Goal: Task Accomplishment & Management: Manage account settings

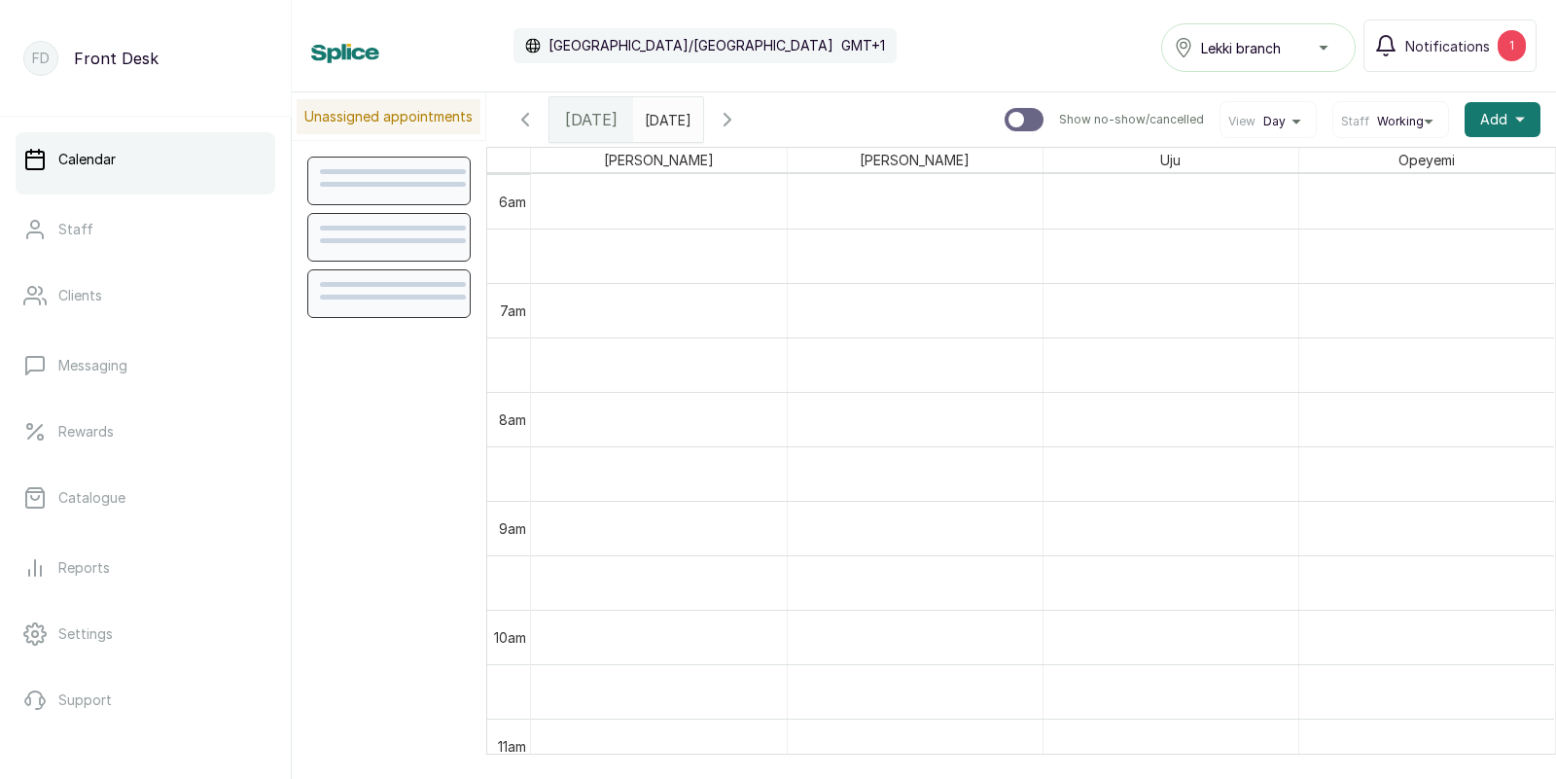
scroll to position [653, 0]
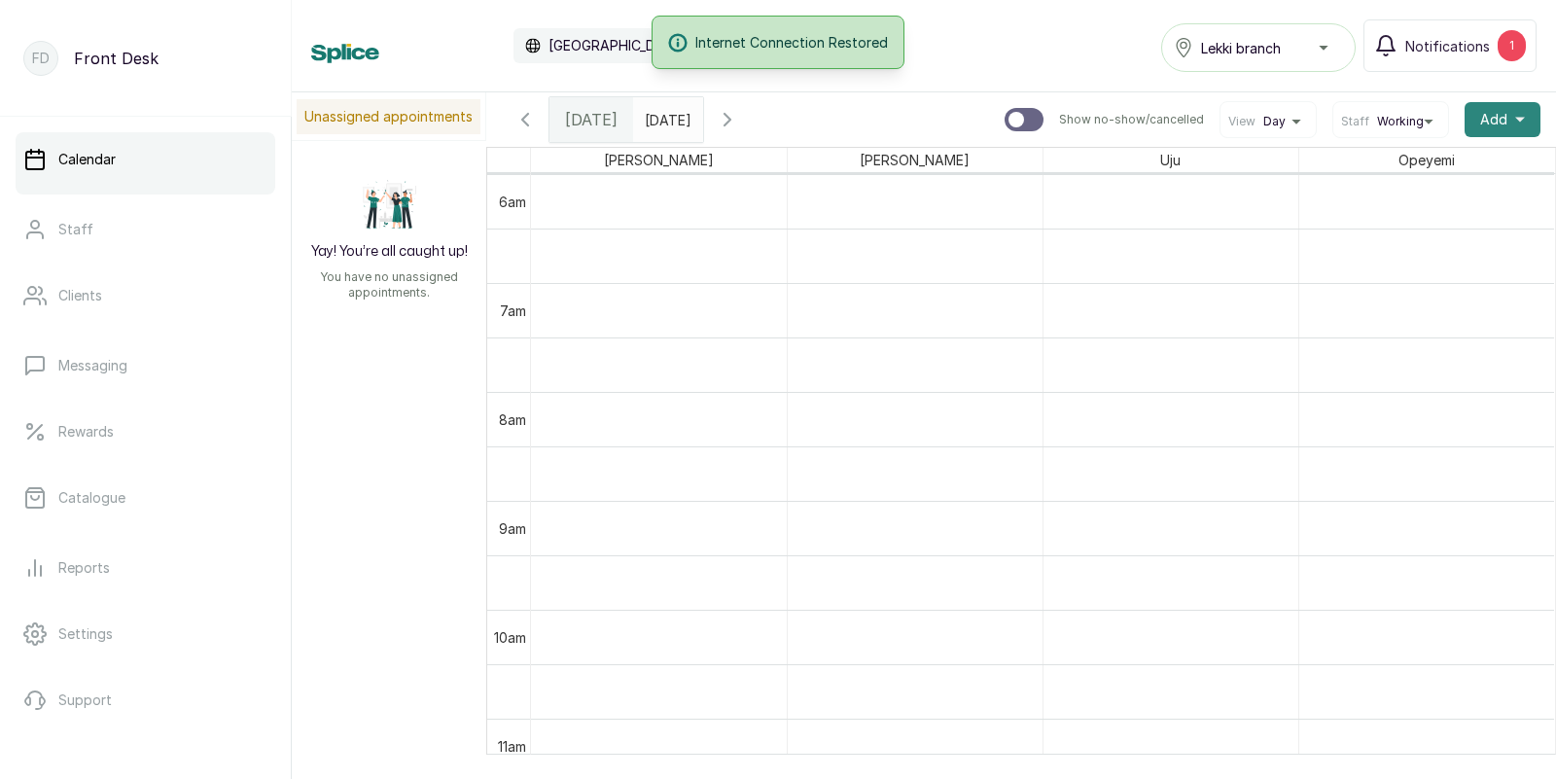
click at [1515, 121] on icon "button" at bounding box center [1520, 120] width 10 height 10
click at [1426, 167] on span "Add Appointment" at bounding box center [1431, 171] width 187 height 23
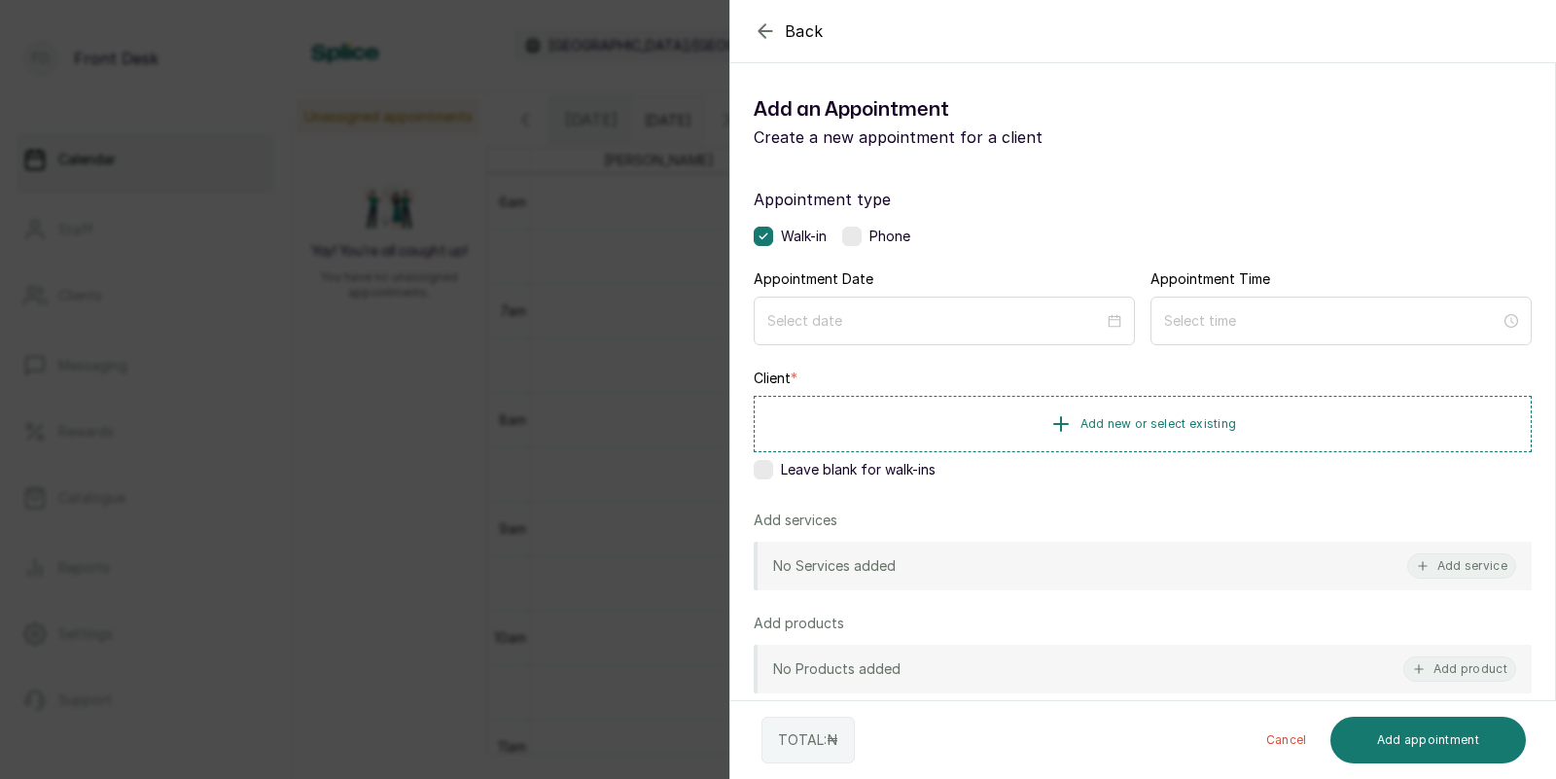
click at [406, 395] on div "Back Add Appointment Add an Appointment Create a new appointment for a client A…" at bounding box center [778, 389] width 1556 height 779
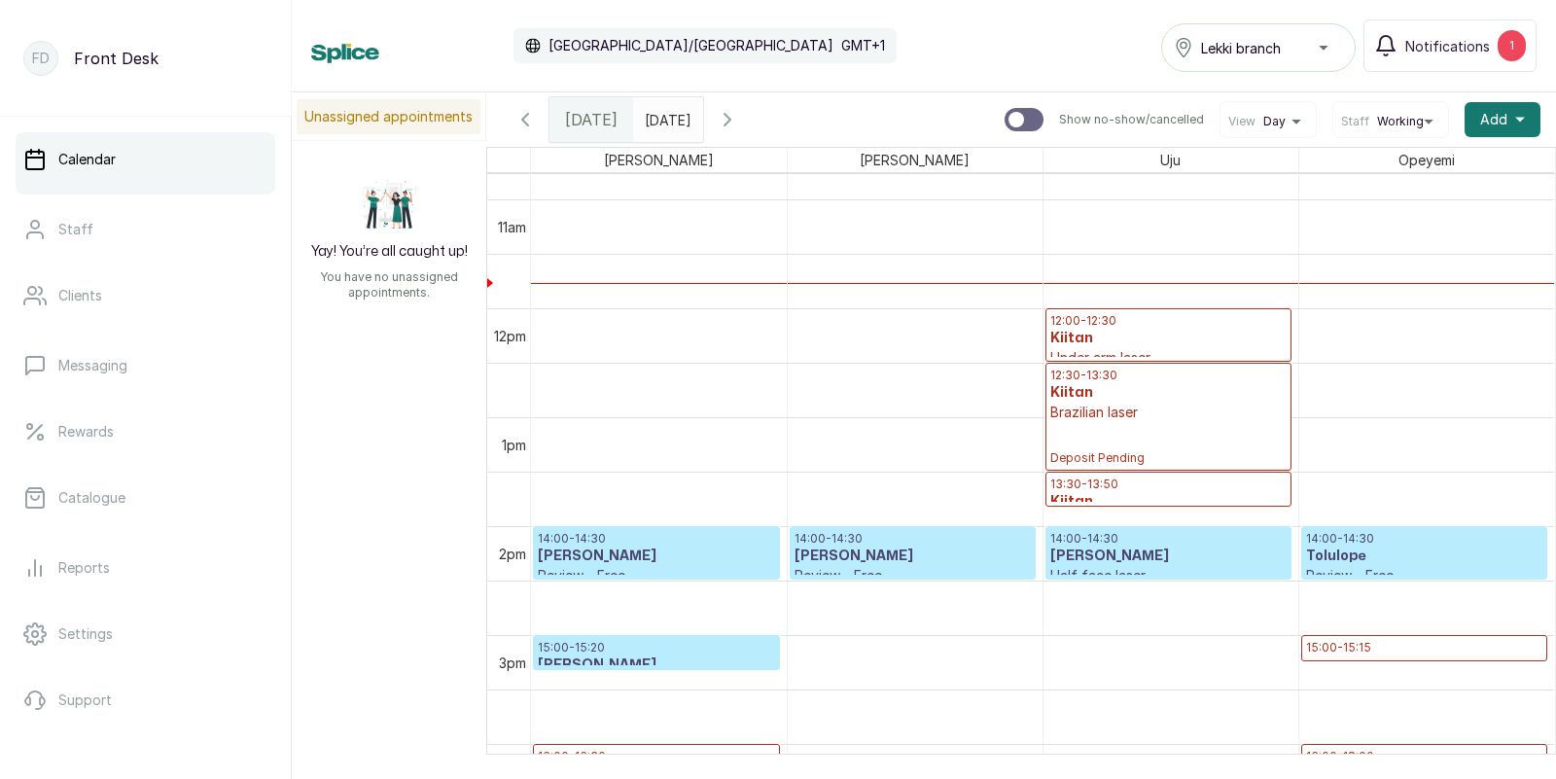
scroll to position [1144, 0]
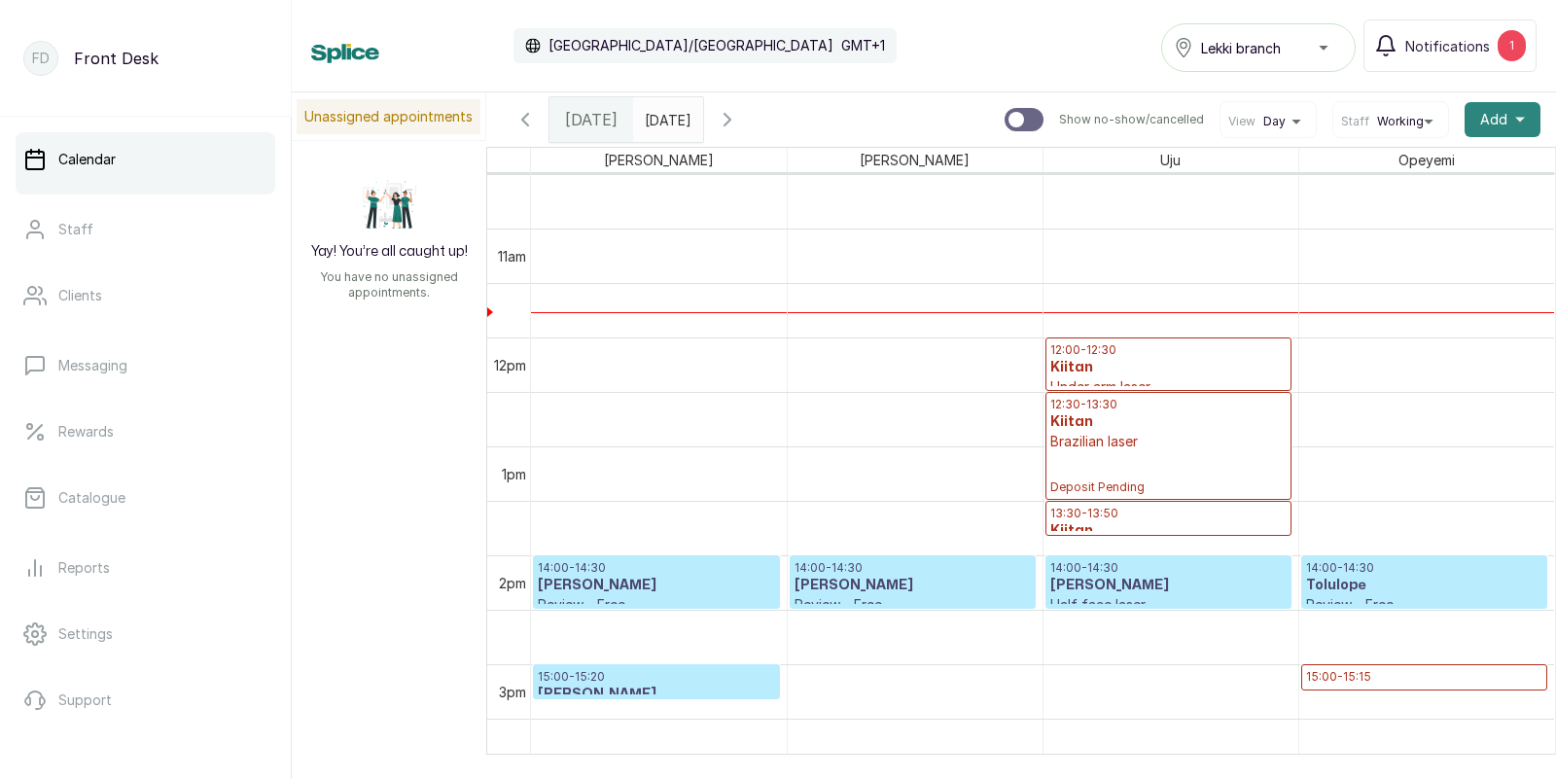
click at [1496, 123] on span "Add" at bounding box center [1493, 119] width 27 height 19
click at [1430, 172] on span "Add Appointment" at bounding box center [1431, 171] width 187 height 23
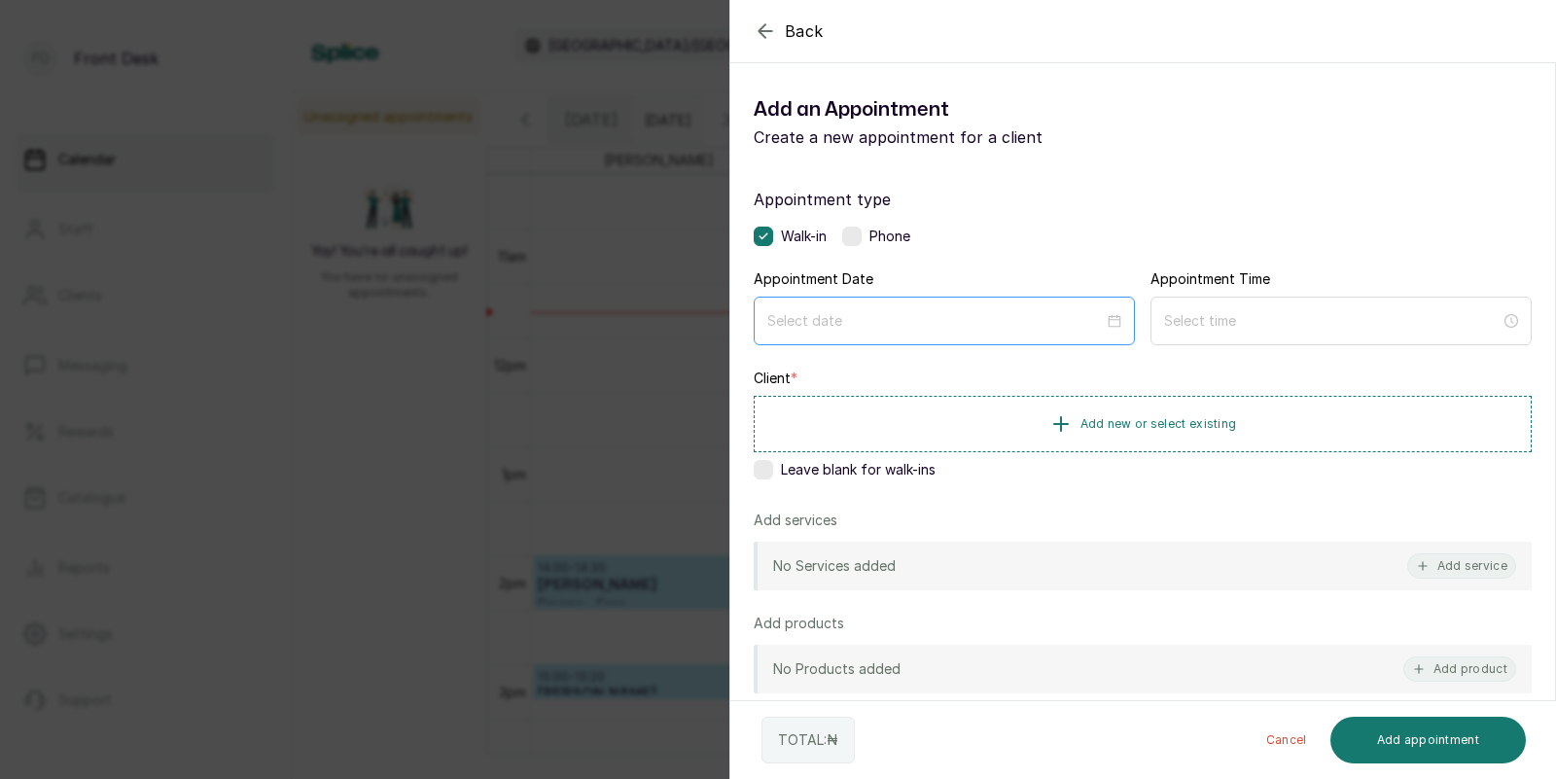
click at [974, 332] on div at bounding box center [944, 321] width 381 height 49
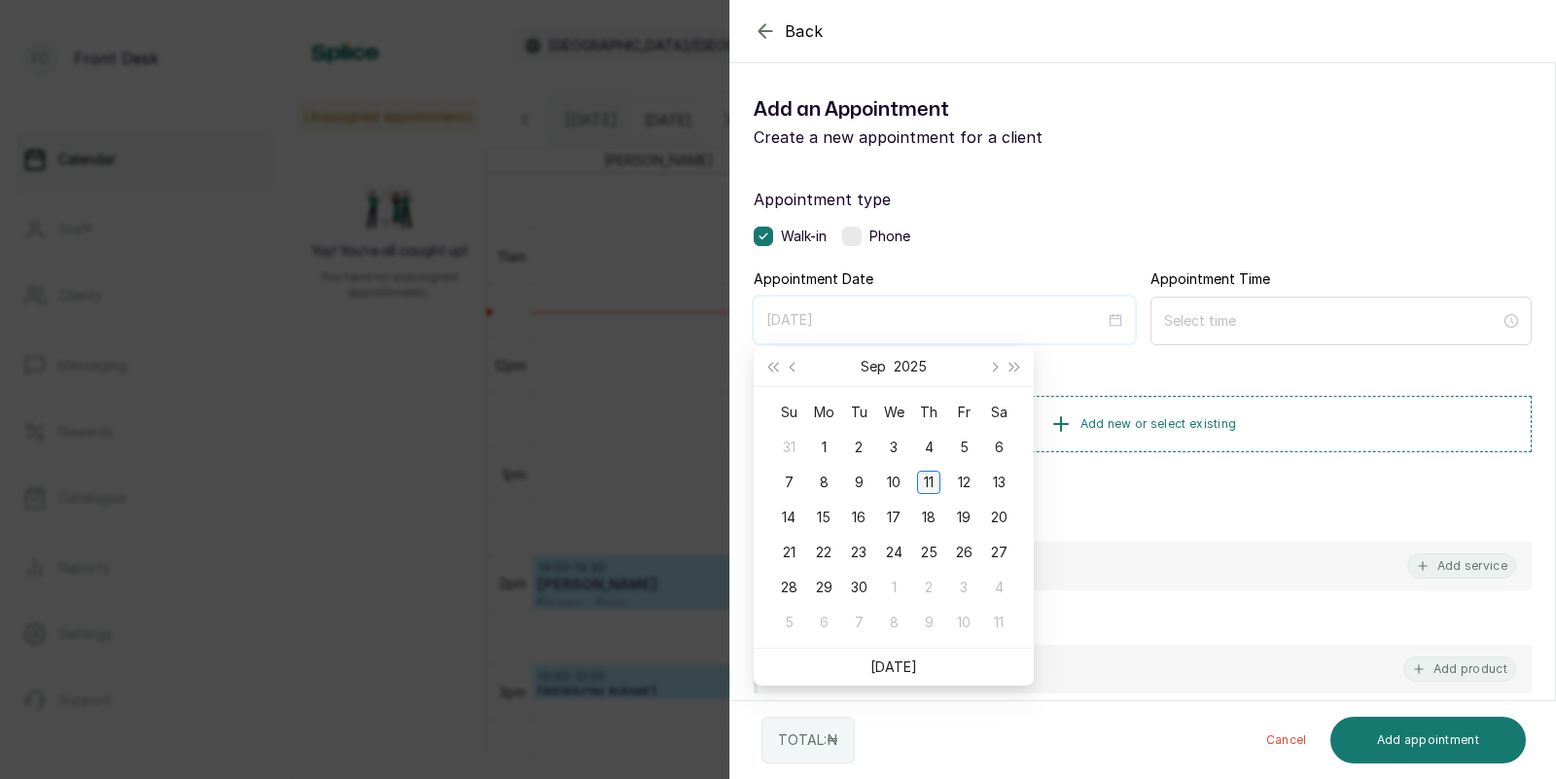
type input "[DATE]"
click at [929, 485] on div "11" at bounding box center [928, 482] width 23 height 23
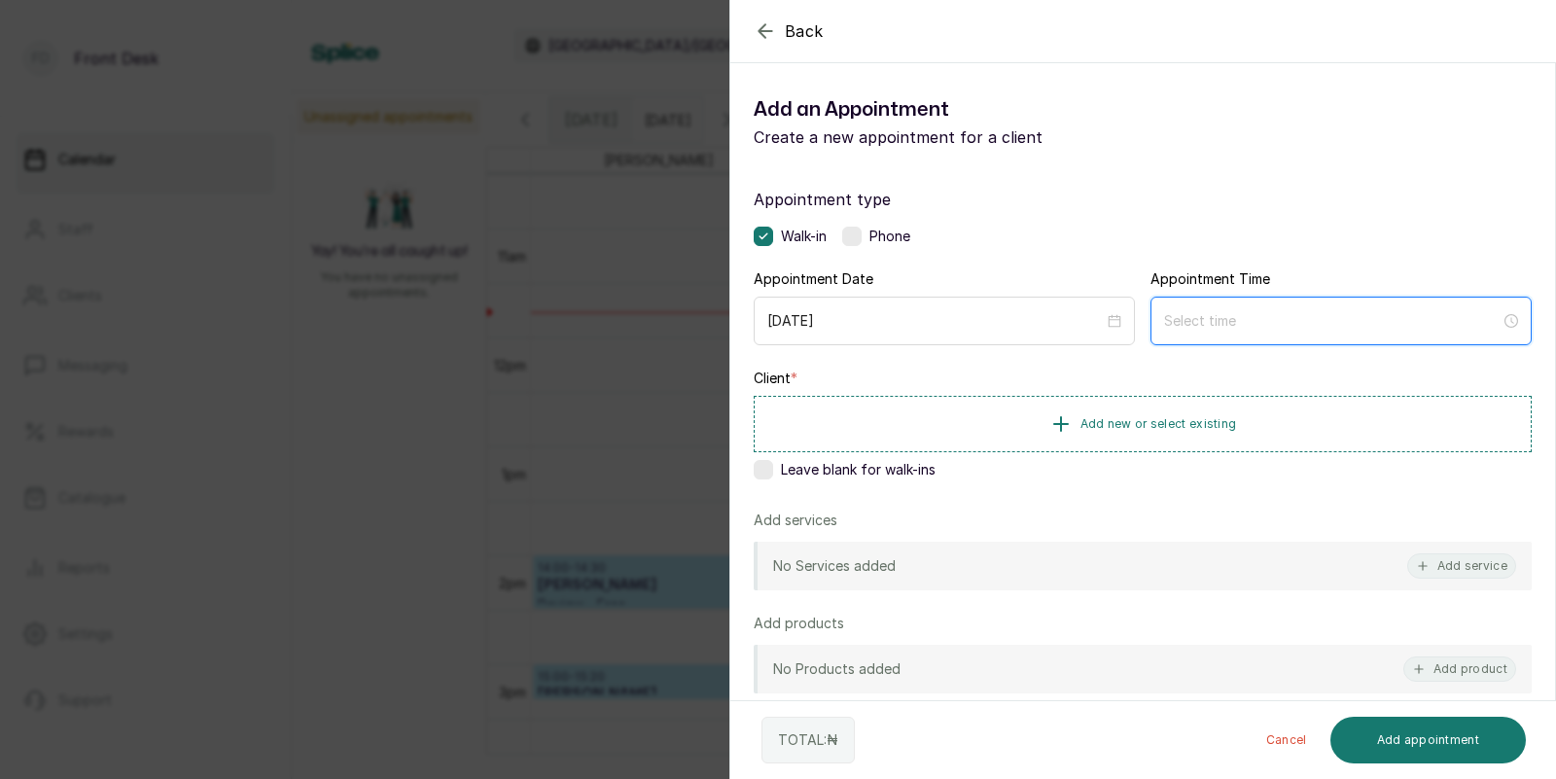
click at [1189, 311] on input at bounding box center [1332, 320] width 336 height 21
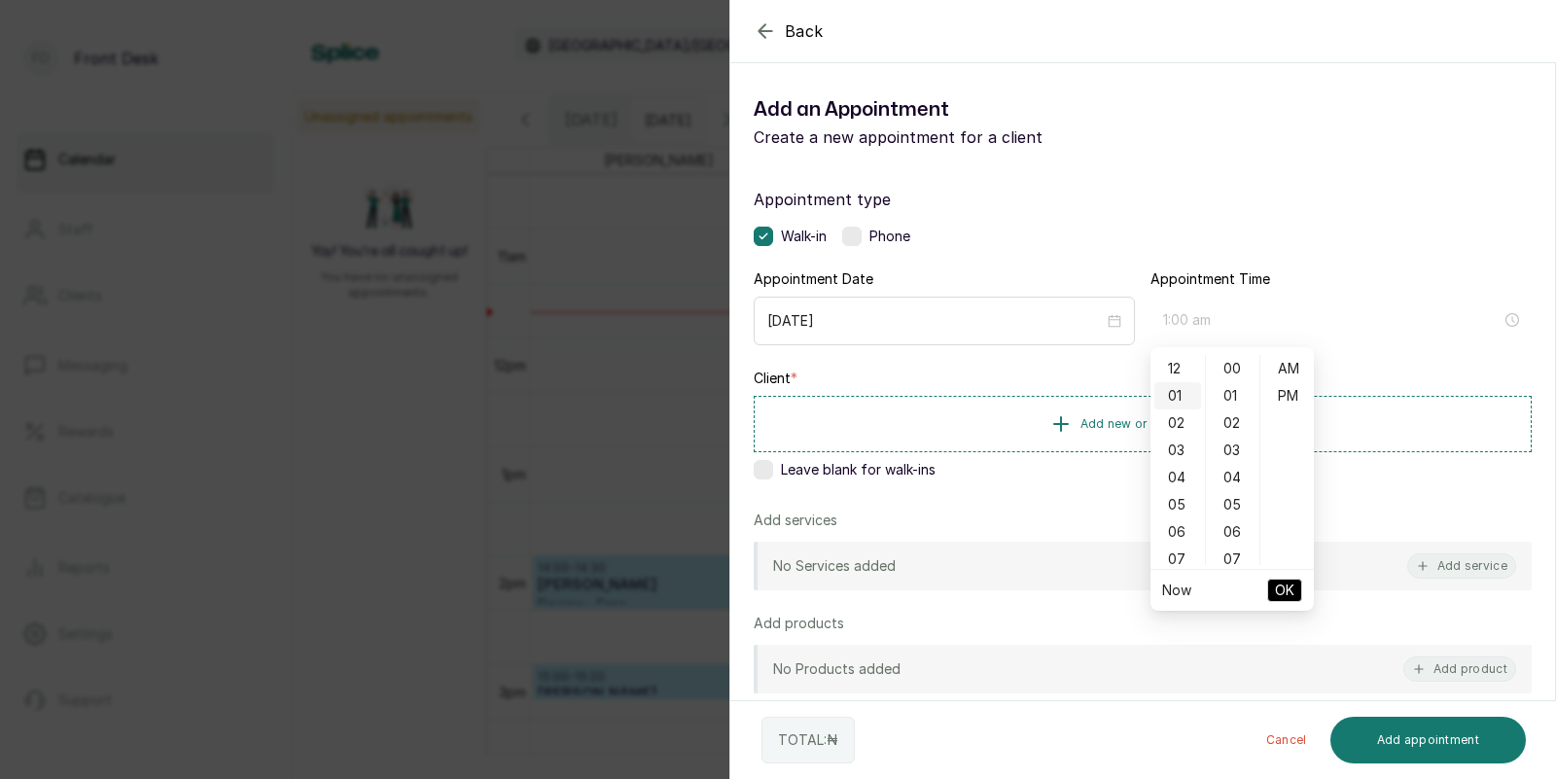
click at [1167, 395] on div "01" at bounding box center [1177, 395] width 47 height 27
type input "1:00 pm"
click at [1287, 393] on div "PM" at bounding box center [1287, 395] width 47 height 27
click at [1289, 583] on span "OK" at bounding box center [1284, 590] width 19 height 37
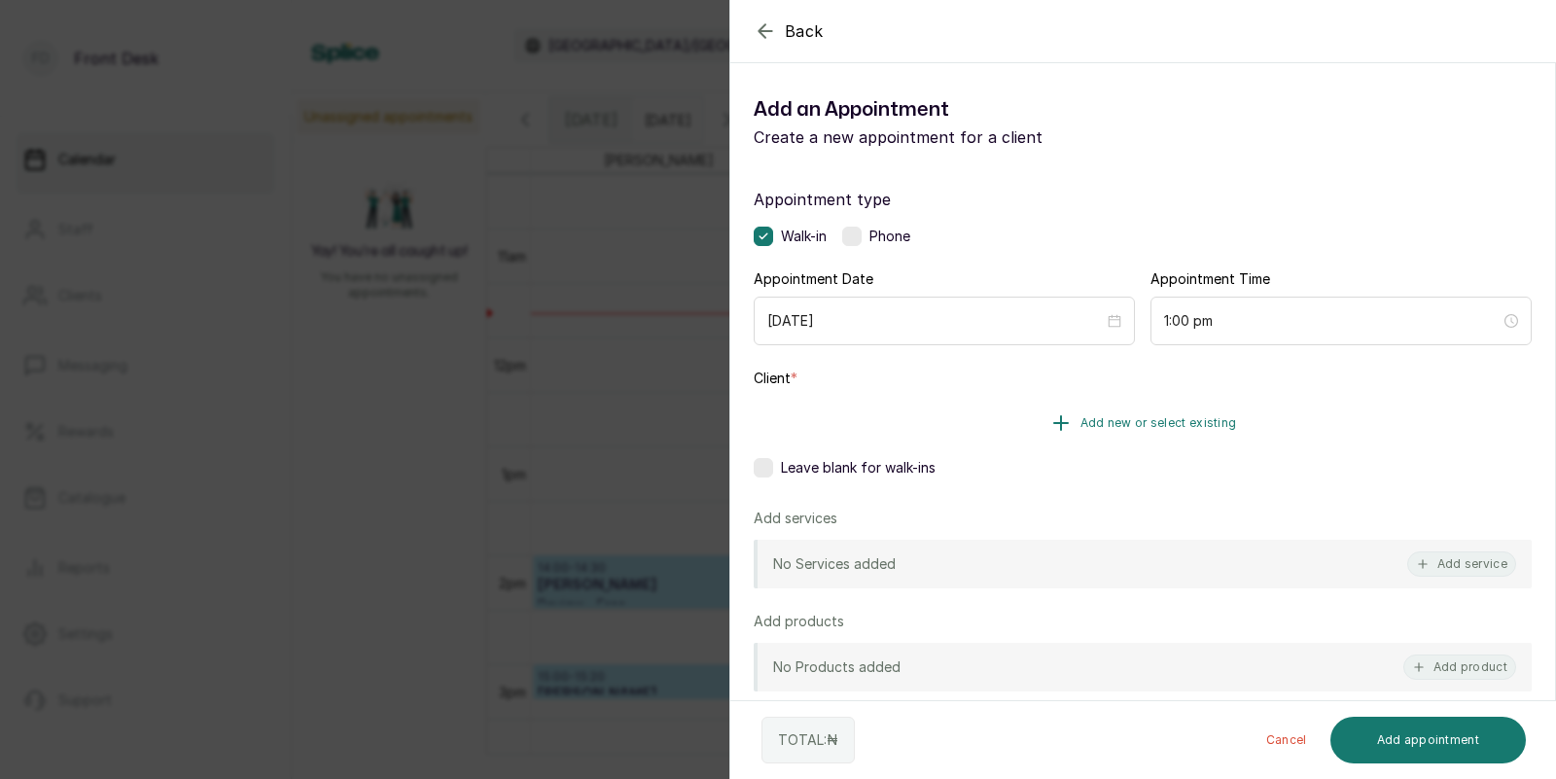
click at [1135, 421] on span "Add new or select existing" at bounding box center [1158, 423] width 157 height 16
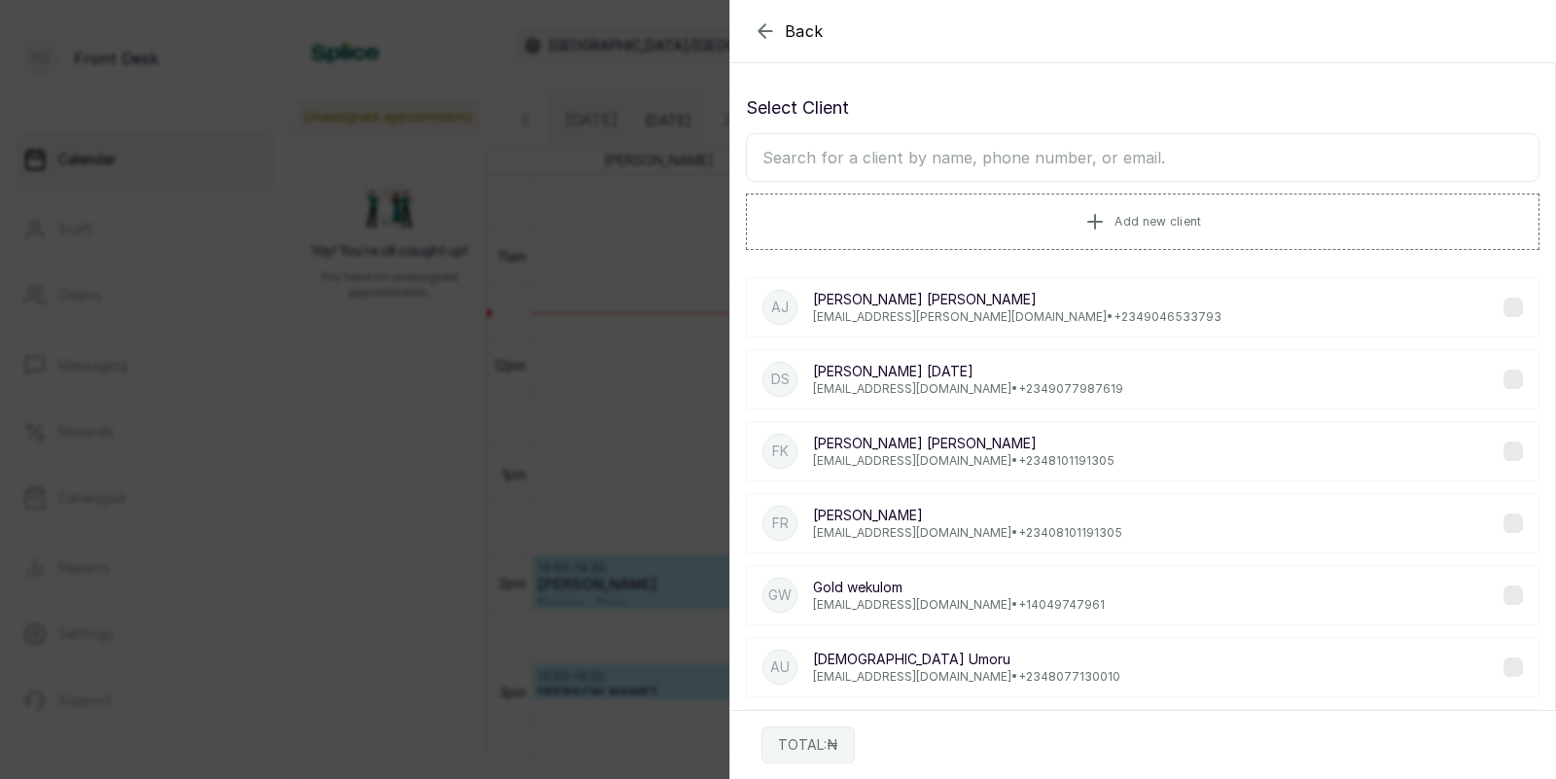
click at [799, 25] on span "Back" at bounding box center [804, 30] width 39 height 23
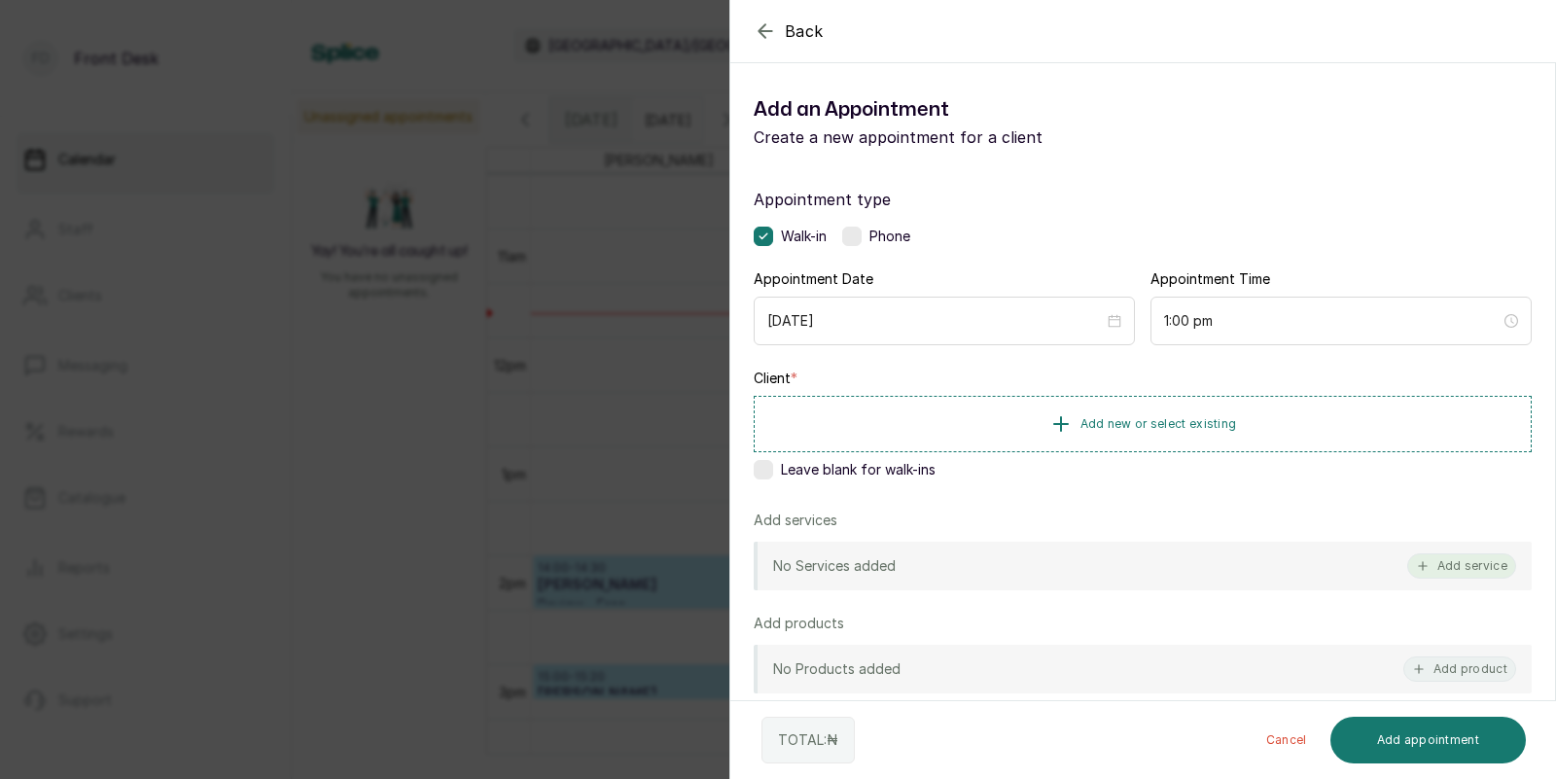
click at [1445, 566] on button "Add service" at bounding box center [1461, 565] width 109 height 25
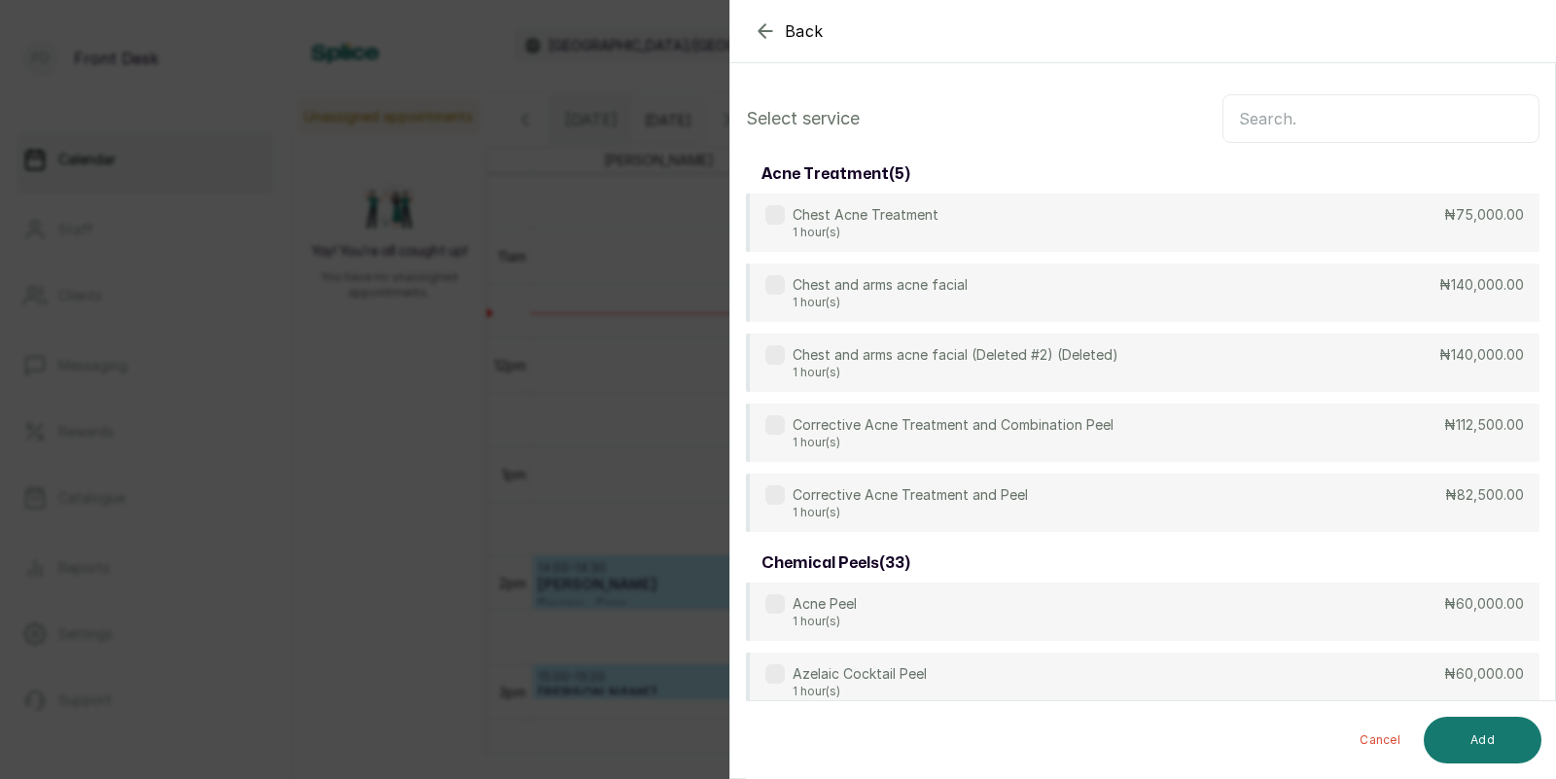
click at [1385, 119] on input "text" at bounding box center [1380, 118] width 317 height 49
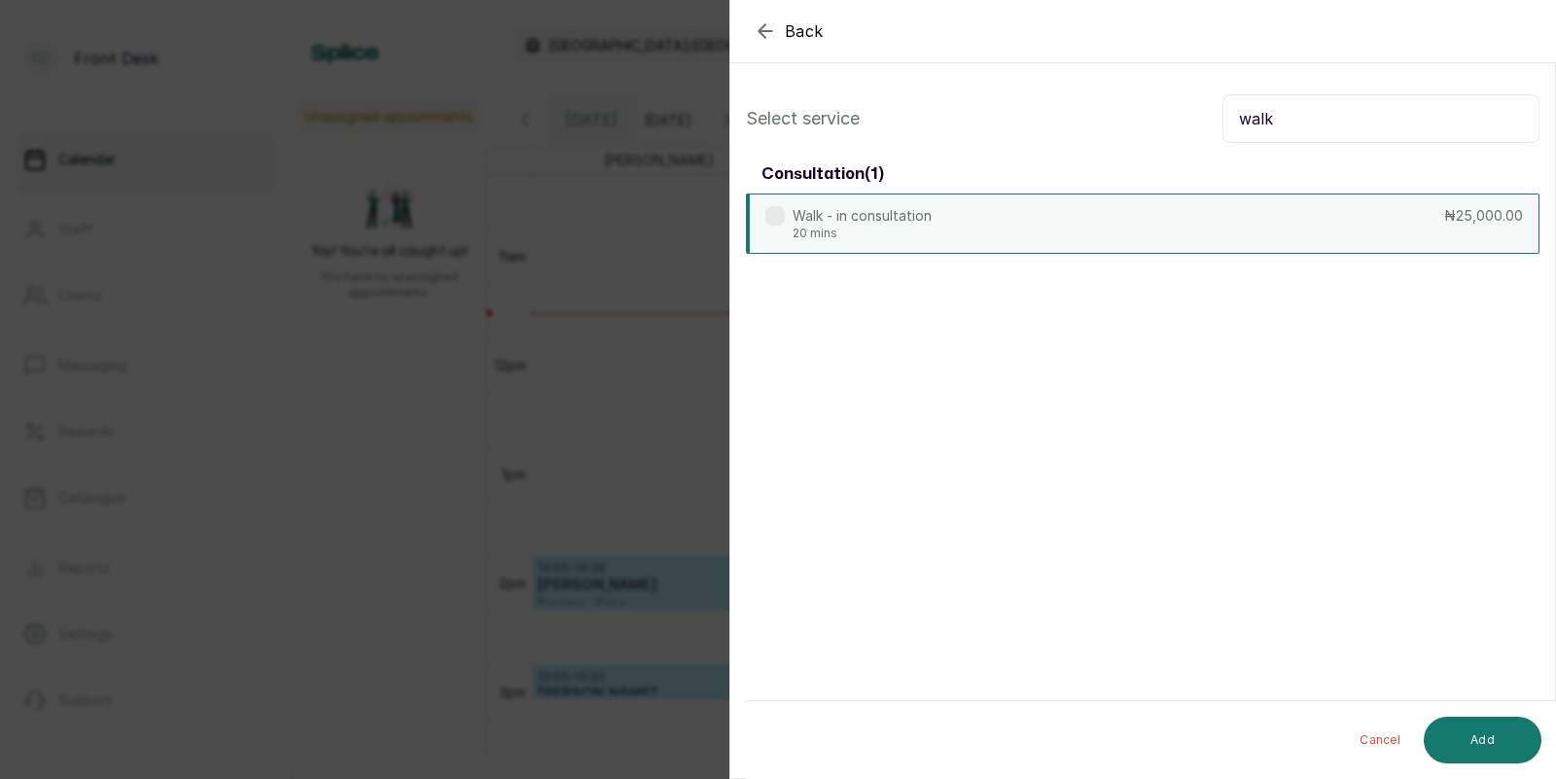
type input "walk"
click at [1272, 213] on div "Walk - in consultation 20 mins ₦25,000.00" at bounding box center [1142, 224] width 793 height 60
click at [1491, 726] on button "Add" at bounding box center [1483, 740] width 118 height 47
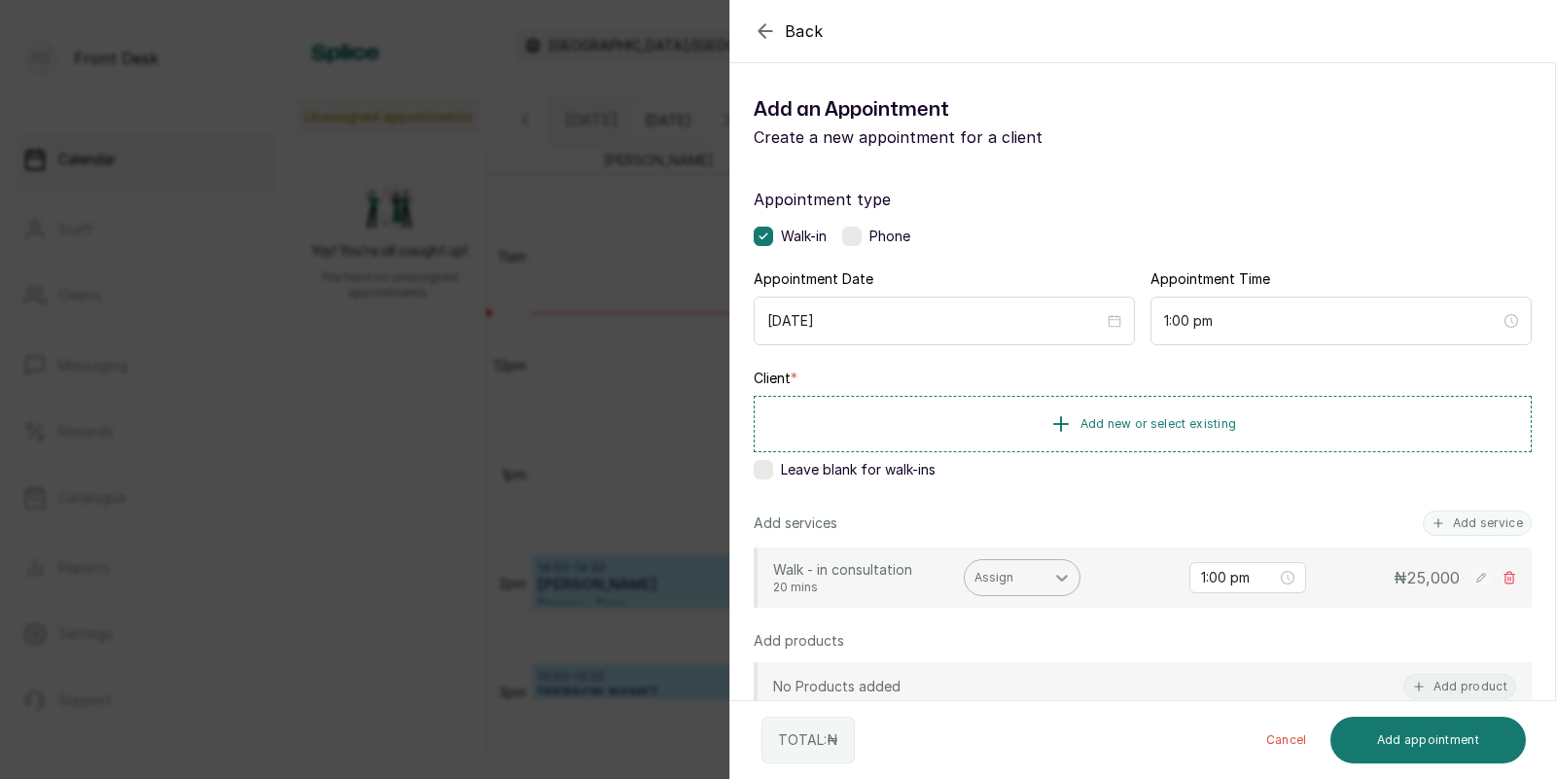
click at [1052, 582] on icon at bounding box center [1061, 577] width 19 height 19
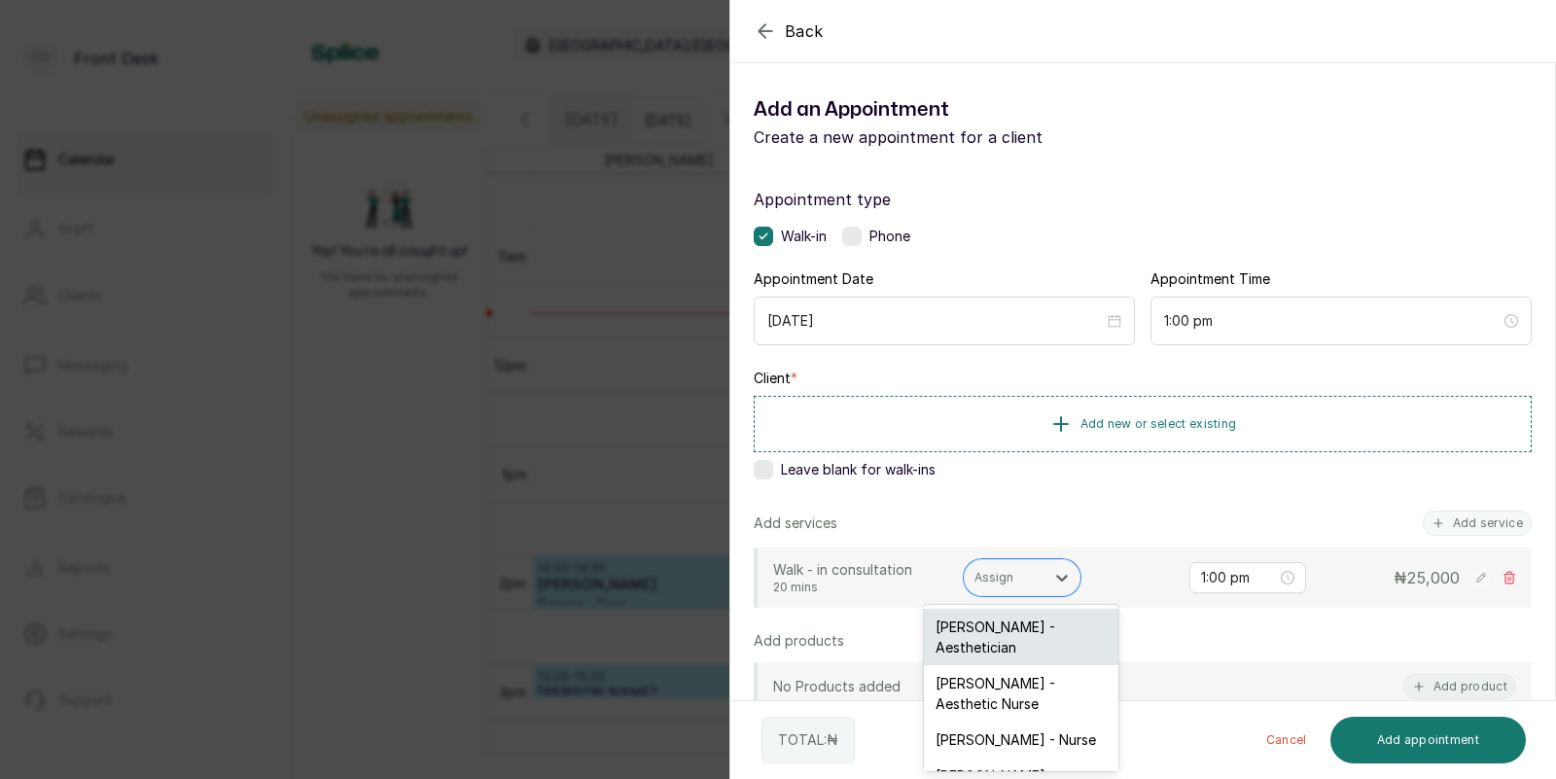
click at [970, 636] on div "Opeyemi Ojo - Aesthetician" at bounding box center [1021, 637] width 194 height 56
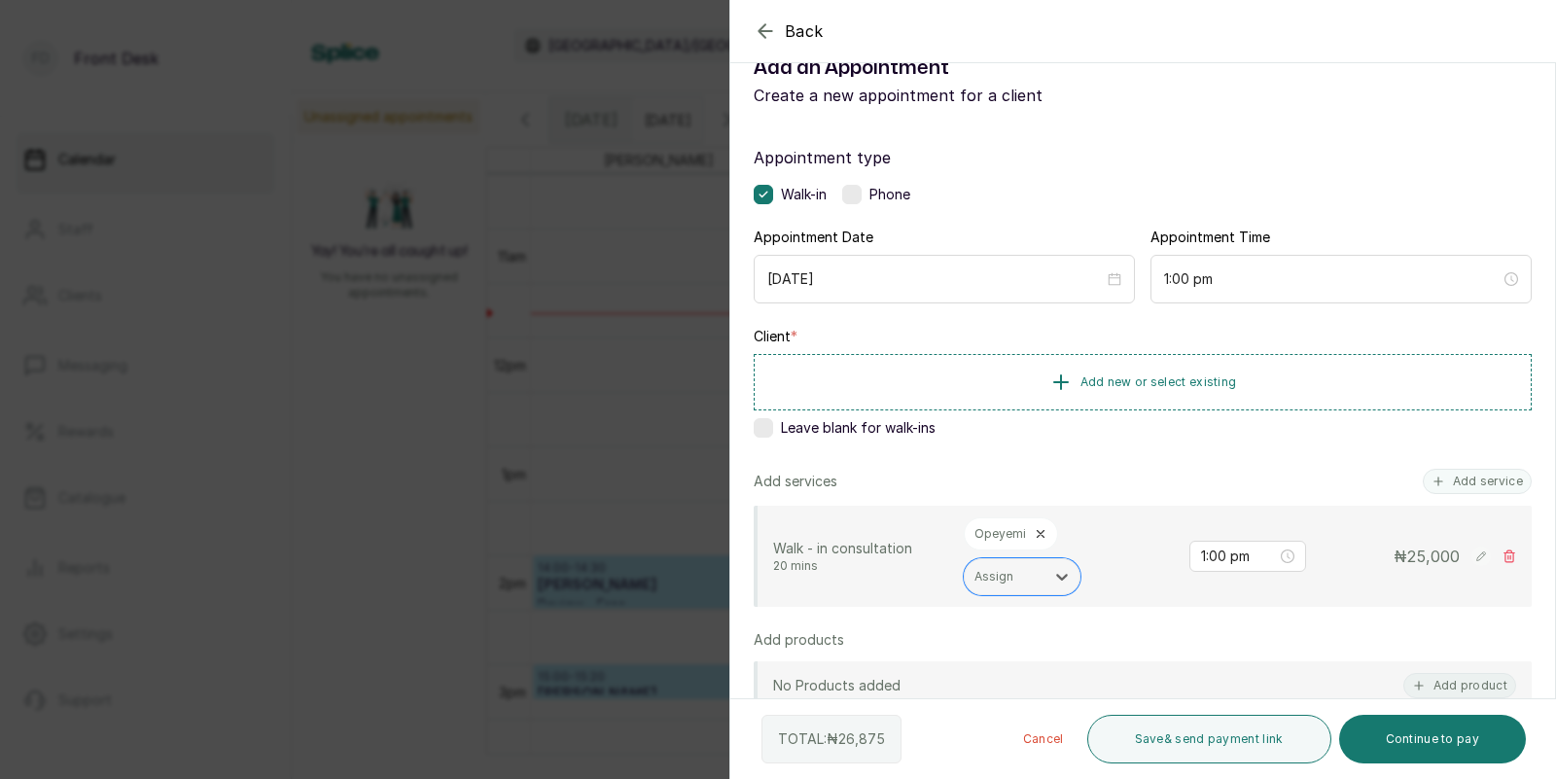
scroll to position [0, 0]
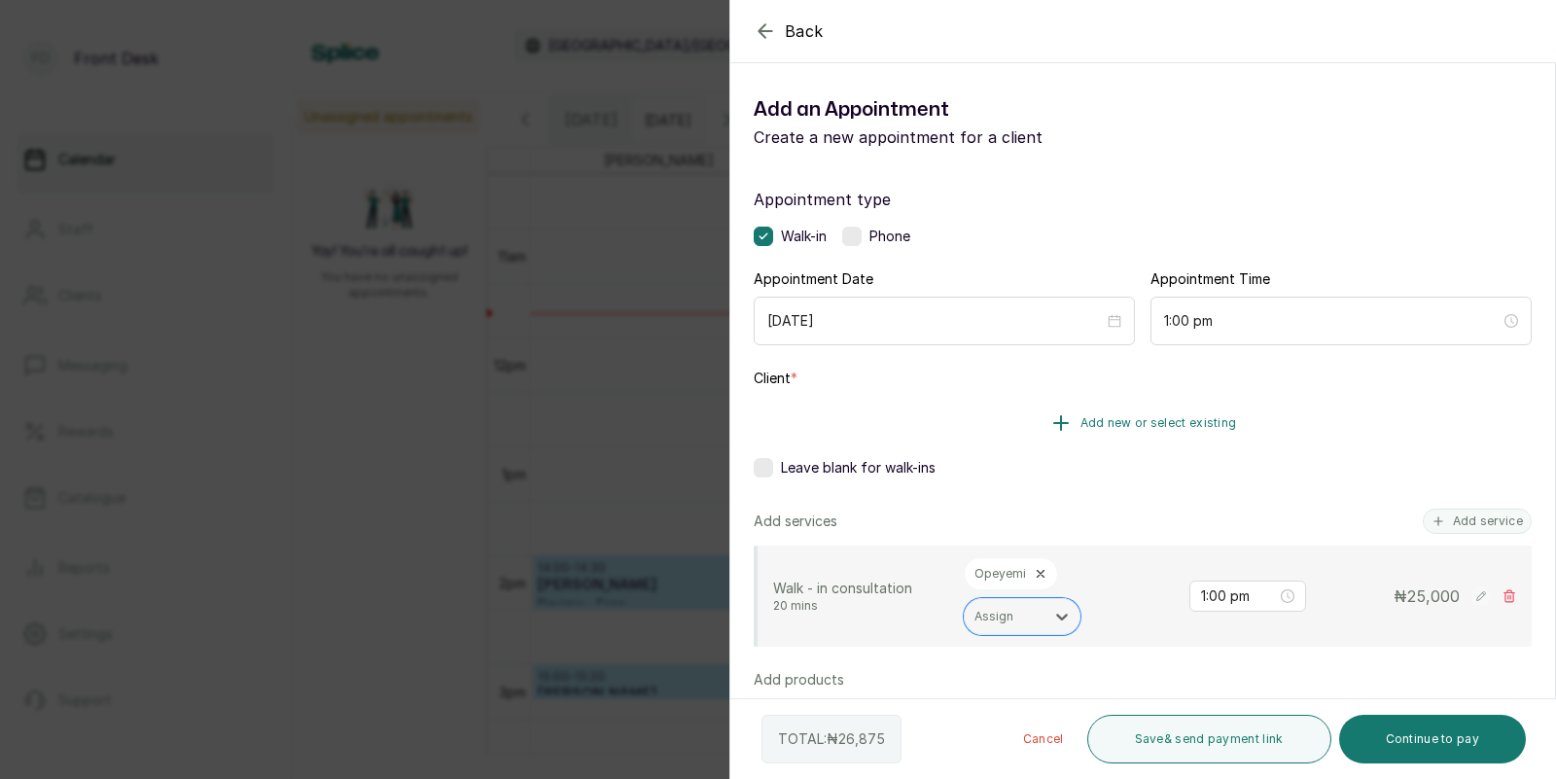
click at [1142, 426] on span "Add new or select existing" at bounding box center [1158, 423] width 157 height 16
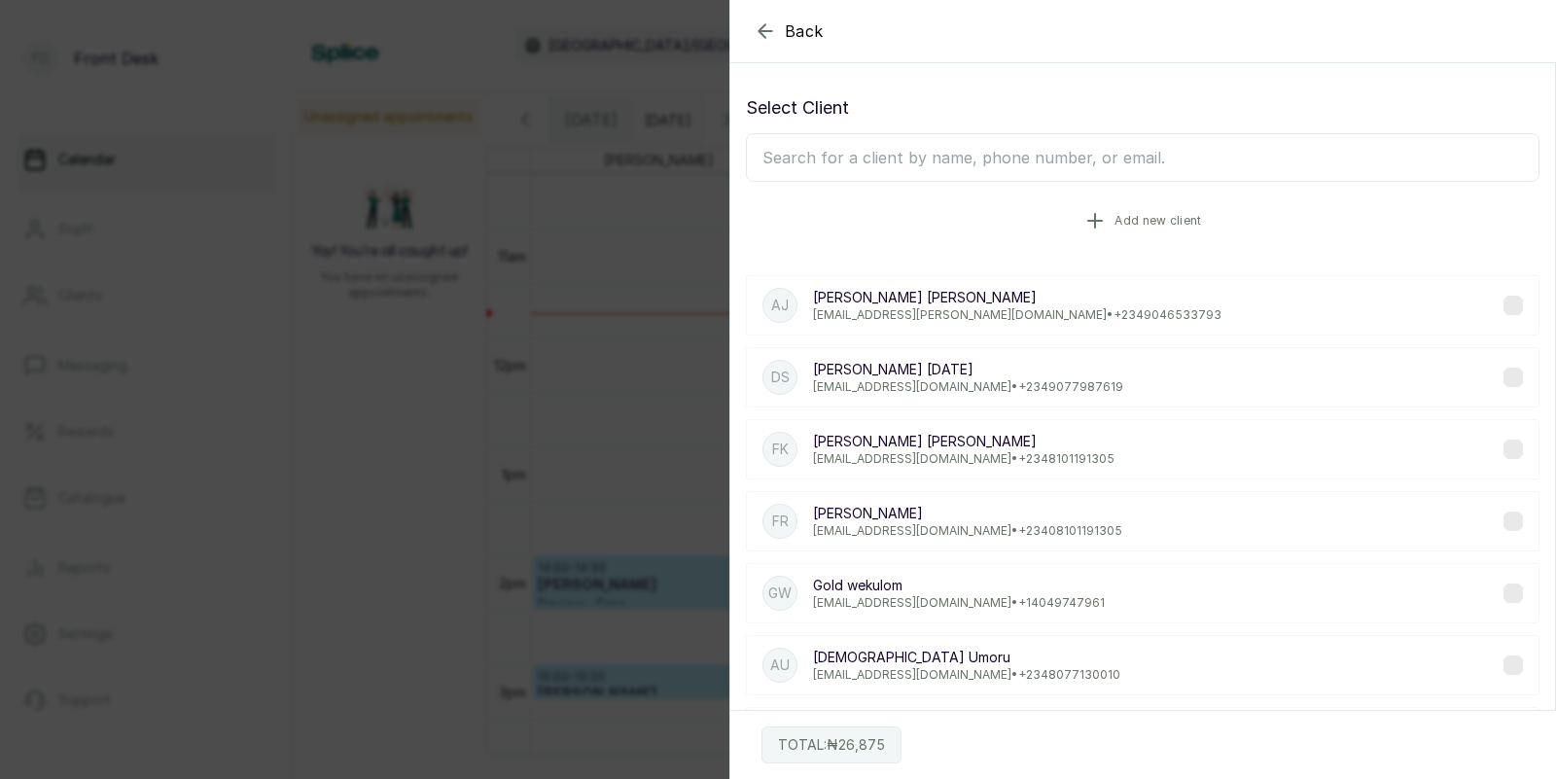
click at [1096, 218] on icon "button" at bounding box center [1095, 221] width 14 height 14
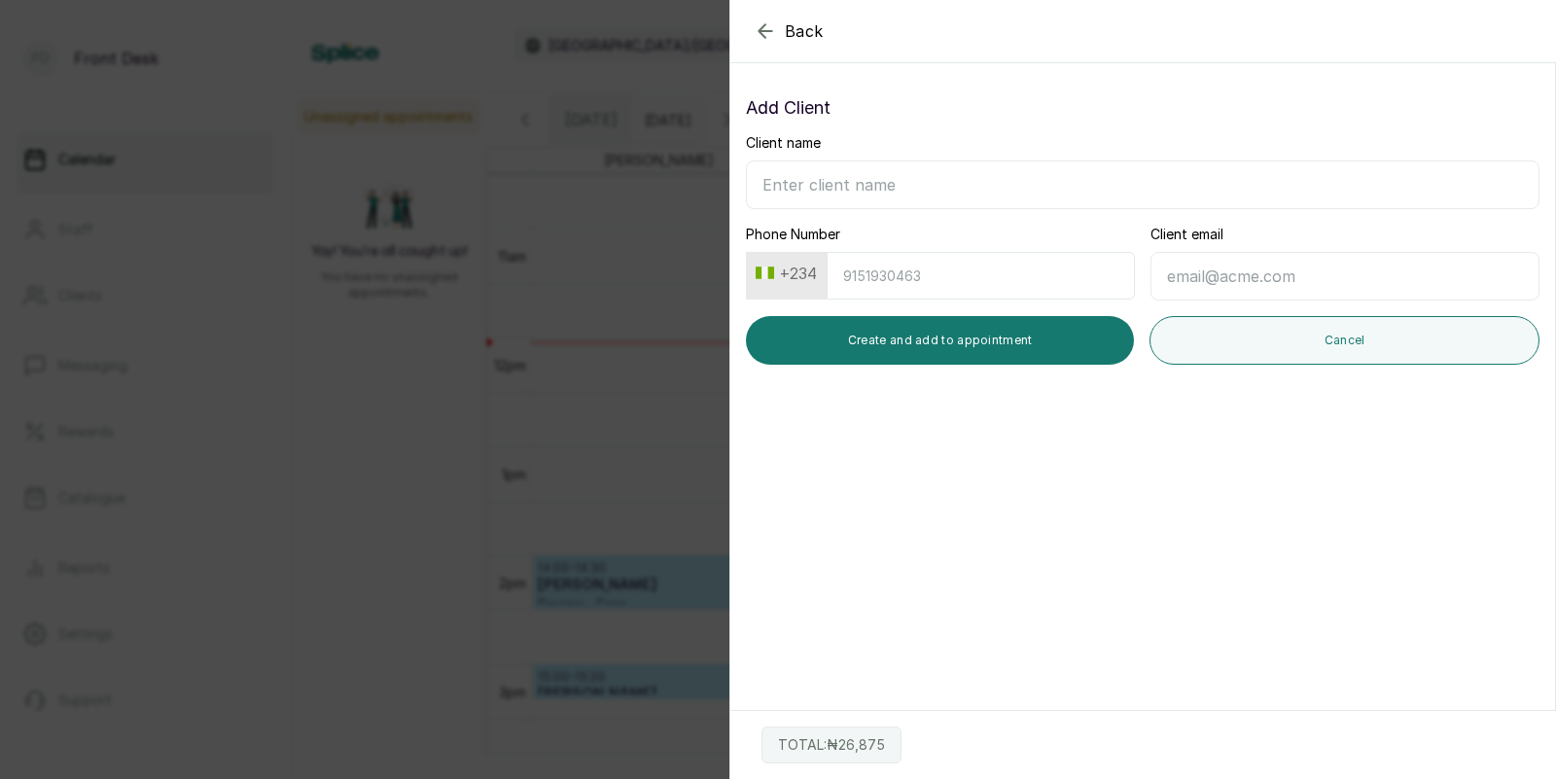
click at [917, 179] on input "Client name" at bounding box center [1142, 184] width 793 height 49
type input "g"
type input "[PERSON_NAME]"
click at [908, 272] on input "Phone Number" at bounding box center [981, 276] width 308 height 48
type input "8071470699"
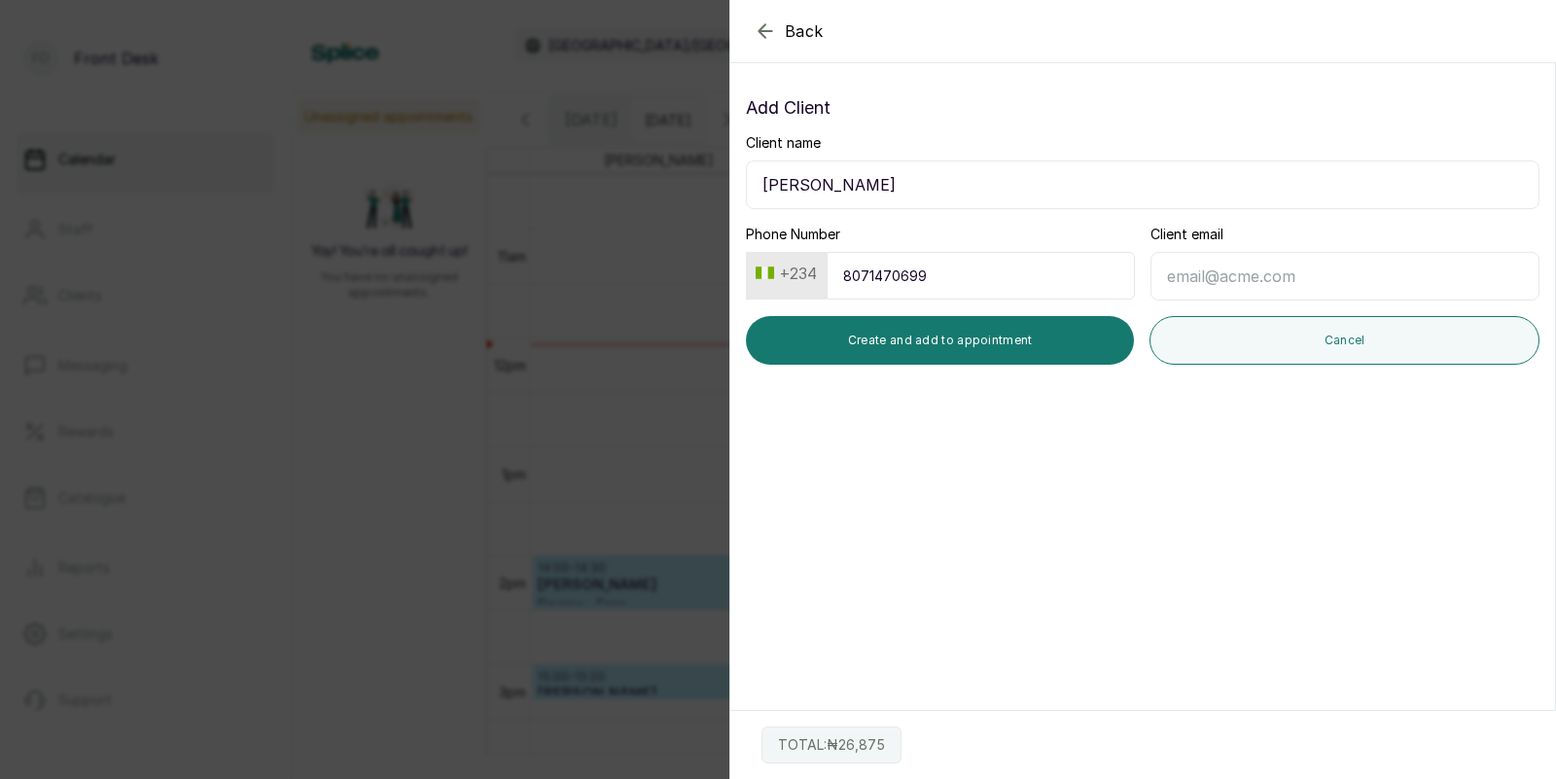
click at [1182, 279] on input "Client email" at bounding box center [1344, 276] width 389 height 49
type input "a"
type input "Agehglory@gmail.com"
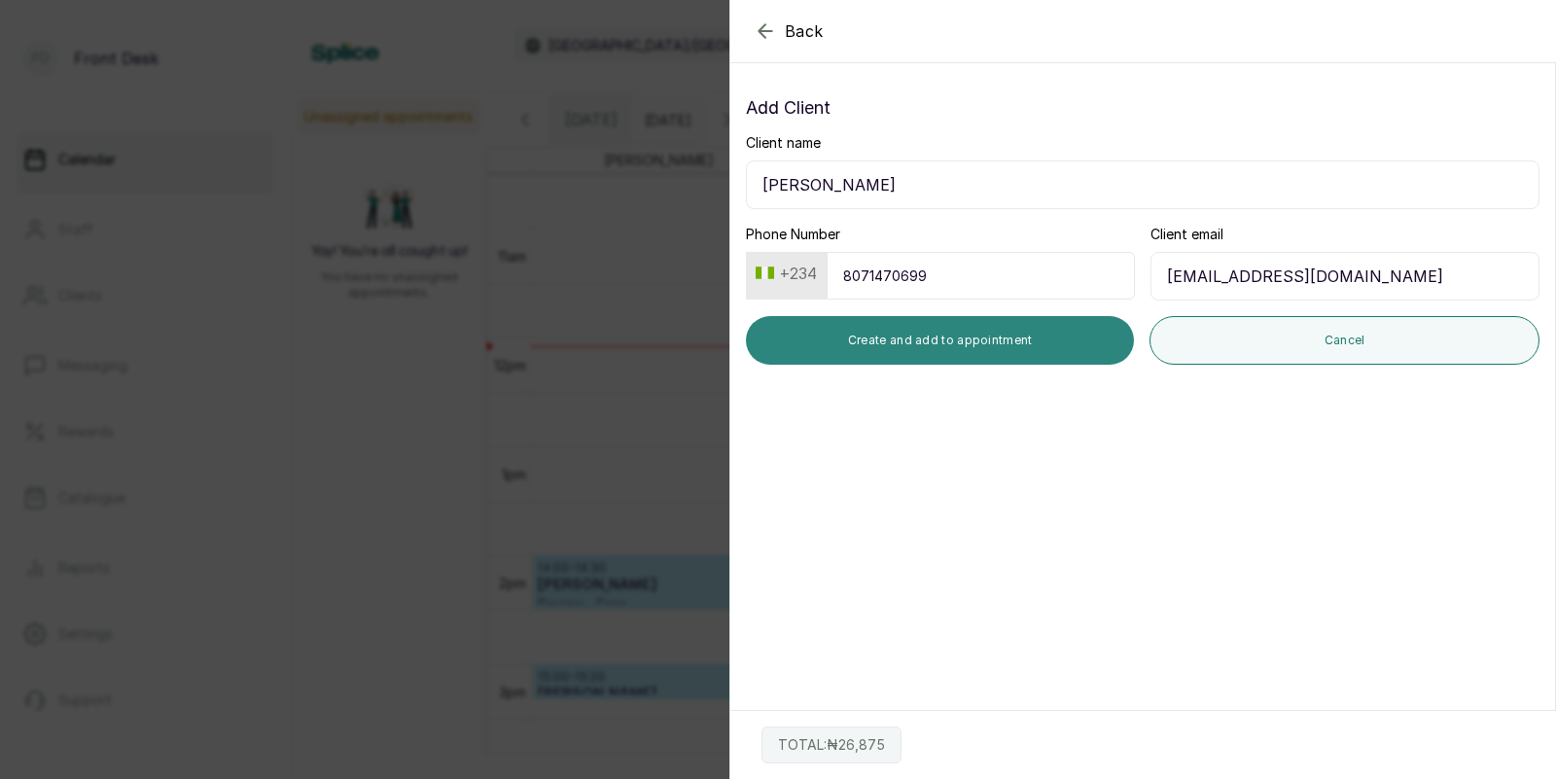
click at [1010, 335] on button "Create and add to appointment" at bounding box center [940, 340] width 388 height 49
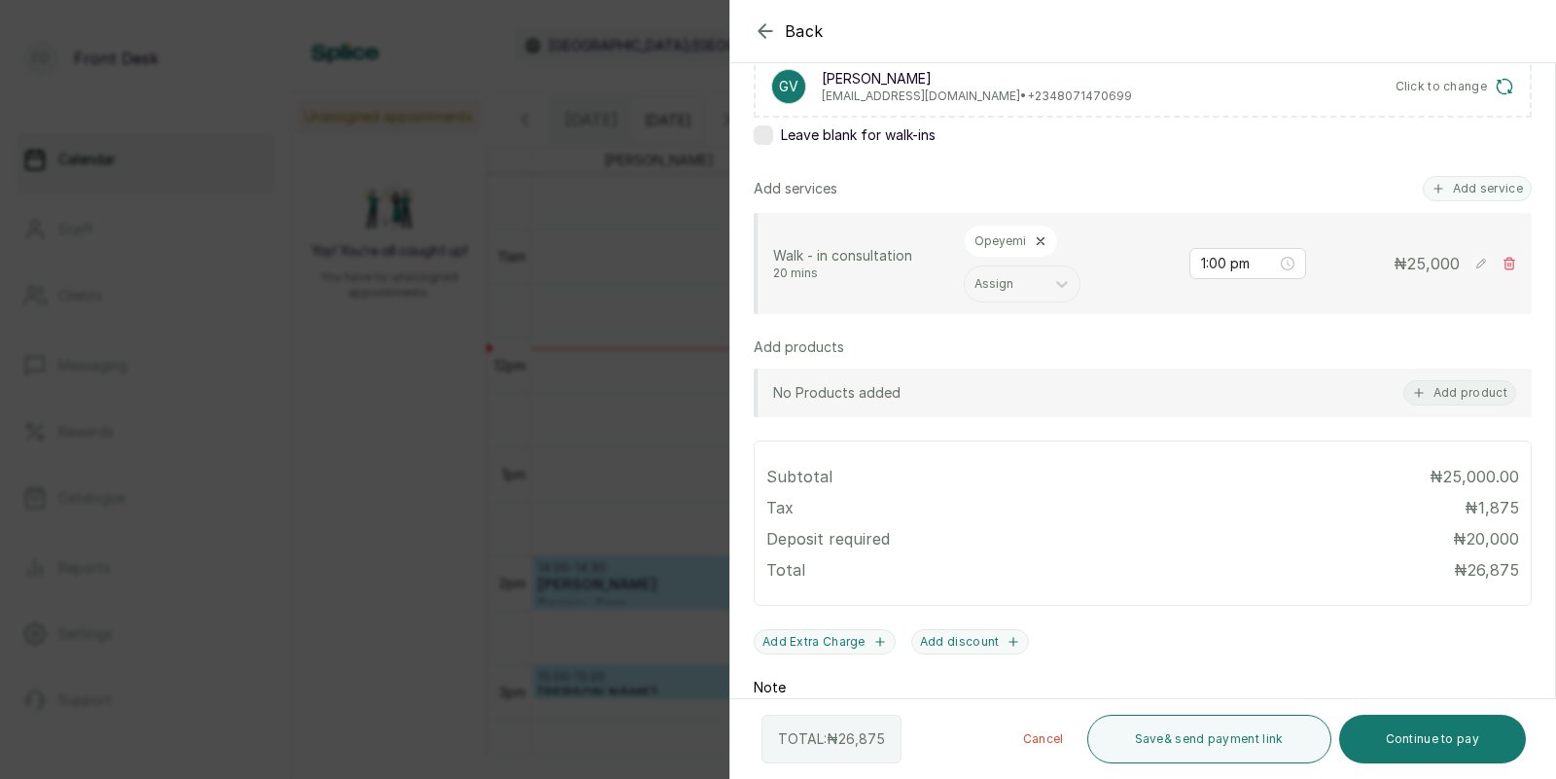
scroll to position [328, 0]
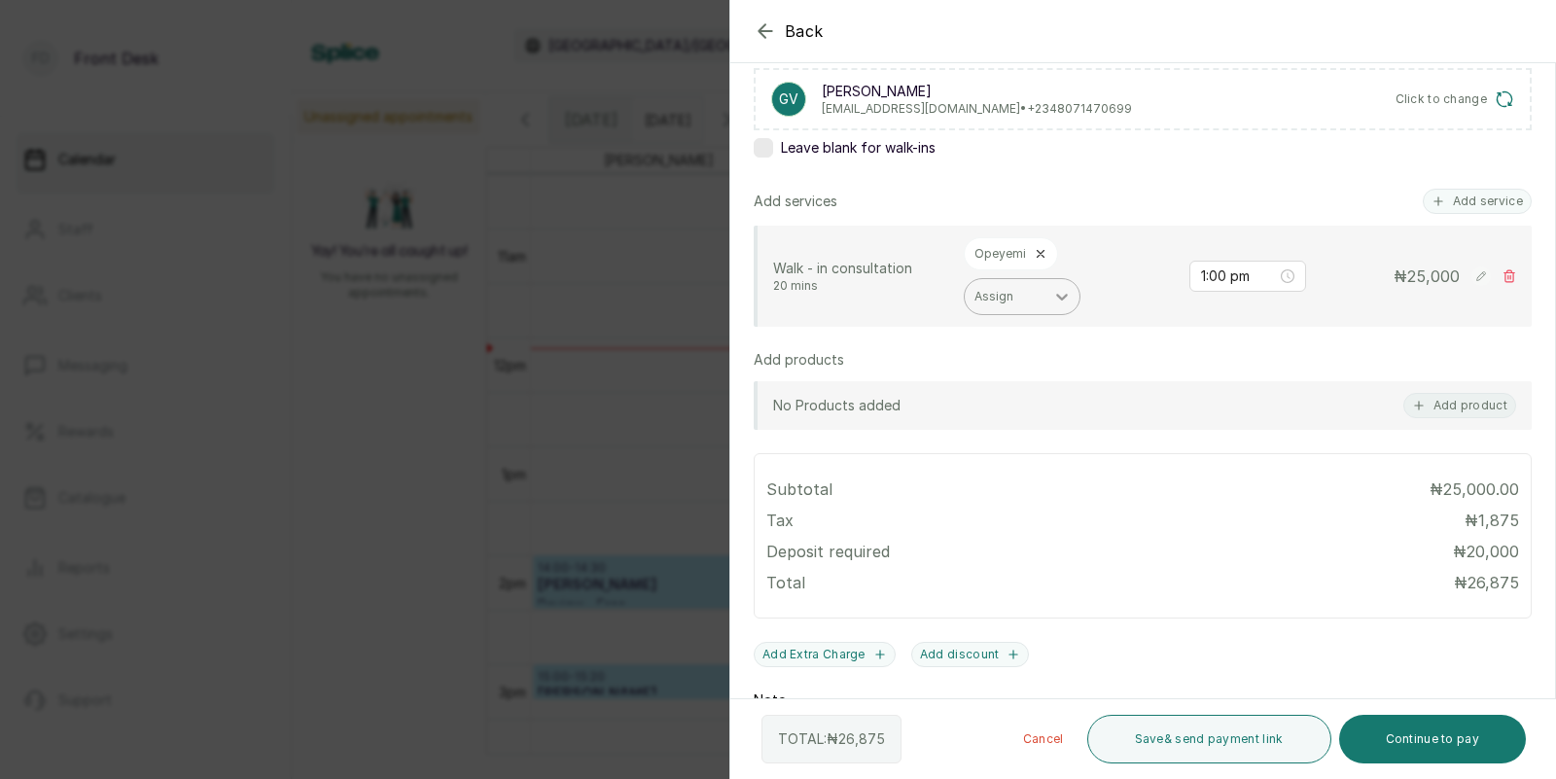
click at [1062, 290] on icon at bounding box center [1061, 296] width 19 height 19
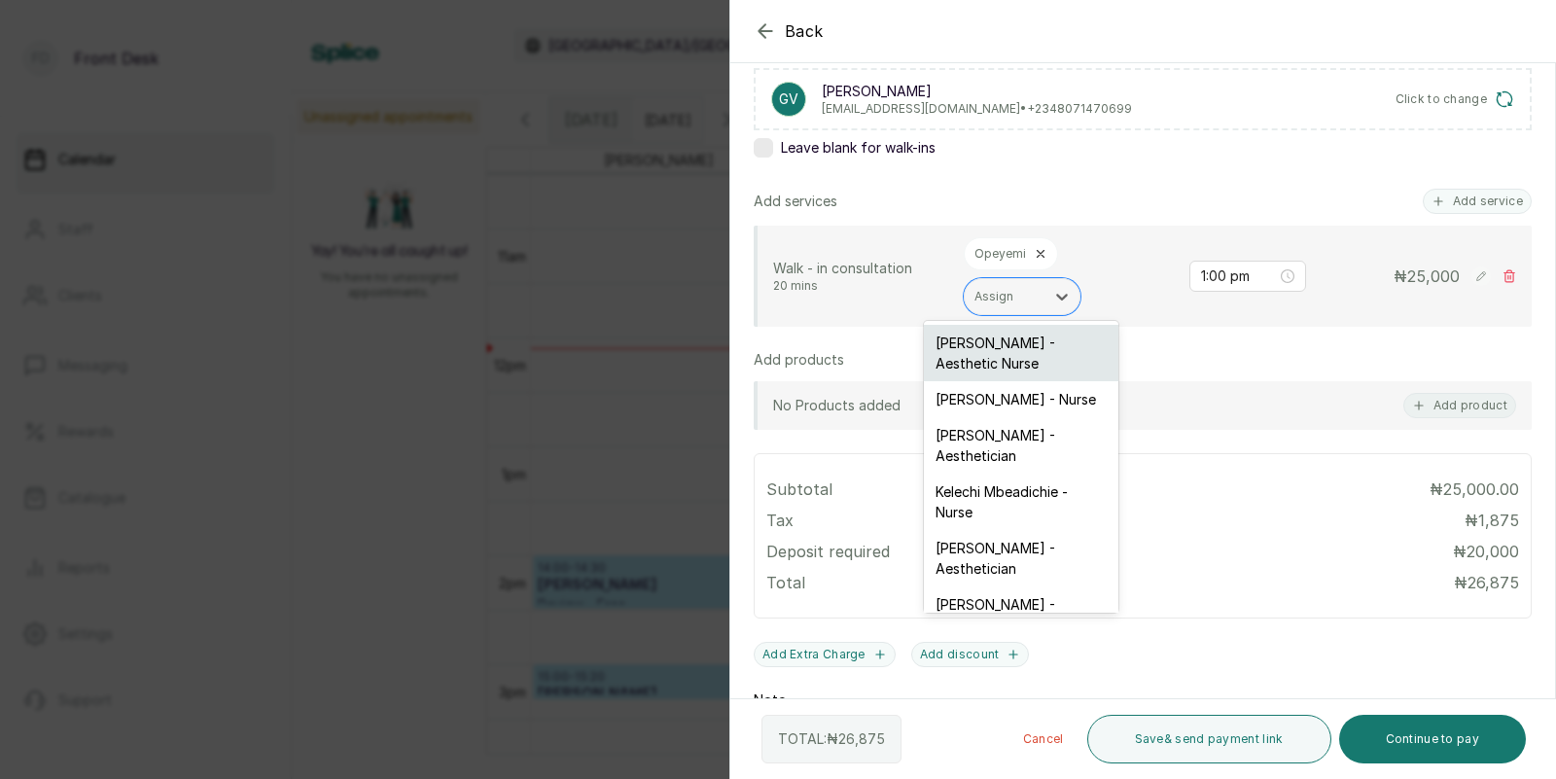
click at [1012, 334] on div "Uju Agu - Aesthetic Nurse" at bounding box center [1021, 353] width 194 height 56
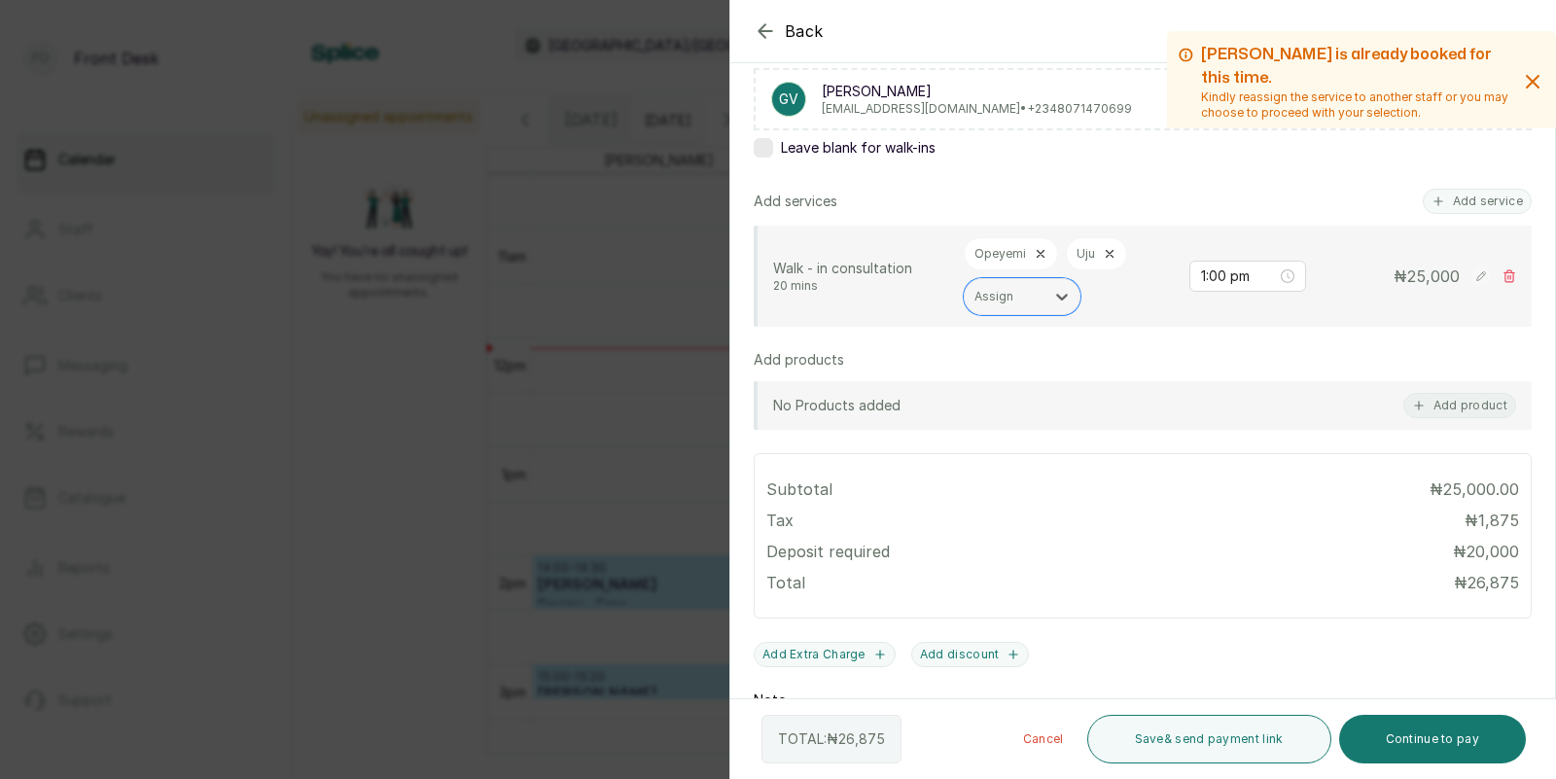
click at [1038, 250] on icon at bounding box center [1041, 254] width 14 height 14
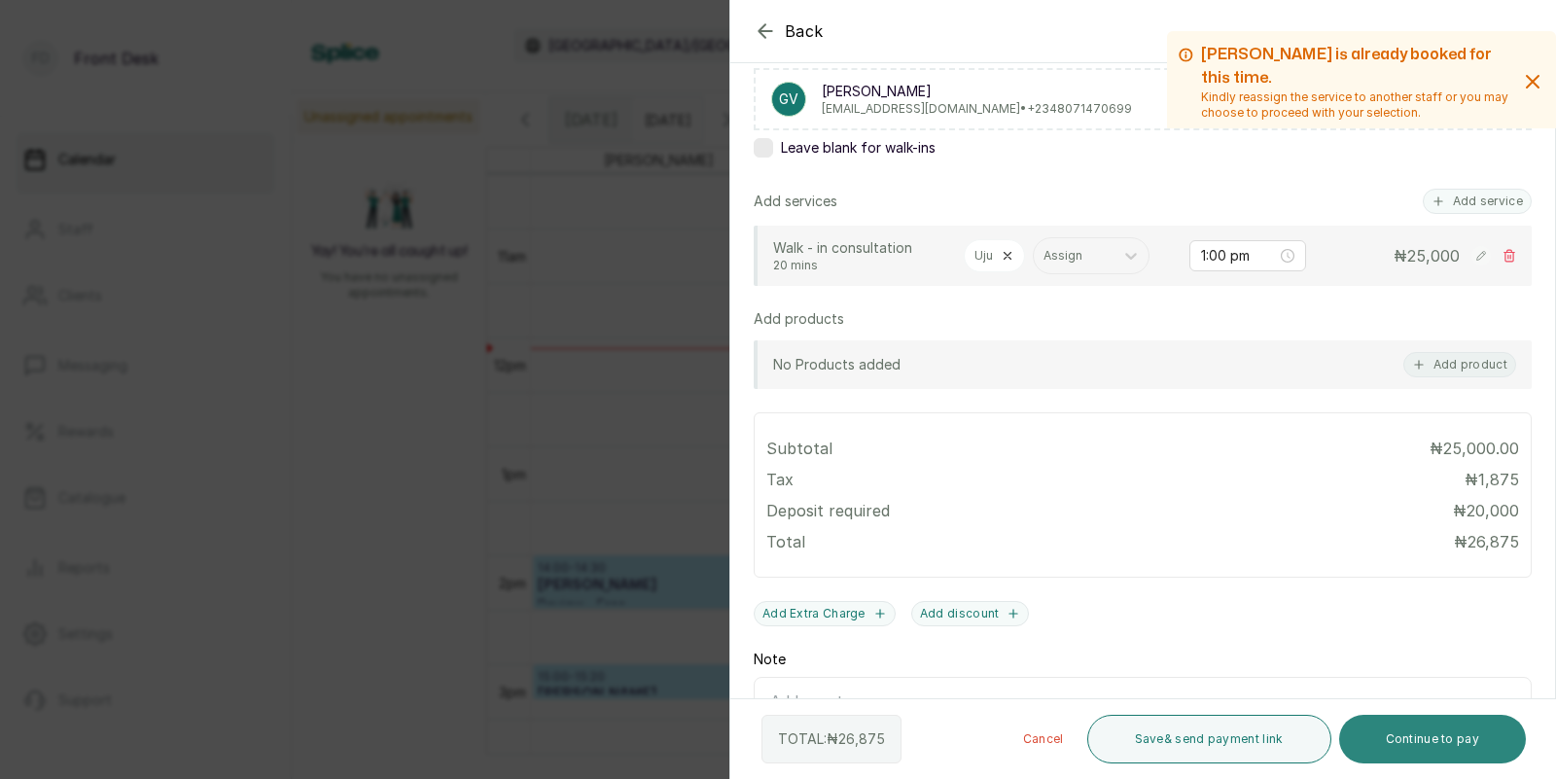
click at [1410, 746] on button "Continue to pay" at bounding box center [1433, 739] width 188 height 49
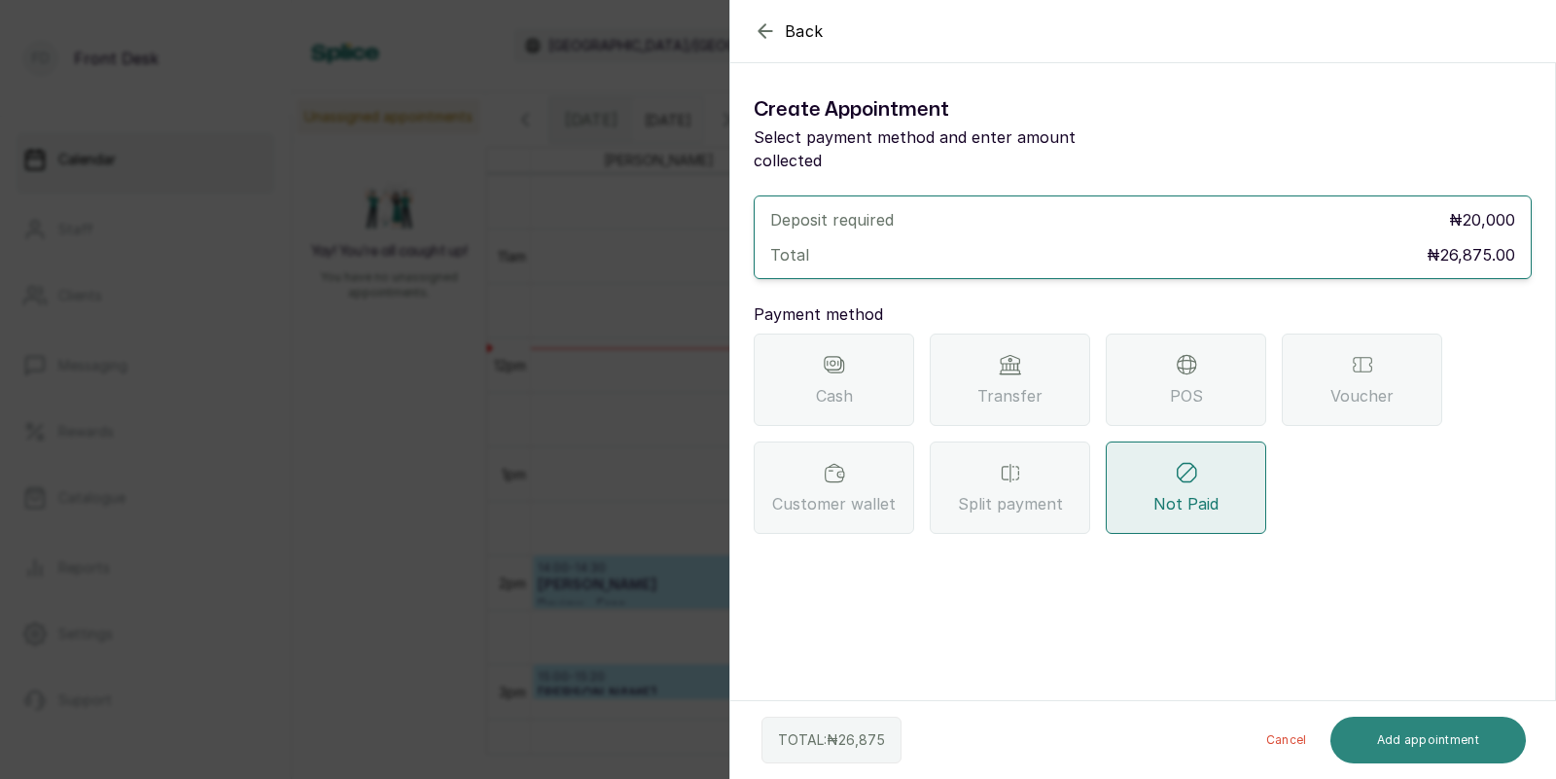
scroll to position [0, 0]
click at [966, 335] on div "Transfer" at bounding box center [1010, 380] width 160 height 92
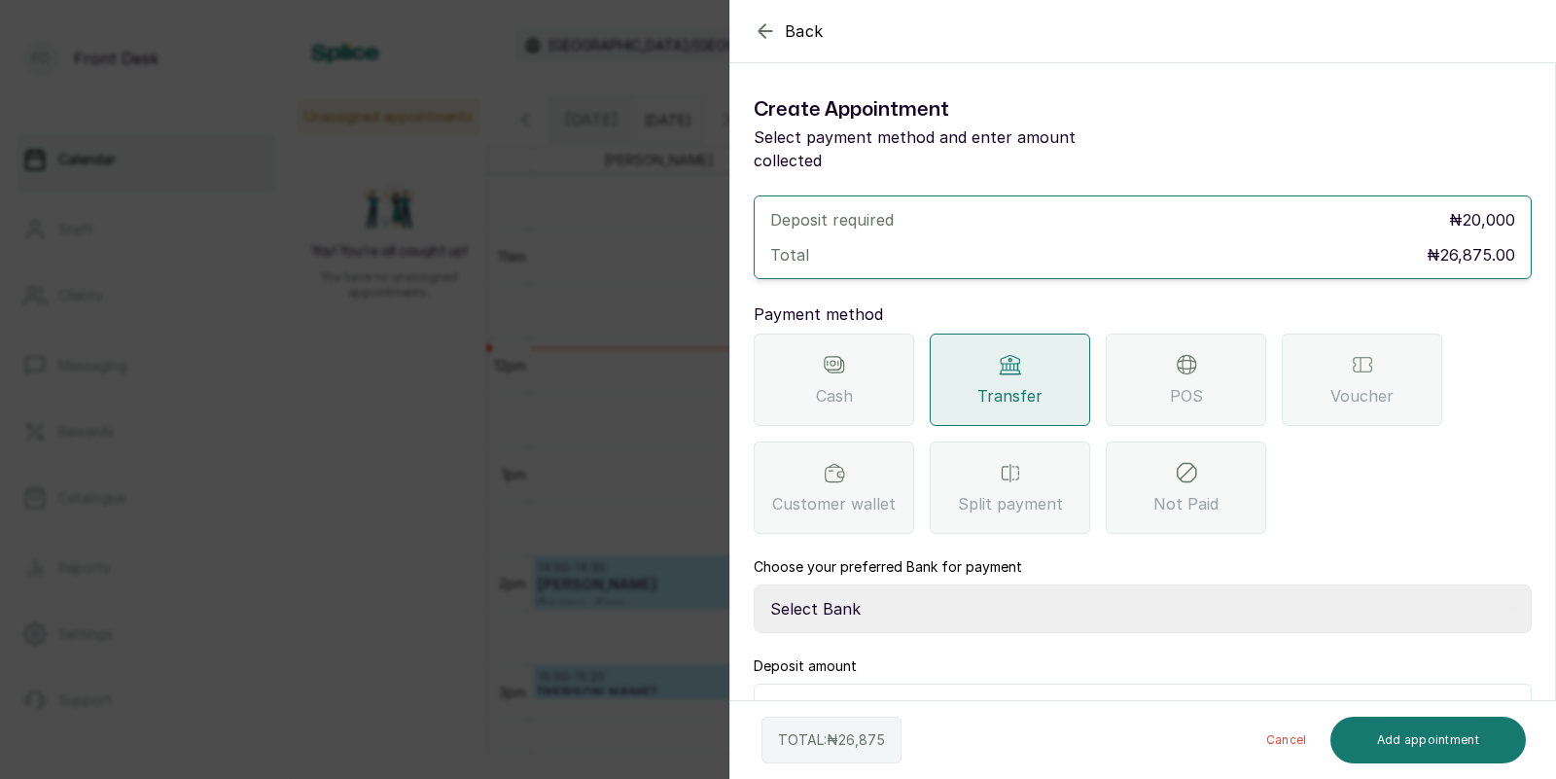
click at [933, 584] on select "Select Bank DONNA ONYENDI Fairmoney Microfinance Bank SKN ANALYTICS MED AESTH. …" at bounding box center [1143, 608] width 778 height 49
select select "43272bc0-21c6-4b19-b9fb-c2093b8603c2"
click at [951, 696] on input "20,000" at bounding box center [1155, 709] width 726 height 27
click at [1363, 740] on button "Add appointment" at bounding box center [1428, 740] width 196 height 47
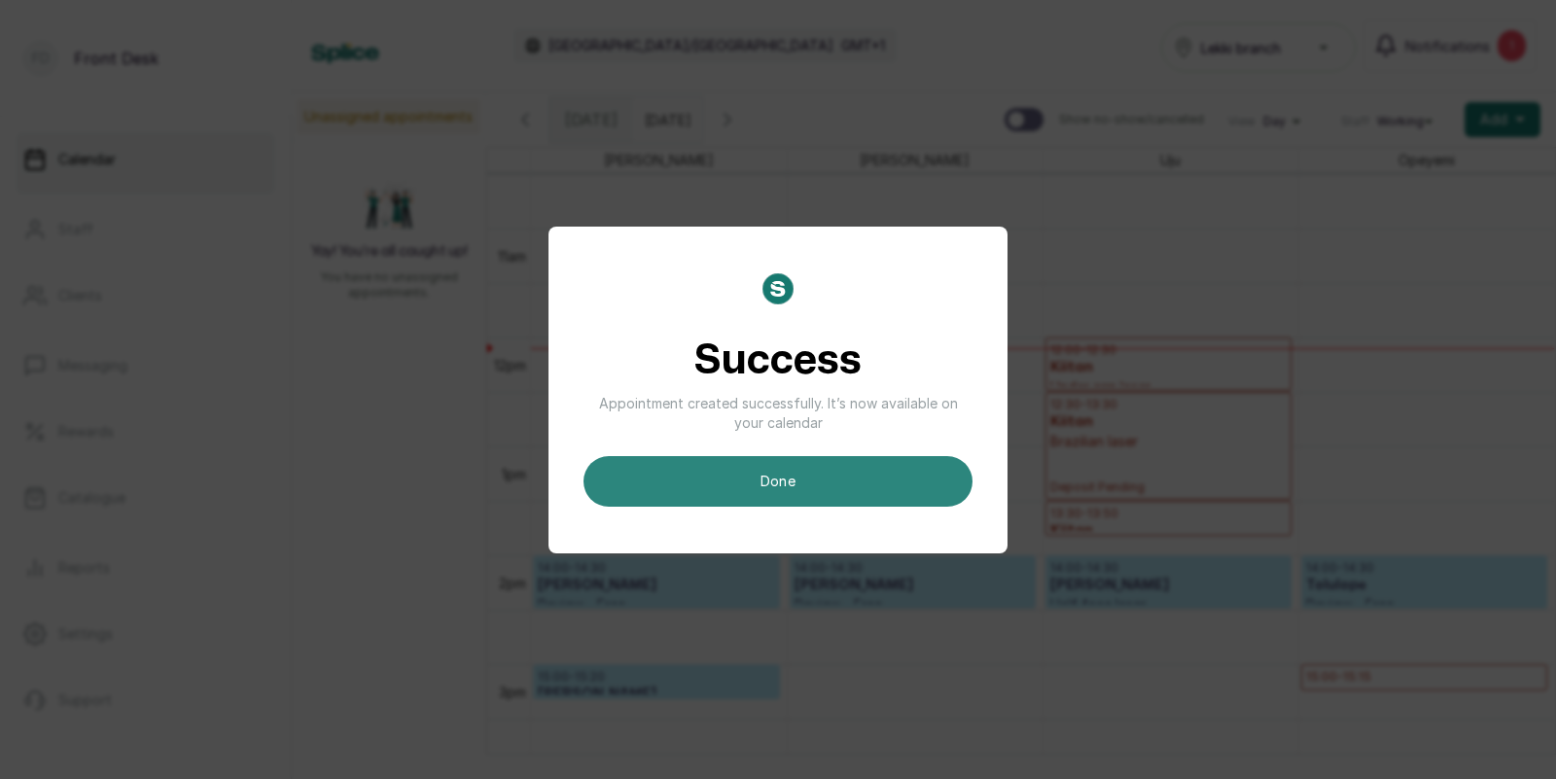
click at [916, 488] on button "done" at bounding box center [777, 481] width 389 height 51
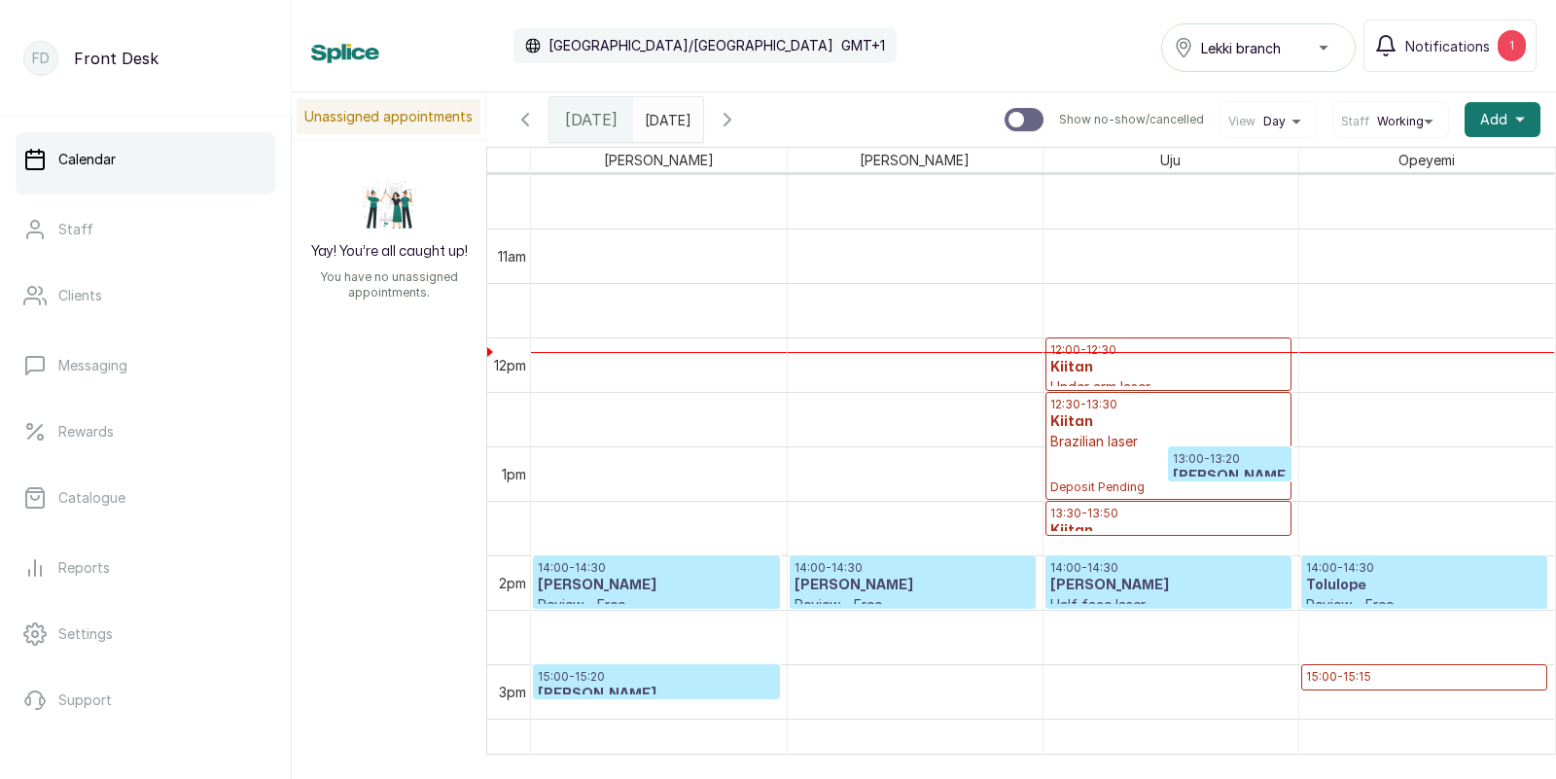
click at [1220, 470] on h3 "Glory Vasyliev" at bounding box center [1230, 476] width 114 height 19
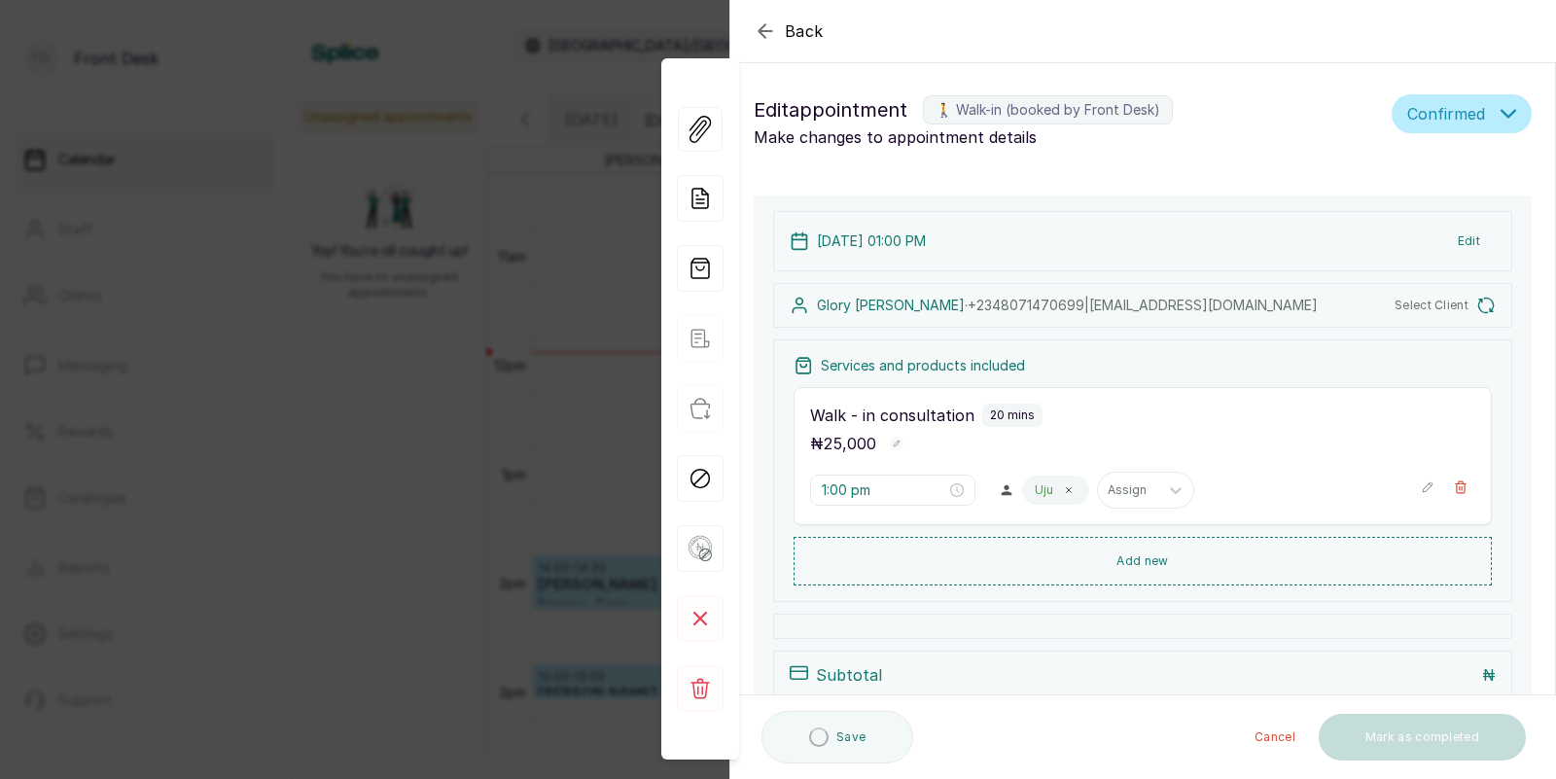
click at [489, 473] on div "Back Appointment Details Edit appointment 🚶 Walk-in (booked by Front Desk) Make…" at bounding box center [778, 389] width 1556 height 779
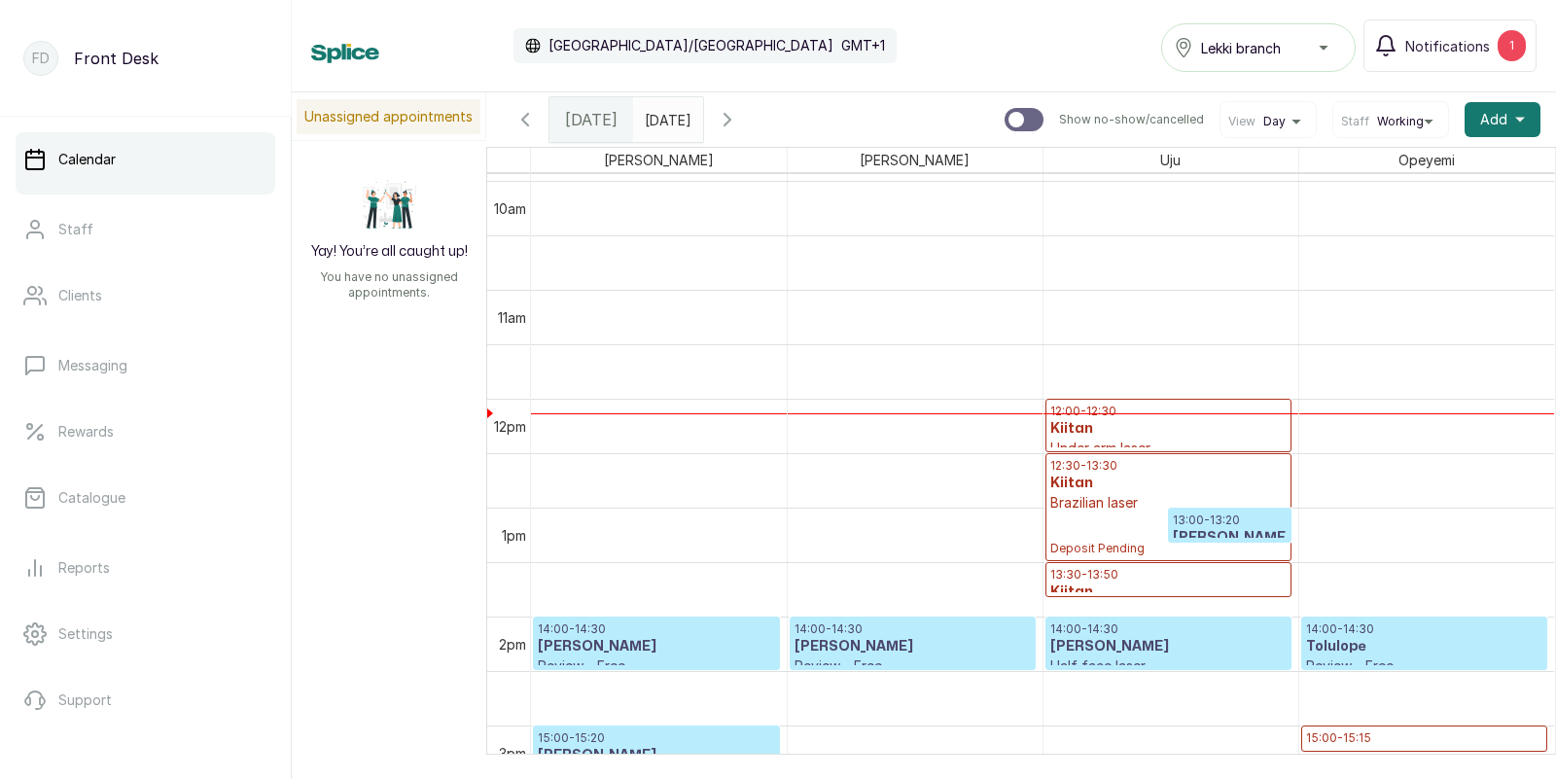
scroll to position [1211, 0]
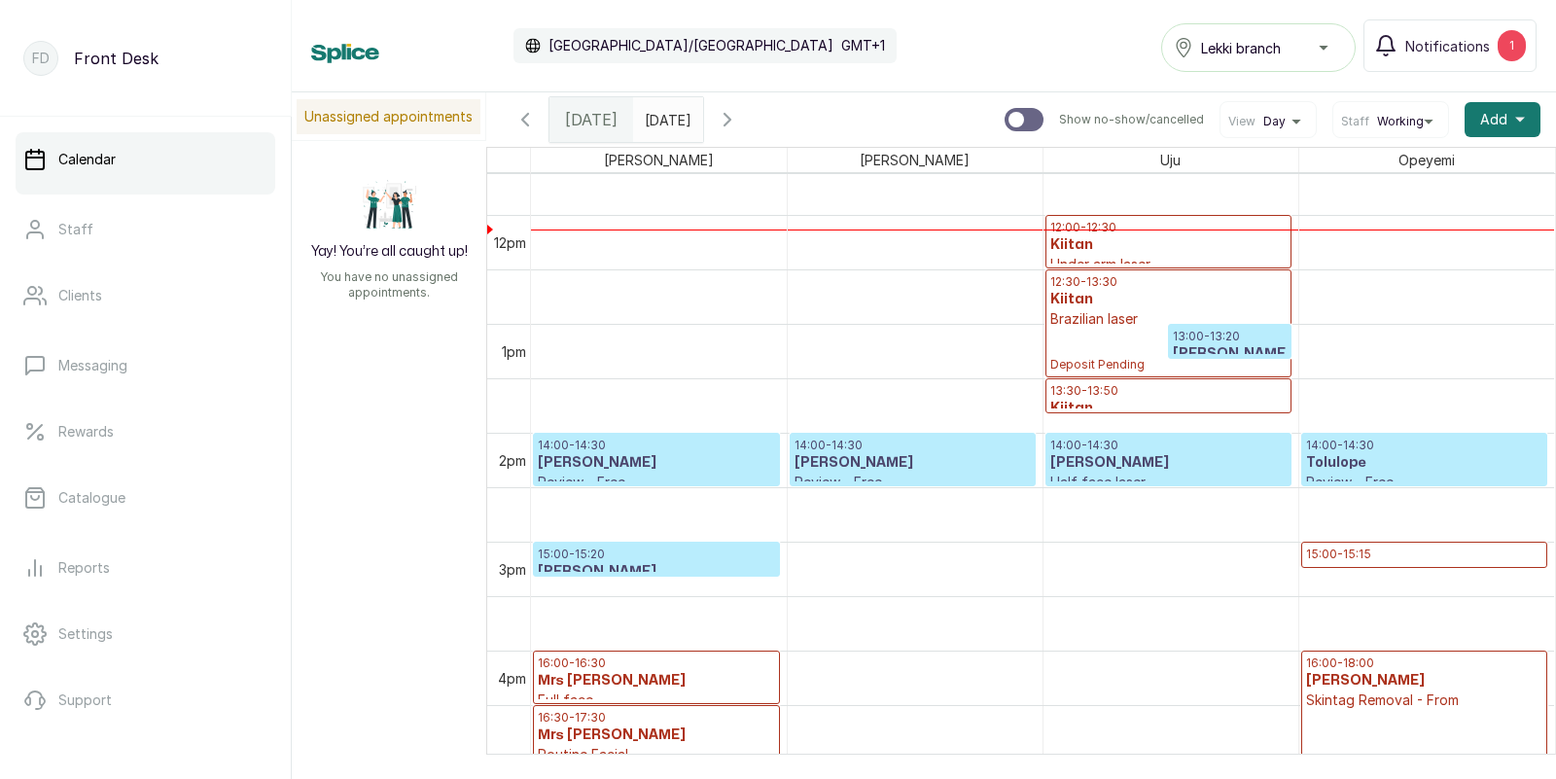
click at [1237, 336] on p "13:00 - 13:20" at bounding box center [1230, 337] width 114 height 16
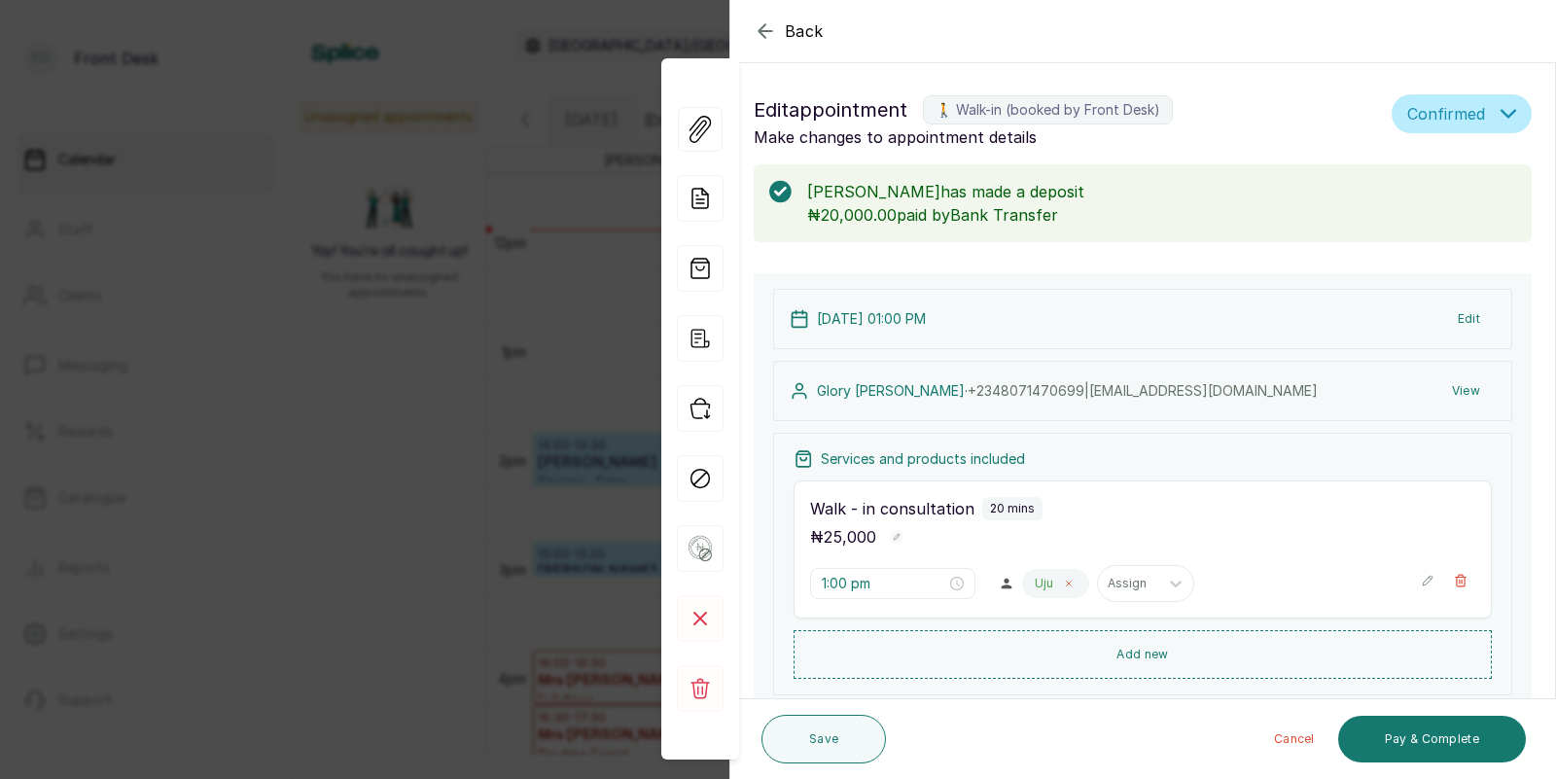
click at [1064, 581] on icon at bounding box center [1069, 584] width 10 height 10
click at [1033, 581] on div at bounding box center [1053, 584] width 41 height 18
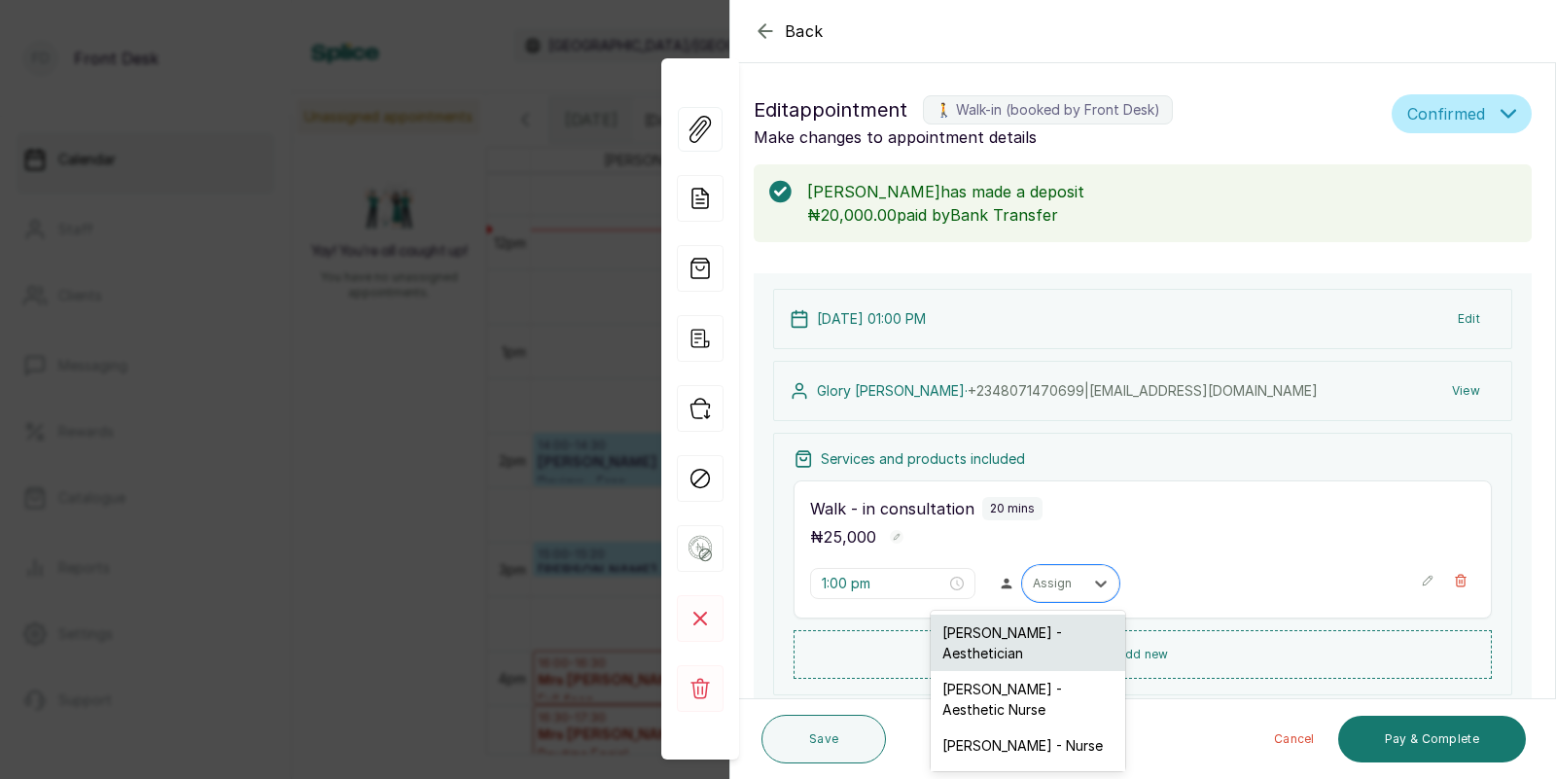
click at [1003, 627] on div "Opeyemi Ojo - Aesthetician" at bounding box center [1028, 643] width 194 height 56
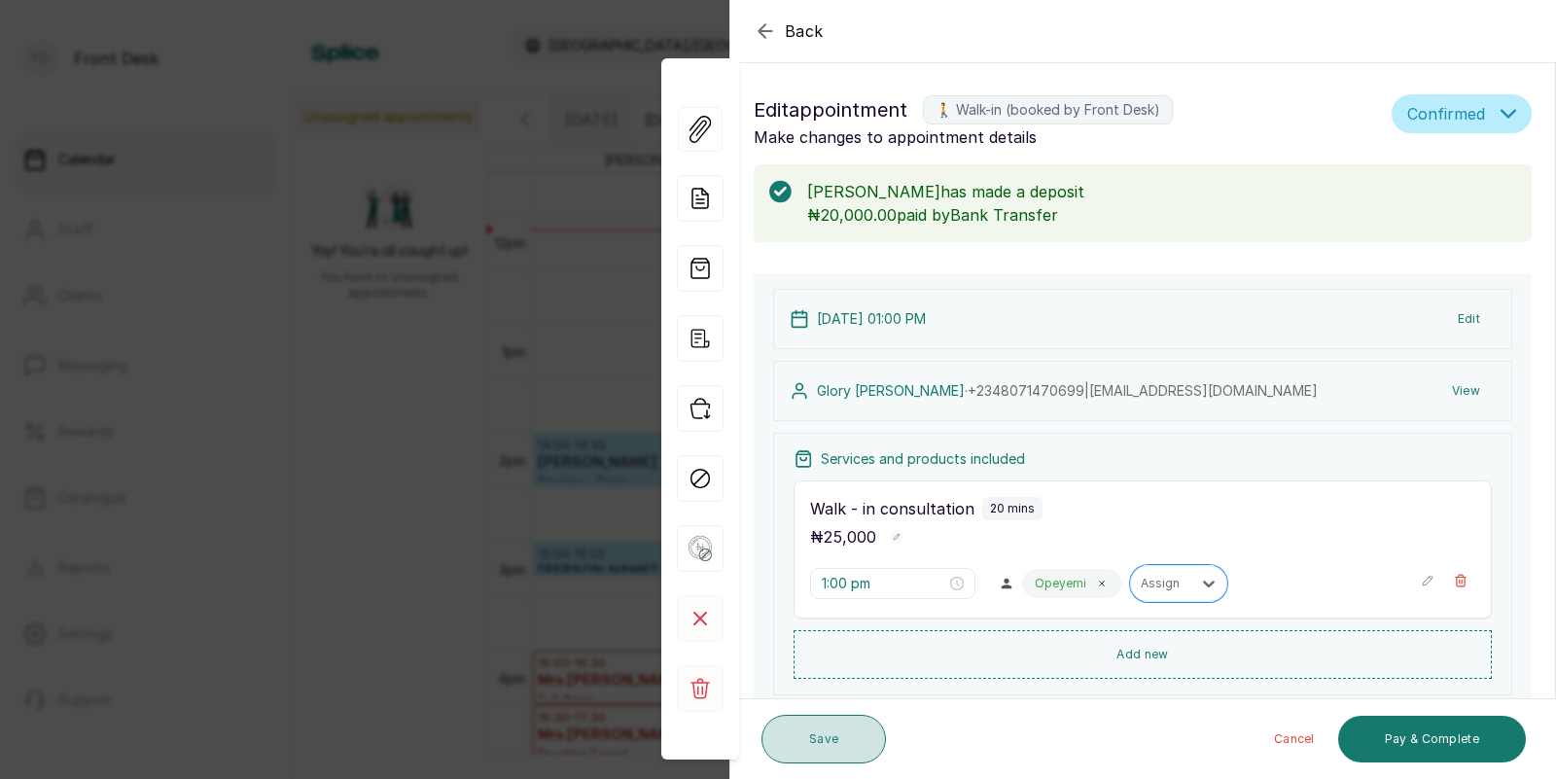
click at [832, 732] on button "Save" at bounding box center [823, 739] width 124 height 49
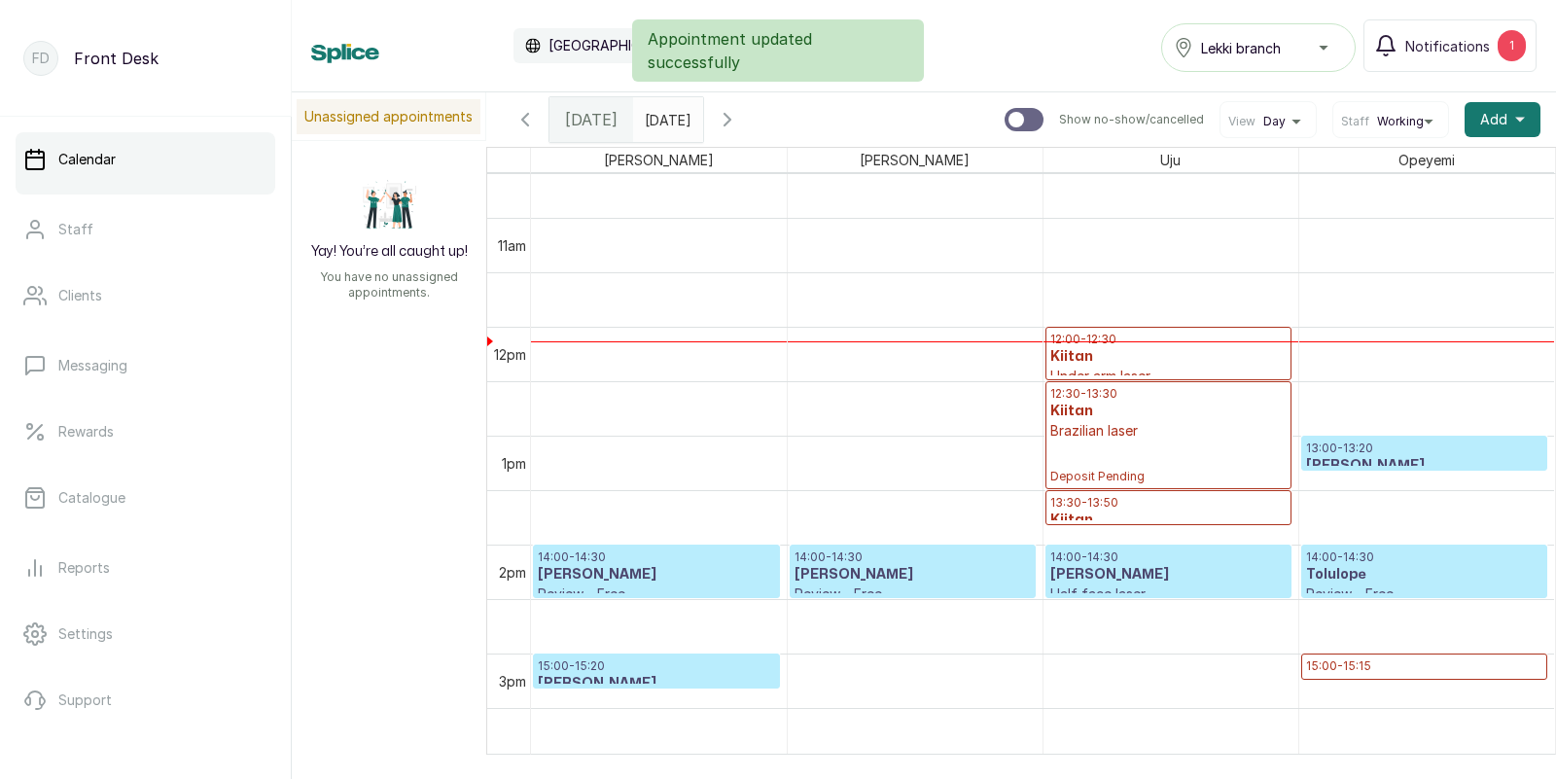
scroll to position [1145, 0]
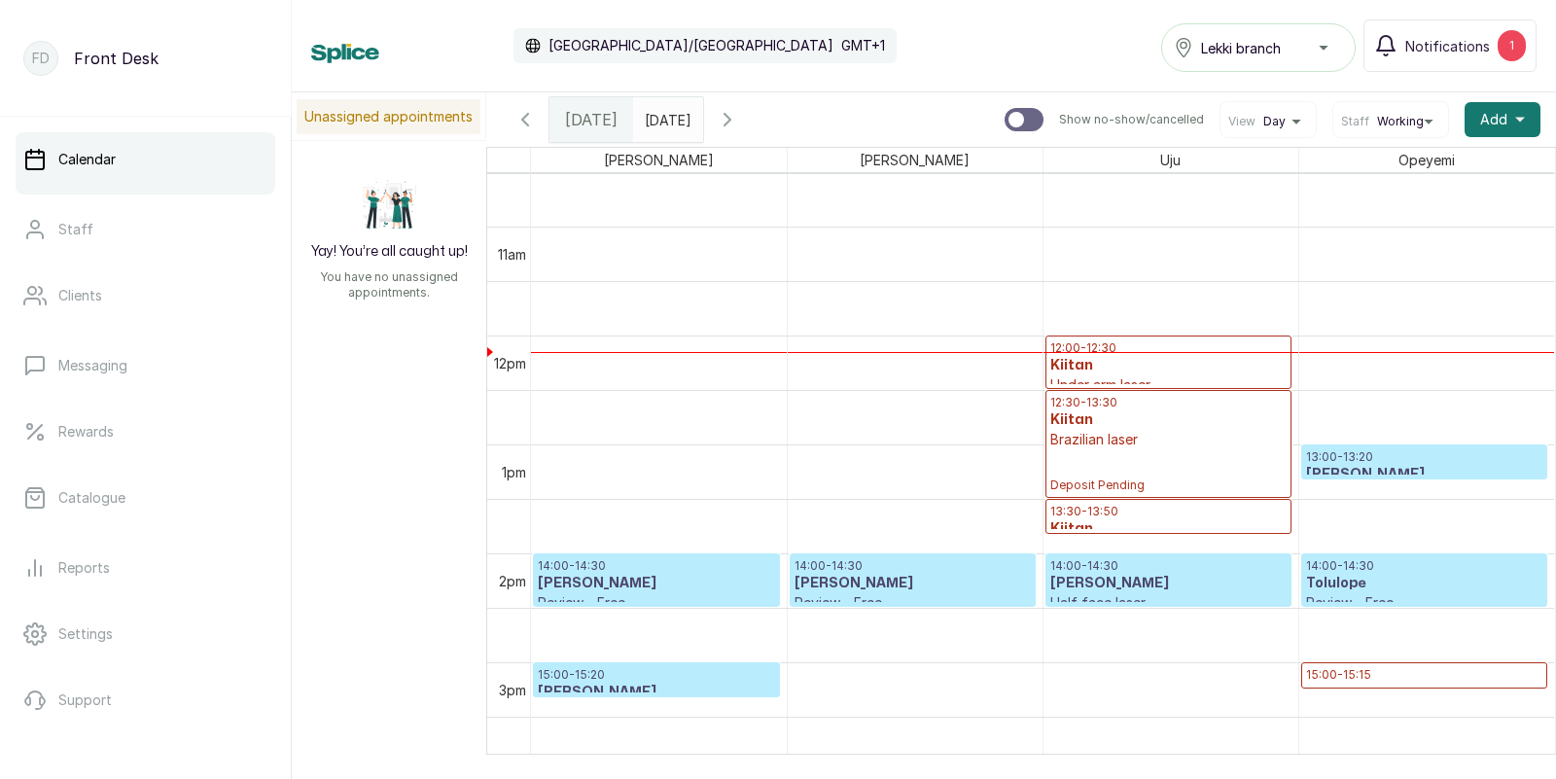
click at [665, 125] on input "text" at bounding box center [649, 114] width 31 height 33
type input "dd/MM/yyyy"
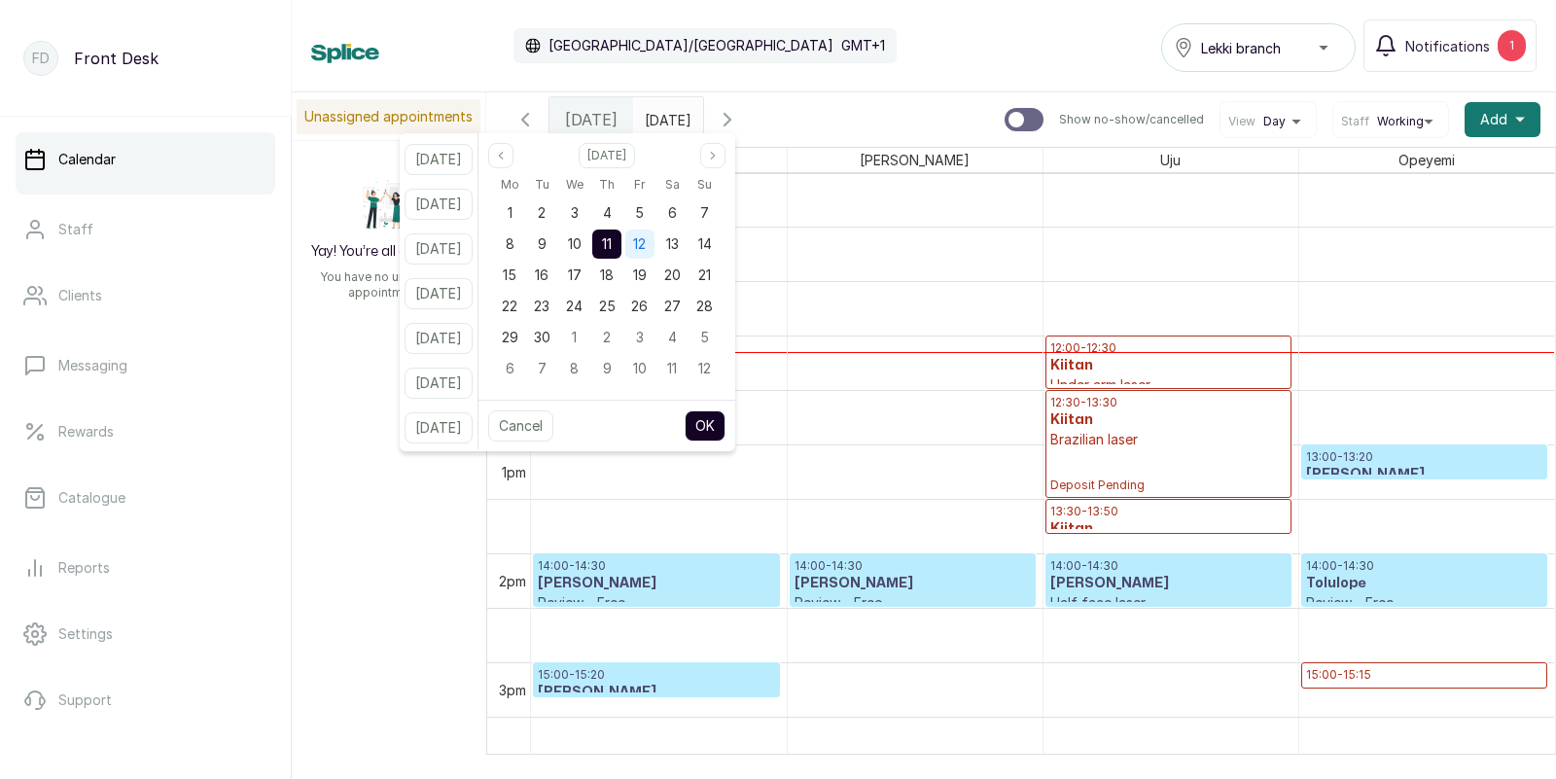
click at [646, 245] on span "12" at bounding box center [639, 243] width 13 height 17
click at [725, 420] on button "OK" at bounding box center [705, 425] width 41 height 31
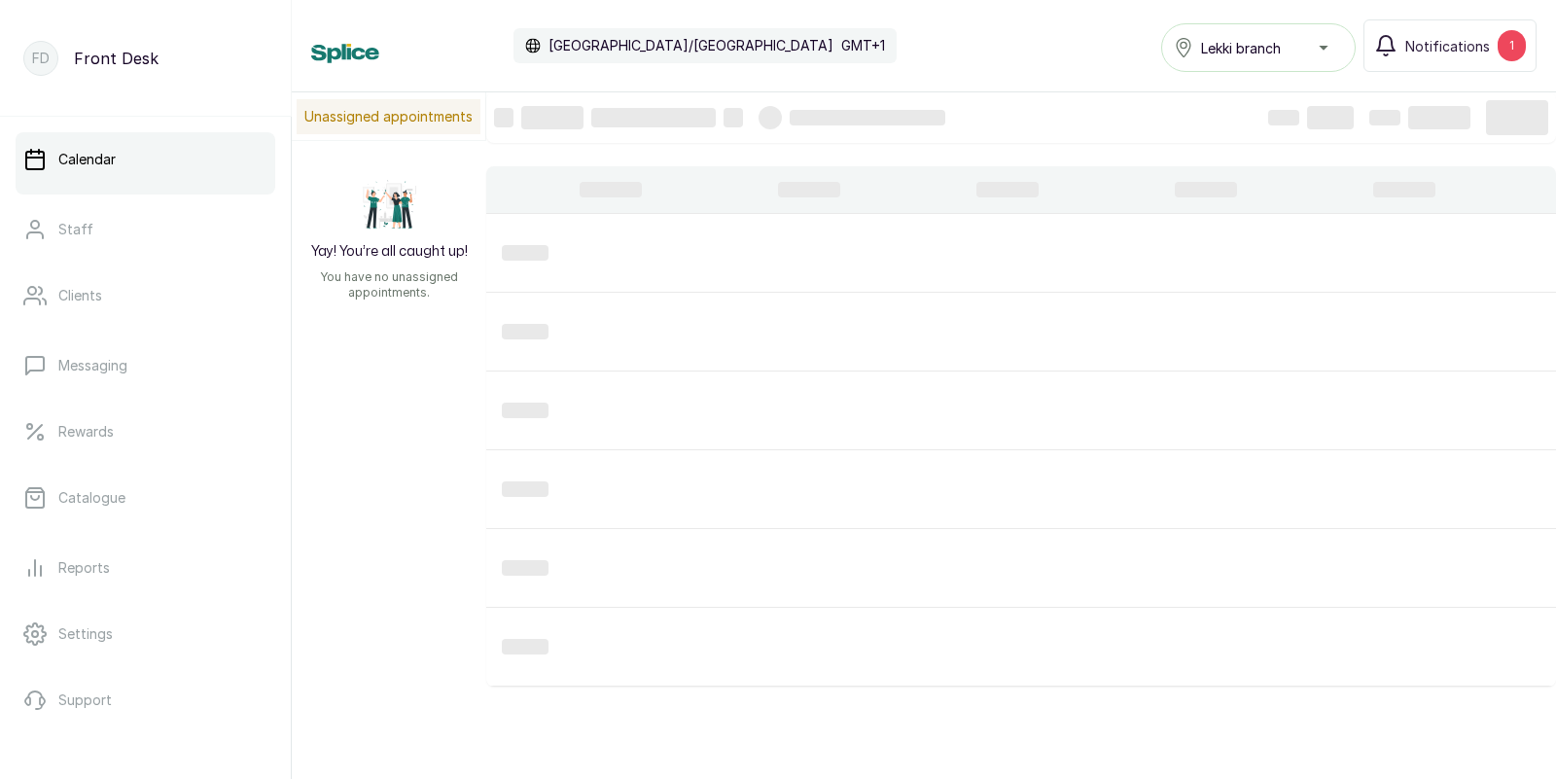
type input "12/09/2025"
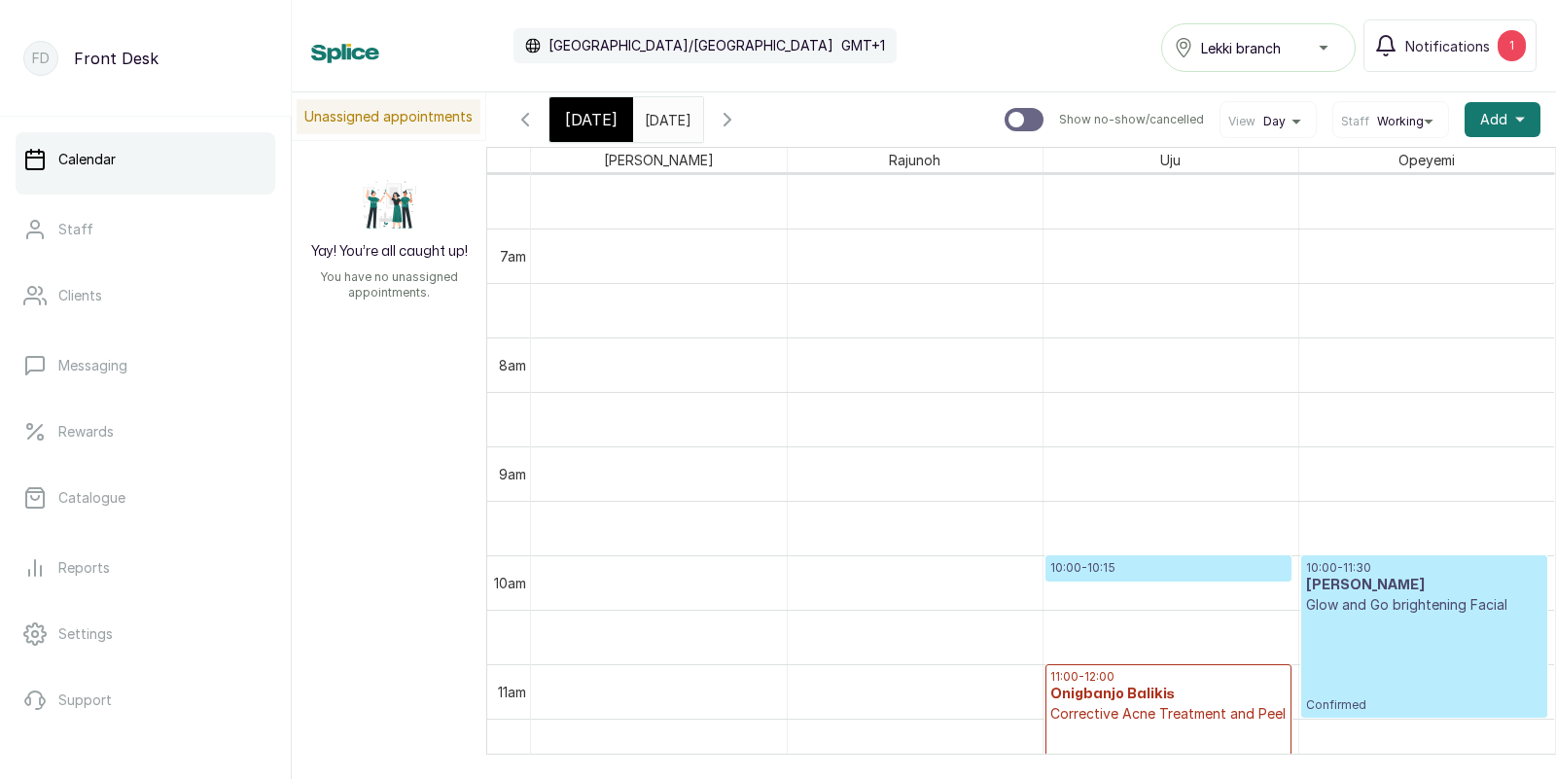
scroll to position [750, 0]
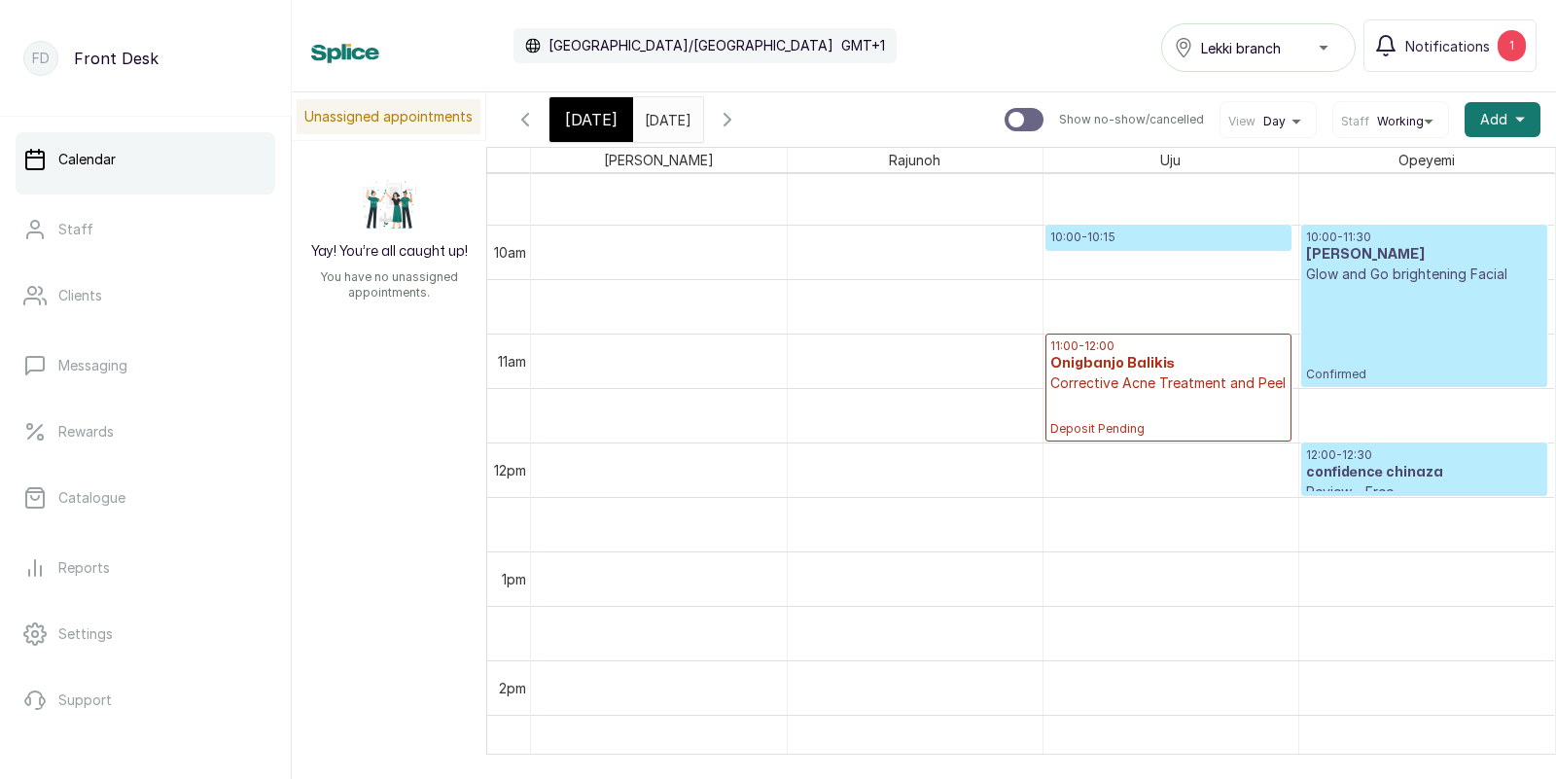
click at [580, 122] on span "[DATE]" at bounding box center [591, 119] width 53 height 23
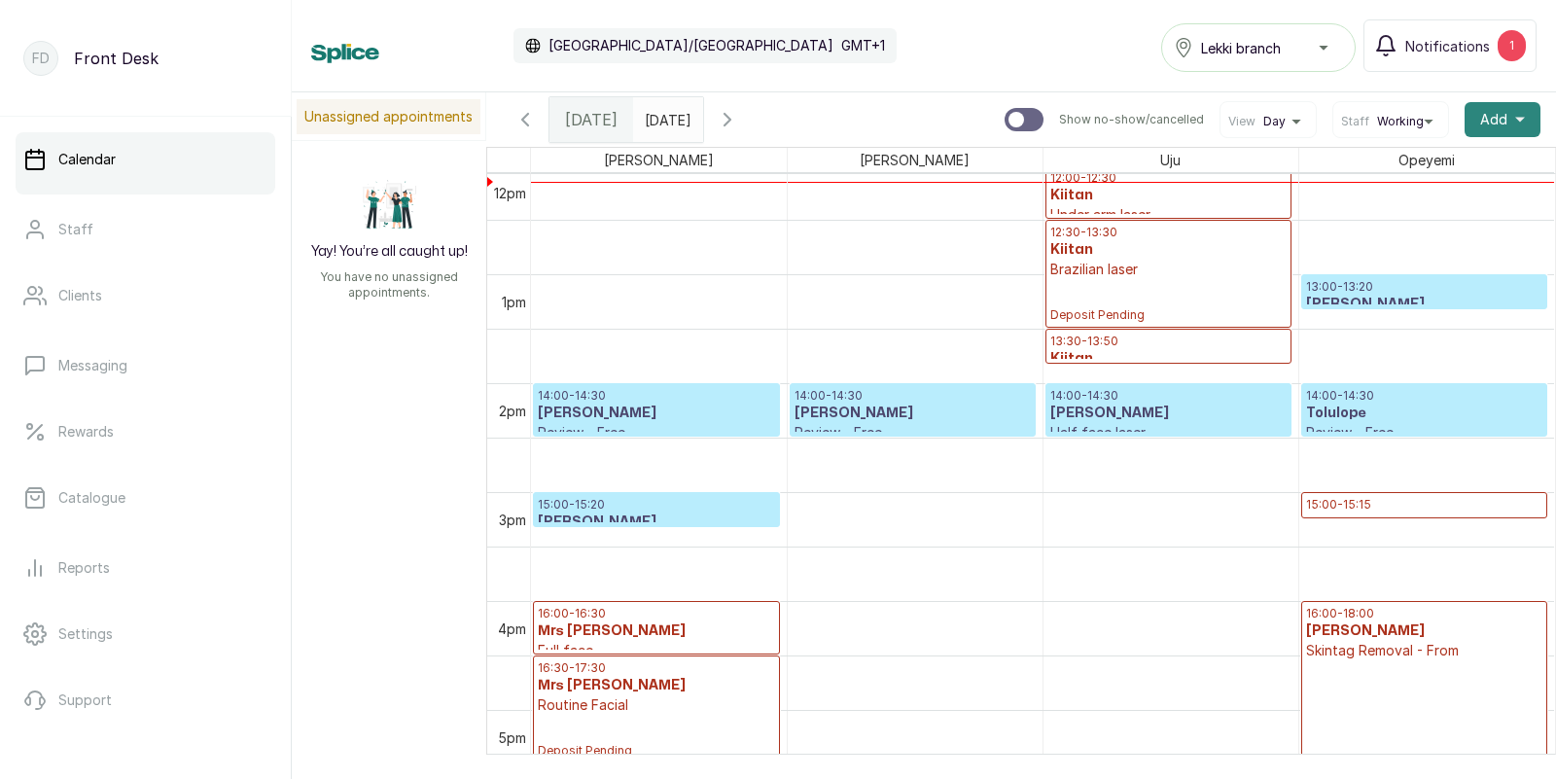
click at [1499, 118] on span "Add" at bounding box center [1493, 119] width 27 height 19
click at [1364, 173] on span "Add Appointment" at bounding box center [1431, 171] width 187 height 23
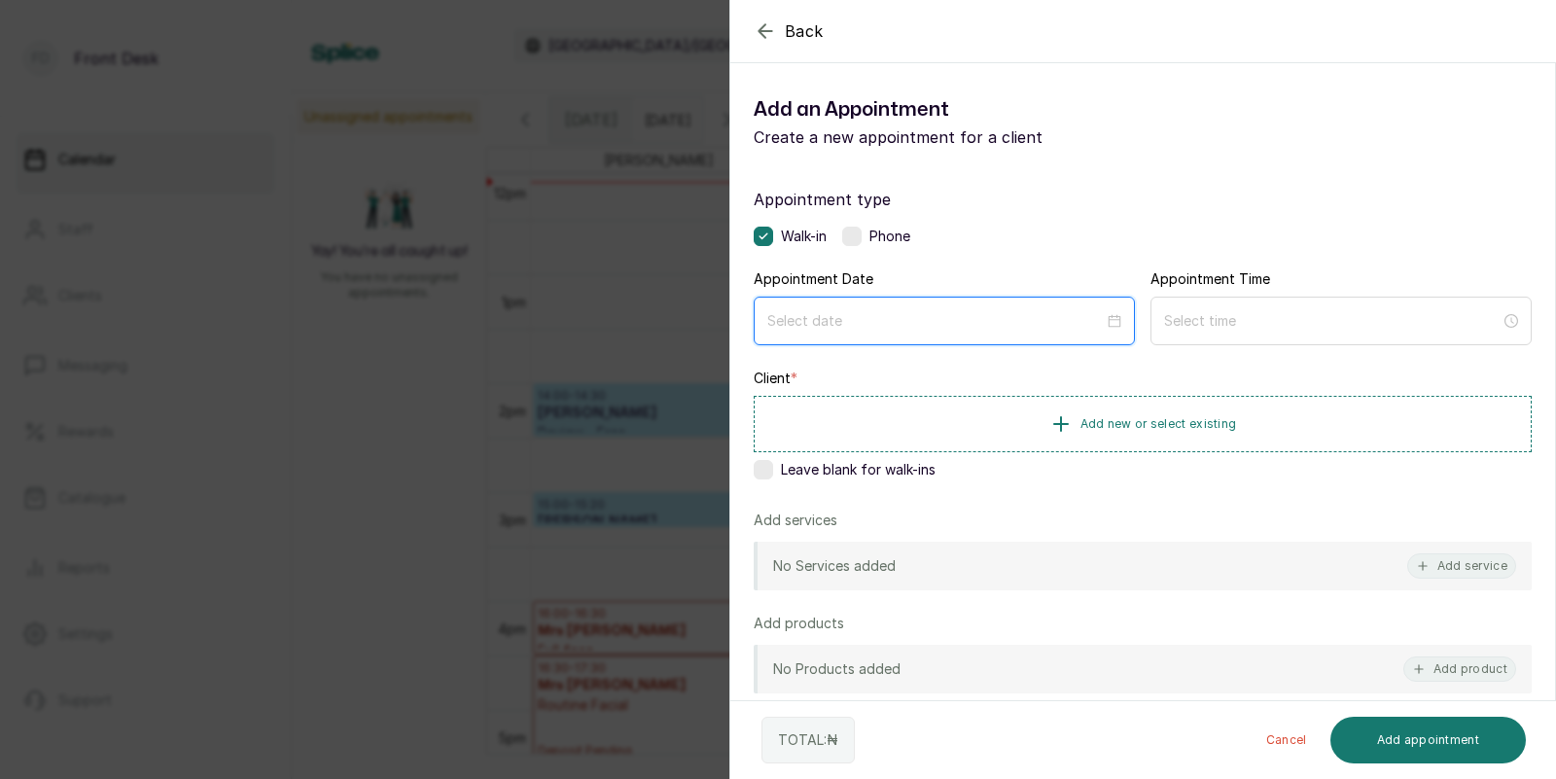
click at [1046, 326] on input at bounding box center [935, 320] width 336 height 21
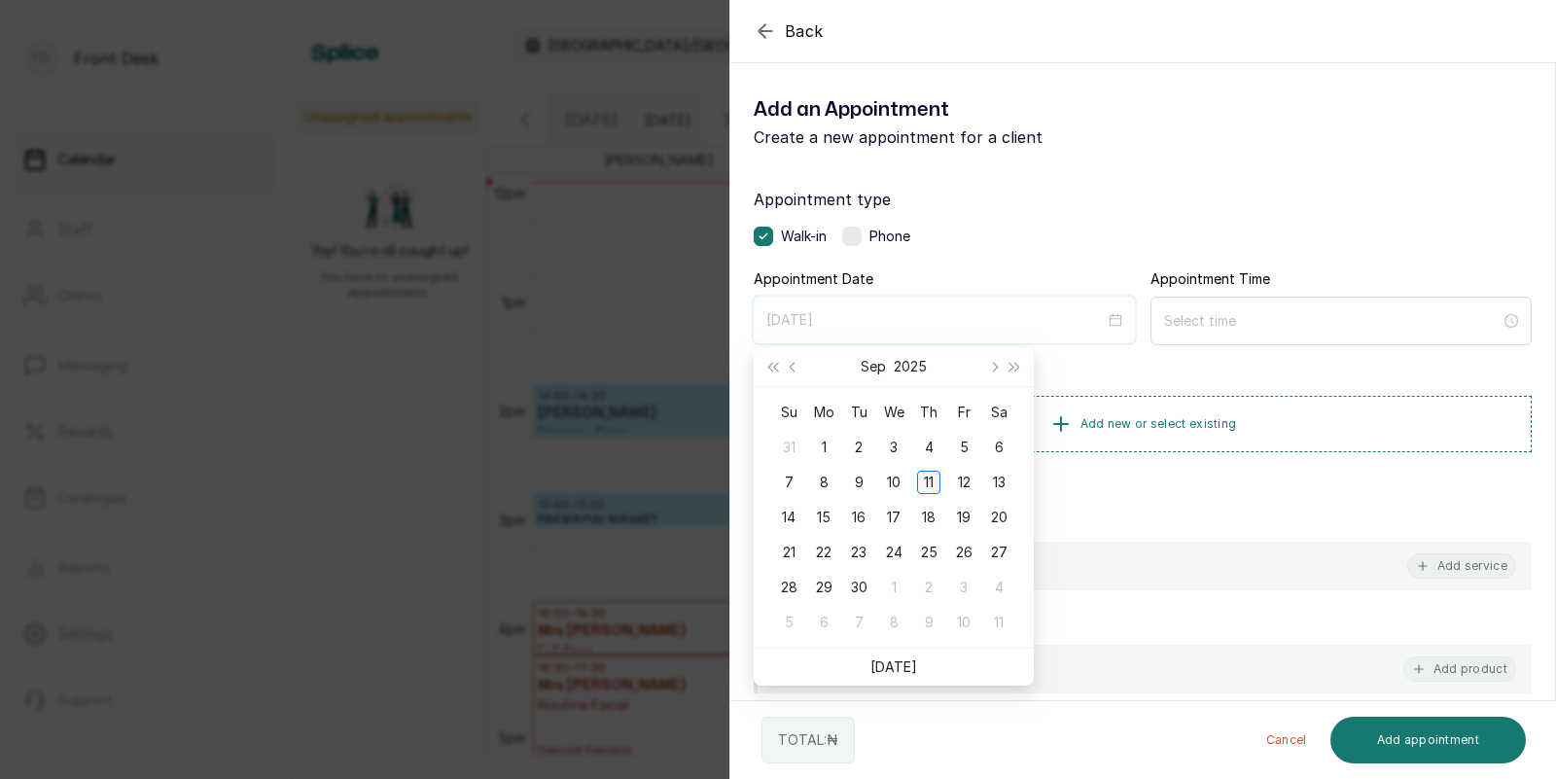
type input "[DATE]"
click at [932, 479] on div "11" at bounding box center [928, 482] width 23 height 23
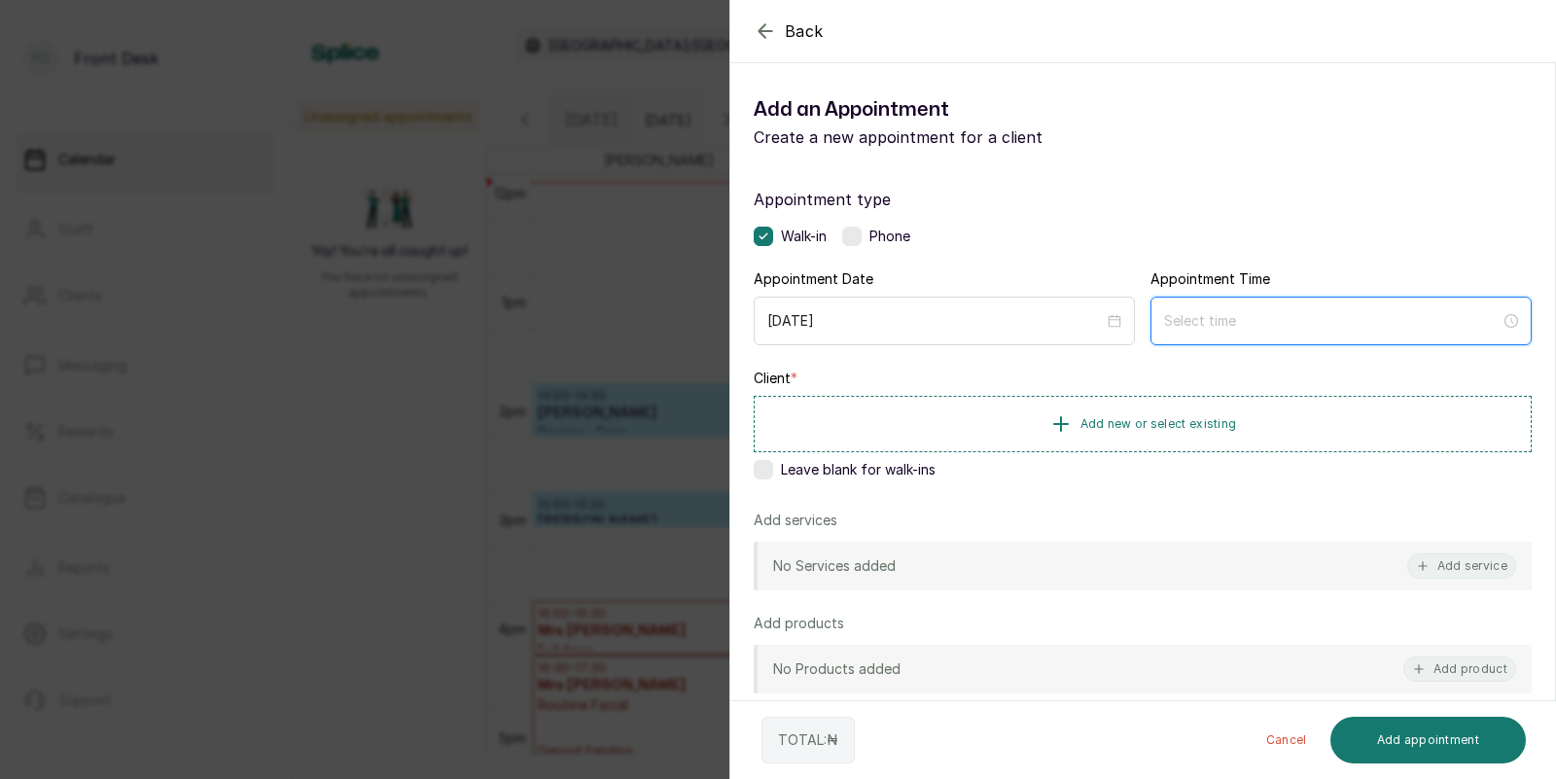
click at [1181, 327] on input at bounding box center [1332, 320] width 336 height 21
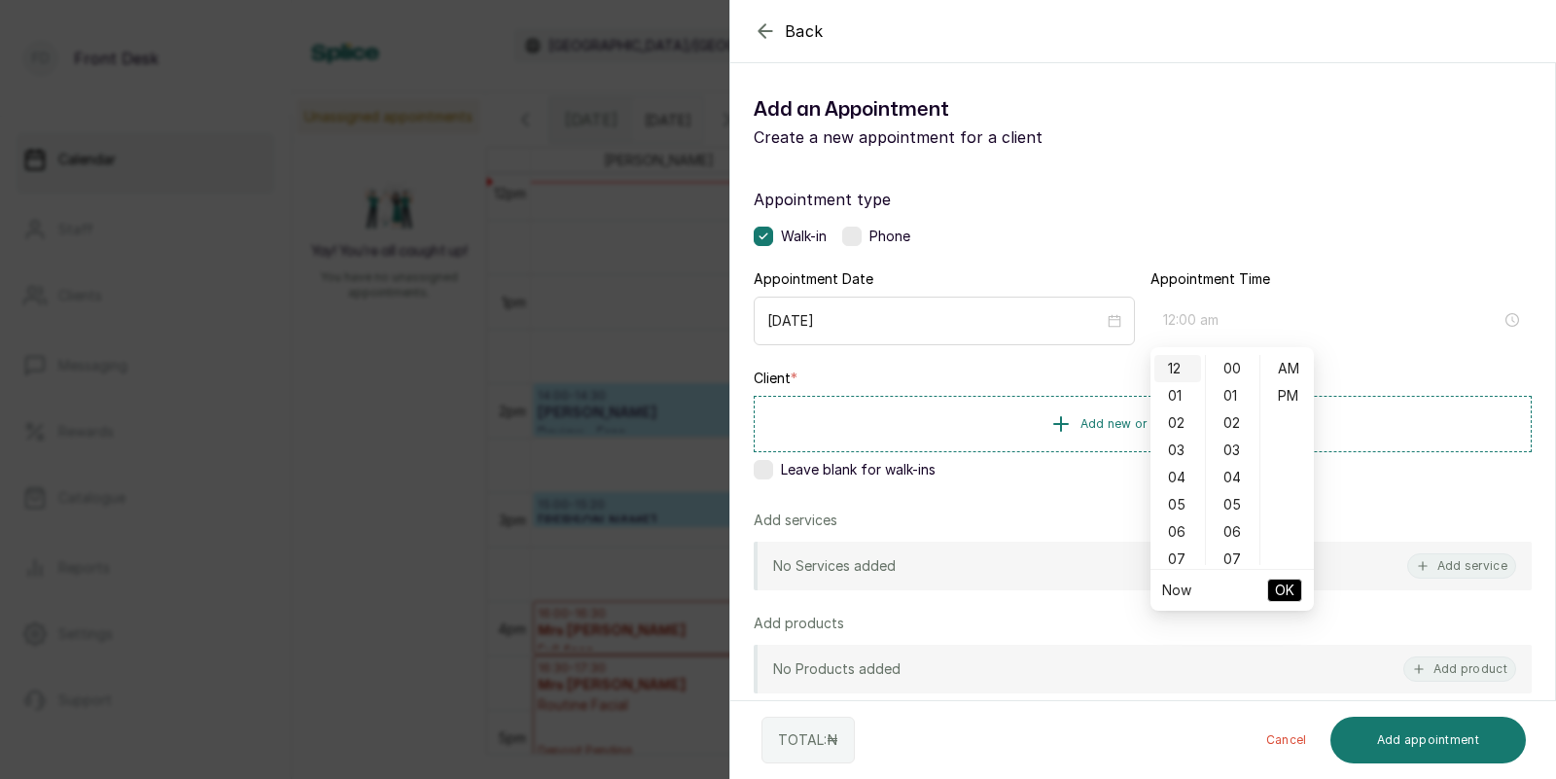
click at [1184, 372] on div "12" at bounding box center [1177, 368] width 47 height 27
click at [1298, 388] on div "PM" at bounding box center [1287, 395] width 47 height 27
type input "12:00 pm"
click at [1287, 583] on span "OK" at bounding box center [1284, 590] width 19 height 37
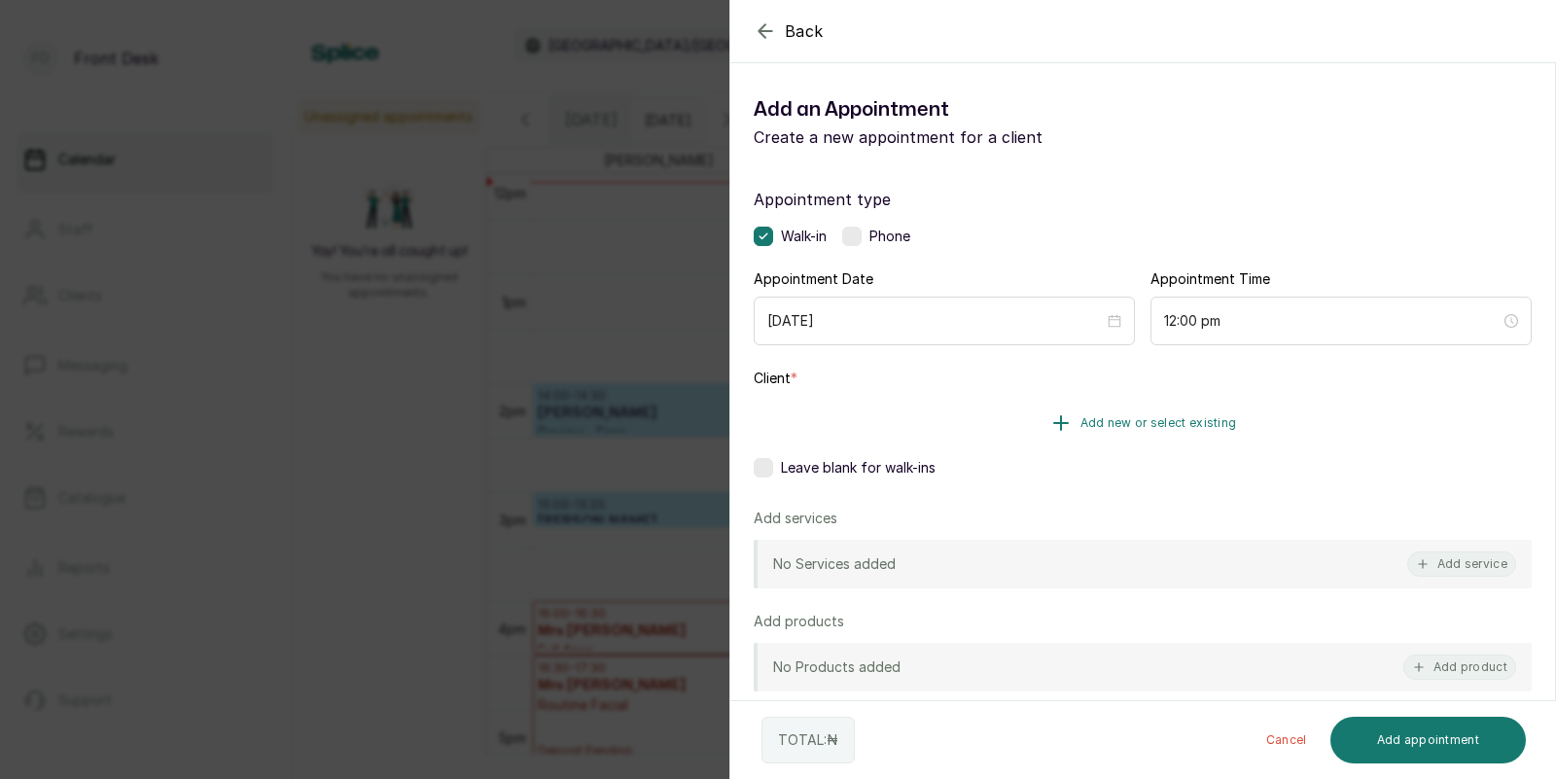
click at [1228, 423] on span "Add new or select existing" at bounding box center [1158, 423] width 157 height 16
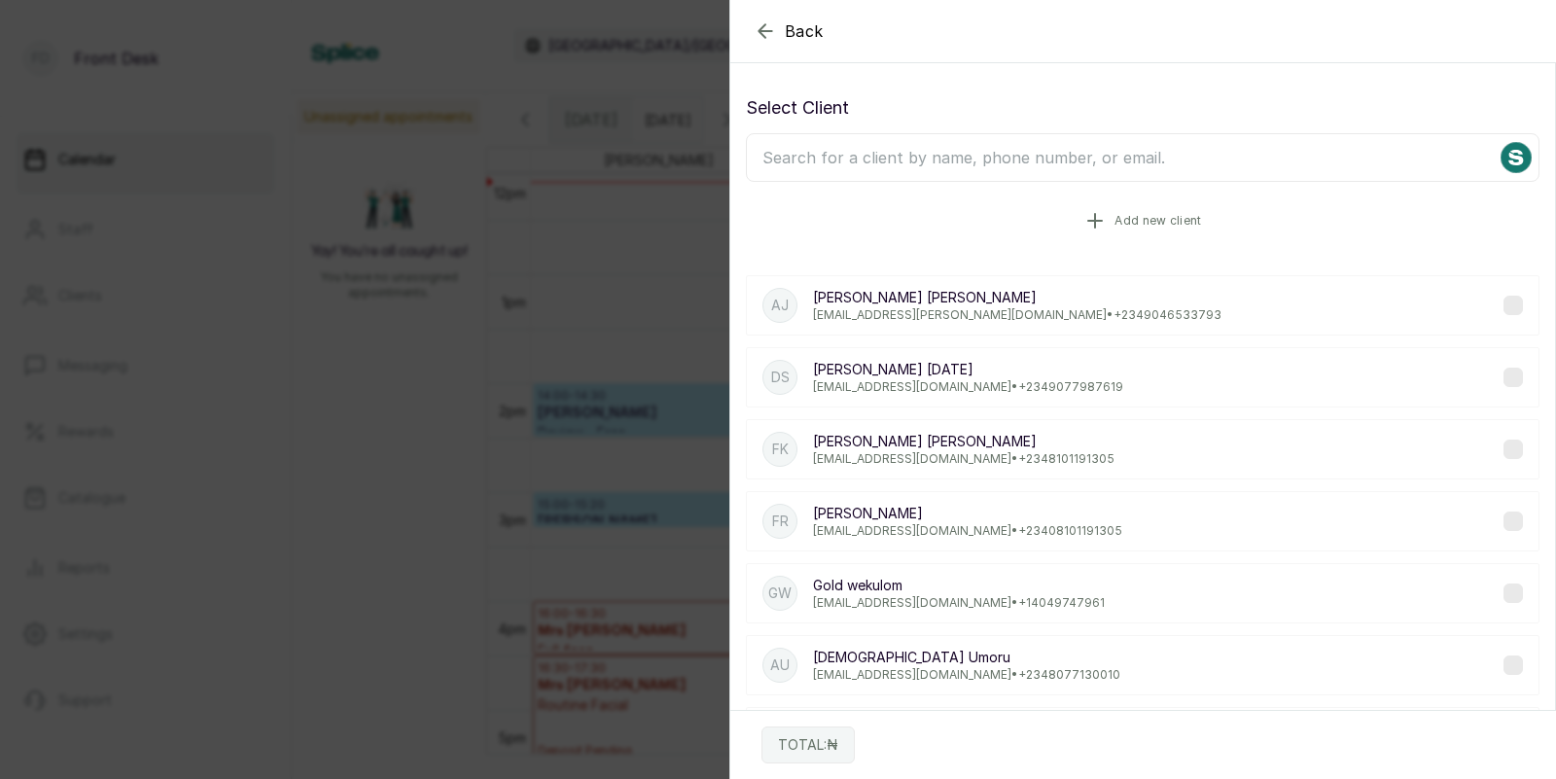
click at [1190, 220] on span "Add new client" at bounding box center [1157, 221] width 87 height 16
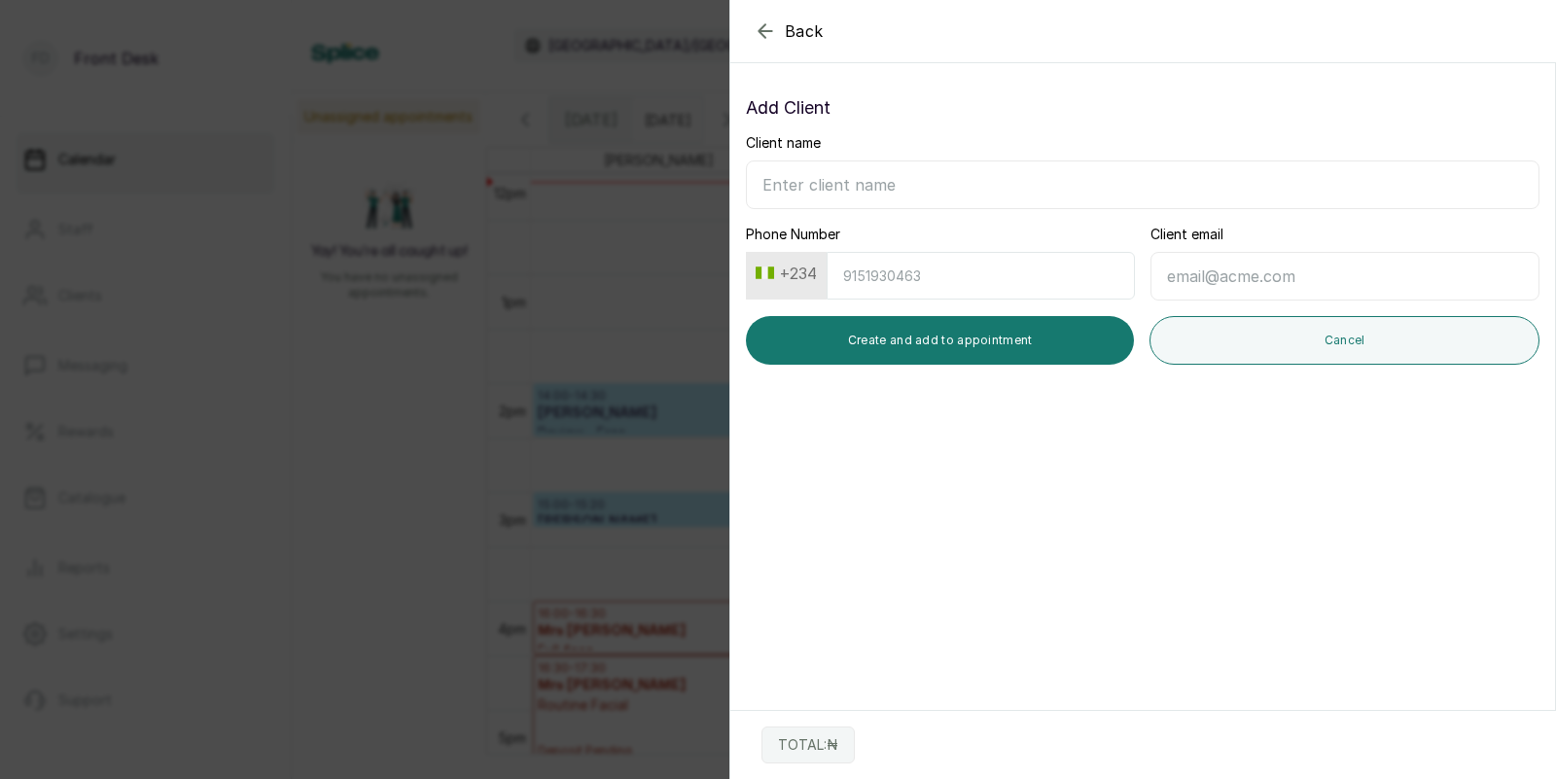
click at [1019, 190] on input "Client name" at bounding box center [1142, 184] width 793 height 49
type input "Ugegbe Lota"
click at [1007, 289] on input "Phone Number" at bounding box center [981, 276] width 308 height 48
click at [1007, 269] on input "Phone Number" at bounding box center [981, 276] width 308 height 48
type input "8147092270"
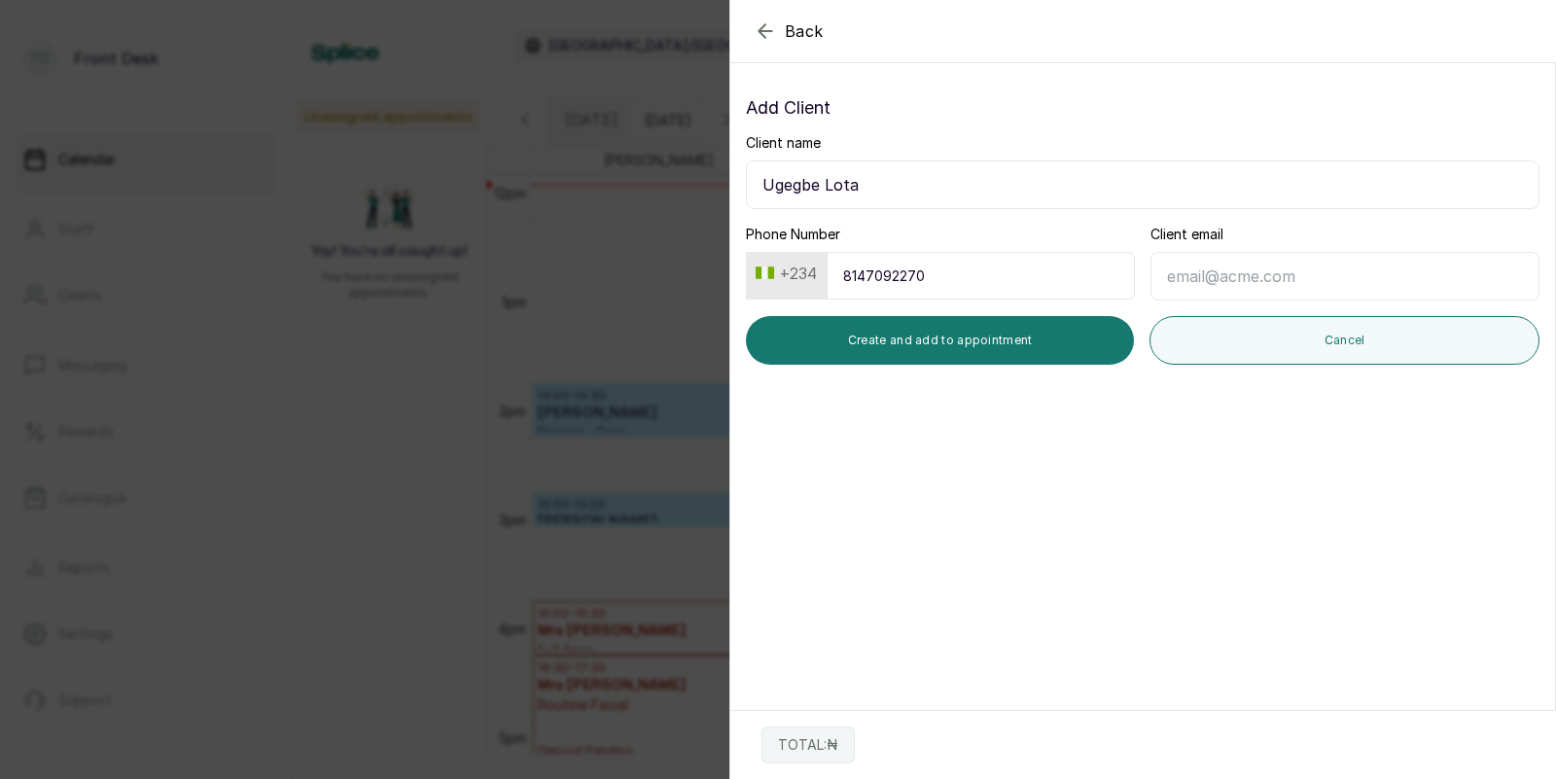
click at [1234, 275] on input "Client email" at bounding box center [1344, 276] width 389 height 49
type input "[EMAIL_ADDRESS][DOMAIN_NAME]"
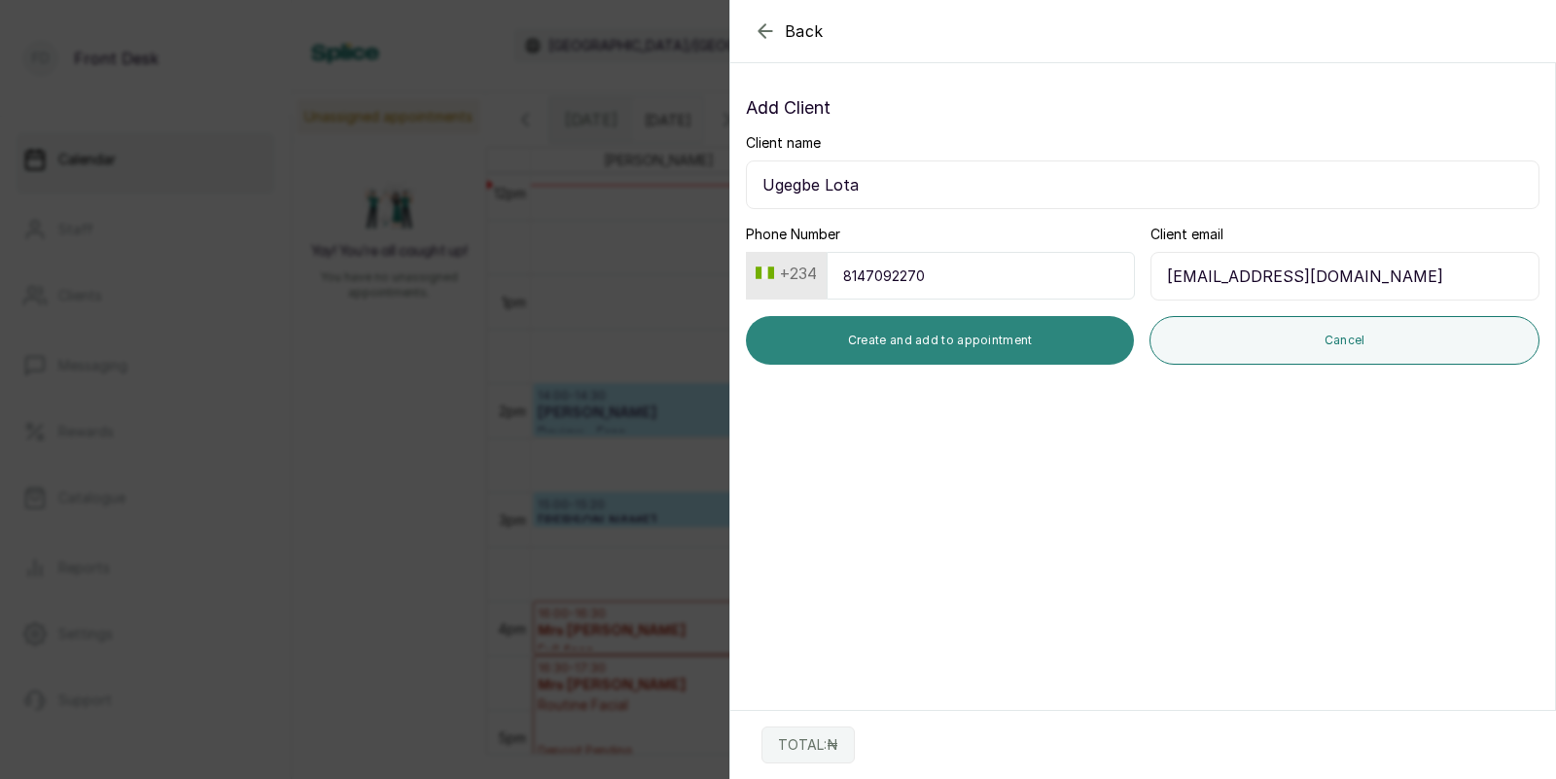
click at [1055, 340] on button "Create and add to appointment" at bounding box center [940, 340] width 388 height 49
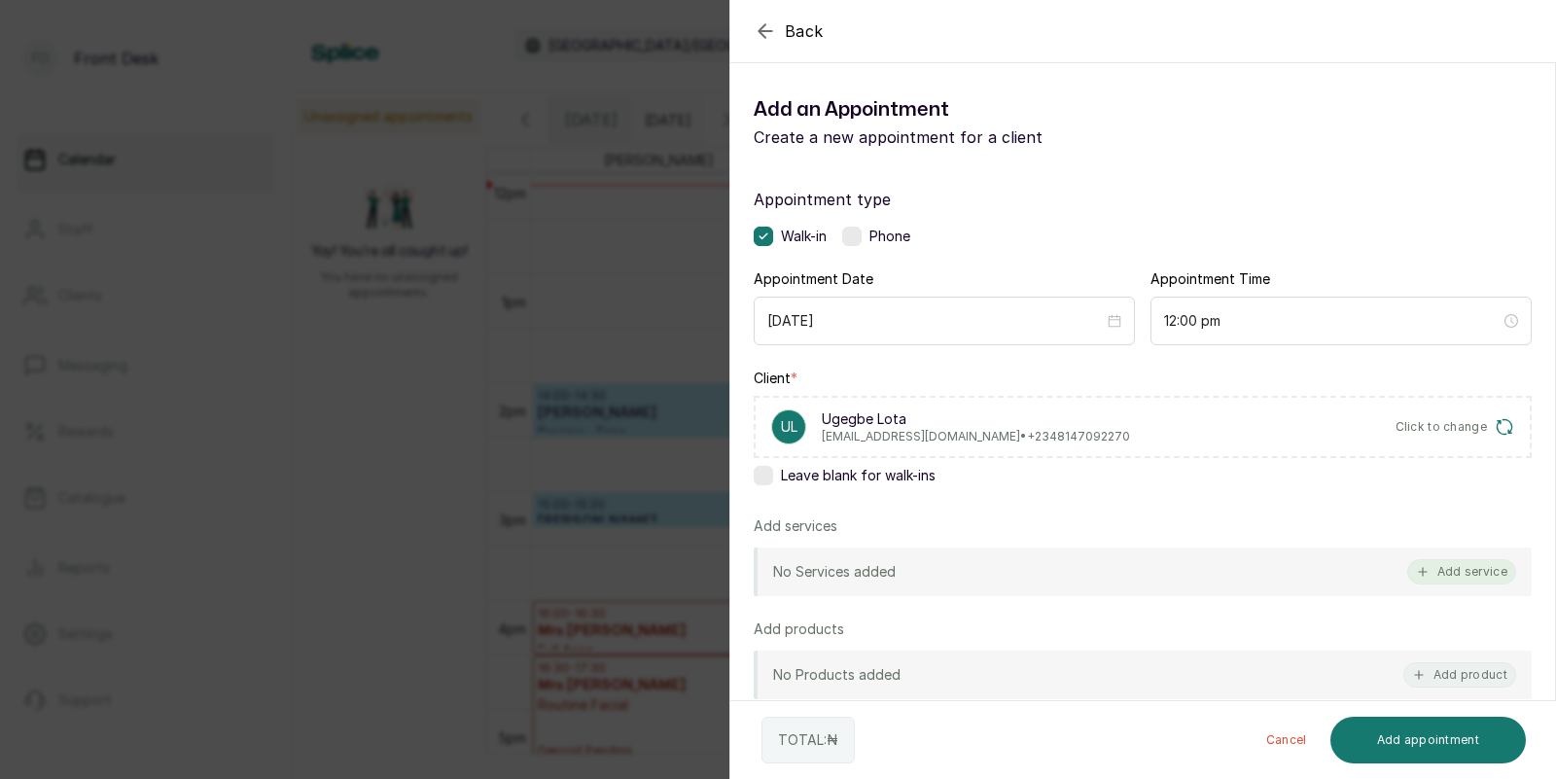
click at [1458, 566] on button "Add service" at bounding box center [1461, 571] width 109 height 25
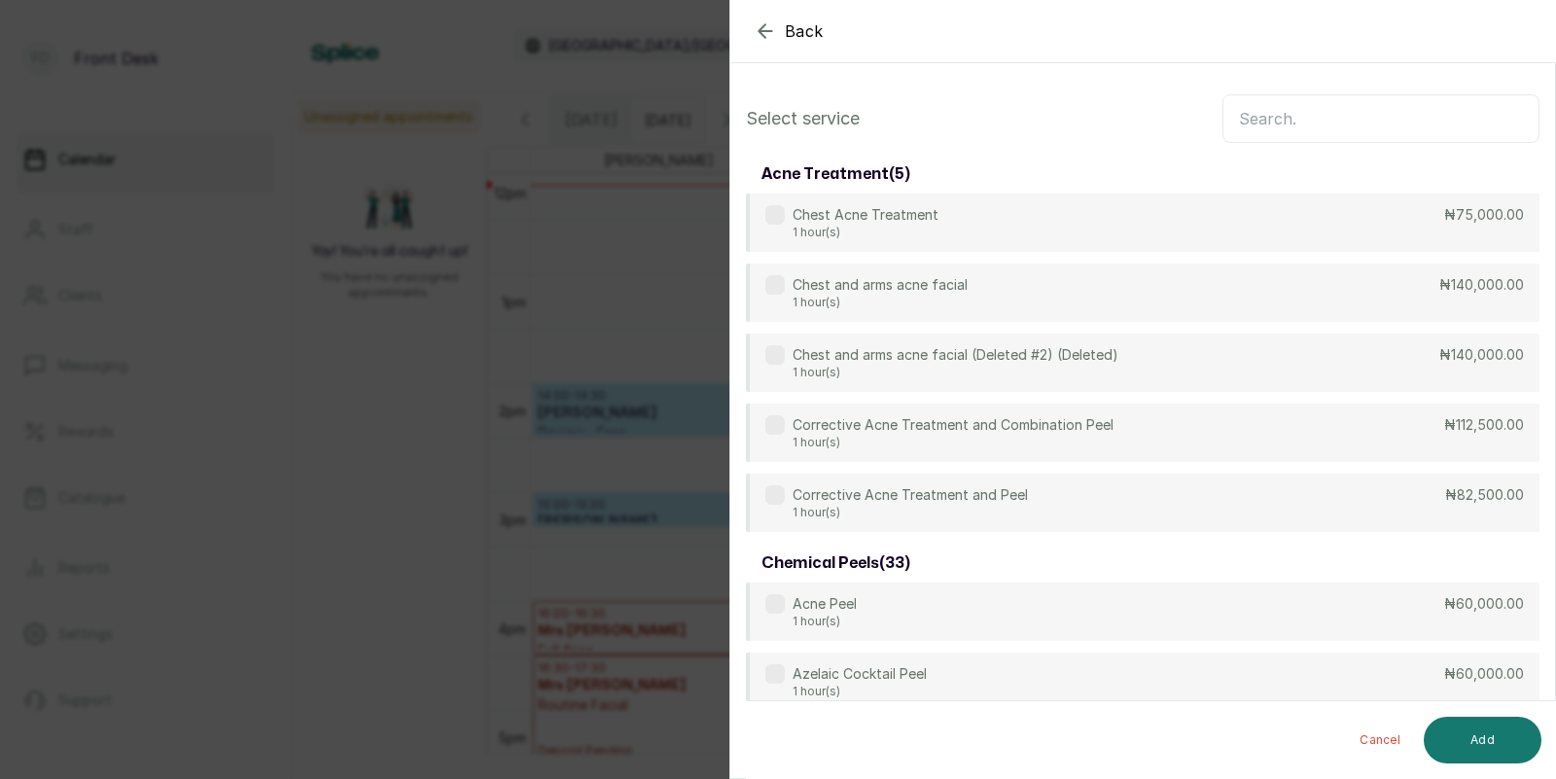
click at [1362, 114] on input "text" at bounding box center [1380, 118] width 317 height 49
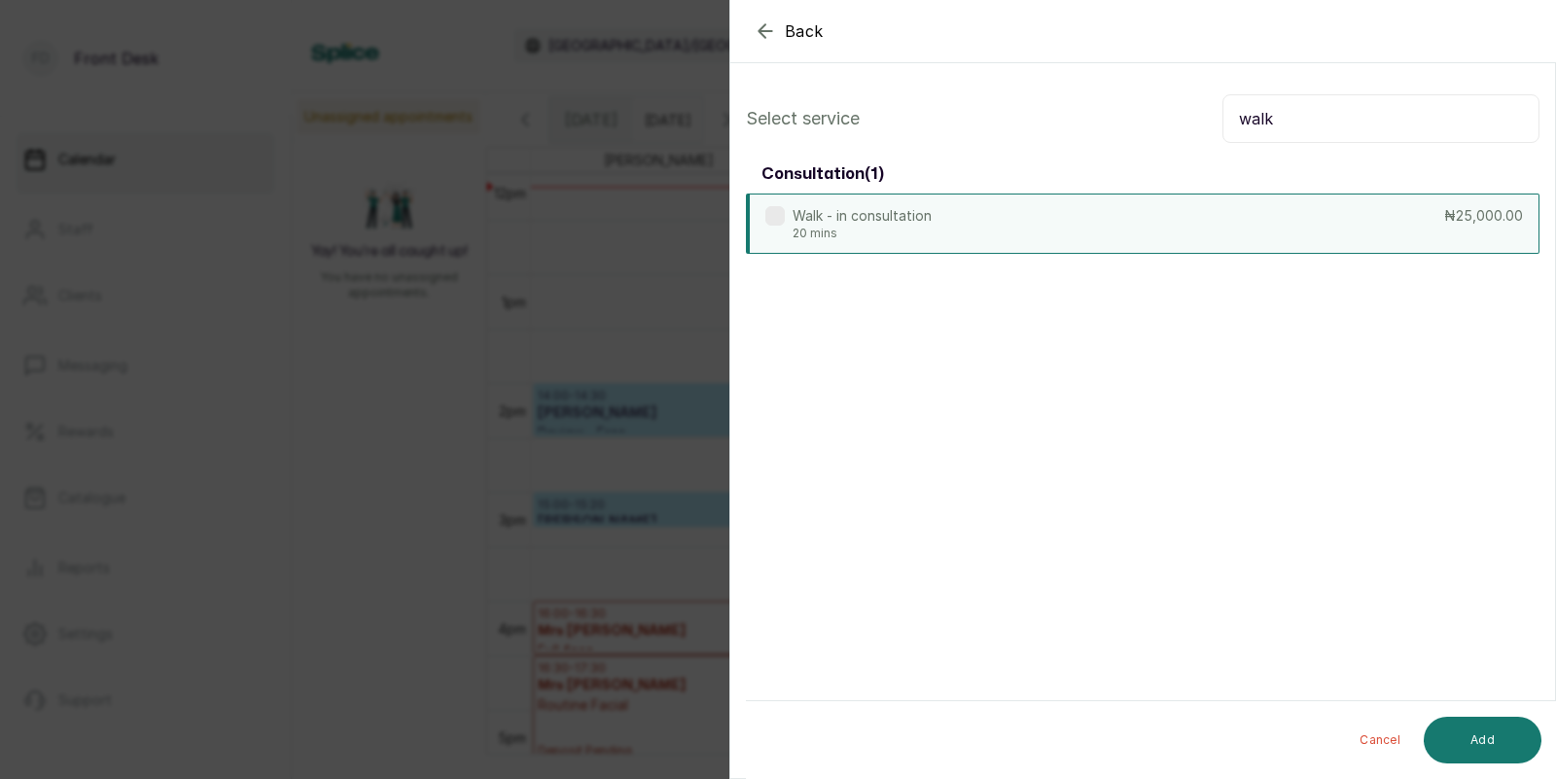
type input "walk"
click at [1174, 208] on div "Walk - in consultation 20 mins ₦25,000.00" at bounding box center [1142, 224] width 793 height 60
click at [1503, 736] on button "Add" at bounding box center [1483, 740] width 118 height 47
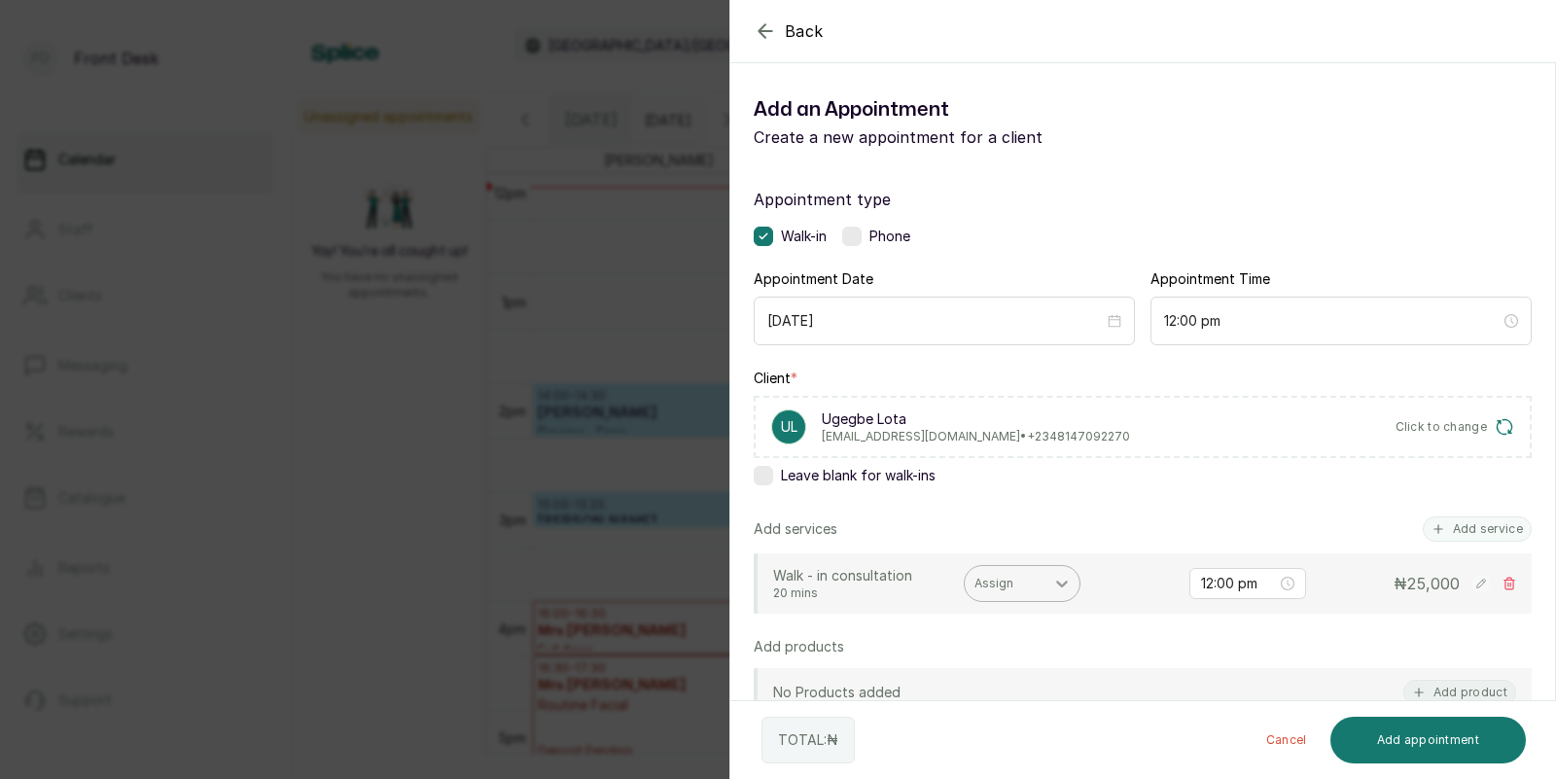
click at [1054, 581] on icon at bounding box center [1061, 583] width 19 height 19
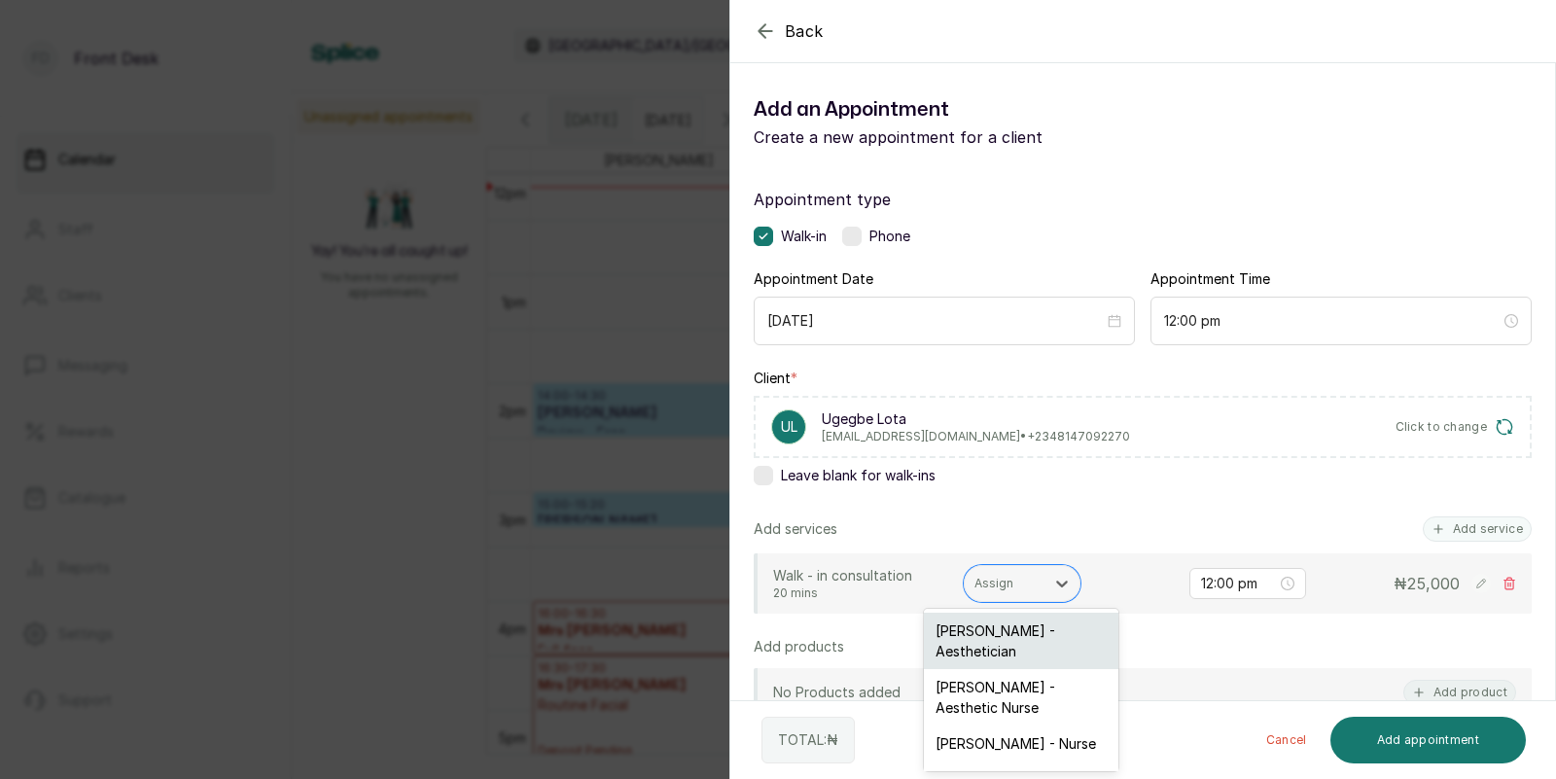
click at [949, 648] on div "[PERSON_NAME] - Aesthetician" at bounding box center [1021, 641] width 194 height 56
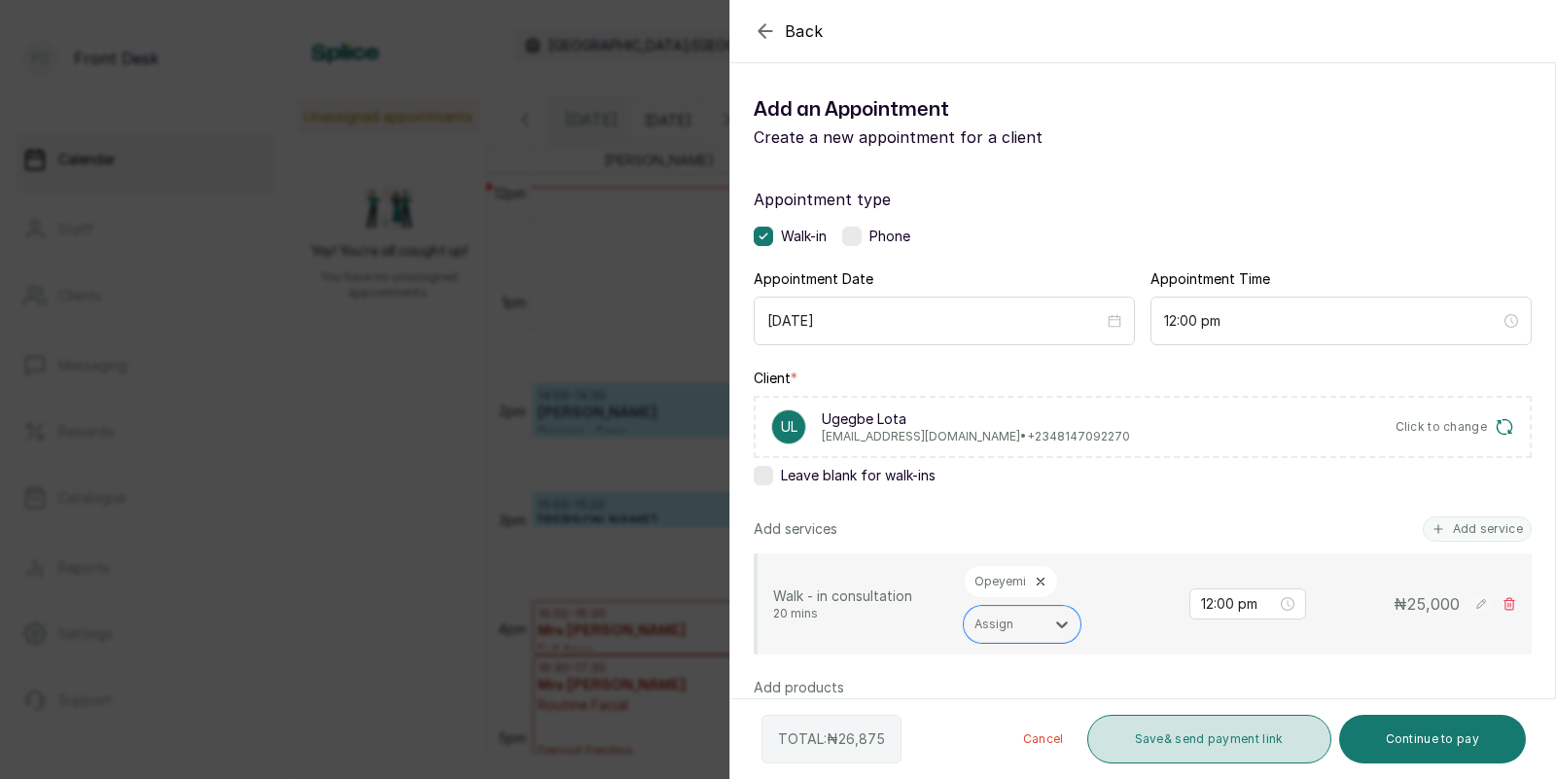
click at [1144, 736] on button "Save & send payment link" at bounding box center [1209, 739] width 244 height 49
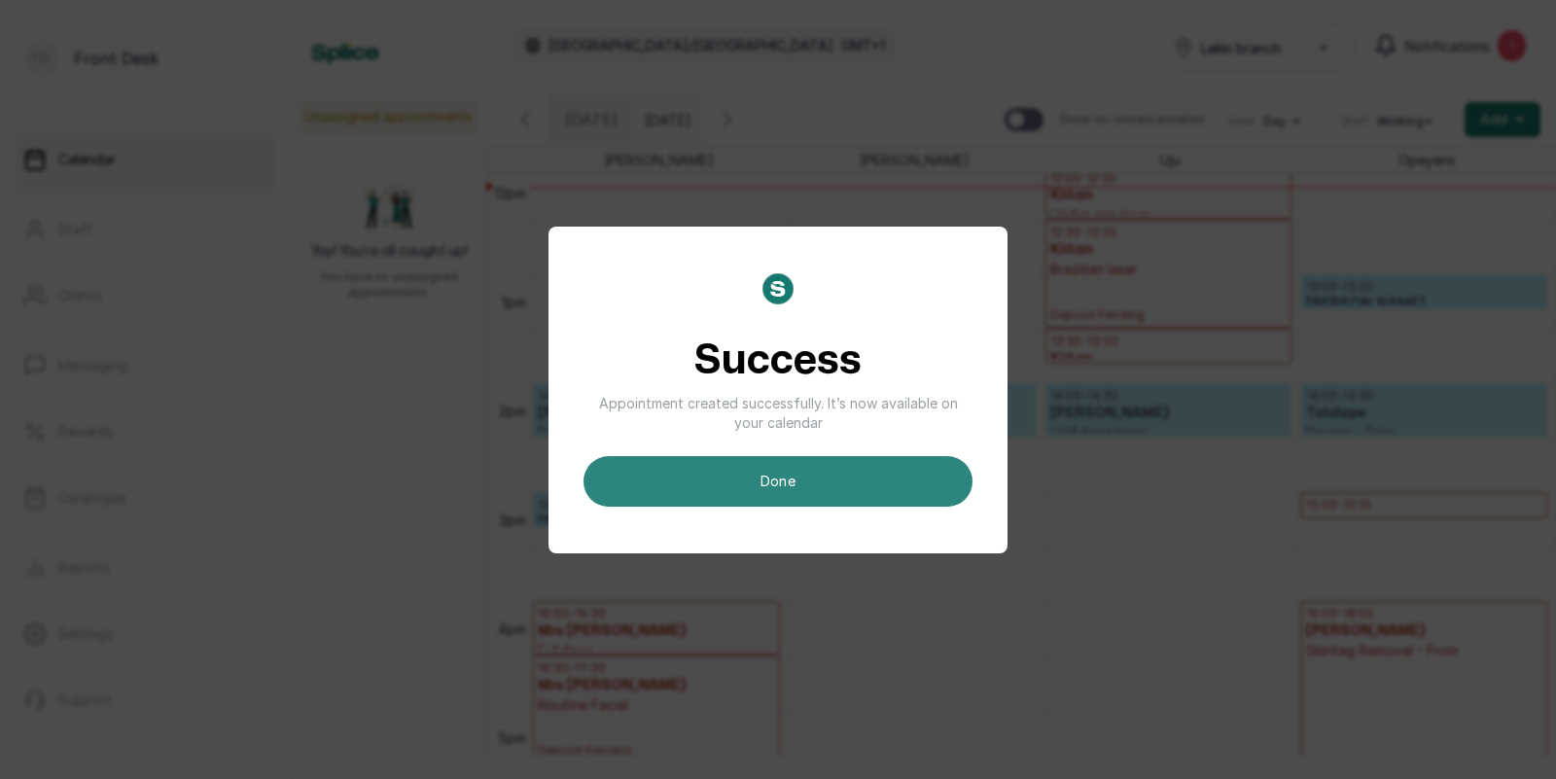
click at [835, 490] on button "done" at bounding box center [777, 481] width 389 height 51
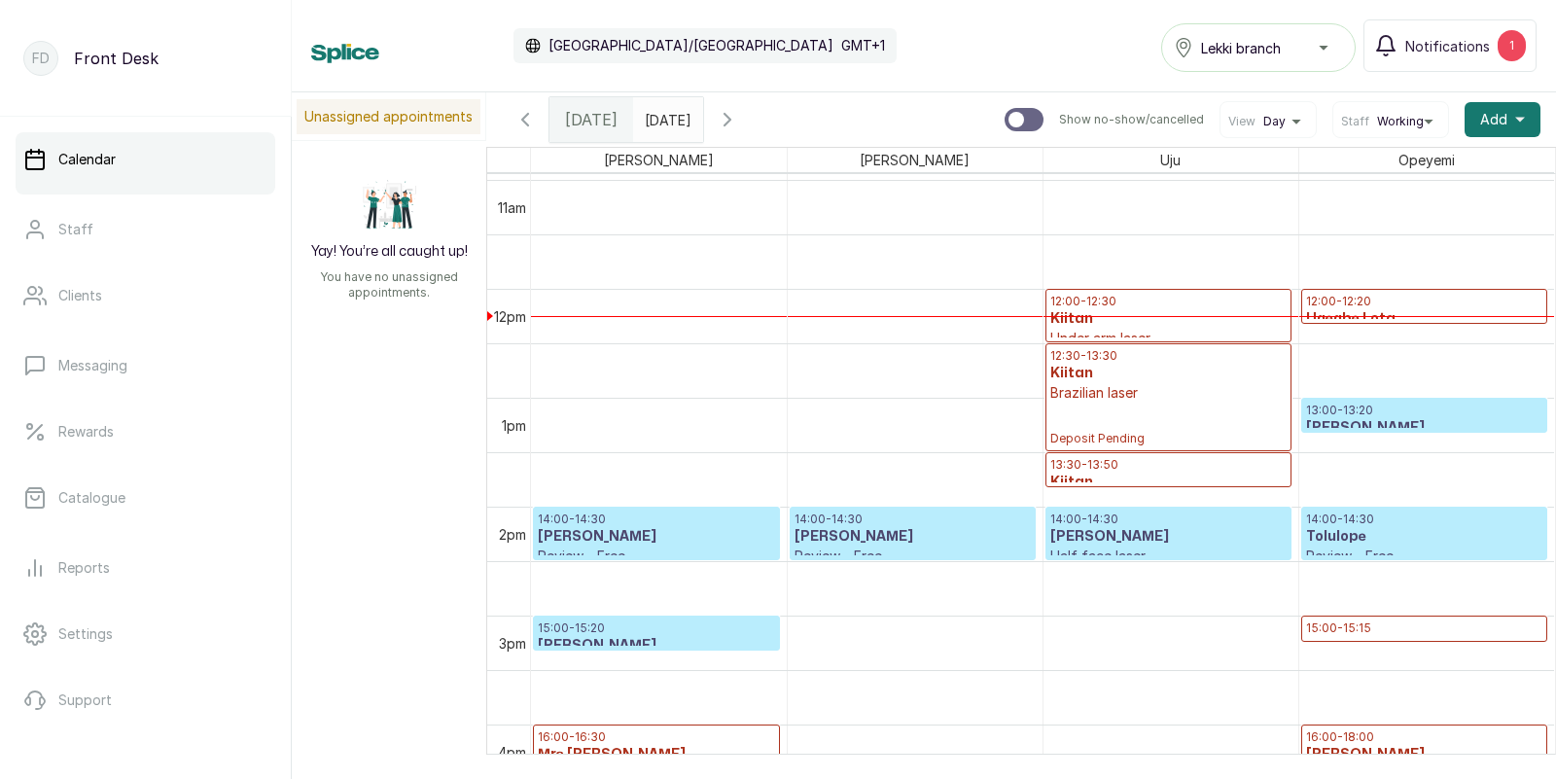
scroll to position [1232, 0]
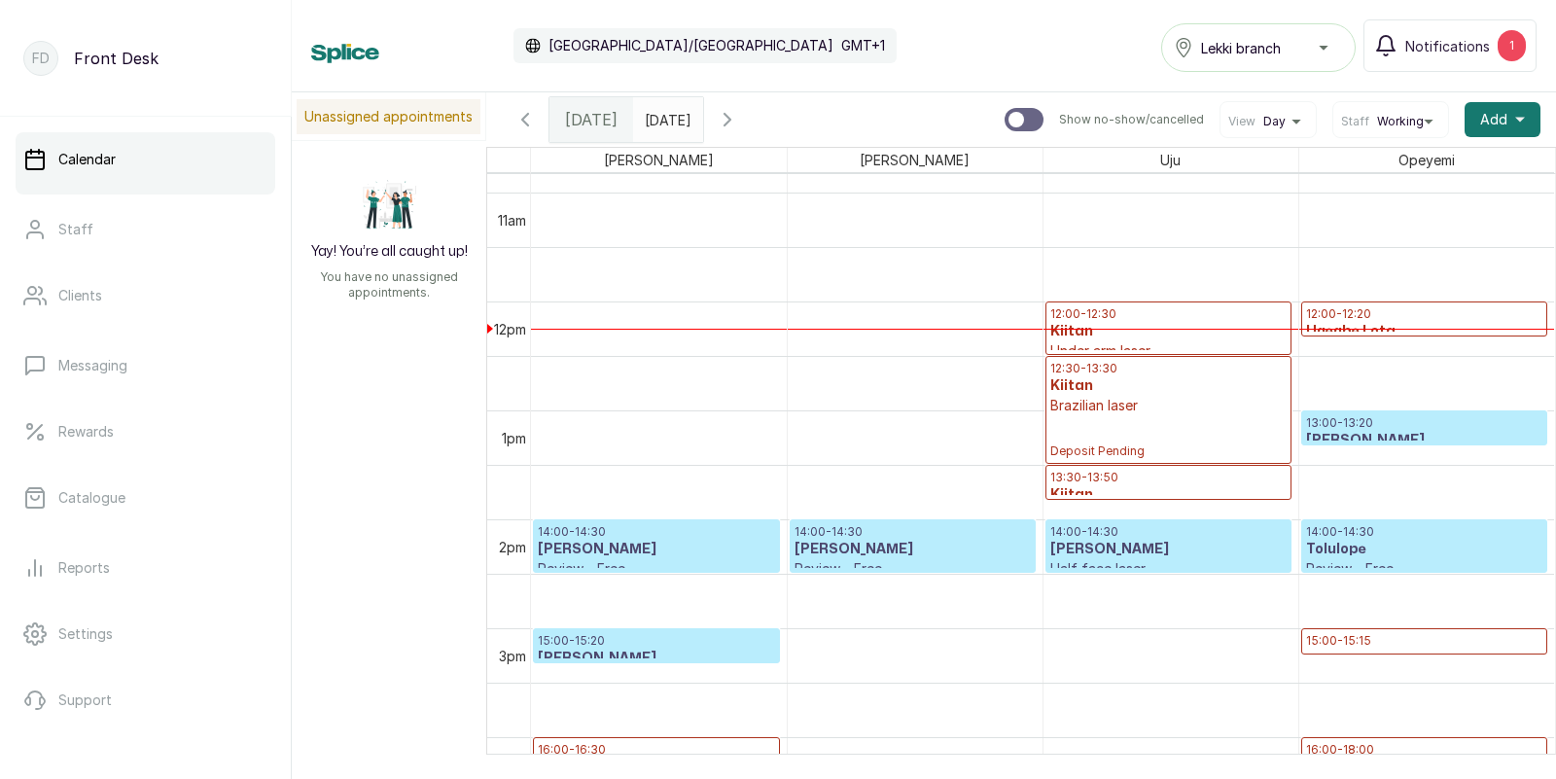
click at [1372, 322] on h3 "Ugegbe Lota" at bounding box center [1424, 331] width 237 height 19
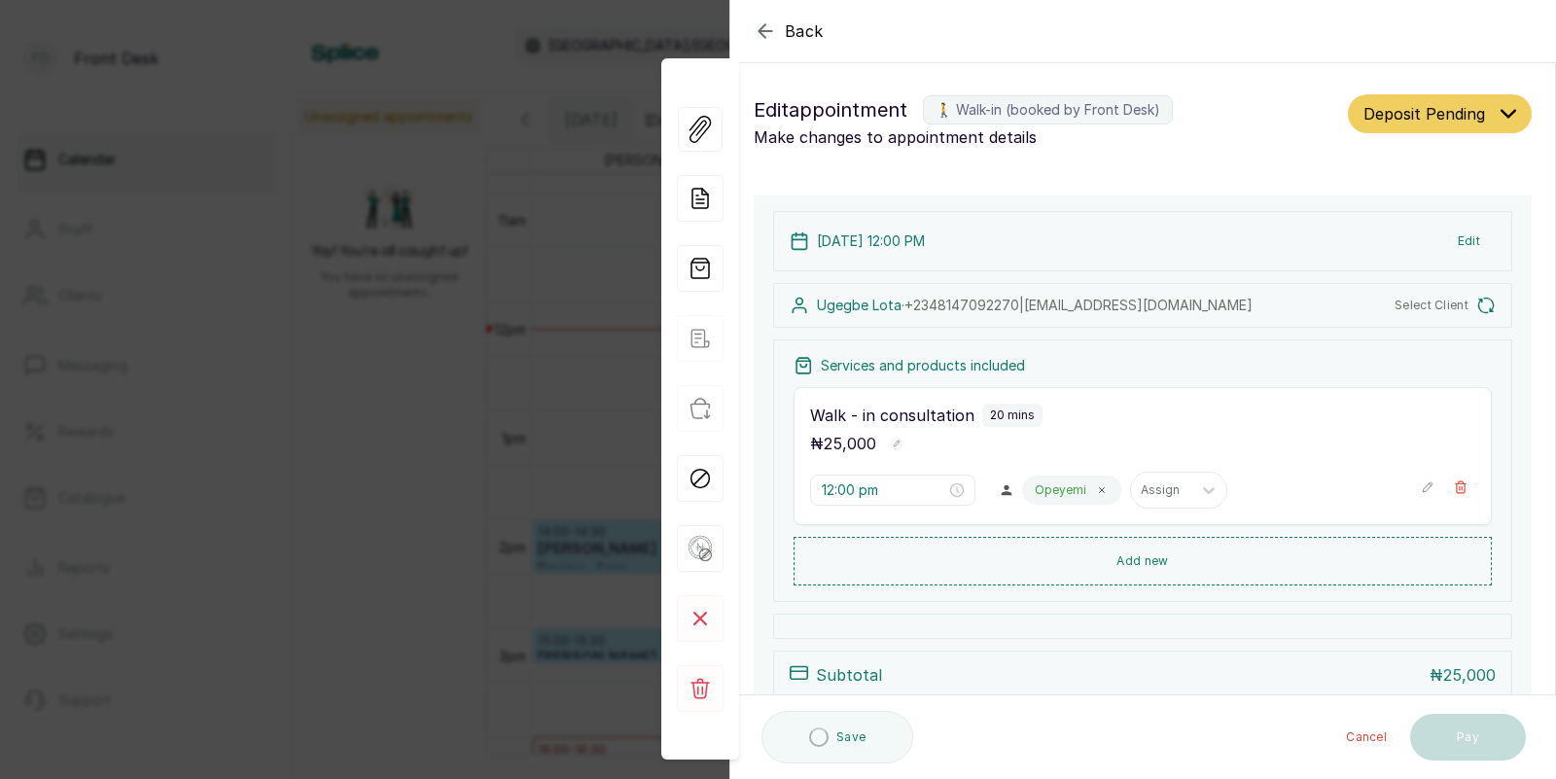
click at [505, 404] on div "Back Appointment Details Edit appointment 🚶 Walk-in (booked by Front Desk) Make…" at bounding box center [778, 389] width 1556 height 779
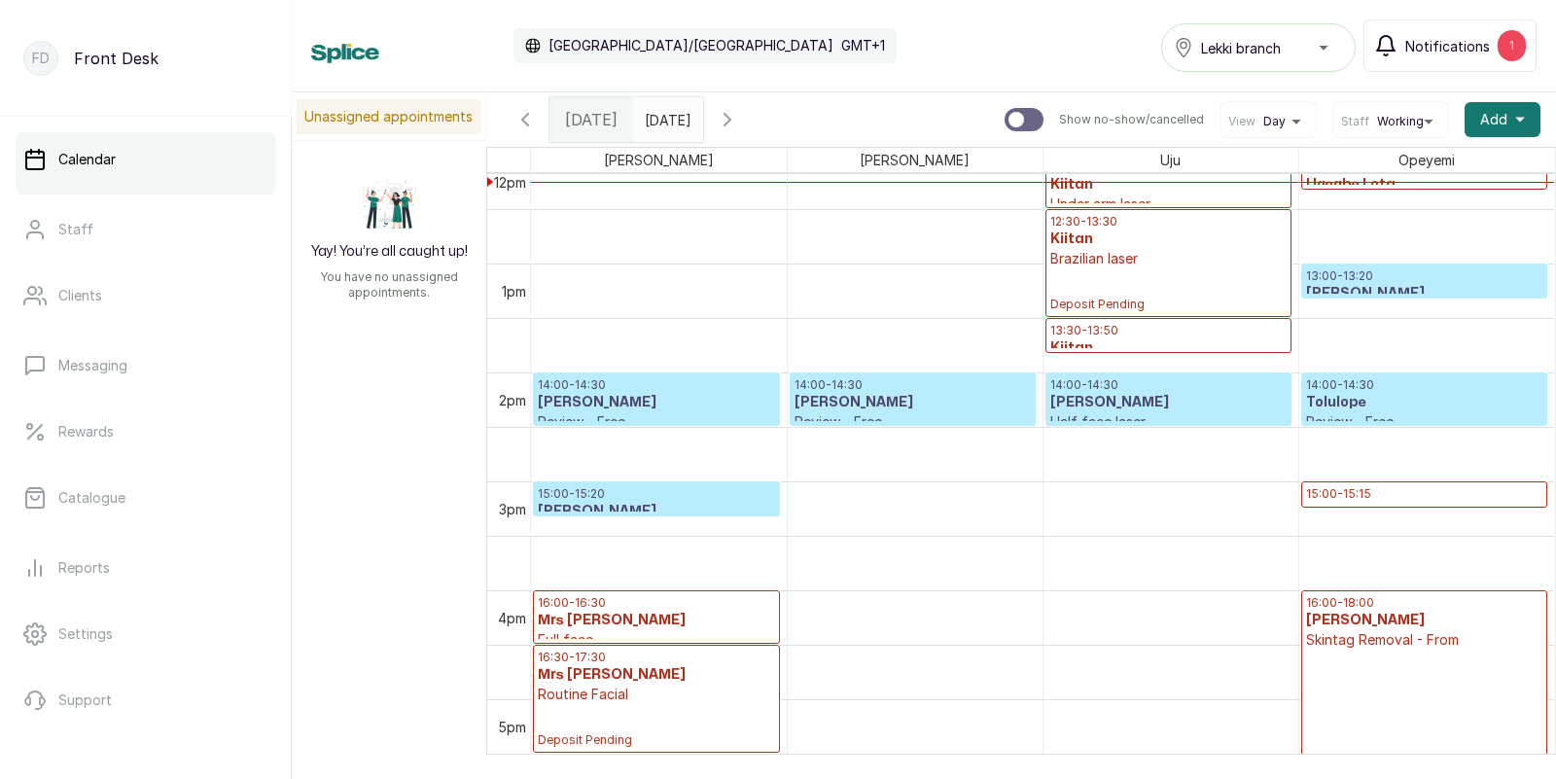
click at [1457, 42] on span "Notifications" at bounding box center [1447, 46] width 85 height 20
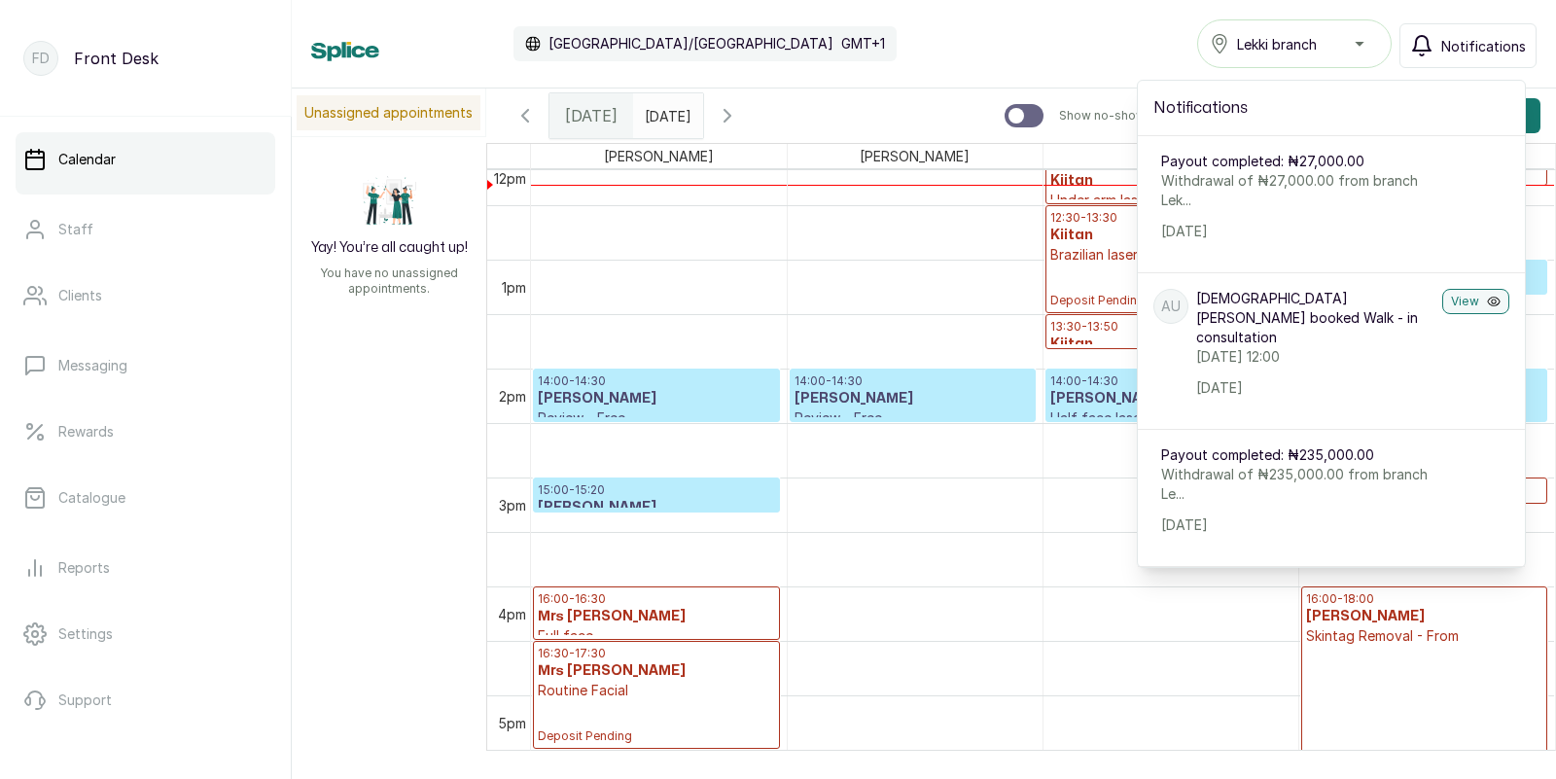
click at [1479, 38] on span "Notifications" at bounding box center [1483, 46] width 85 height 20
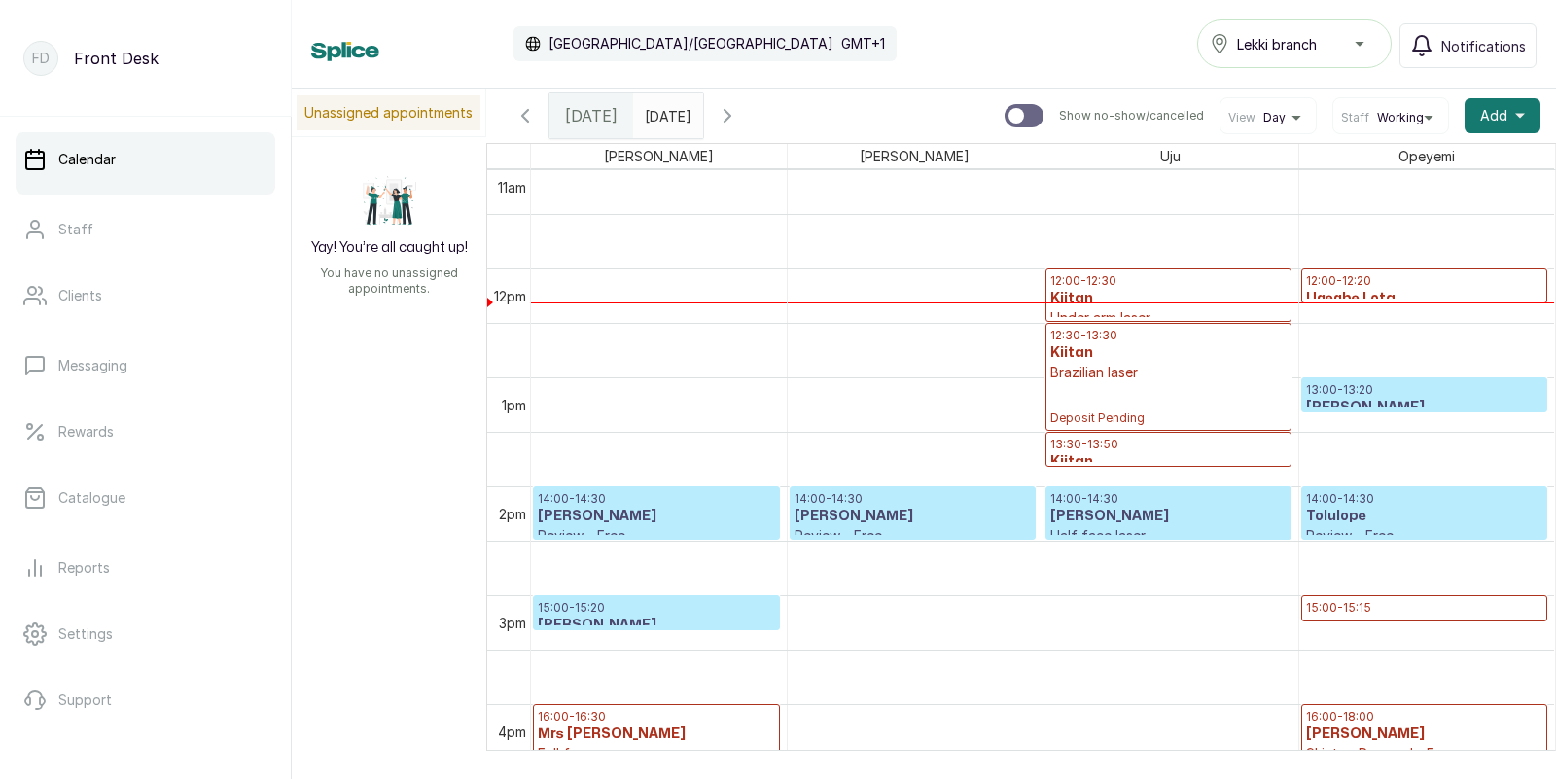
scroll to position [1206, 0]
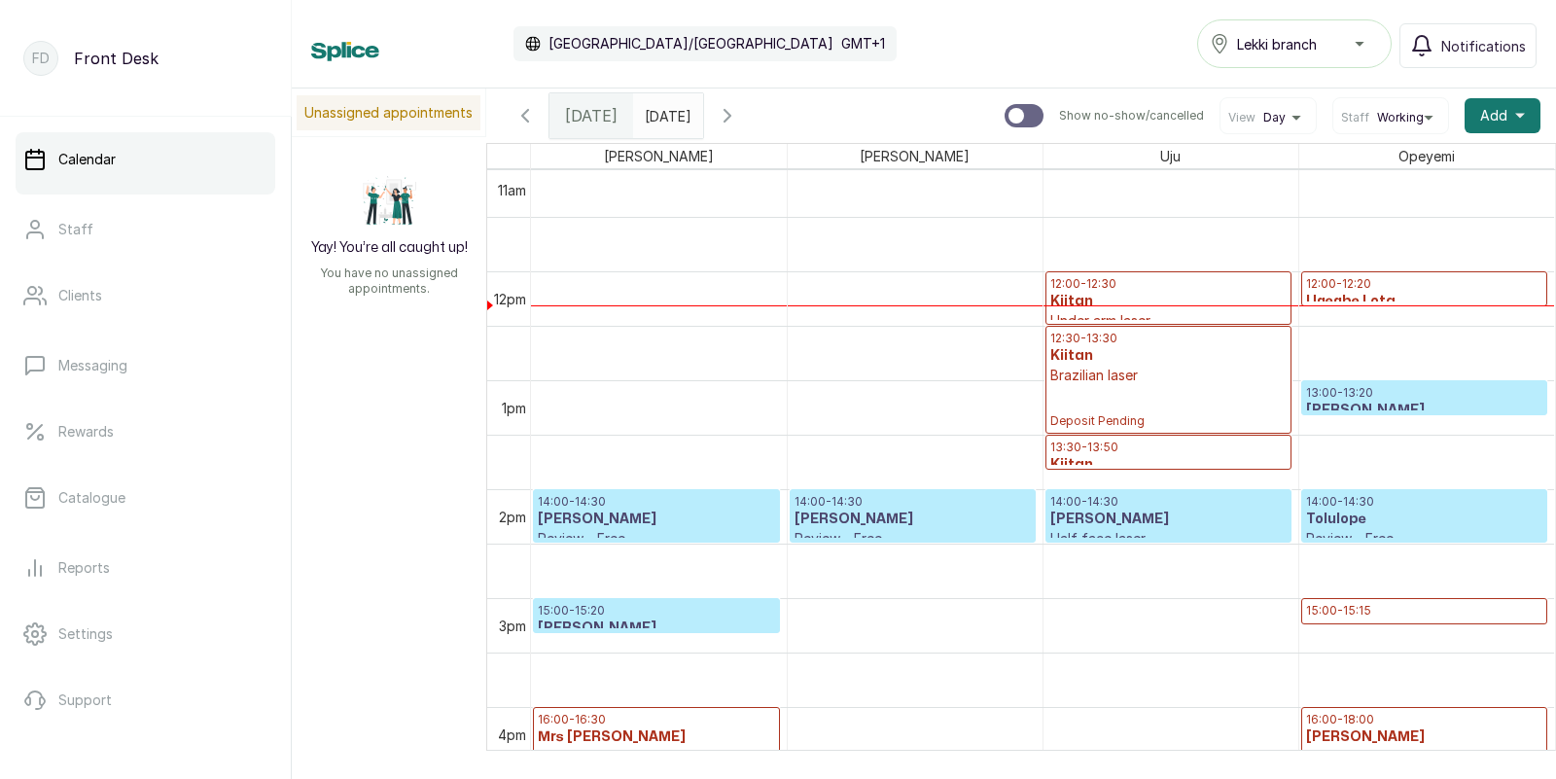
click at [1354, 290] on p "12:00 - 12:20" at bounding box center [1424, 284] width 237 height 16
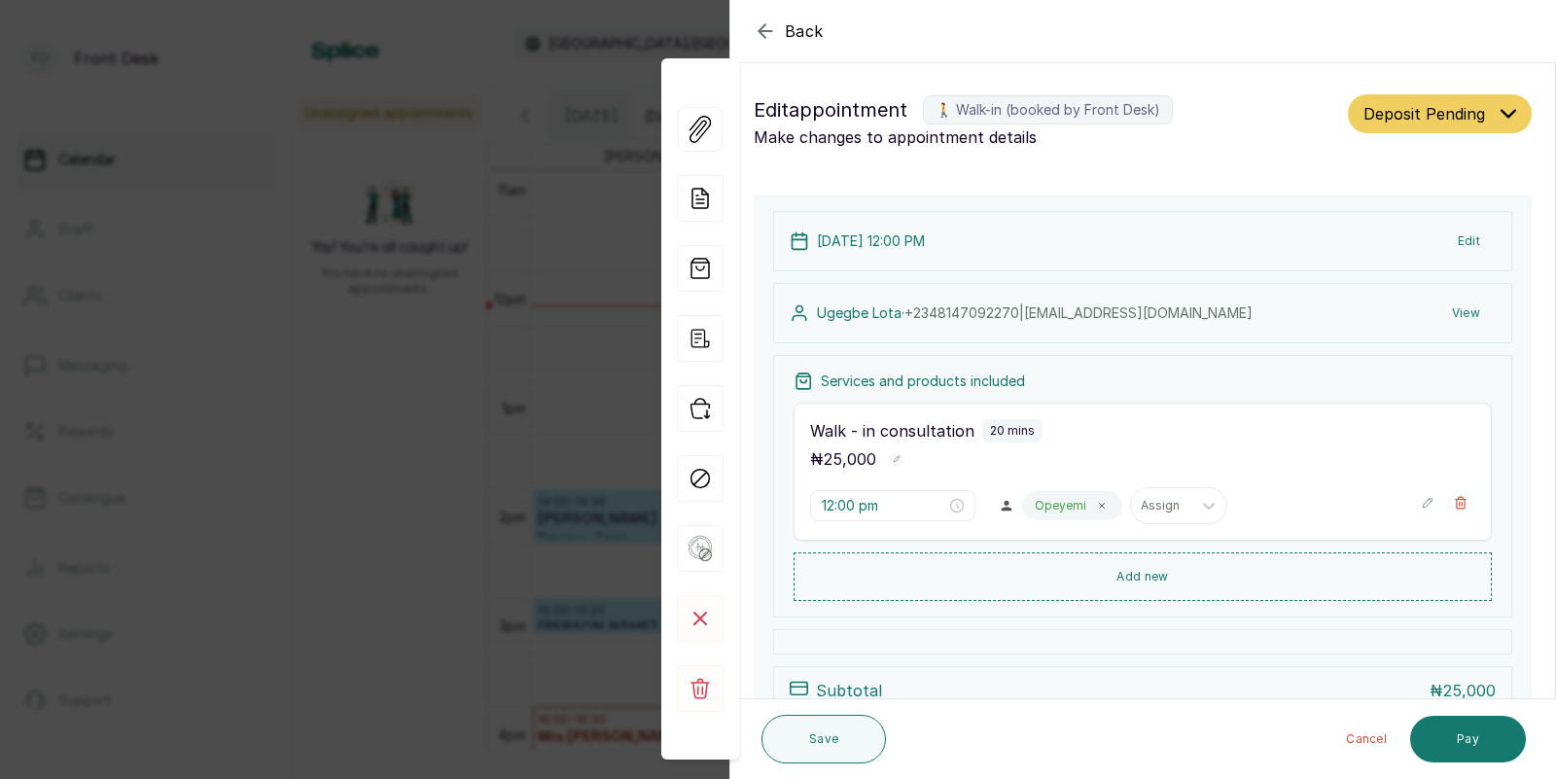
scroll to position [653, 0]
click at [402, 423] on div "Back Appointment Details Edit appointment 🚶 Walk-in (booked by Front Desk) Make…" at bounding box center [778, 389] width 1556 height 779
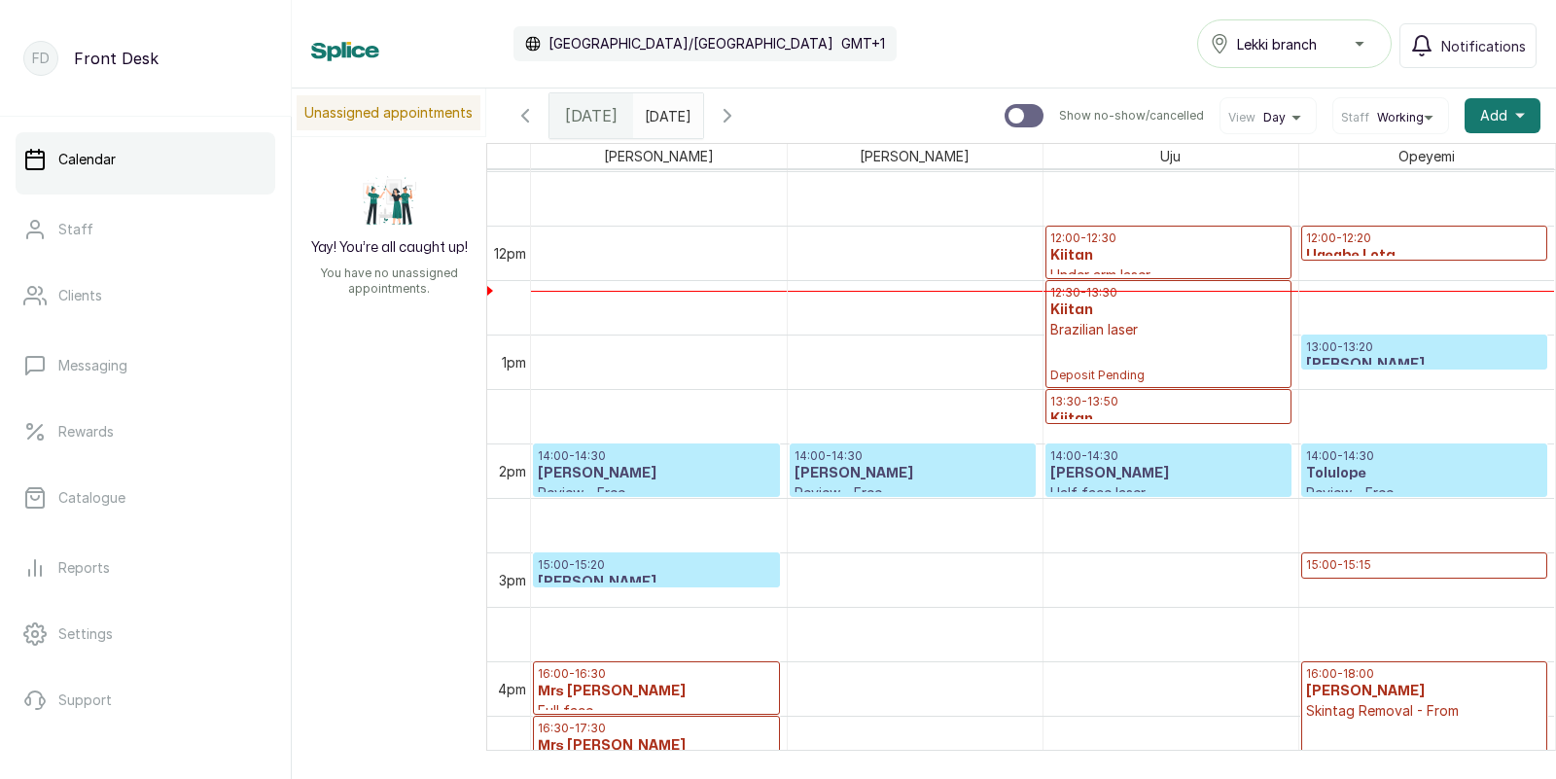
scroll to position [1268, 0]
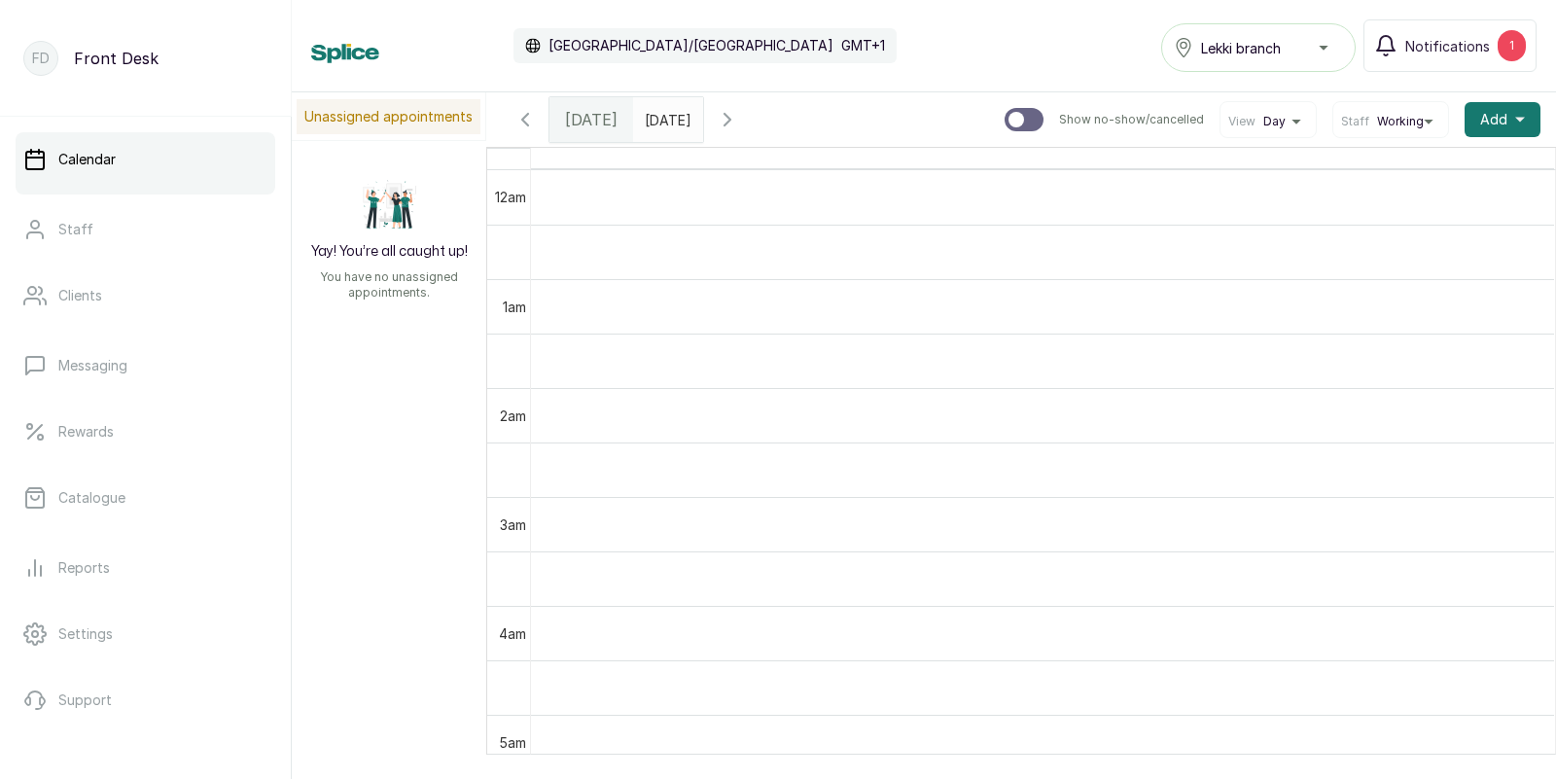
click at [588, 124] on span "[DATE]" at bounding box center [591, 119] width 53 height 23
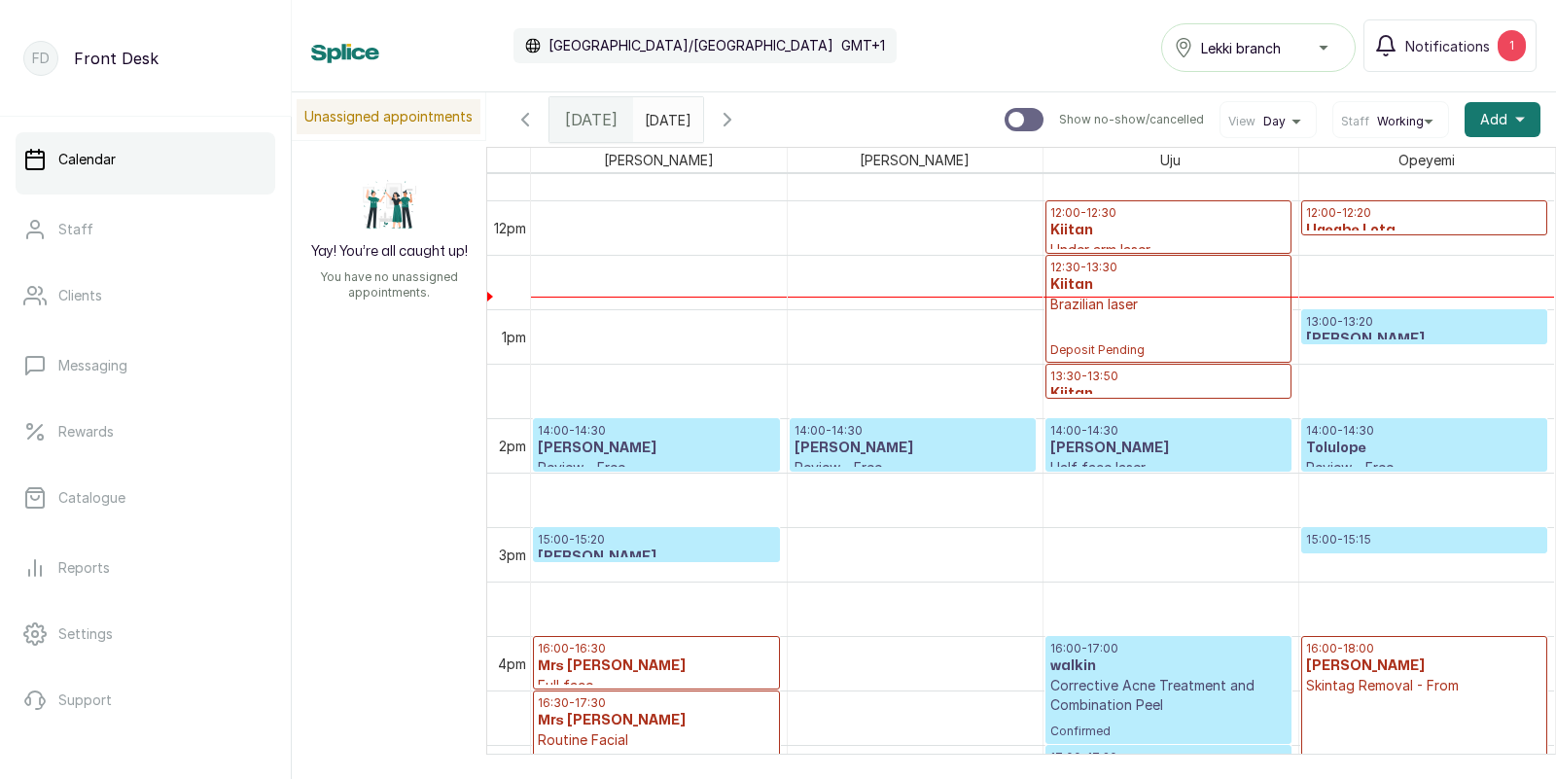
scroll to position [1250, 0]
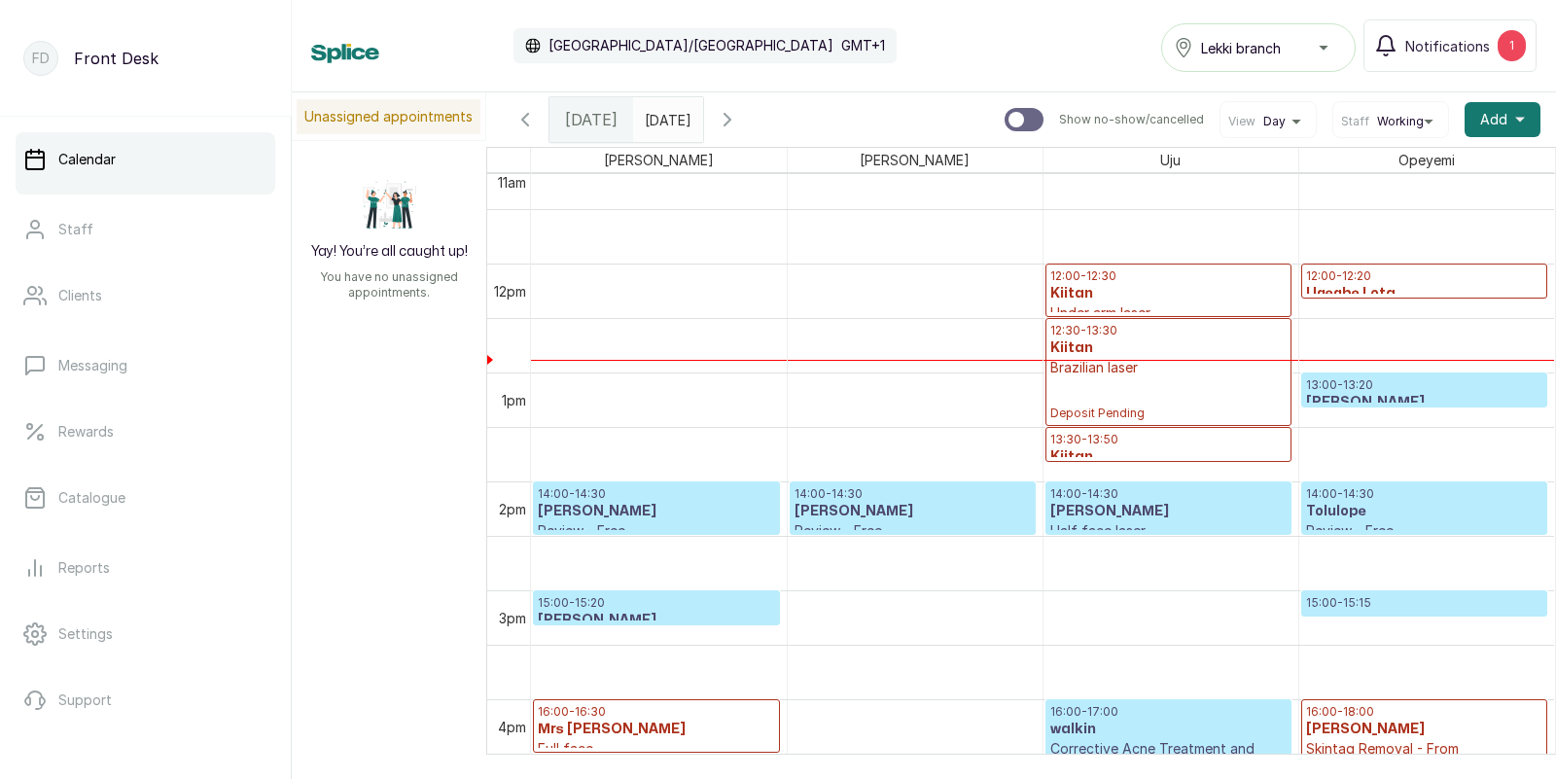
click at [1384, 280] on p "12:00 - 12:20" at bounding box center [1424, 276] width 237 height 16
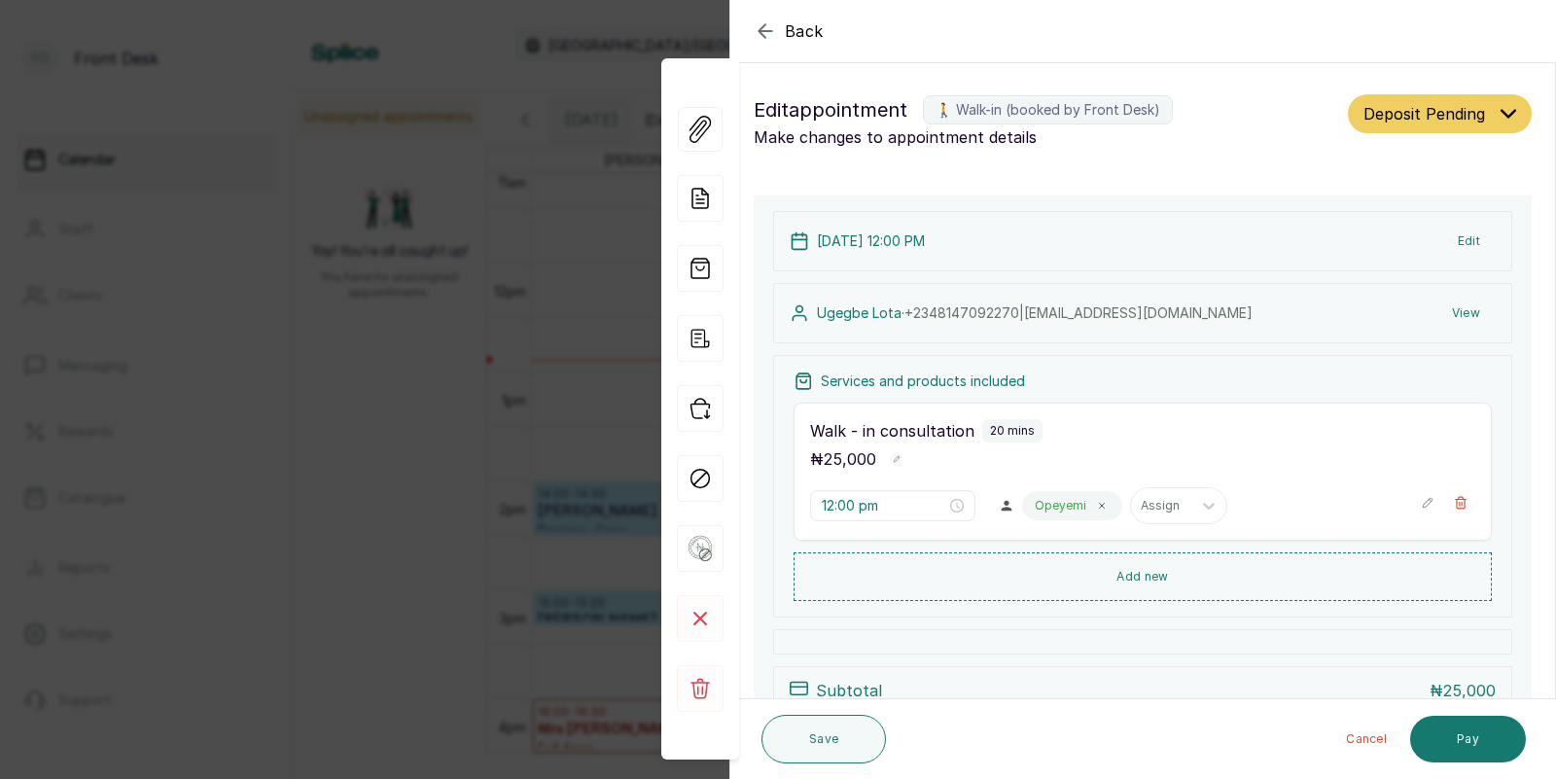
scroll to position [653, 0]
click at [479, 463] on div "Back Appointment Details Edit appointment 🚶 Walk-in (booked by Front Desk) Make…" at bounding box center [778, 389] width 1556 height 779
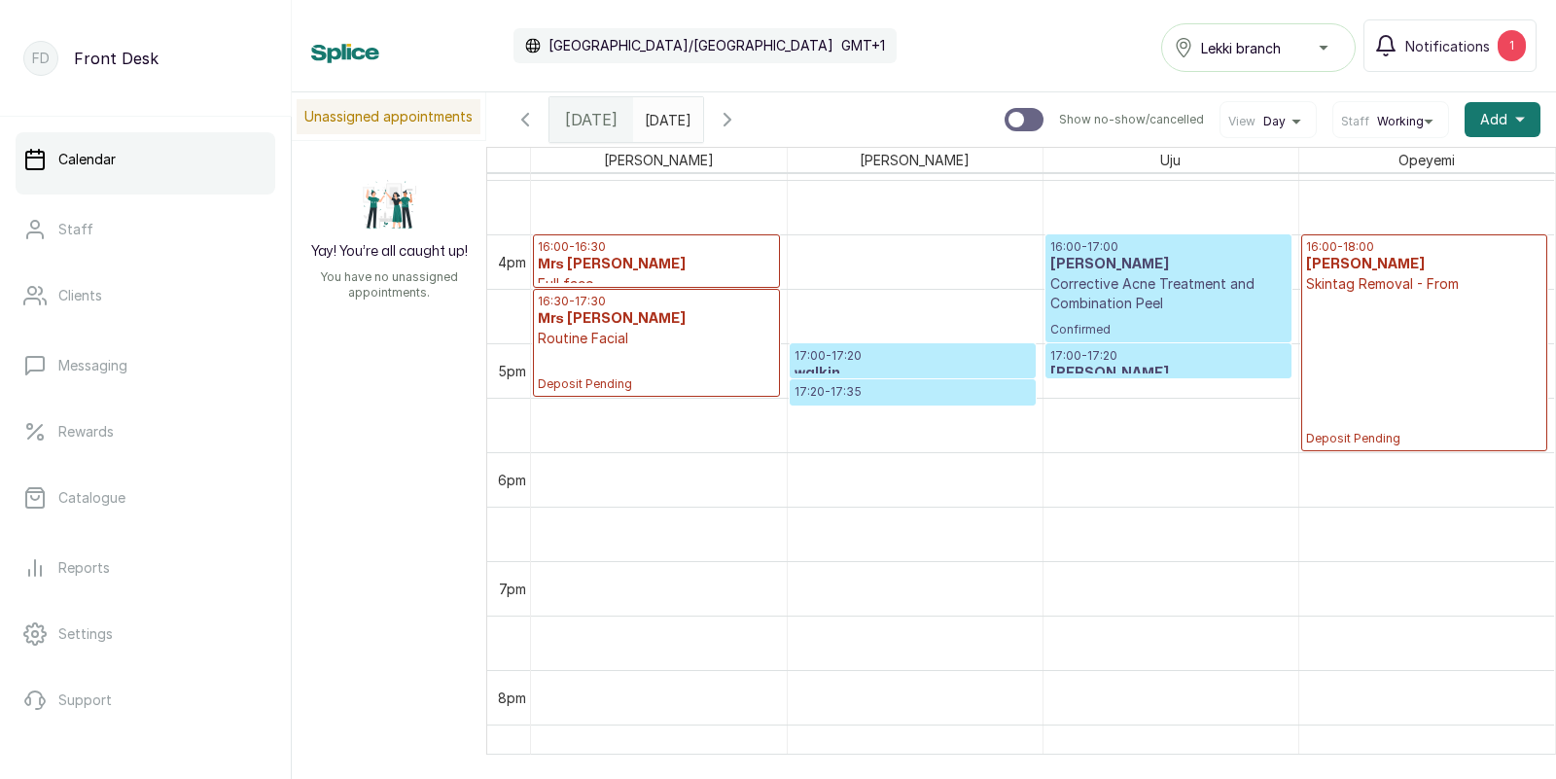
scroll to position [1697, 0]
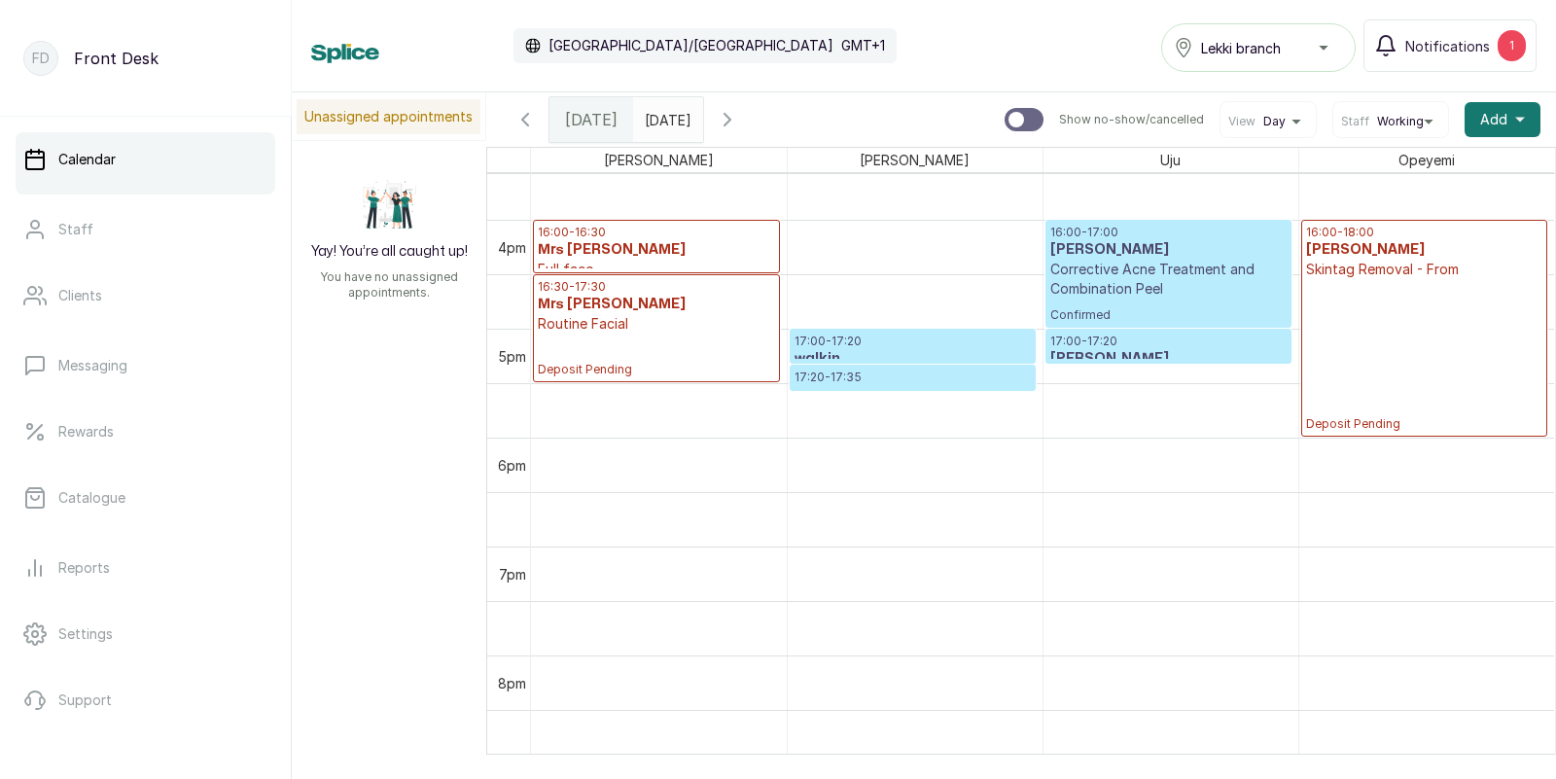
click at [871, 363] on div at bounding box center [913, 363] width 244 height 8
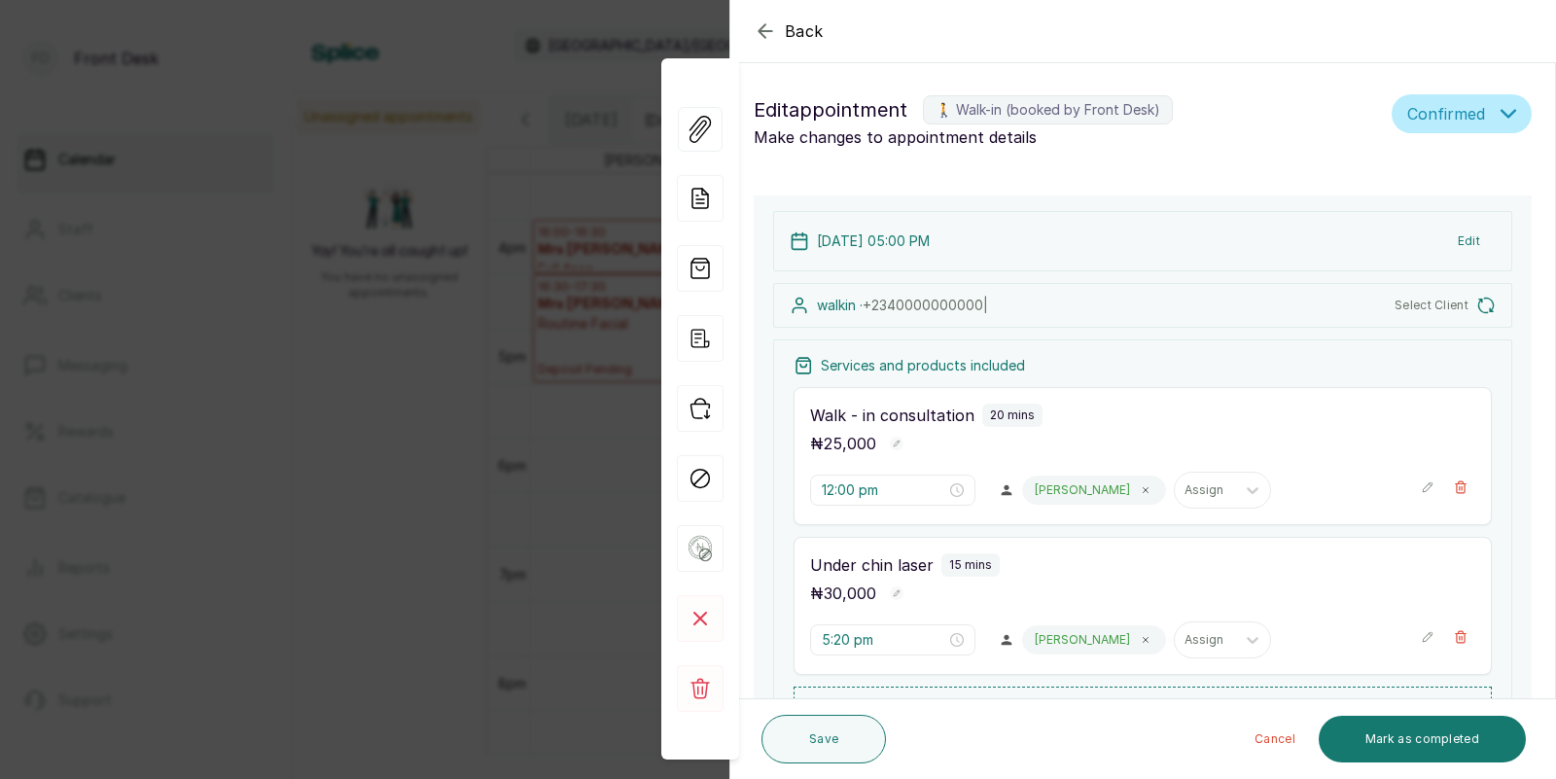
type input "5:00 pm"
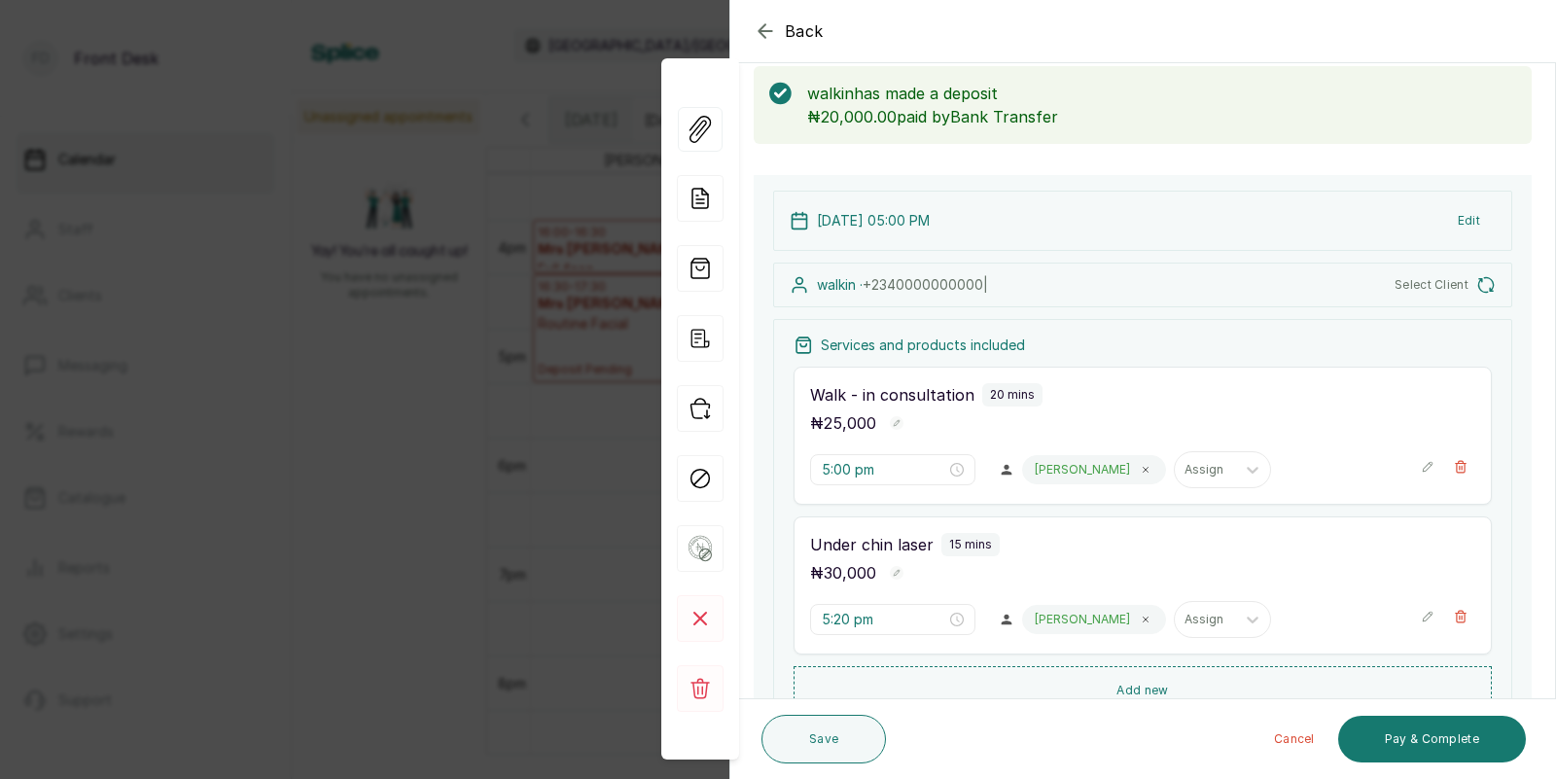
scroll to position [0, 0]
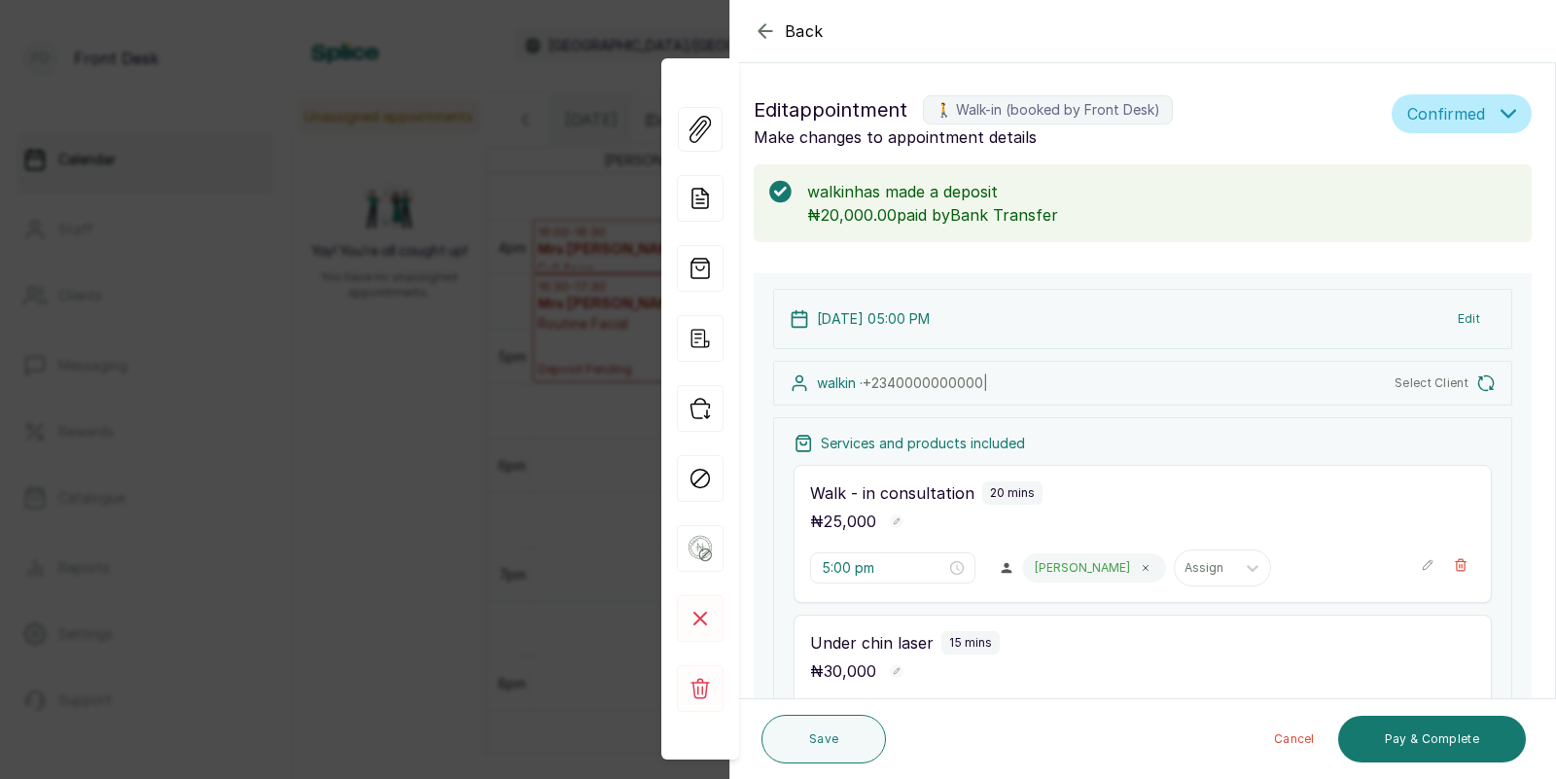
click at [1468, 318] on button "Edit" at bounding box center [1468, 318] width 53 height 35
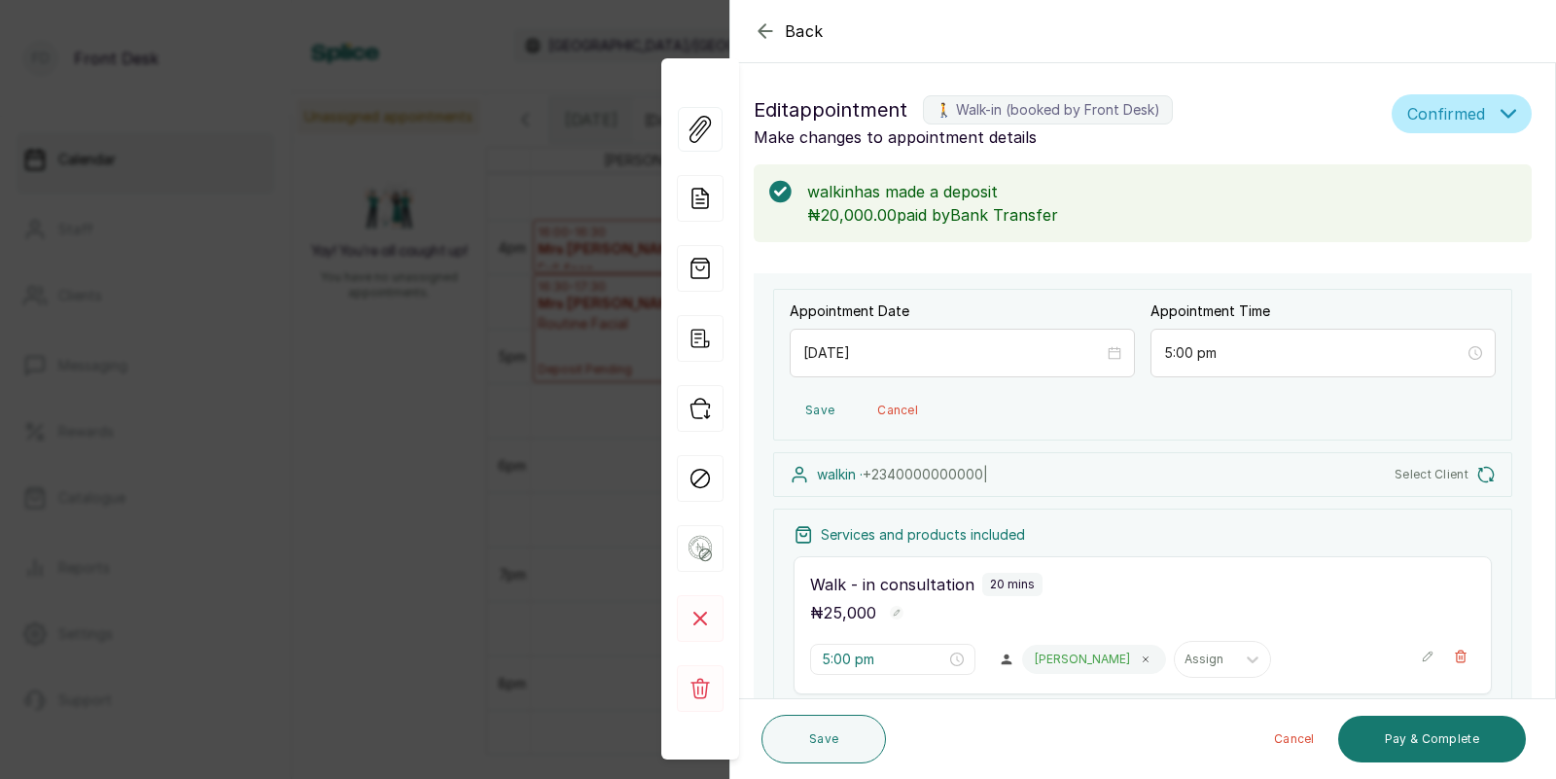
click at [524, 290] on div "Back Appointment Details Edit appointment 🚶 Walk-in (booked by Front Desk) Make…" at bounding box center [778, 389] width 1556 height 779
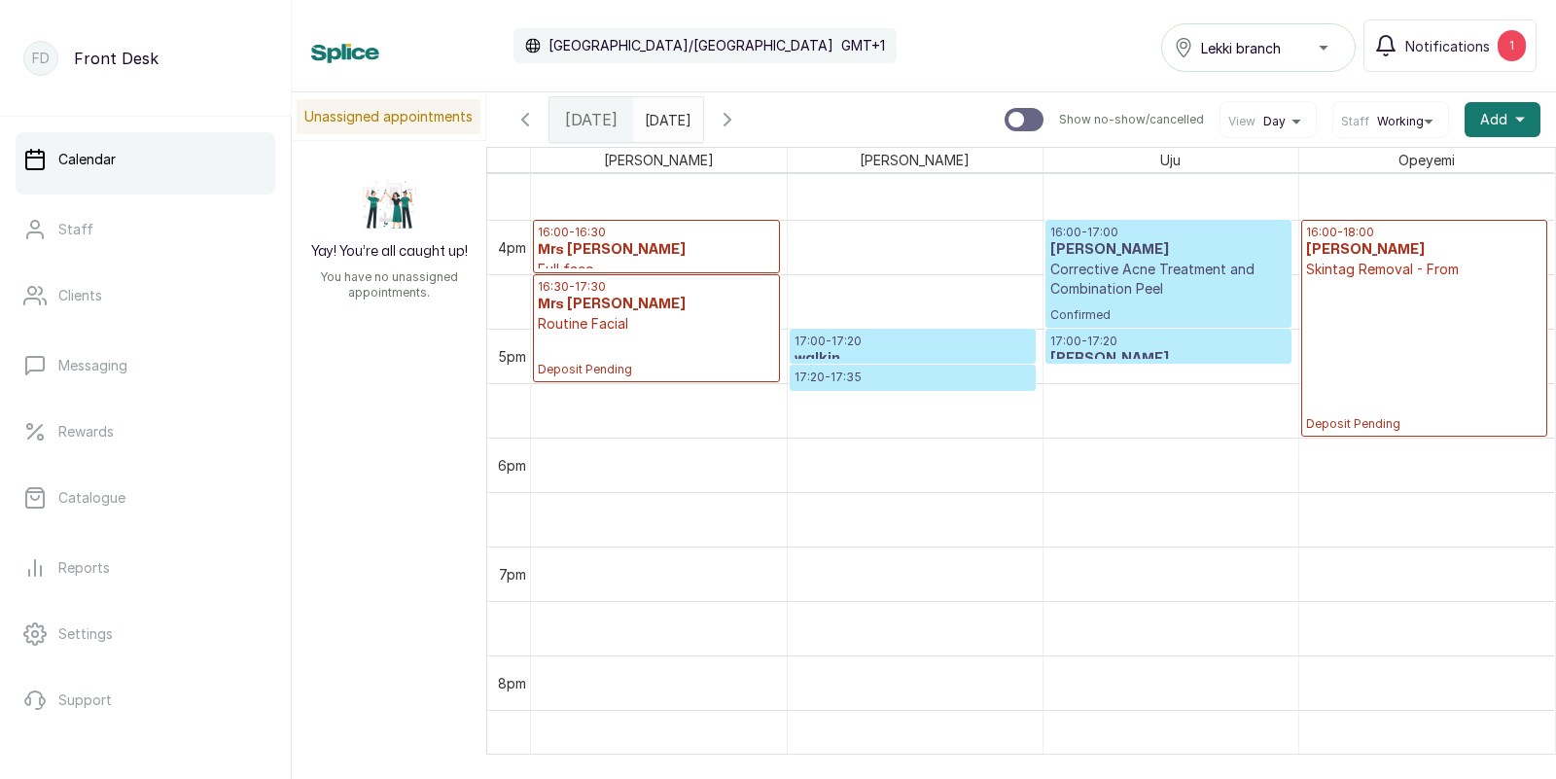
click at [933, 347] on p "17:00 - 17:20" at bounding box center [912, 342] width 236 height 16
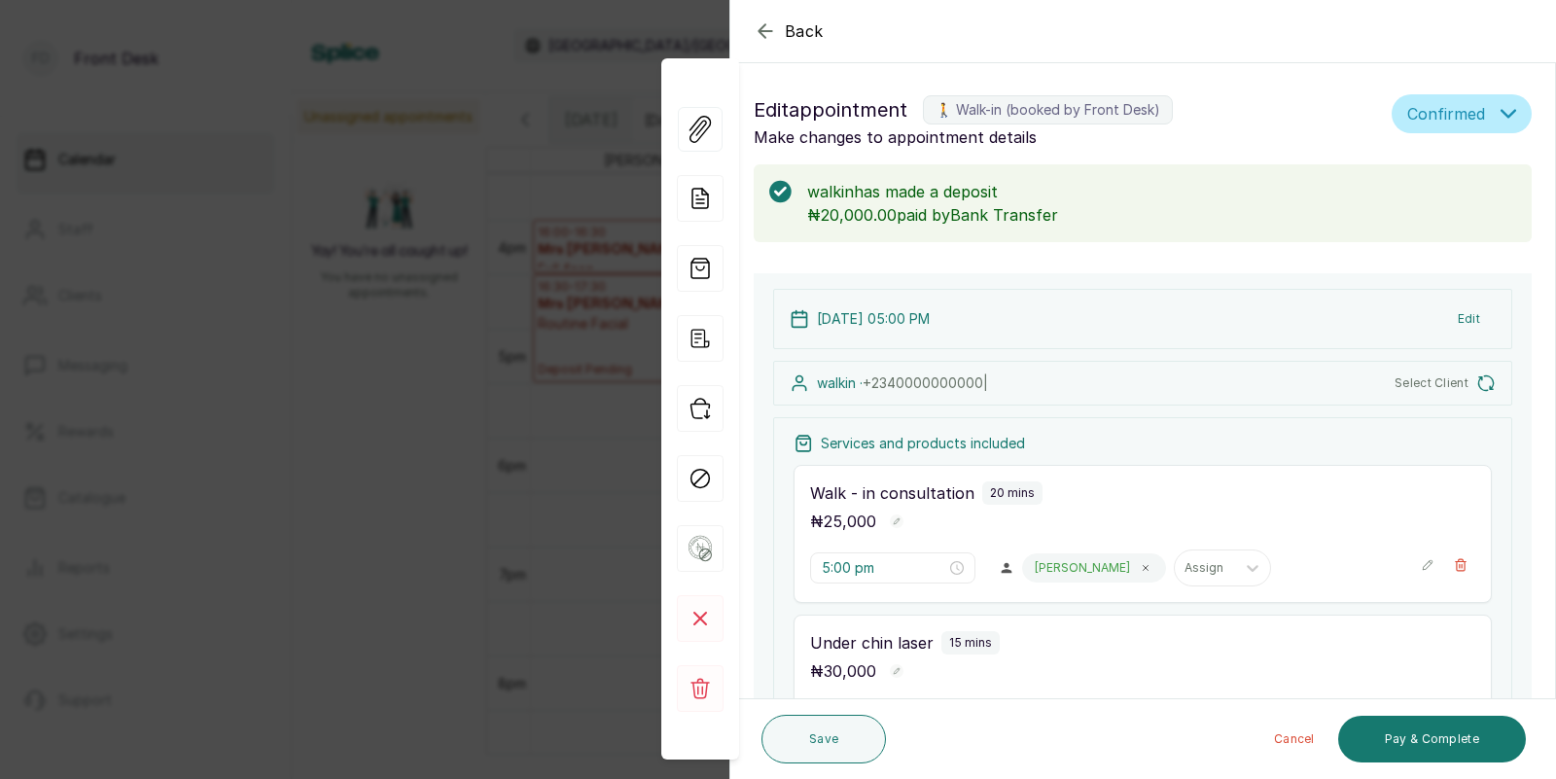
click at [343, 310] on div "Back Appointment Details Edit appointment 🚶 Walk-in (booked by Front Desk) Make…" at bounding box center [778, 389] width 1556 height 779
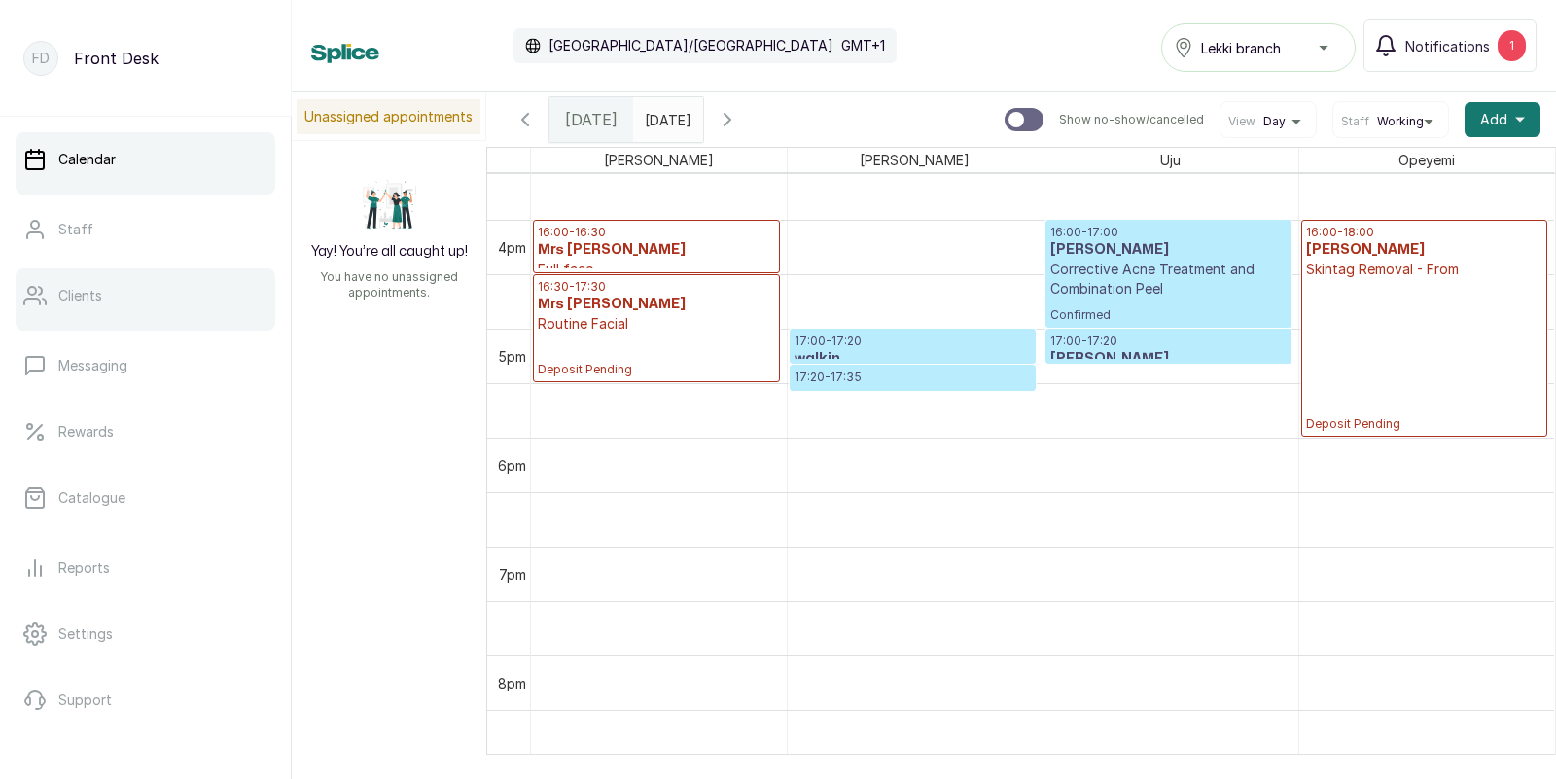
click at [129, 299] on link "Clients" at bounding box center [146, 295] width 260 height 54
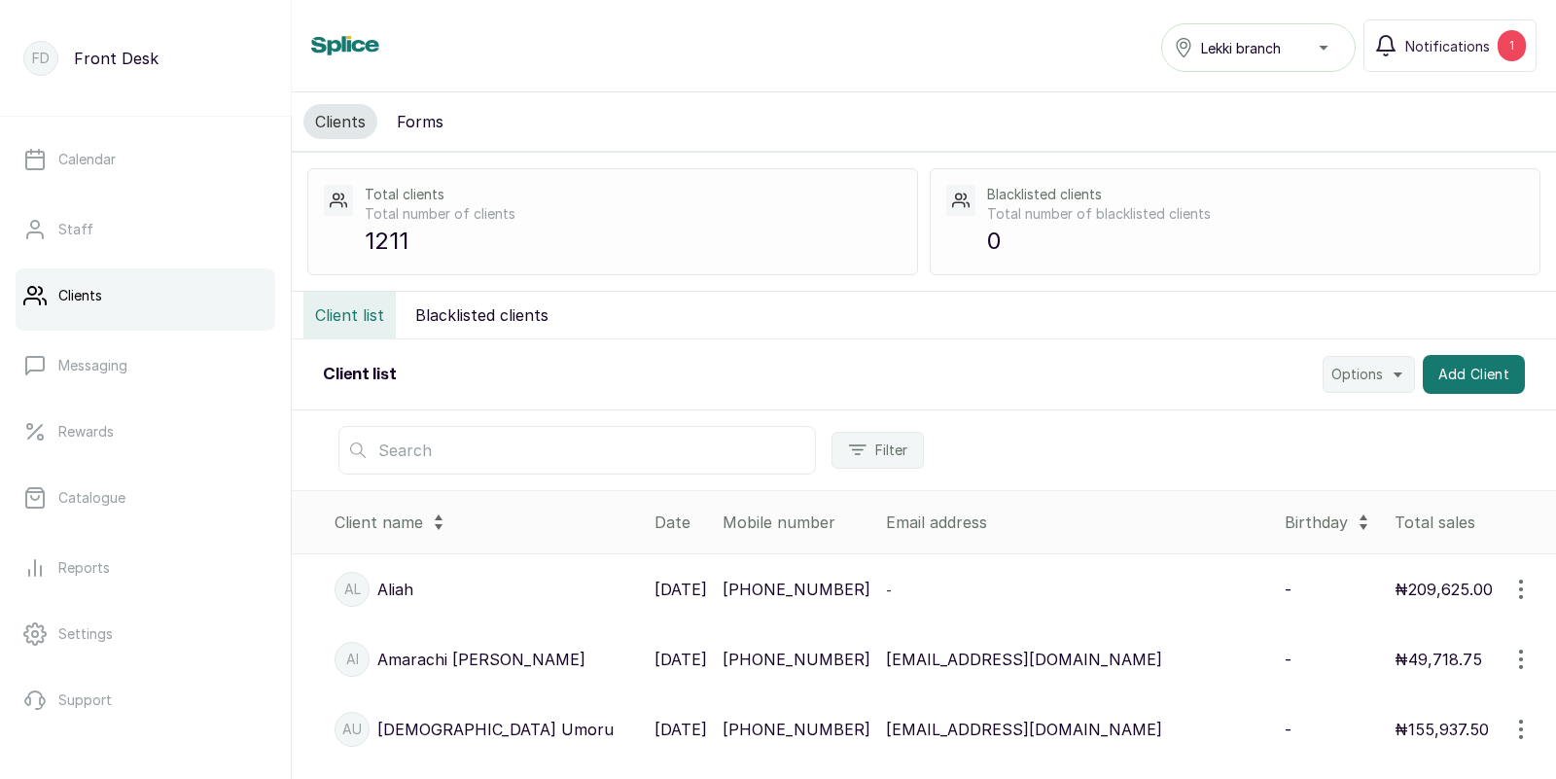
click at [522, 456] on input "text" at bounding box center [576, 450] width 477 height 49
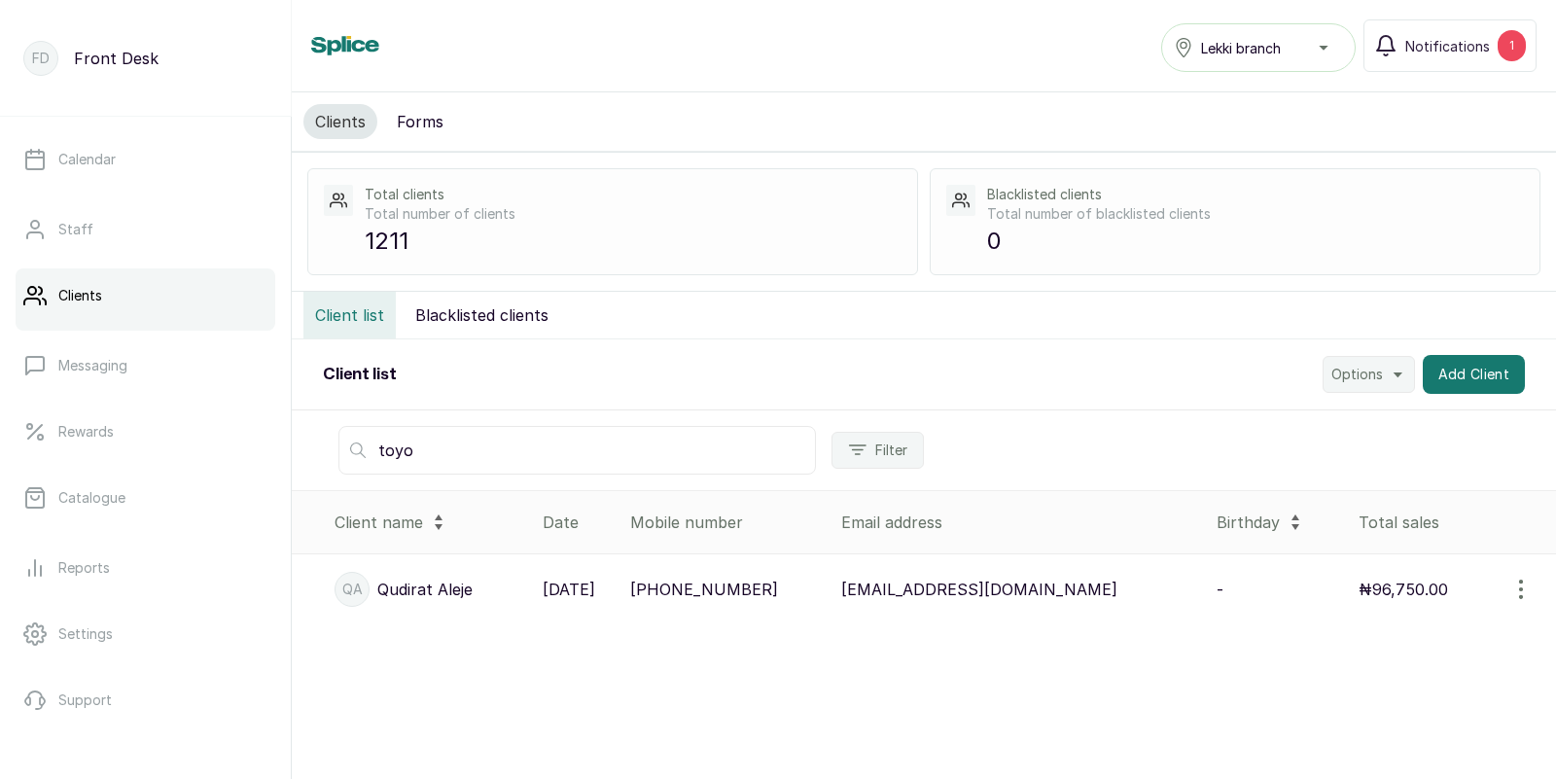
click at [521, 453] on input "toyo" at bounding box center [576, 450] width 477 height 49
type input "t"
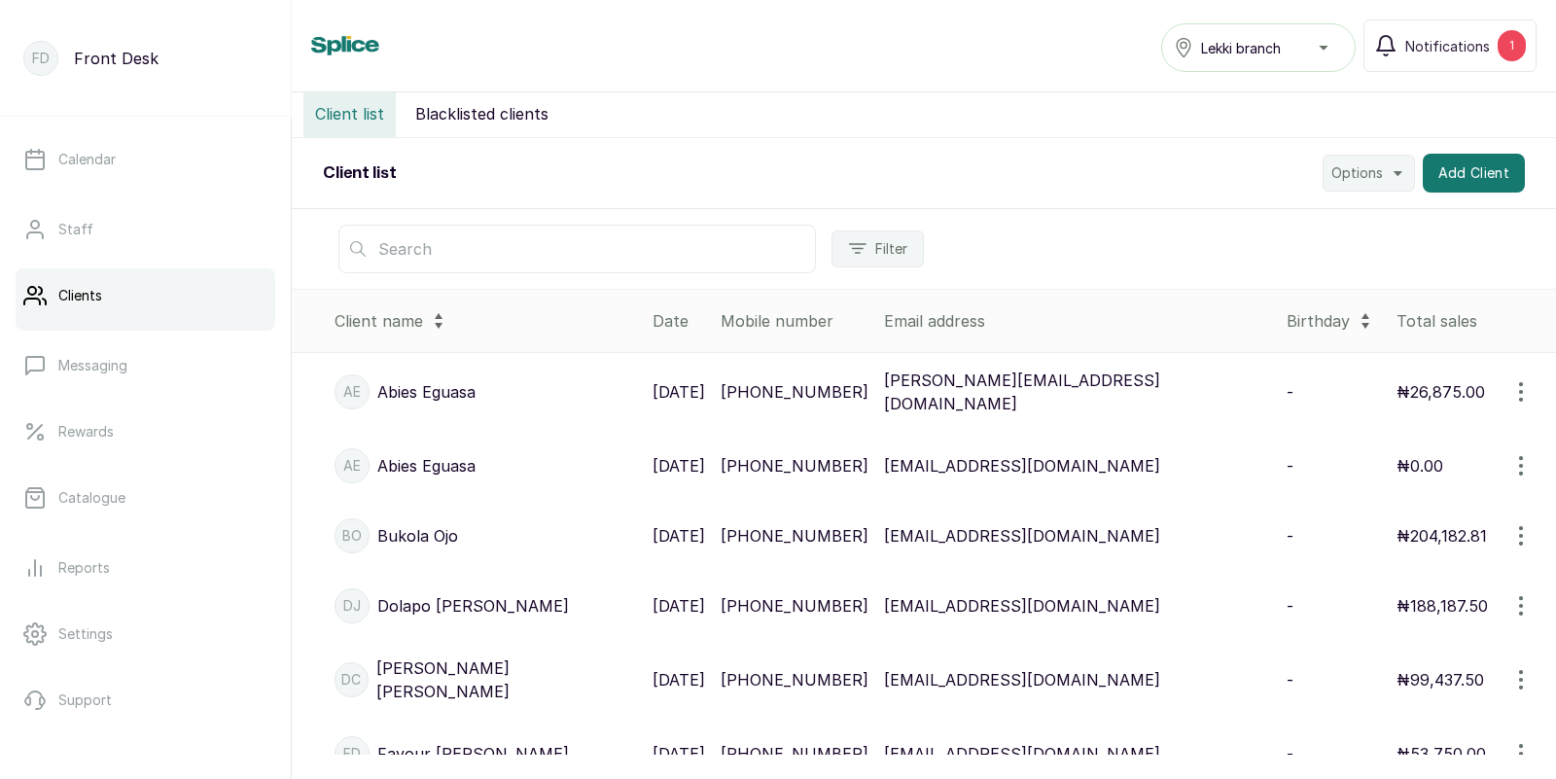
scroll to position [1, 0]
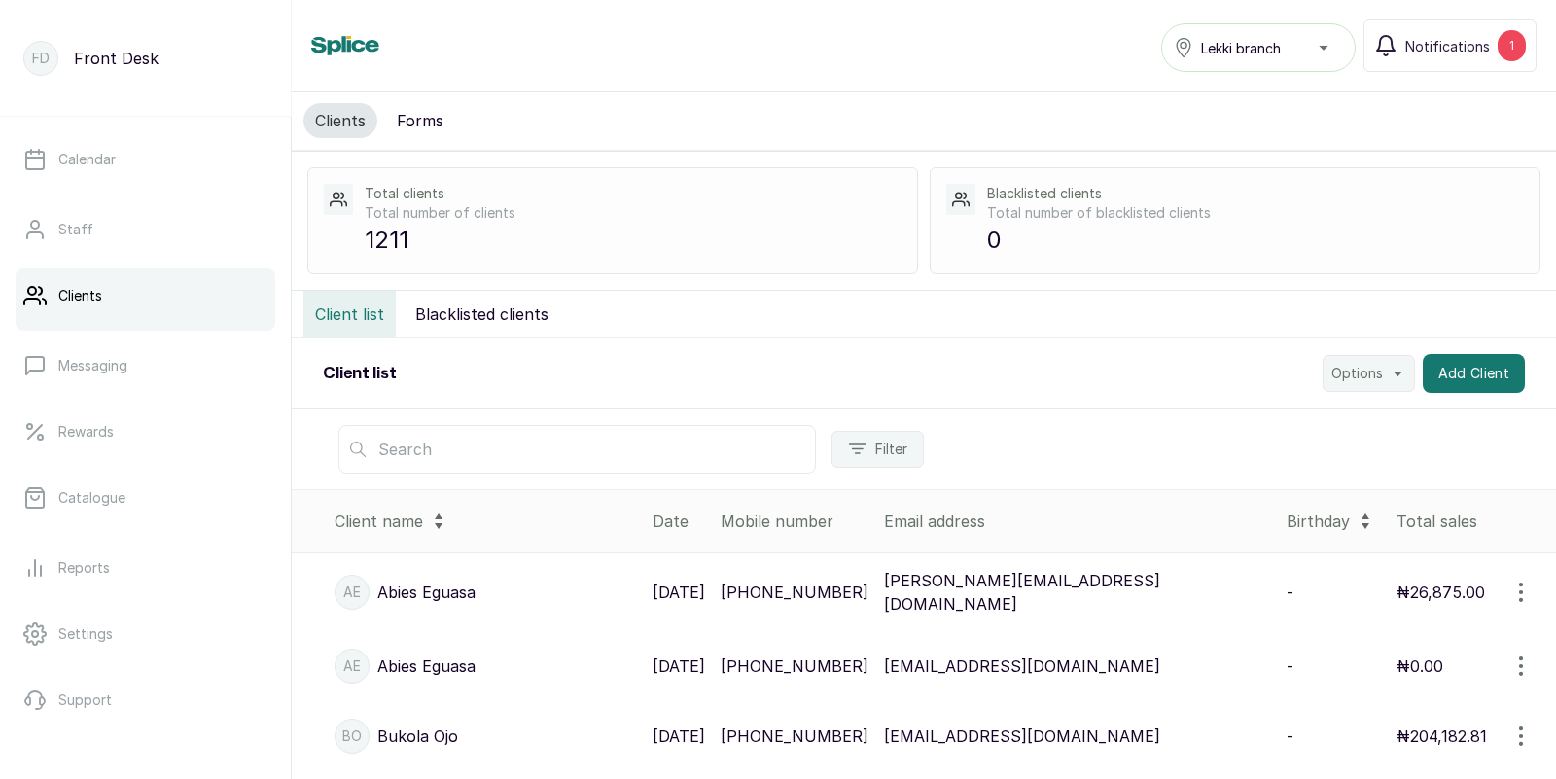
click at [469, 453] on input "text" at bounding box center [576, 449] width 477 height 49
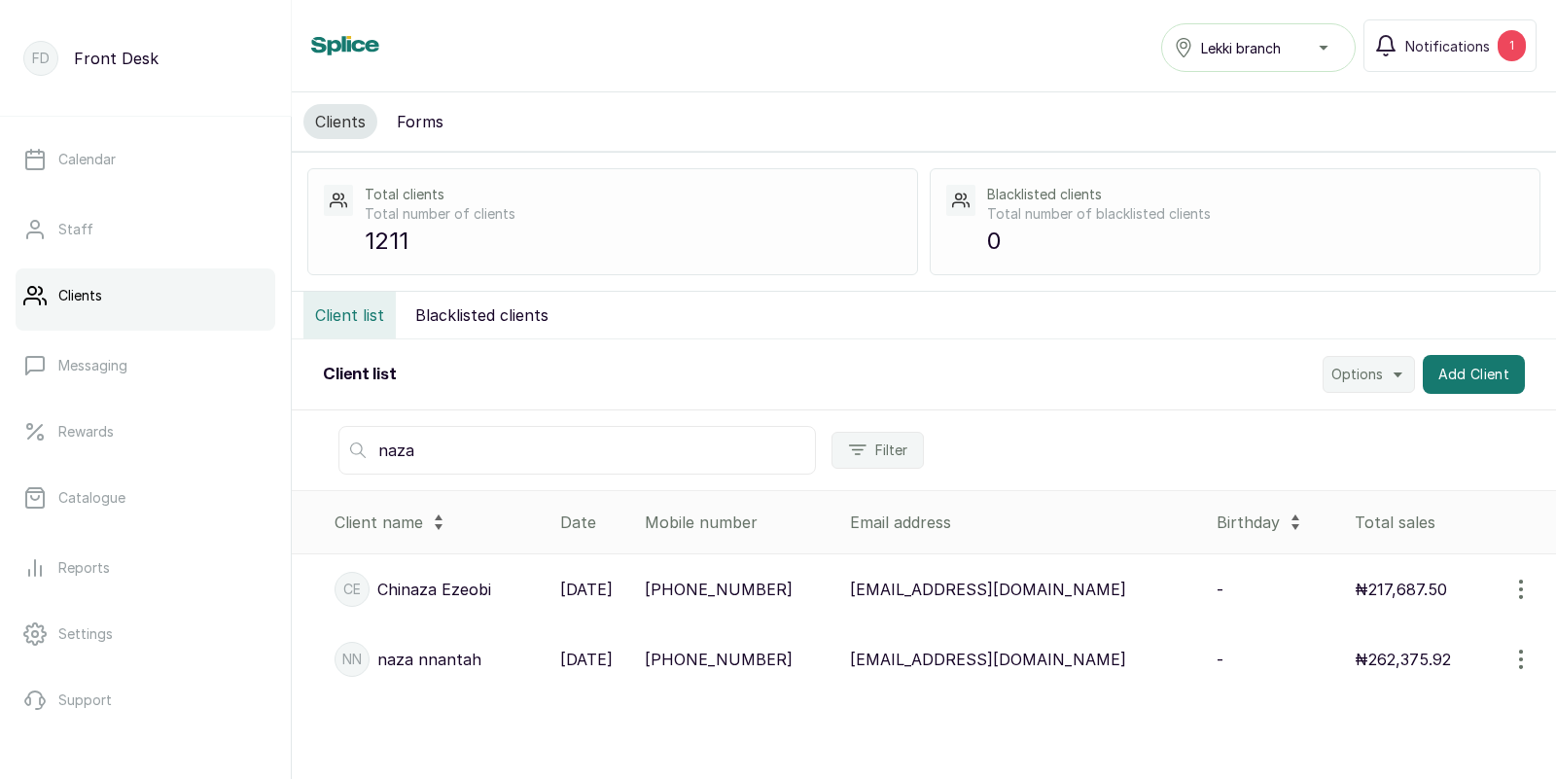
scroll to position [0, 0]
click at [457, 464] on input "naza" at bounding box center [576, 450] width 477 height 49
type input "n"
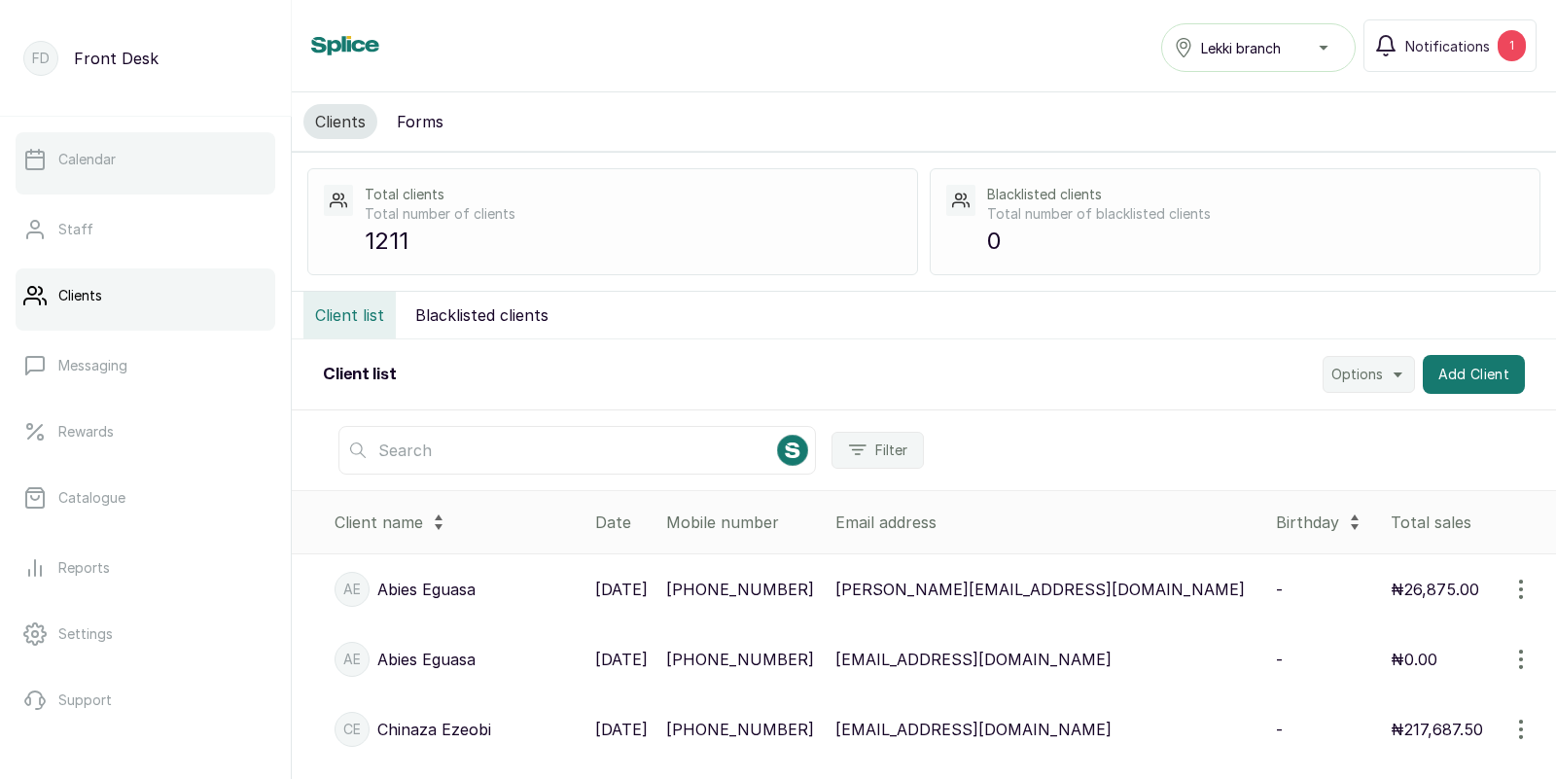
click at [109, 178] on link "Calendar" at bounding box center [146, 159] width 260 height 54
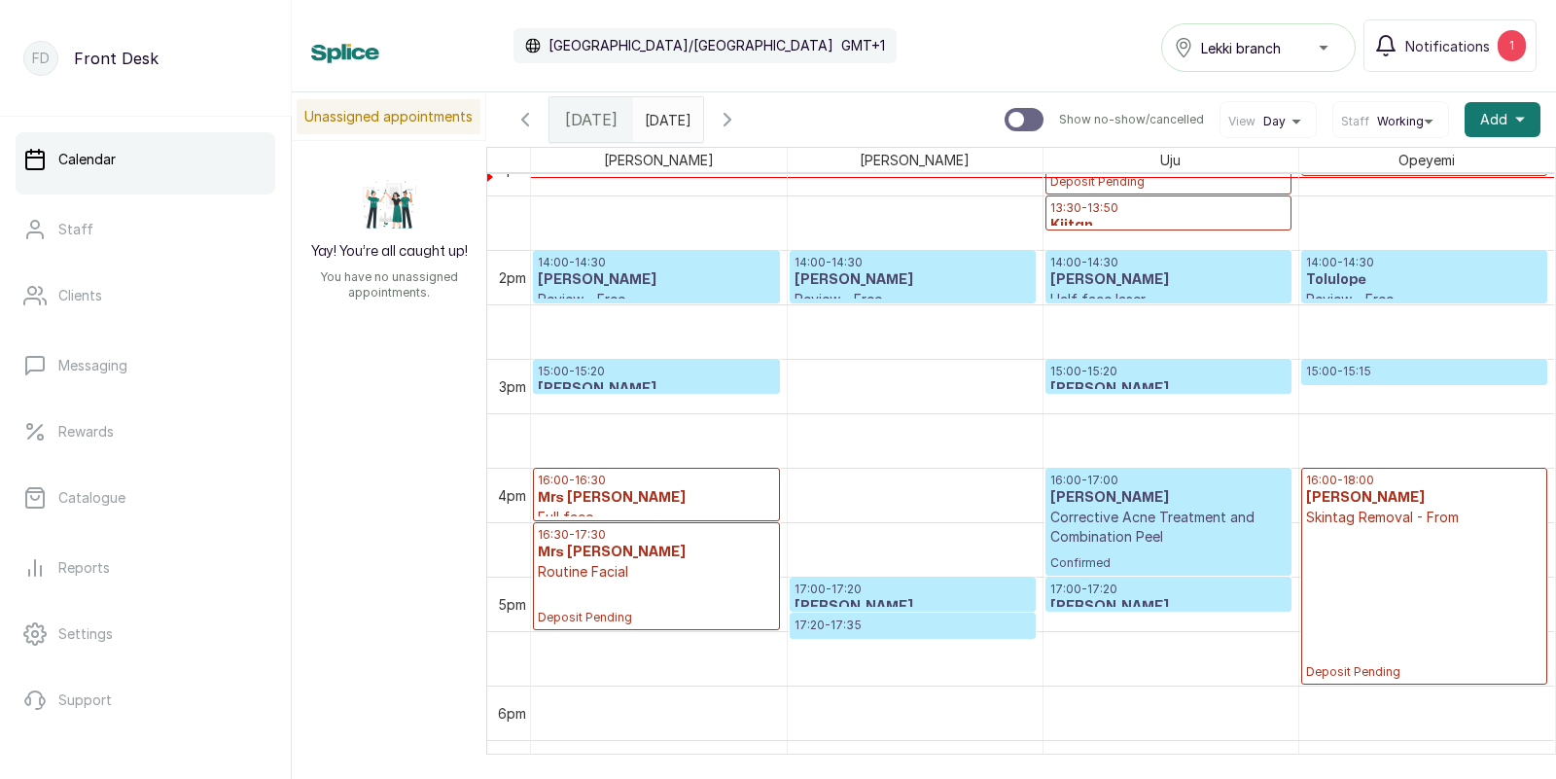
scroll to position [1375, 0]
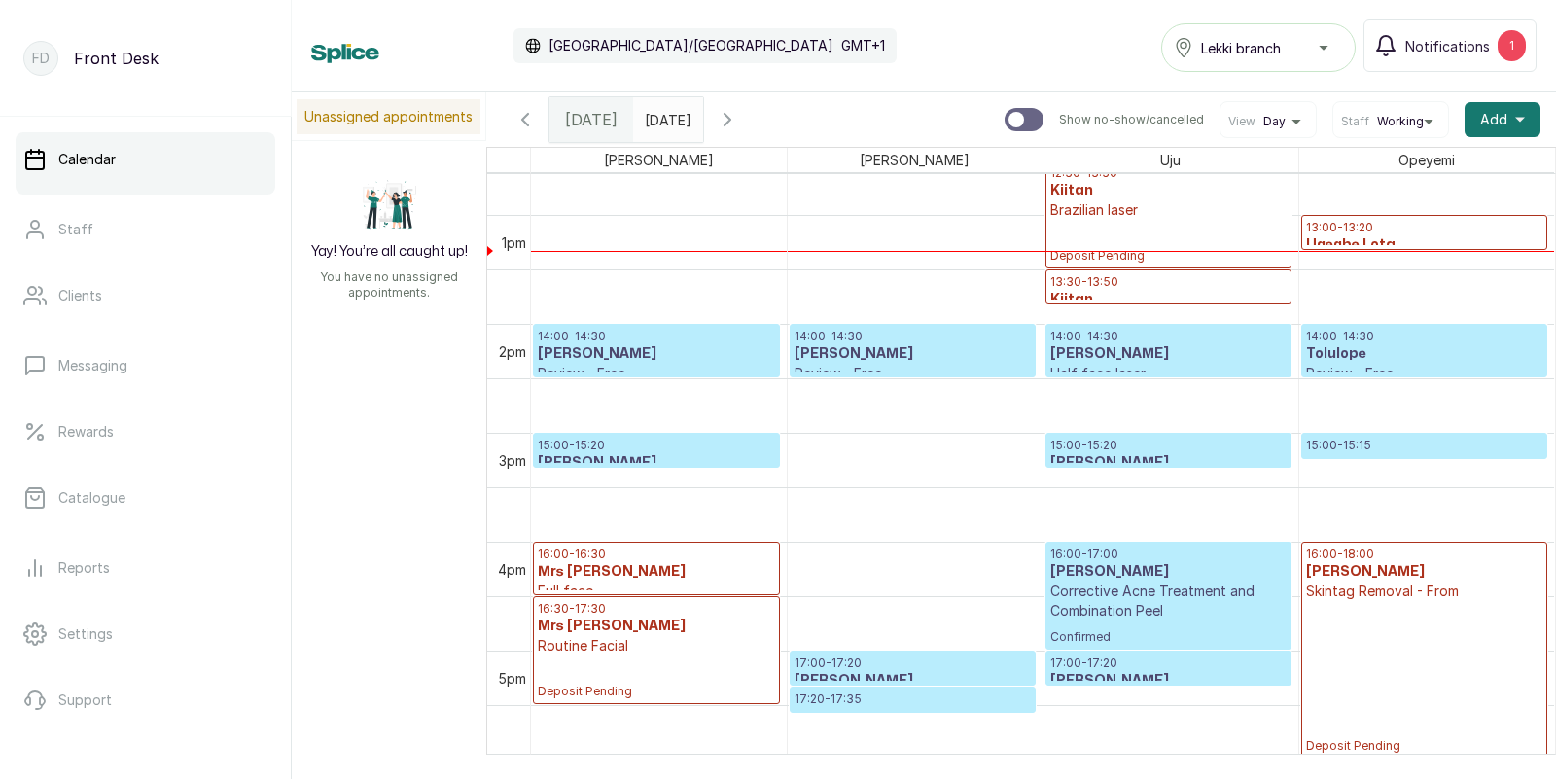
click at [614, 453] on h3 "[PERSON_NAME]" at bounding box center [656, 462] width 237 height 19
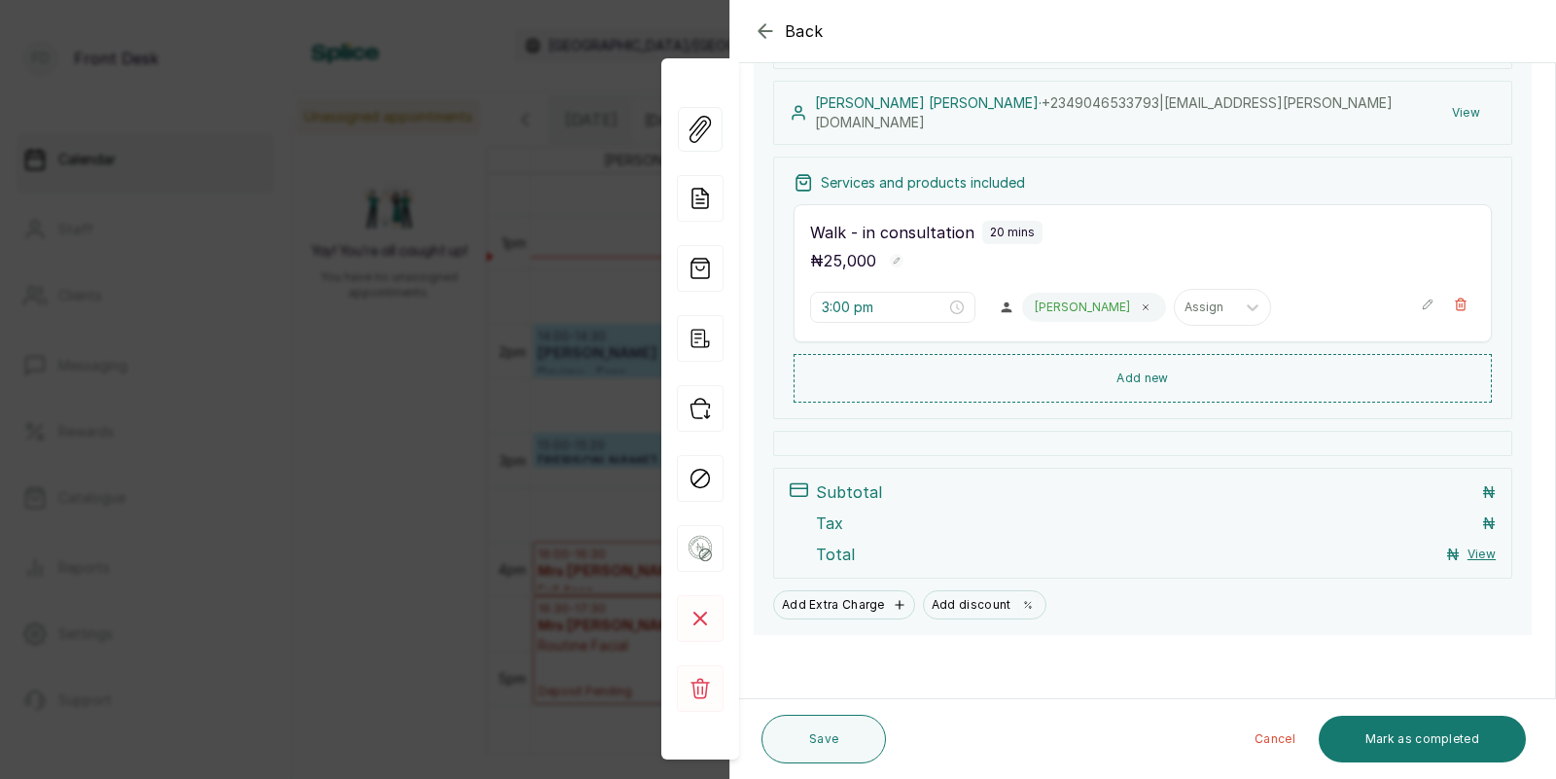
scroll to position [205, 0]
click at [450, 457] on div "Back Appointment Details Edit appointment 🚶 Walk-in (booked by Front Desk) Make…" at bounding box center [778, 389] width 1556 height 779
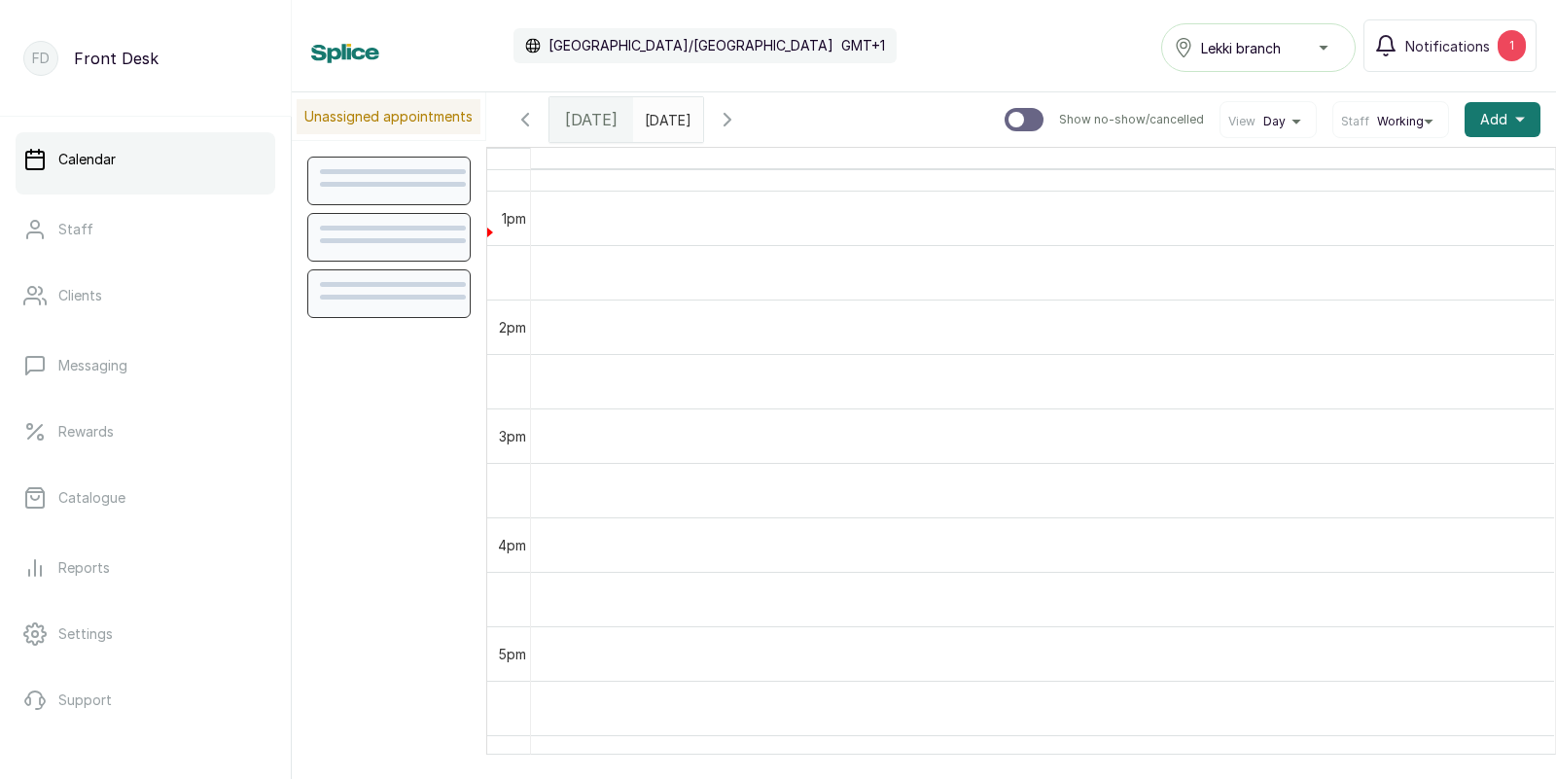
scroll to position [1315, 0]
click at [1508, 108] on button "Add +" at bounding box center [1502, 119] width 76 height 35
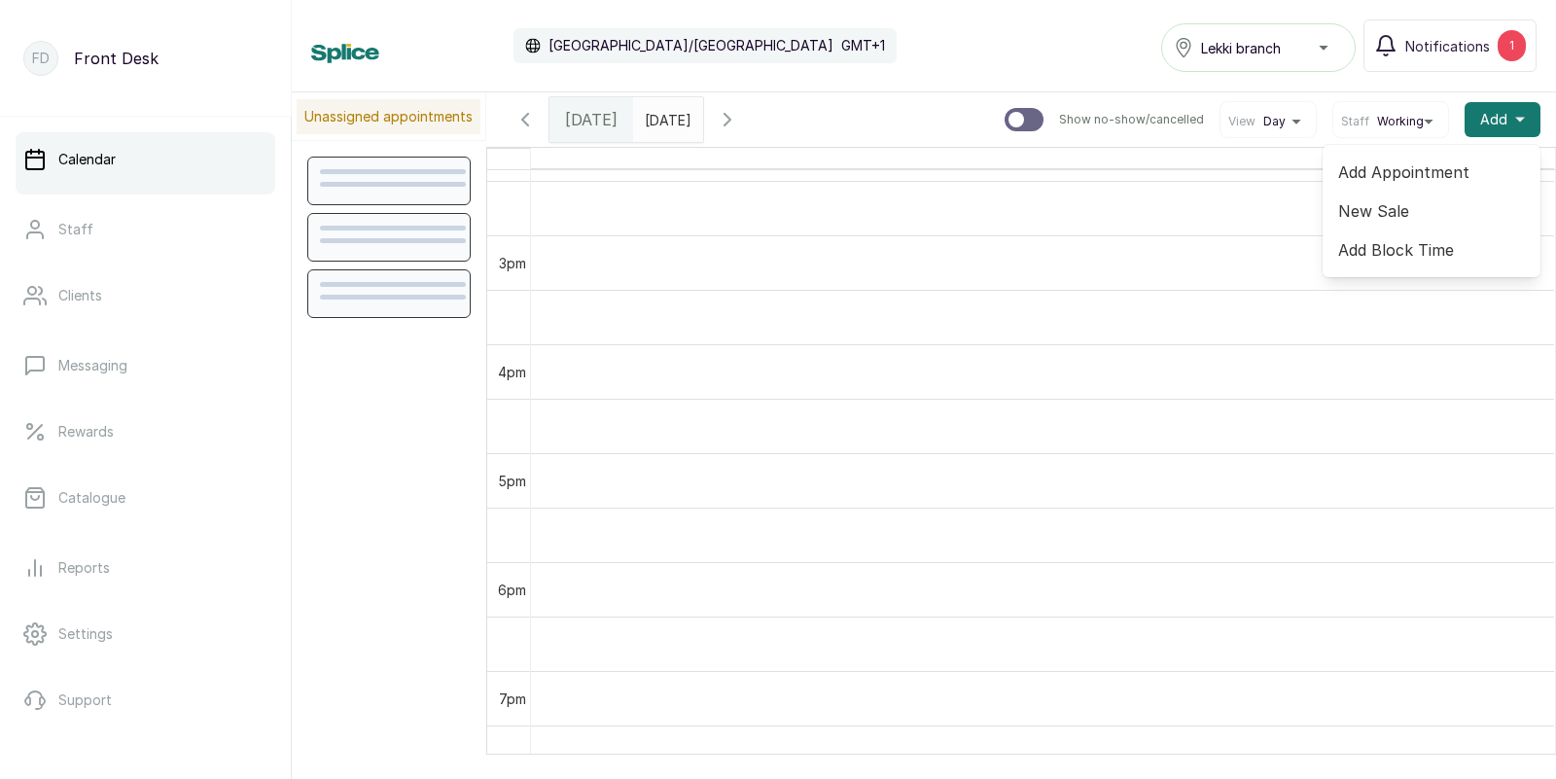
click at [1387, 171] on span "Add Appointment" at bounding box center [1431, 171] width 187 height 23
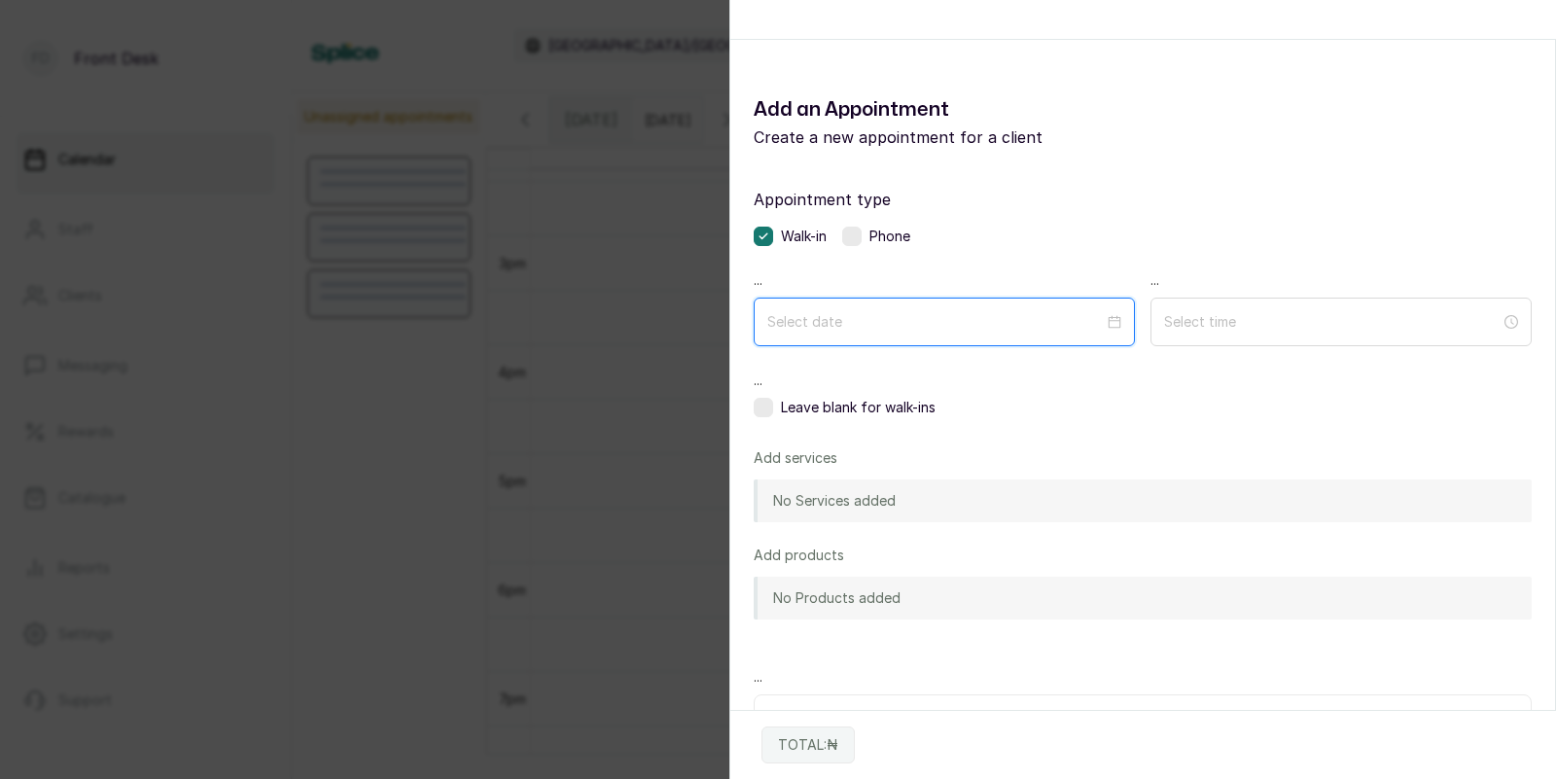
click at [1051, 321] on input at bounding box center [935, 321] width 336 height 21
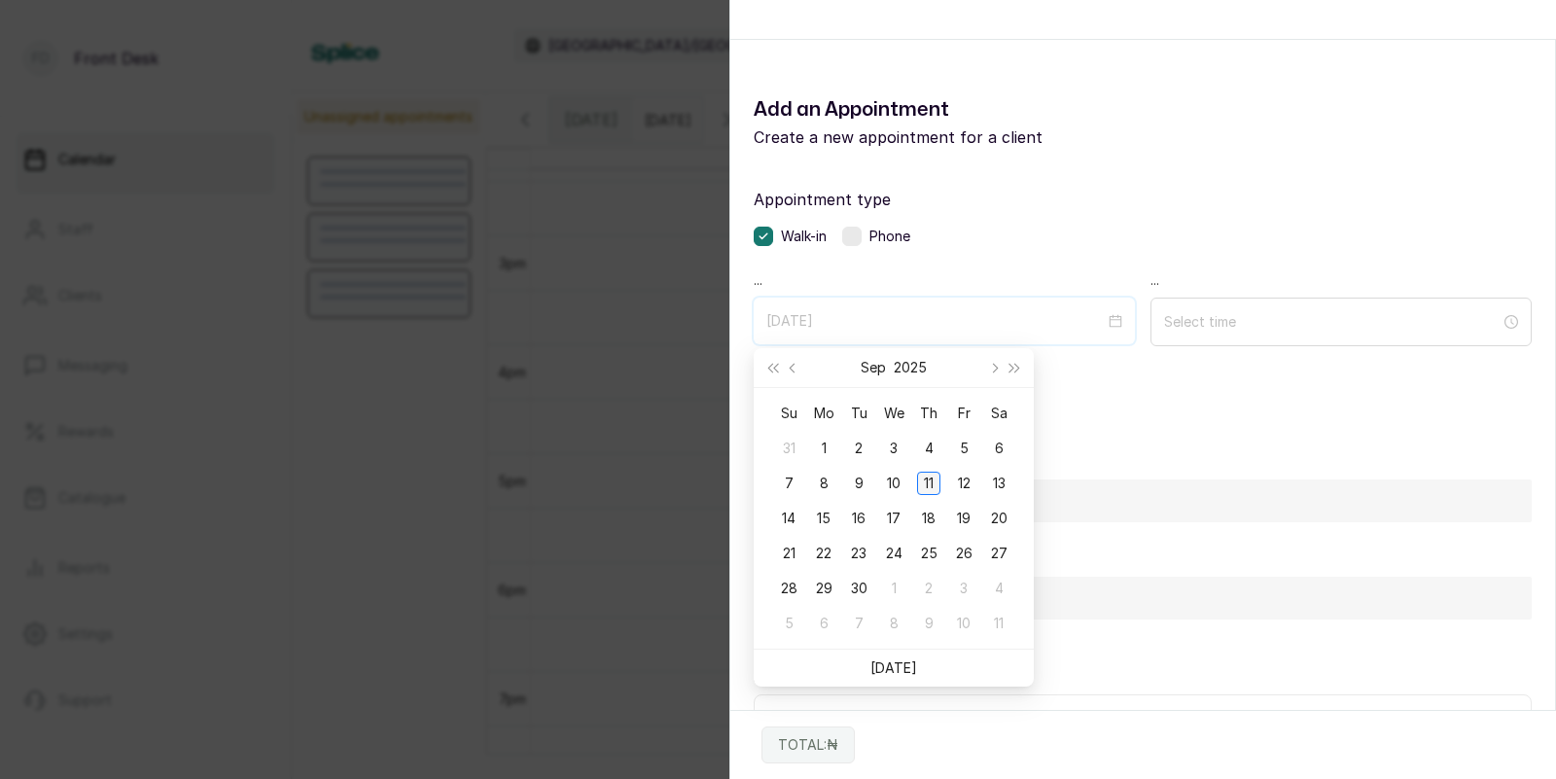
type input "[DATE]"
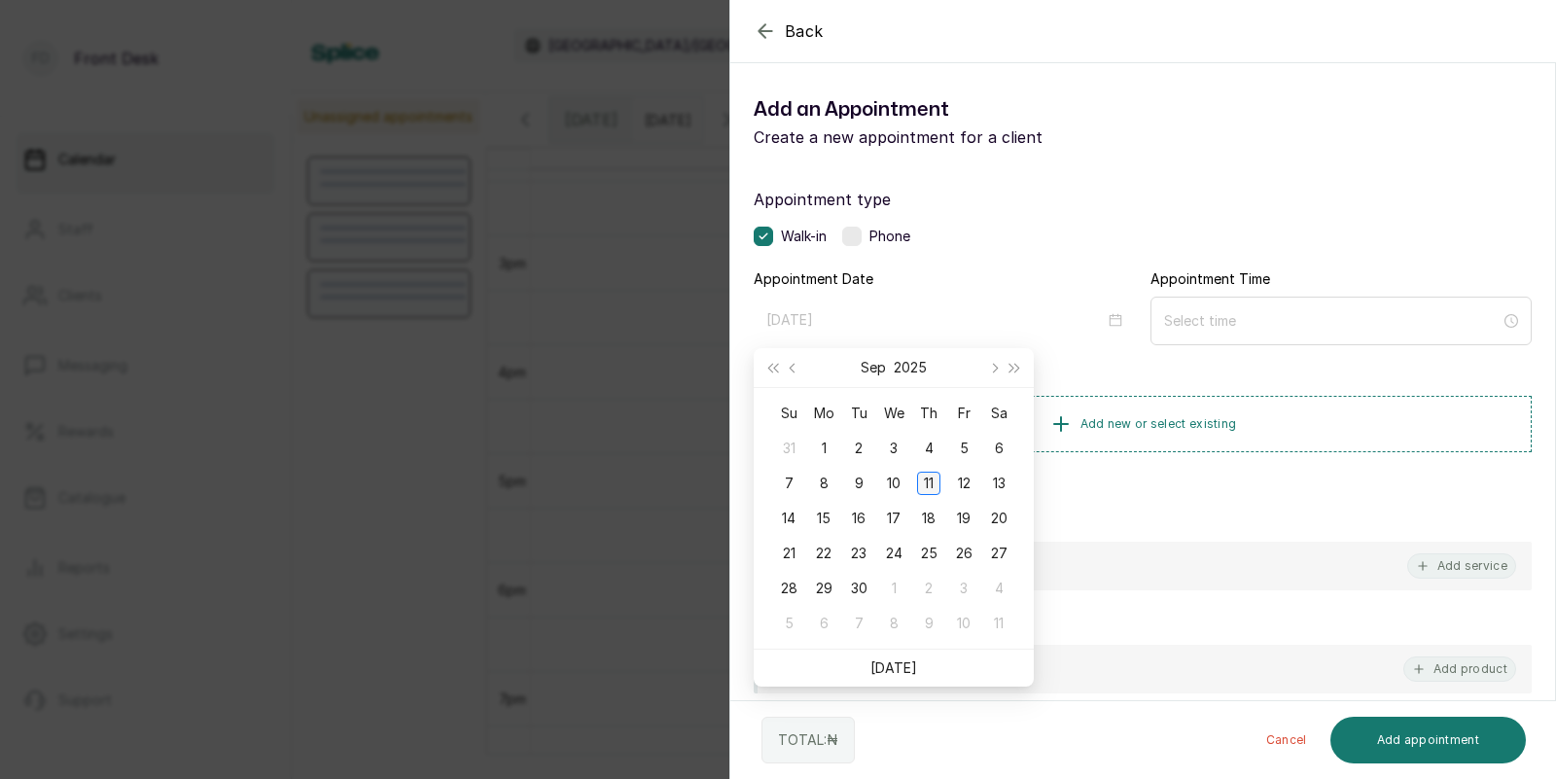
click at [935, 481] on div "11" at bounding box center [928, 483] width 23 height 23
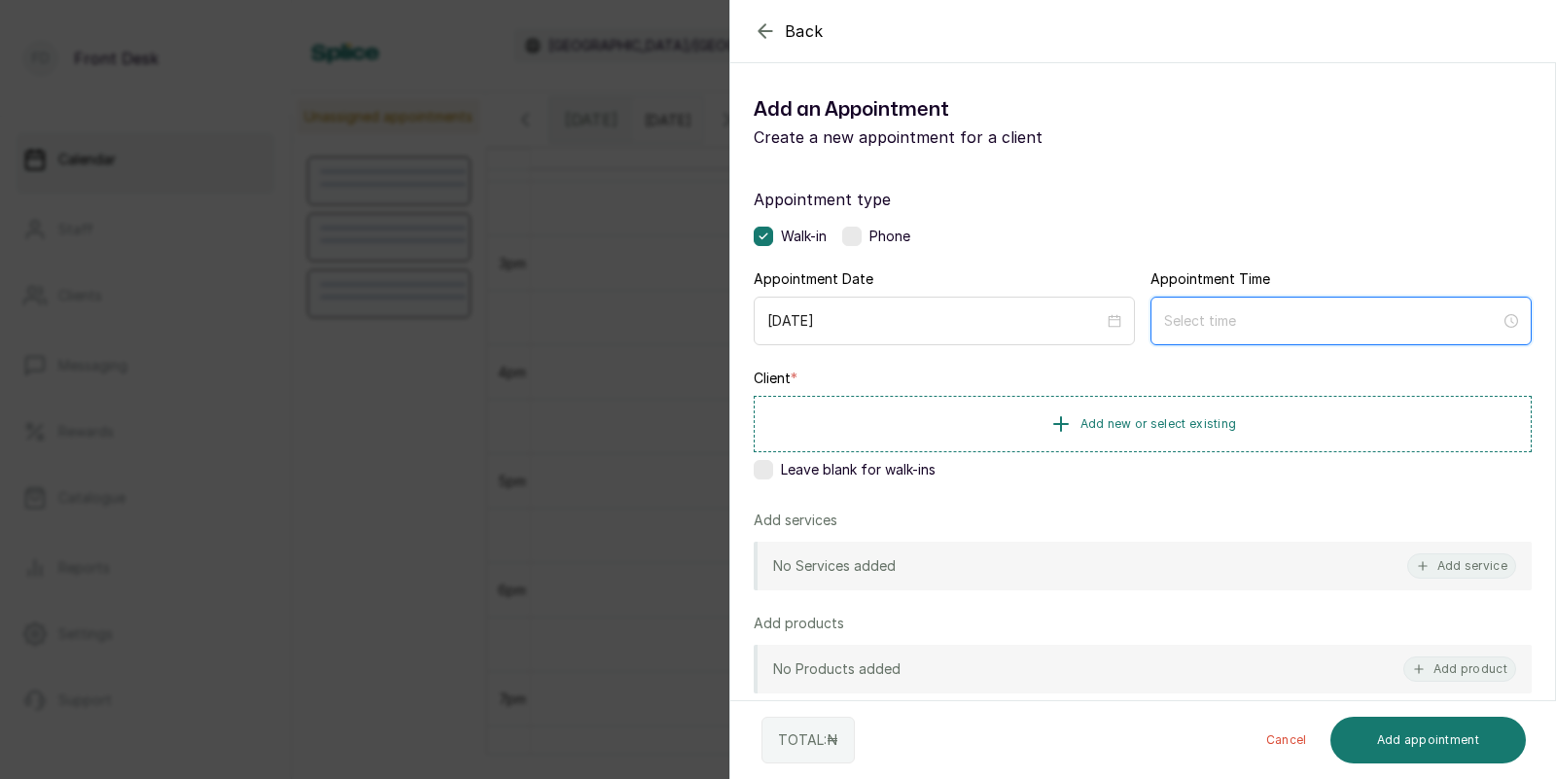
click at [1263, 314] on input at bounding box center [1332, 320] width 336 height 21
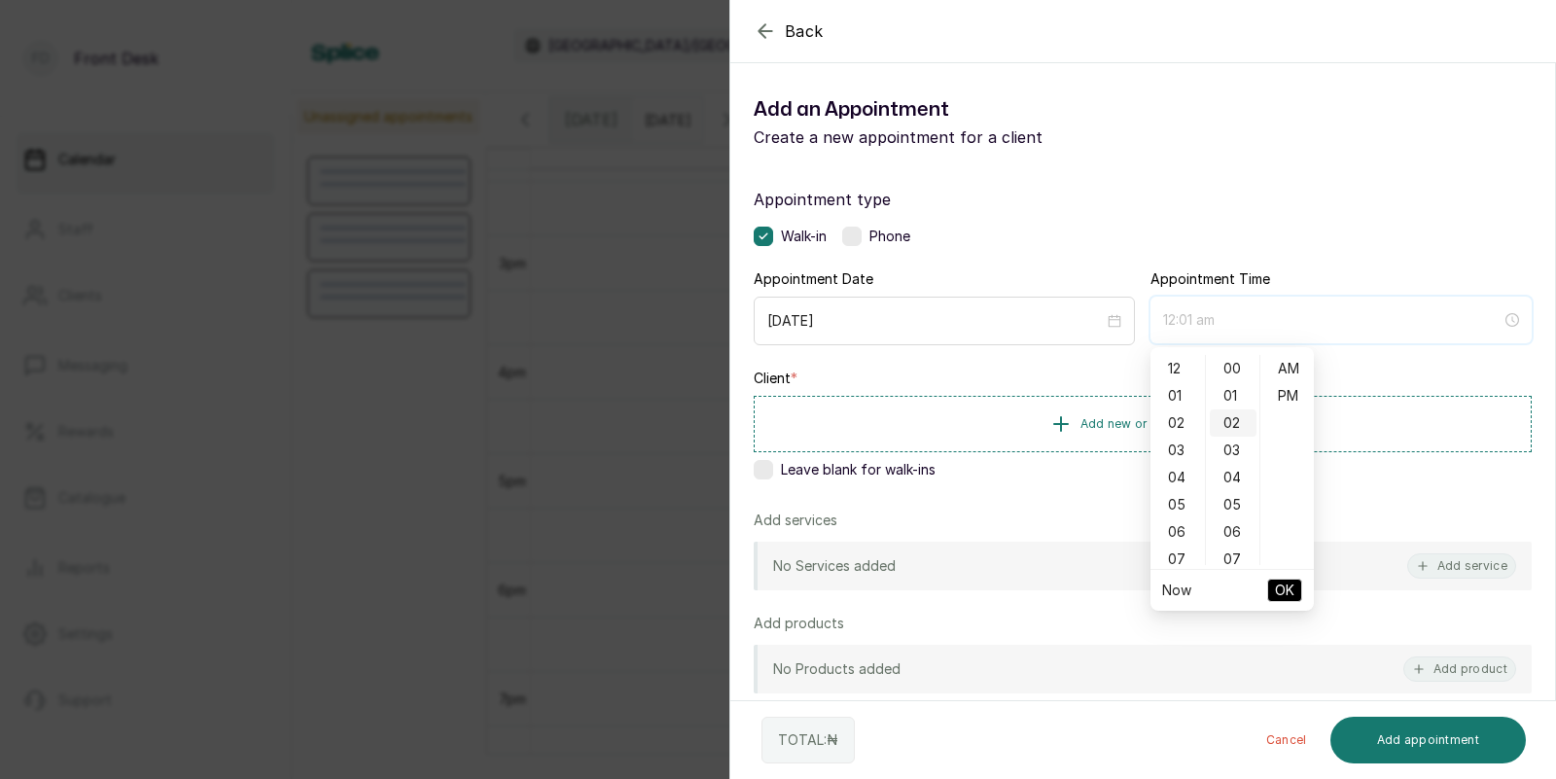
type input "12:02 am"
click at [1182, 502] on div "05" at bounding box center [1177, 504] width 47 height 27
type input "5:00 pm"
click at [1292, 387] on div "PM" at bounding box center [1287, 395] width 47 height 27
click at [1287, 589] on span "OK" at bounding box center [1284, 590] width 19 height 37
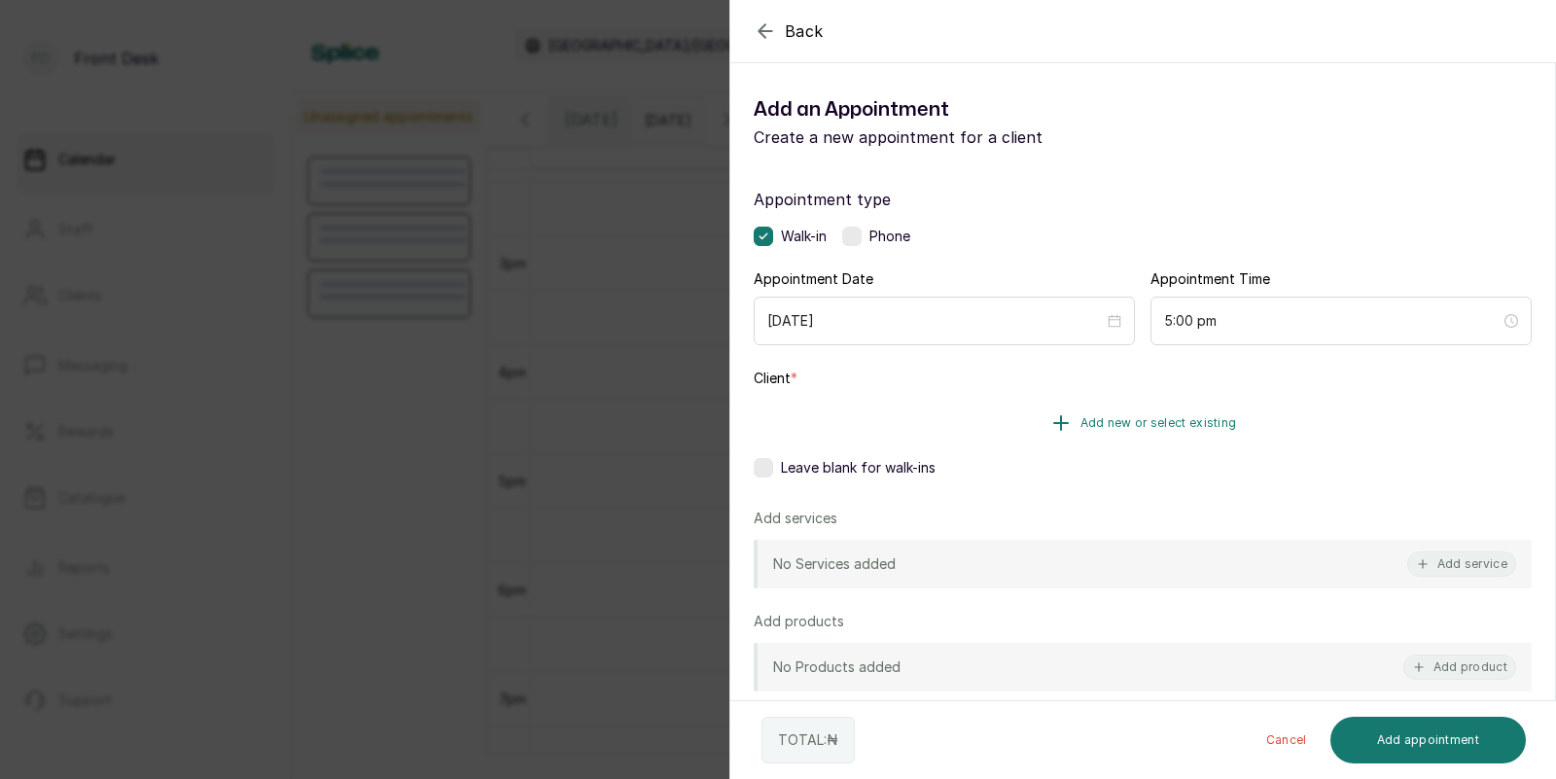
click at [1210, 423] on span "Add new or select existing" at bounding box center [1158, 423] width 157 height 16
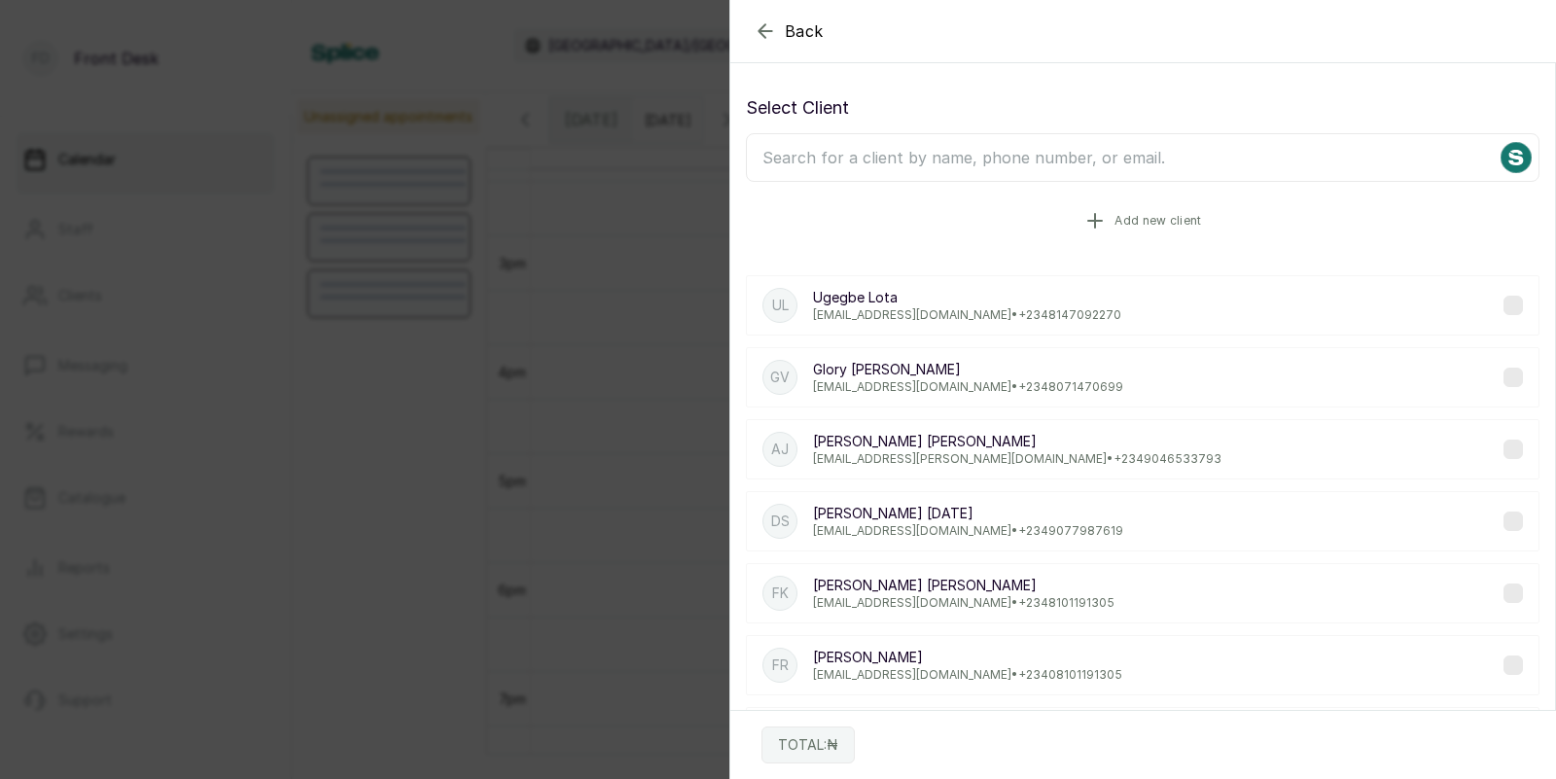
click at [1139, 205] on button "Add new client" at bounding box center [1142, 221] width 793 height 54
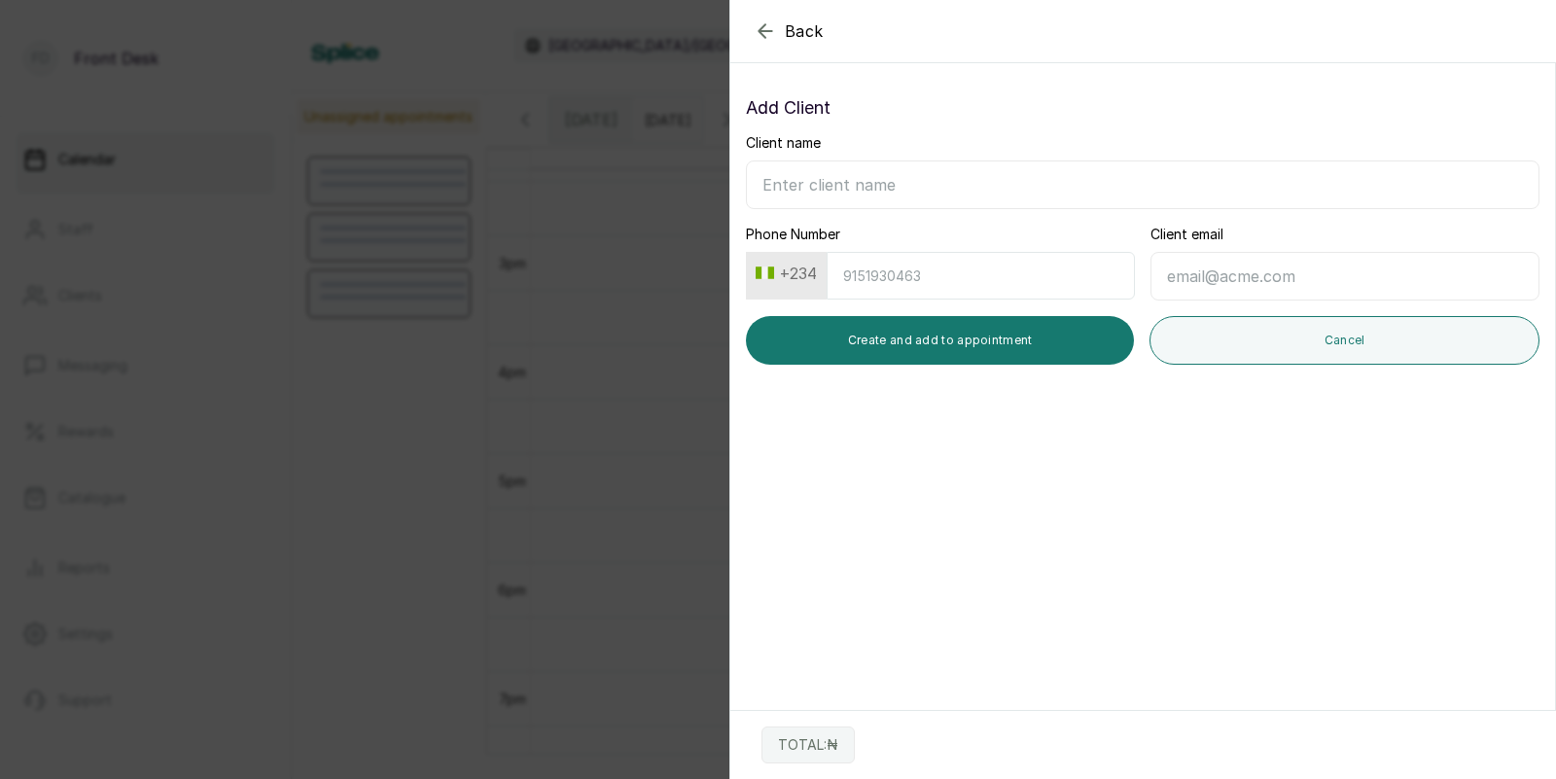
click at [1078, 182] on input "Client name" at bounding box center [1142, 184] width 793 height 49
type input "[PERSON_NAME]"
click at [1050, 287] on input "Phone Number" at bounding box center [981, 276] width 308 height 48
type input "7061841859"
click at [1215, 275] on input "Client email" at bounding box center [1344, 276] width 389 height 49
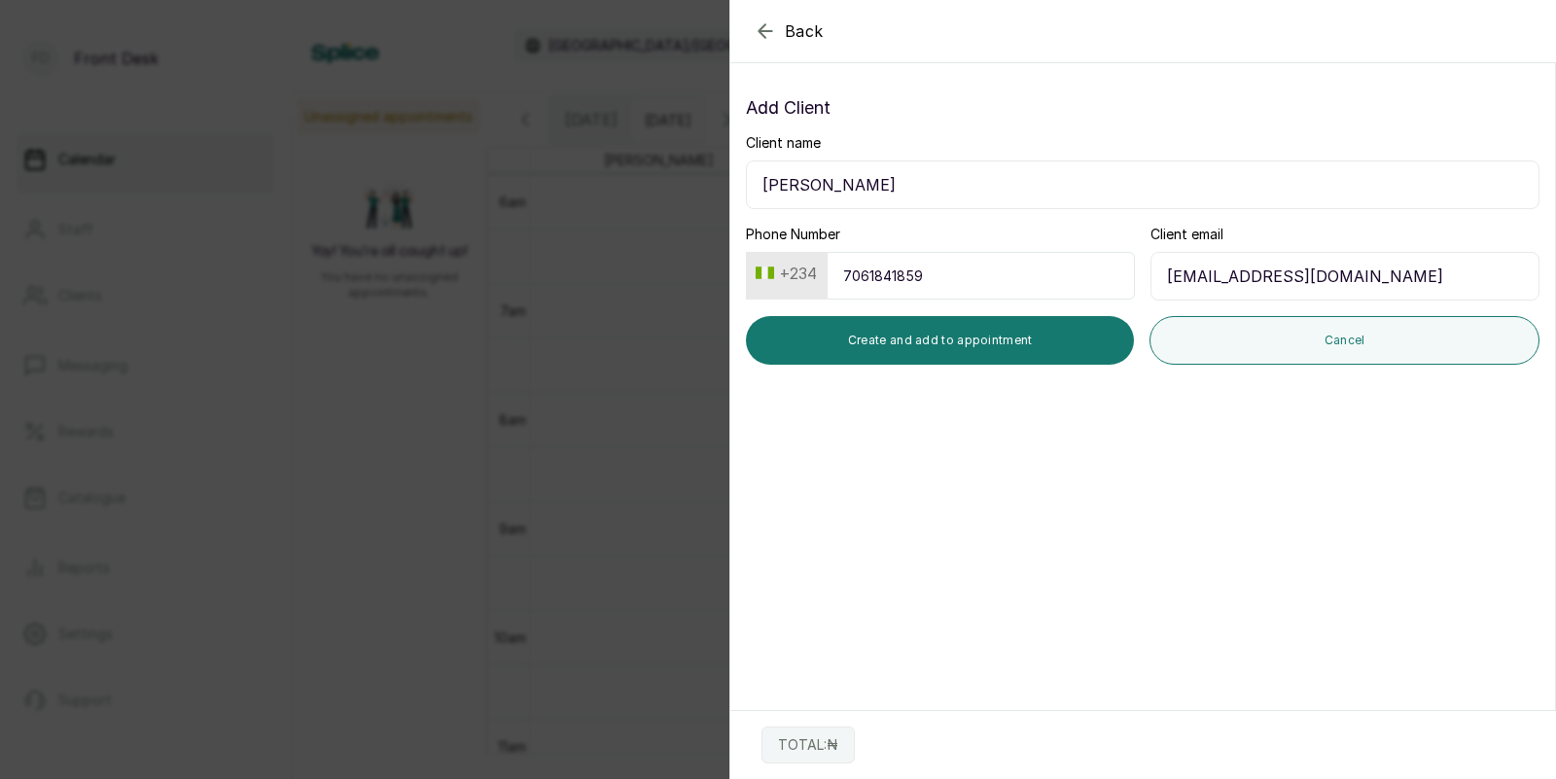
type input "[EMAIL_ADDRESS][DOMAIN_NAME]"
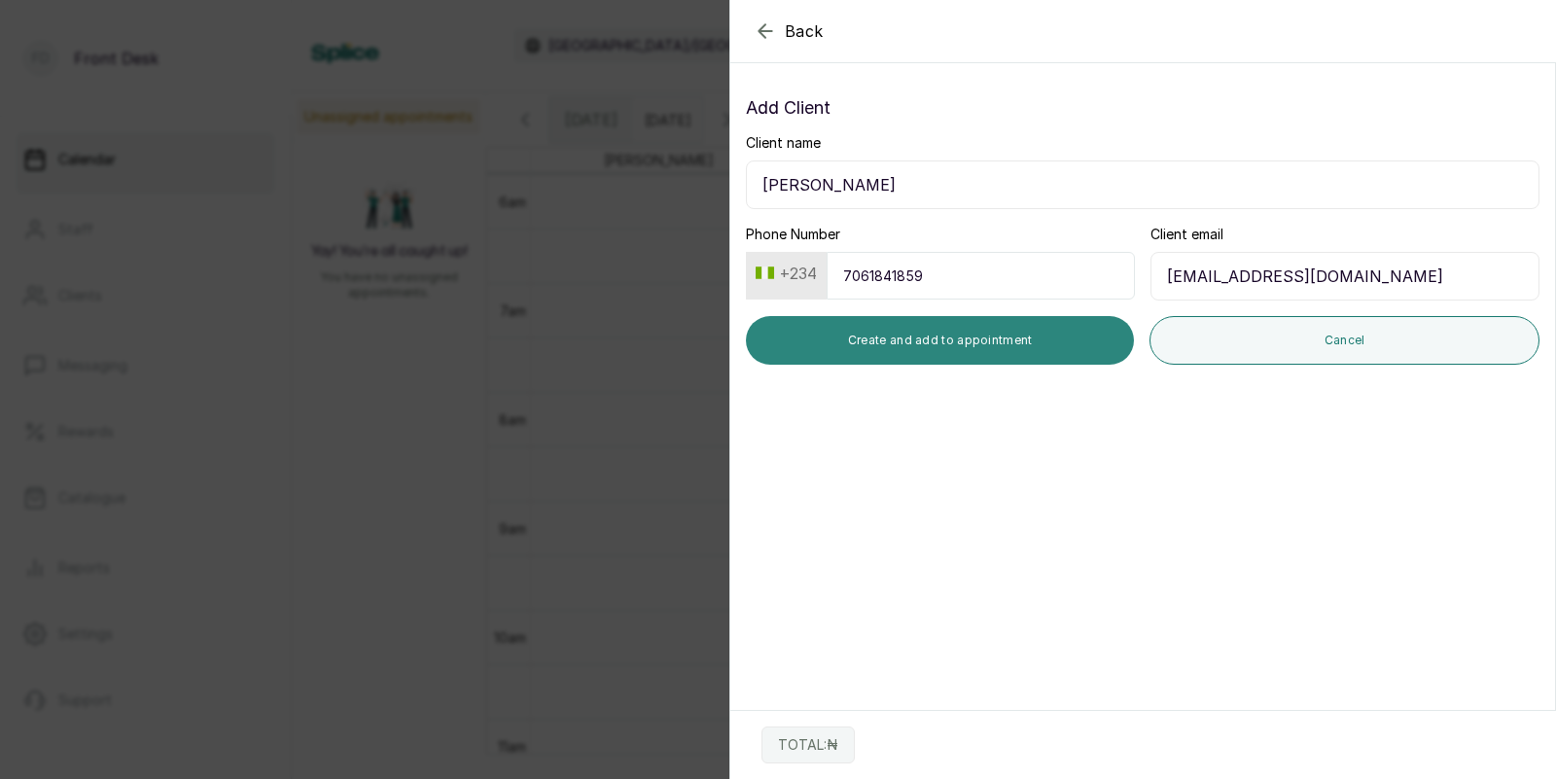
click at [1018, 348] on button "Create and add to appointment" at bounding box center [940, 340] width 388 height 49
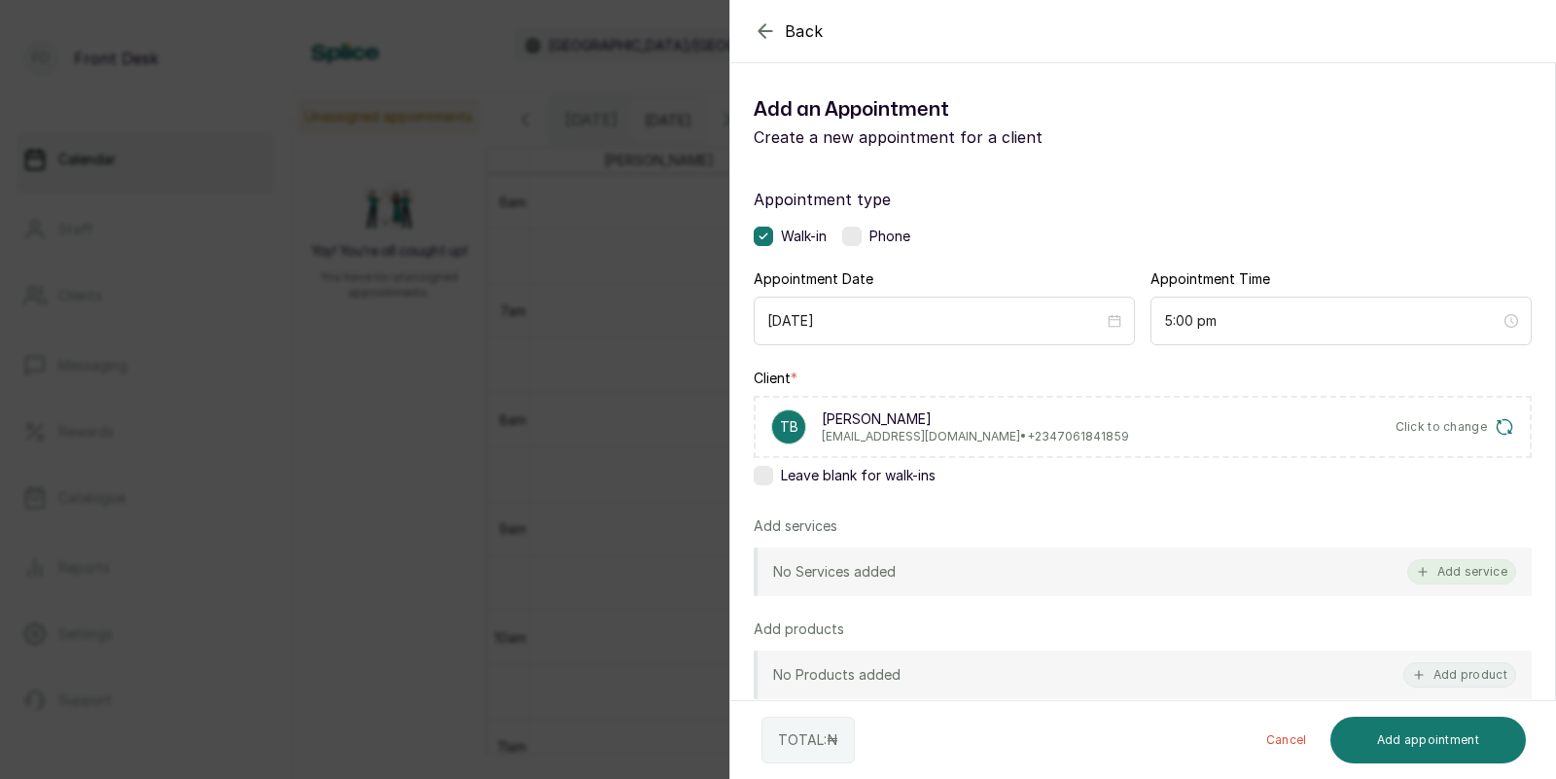
click at [1445, 569] on button "Add service" at bounding box center [1461, 571] width 109 height 25
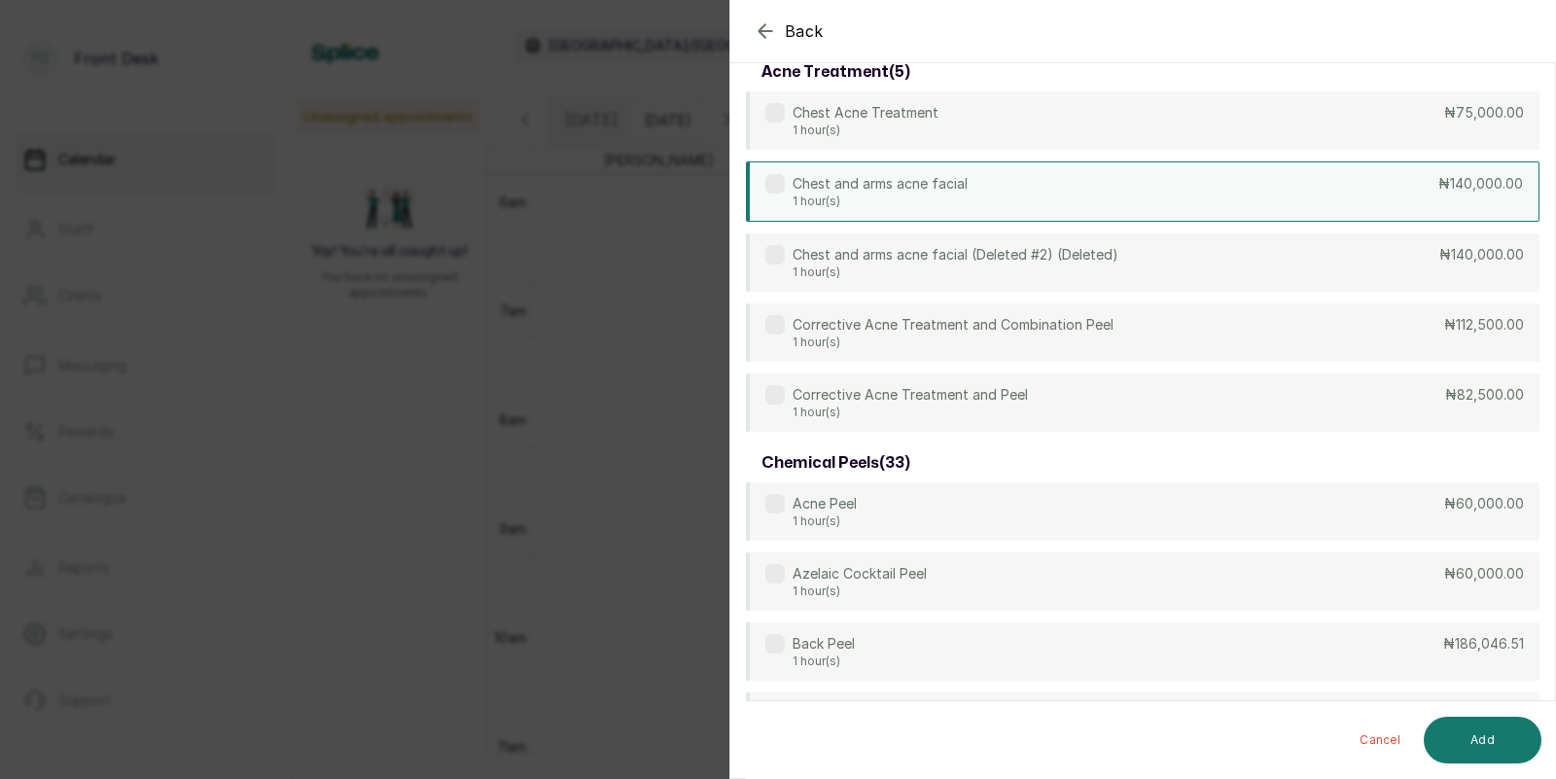
scroll to position [0, 0]
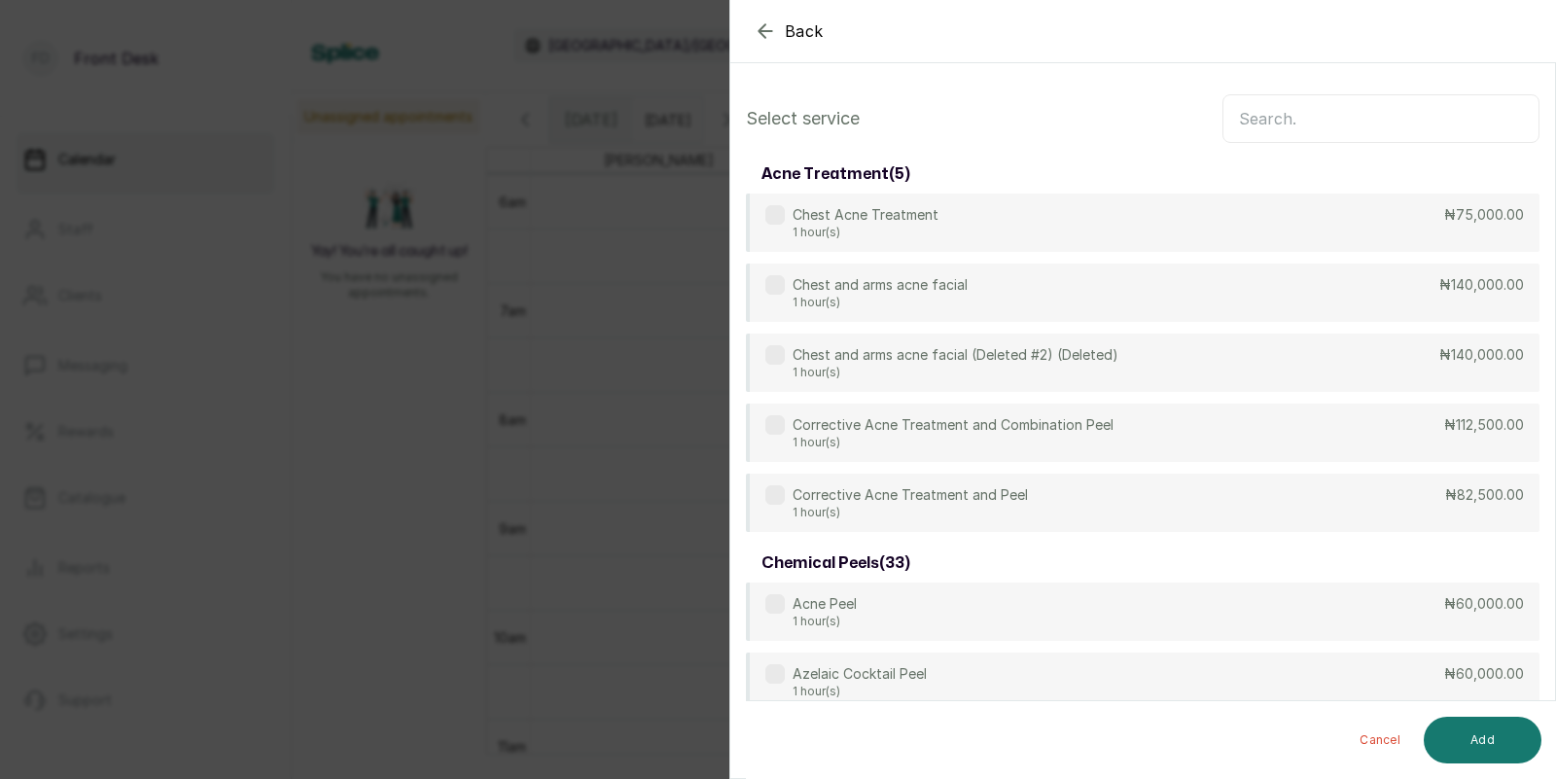
click at [1287, 111] on input "text" at bounding box center [1380, 118] width 317 height 49
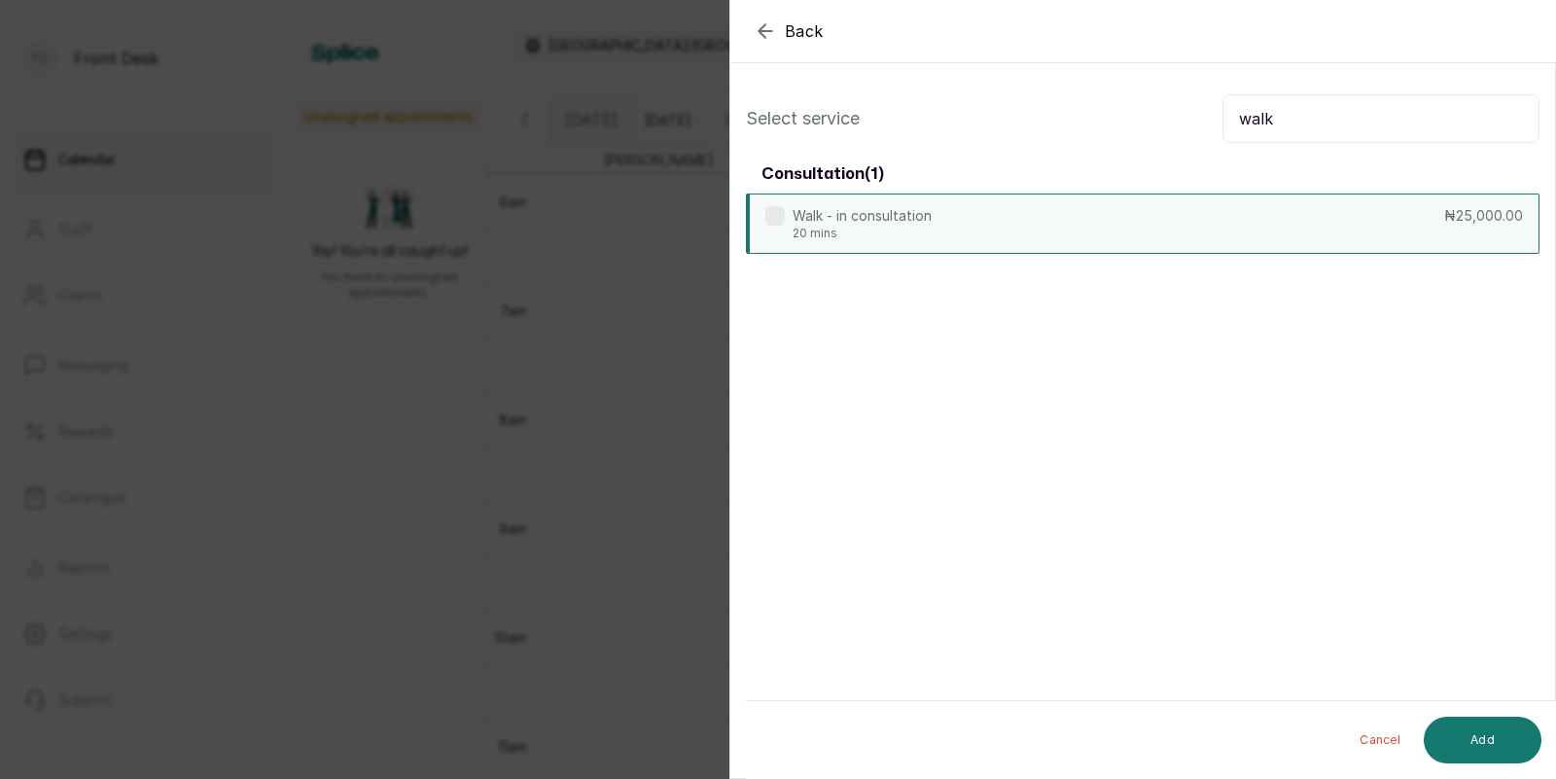
click at [1192, 226] on div "Walk - in consultation 20 mins ₦25,000.00" at bounding box center [1142, 224] width 793 height 60
click at [1281, 122] on input "walk" at bounding box center [1380, 118] width 317 height 49
type input "w"
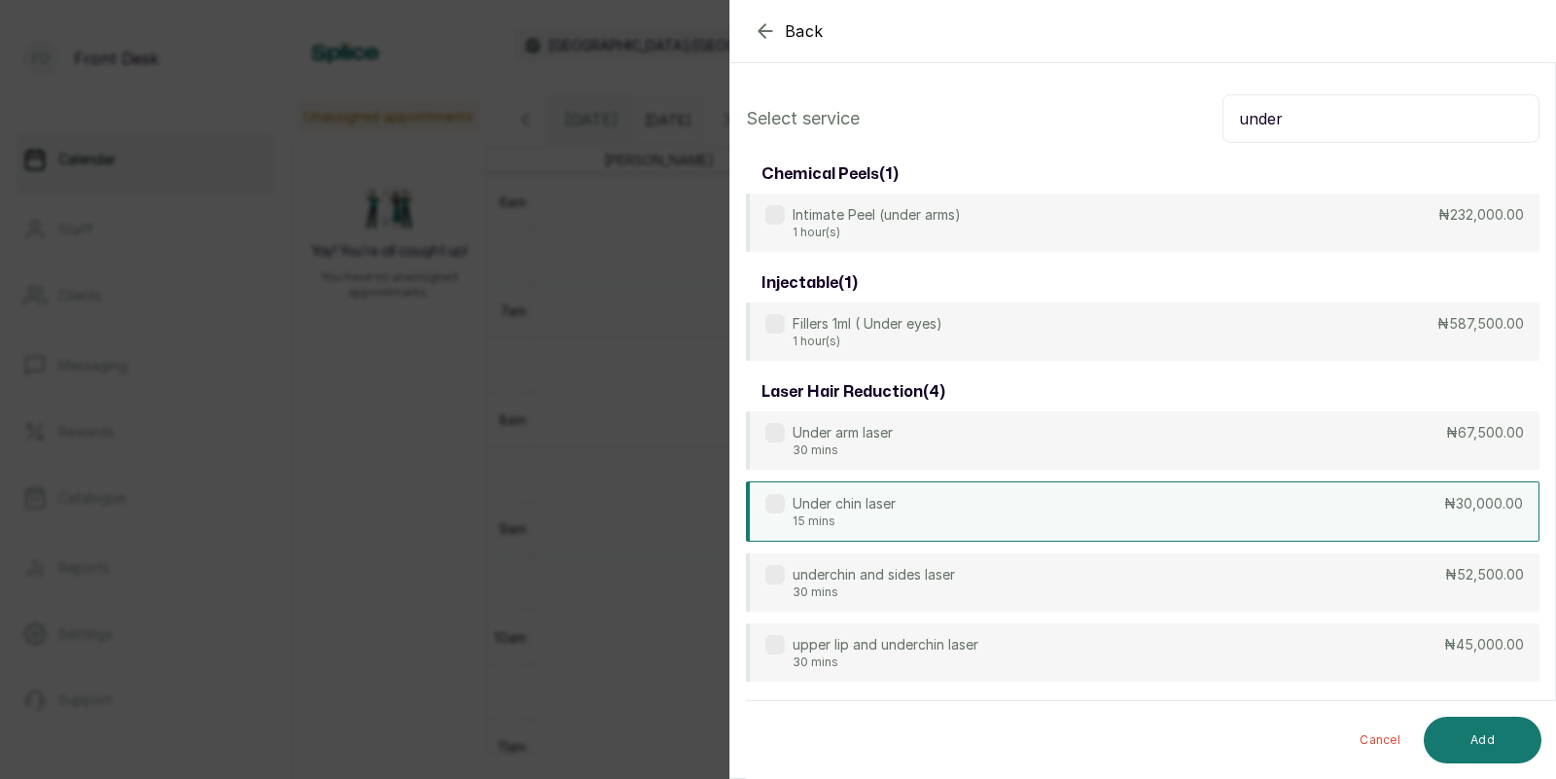
type input "under"
click at [1018, 507] on div "Under chin laser 15 mins ₦30,000.00" at bounding box center [1142, 511] width 793 height 60
click at [1497, 723] on button "Add" at bounding box center [1483, 740] width 118 height 47
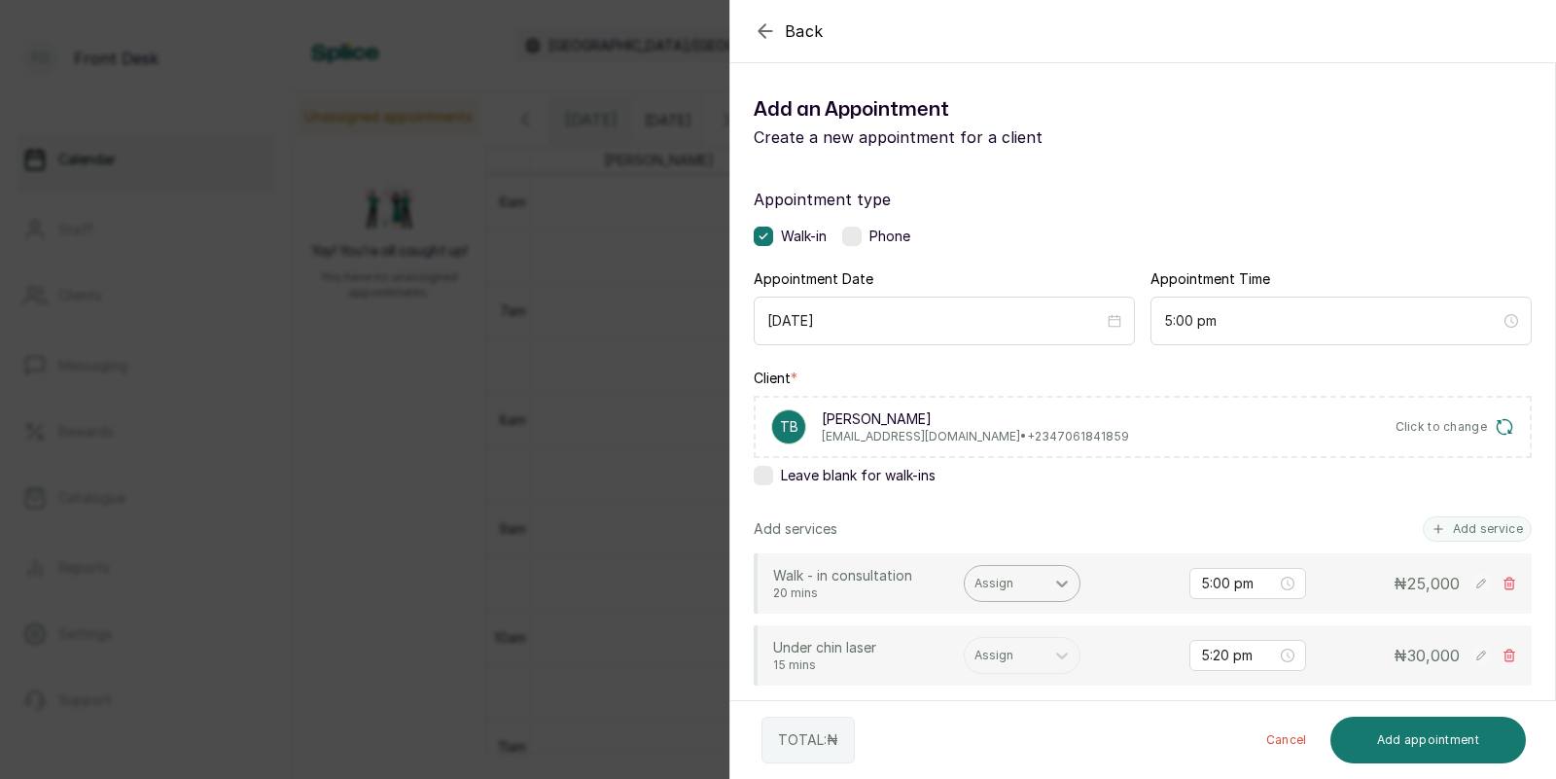
click at [1049, 581] on div at bounding box center [1061, 583] width 35 height 35
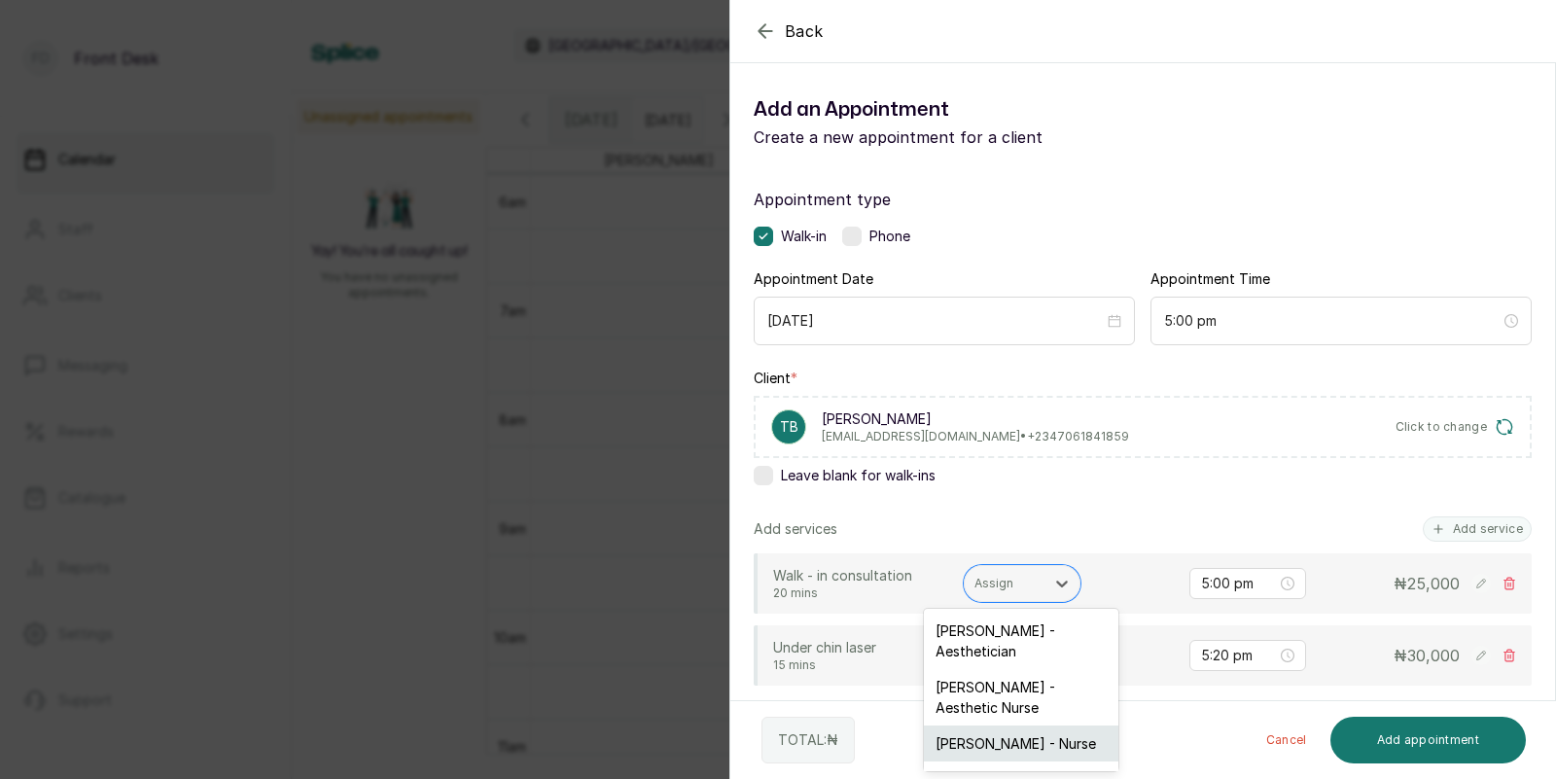
click at [1002, 725] on div "[PERSON_NAME] - Nurse" at bounding box center [1021, 743] width 194 height 36
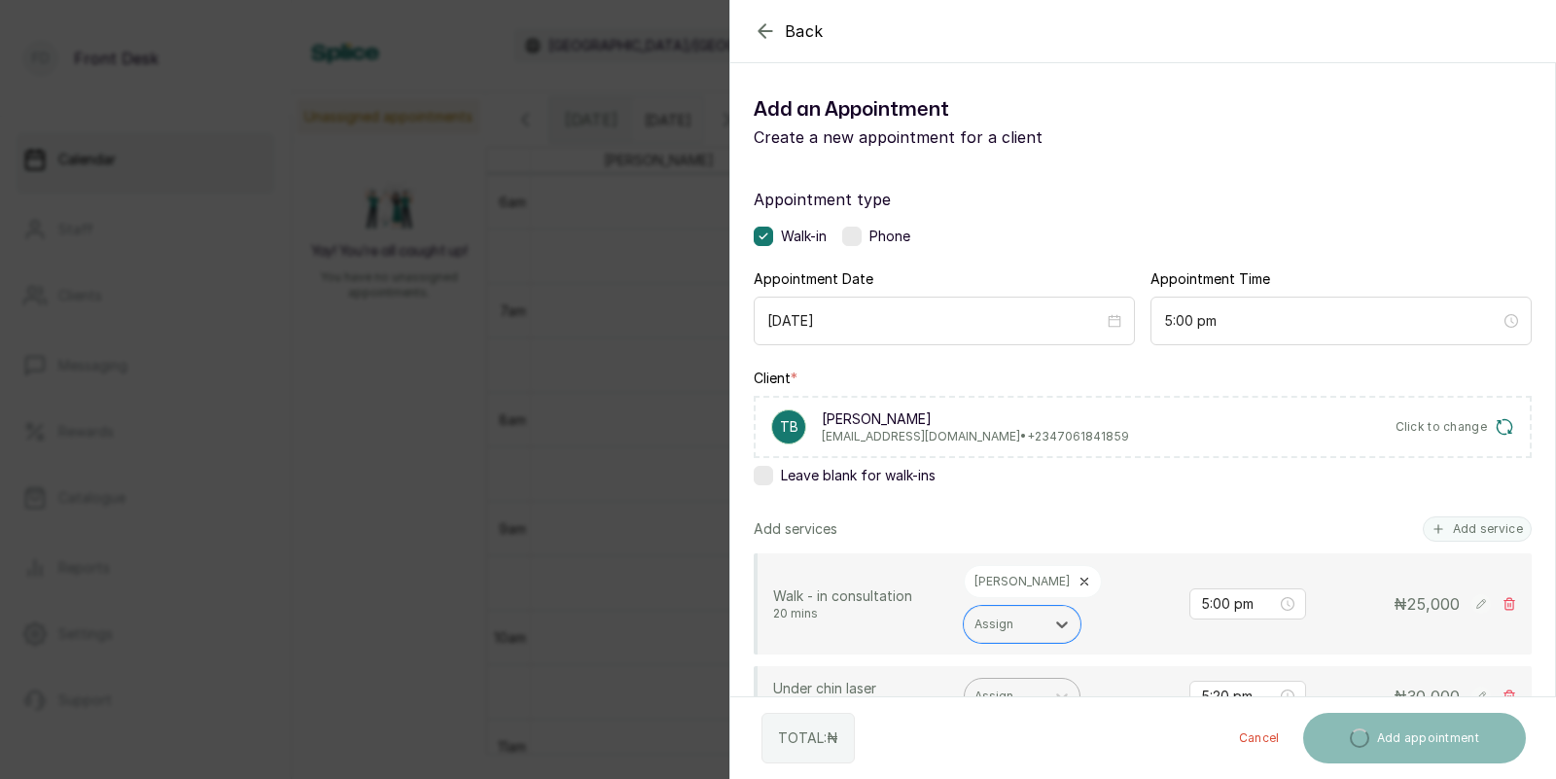
click at [1006, 687] on div at bounding box center [1004, 696] width 60 height 18
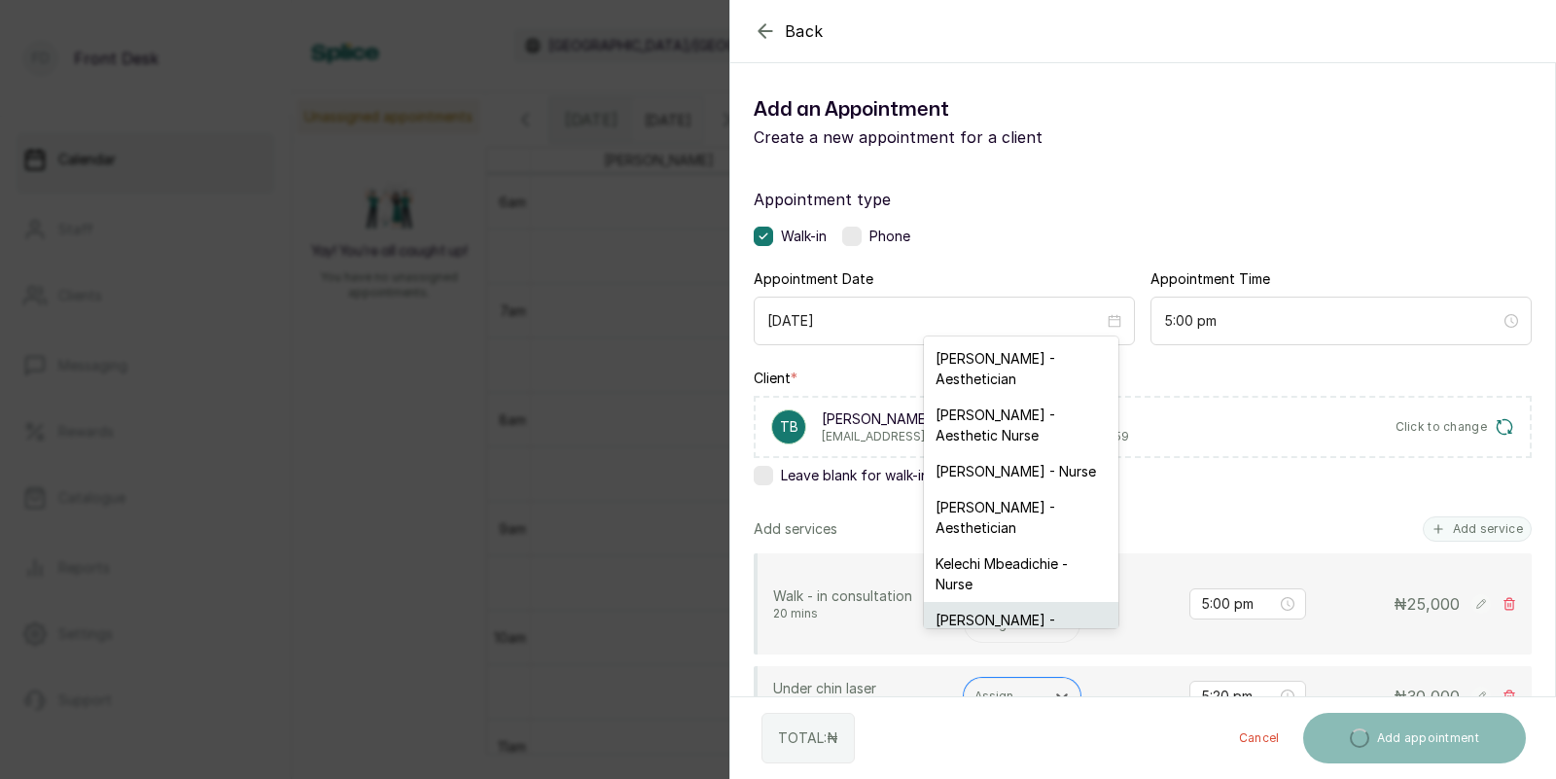
scroll to position [50, 0]
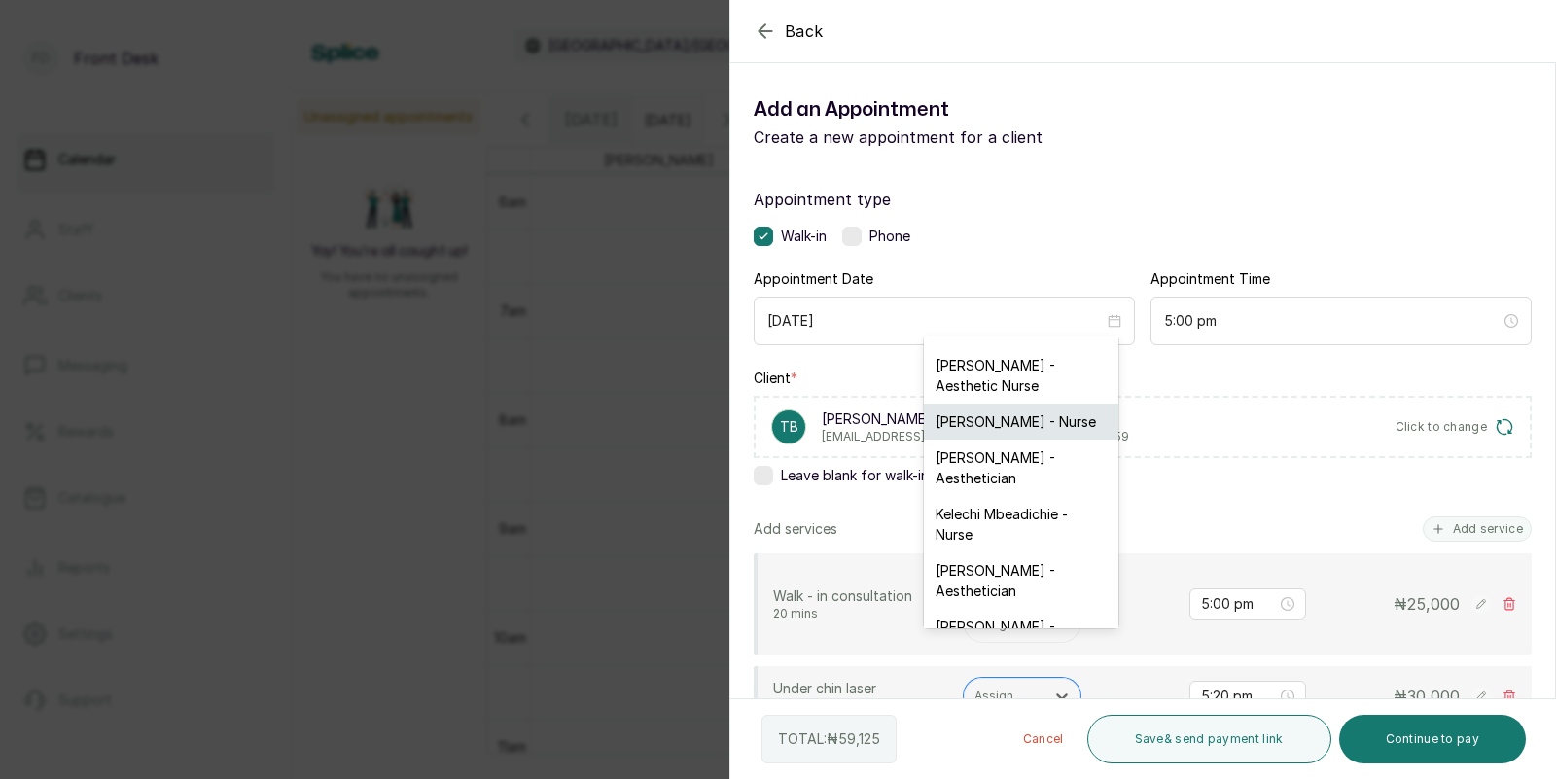
click at [963, 404] on div "[PERSON_NAME] - Nurse" at bounding box center [1021, 422] width 194 height 36
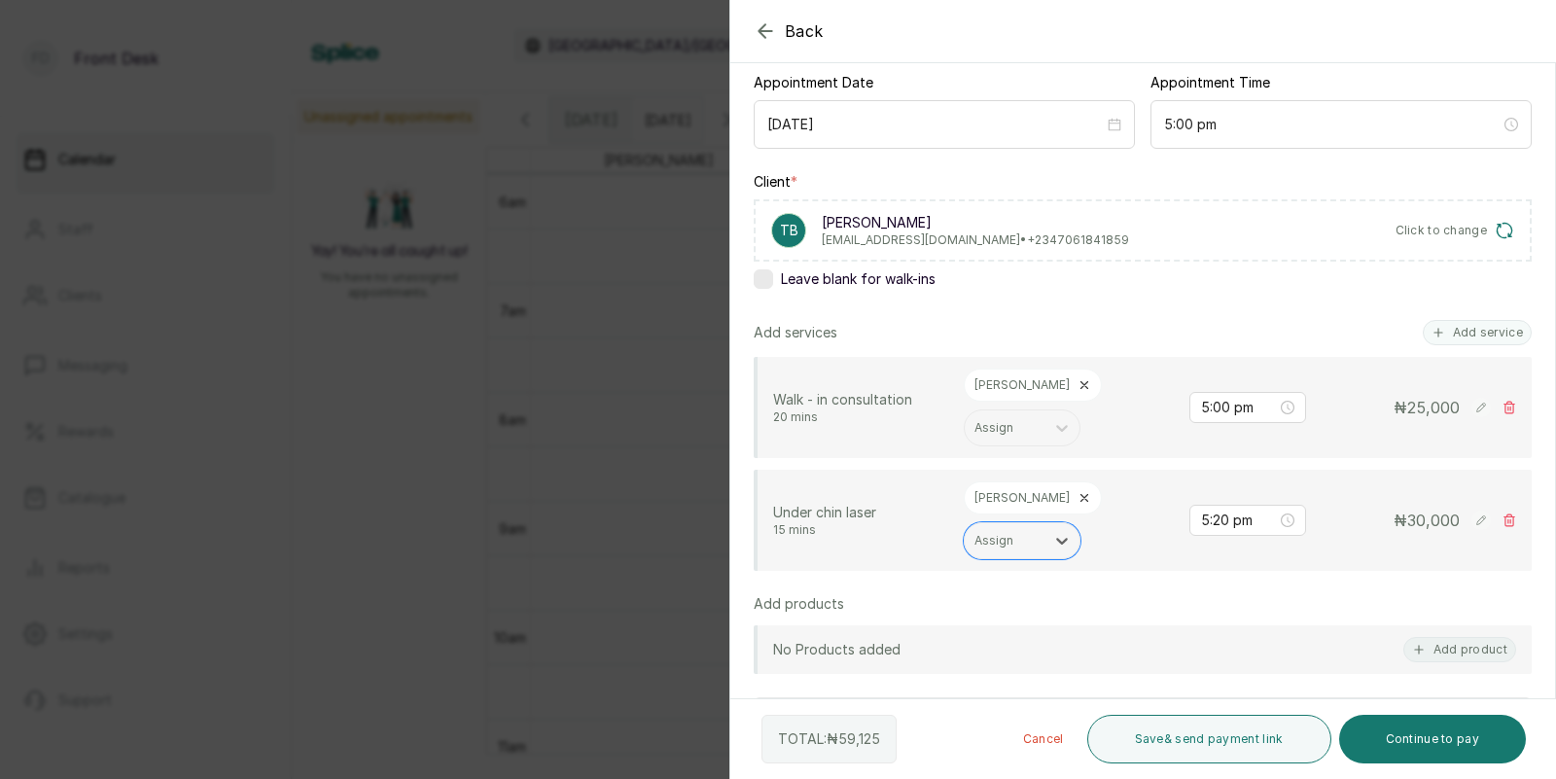
scroll to position [241, 0]
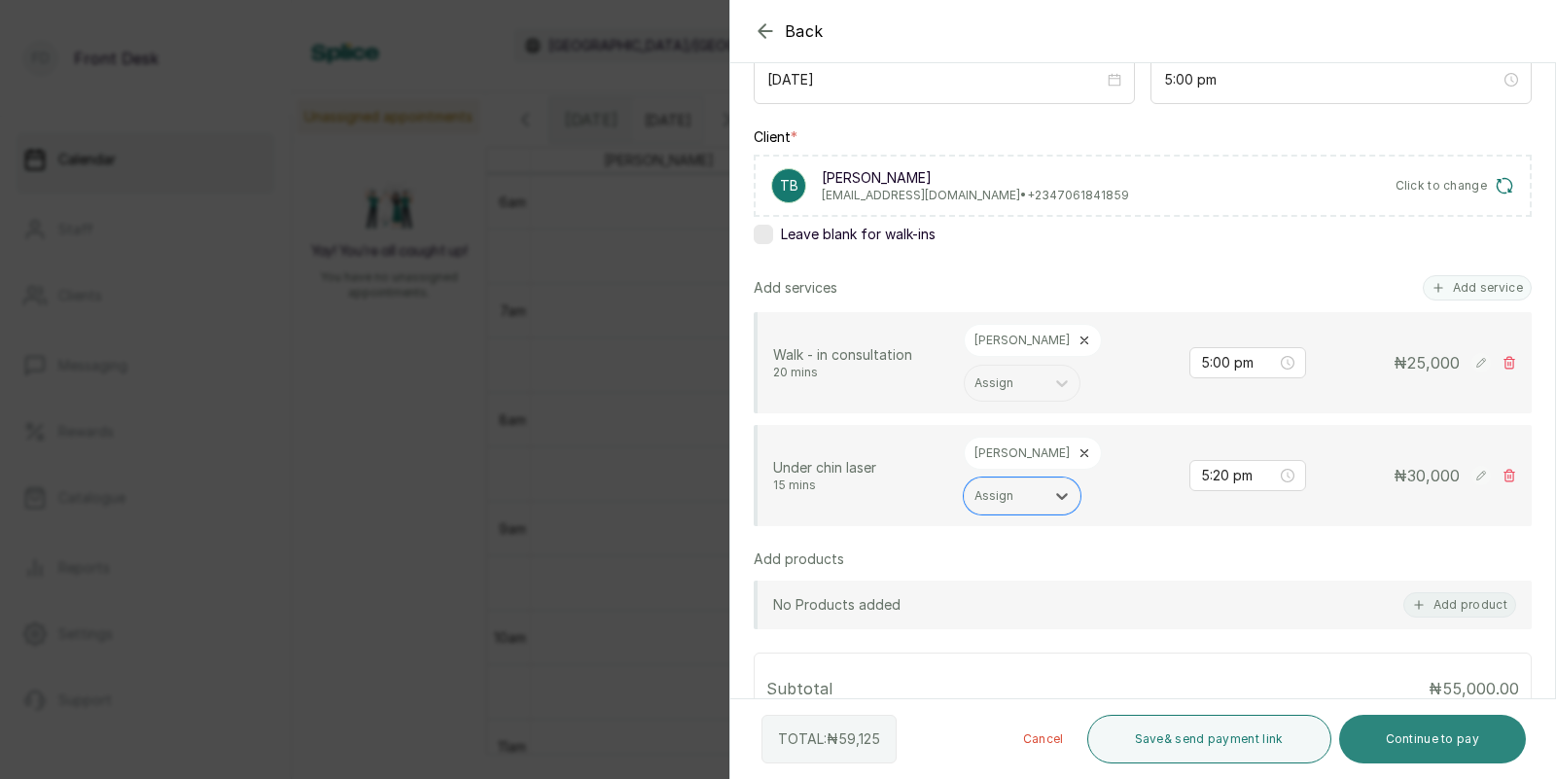
click at [1438, 738] on button "Continue to pay" at bounding box center [1433, 739] width 188 height 49
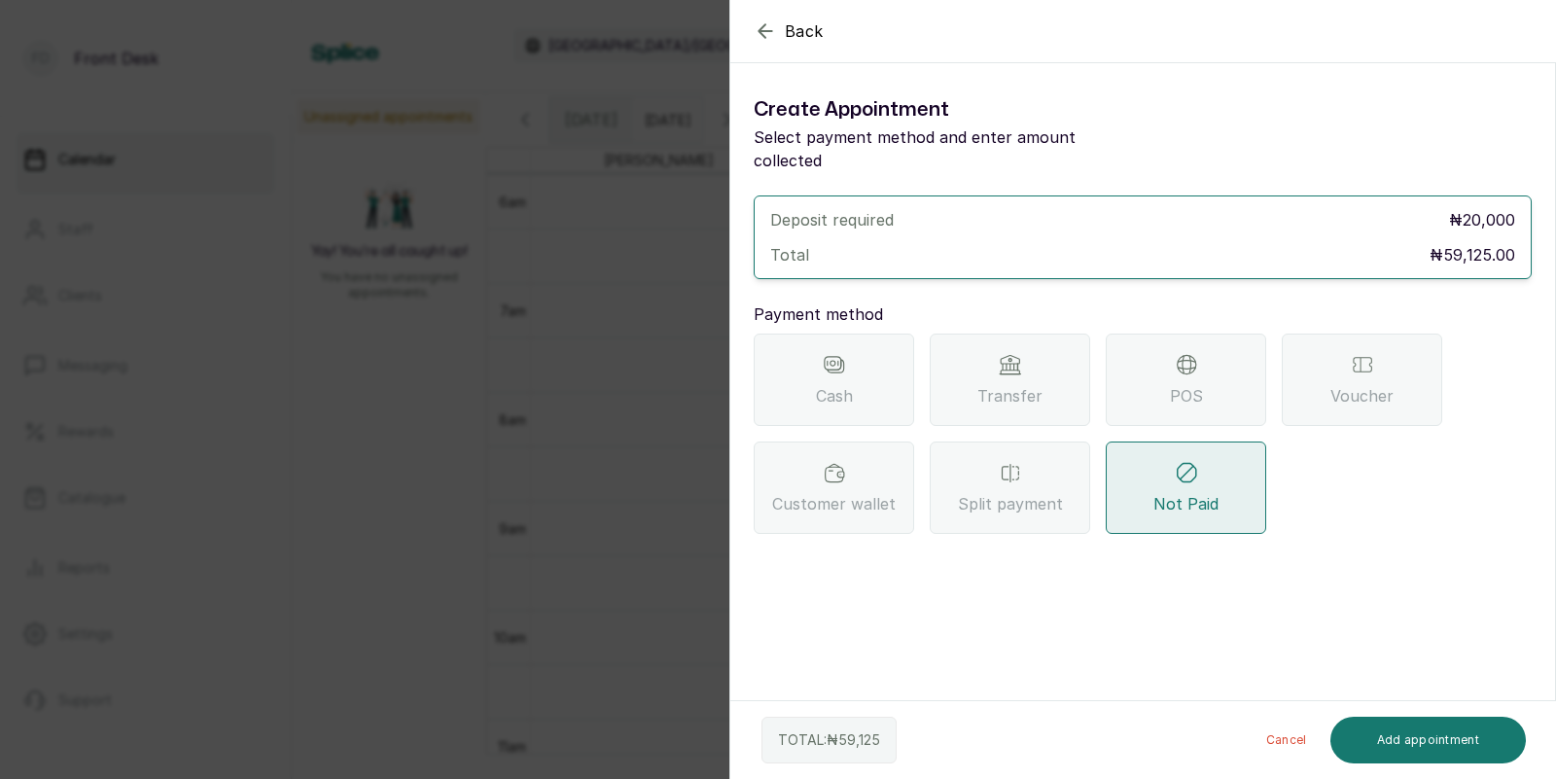
click at [1008, 384] on span "Transfer" at bounding box center [1009, 395] width 65 height 23
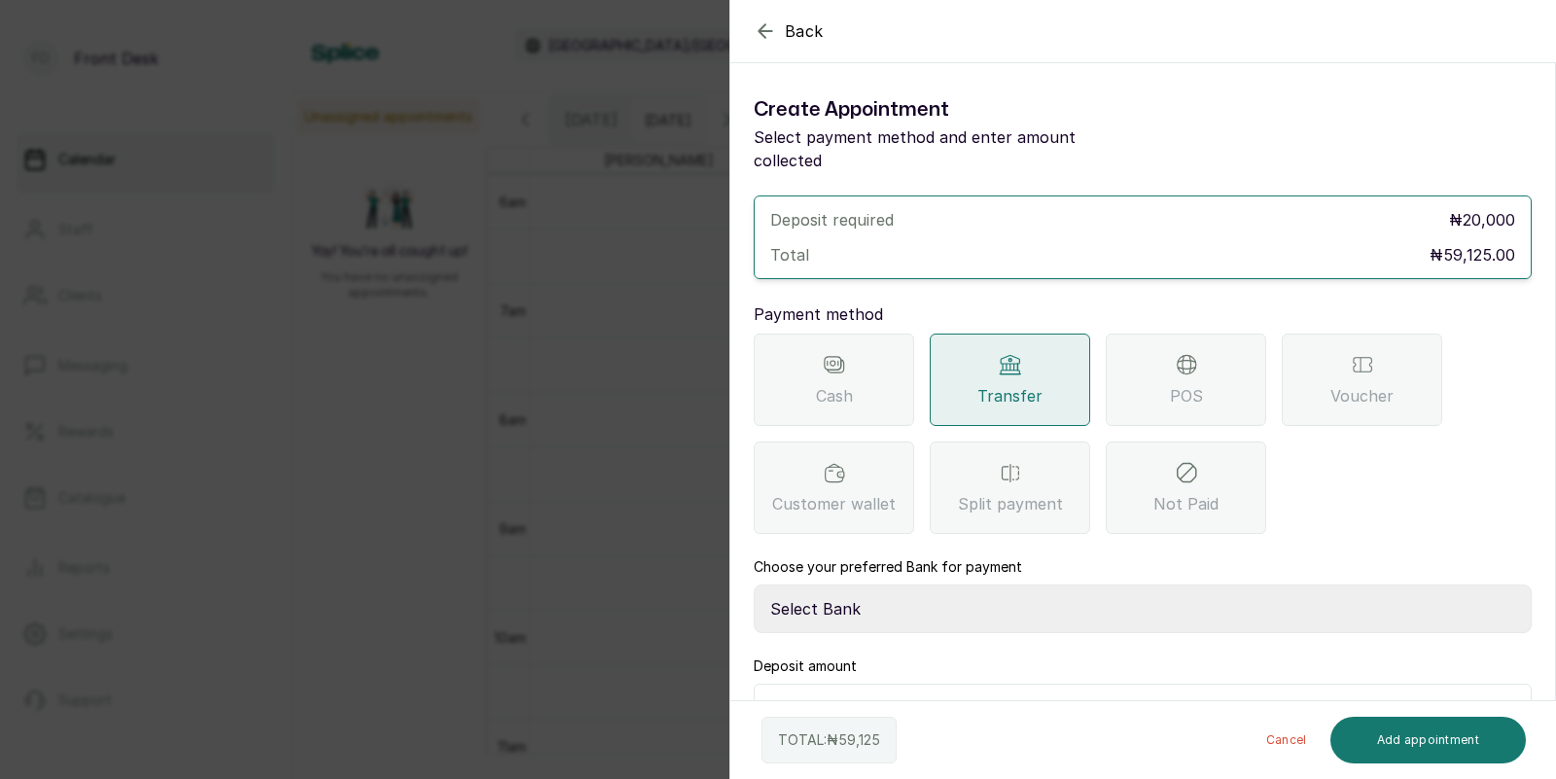
click at [950, 584] on select "Select Bank [PERSON_NAME] Fairmoney Microfinance Bank SKN ANALYTICS MED AESTH. …" at bounding box center [1143, 608] width 778 height 49
select select "43272bc0-21c6-4b19-b9fb-c2093b8603c2"
click at [951, 696] on input "20,000" at bounding box center [1155, 709] width 726 height 27
click at [1396, 740] on button "Add appointment" at bounding box center [1428, 740] width 196 height 47
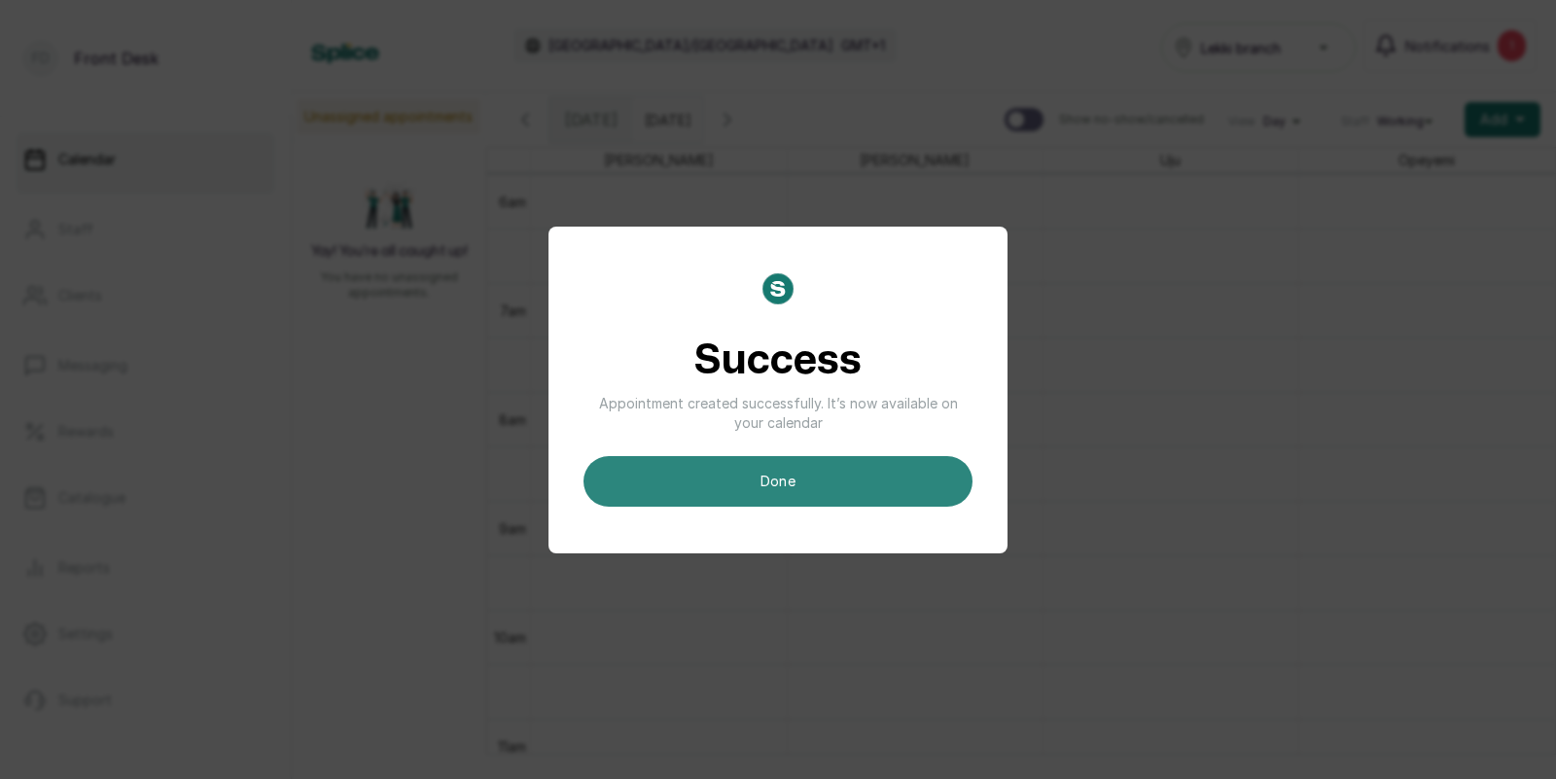
click at [821, 473] on button "done" at bounding box center [777, 481] width 389 height 51
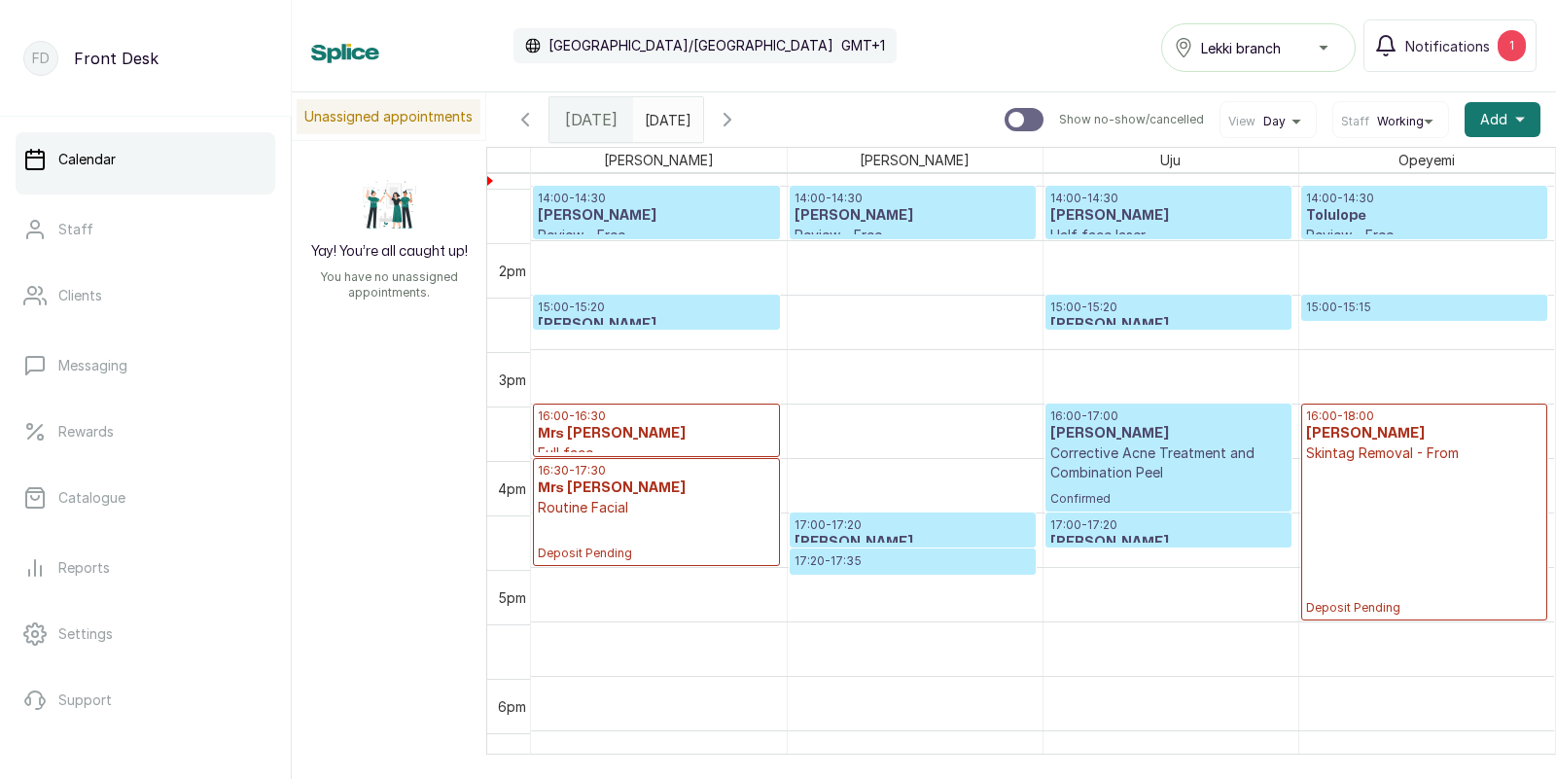
scroll to position [1513, 0]
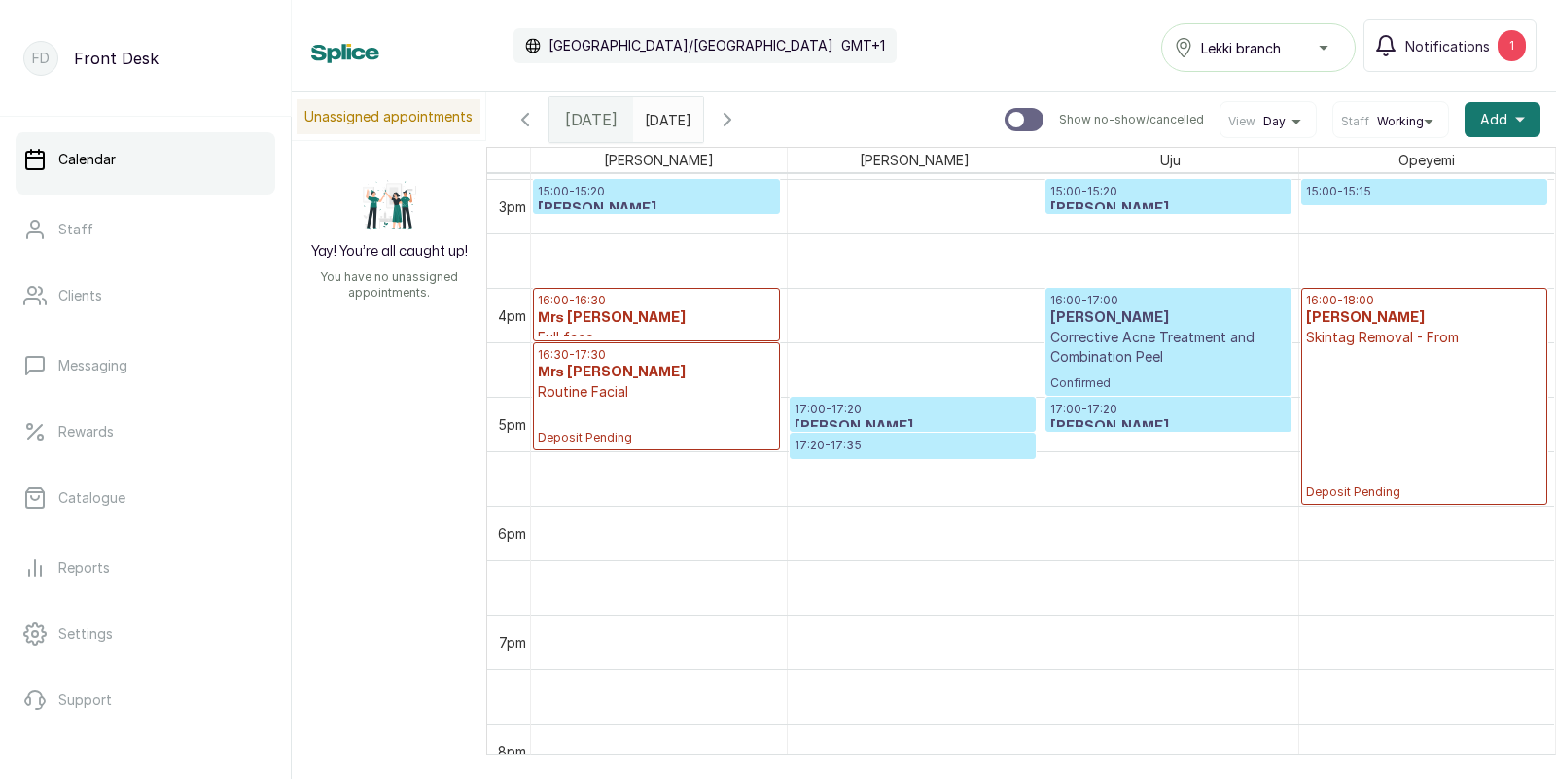
click at [860, 446] on p "17:20 - 17:35" at bounding box center [912, 446] width 236 height 16
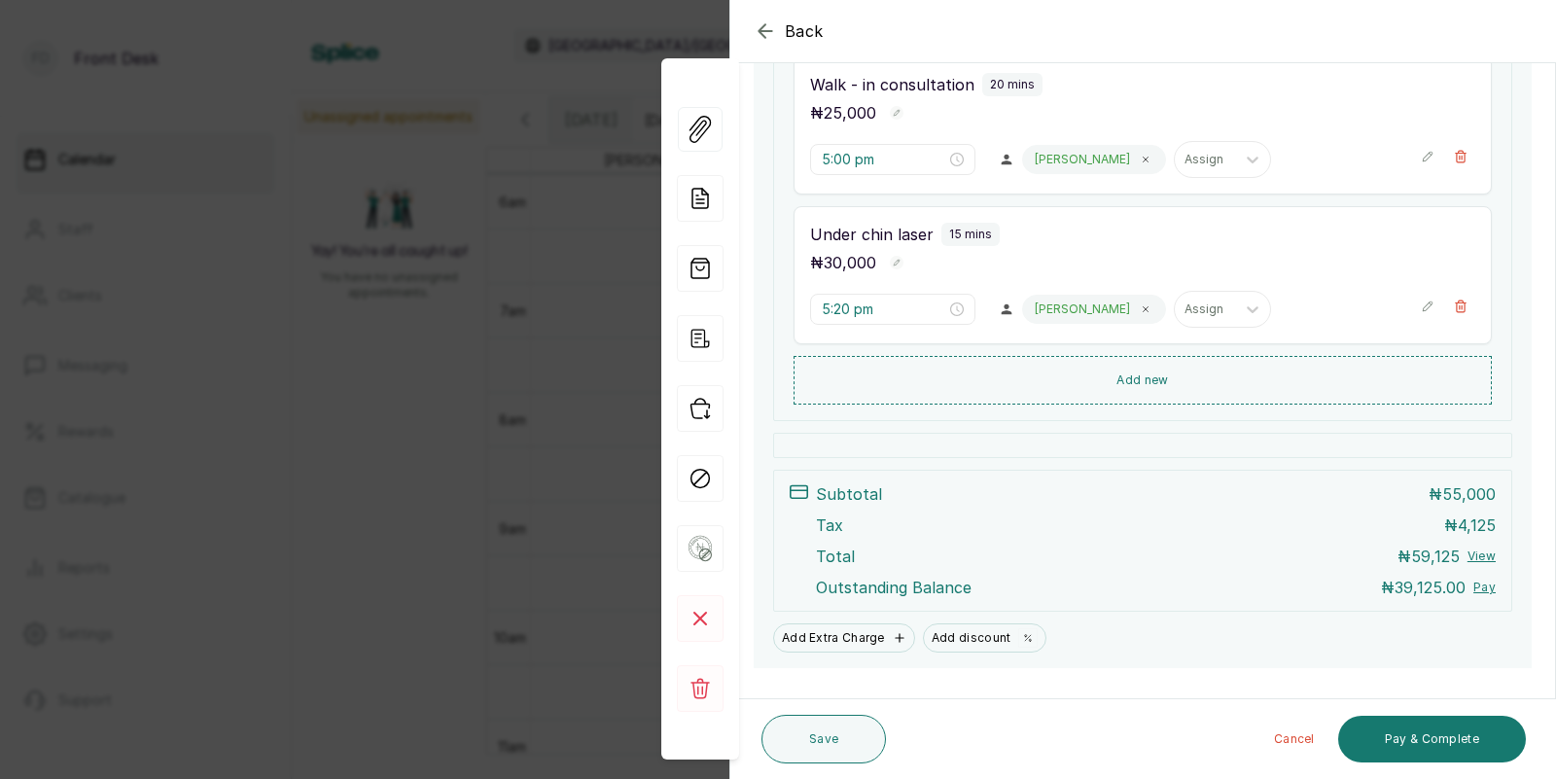
scroll to position [463, 0]
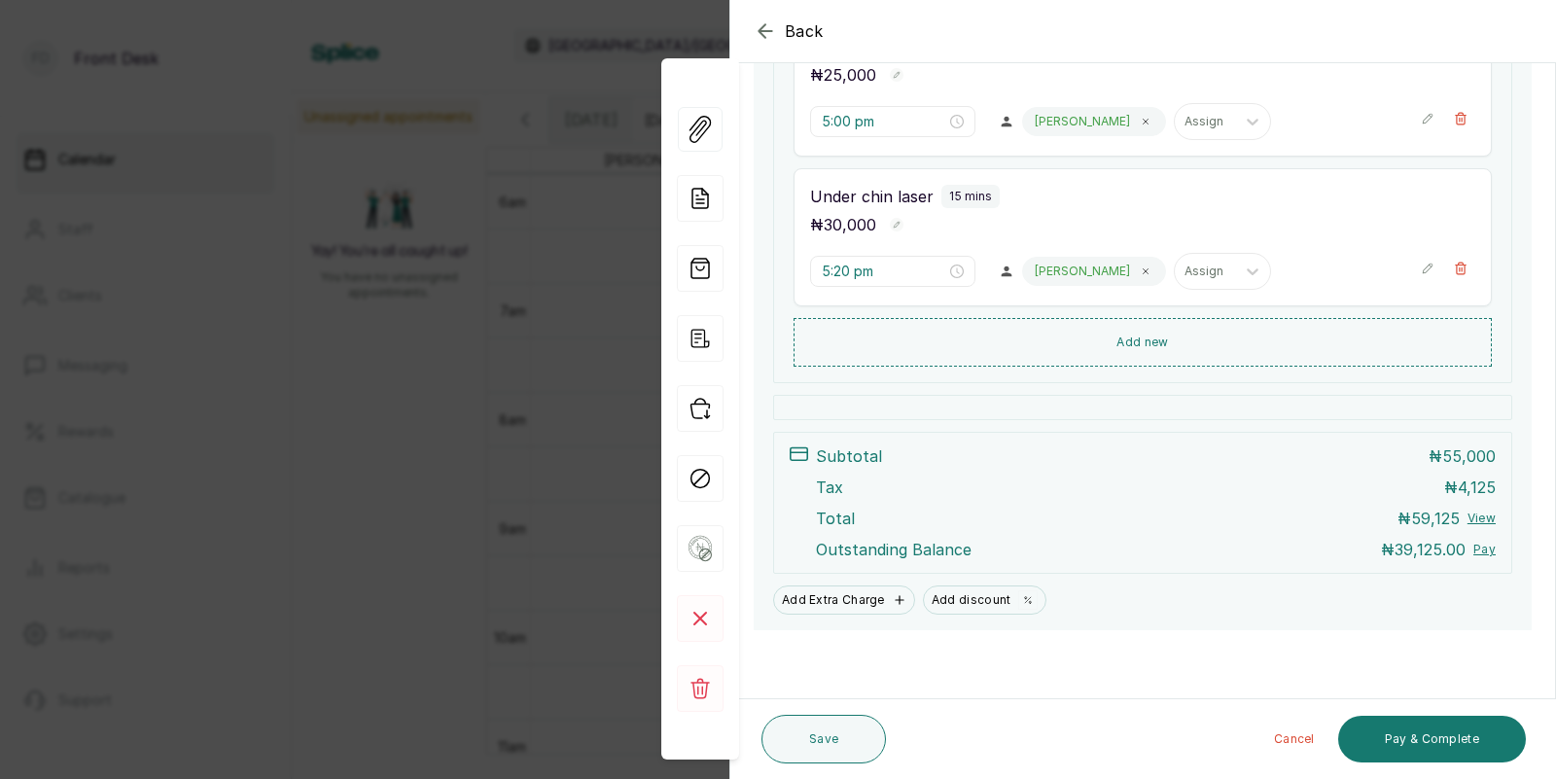
click at [457, 567] on div "Back Appointment Details Edit appointment 🚶 Walk-in (booked by Front Desk) Make…" at bounding box center [778, 389] width 1556 height 779
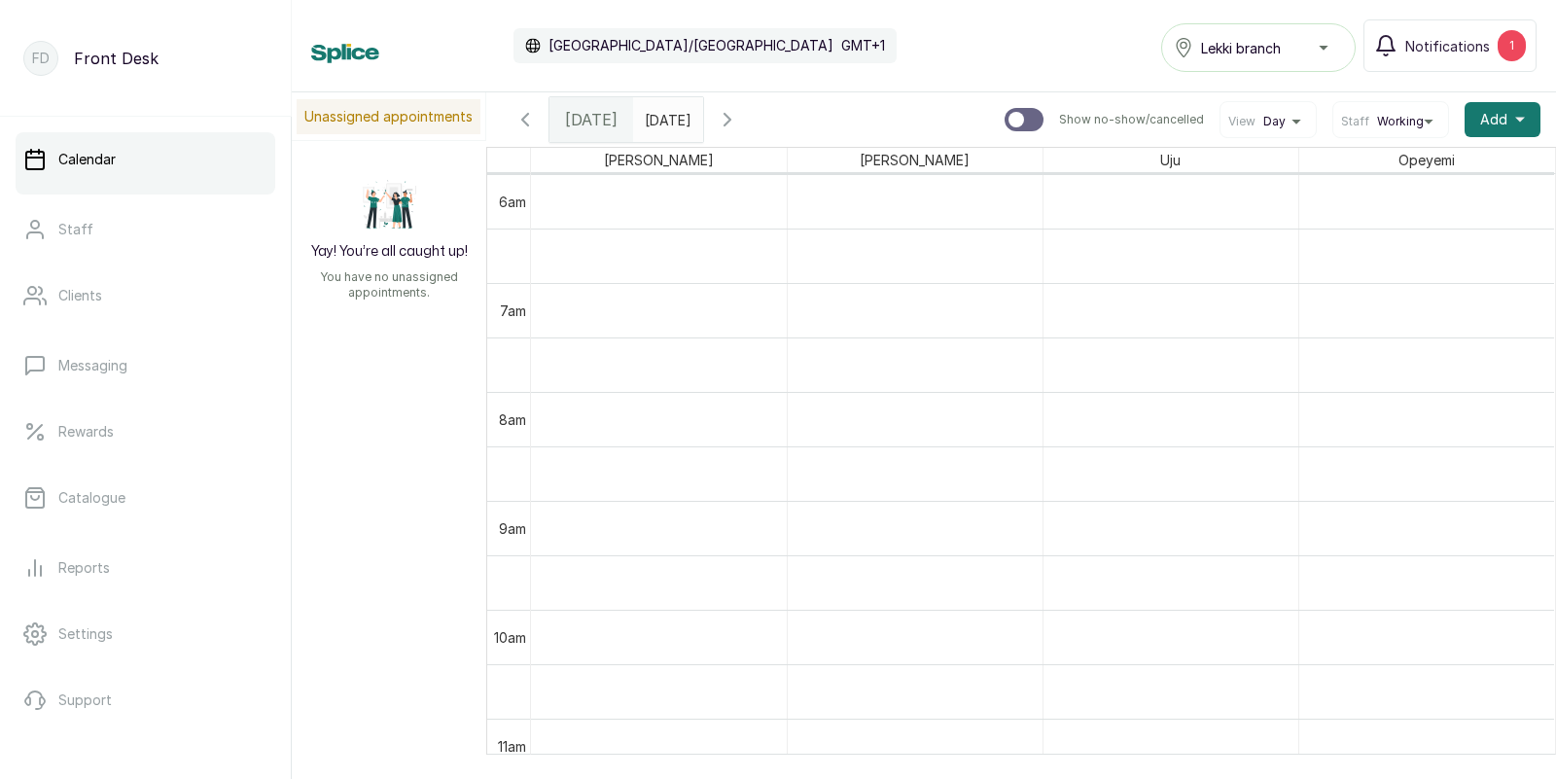
click at [665, 118] on input "text" at bounding box center [649, 114] width 31 height 33
type input "dd/MM/yyyy"
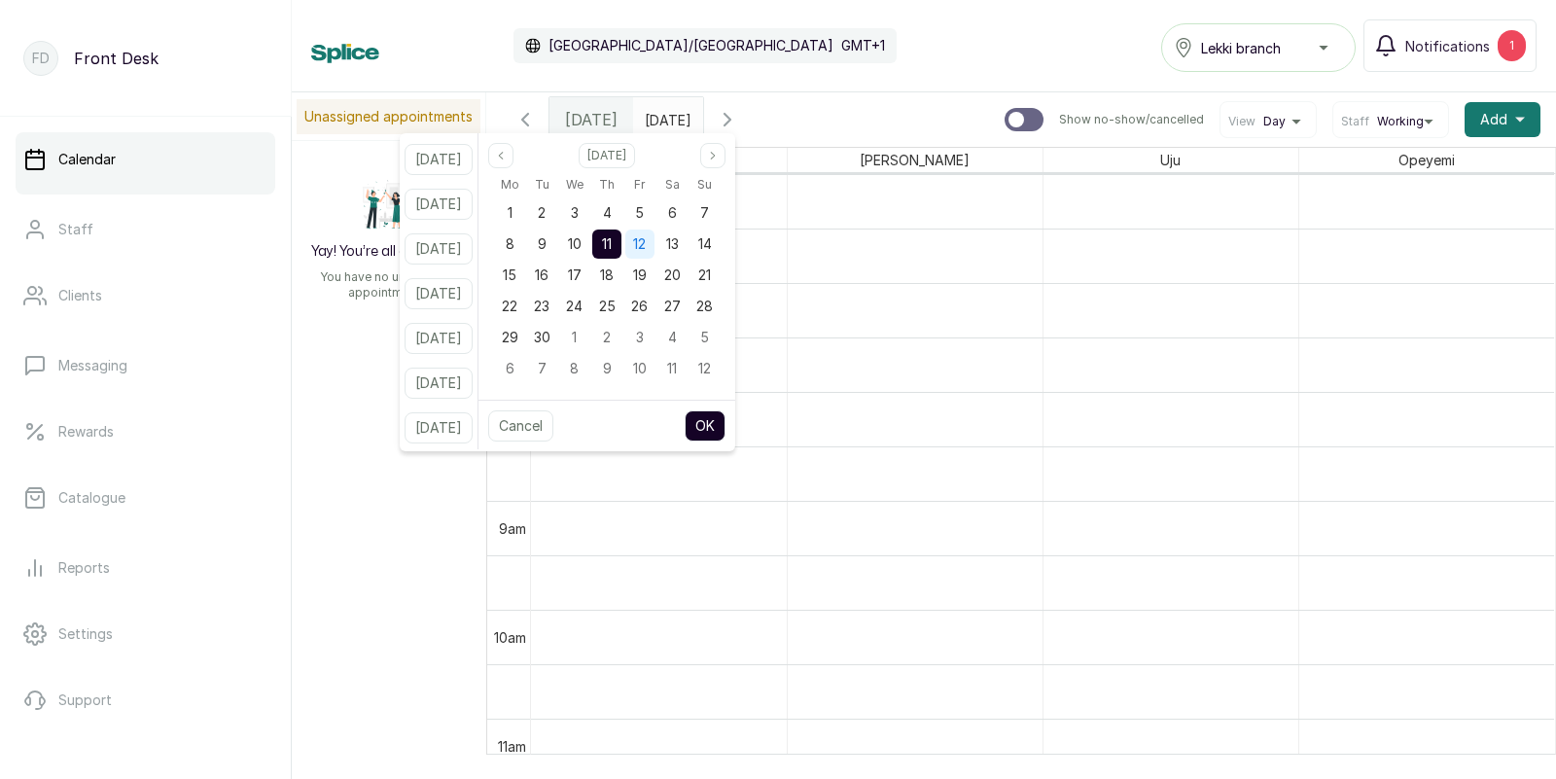
click at [646, 243] on span "12" at bounding box center [639, 243] width 13 height 17
click at [725, 422] on button "OK" at bounding box center [705, 425] width 41 height 31
type input "12/09/2025"
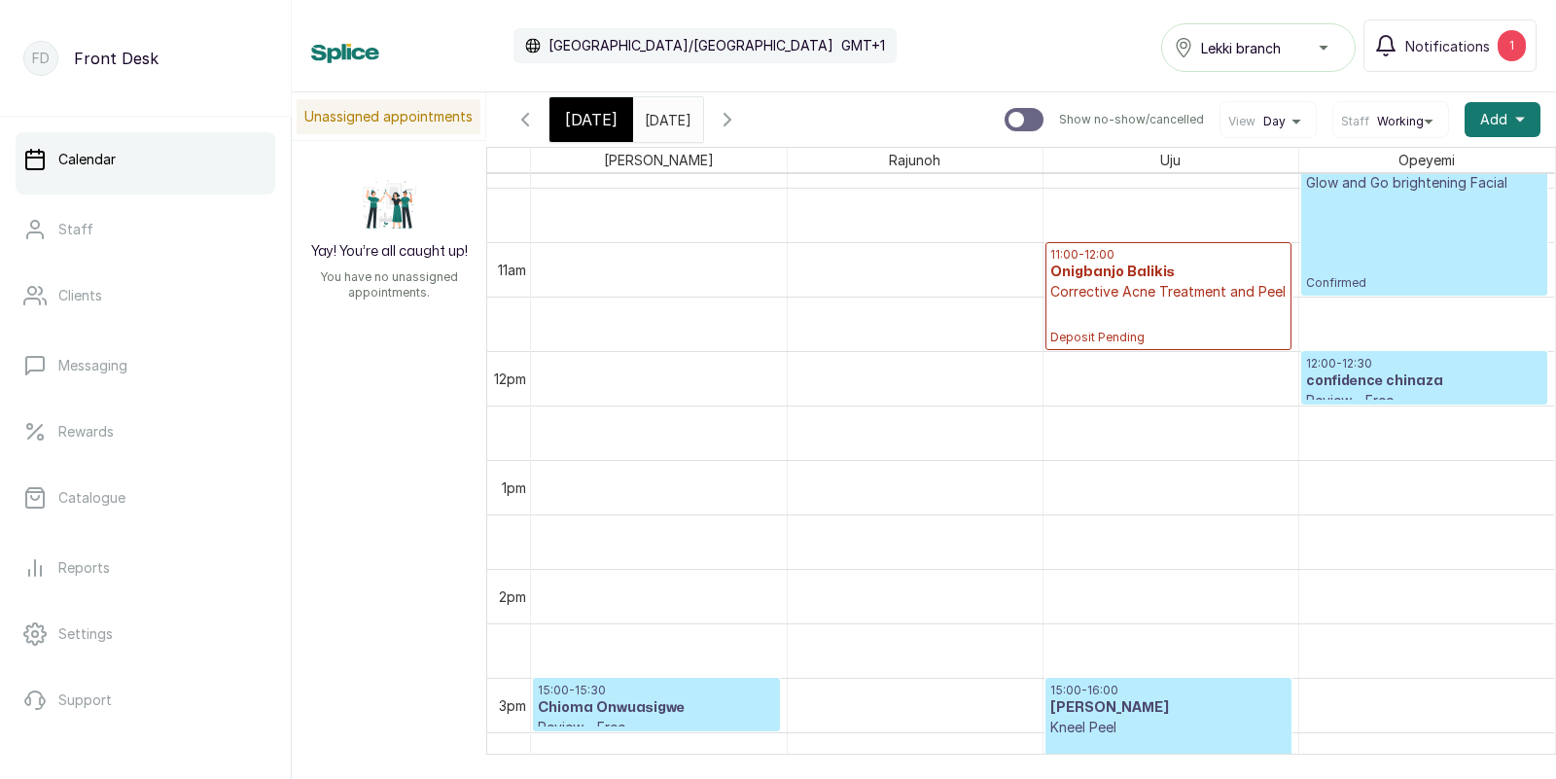
scroll to position [1162, 0]
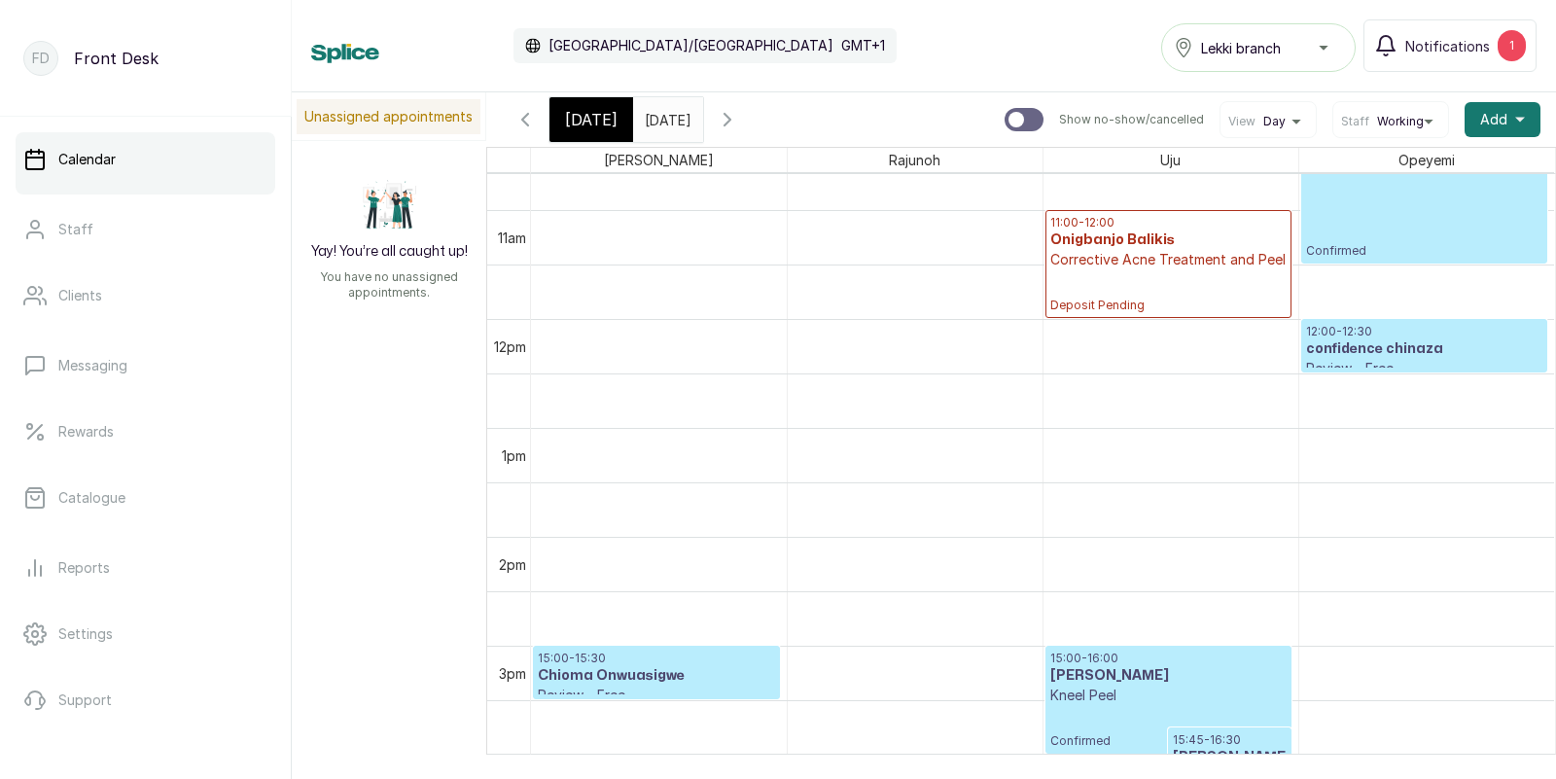
click at [530, 117] on icon "button" at bounding box center [524, 119] width 23 height 23
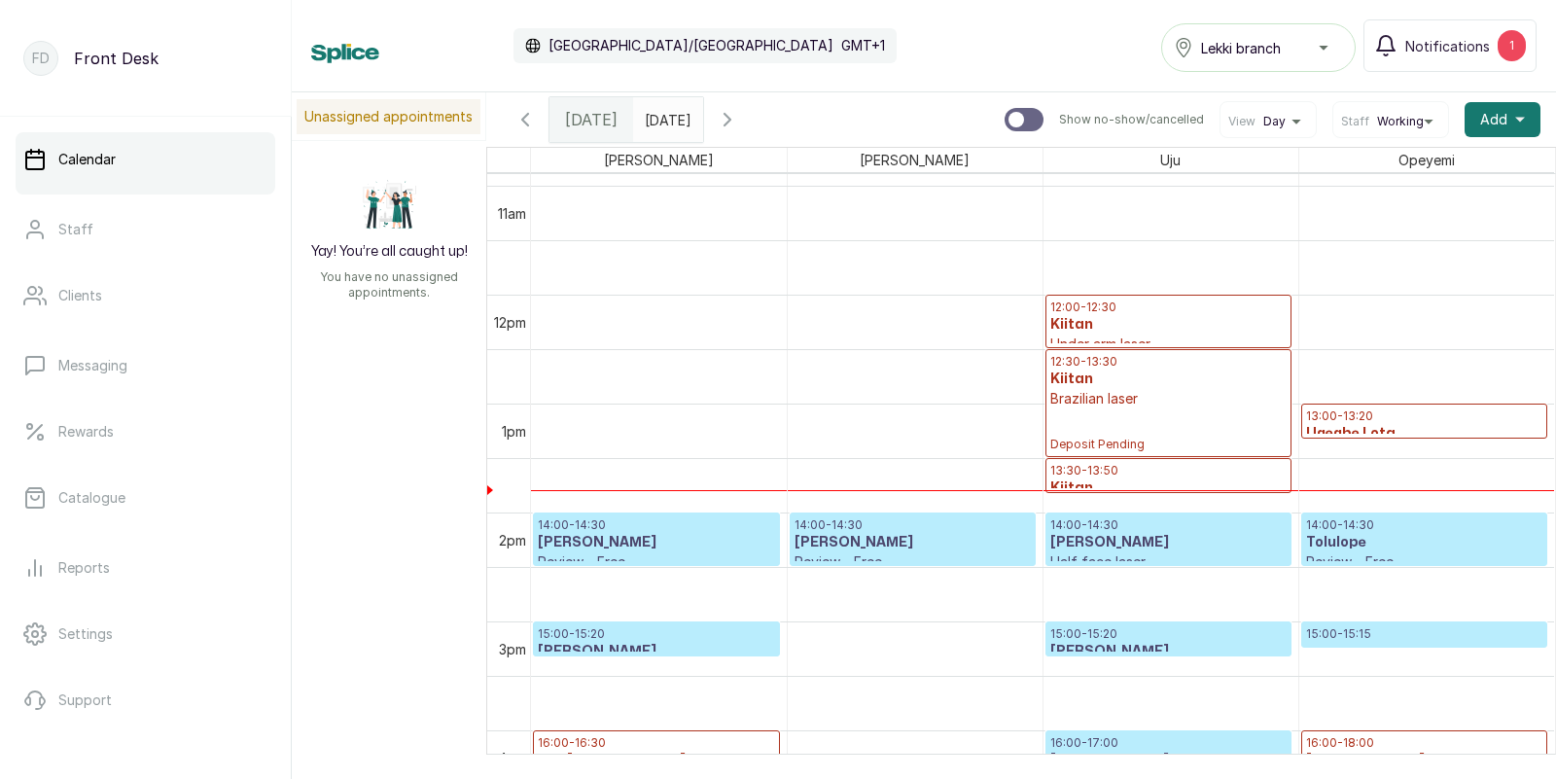
scroll to position [1243, 0]
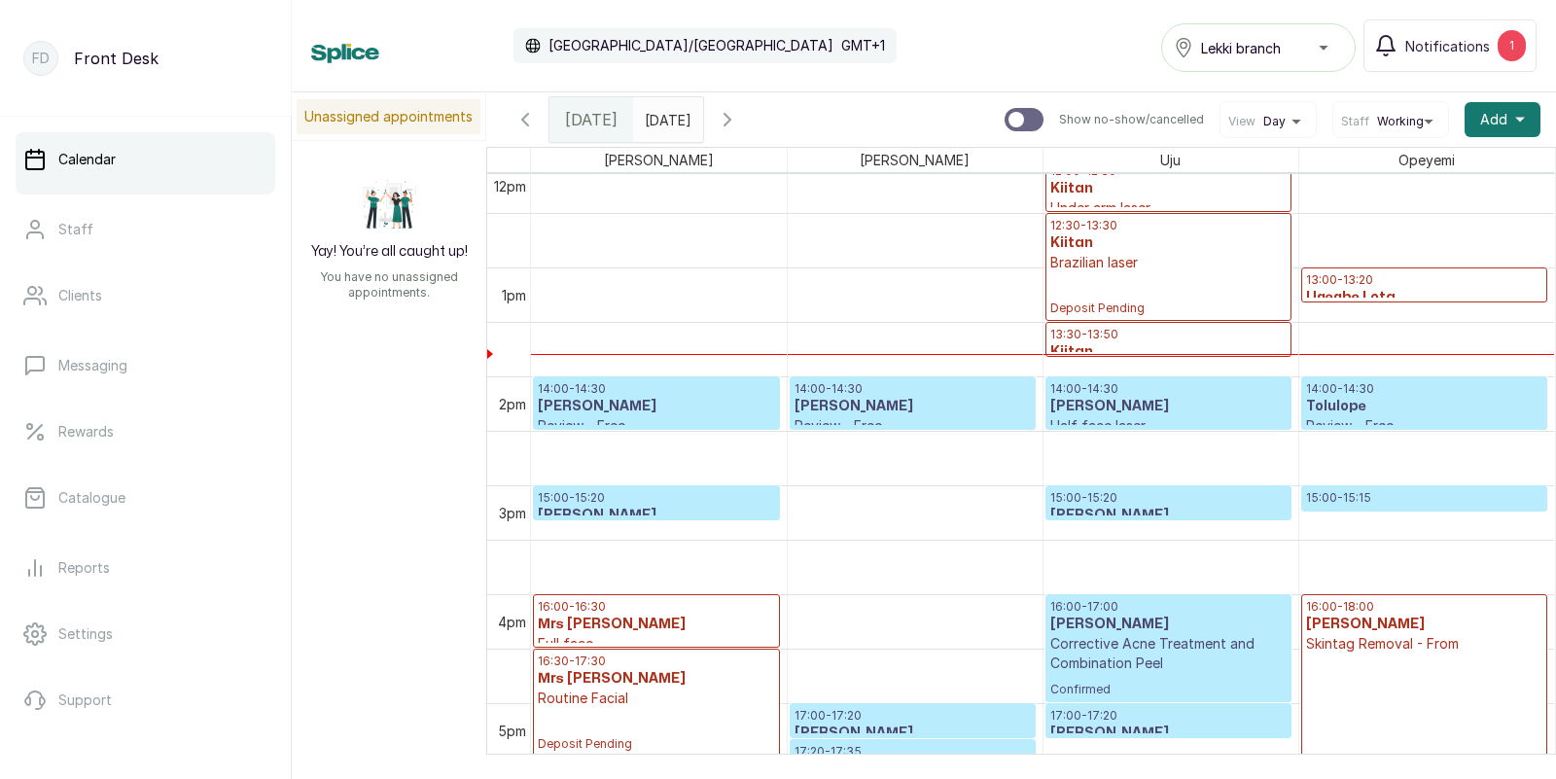
click at [1355, 294] on h3 "Ugegbe Lota" at bounding box center [1424, 297] width 237 height 19
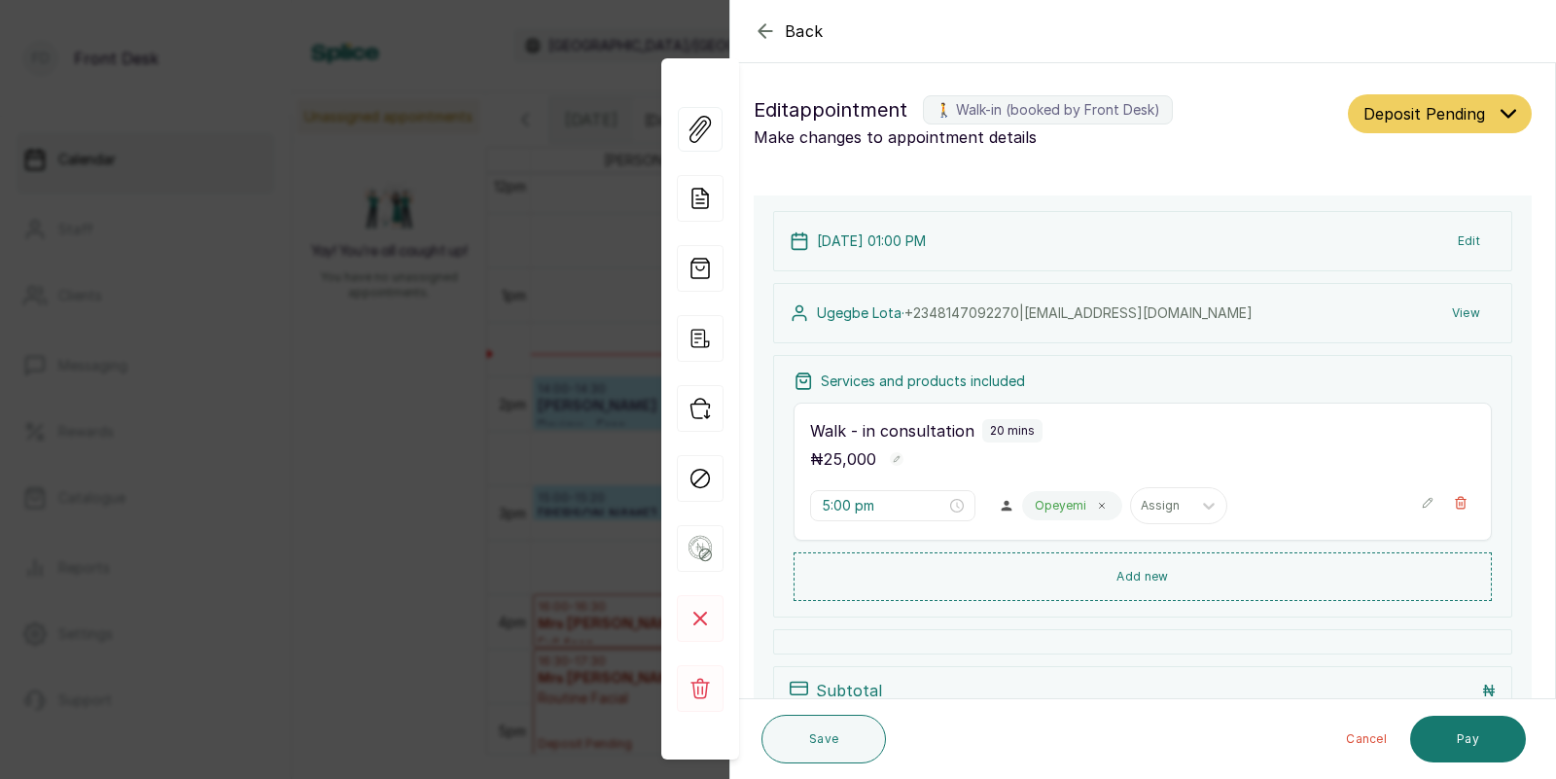
type input "1:00 pm"
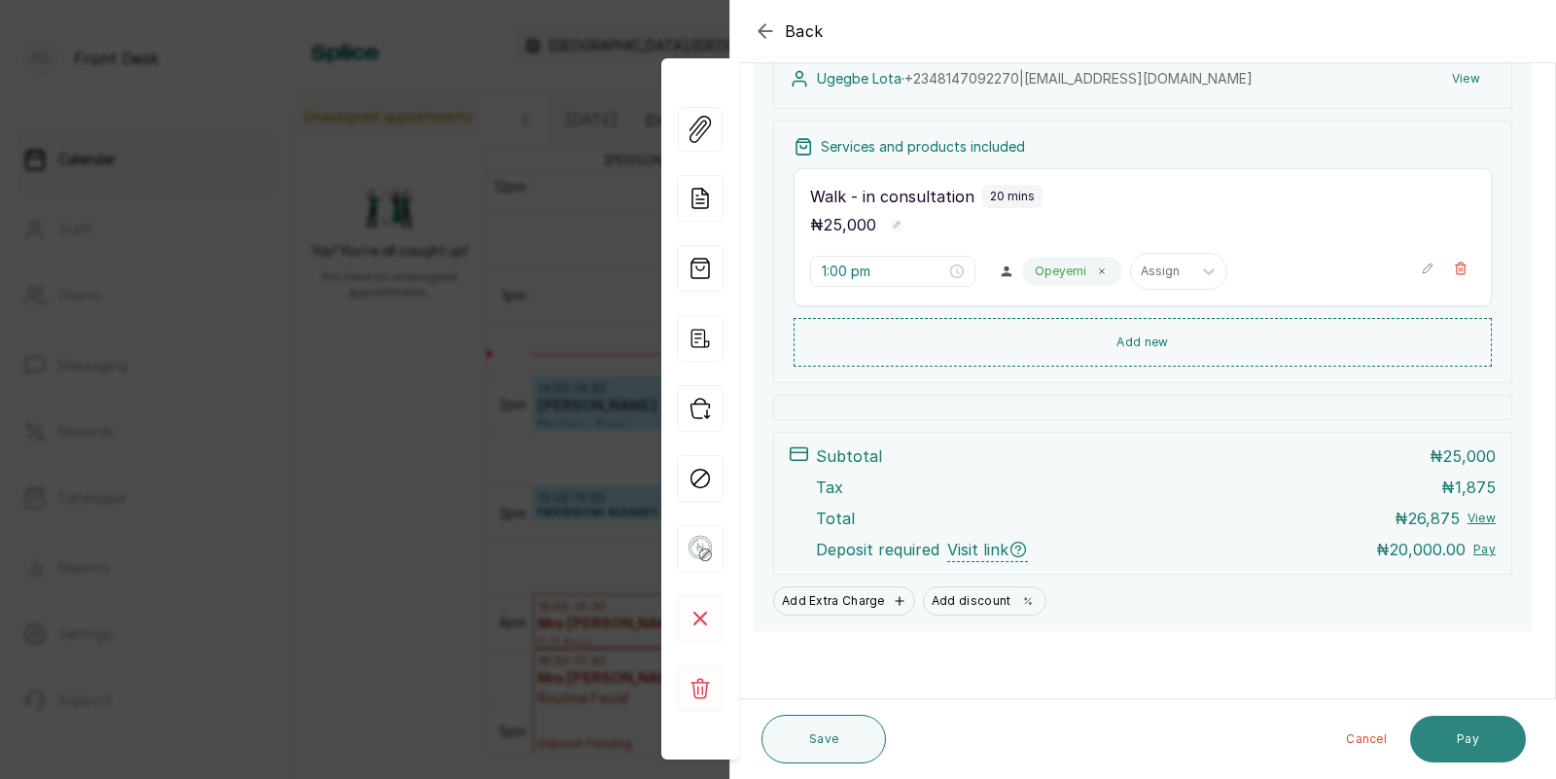
click at [1462, 730] on button "Pay" at bounding box center [1468, 739] width 116 height 47
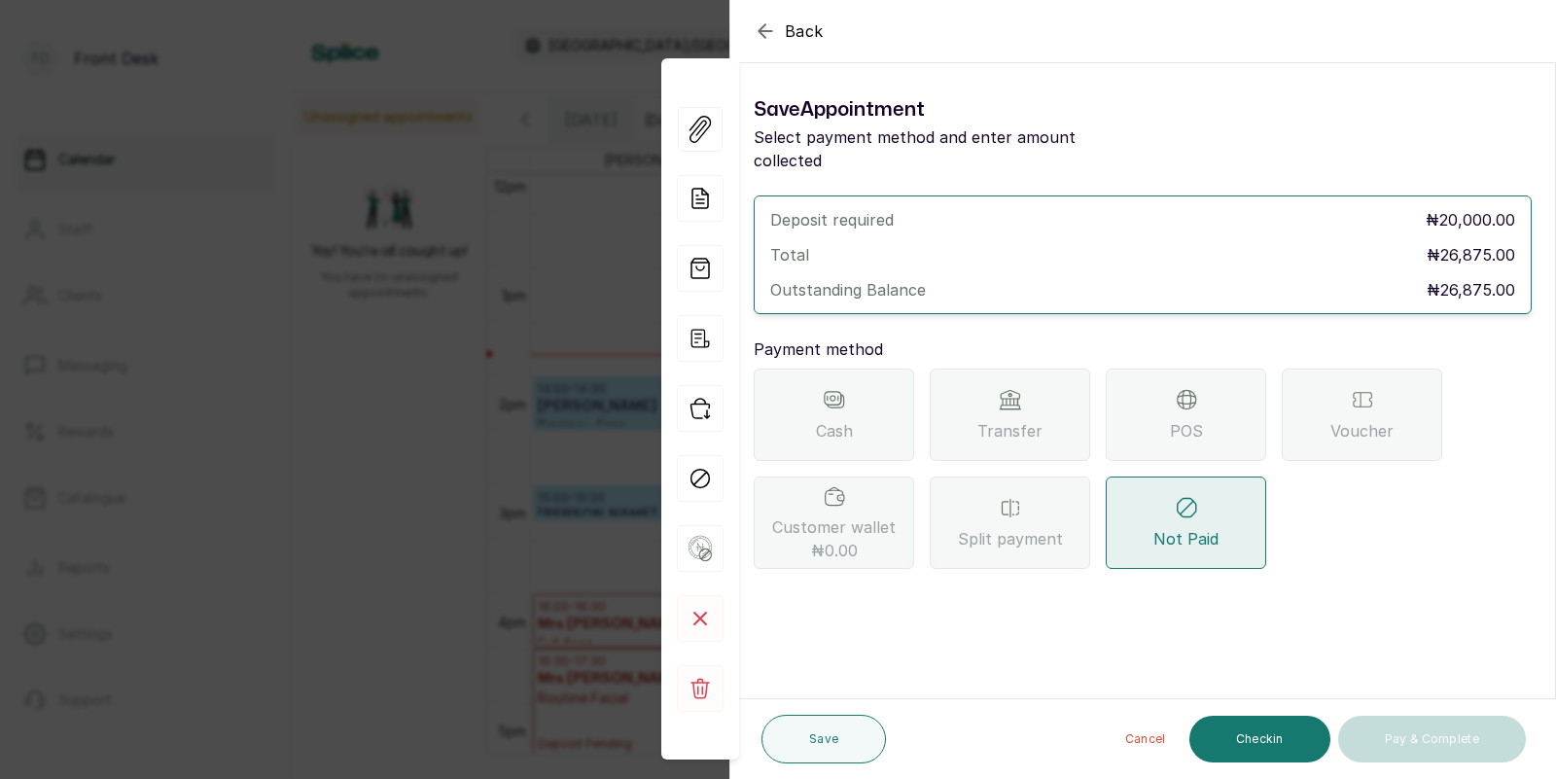
click at [991, 378] on div "Transfer" at bounding box center [1010, 415] width 160 height 92
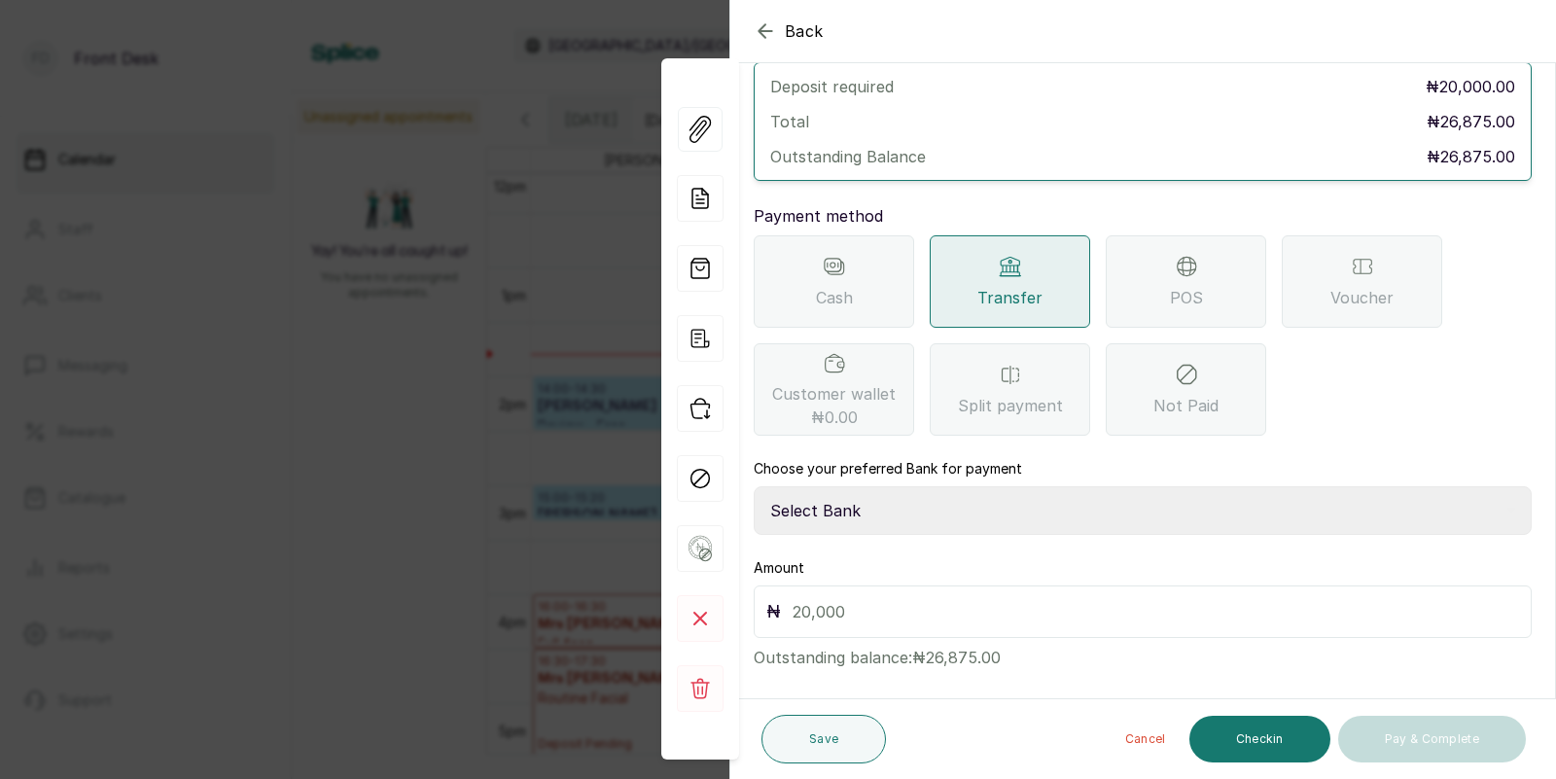
click at [851, 489] on select "Select Bank DONNA ONYENDI Fairmoney Microfinance Bank SKN ANALYTICS MED AESTH. …" at bounding box center [1143, 510] width 778 height 49
select select "43272bc0-21c6-4b19-b9fb-c2093b8603c2"
click at [834, 598] on input "text" at bounding box center [1155, 611] width 726 height 27
type input "20,000"
click at [827, 739] on button "Save" at bounding box center [823, 739] width 124 height 49
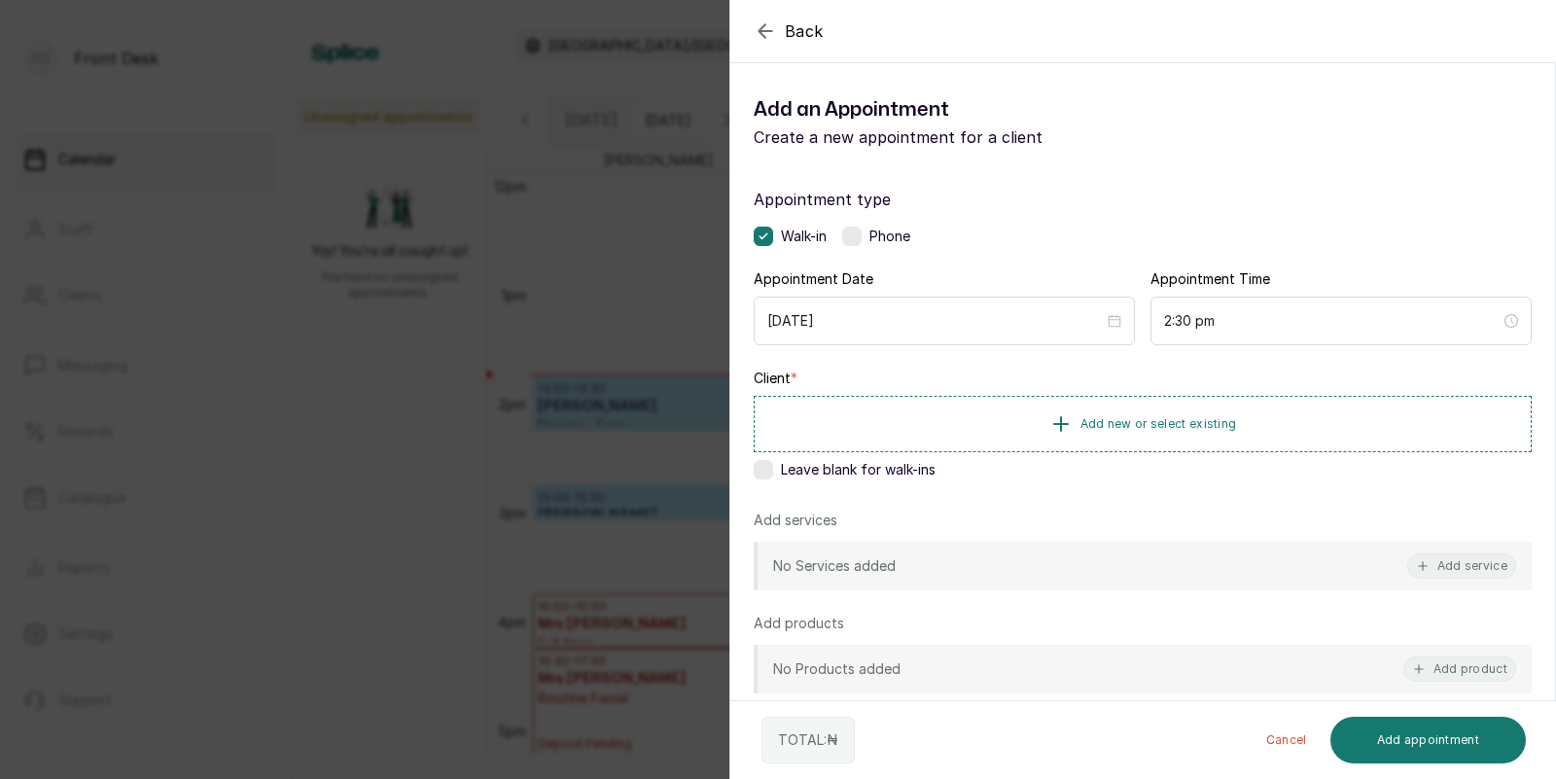
click at [441, 382] on div "Back Add Appointment Add an Appointment Create a new appointment for a client A…" at bounding box center [778, 389] width 1556 height 779
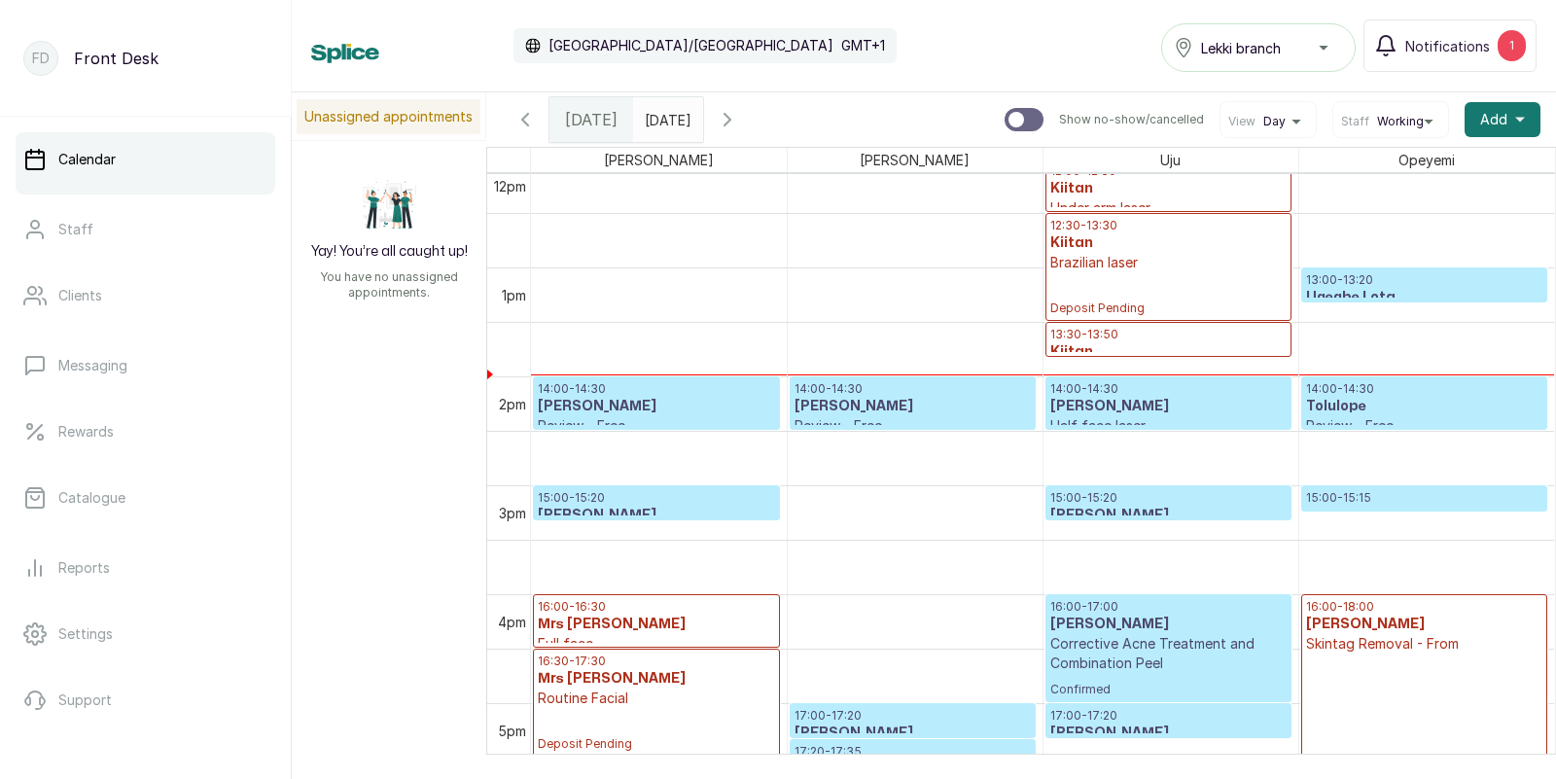
click at [1118, 403] on h3 "[PERSON_NAME]" at bounding box center [1168, 406] width 236 height 19
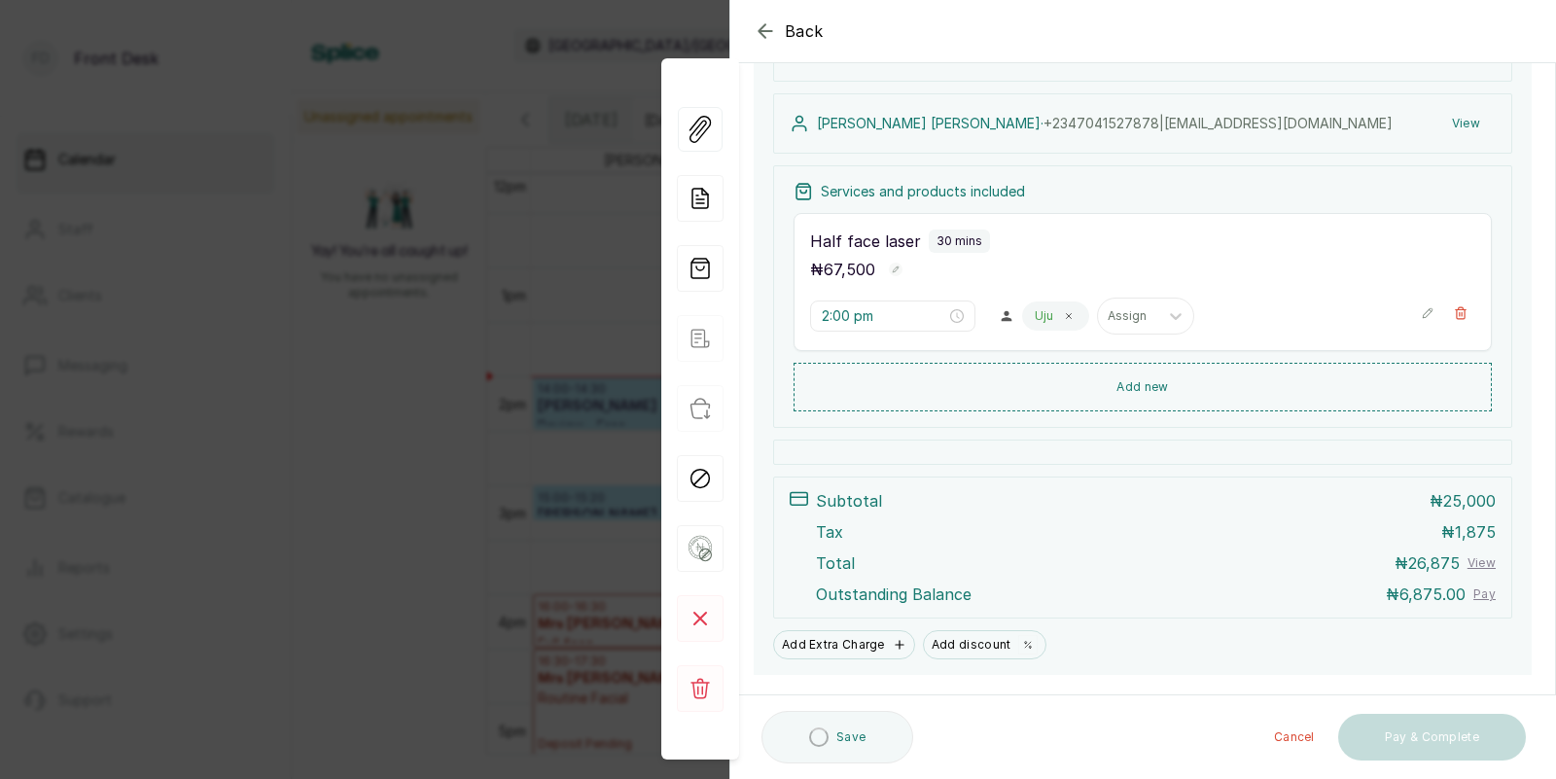
scroll to position [313, 0]
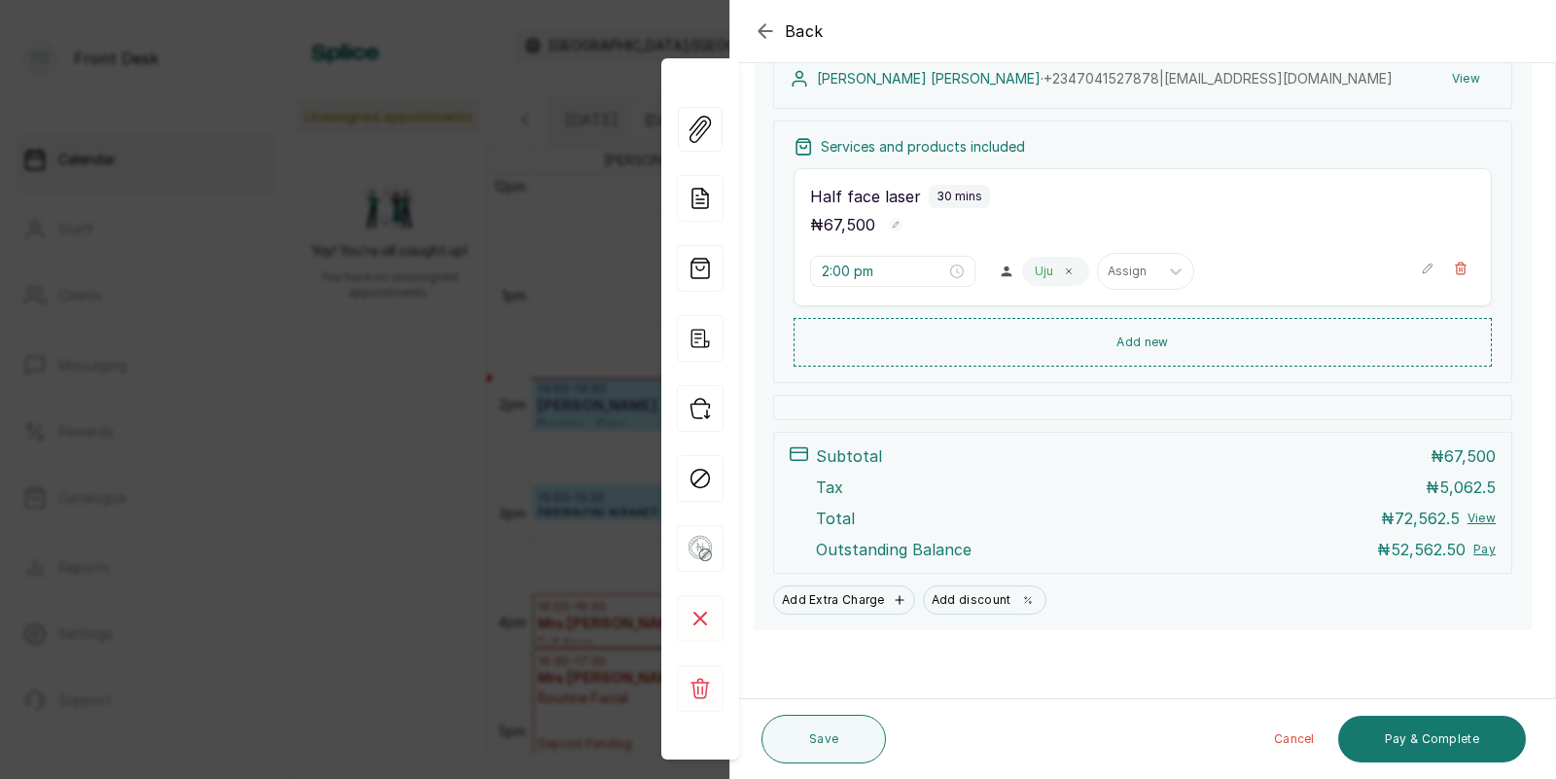
click at [437, 471] on div "Back Appointment Details Edit appointment 🚶 Walk-in (booked by Front Desk) Make…" at bounding box center [778, 389] width 1556 height 779
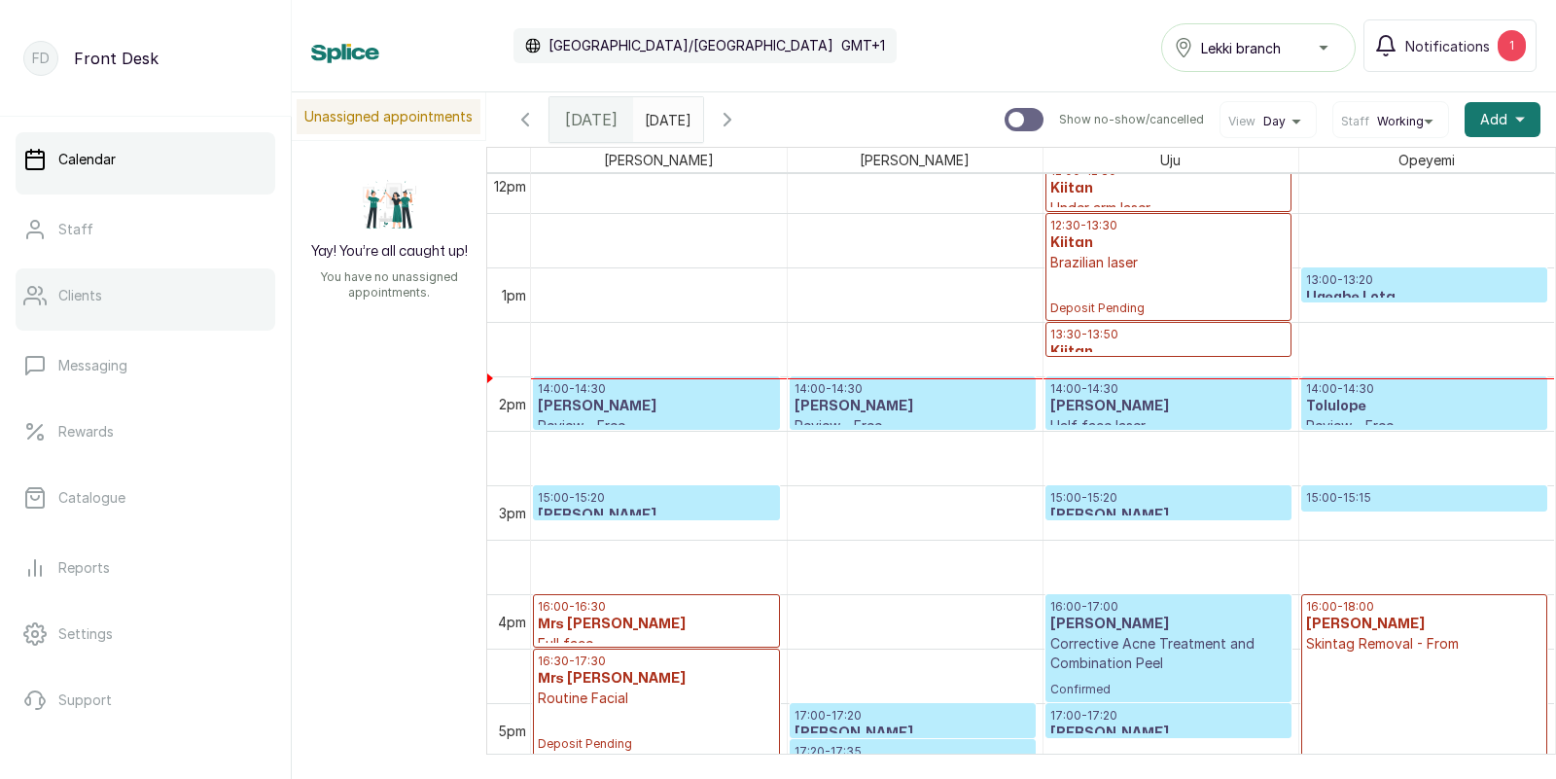
click at [112, 311] on link "Clients" at bounding box center [146, 295] width 260 height 54
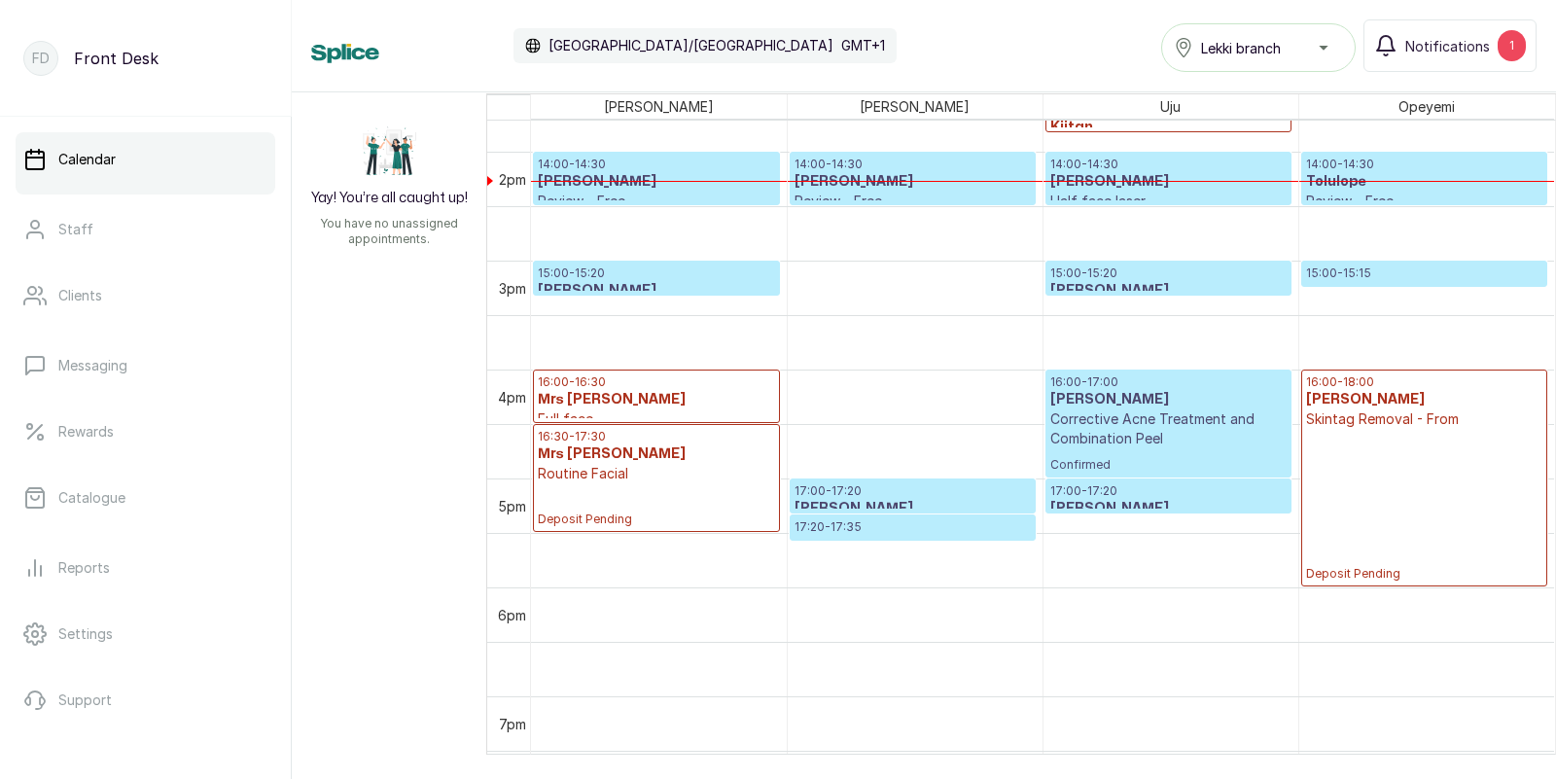
scroll to position [1523, 0]
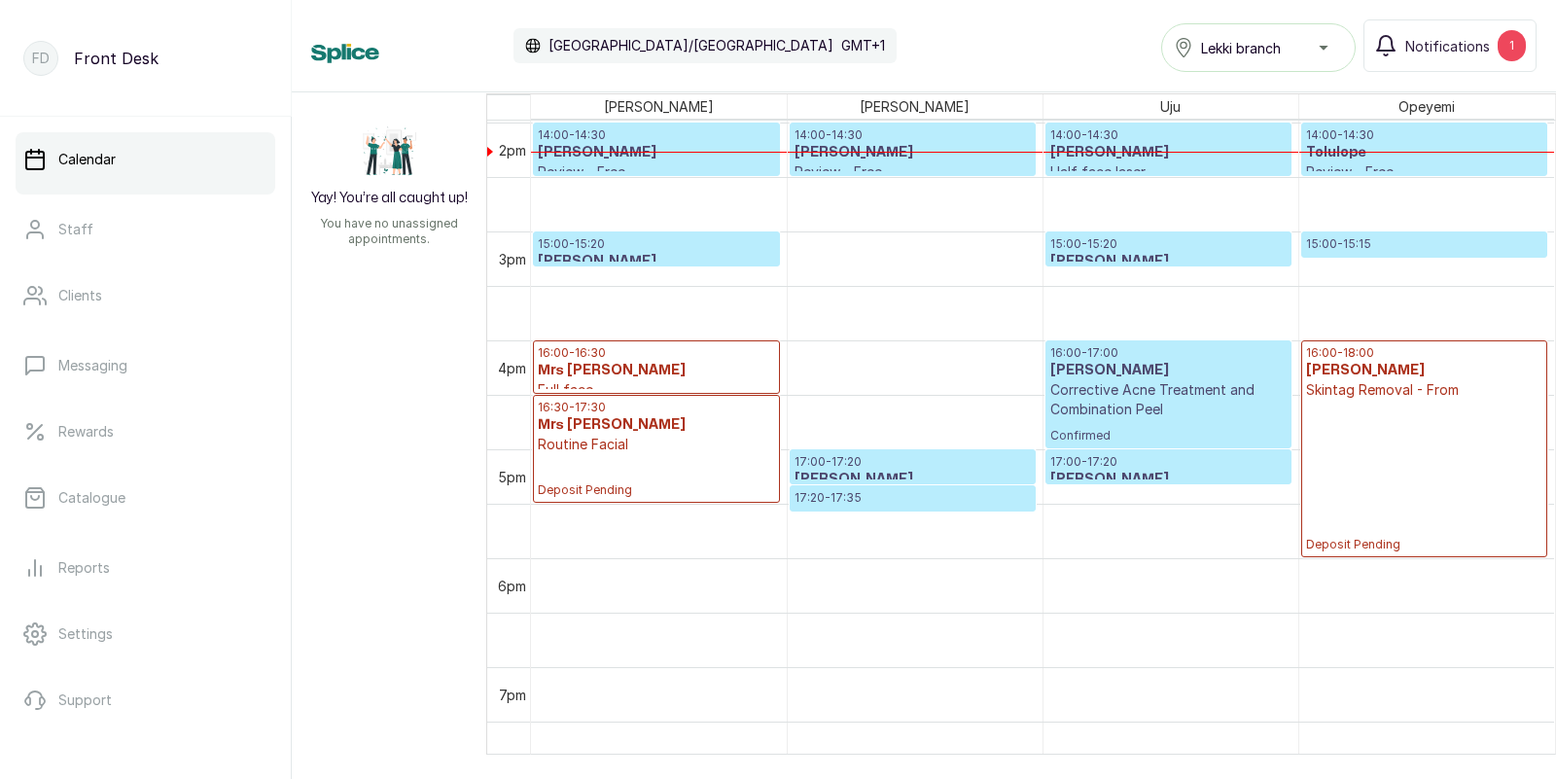
click at [1152, 156] on h3 "[PERSON_NAME]" at bounding box center [1168, 152] width 236 height 19
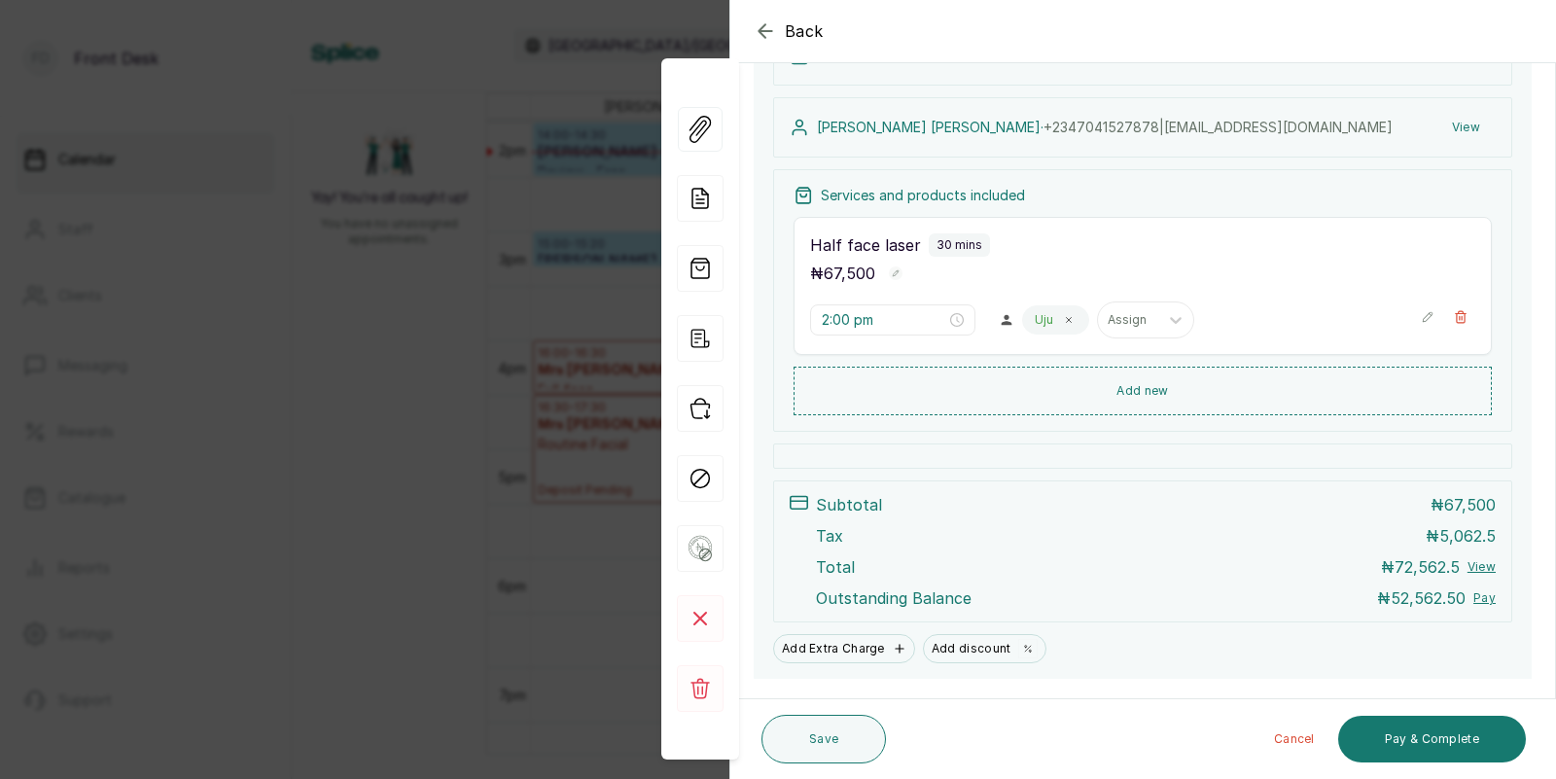
scroll to position [313, 0]
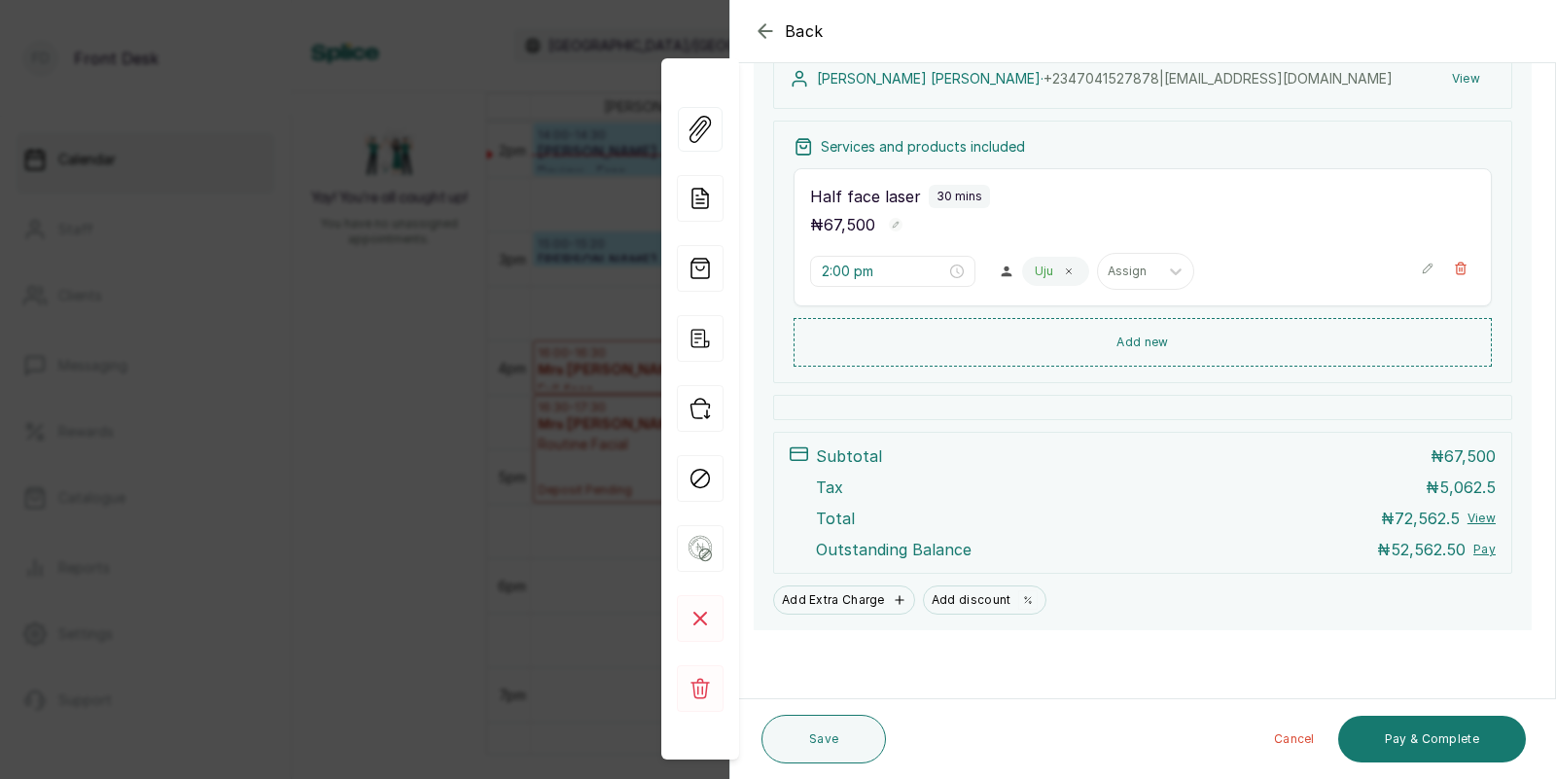
click at [388, 567] on div "Back Appointment Details Edit appointment 🚶 Walk-in (booked by Front Desk) Make…" at bounding box center [778, 389] width 1556 height 779
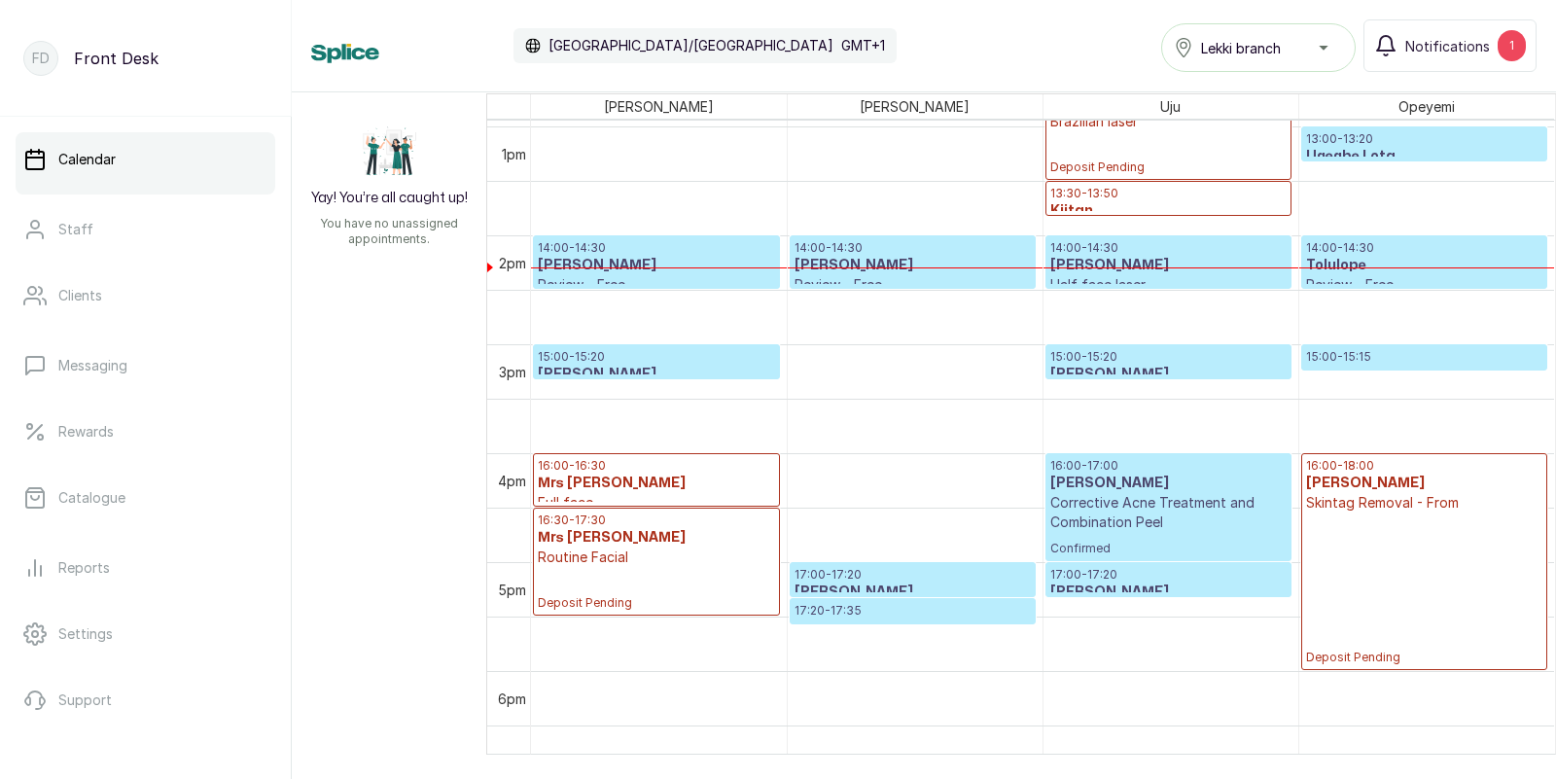
scroll to position [1393, 0]
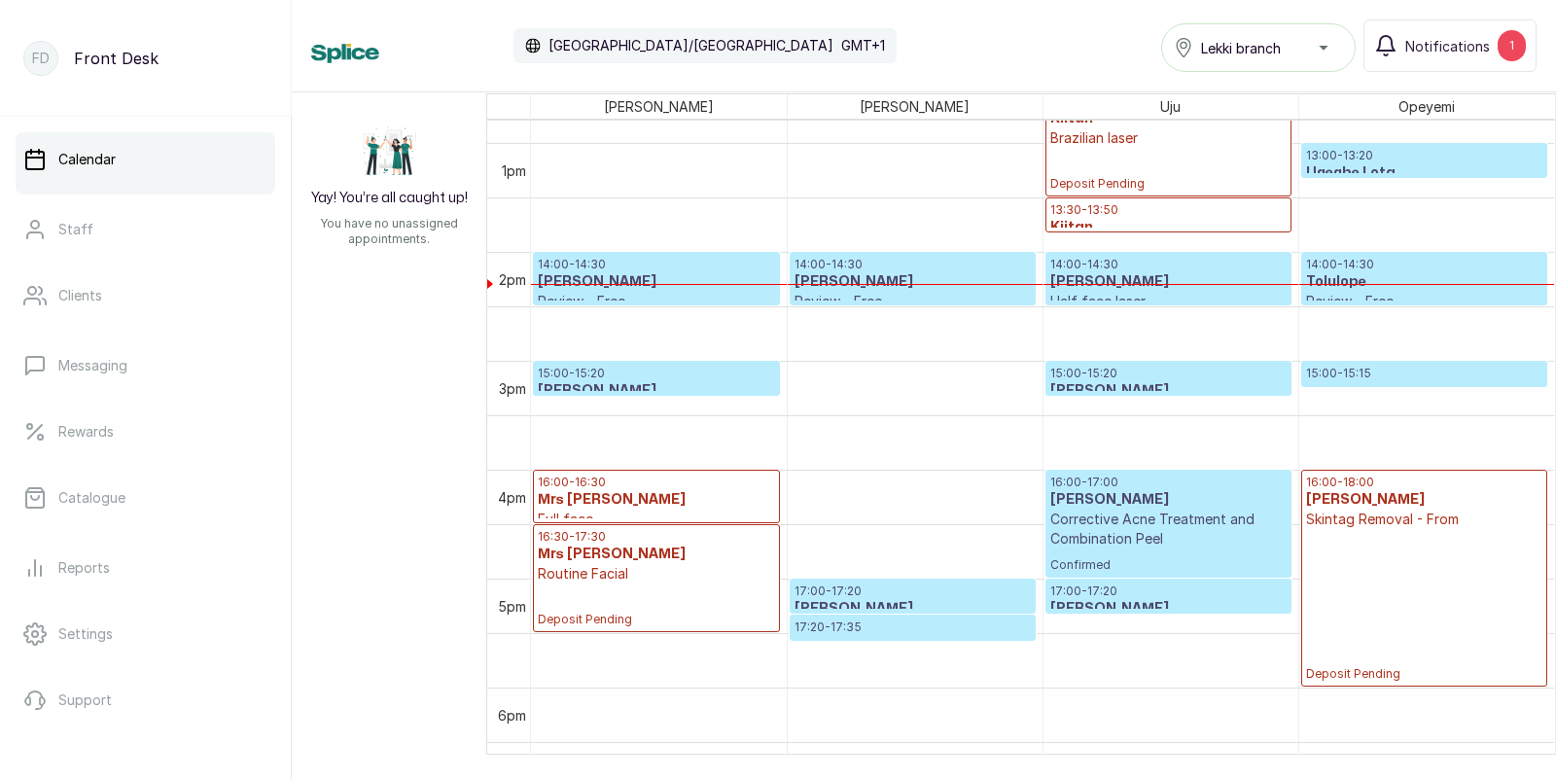
click at [1340, 286] on h3 "Tolulope" at bounding box center [1424, 281] width 237 height 19
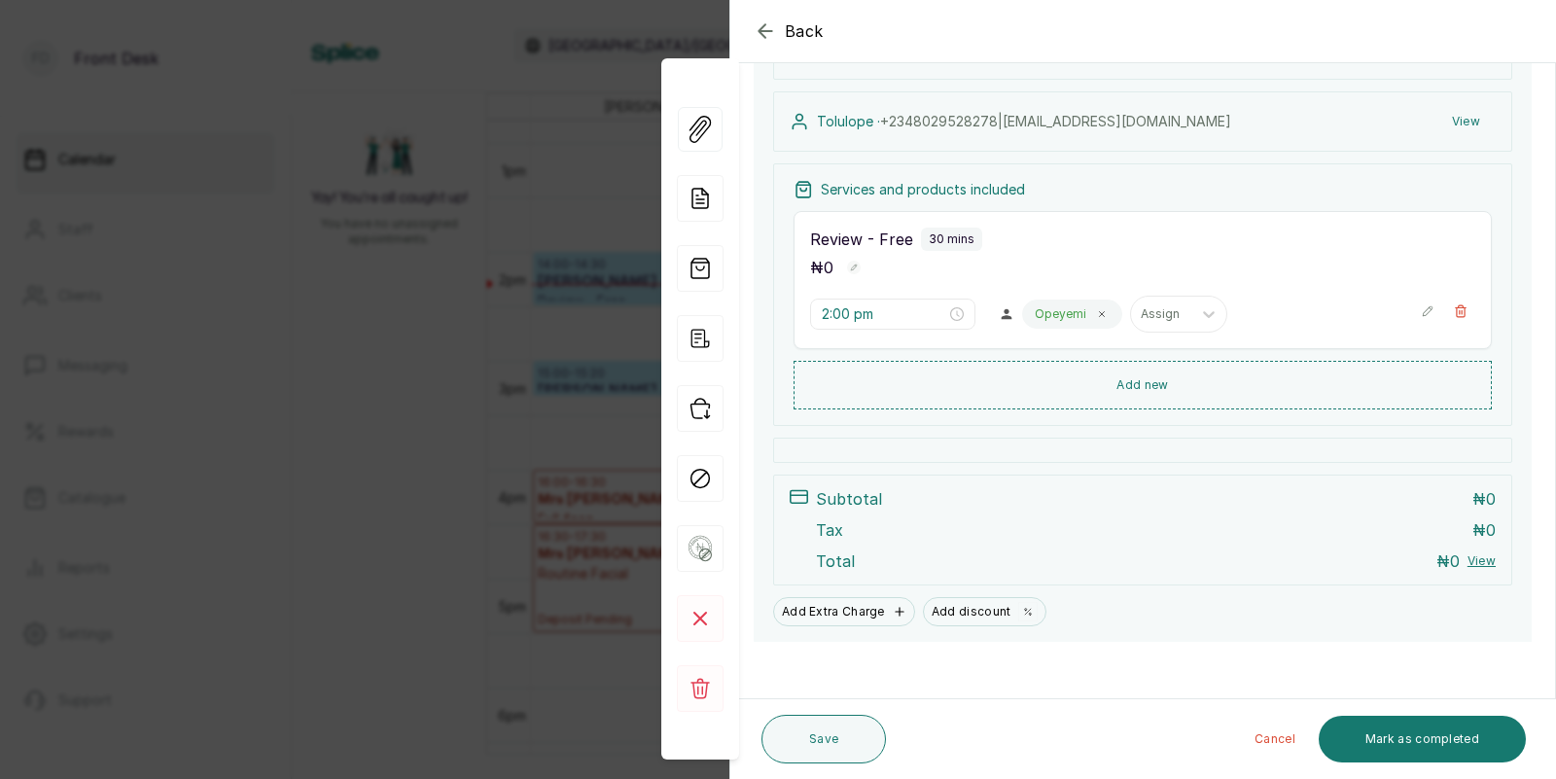
scroll to position [202, 0]
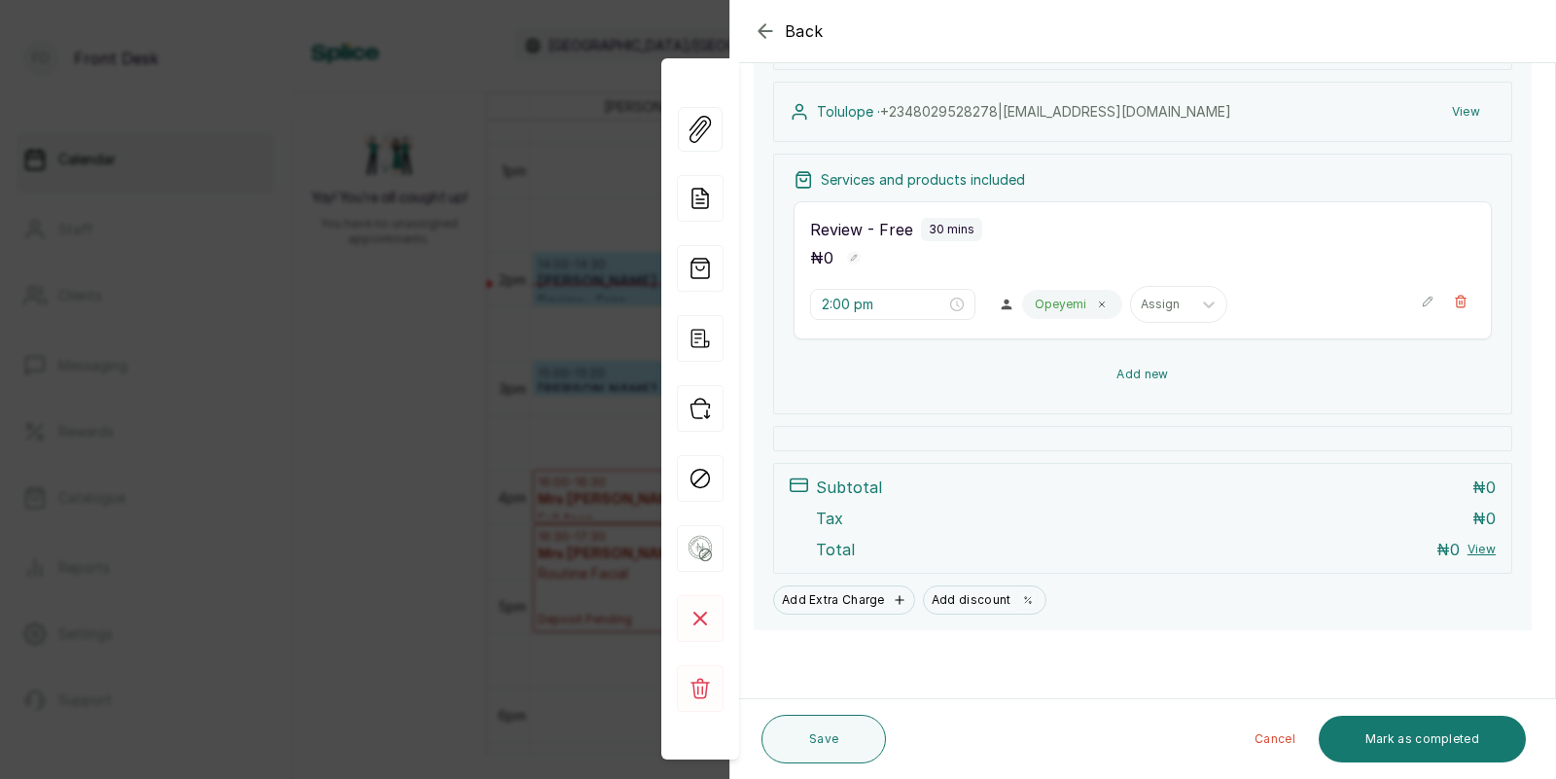
click at [1144, 376] on button "Add new" at bounding box center [1142, 374] width 698 height 47
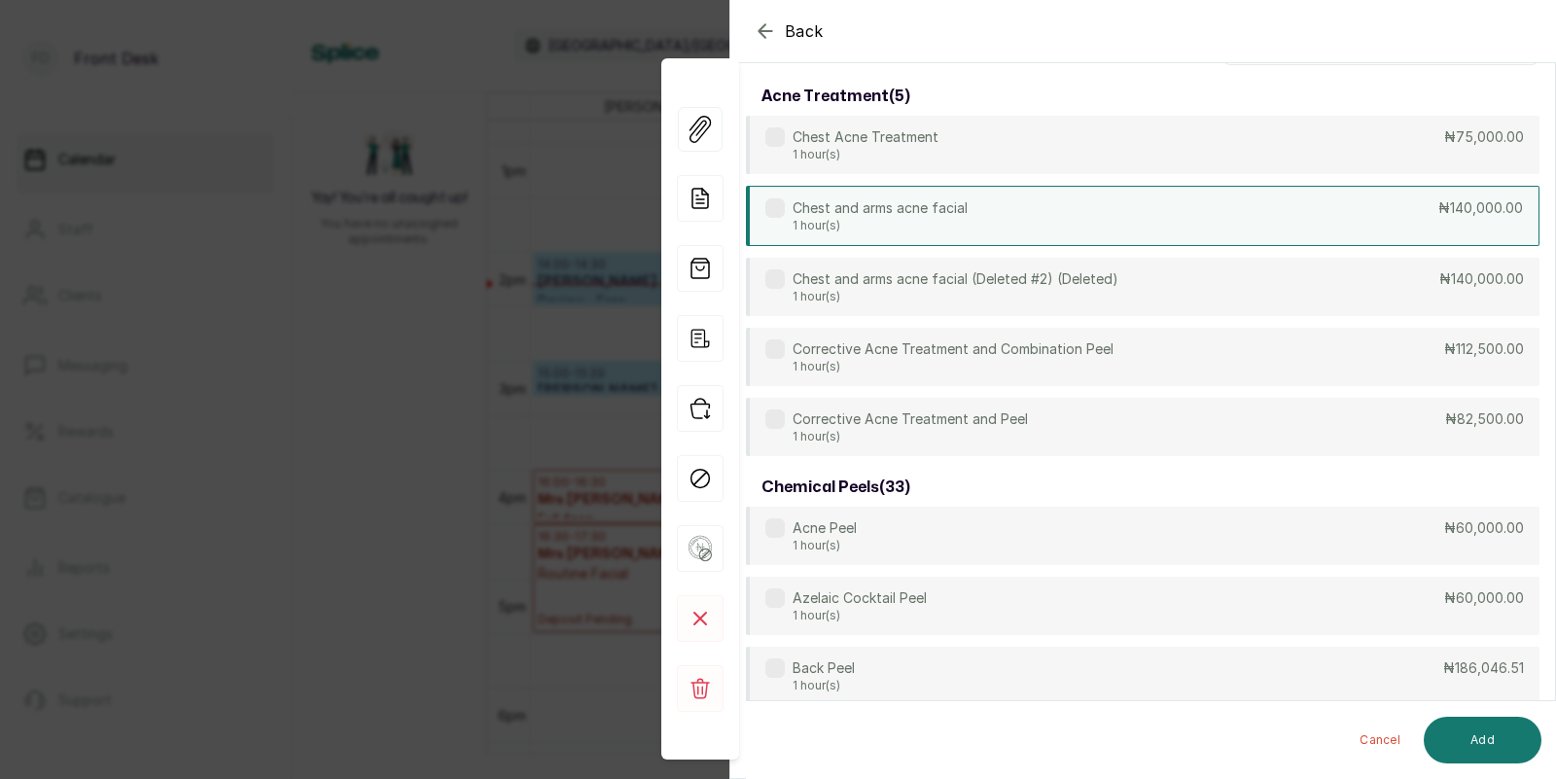
scroll to position [0, 0]
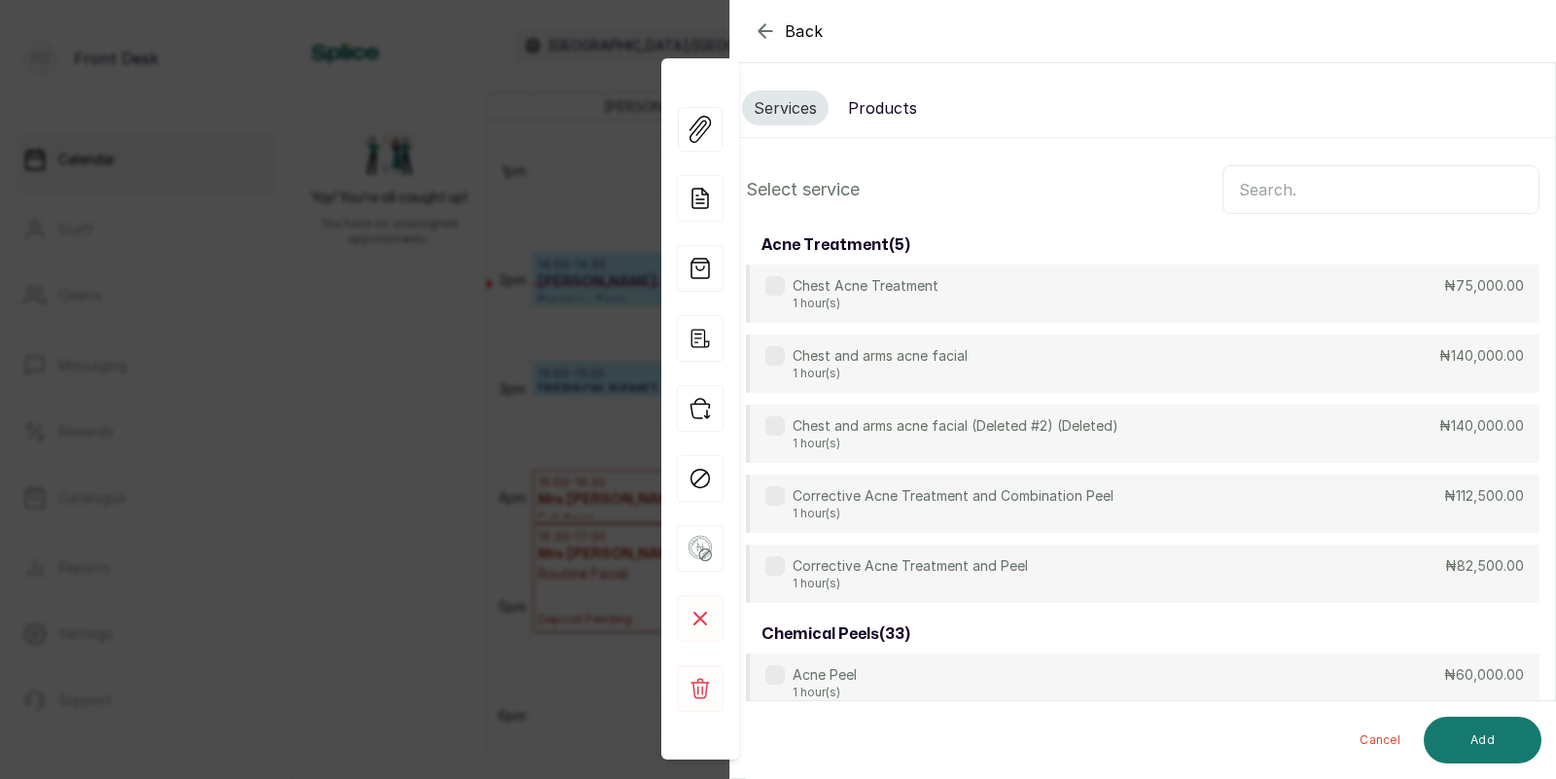
click at [1269, 191] on input "text" at bounding box center [1380, 189] width 317 height 49
click at [1310, 193] on input "text" at bounding box center [1380, 189] width 317 height 49
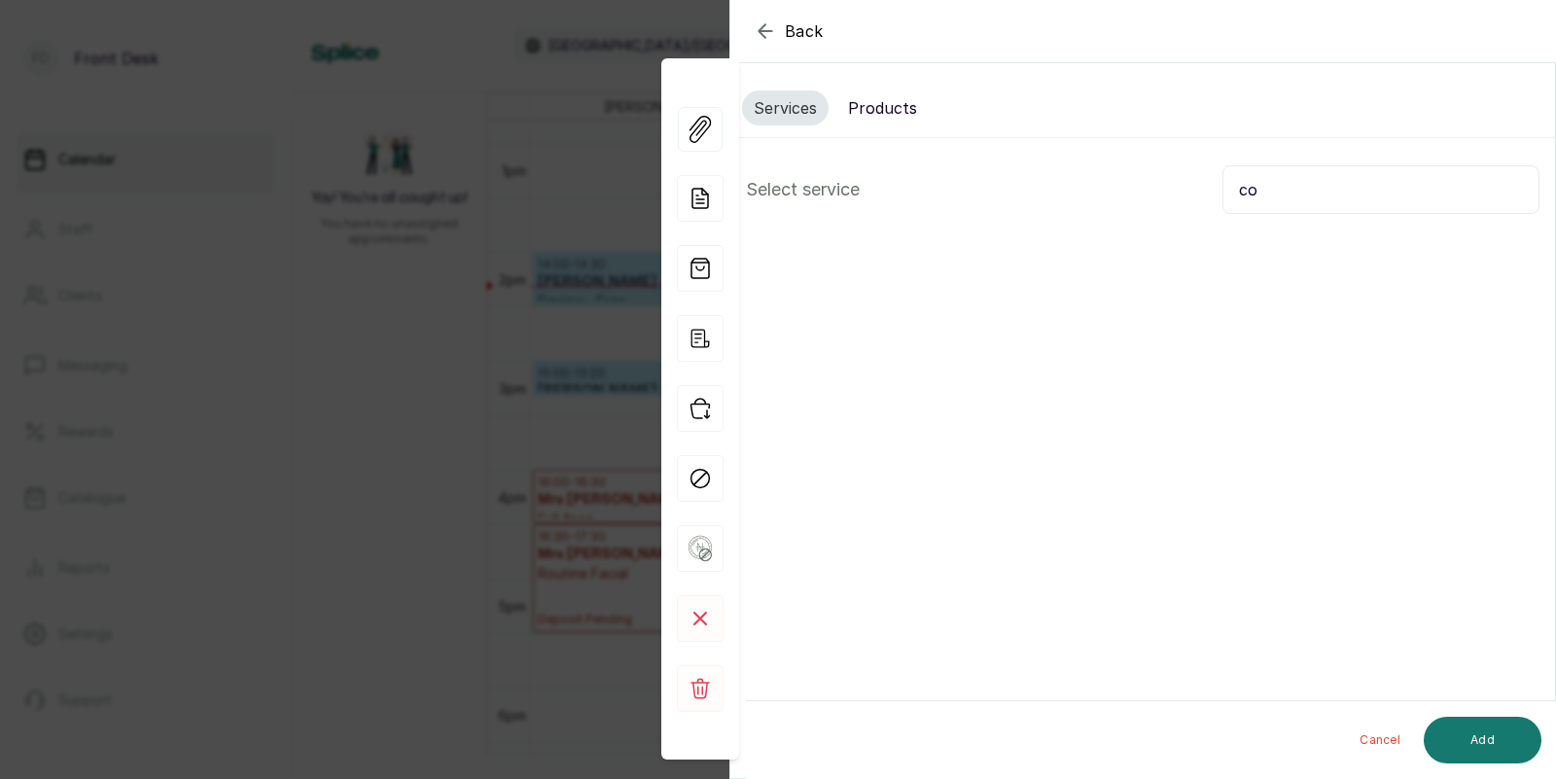
type input "c"
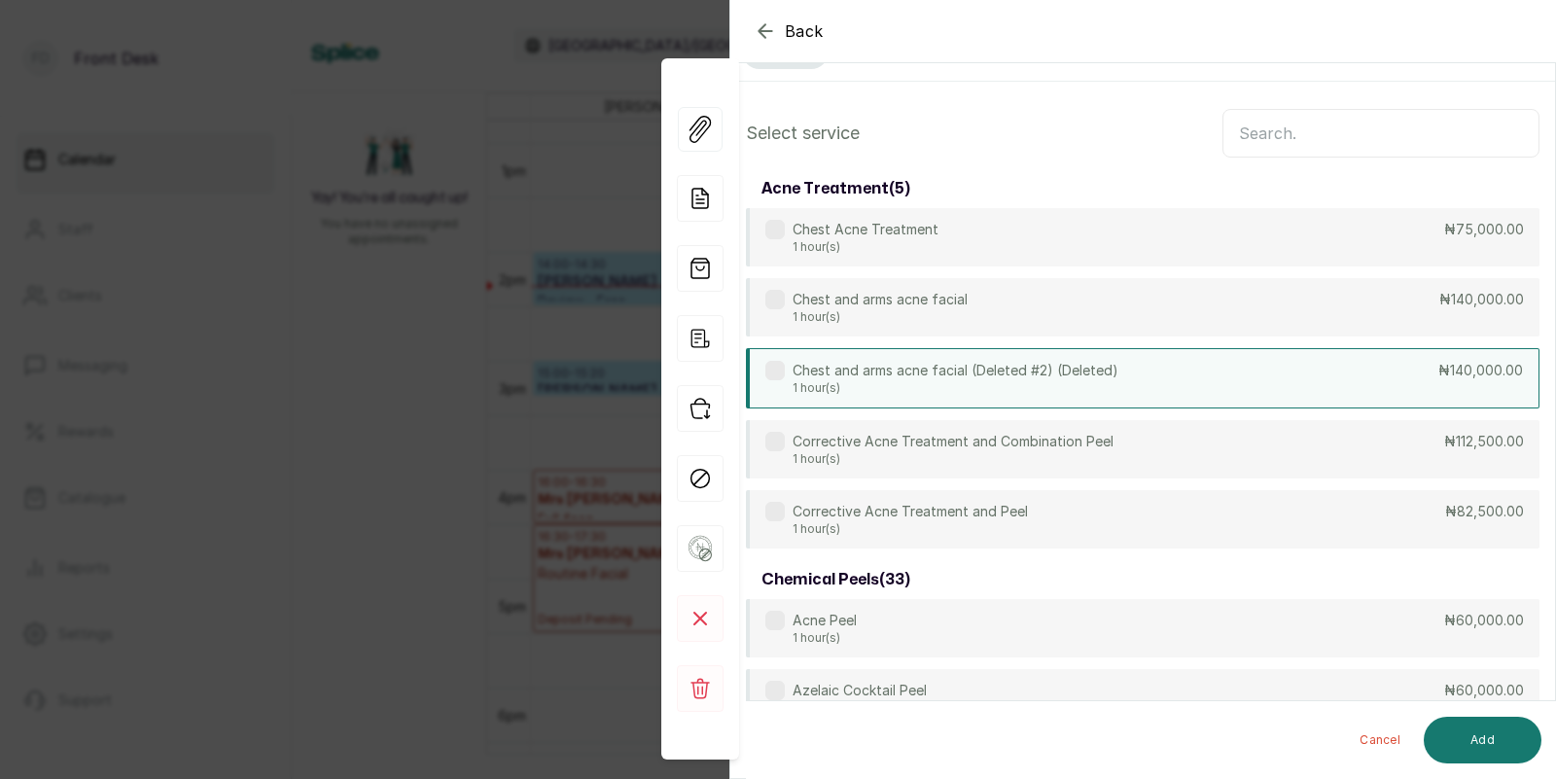
scroll to position [58, 0]
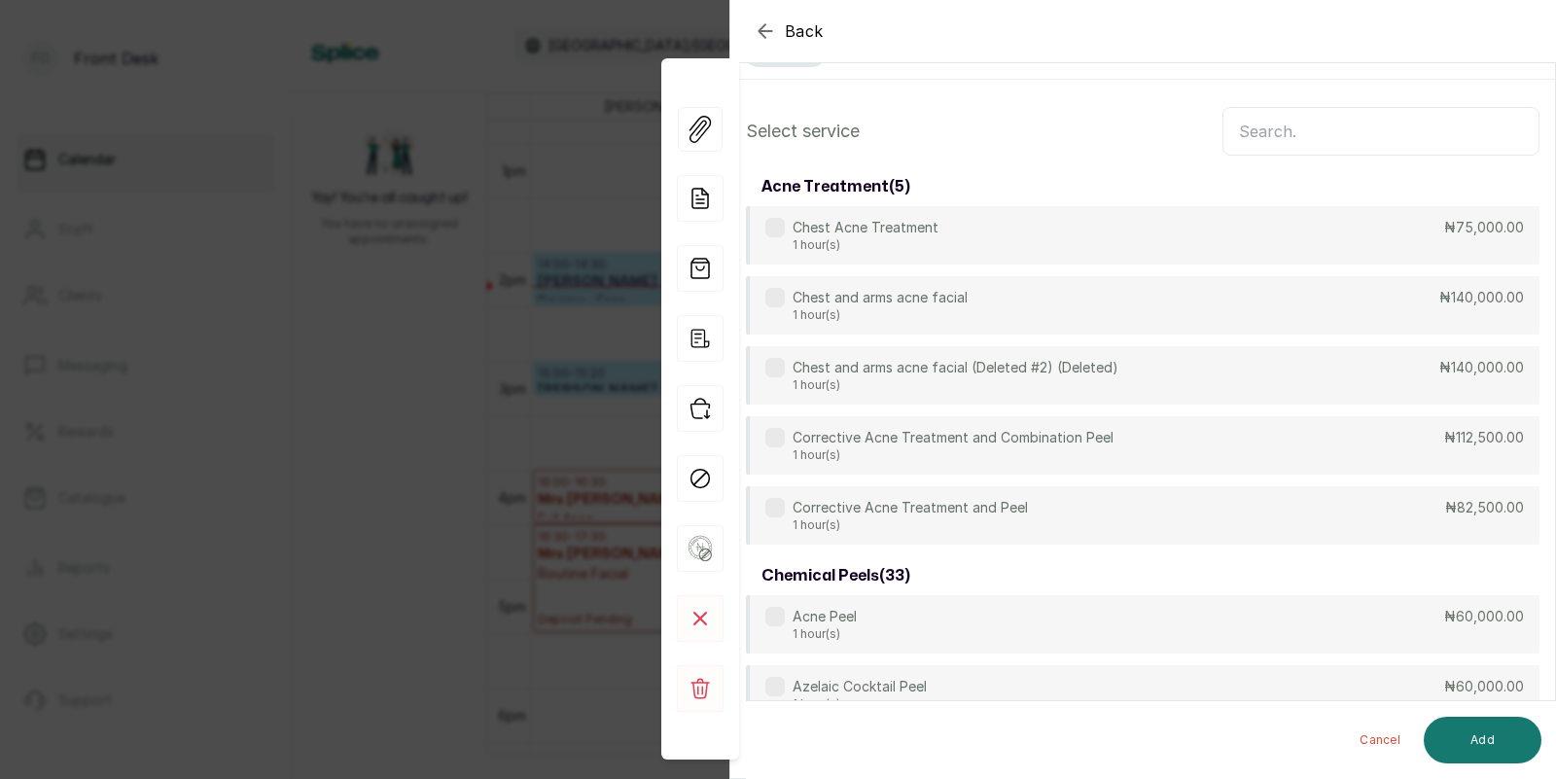
click at [1302, 133] on input "text" at bounding box center [1380, 131] width 317 height 49
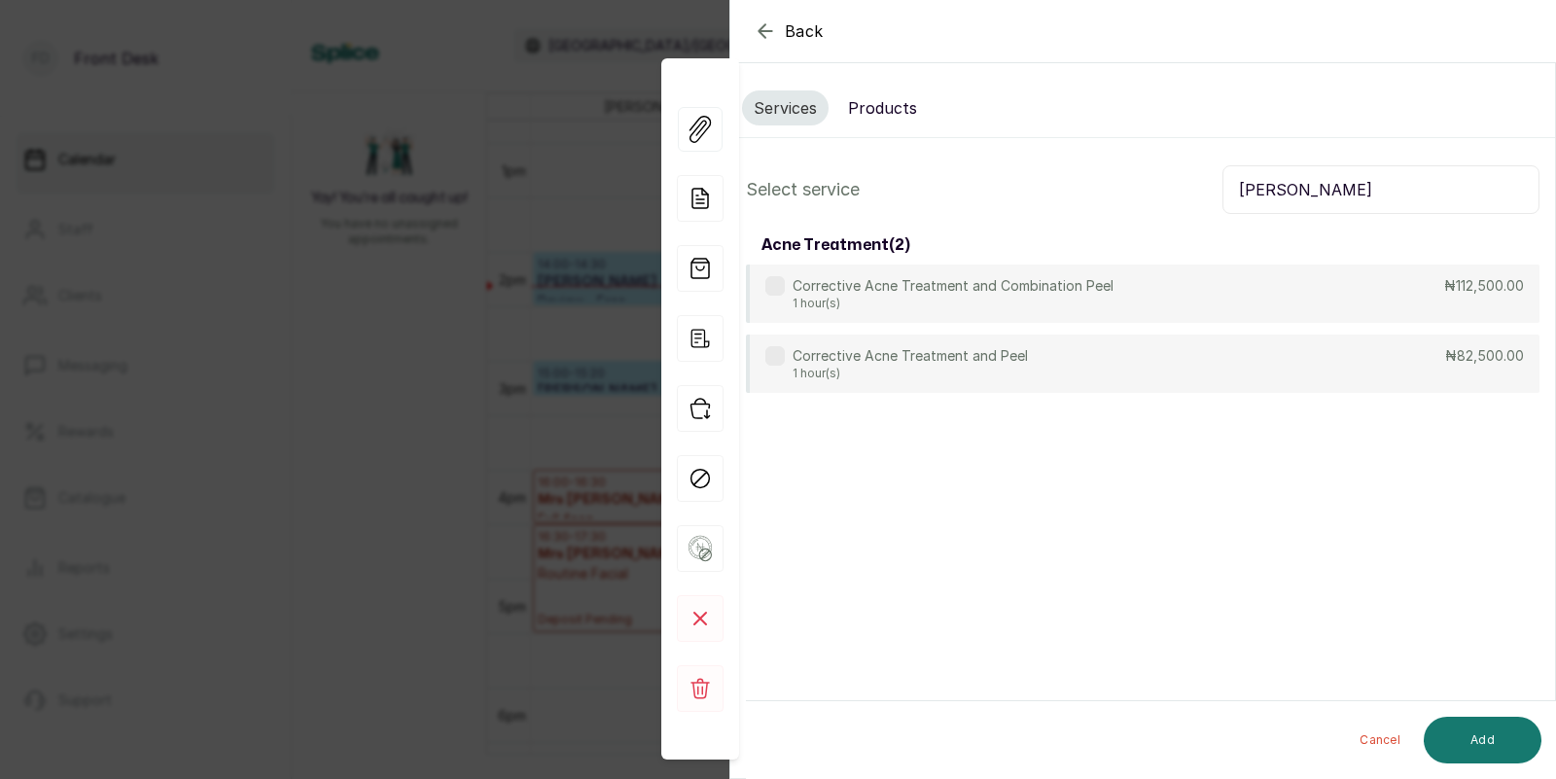
scroll to position [0, 0]
type input "o"
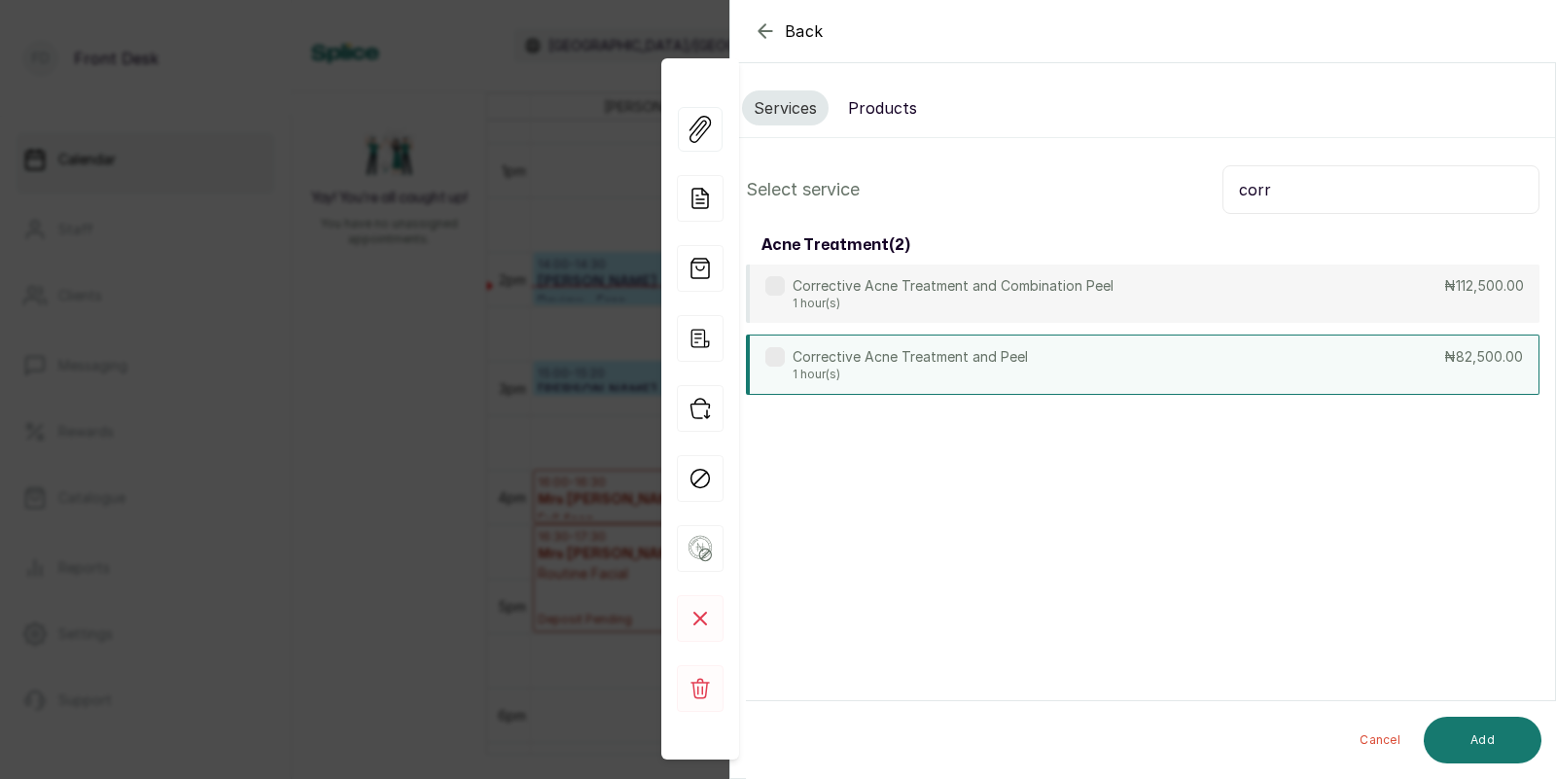
type input "corr"
click at [1054, 368] on div "Corrective Acne Treatment and Peel 1 hour(s) ₦82,500.00" at bounding box center [1142, 364] width 793 height 60
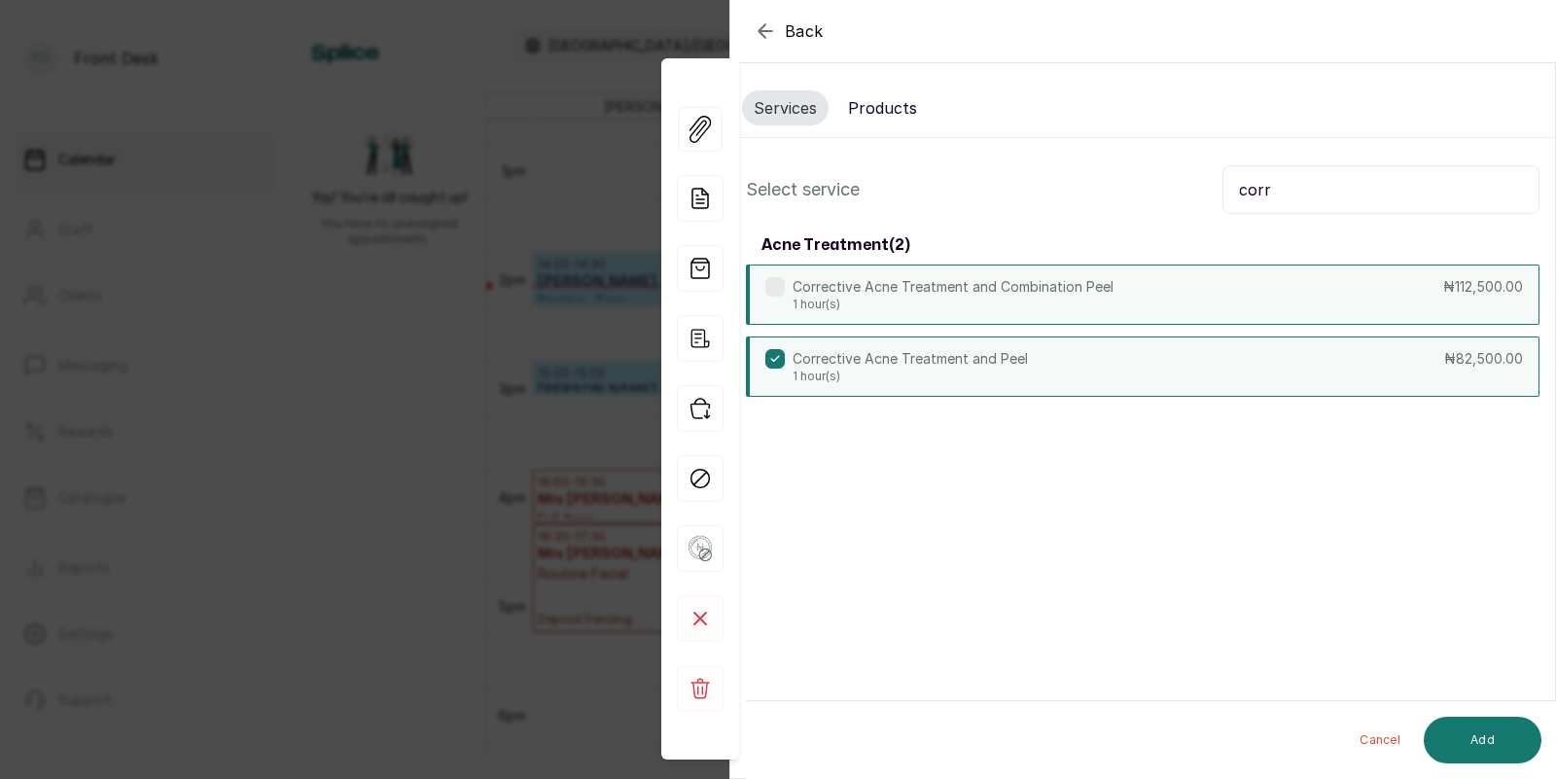
click at [1322, 295] on div "Corrective Acne Treatment and Combination Peel 1 hour(s) ₦112,500.00" at bounding box center [1142, 294] width 793 height 60
click at [1205, 347] on div "Corrective Acne Treatment and Peel 1 hour(s) ₦82,500.00" at bounding box center [1142, 366] width 793 height 60
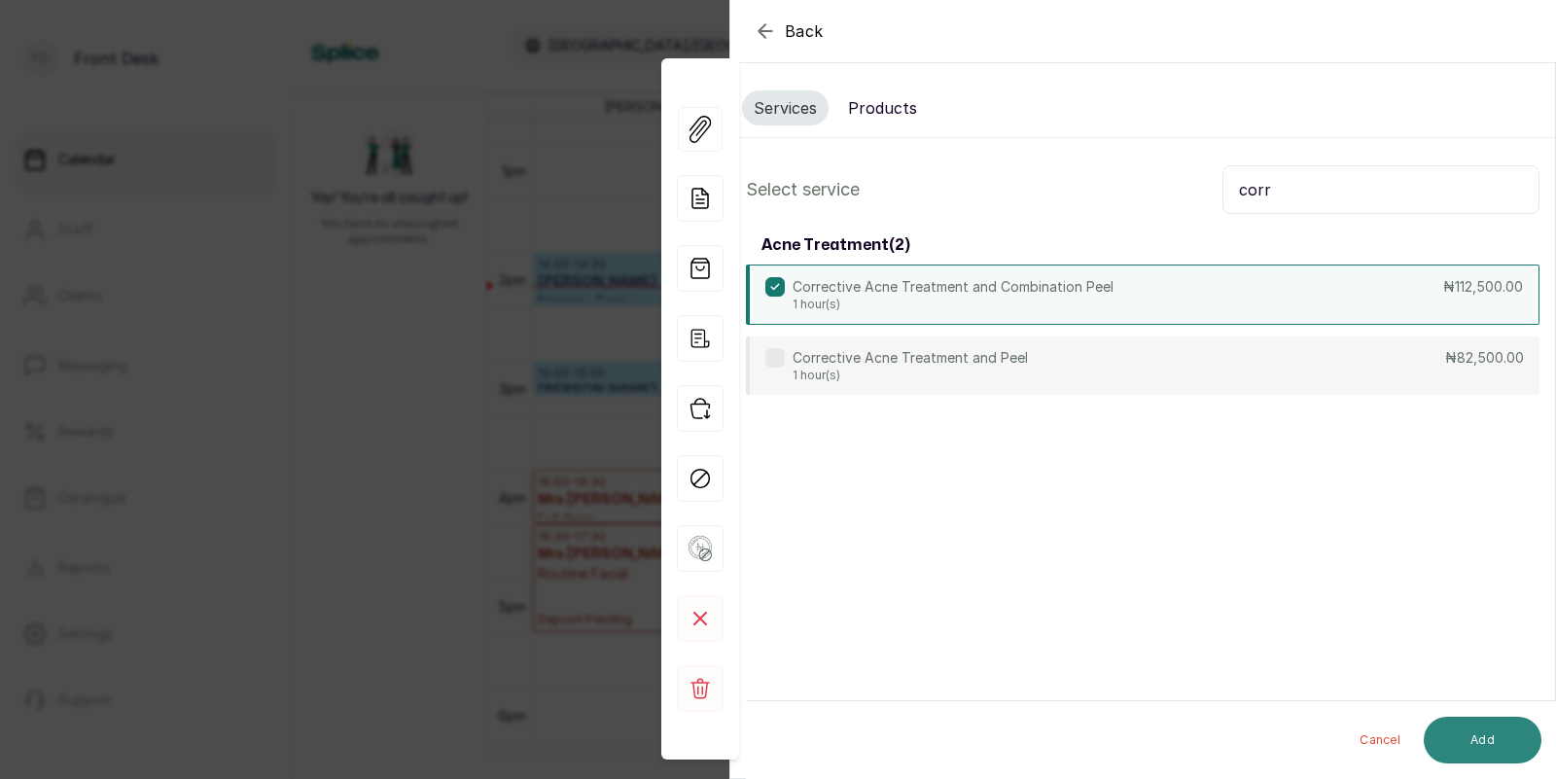
click at [1489, 736] on button "Add" at bounding box center [1483, 740] width 118 height 47
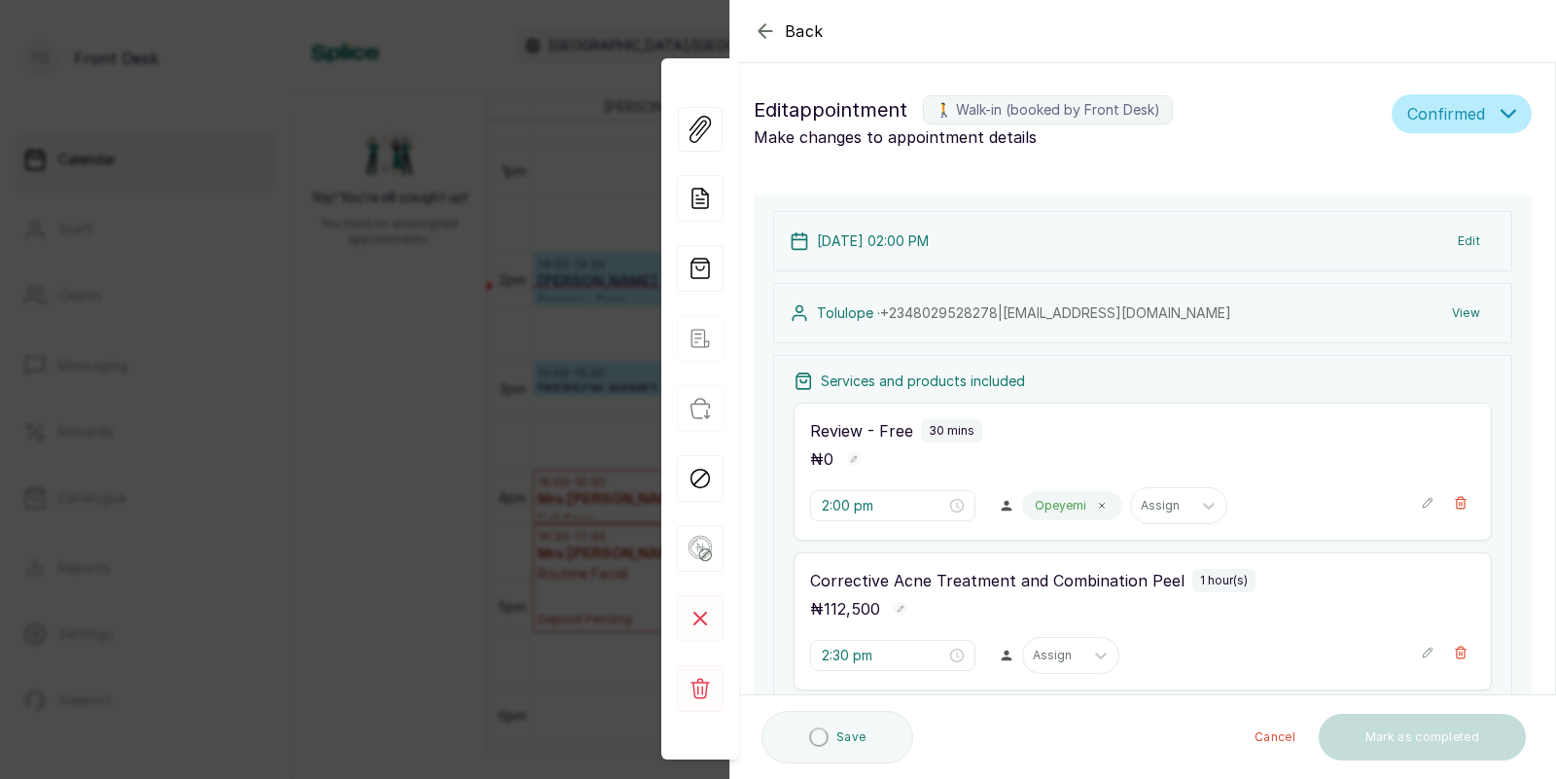
type input "2:30 pm"
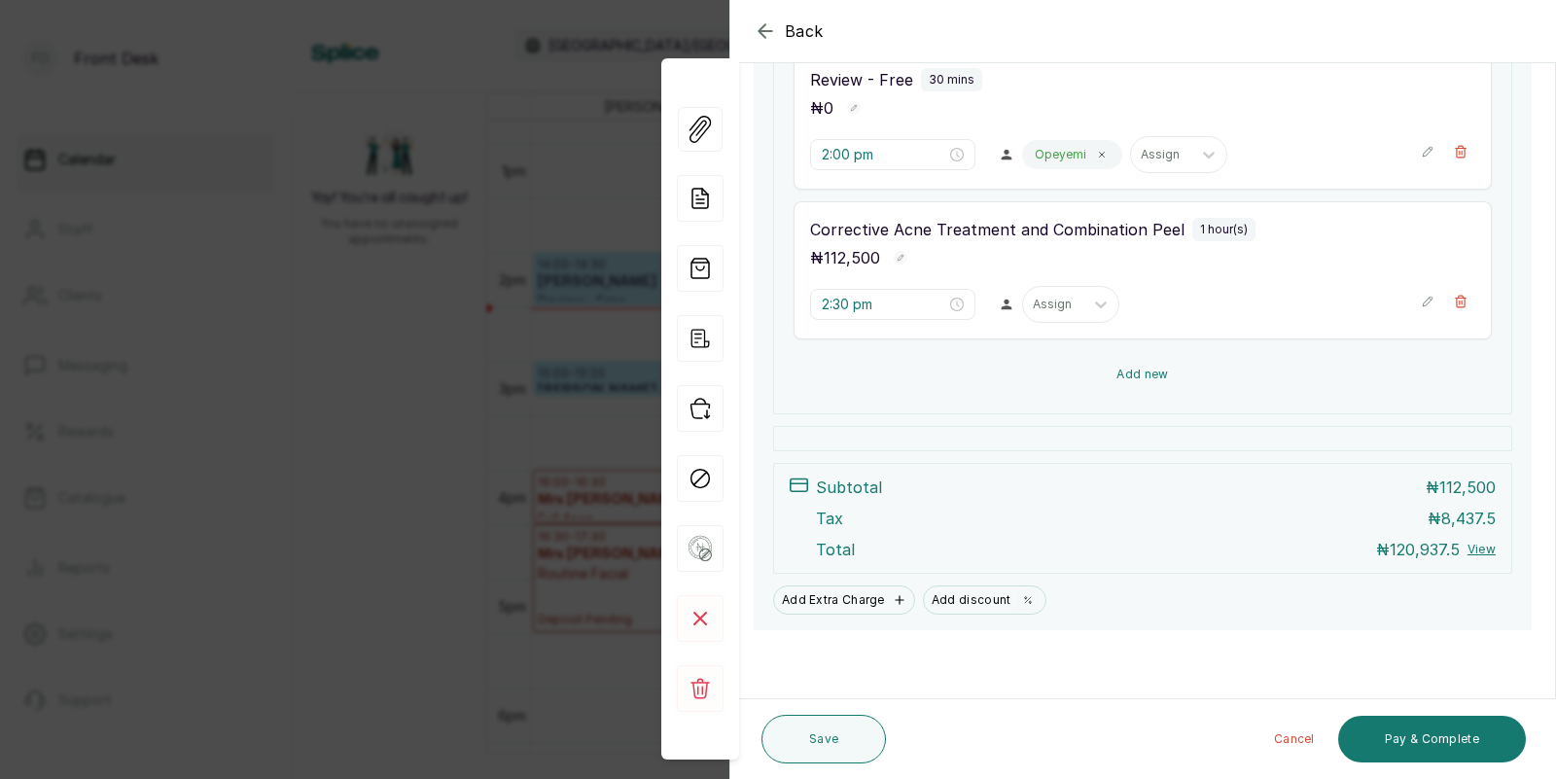
scroll to position [352, 0]
click at [1131, 383] on button "Add new" at bounding box center [1142, 374] width 698 height 47
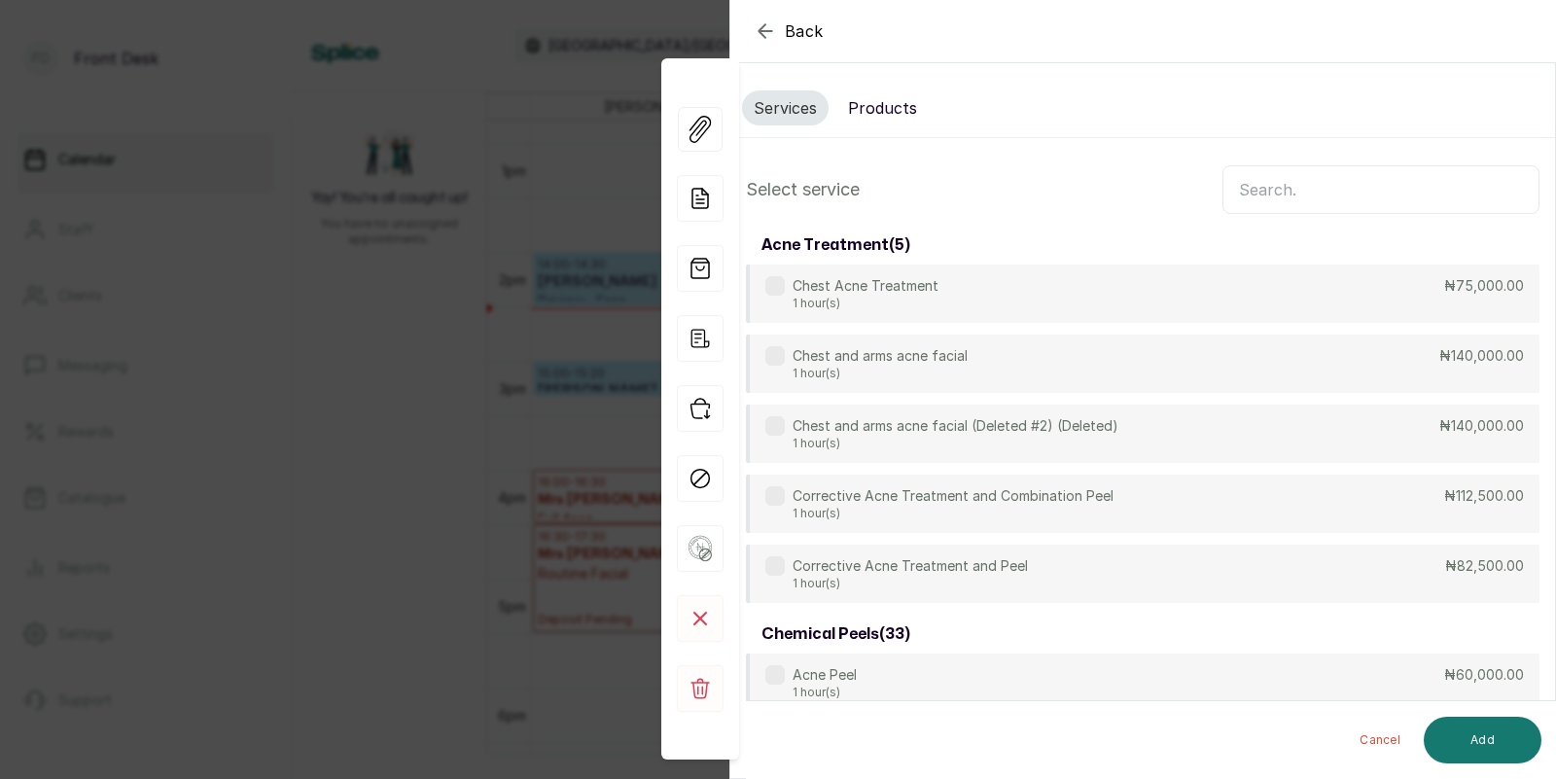
click at [881, 106] on button "Products" at bounding box center [882, 107] width 92 height 35
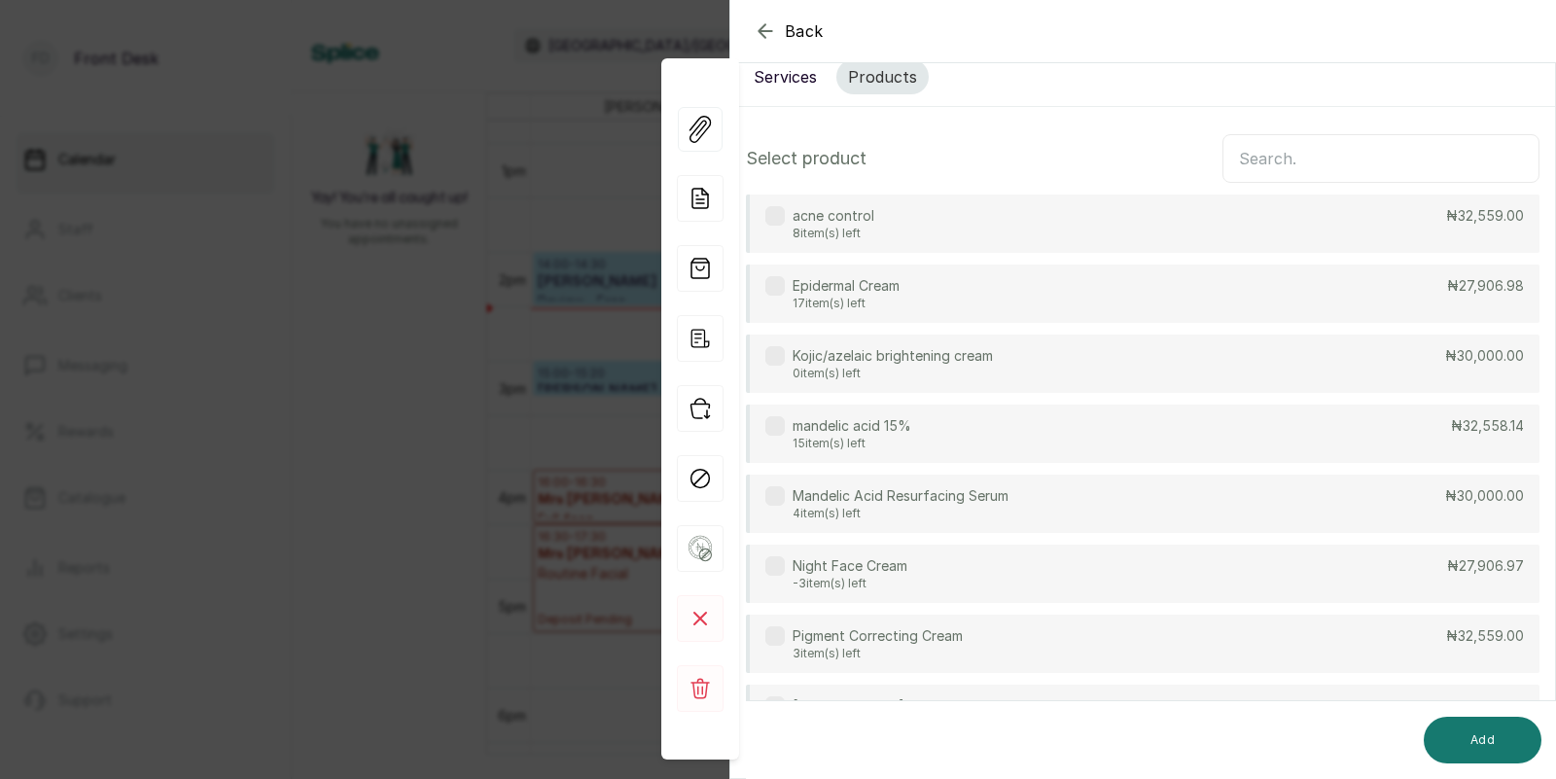
scroll to position [128, 0]
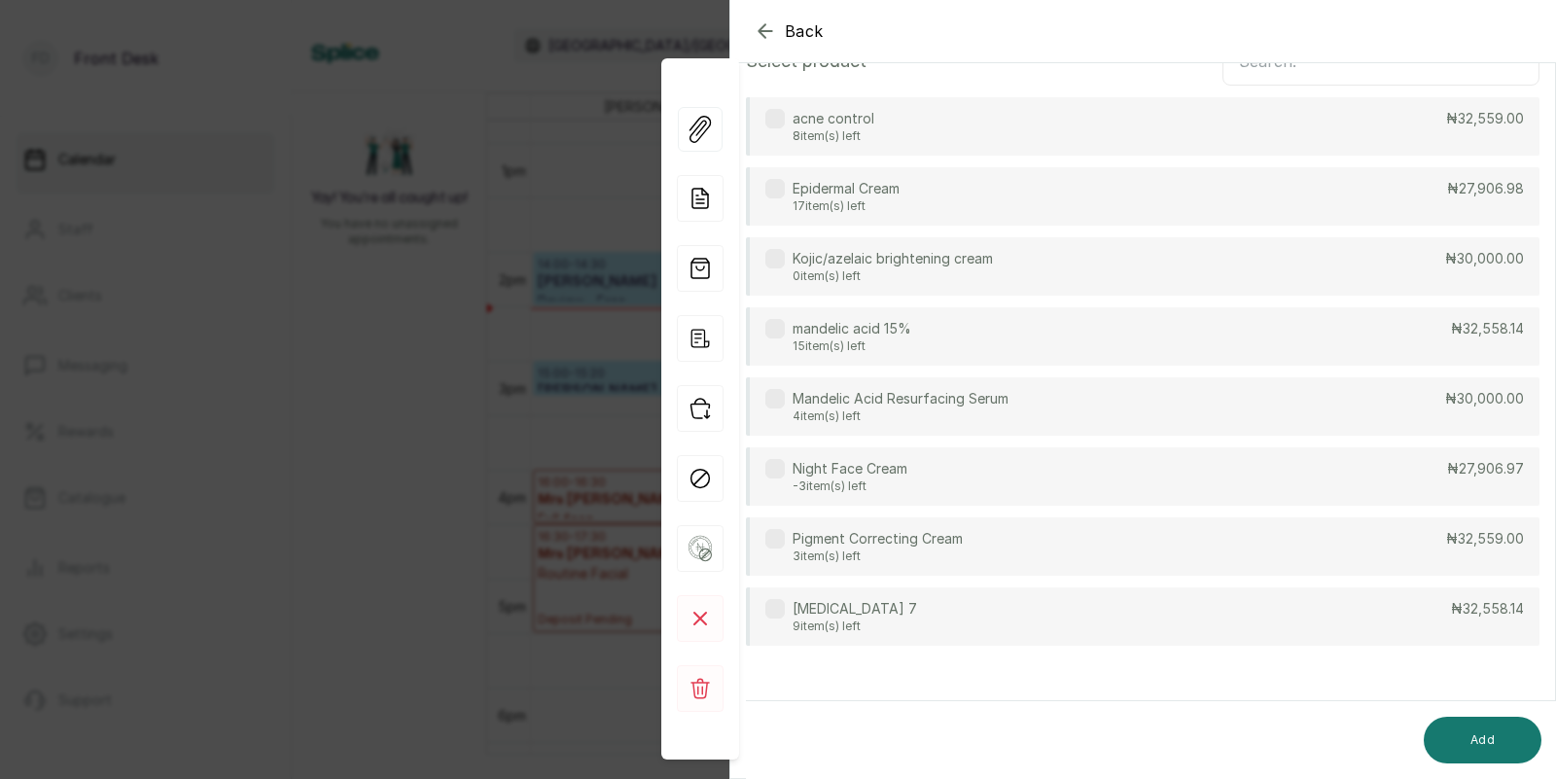
click at [910, 627] on div "Quinol 7 9 item(s) left ₦32,558.14" at bounding box center [1142, 616] width 793 height 58
click at [1511, 736] on button "Add" at bounding box center [1483, 740] width 118 height 47
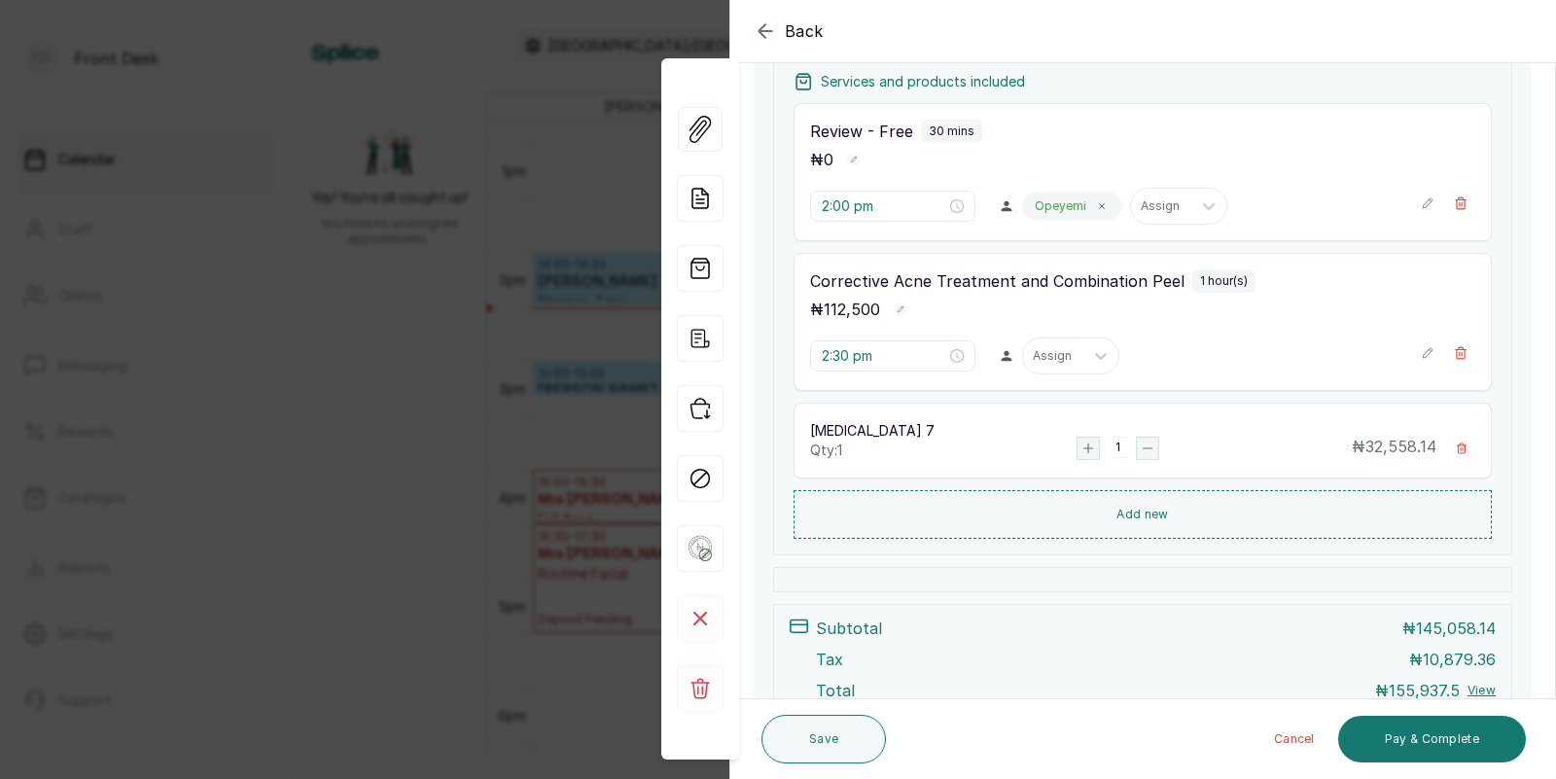
scroll to position [441, 0]
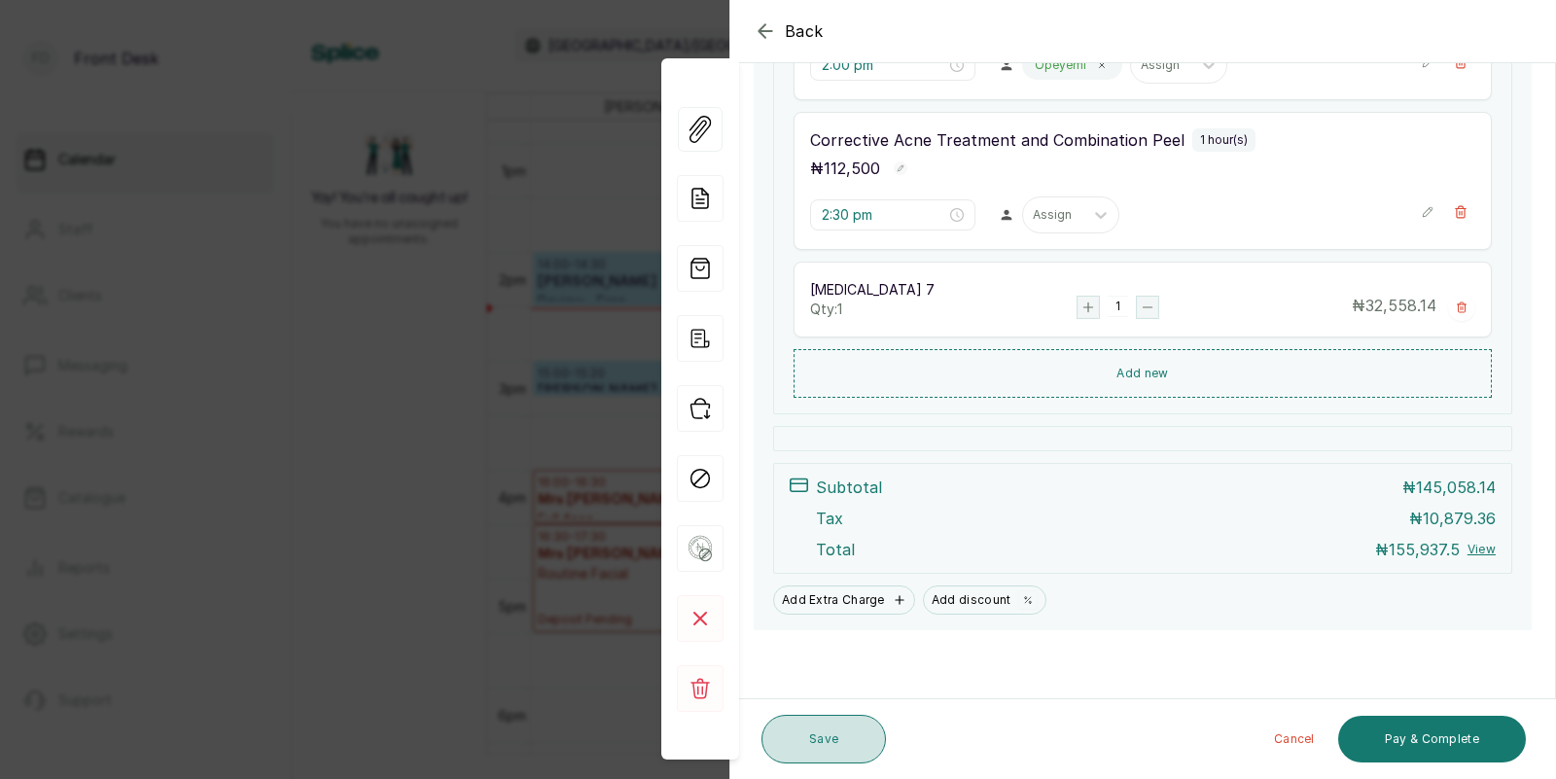
click at [823, 750] on button "Save" at bounding box center [823, 739] width 124 height 49
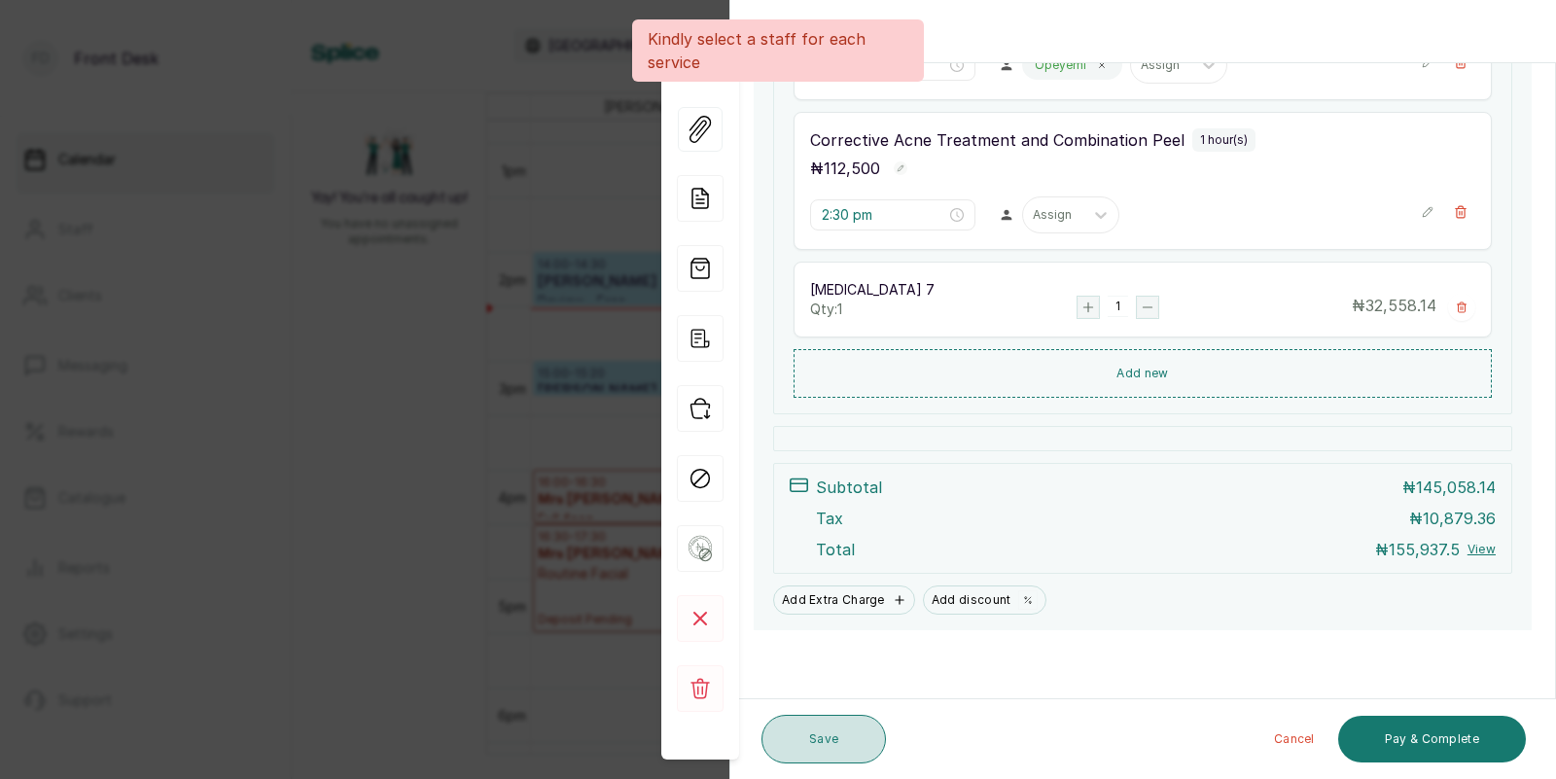
click at [829, 732] on button "Save" at bounding box center [823, 739] width 124 height 49
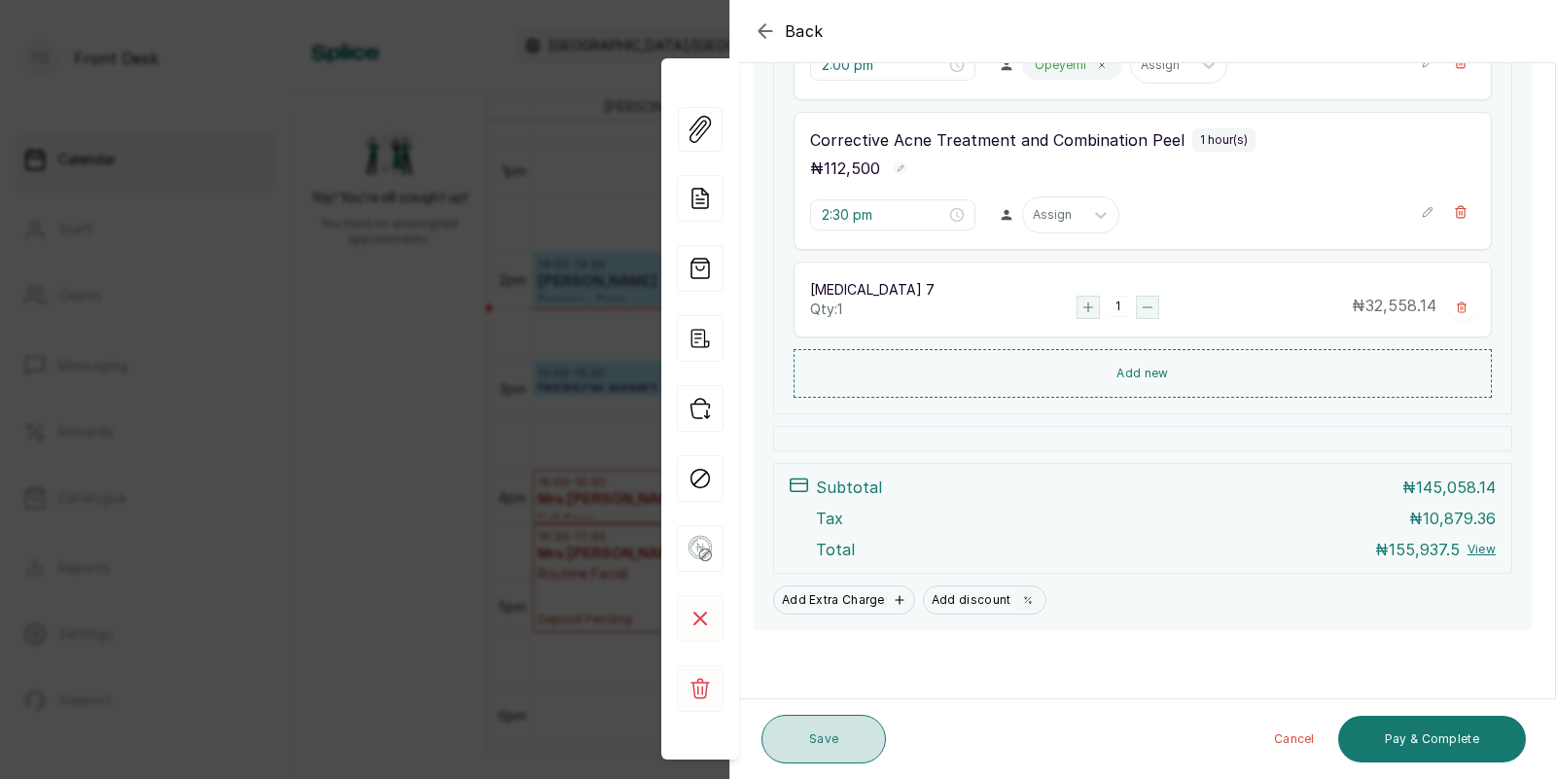
click at [808, 749] on button "Save" at bounding box center [823, 739] width 124 height 49
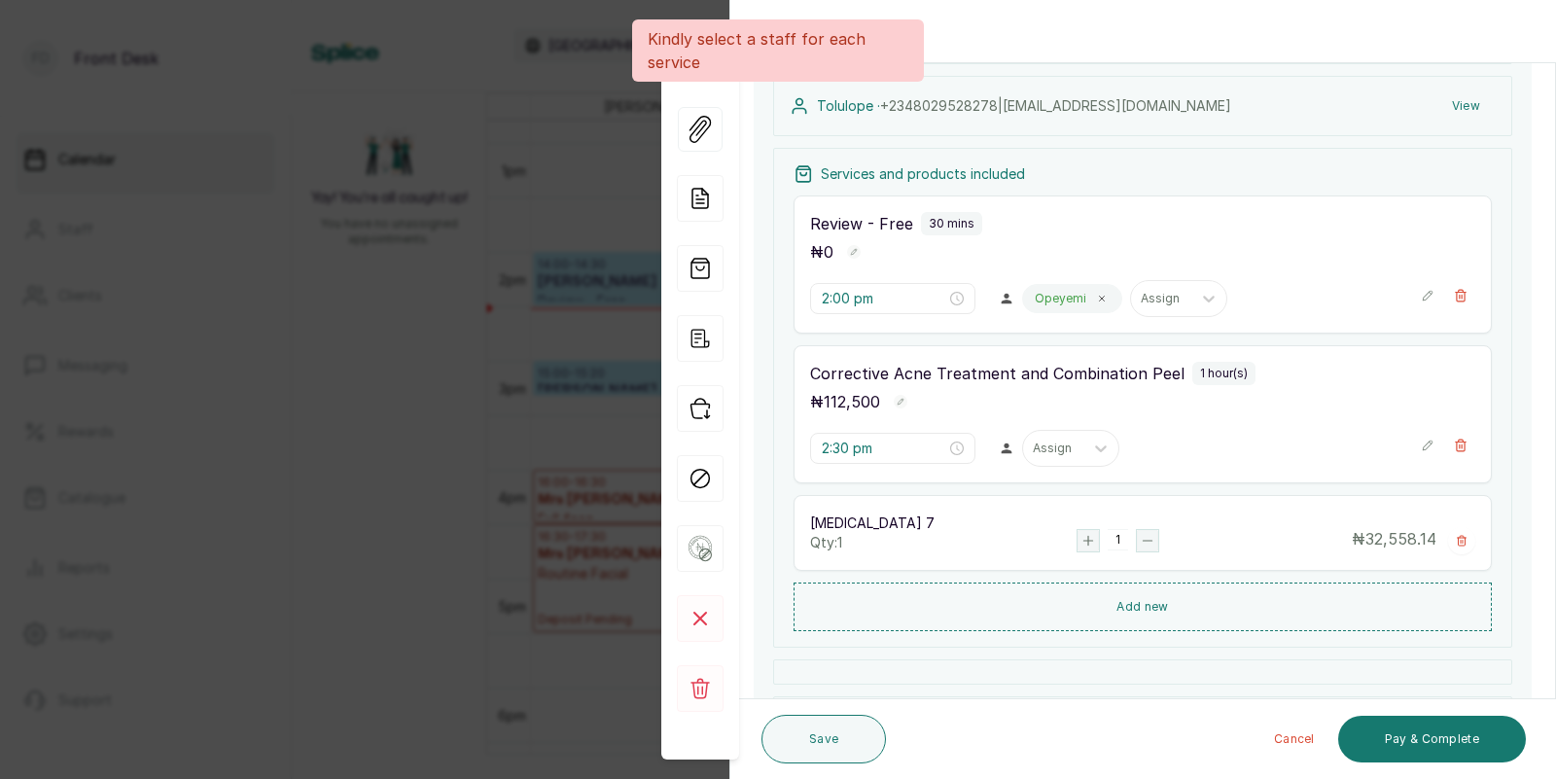
scroll to position [129, 0]
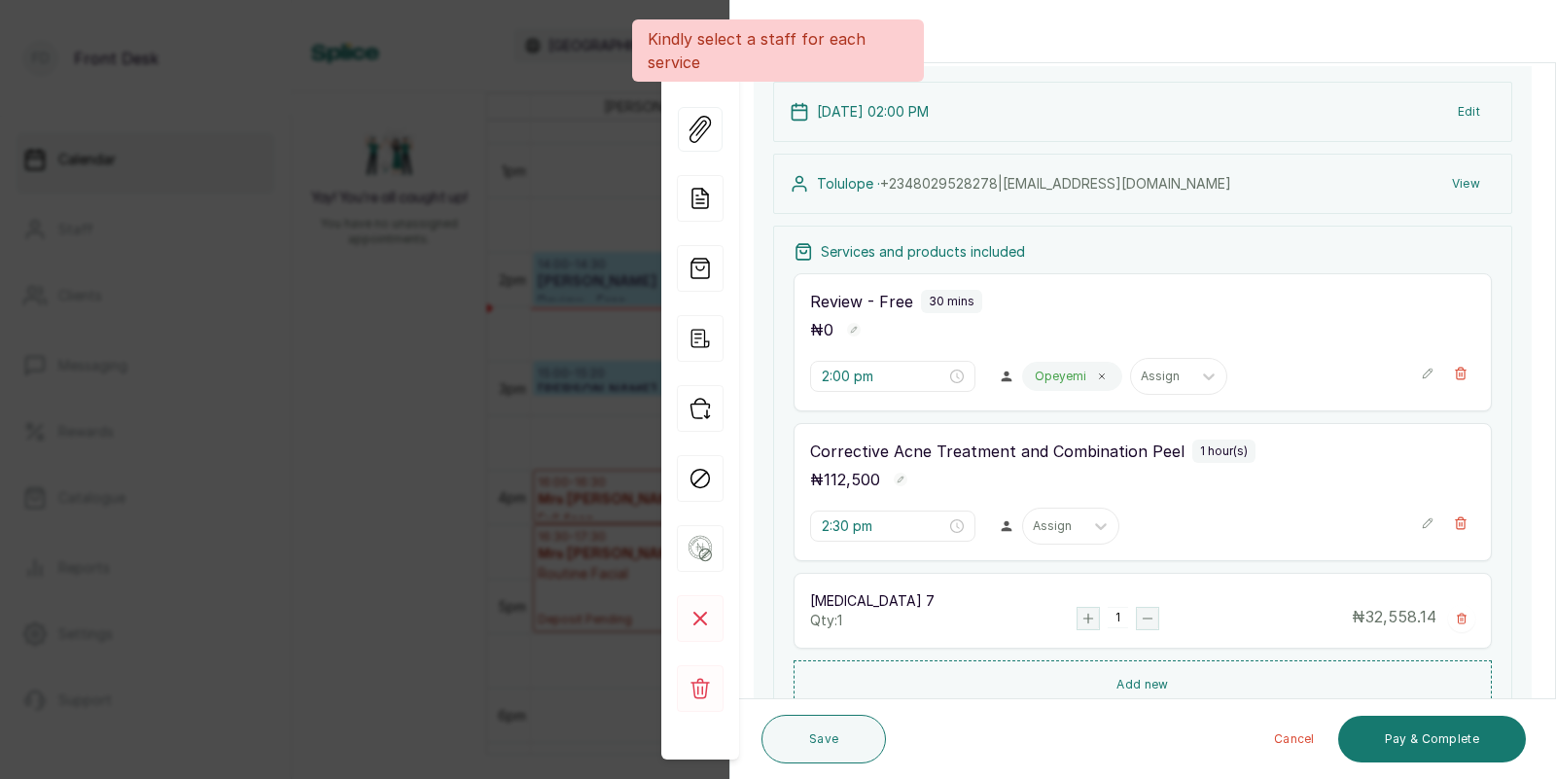
click at [484, 418] on div "Back Appointment Details Edit appointment 🚶 Walk-in (booked by Front Desk) Make…" at bounding box center [778, 389] width 1556 height 779
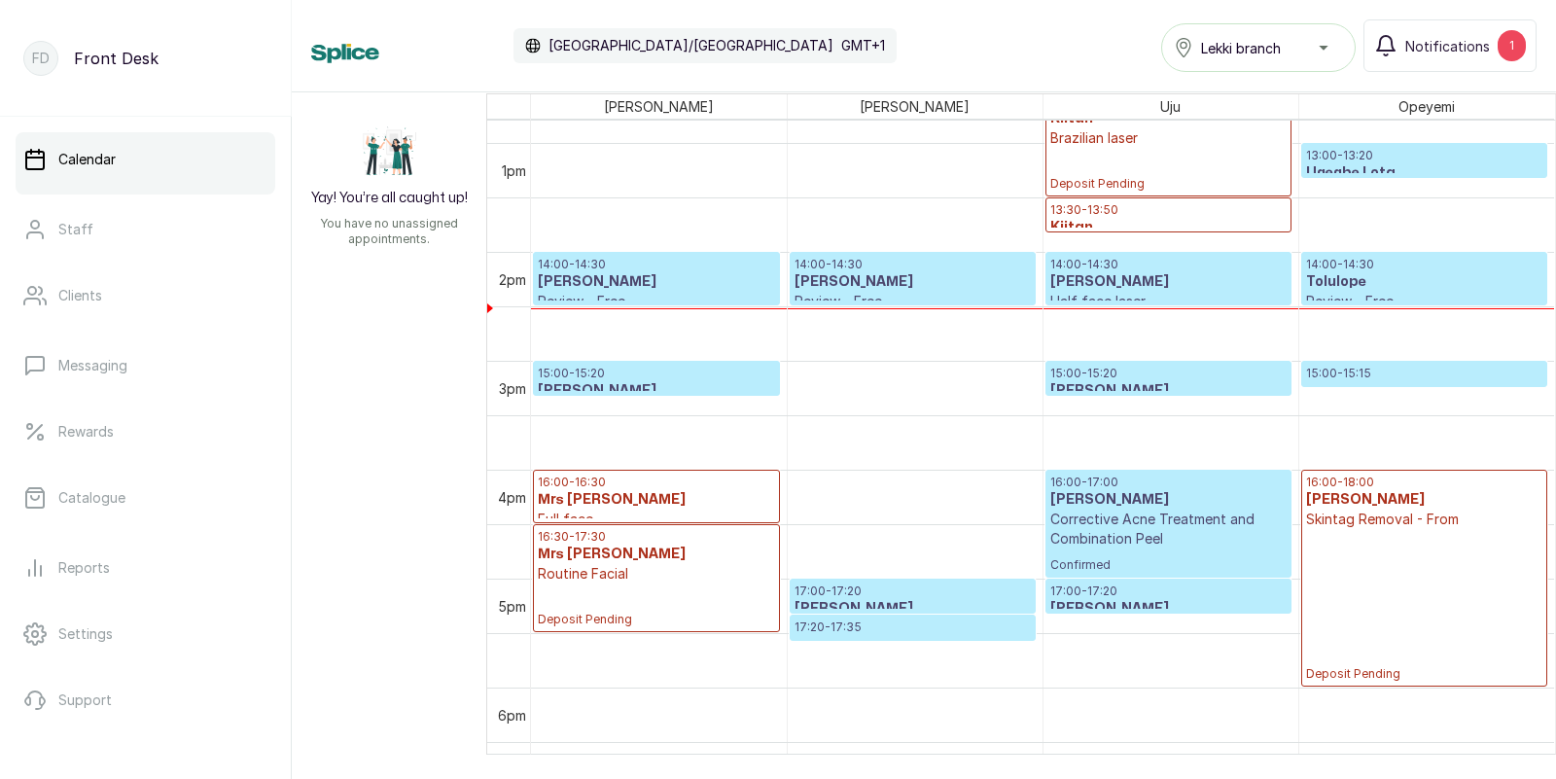
click at [1375, 288] on h3 "Tolulope" at bounding box center [1424, 281] width 237 height 19
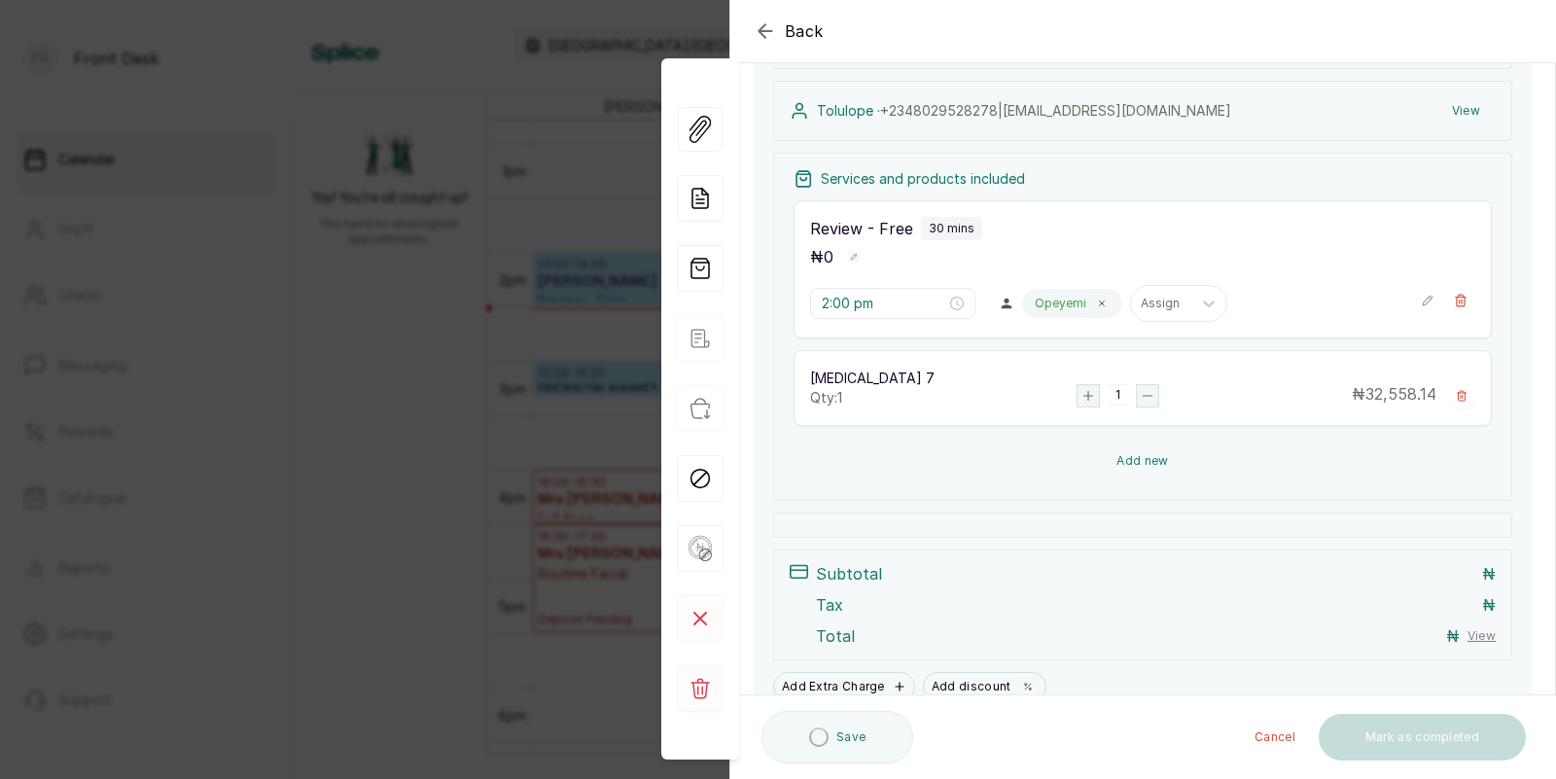
scroll to position [205, 0]
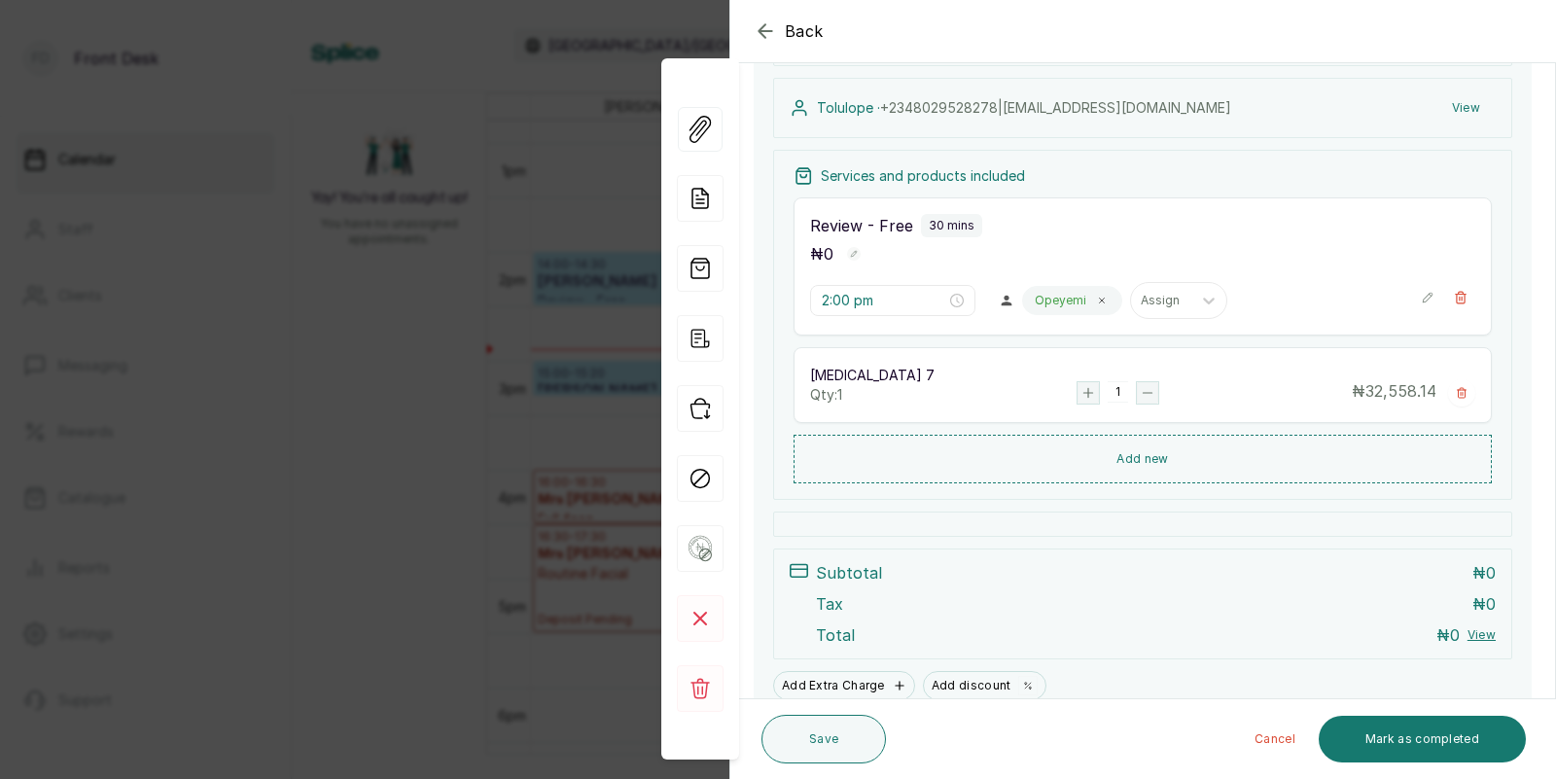
click at [490, 397] on div "Back Appointment Details Edit appointment 🚶 Walk-in (booked by Front Desk) Make…" at bounding box center [778, 389] width 1556 height 779
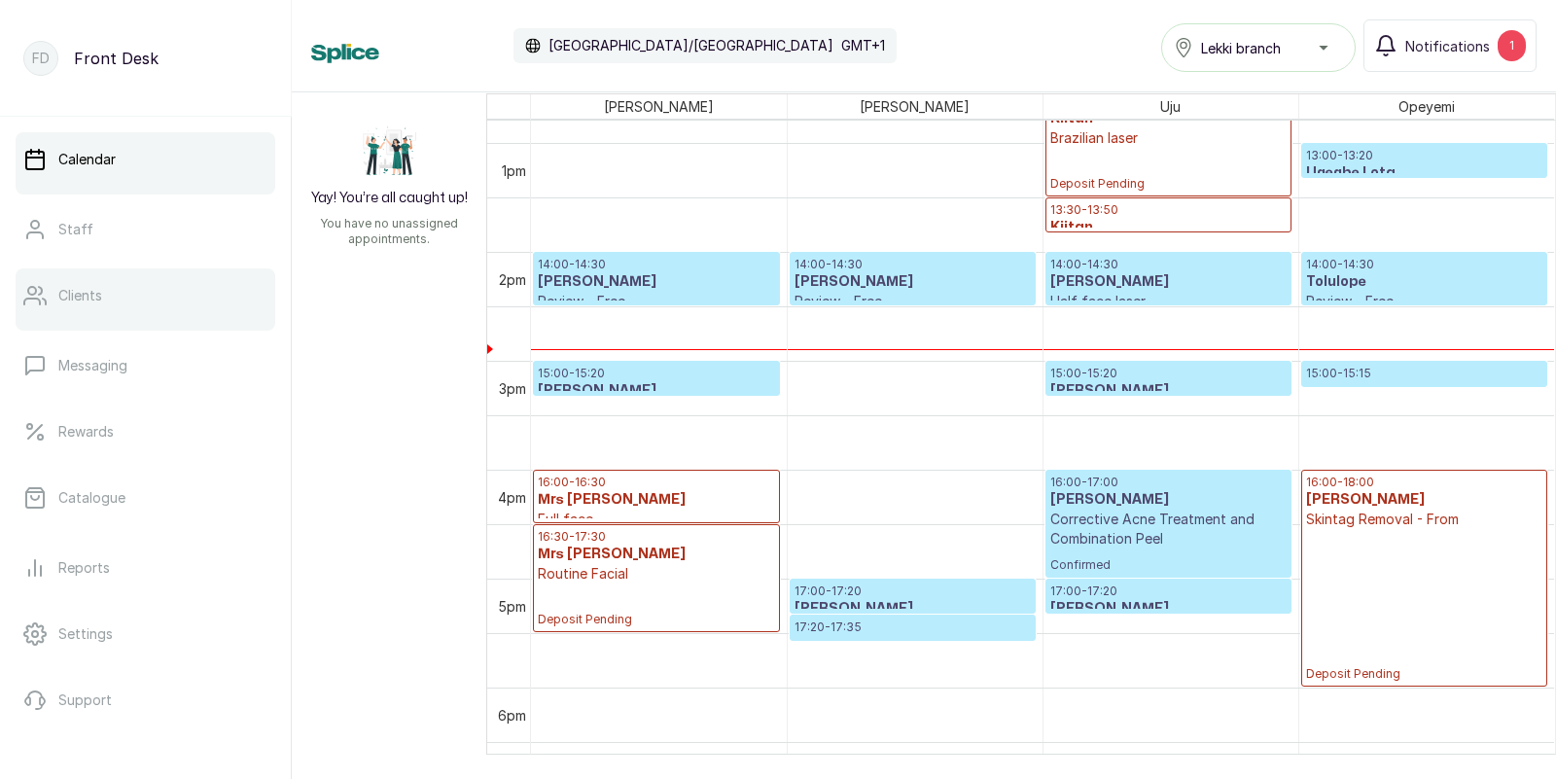
click at [100, 300] on p "Clients" at bounding box center [80, 295] width 44 height 19
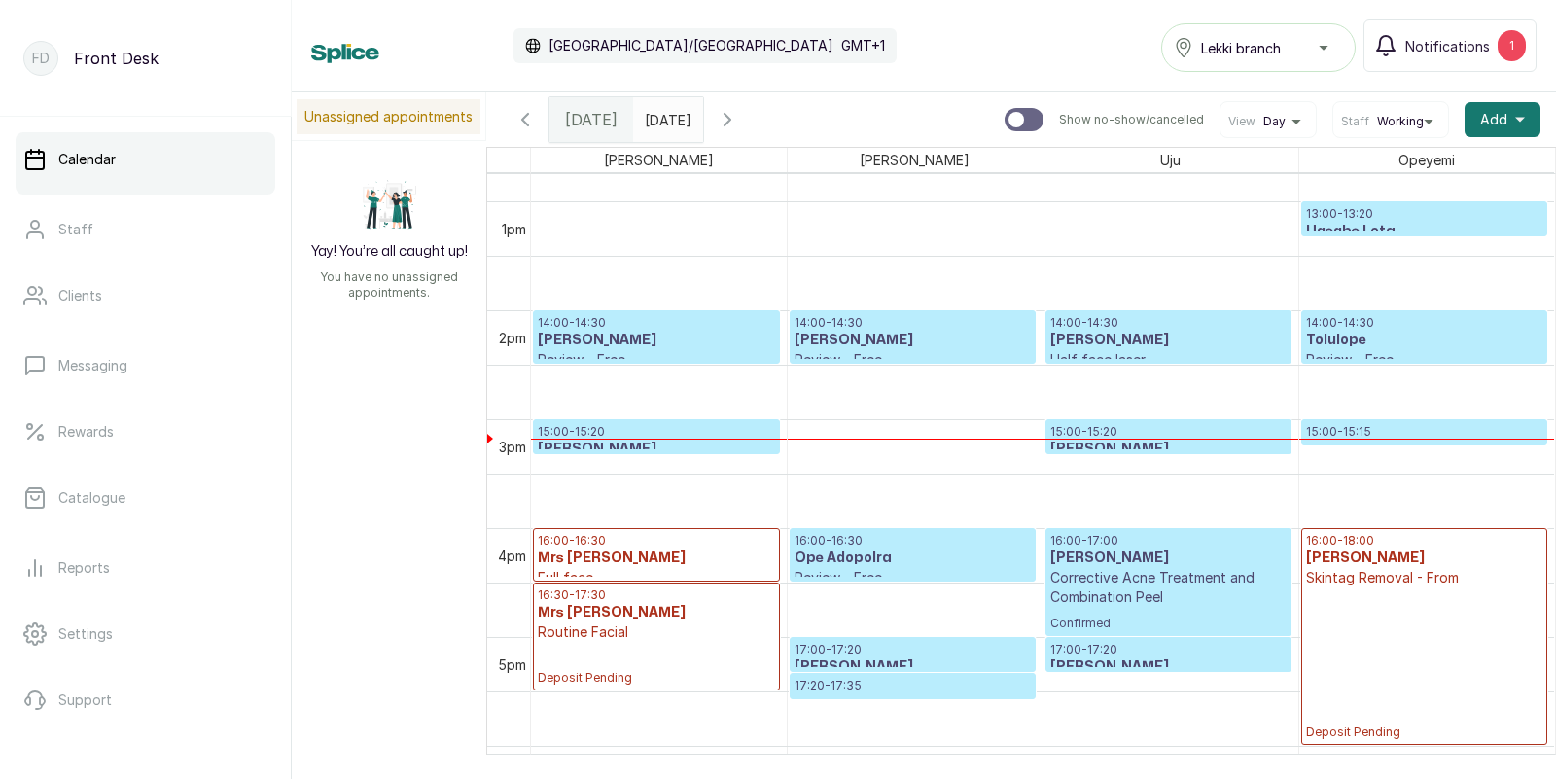
click at [1106, 338] on h3 "[PERSON_NAME]" at bounding box center [1168, 340] width 236 height 19
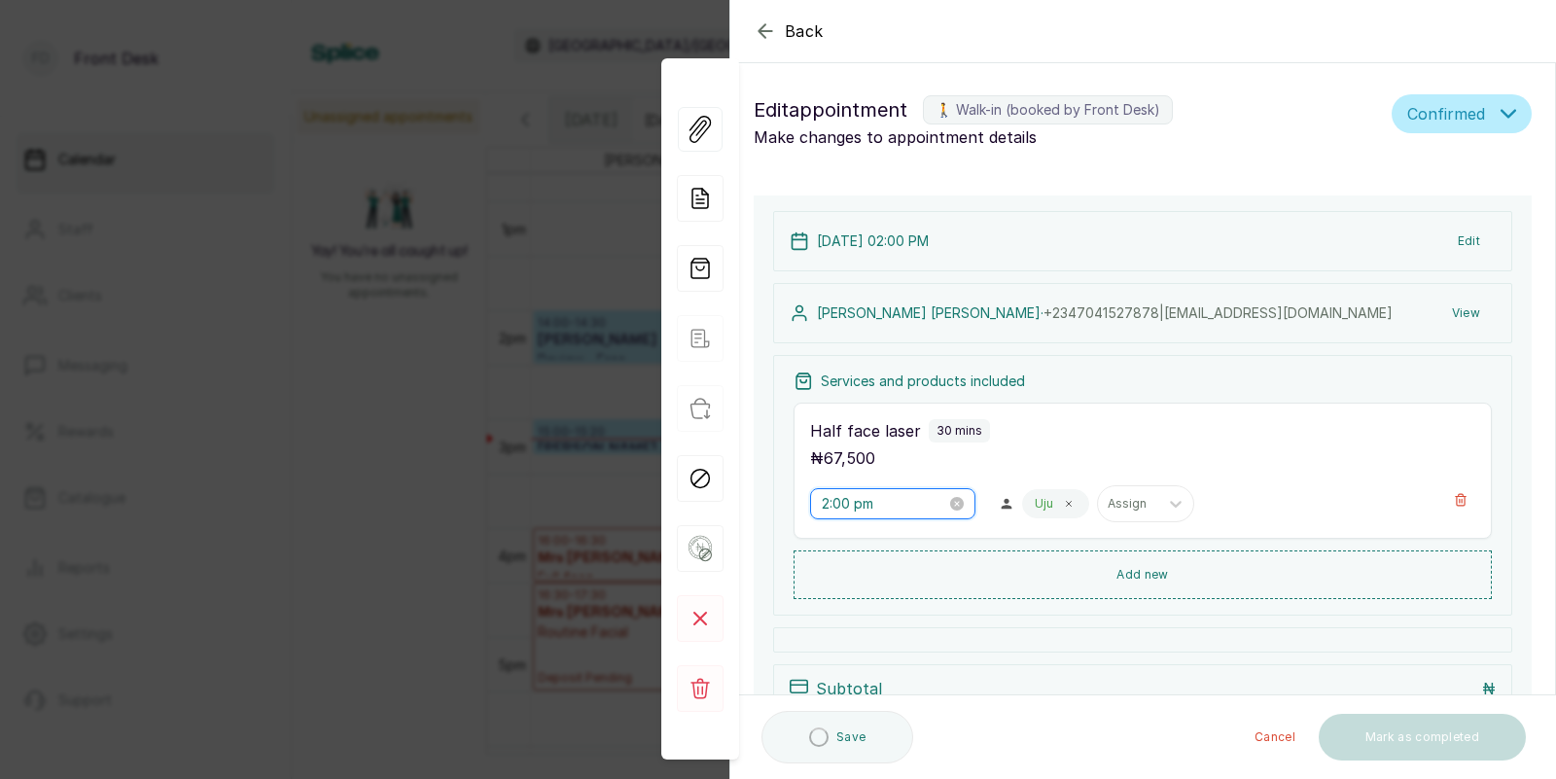
click at [854, 508] on input "2:00 pm" at bounding box center [884, 503] width 124 height 21
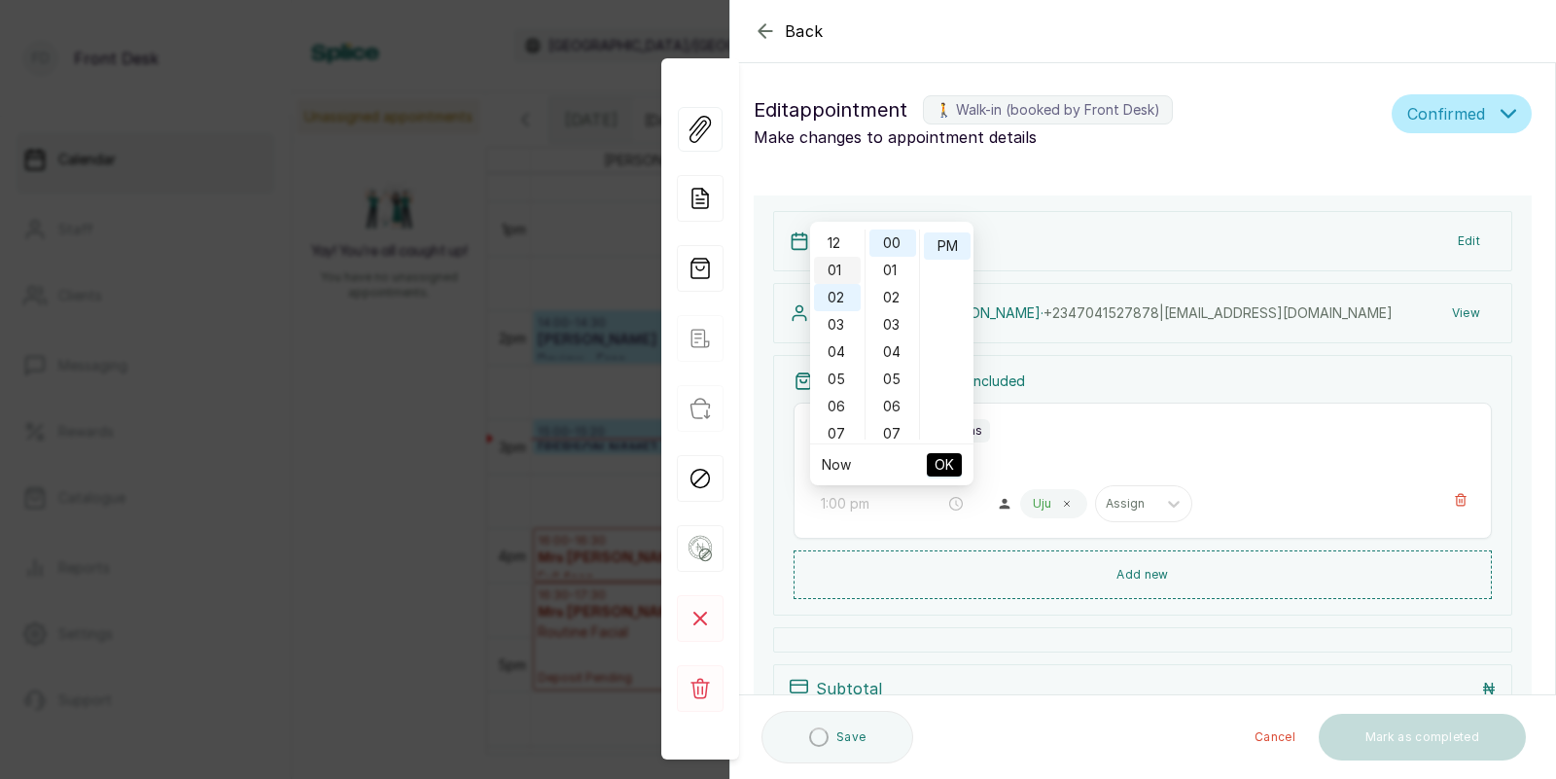
click at [834, 263] on div "01" at bounding box center [837, 270] width 47 height 27
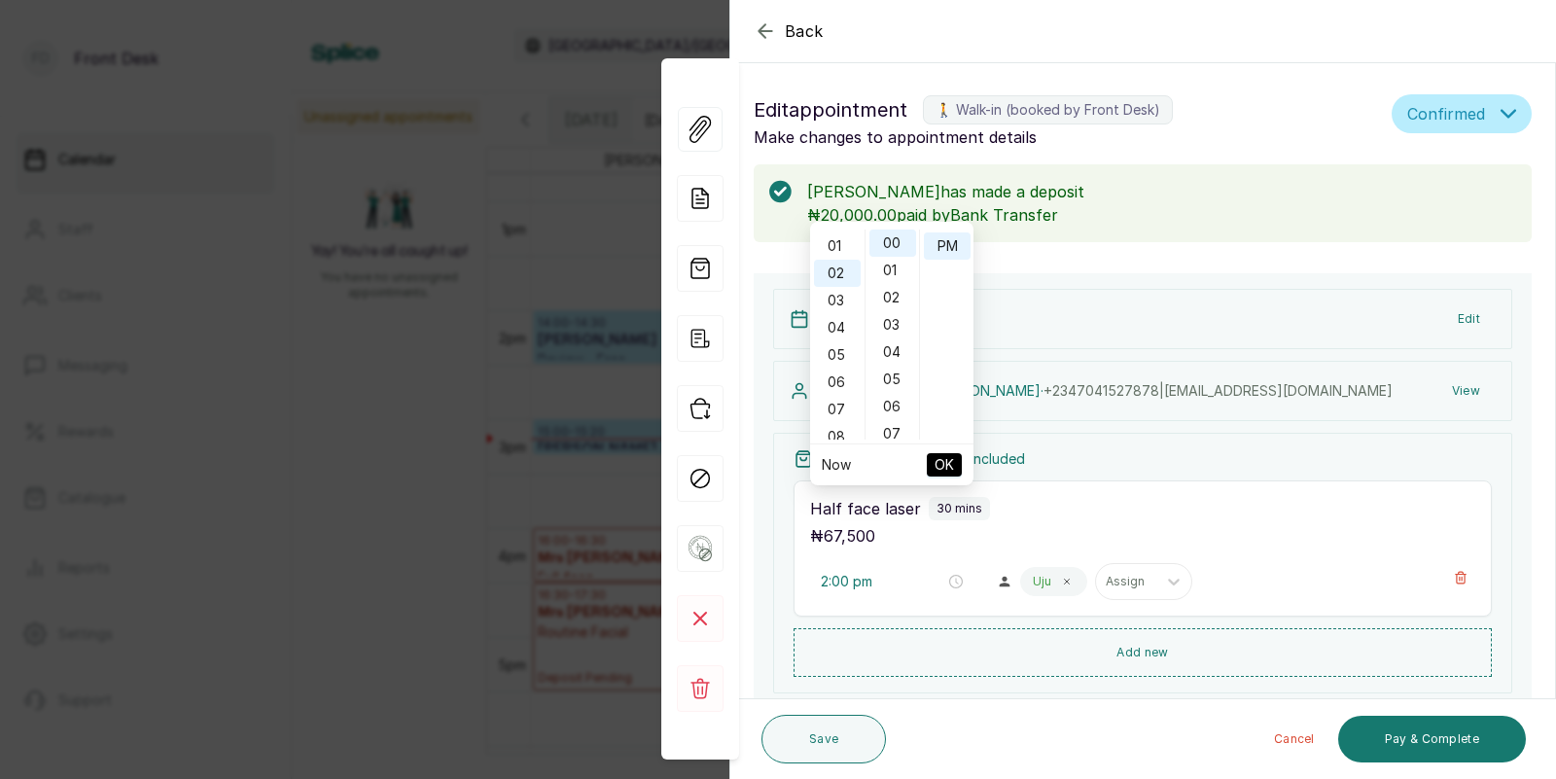
scroll to position [52, 0]
click at [940, 462] on span "OK" at bounding box center [943, 464] width 19 height 37
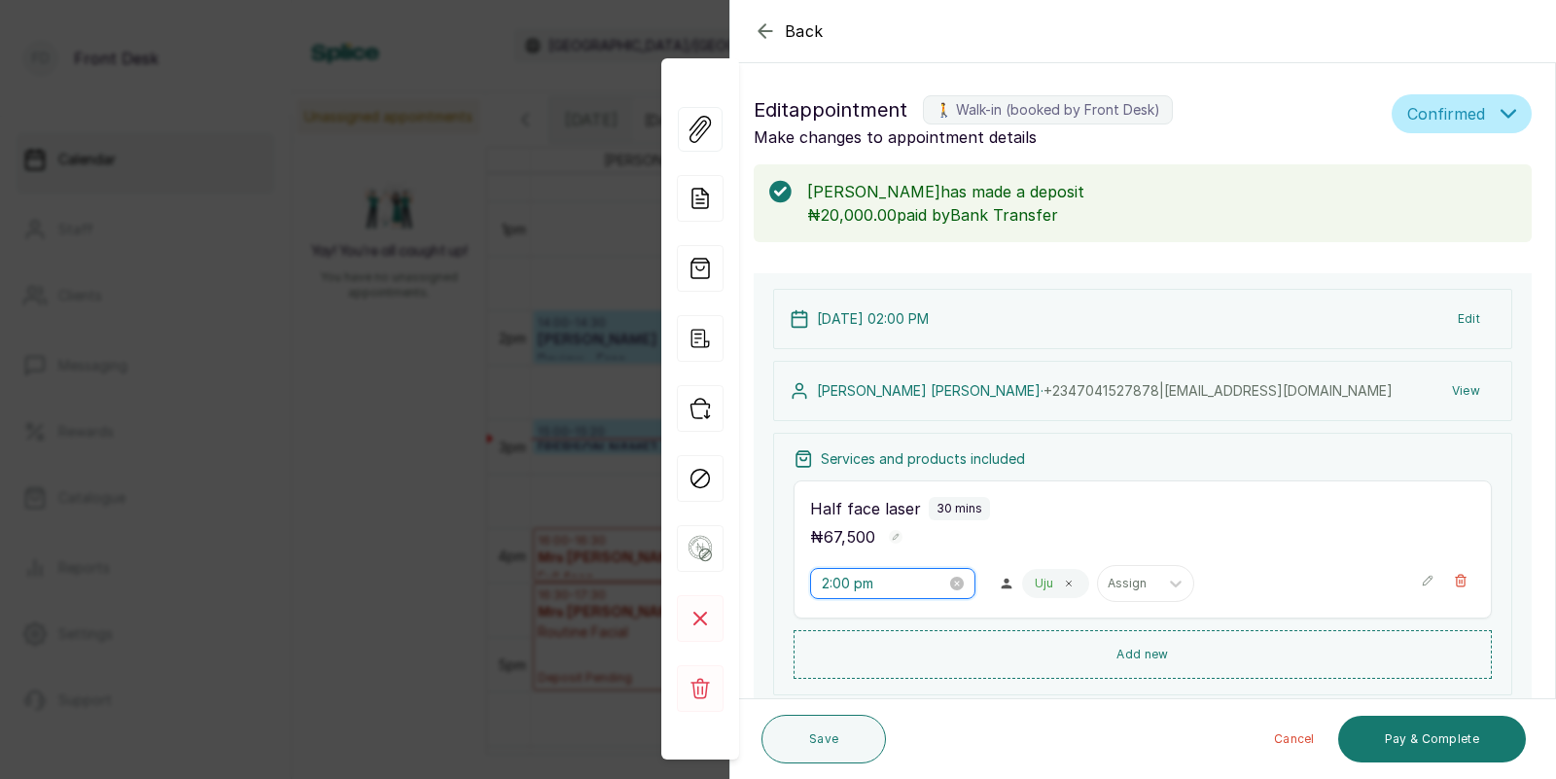
click at [850, 590] on input "2:00 pm" at bounding box center [884, 583] width 124 height 21
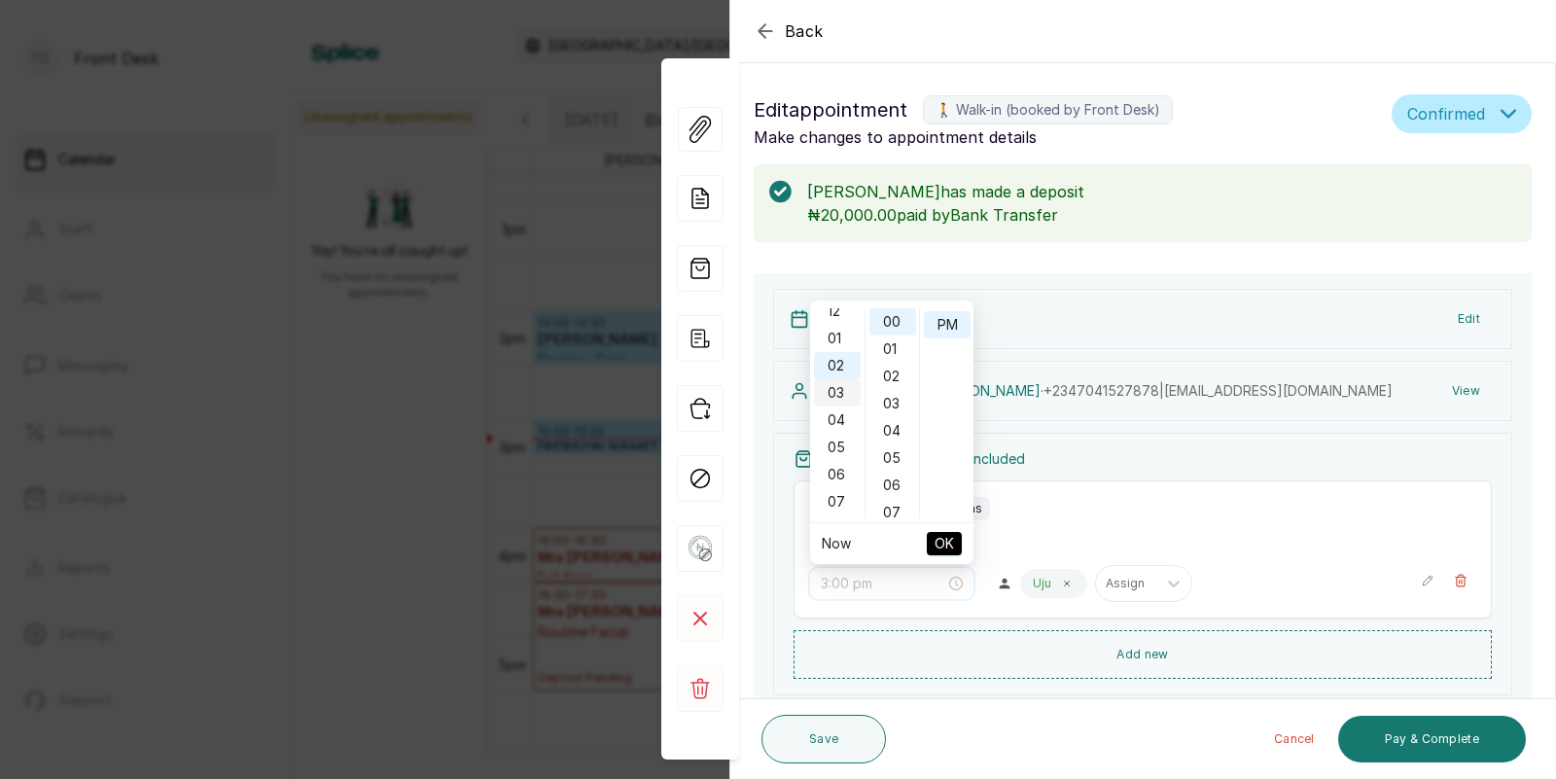
scroll to position [0, 0]
click at [837, 338] on div "01" at bounding box center [837, 348] width 47 height 27
type input "1:00 pm"
click at [943, 537] on span "OK" at bounding box center [943, 543] width 19 height 37
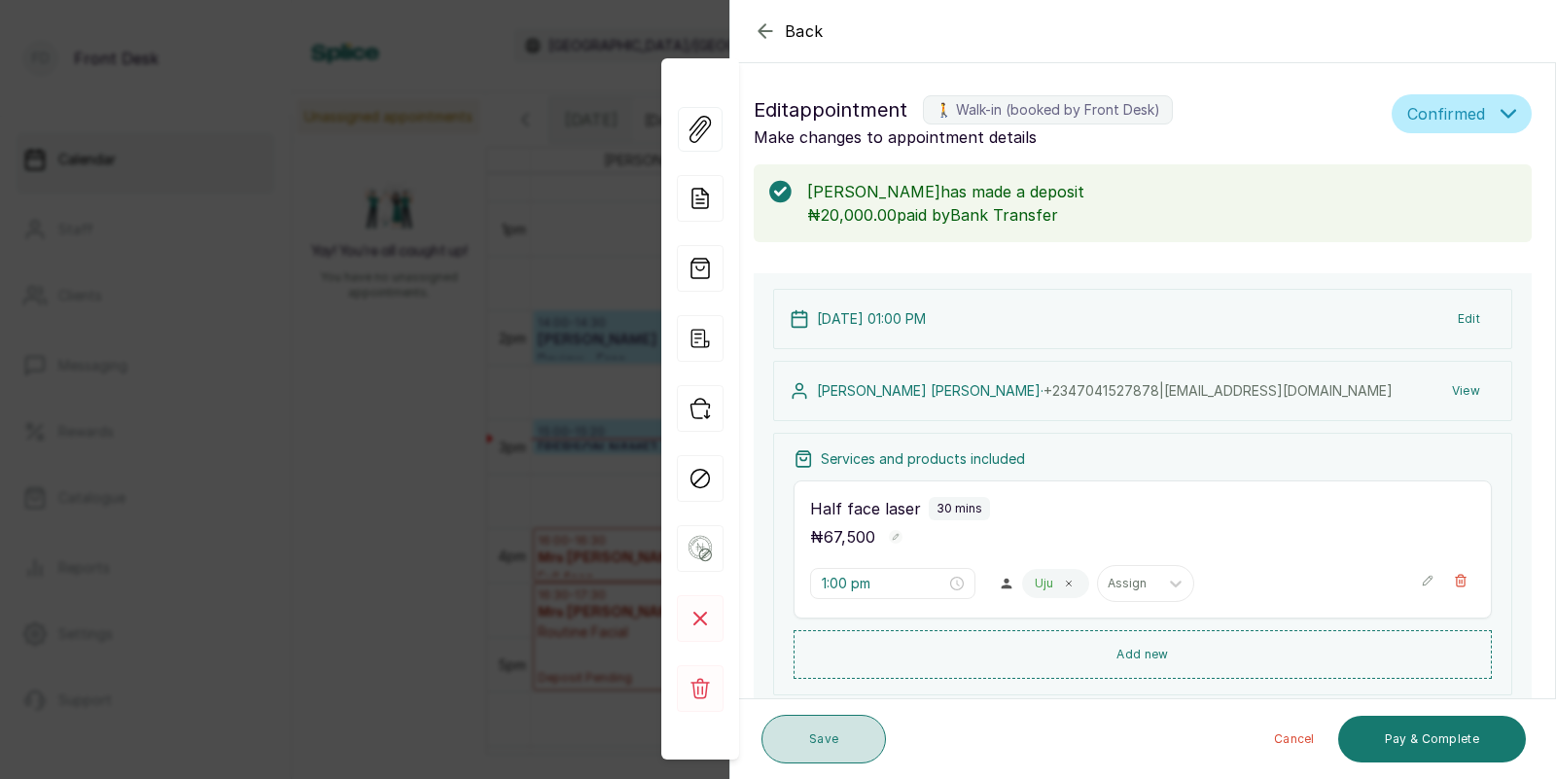
click at [811, 738] on button "Save" at bounding box center [823, 739] width 124 height 49
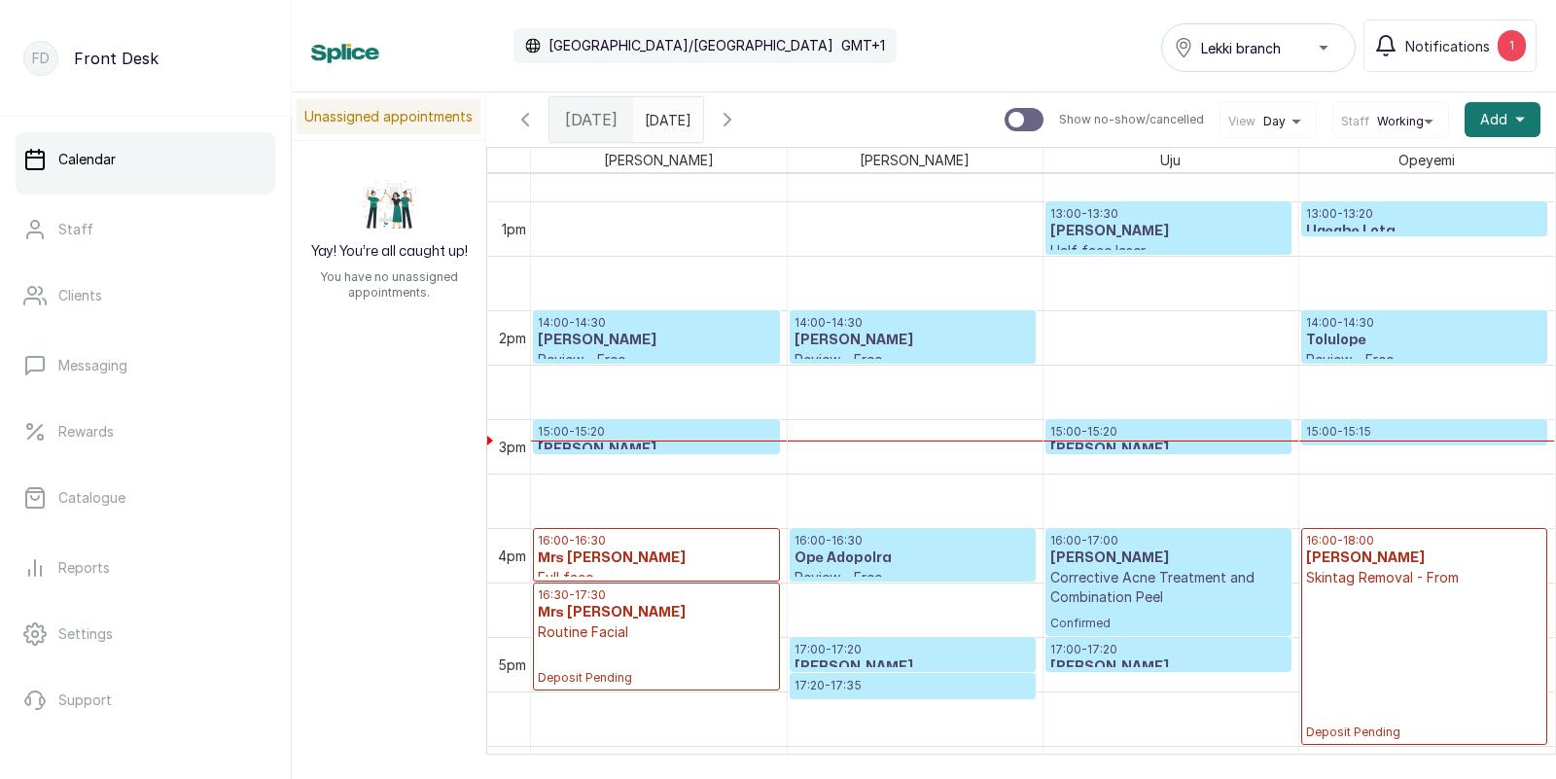
click at [892, 333] on h3 "[PERSON_NAME]" at bounding box center [912, 340] width 236 height 19
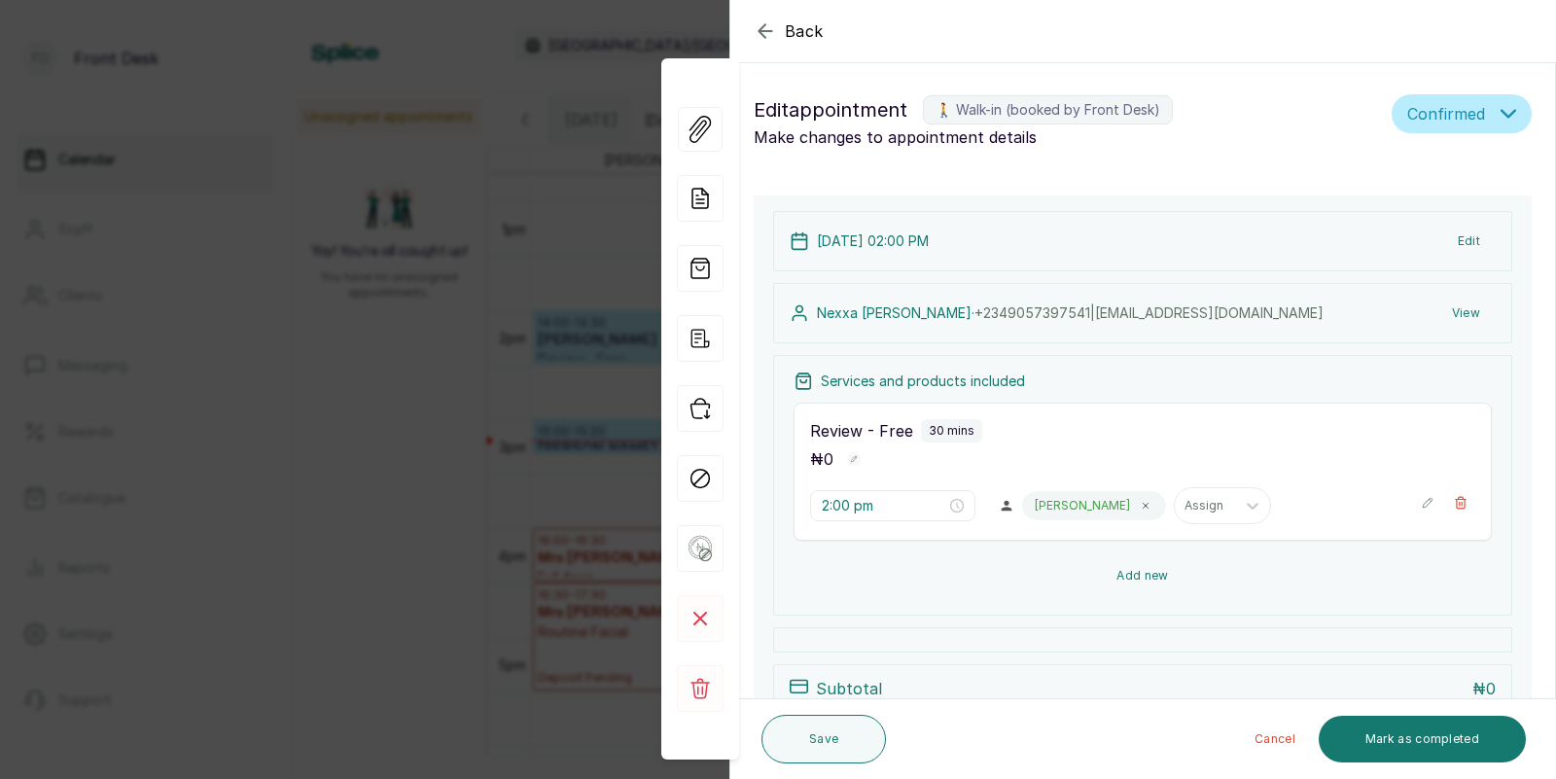
click at [1125, 570] on button "Add new" at bounding box center [1142, 575] width 698 height 47
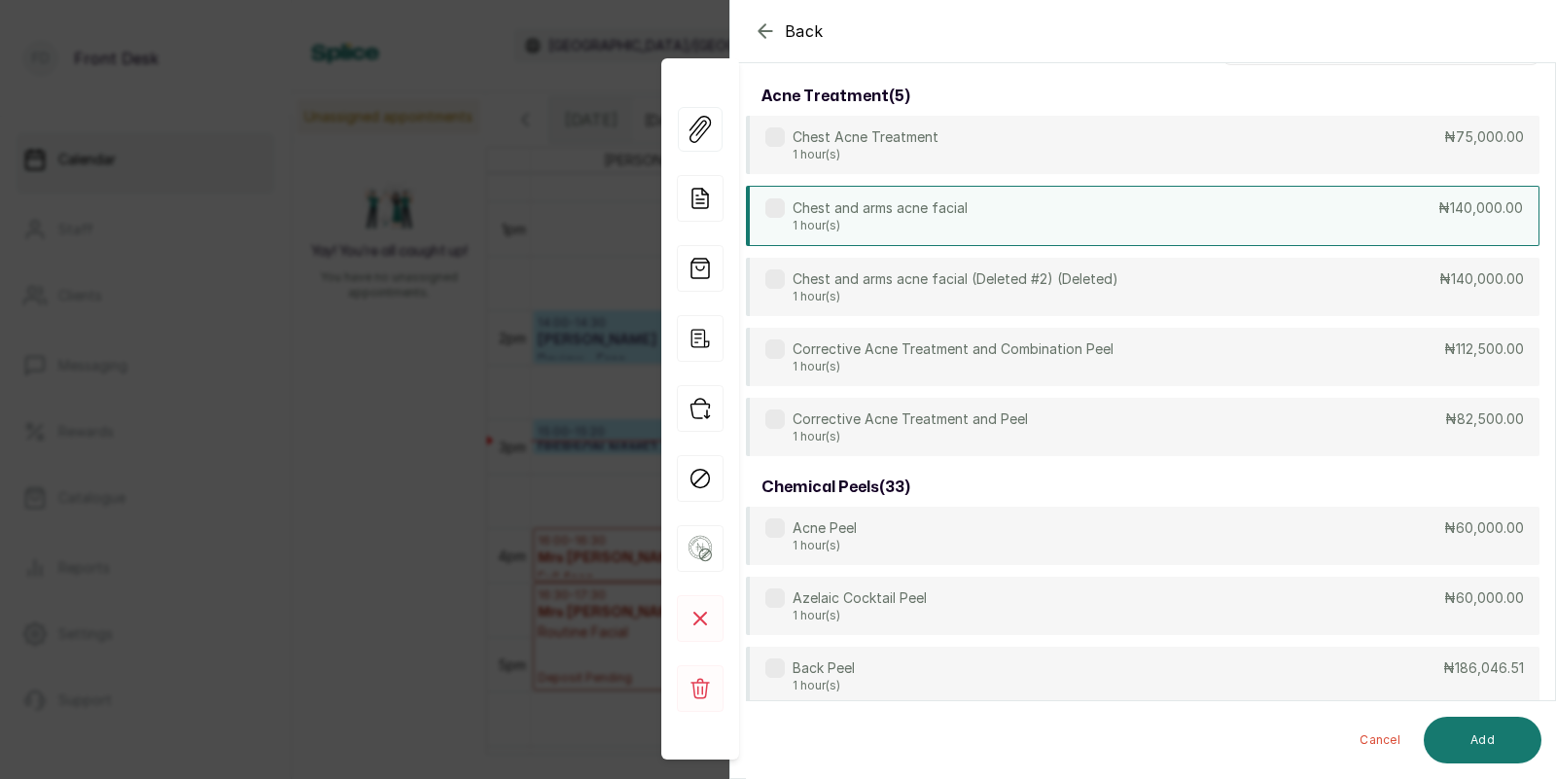
scroll to position [0, 0]
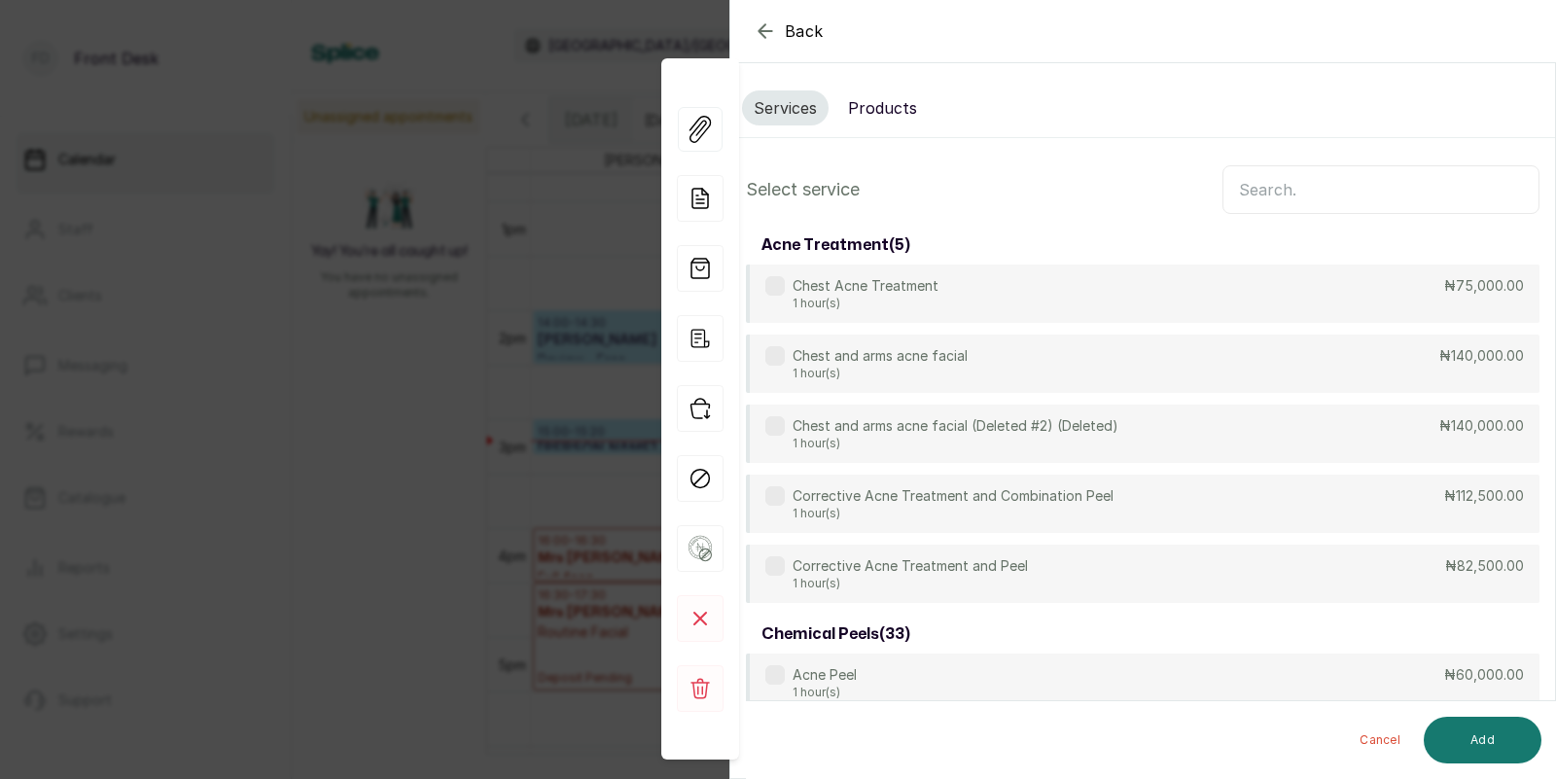
click at [1269, 194] on input "text" at bounding box center [1380, 189] width 317 height 49
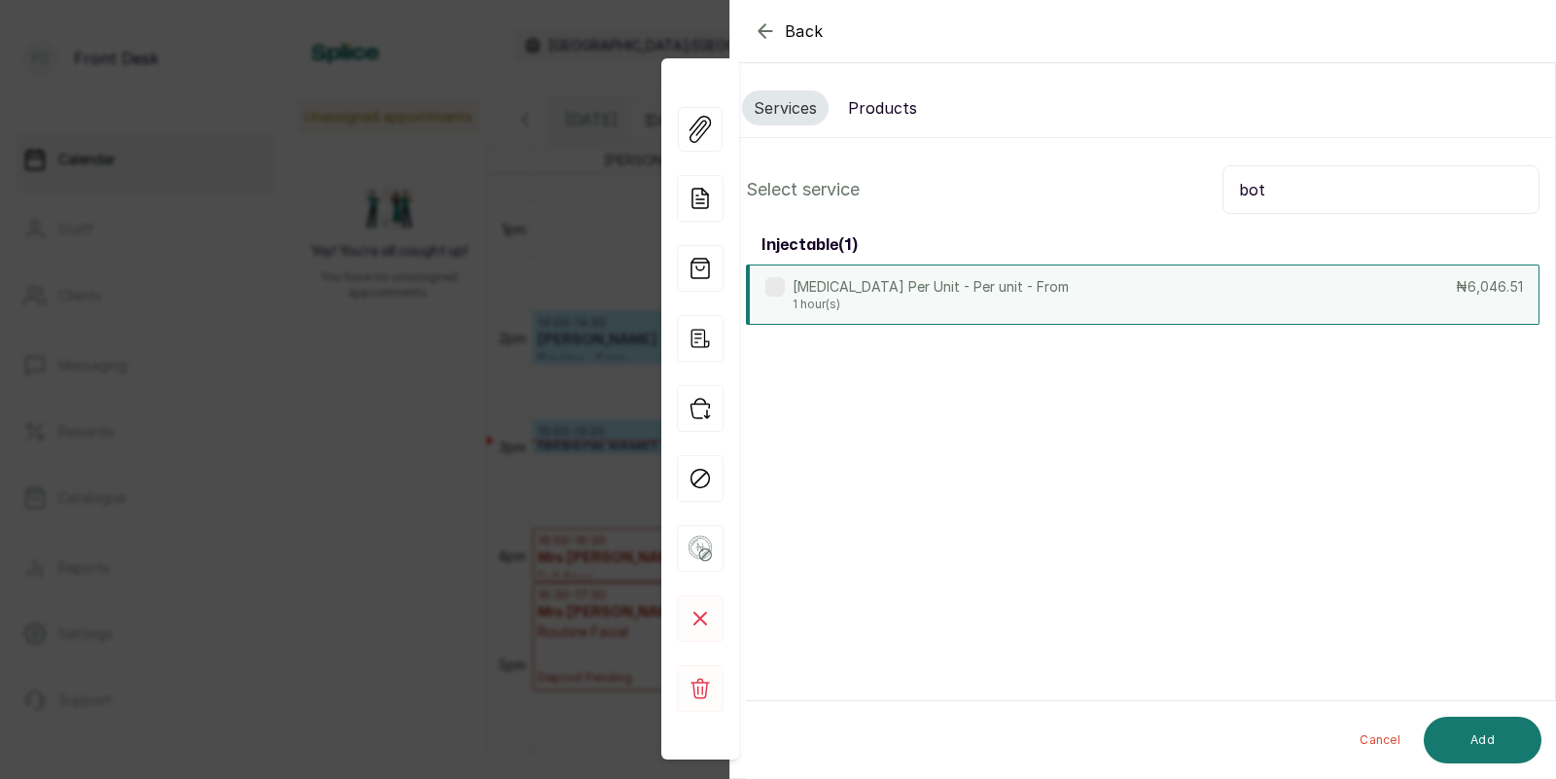
type input "bot"
click at [1098, 295] on div "Botox Per Unit - Per unit - From 1 hour(s) ₦6,046.51" at bounding box center [1142, 294] width 793 height 60
click at [1494, 730] on button "Add" at bounding box center [1483, 740] width 118 height 47
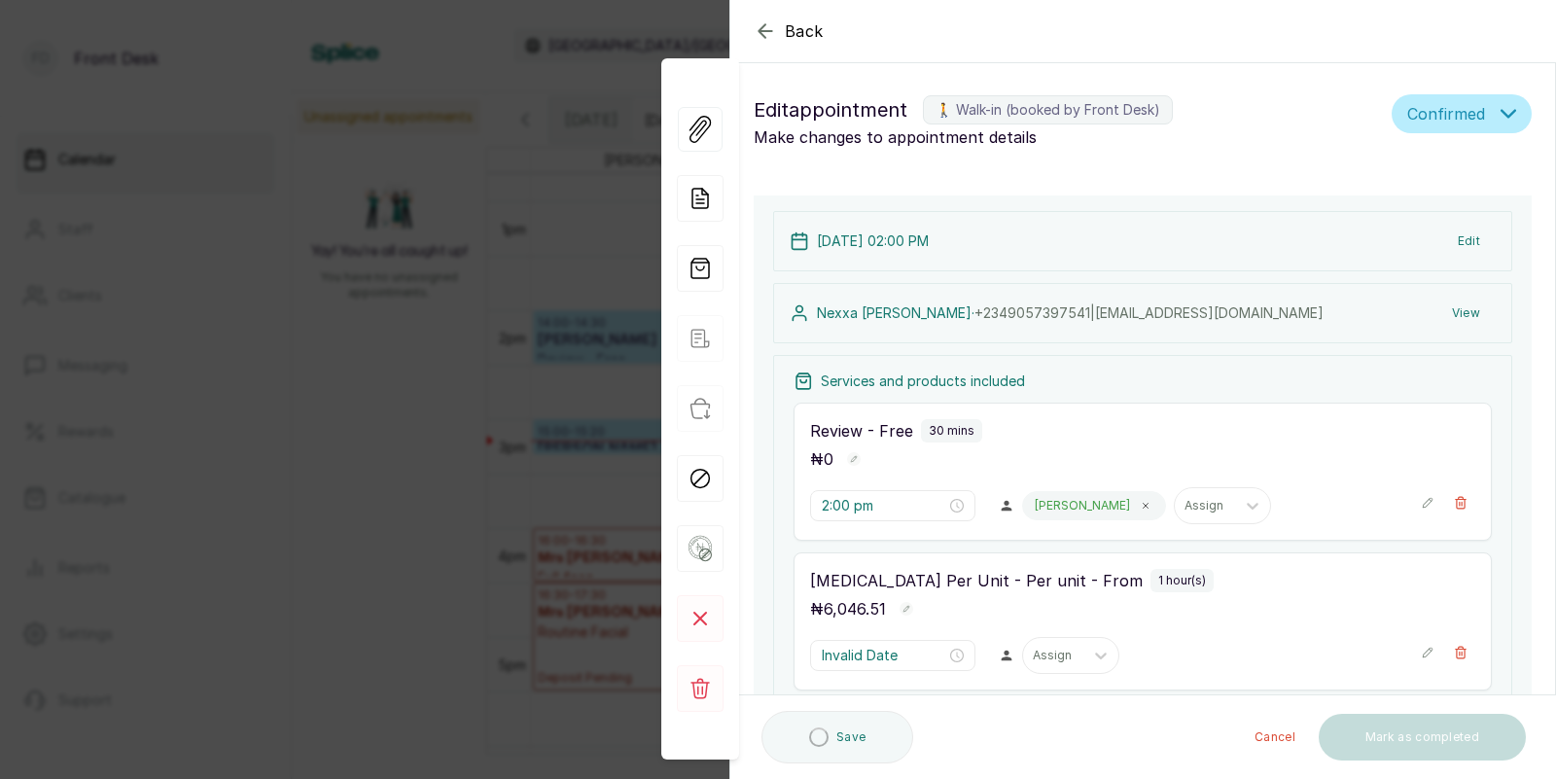
type input "2:30 pm"
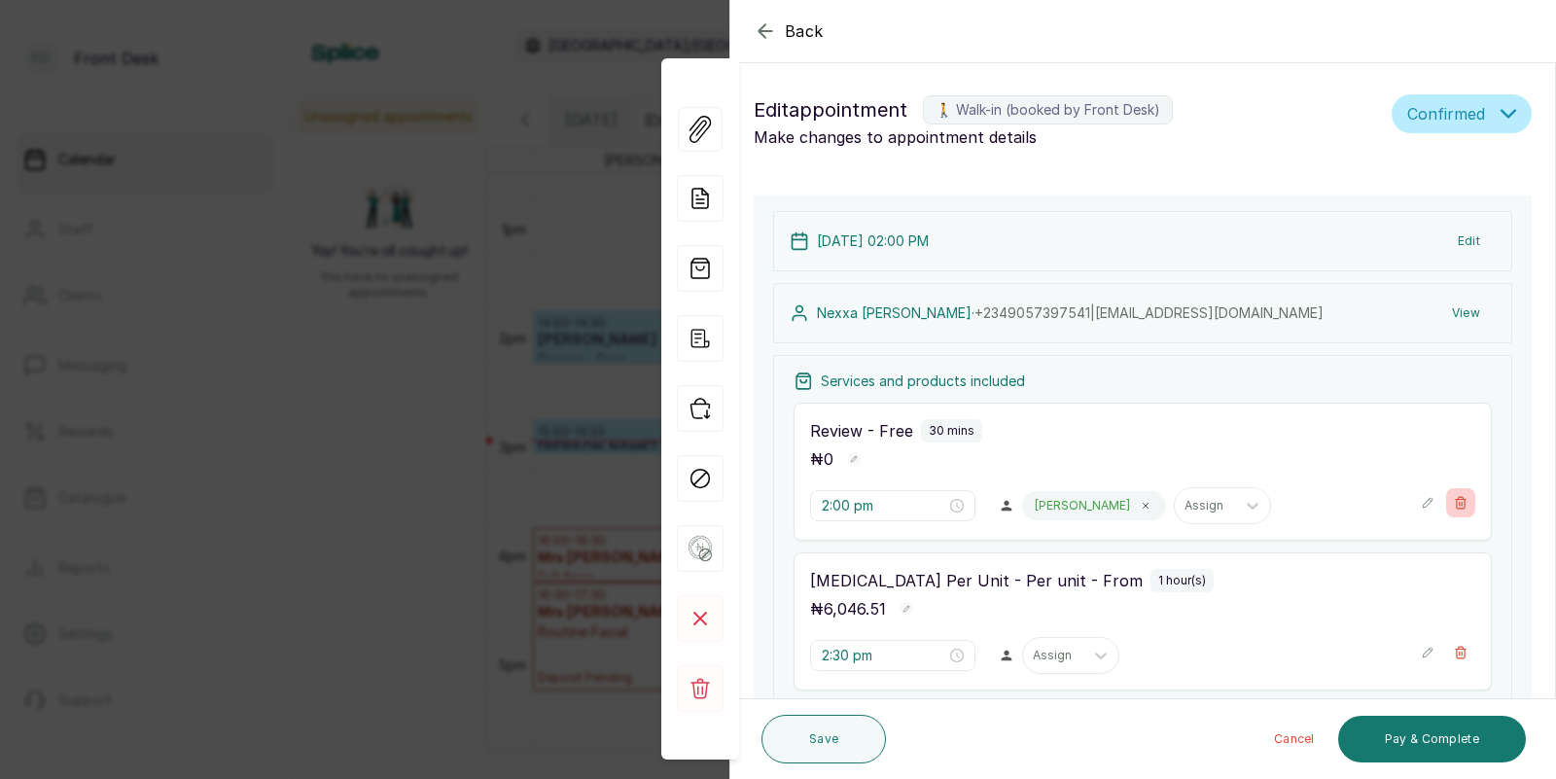
click at [1463, 499] on icon "button" at bounding box center [1461, 503] width 14 height 14
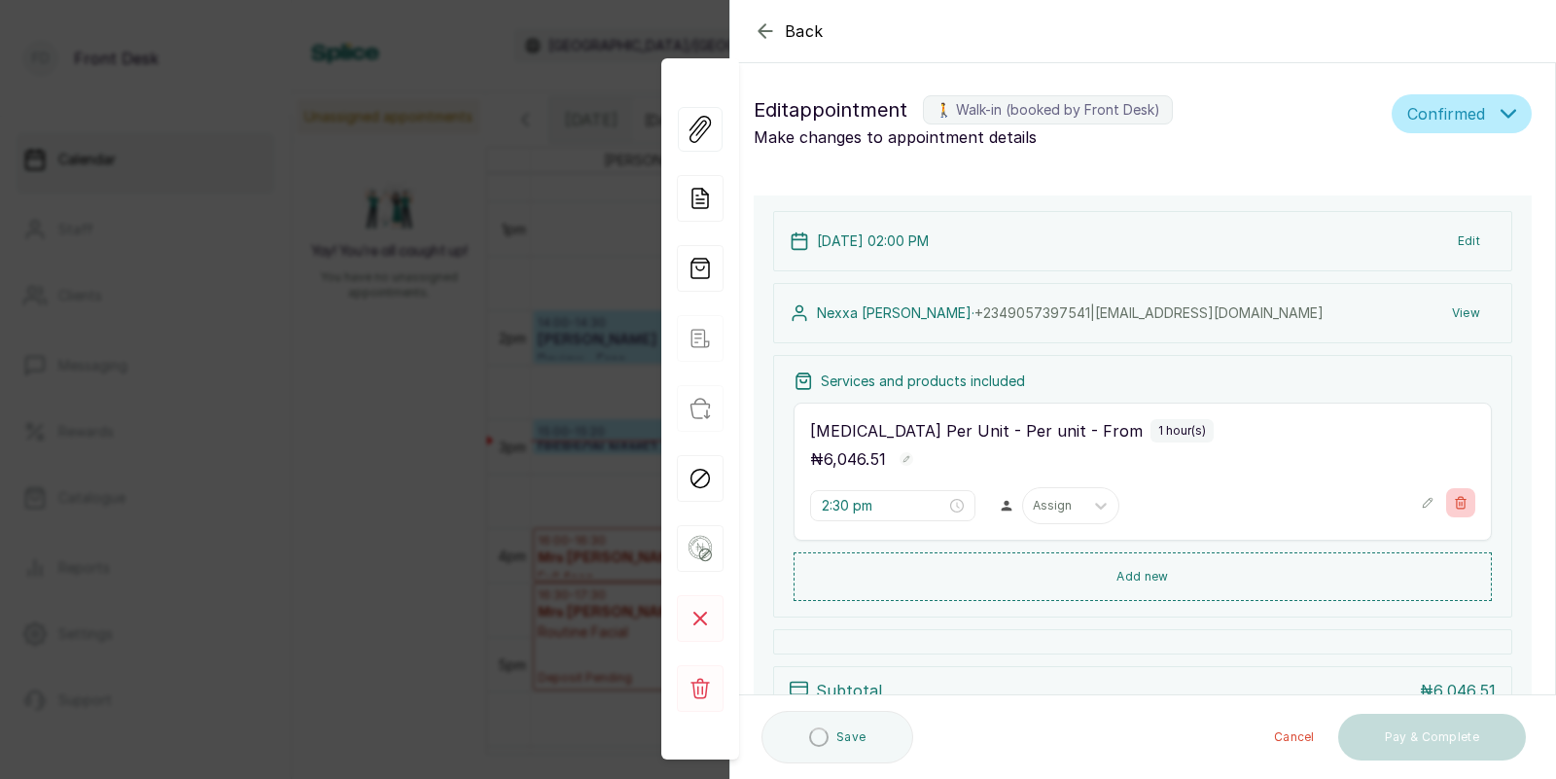
type input "2:30 pm"
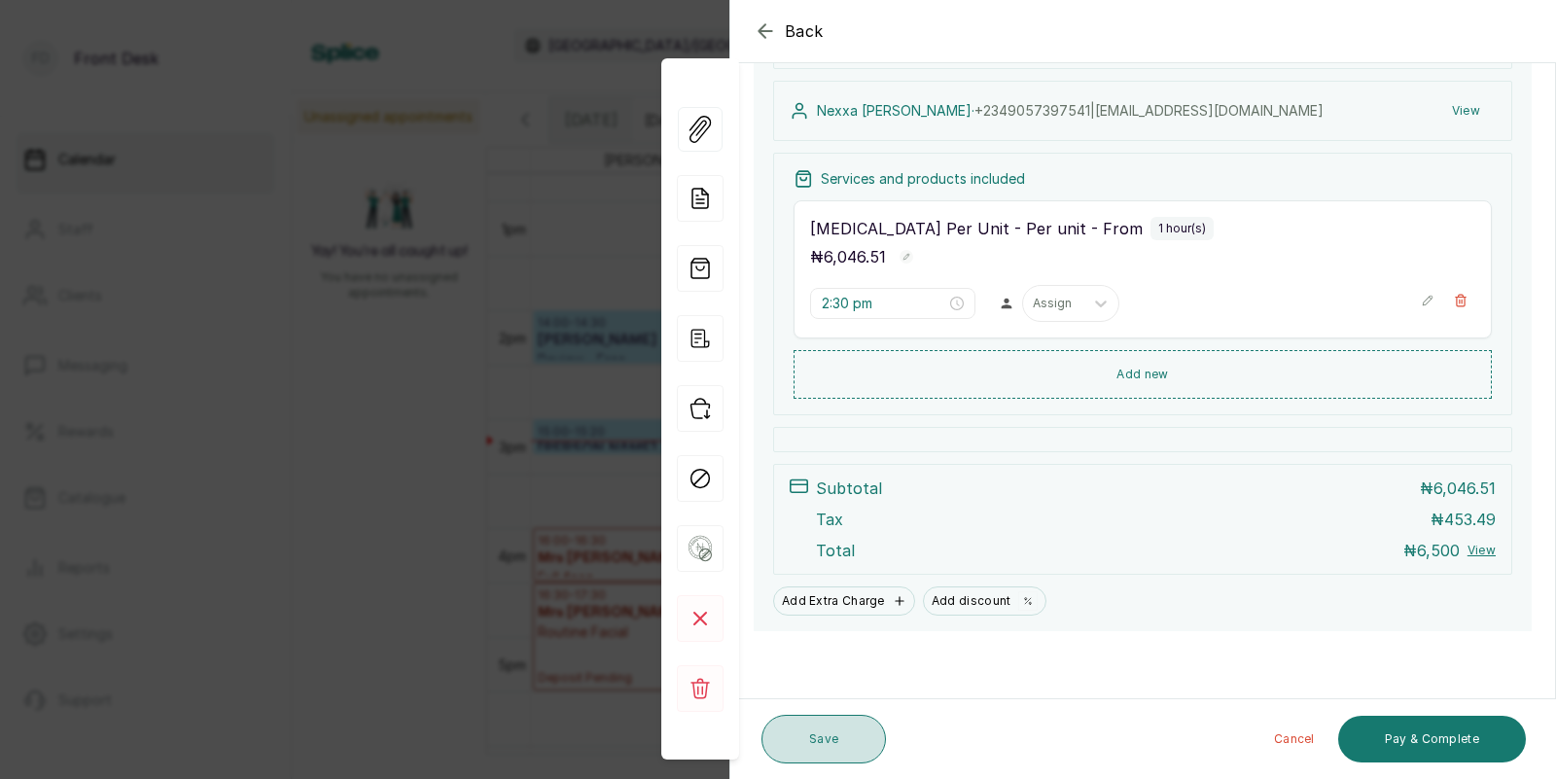
scroll to position [205, 0]
click at [801, 743] on button "Save" at bounding box center [823, 739] width 124 height 49
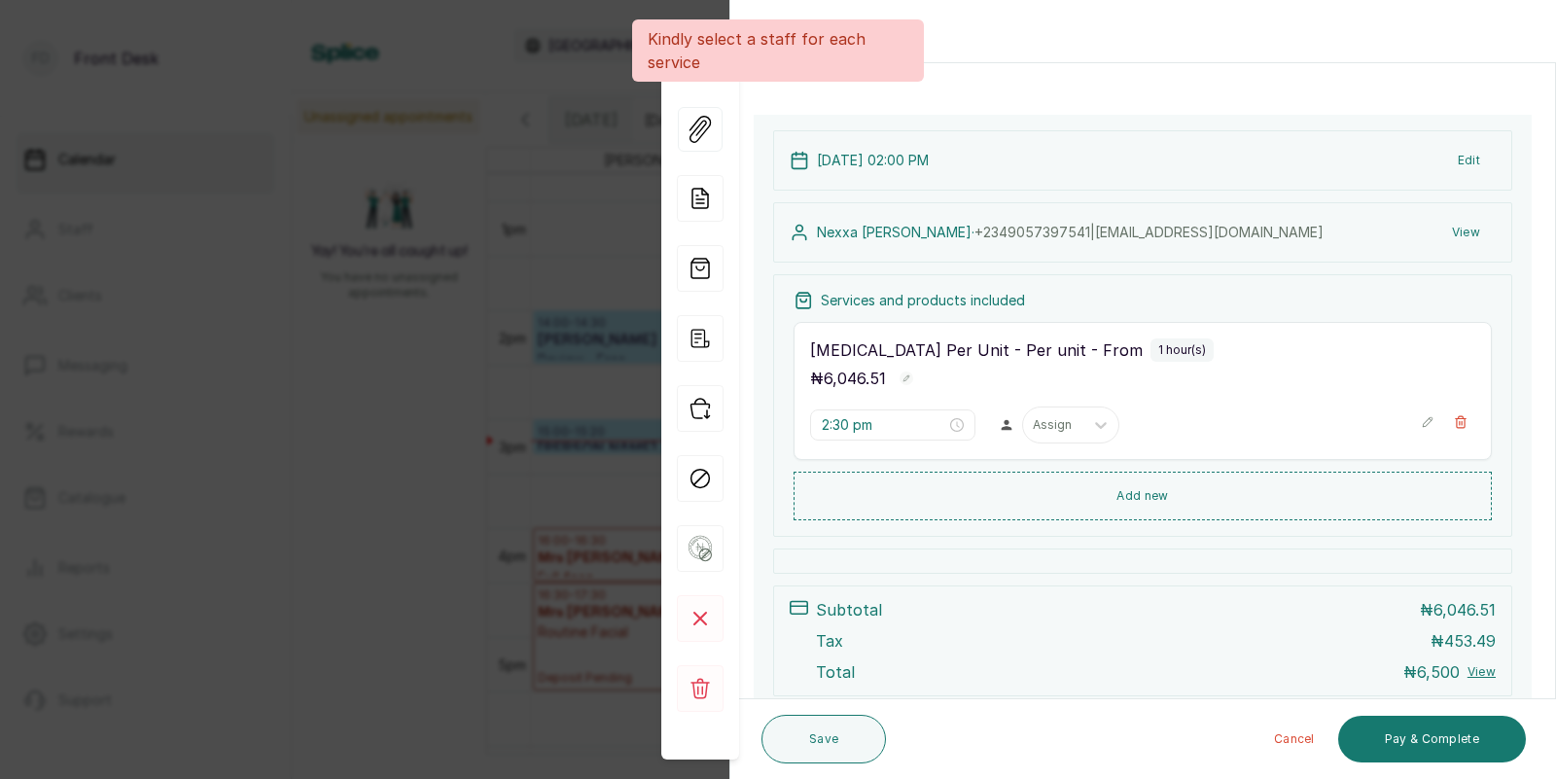
scroll to position [76, 0]
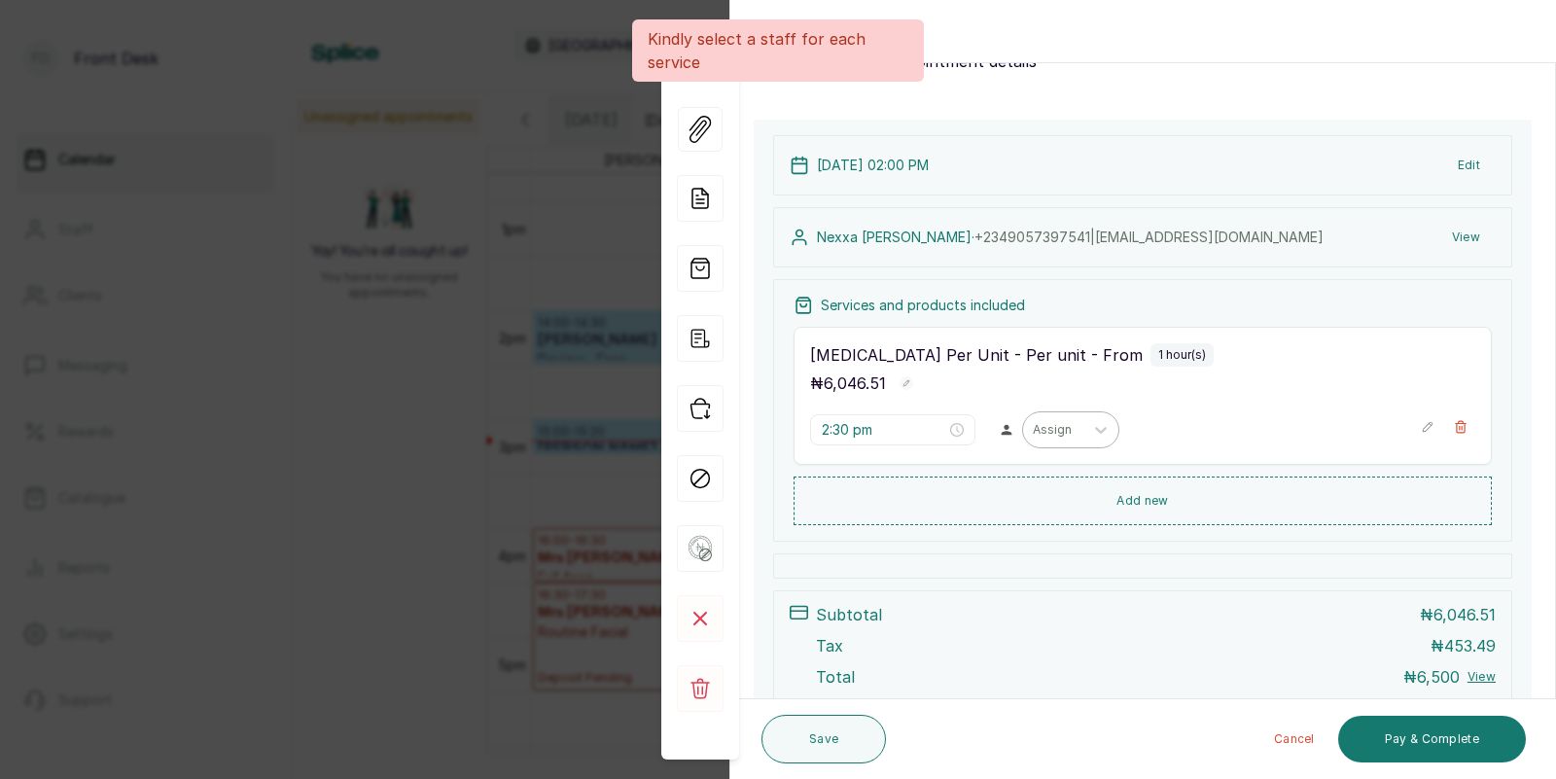
click at [1033, 430] on div at bounding box center [1053, 430] width 41 height 18
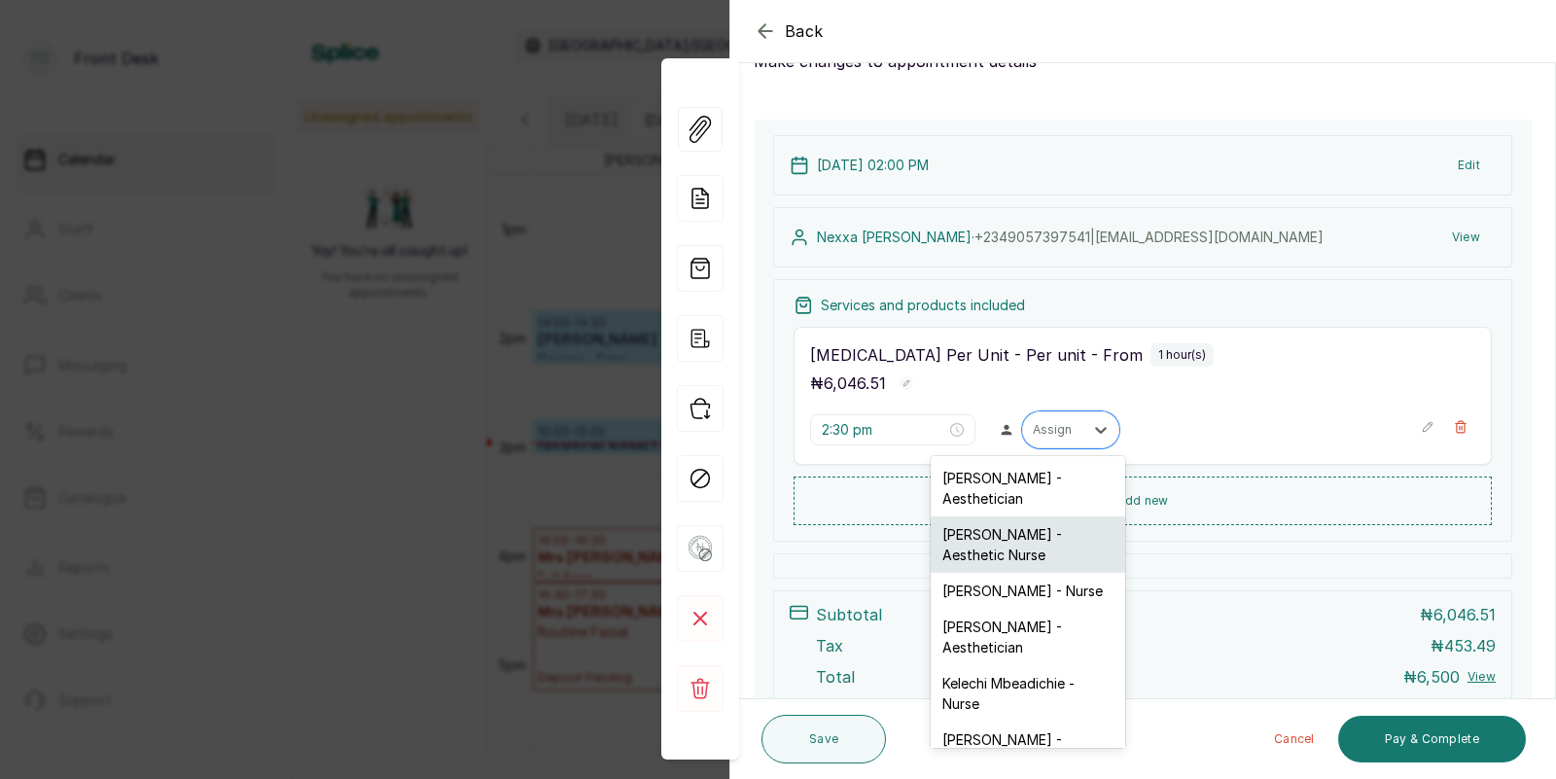
click at [1005, 531] on div "[PERSON_NAME] - Aesthetic Nurse" at bounding box center [1028, 544] width 194 height 56
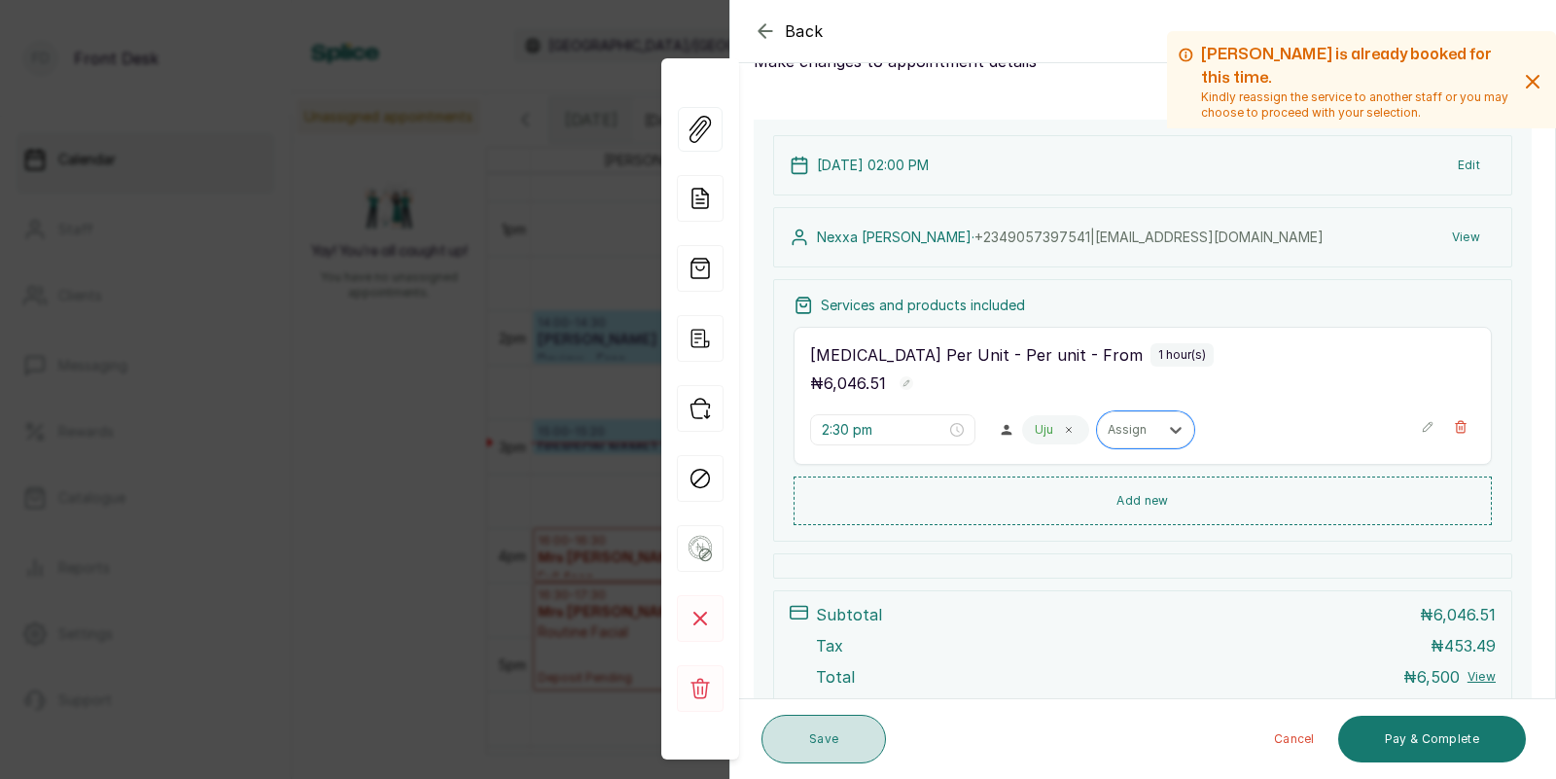
click at [836, 739] on button "Save" at bounding box center [823, 739] width 124 height 49
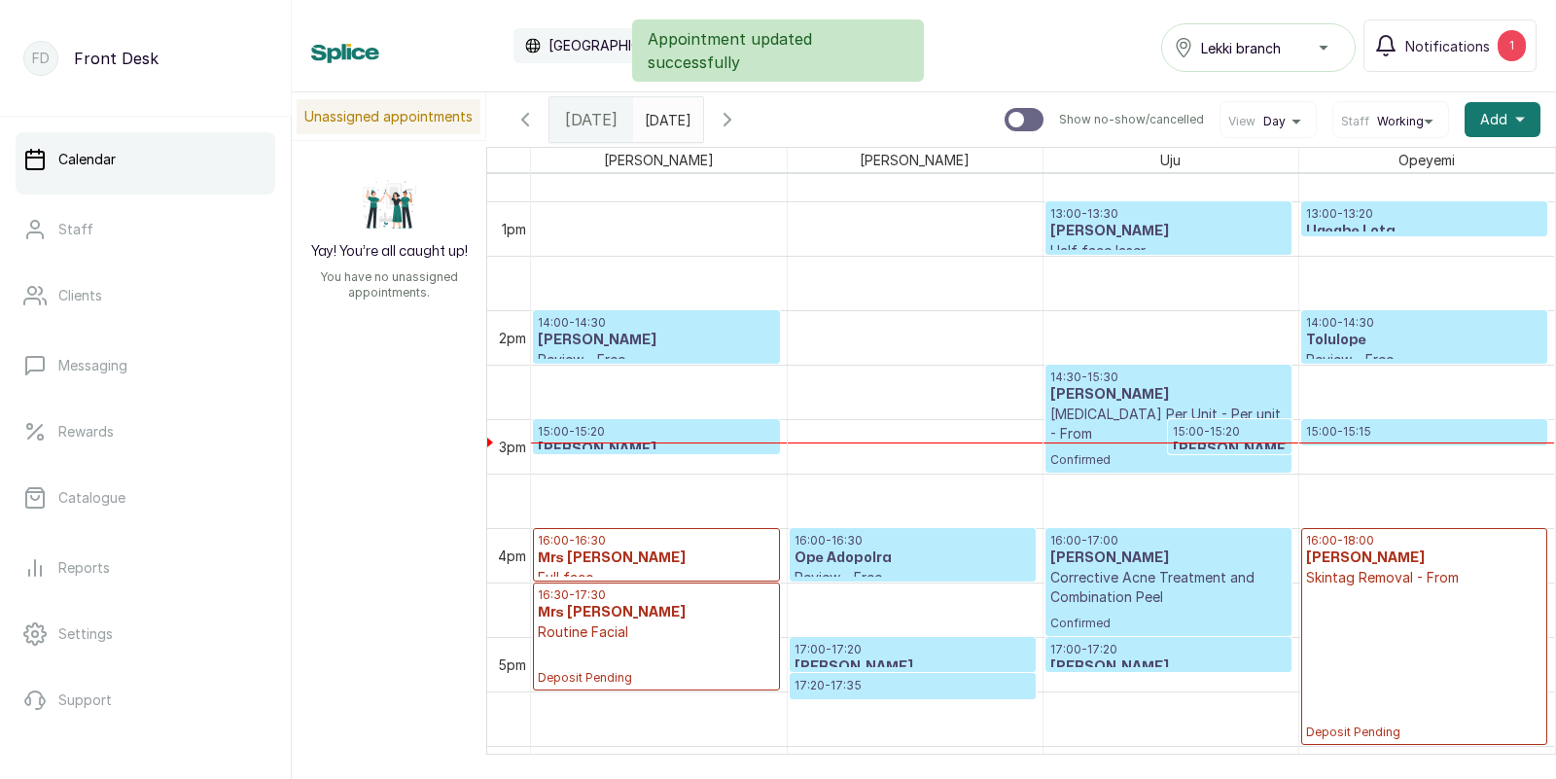
click at [1111, 406] on p "[MEDICAL_DATA] Per Unit - Per unit - From" at bounding box center [1168, 424] width 236 height 39
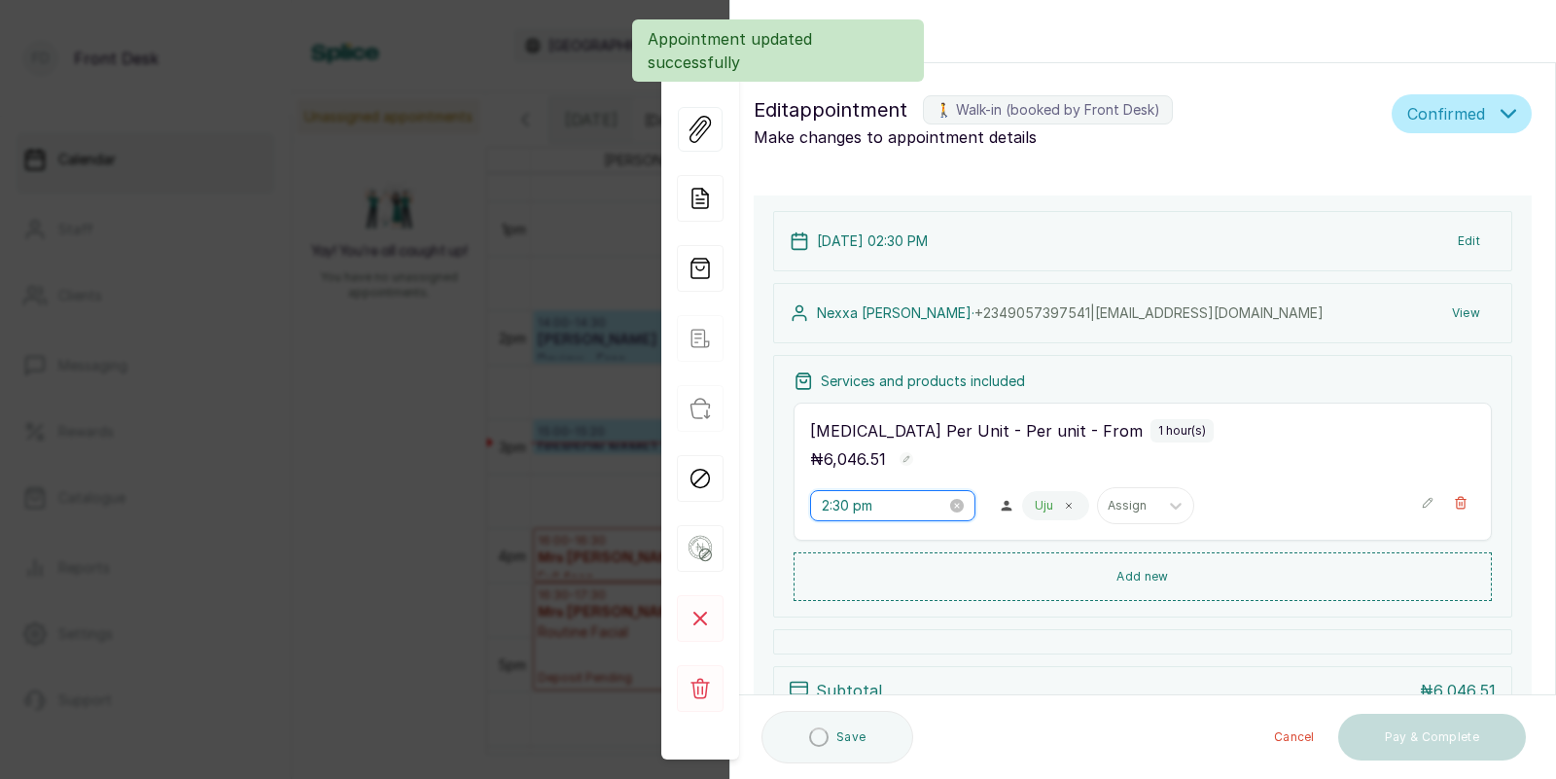
click at [850, 504] on input "2:30 pm" at bounding box center [884, 505] width 124 height 21
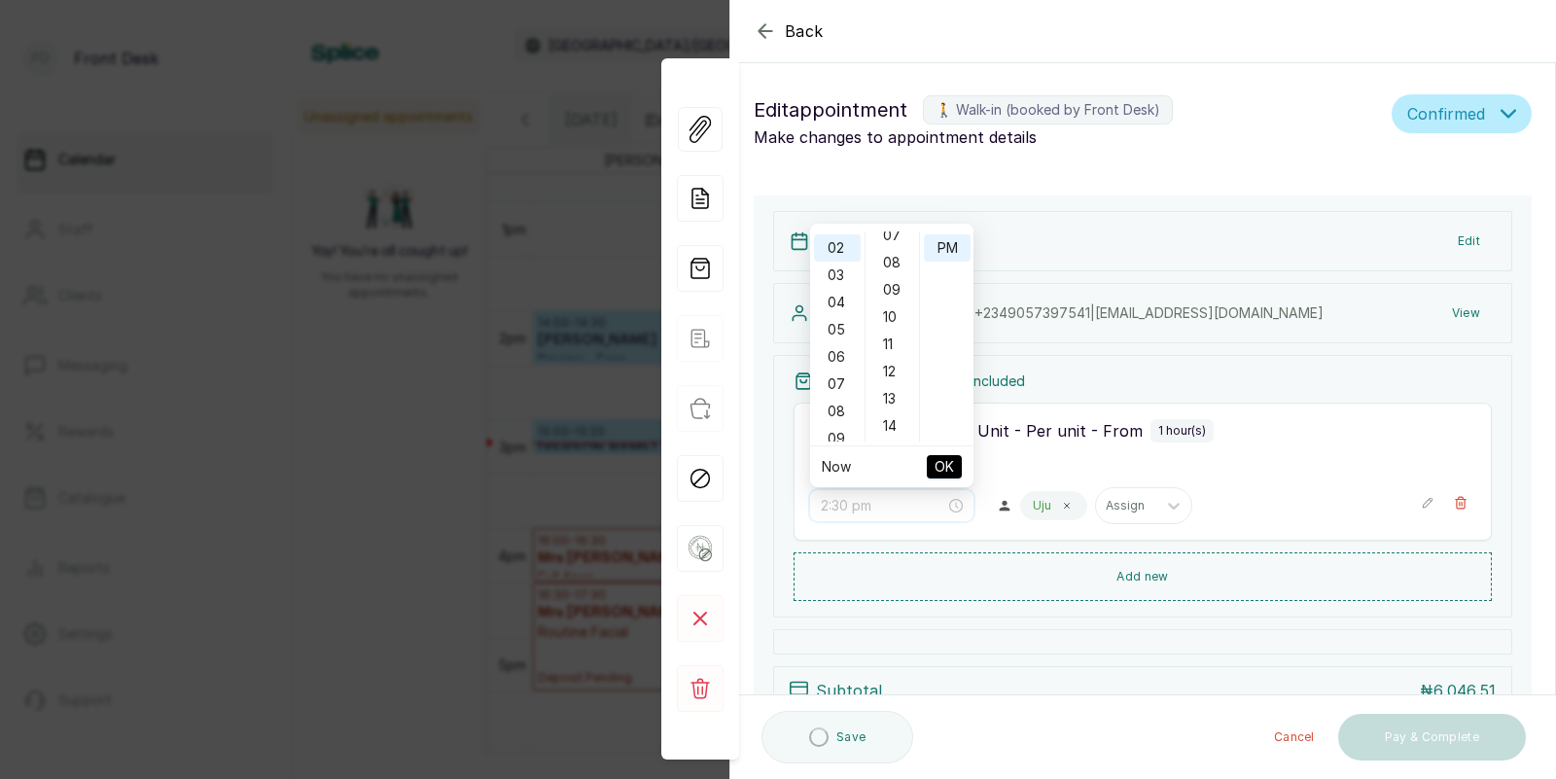
scroll to position [0, 0]
click at [892, 243] on div "00" at bounding box center [892, 244] width 47 height 27
type input "2:00 pm"
click at [933, 464] on button "OK" at bounding box center [944, 466] width 35 height 23
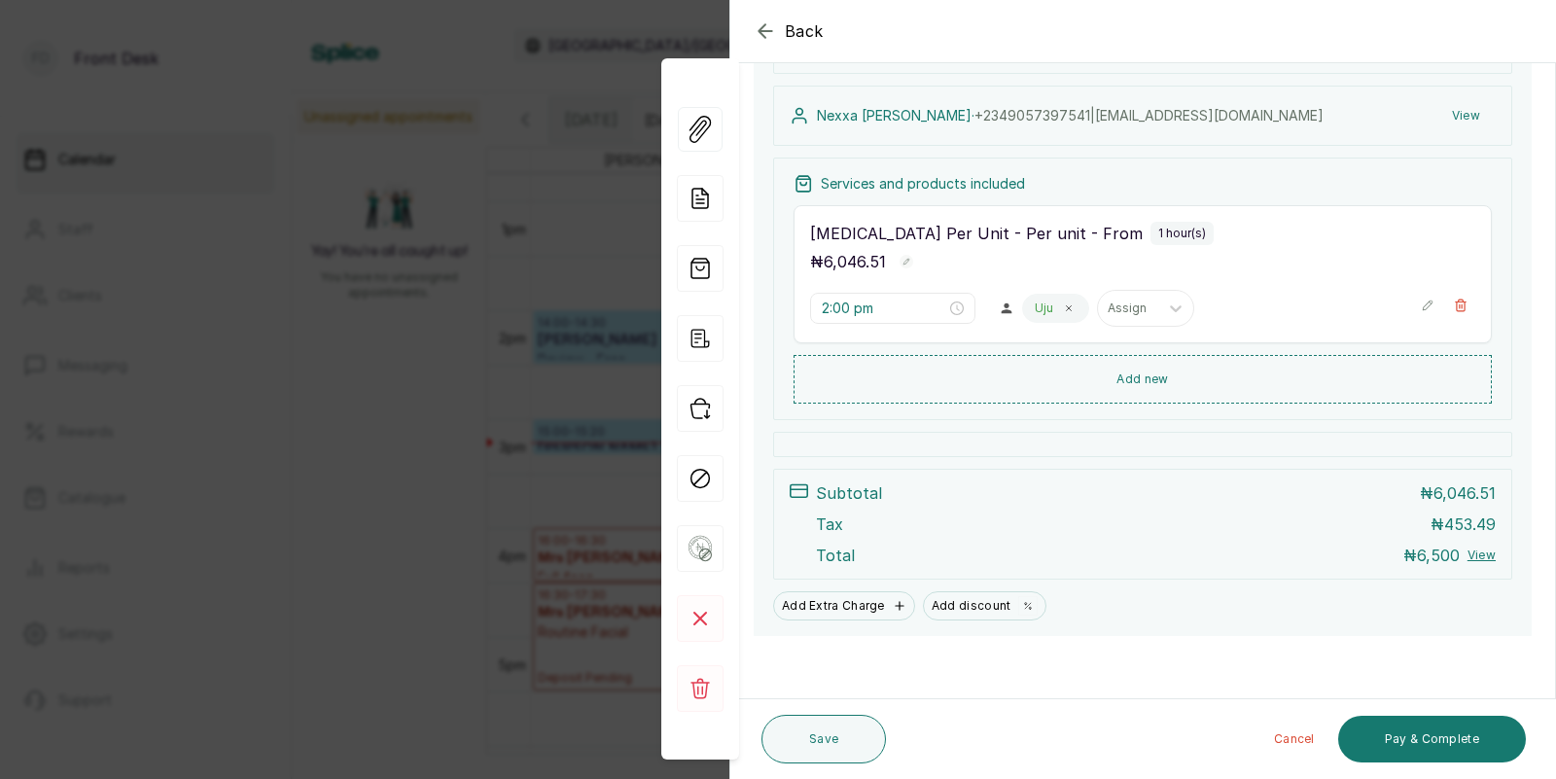
scroll to position [205, 0]
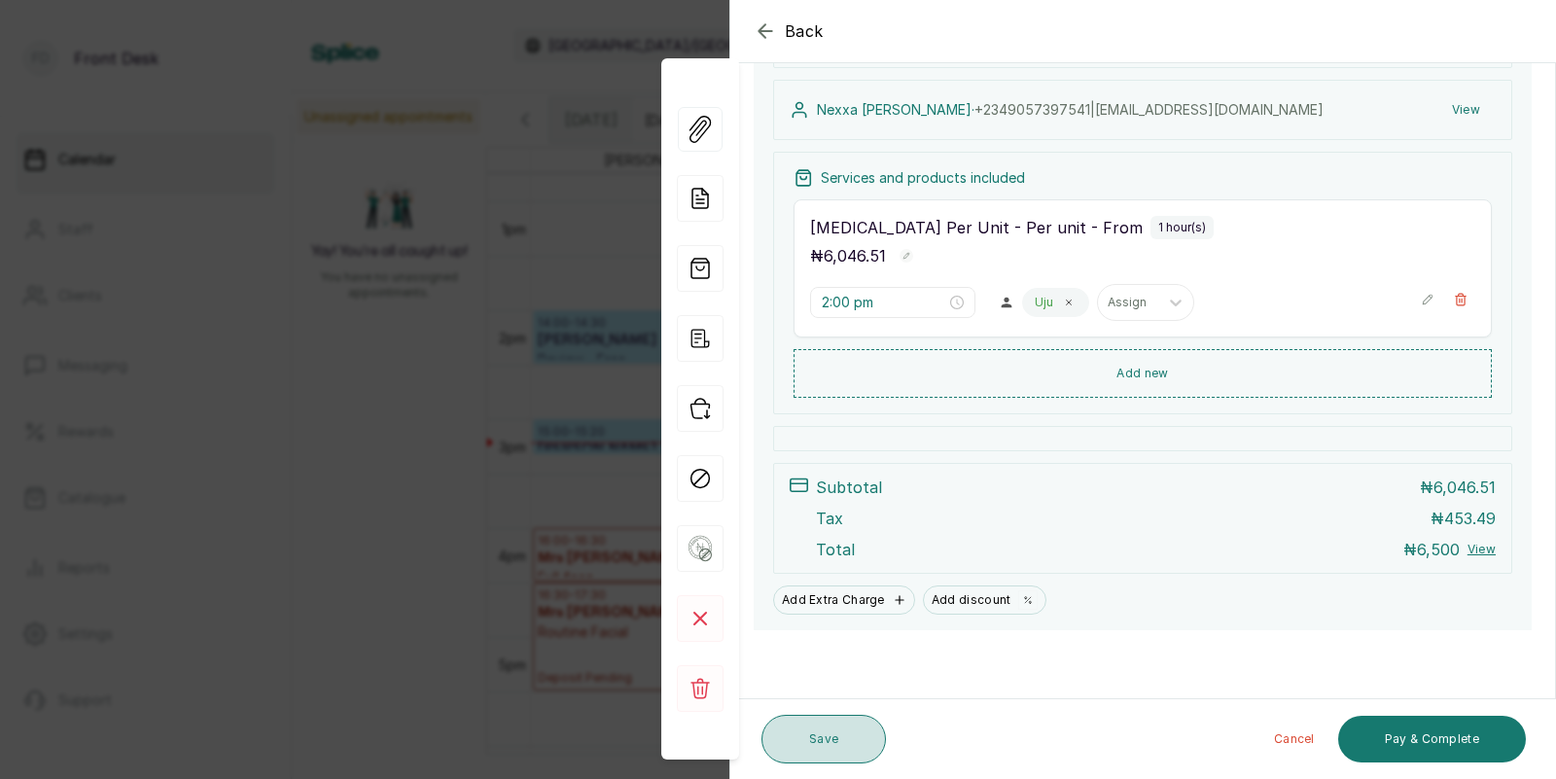
click at [823, 727] on button "Save" at bounding box center [823, 739] width 124 height 49
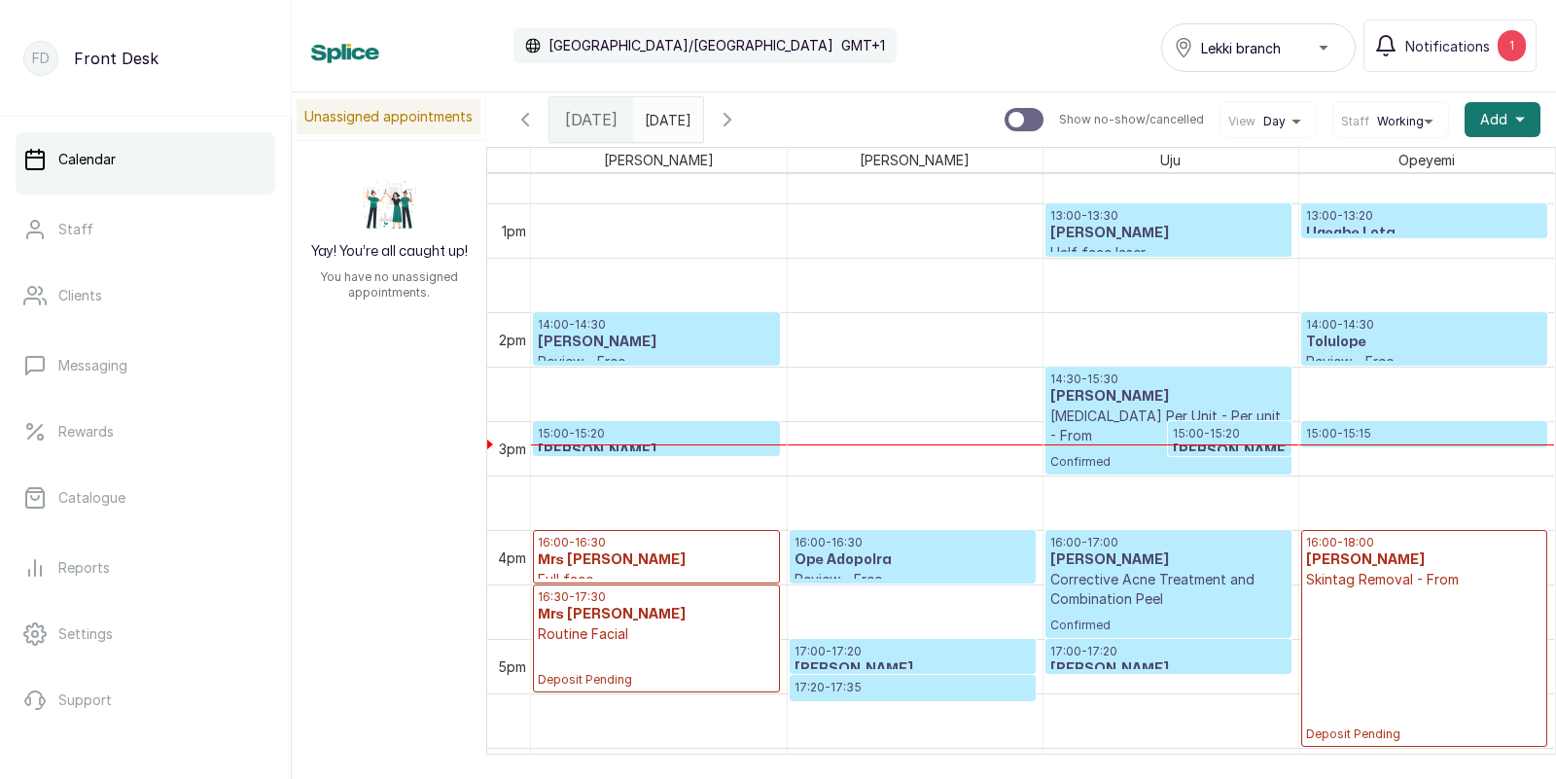
scroll to position [1382, 0]
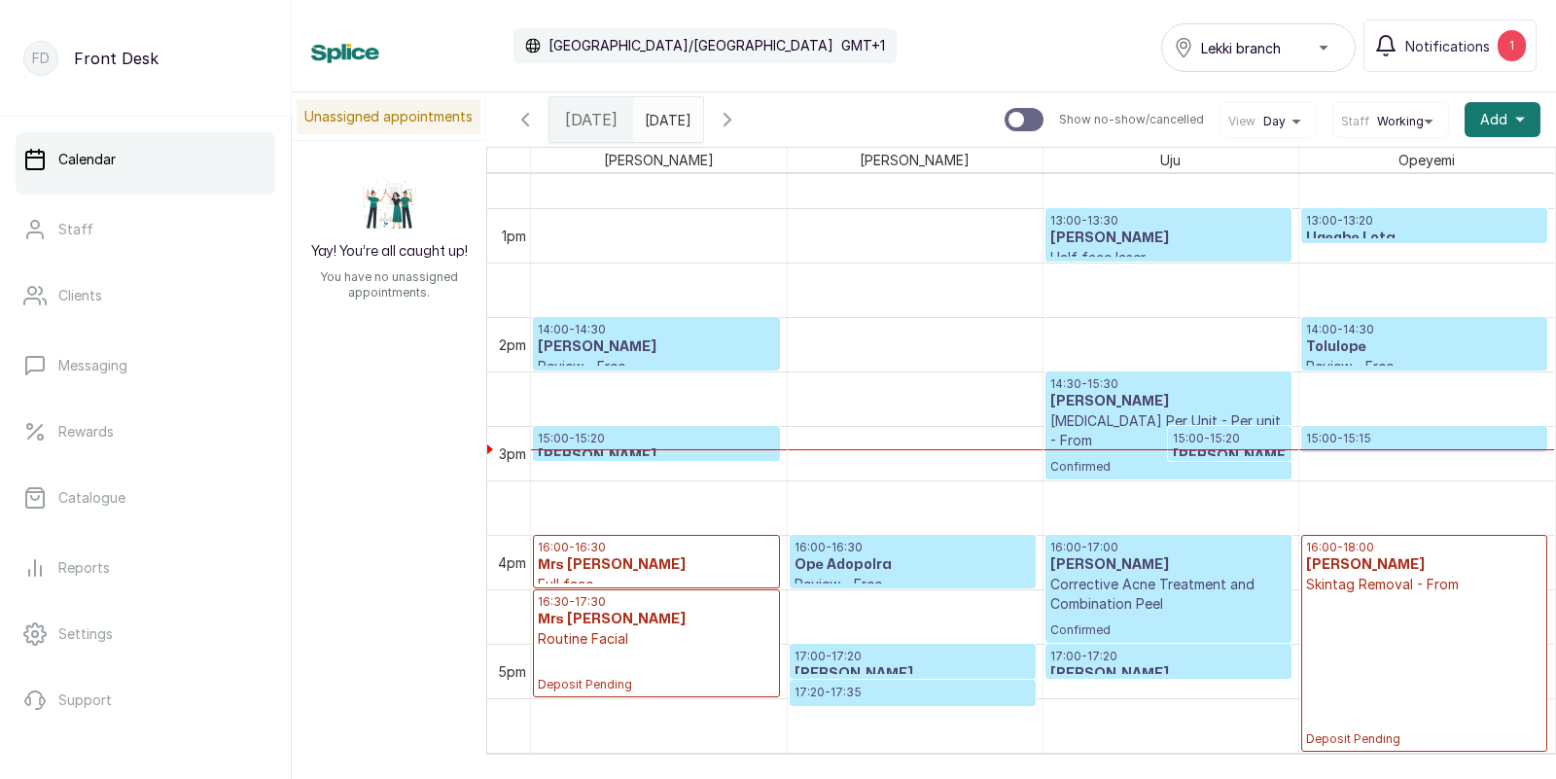
click at [1113, 392] on h3 "[PERSON_NAME]" at bounding box center [1168, 401] width 236 height 19
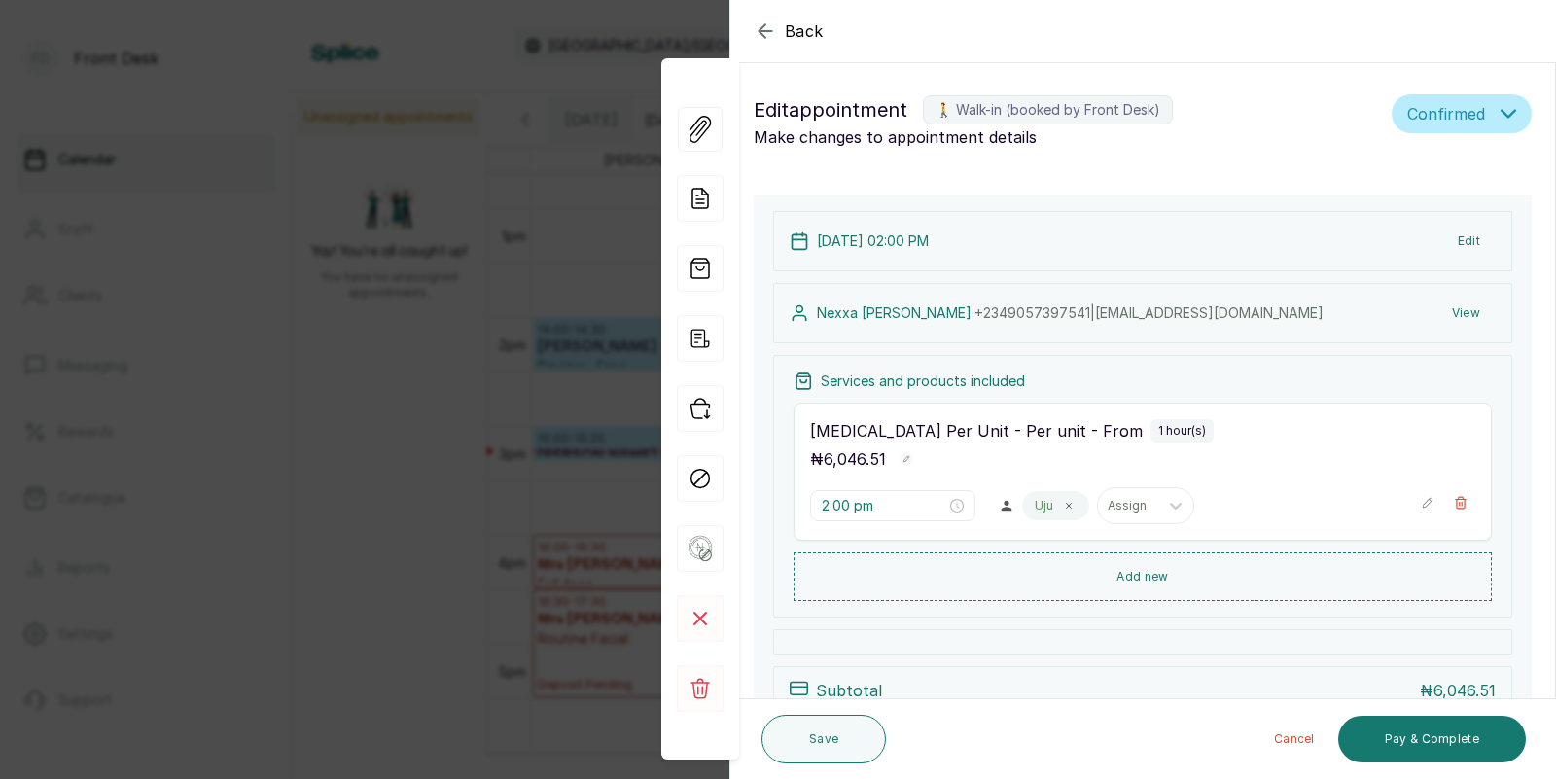
click at [543, 467] on div "Back Appointment Details Edit appointment 🚶 Walk-in (booked by Front Desk) Make…" at bounding box center [778, 389] width 1556 height 779
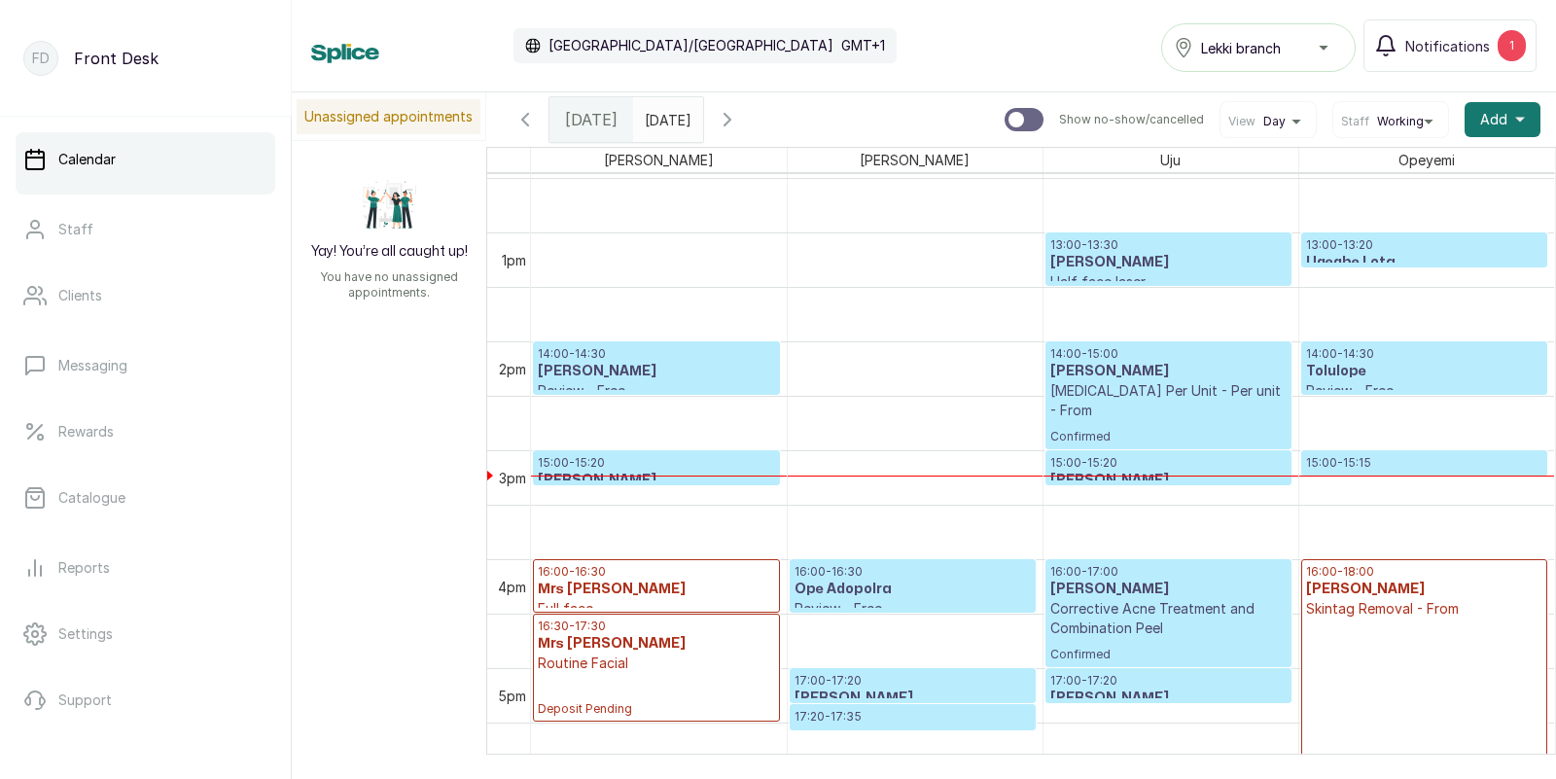
scroll to position [1327, 0]
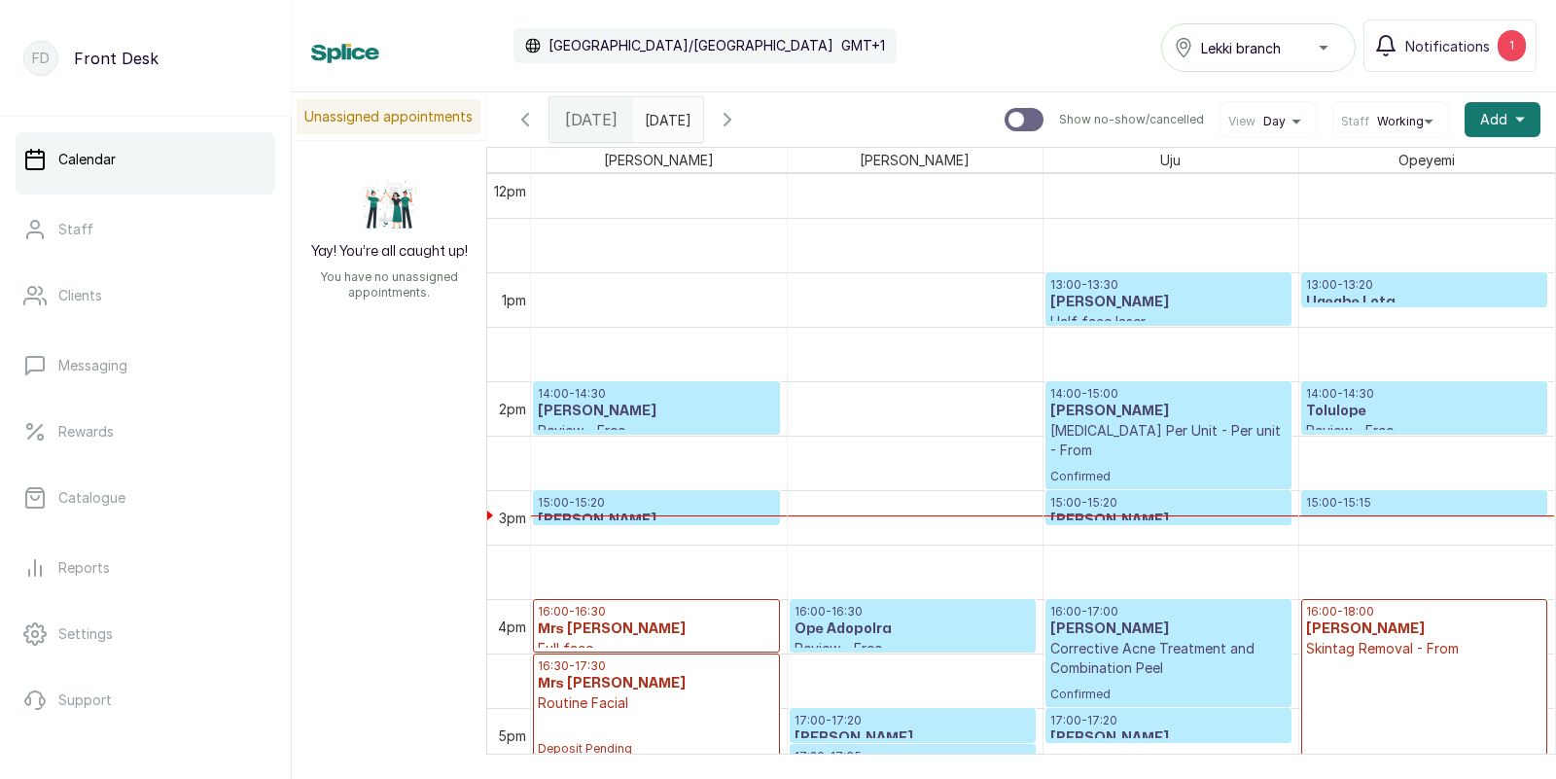
click at [1368, 294] on h3 "Ugegbe Lota" at bounding box center [1424, 302] width 237 height 19
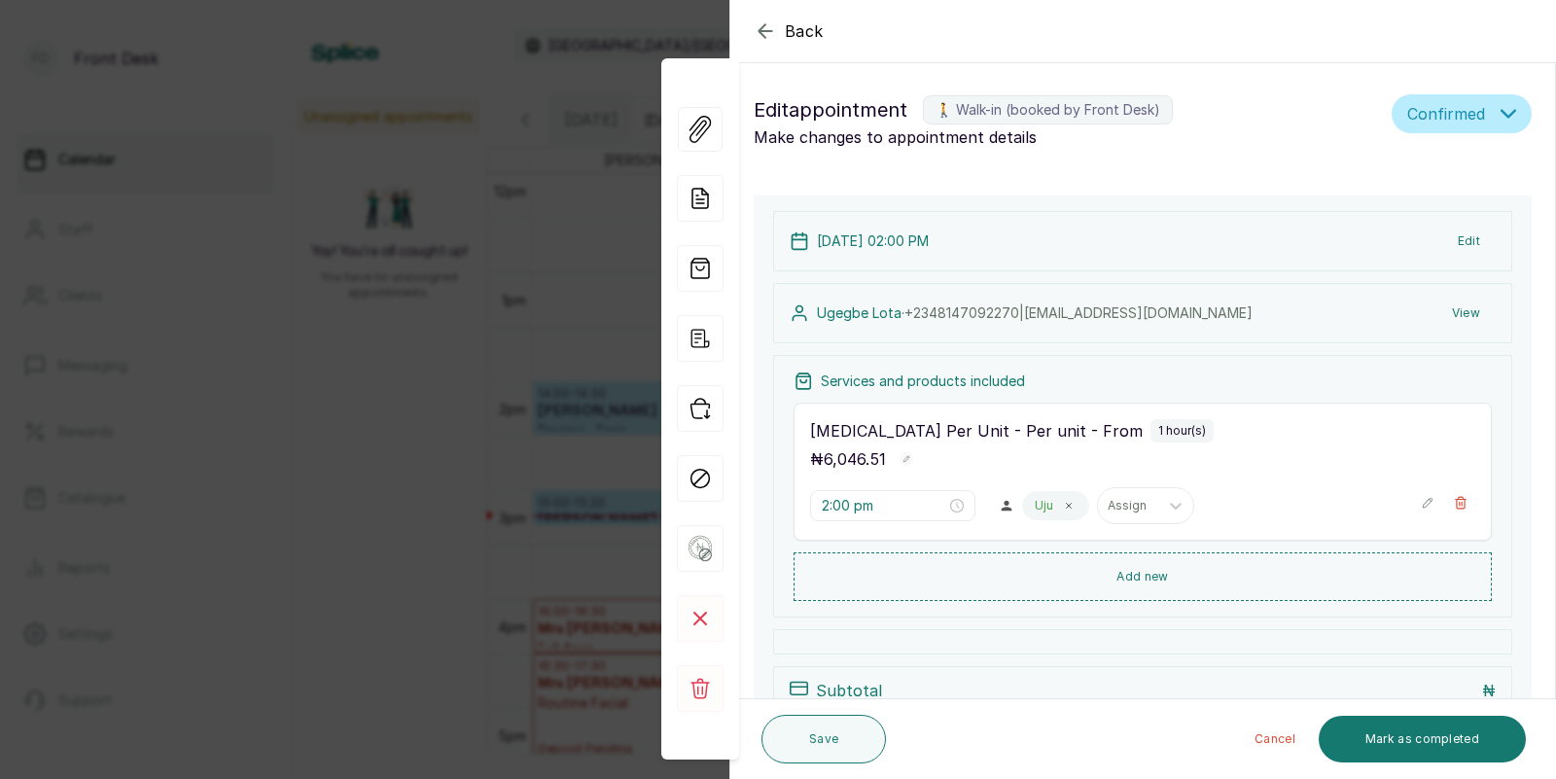
type input "1:00 pm"
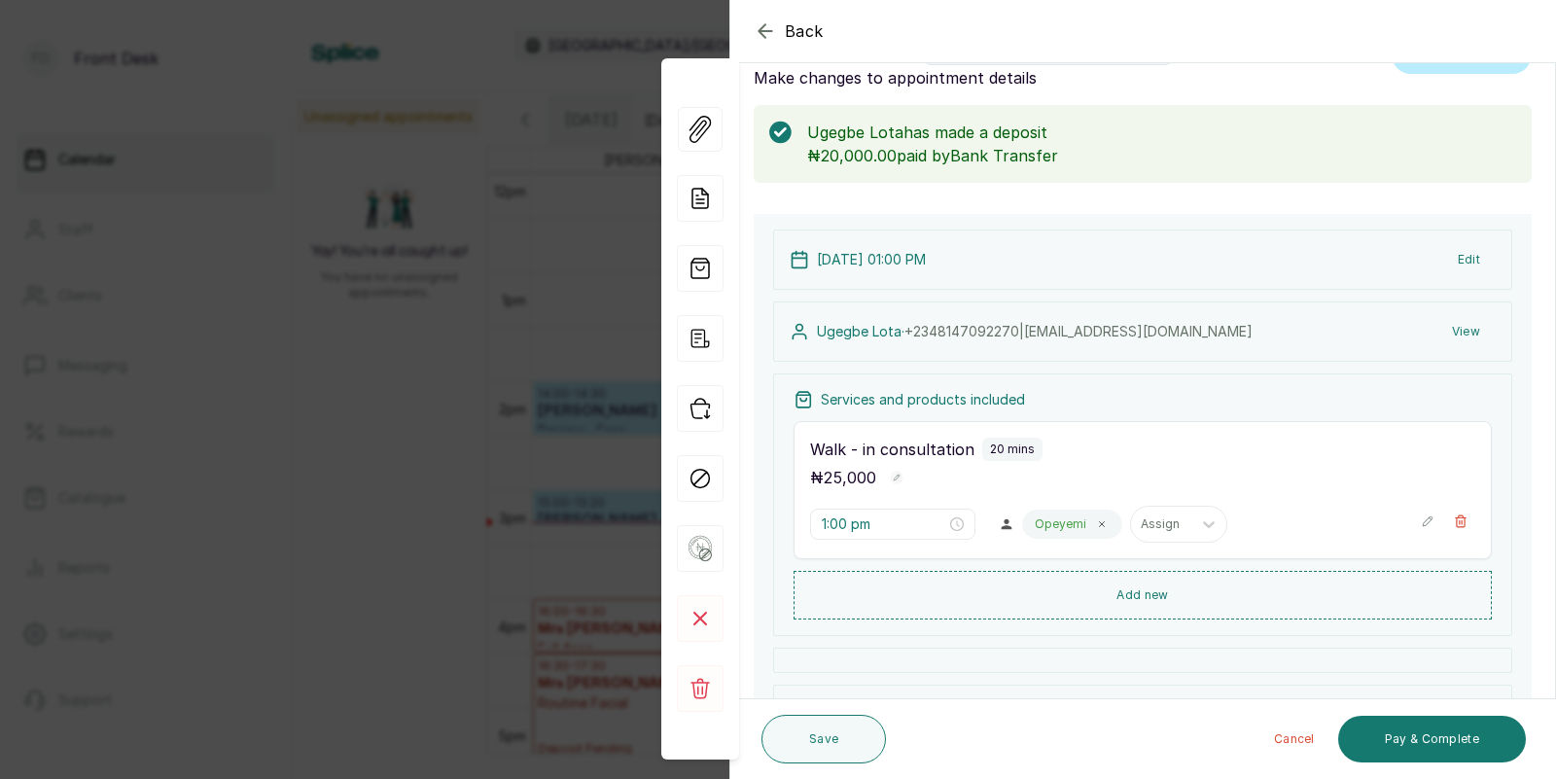
scroll to position [0, 0]
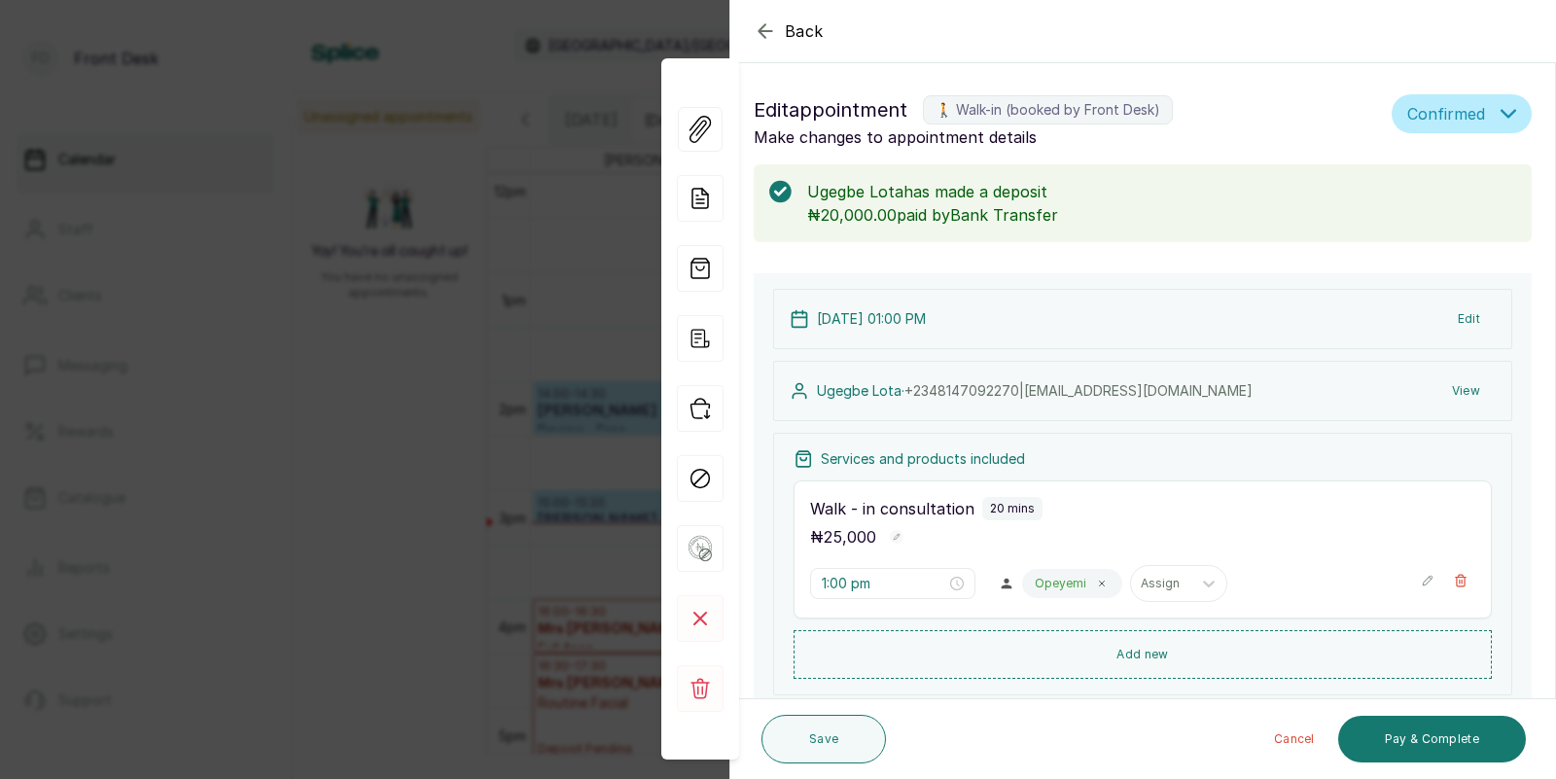
click at [397, 268] on div "Back Appointment Details Edit appointment 🚶 Walk-in (booked by Front Desk) Make…" at bounding box center [778, 389] width 1556 height 779
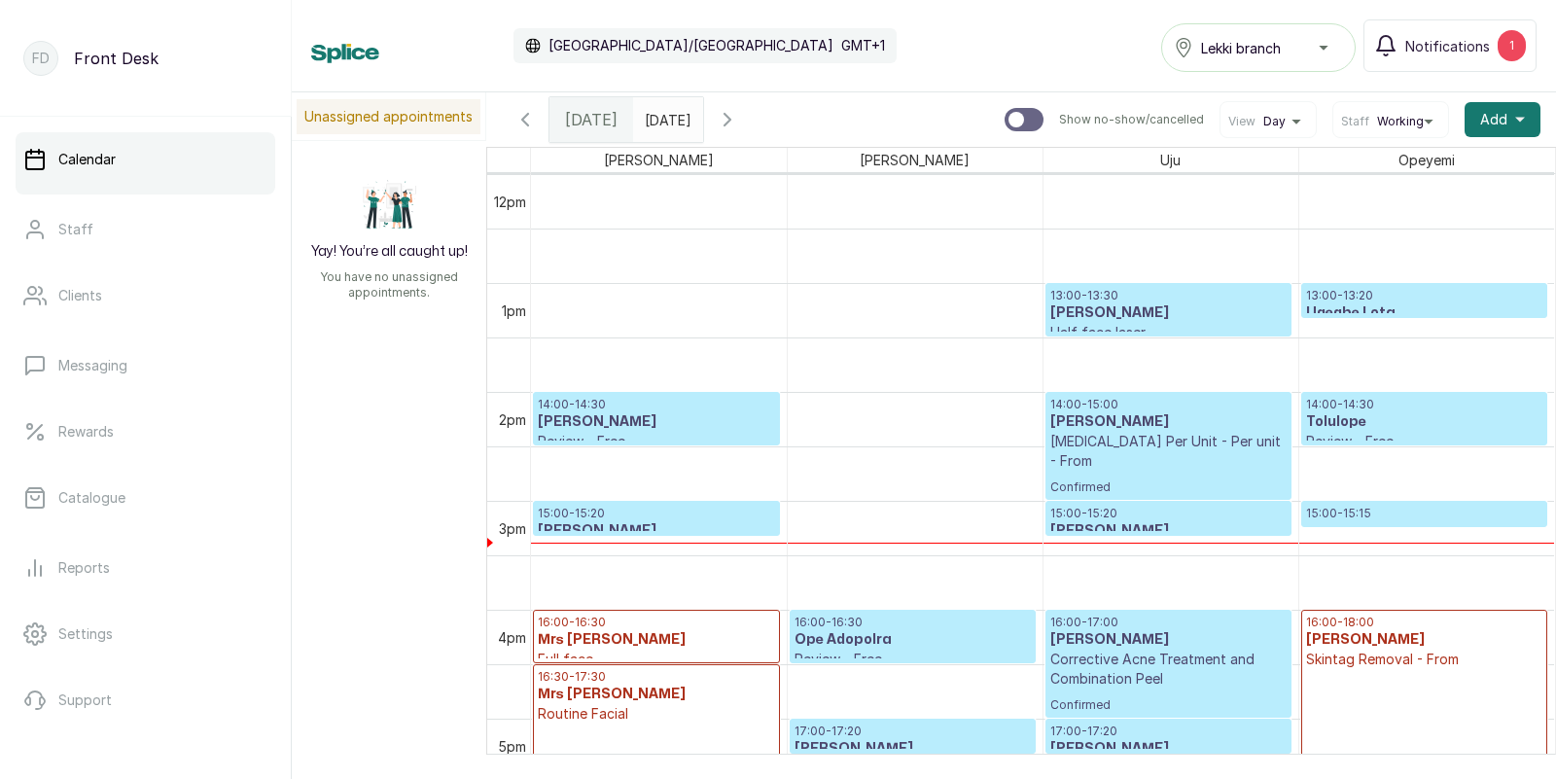
scroll to position [1439, 0]
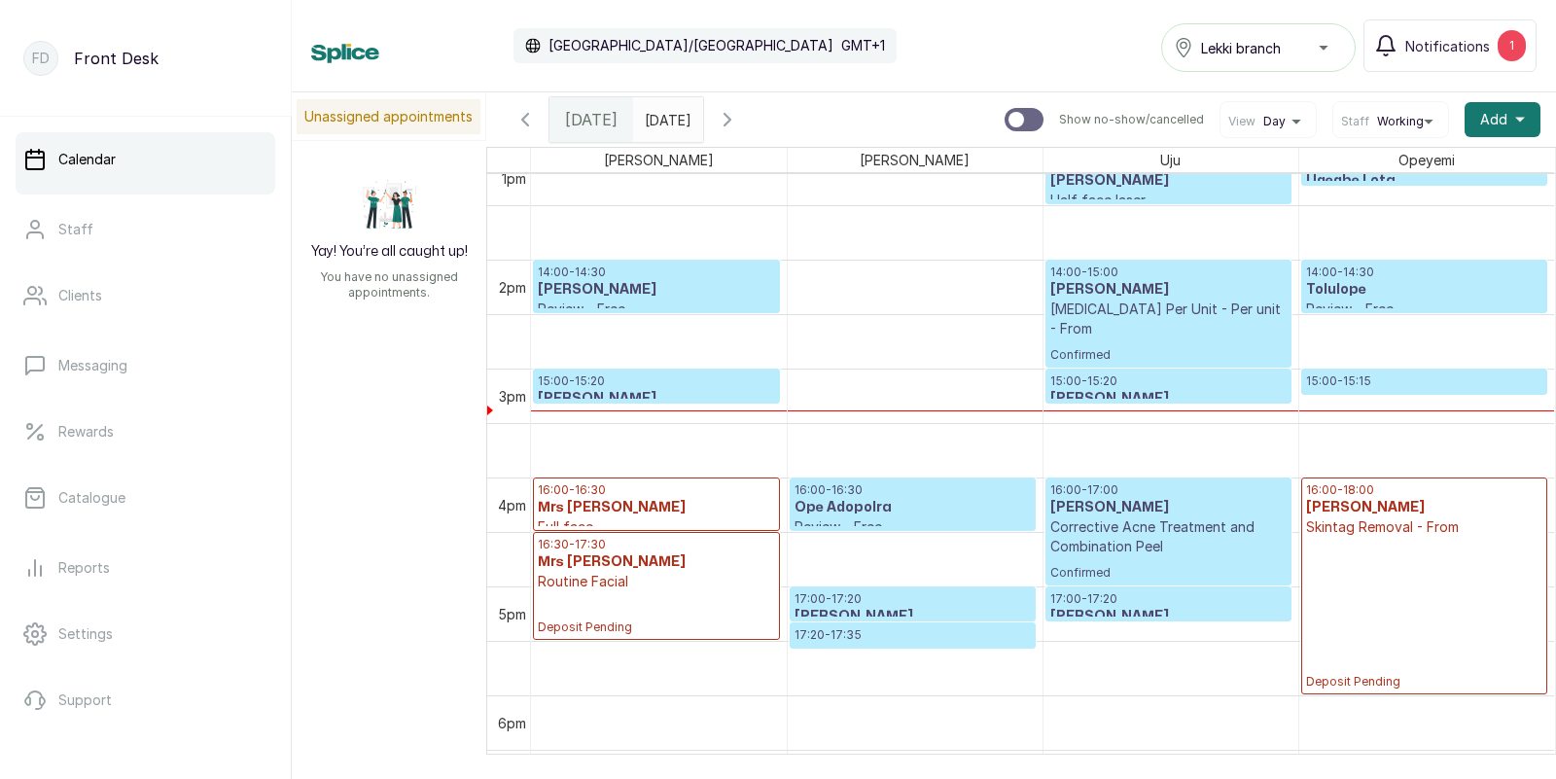
click at [654, 293] on h3 "[PERSON_NAME]" at bounding box center [656, 289] width 237 height 19
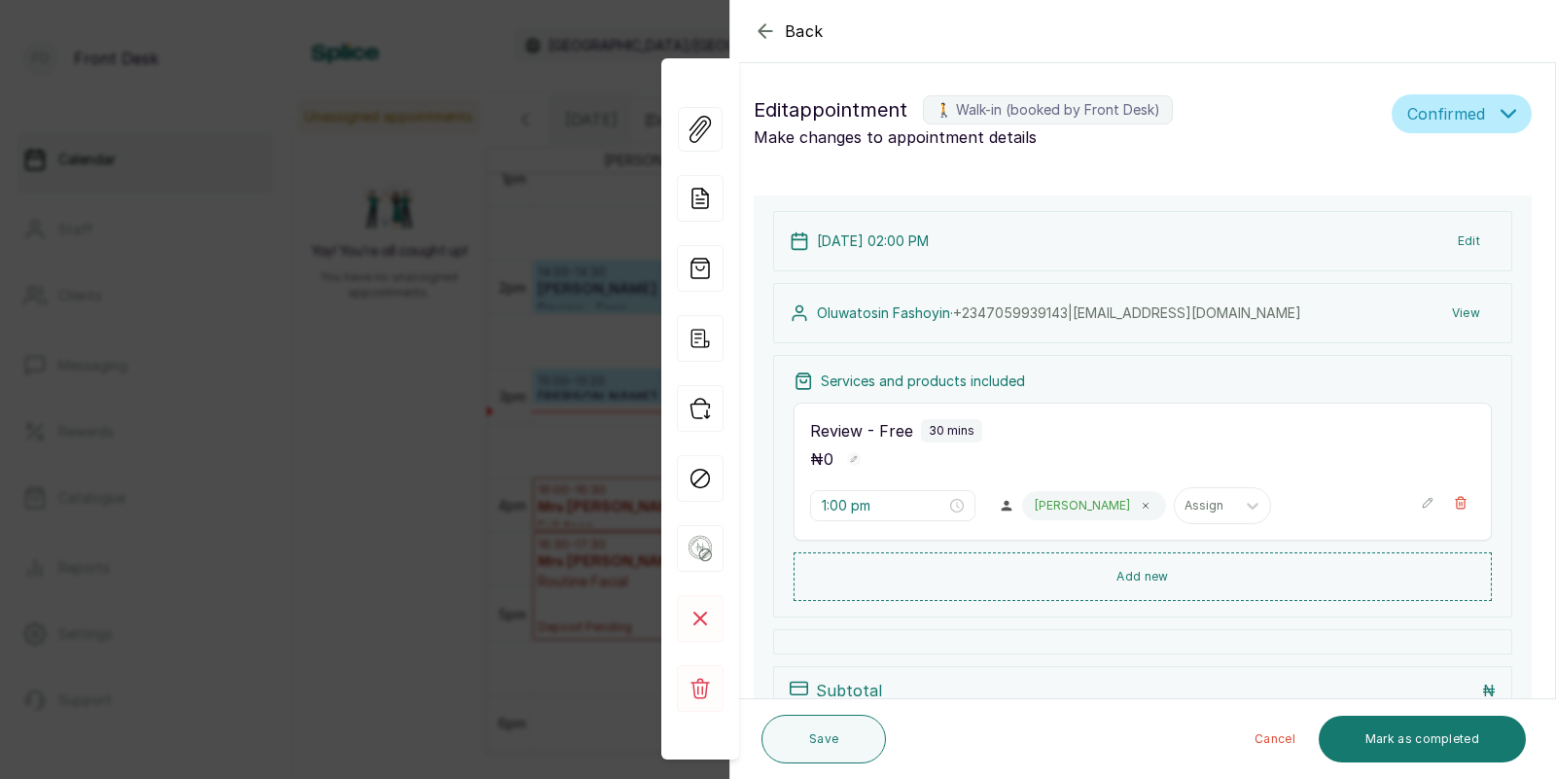
type input "2:00 pm"
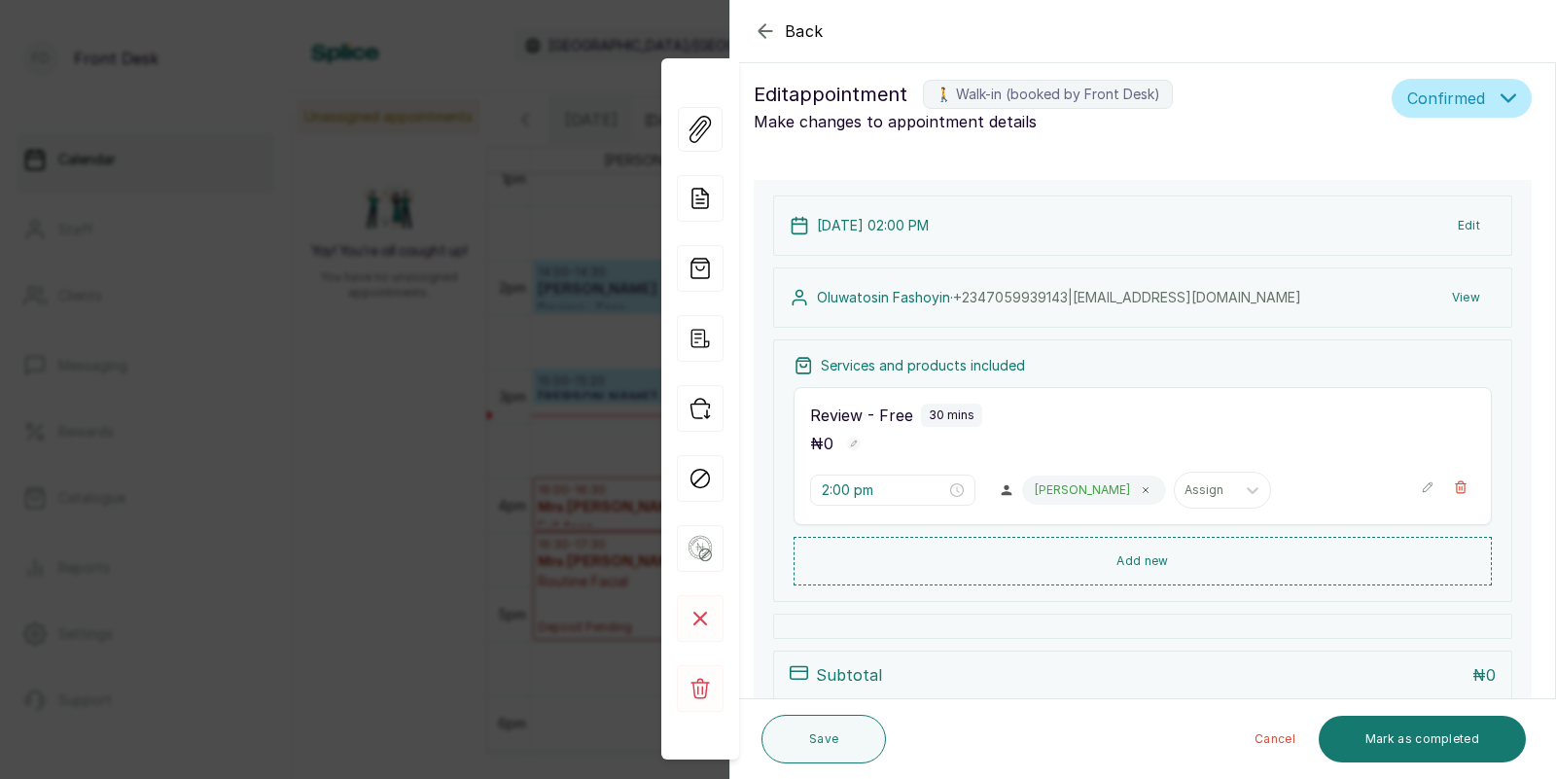
scroll to position [0, 0]
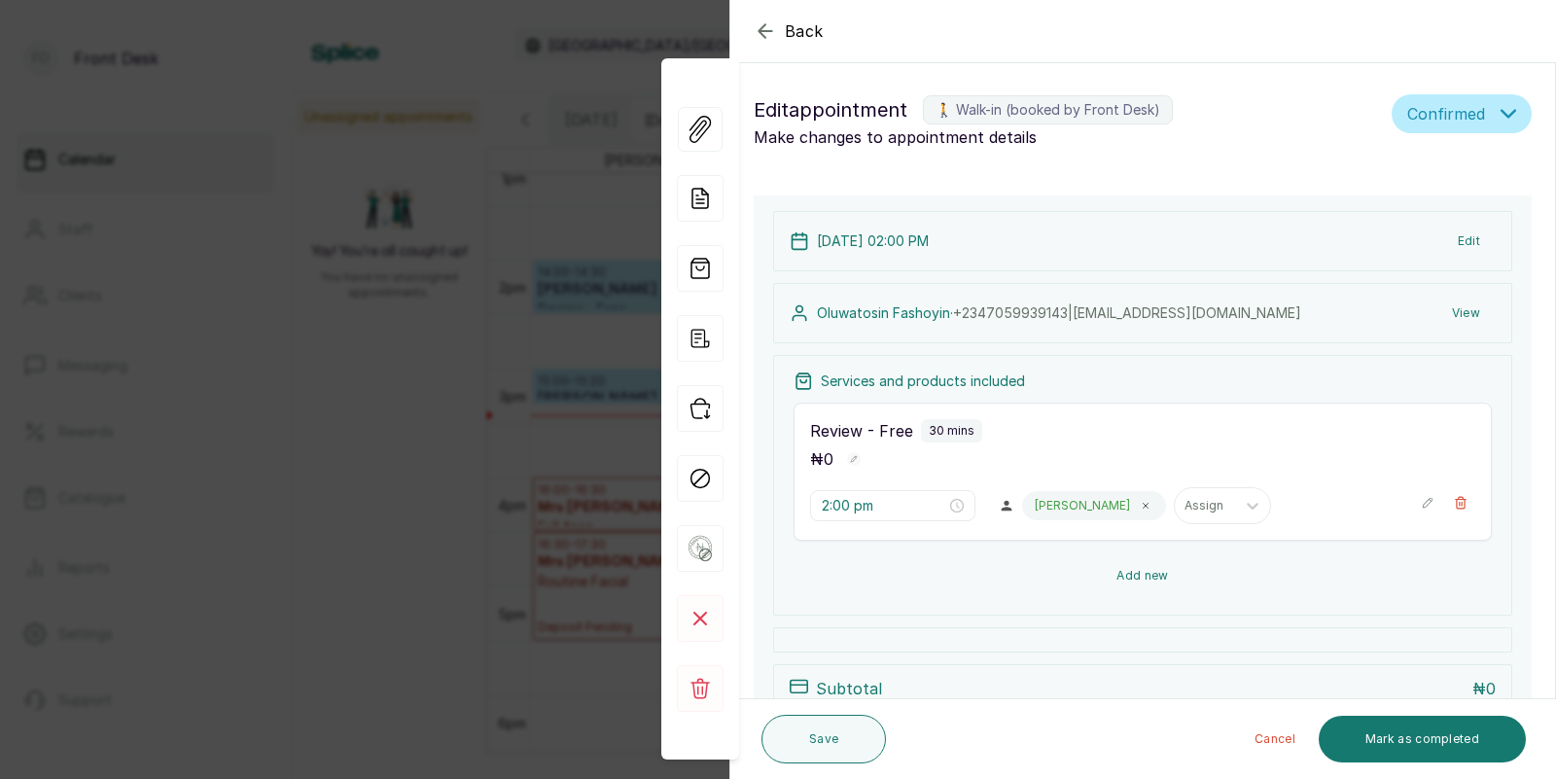
click at [1146, 567] on button "Add new" at bounding box center [1142, 575] width 698 height 47
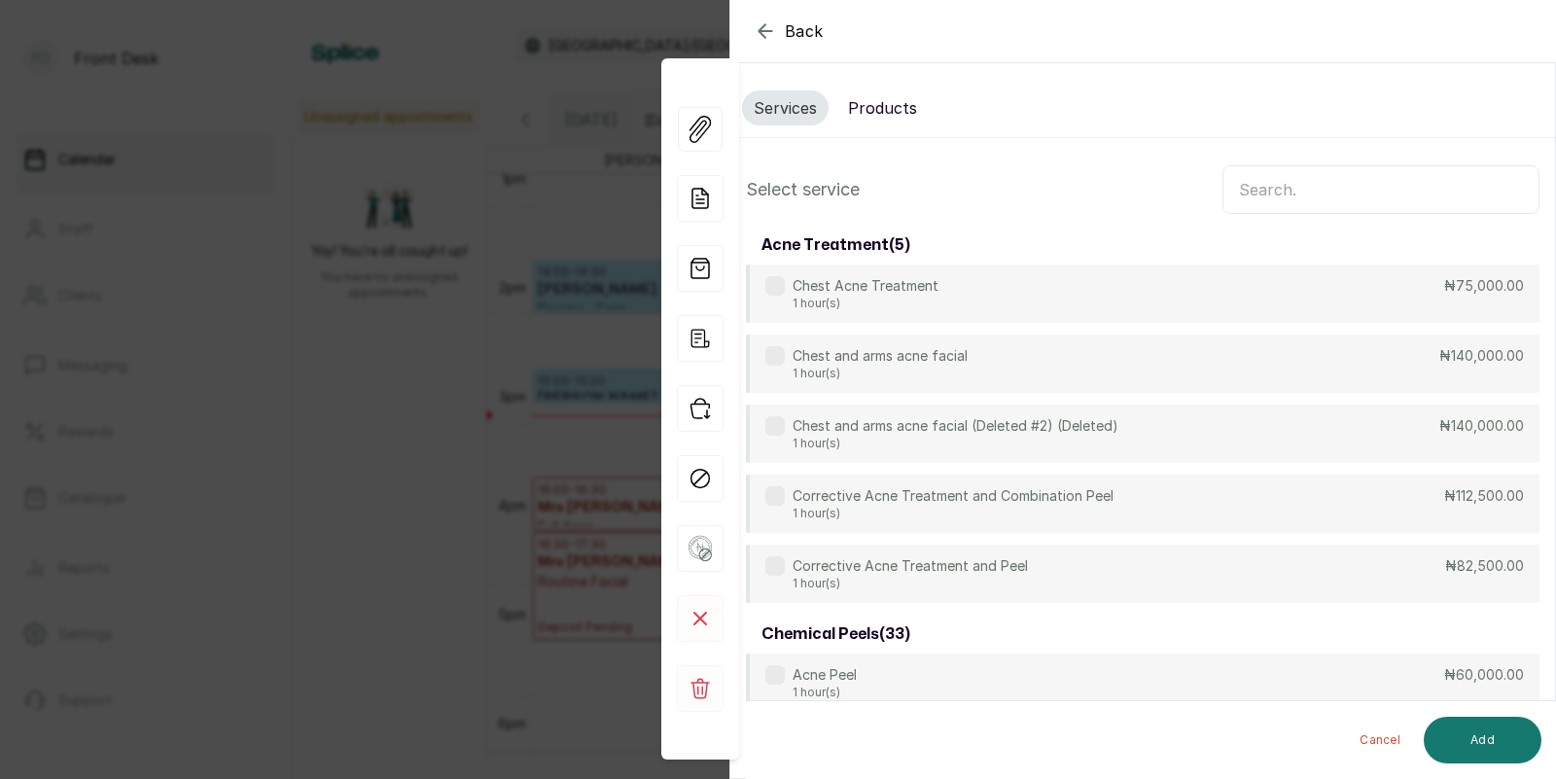
click at [1301, 198] on input "text" at bounding box center [1380, 189] width 317 height 49
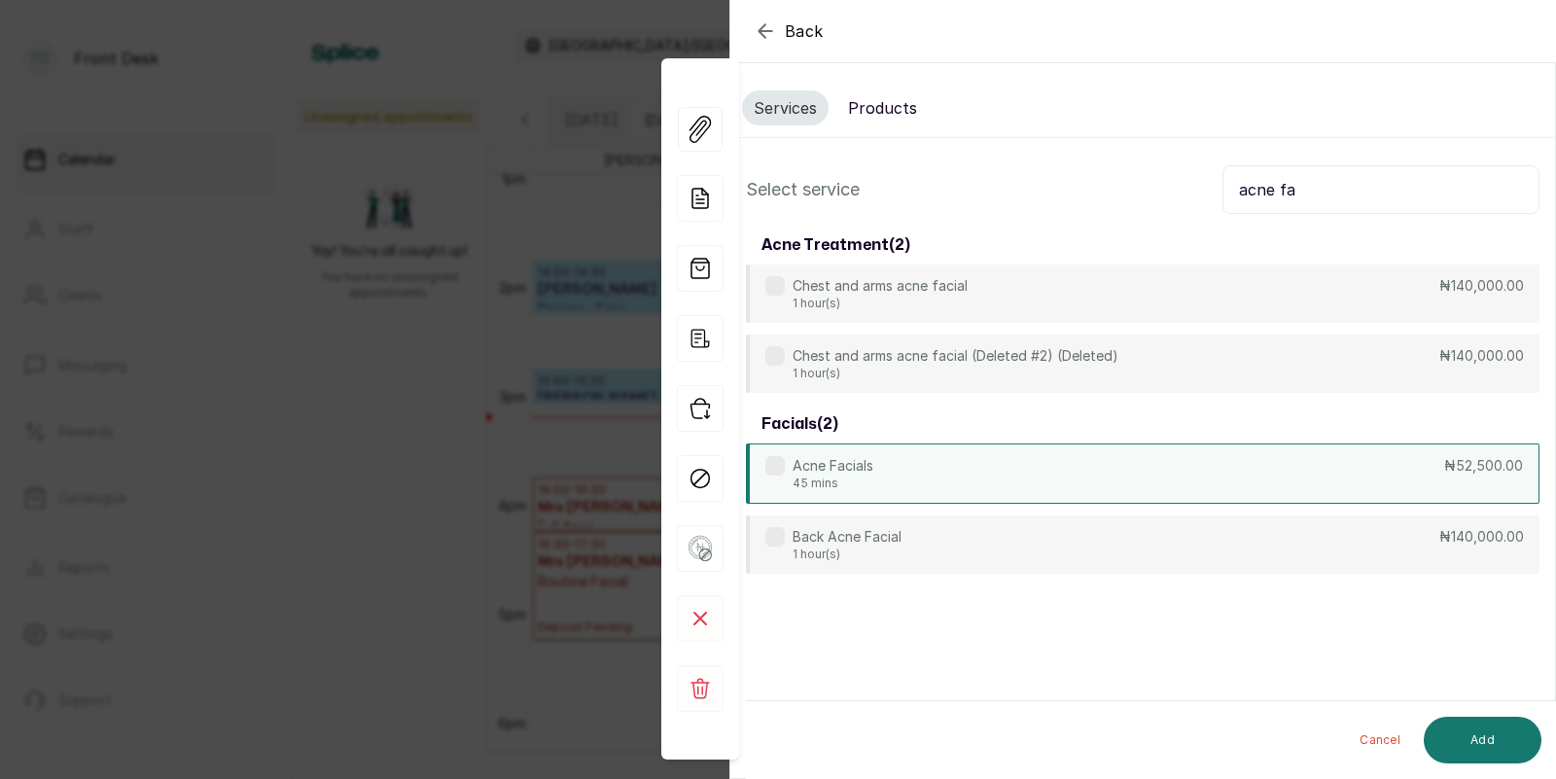
type input "acne fa"
click at [927, 473] on div "Acne Facials 45 mins ₦52,500.00" at bounding box center [1142, 473] width 793 height 60
click at [1470, 736] on button "Add" at bounding box center [1483, 740] width 118 height 47
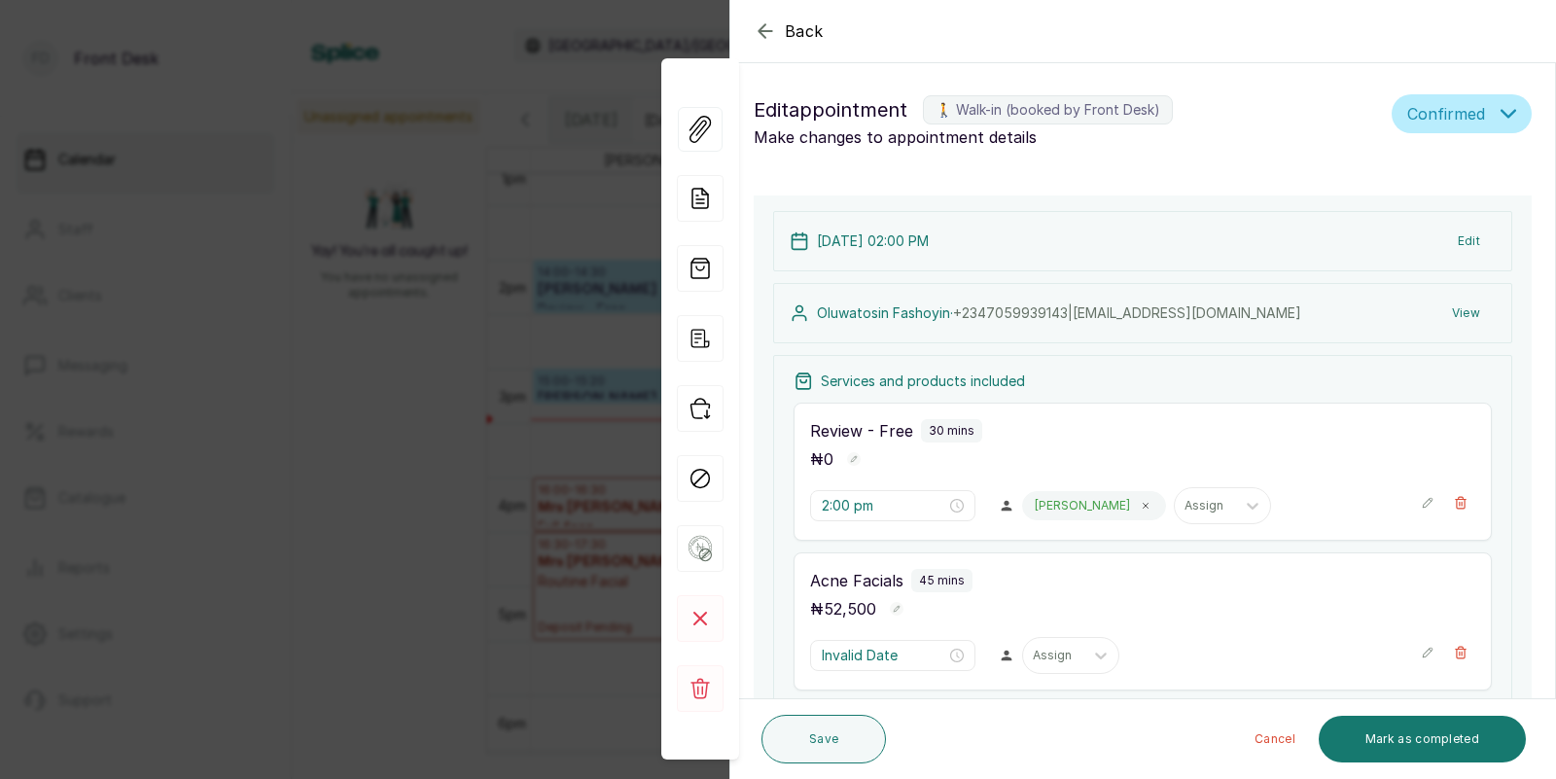
type input "2:30 pm"
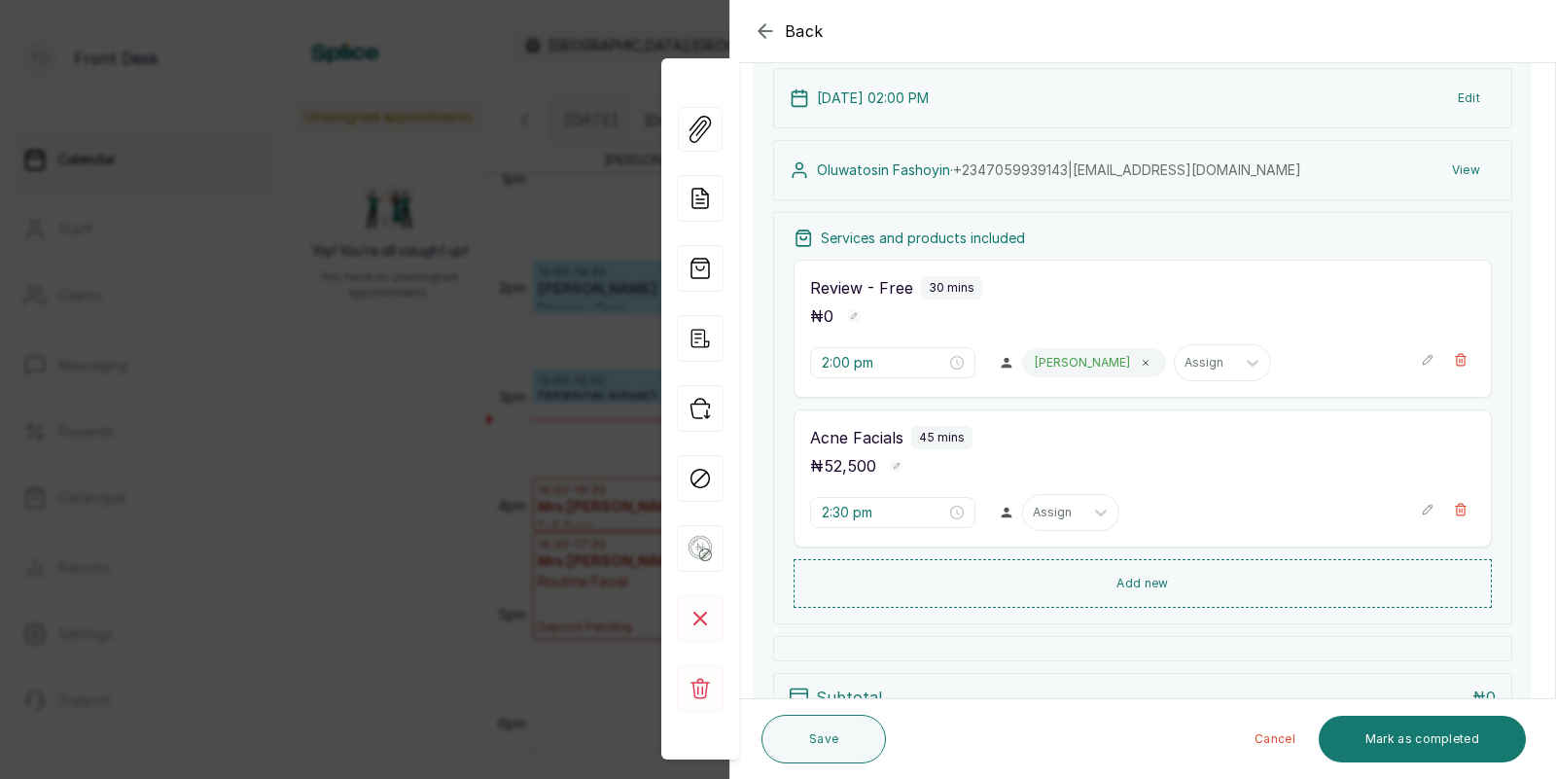
scroll to position [148, 0]
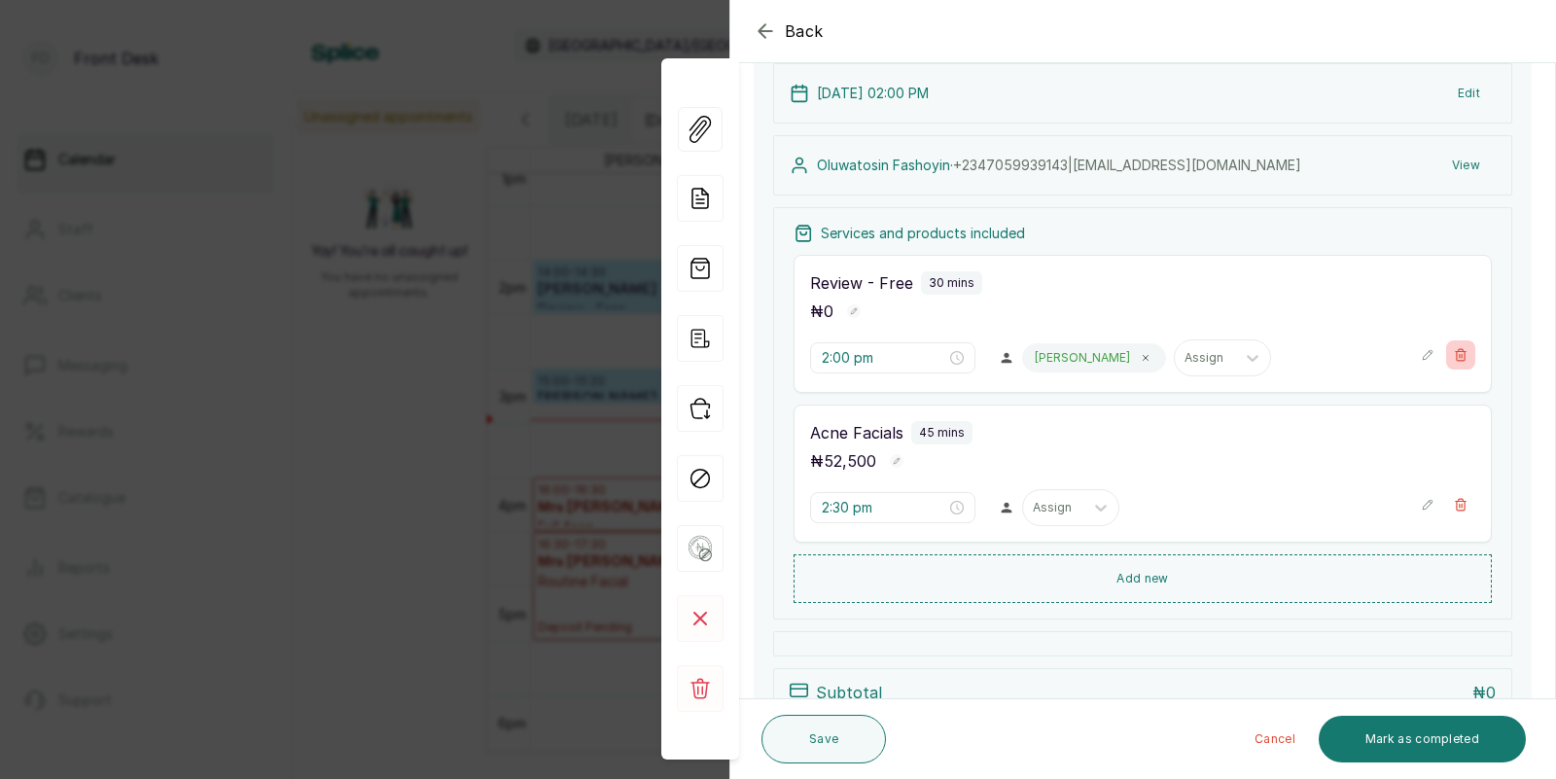
click at [1461, 358] on icon "button" at bounding box center [1461, 355] width 11 height 12
type input "2:30 pm"
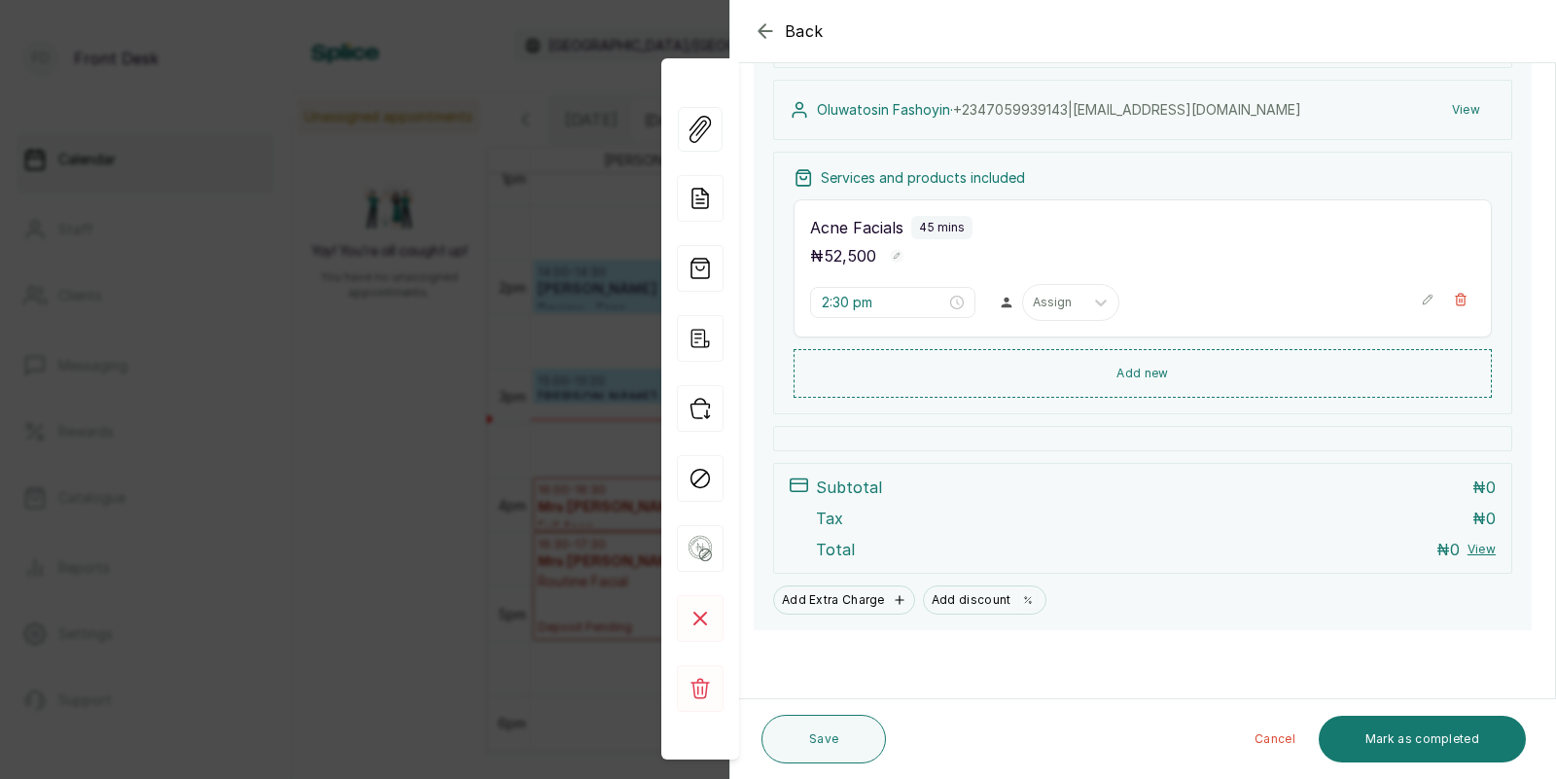
scroll to position [205, 0]
click at [820, 740] on button "Save" at bounding box center [823, 739] width 124 height 49
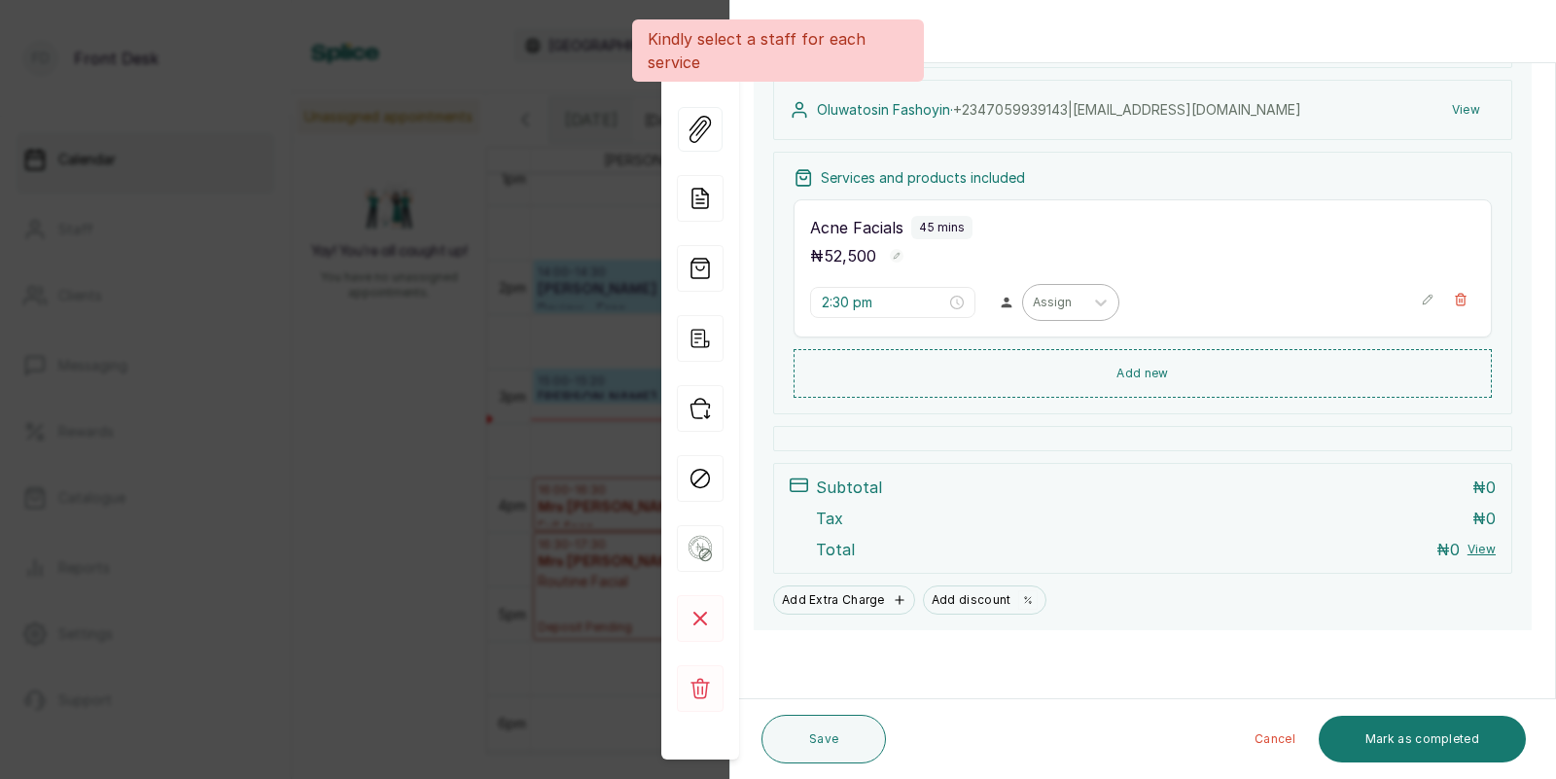
click at [1033, 309] on div at bounding box center [1053, 303] width 41 height 18
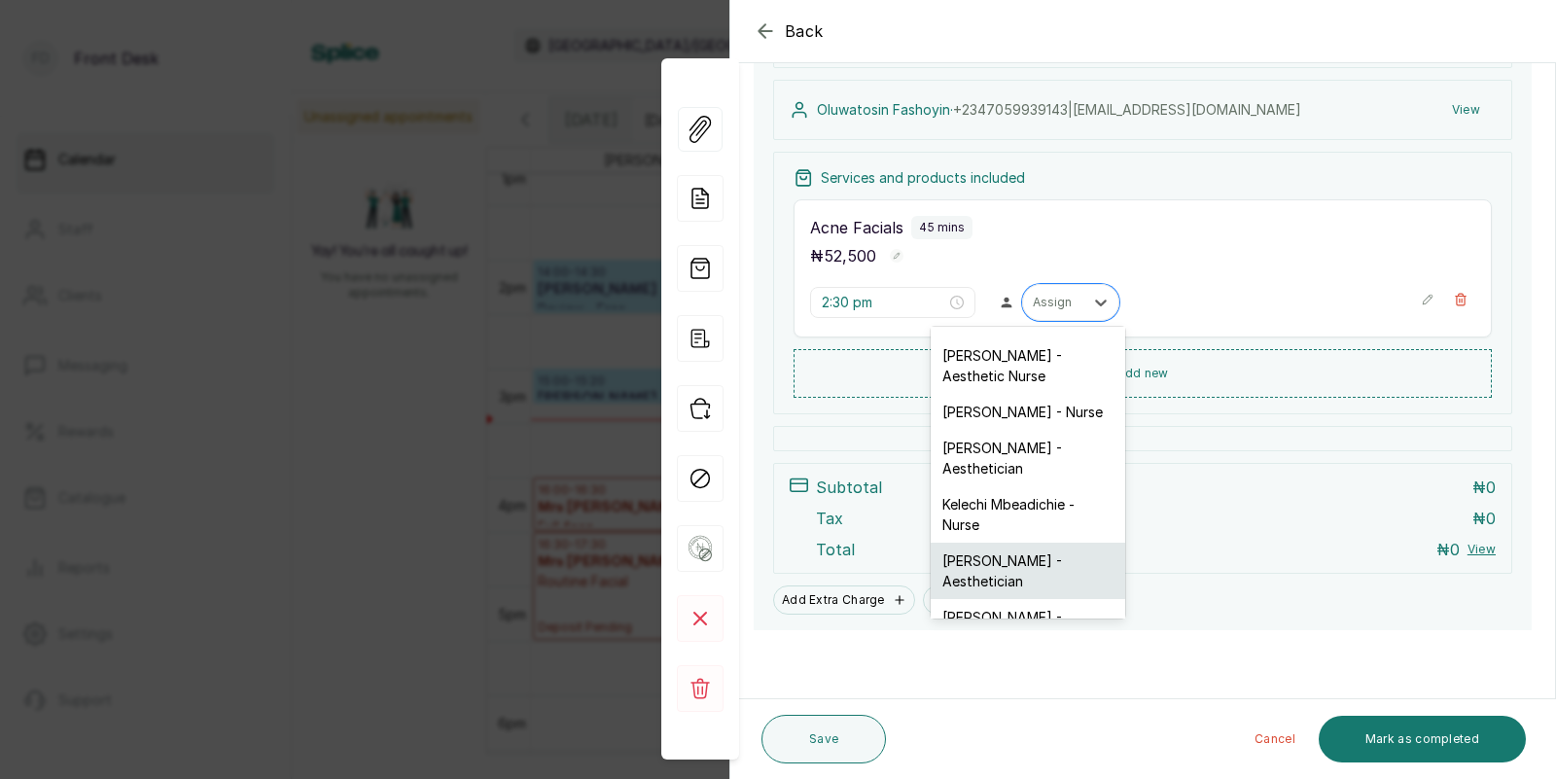
scroll to position [50, 0]
click at [973, 599] on div "[PERSON_NAME] - Aesthetician" at bounding box center [1028, 627] width 194 height 56
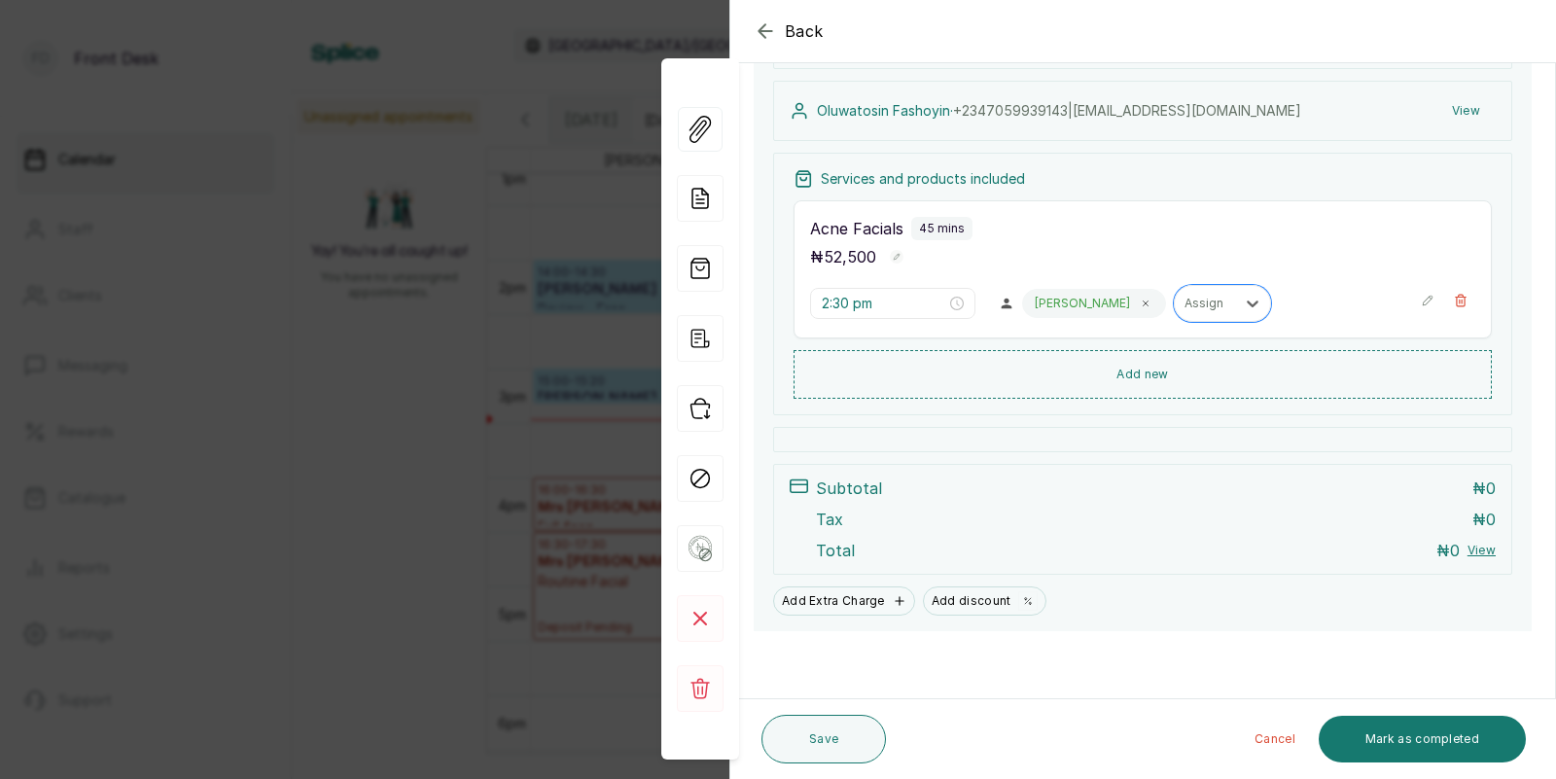
scroll to position [205, 0]
click at [812, 730] on button "Save" at bounding box center [823, 739] width 124 height 49
click at [810, 728] on button "Save" at bounding box center [823, 739] width 124 height 49
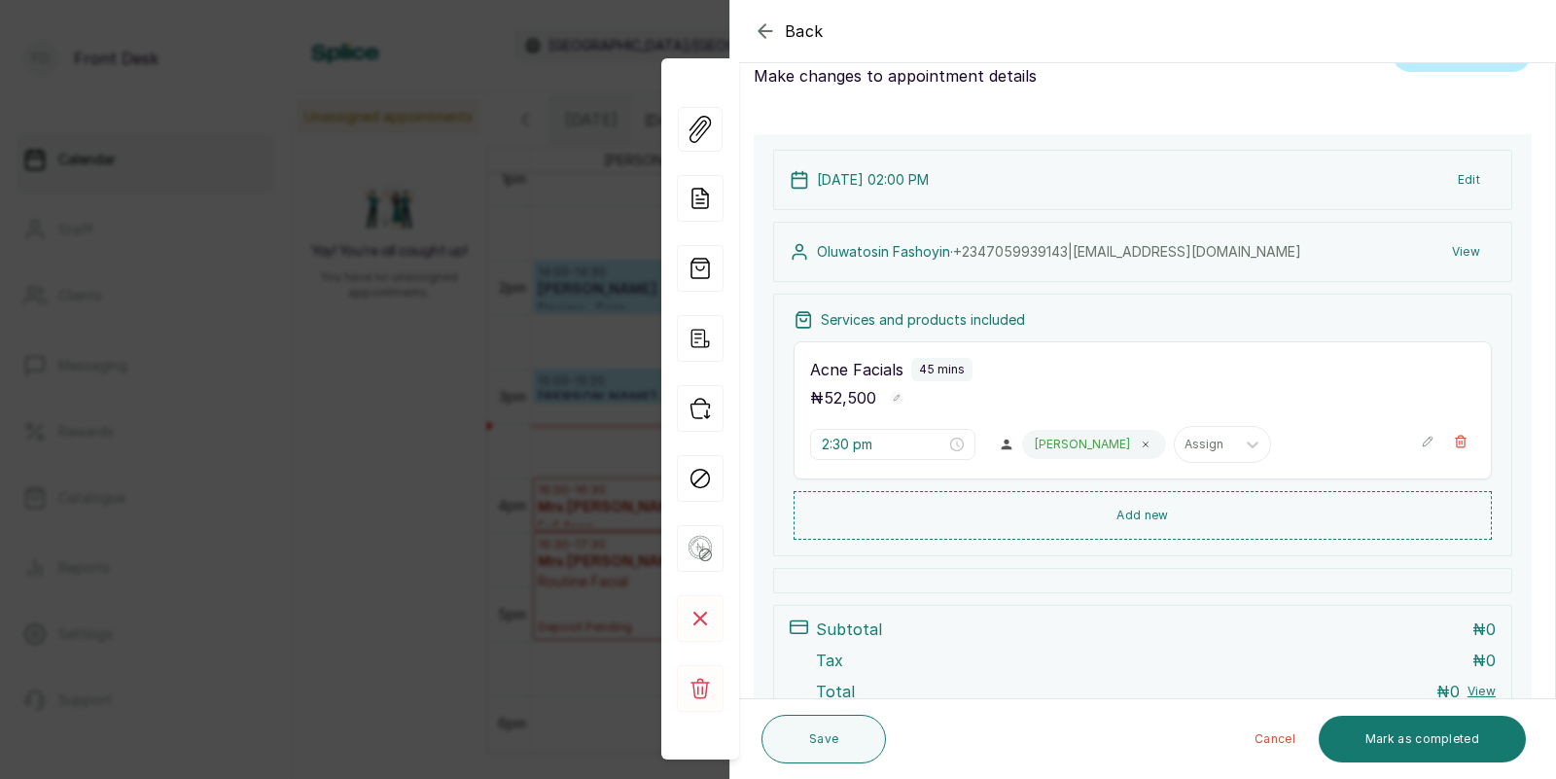
scroll to position [0, 0]
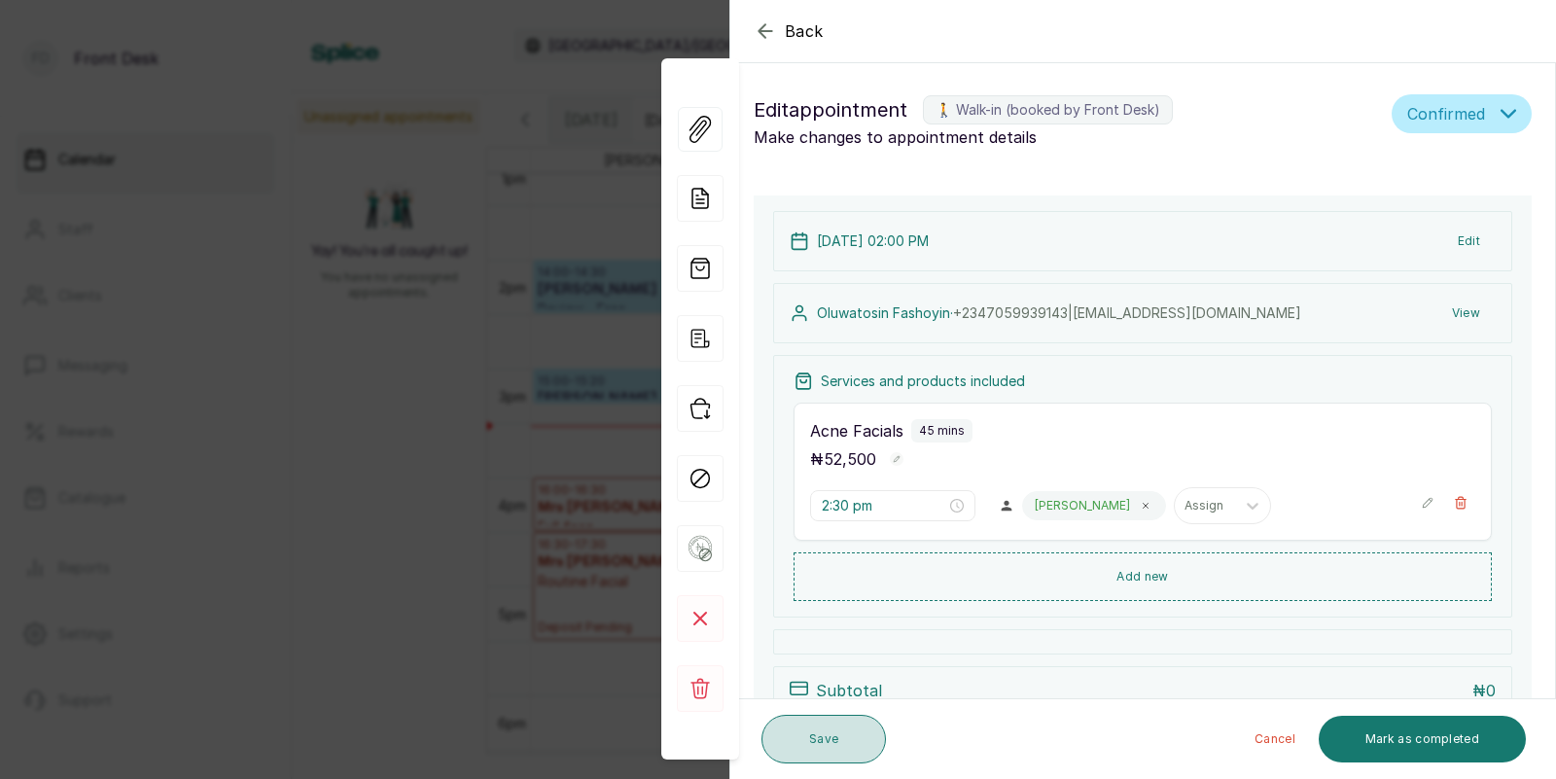
click at [818, 755] on button "Save" at bounding box center [823, 739] width 124 height 49
click at [562, 535] on div "Back Appointment Details Edit appointment 🚶 Walk-in (booked by Front Desk) Make…" at bounding box center [778, 389] width 1556 height 779
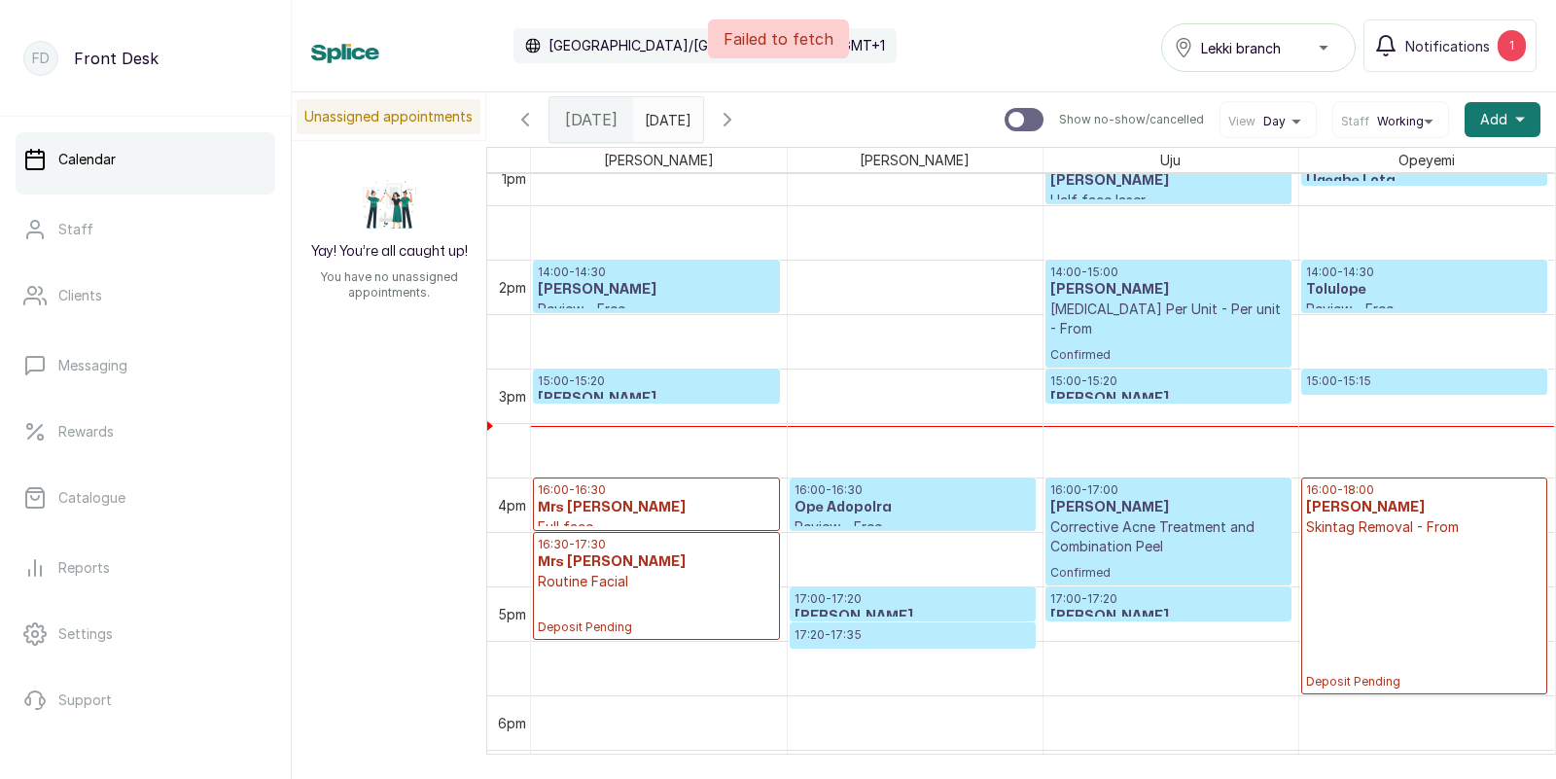
click at [627, 291] on h3 "[PERSON_NAME]" at bounding box center [656, 289] width 237 height 19
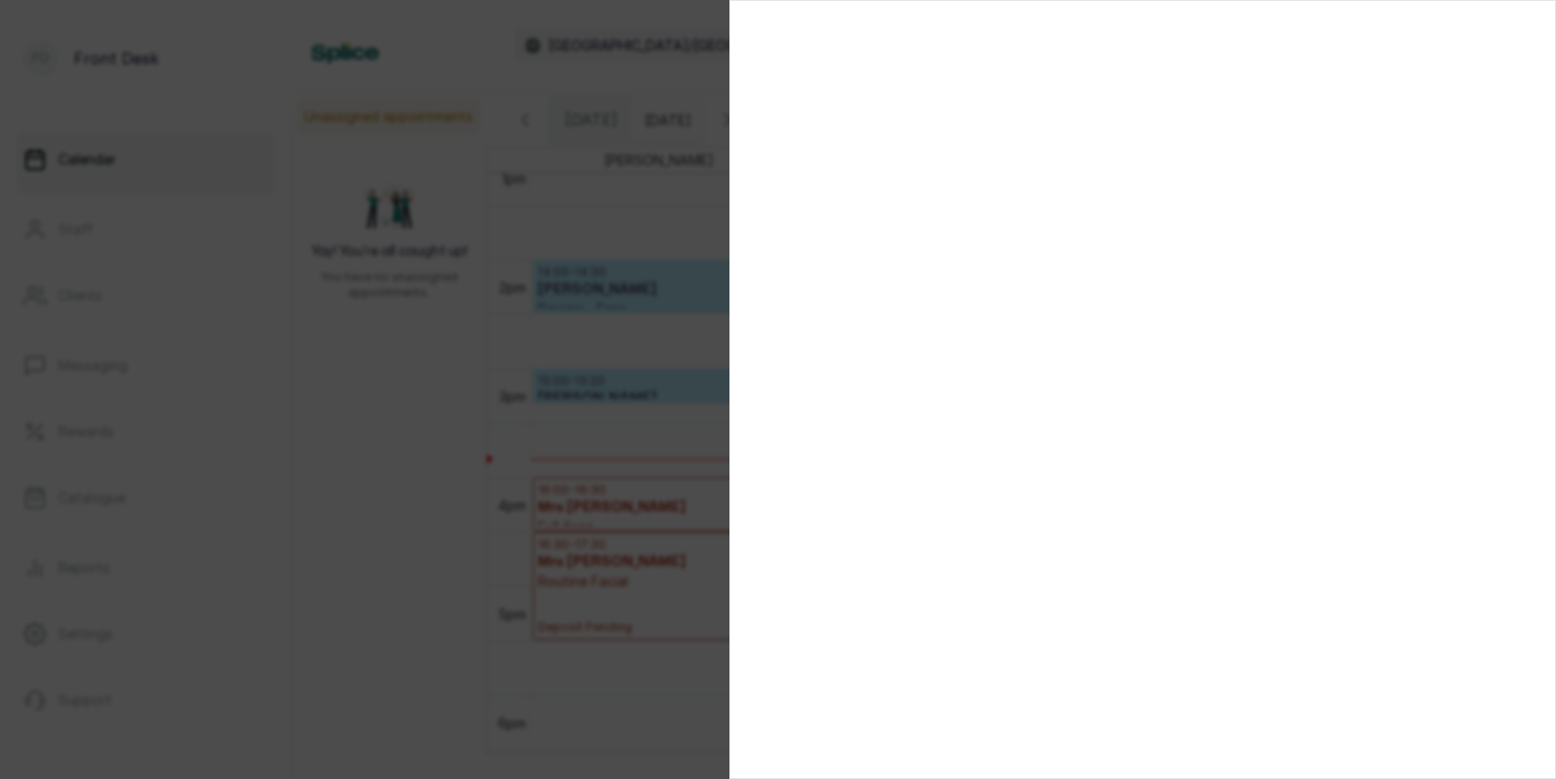
click at [451, 366] on div at bounding box center [778, 389] width 1556 height 779
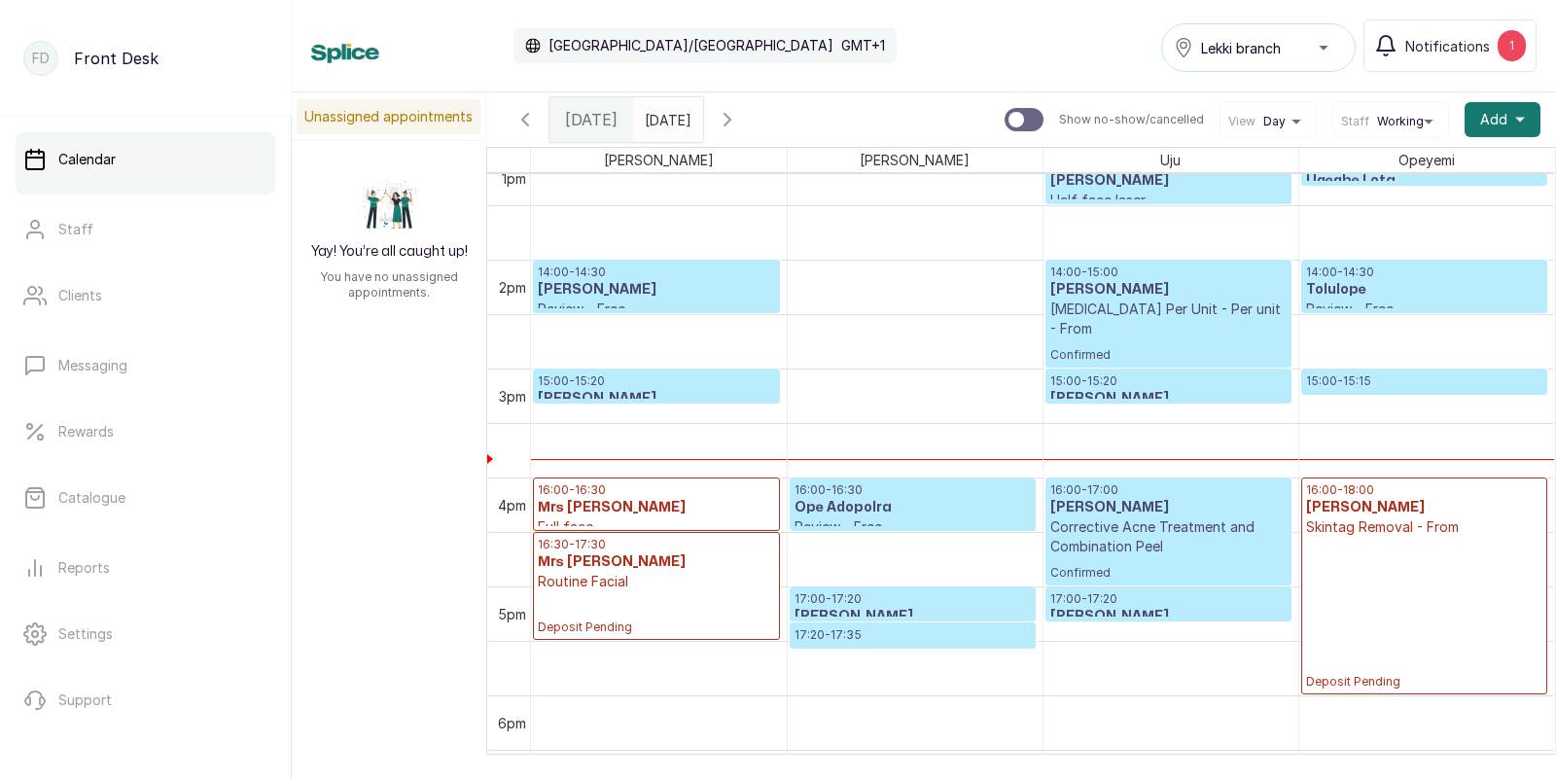
click at [648, 278] on p "14:00 - 14:30" at bounding box center [656, 272] width 237 height 16
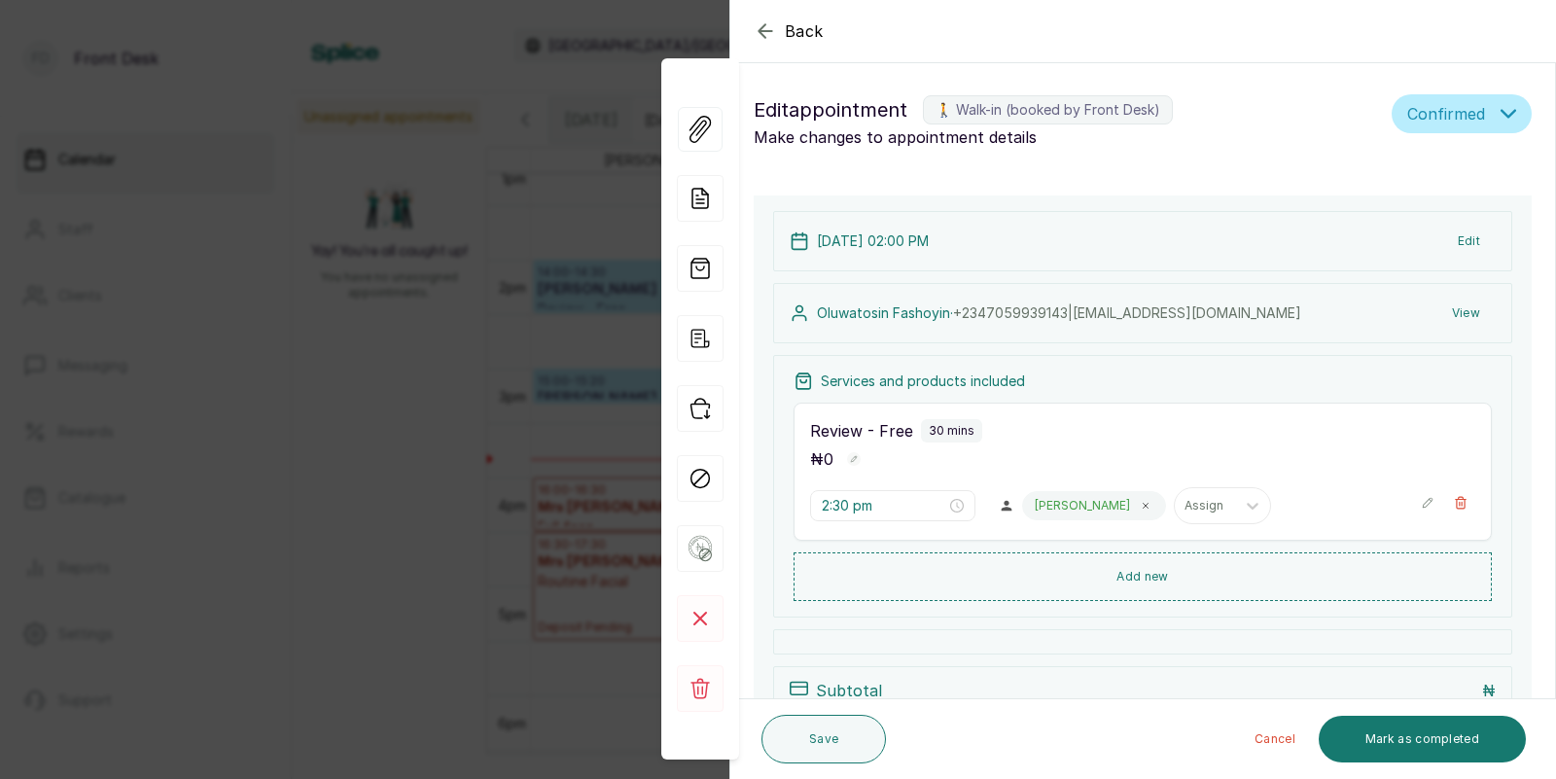
type input "2:00 pm"
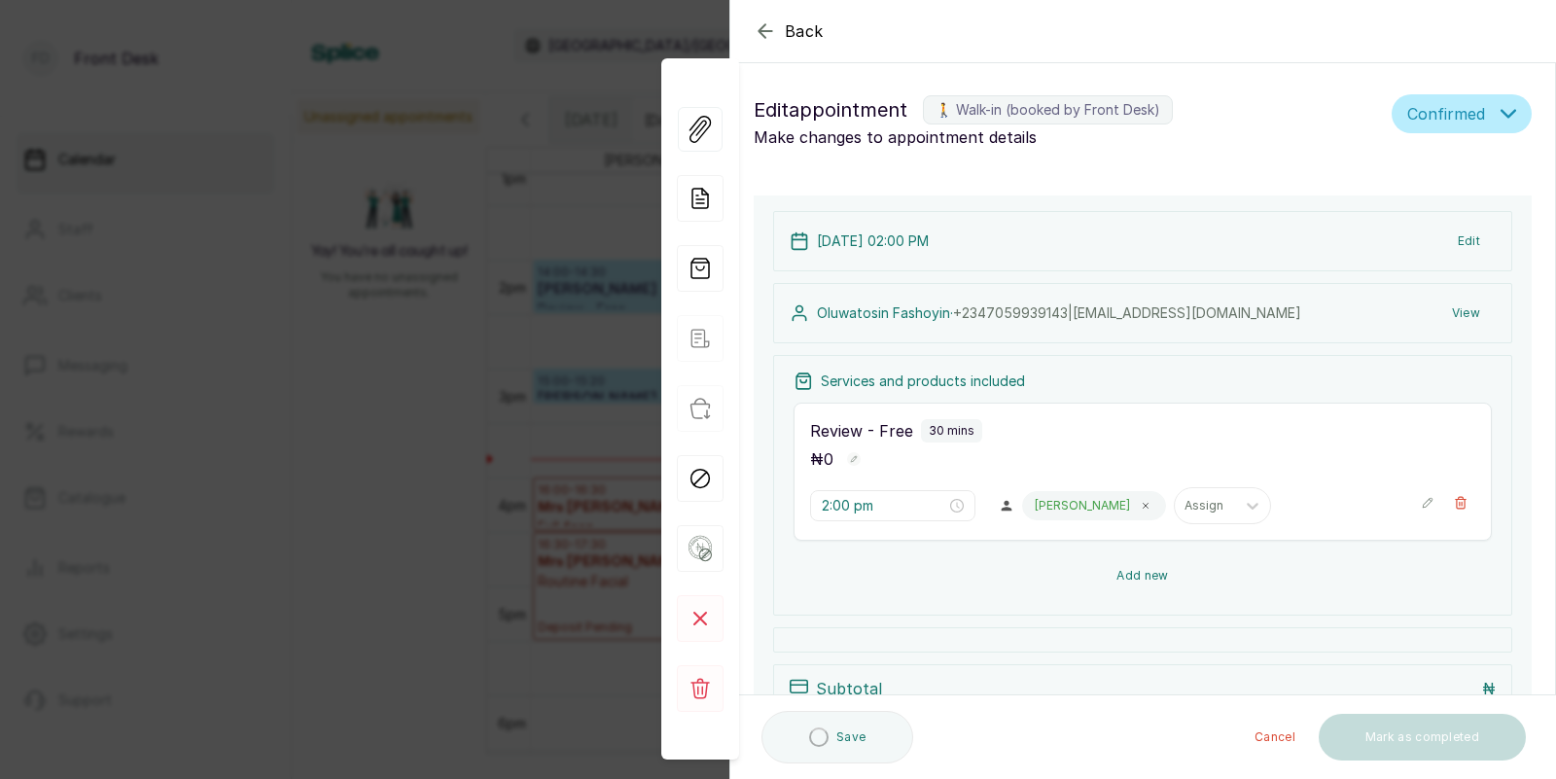
click at [1119, 583] on button "Add new" at bounding box center [1142, 575] width 698 height 47
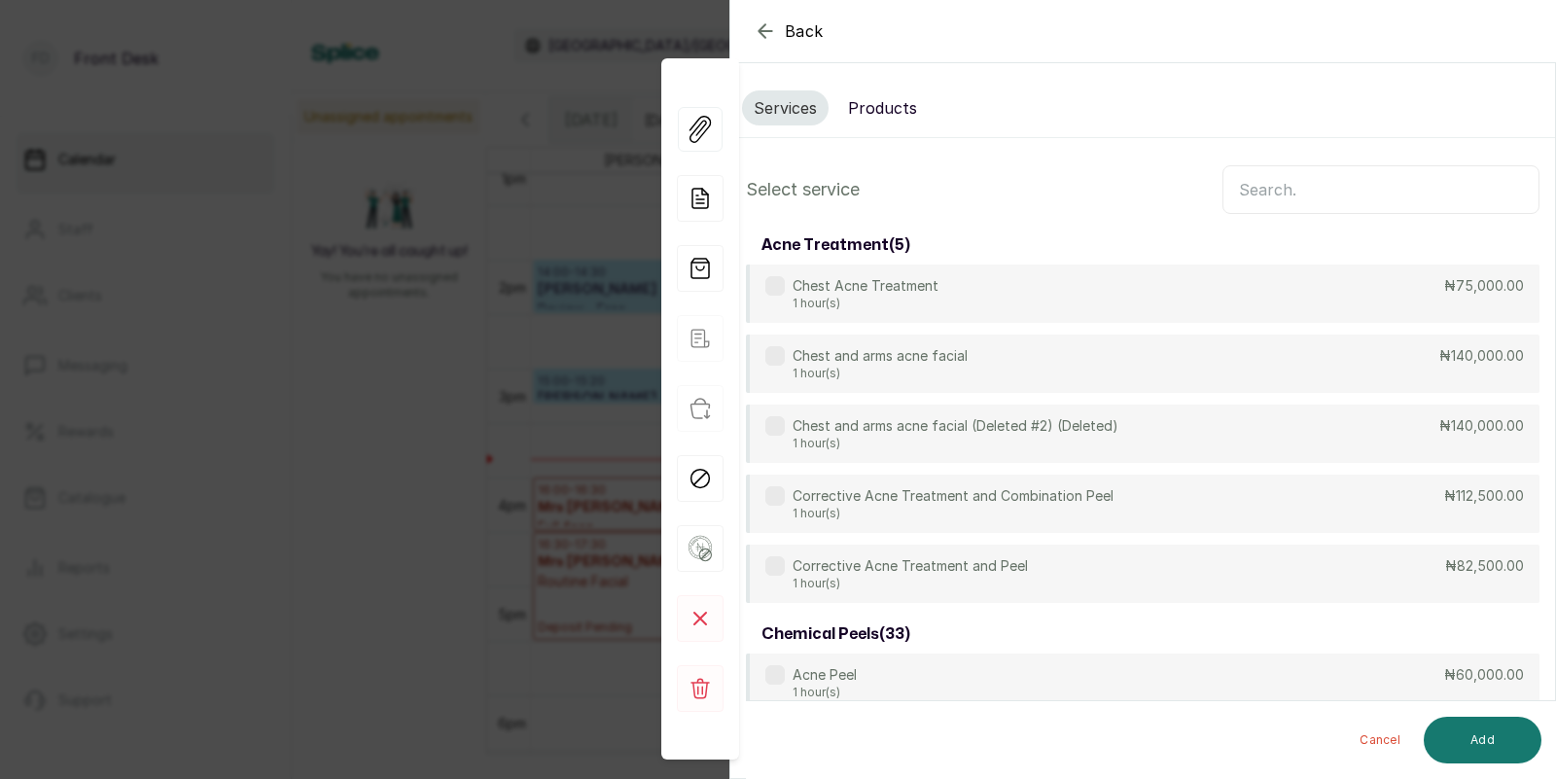
click at [1274, 203] on input "text" at bounding box center [1380, 189] width 317 height 49
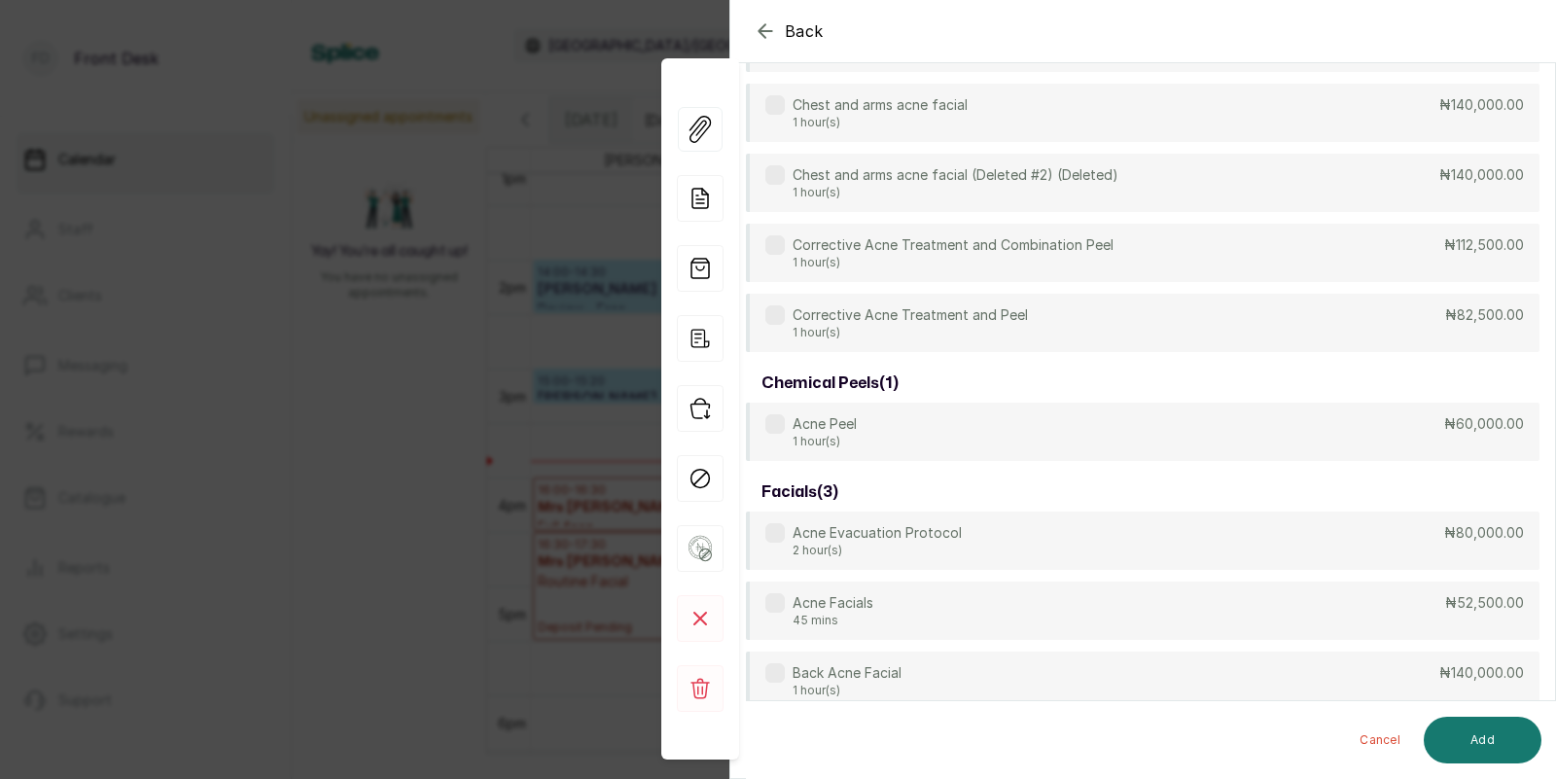
scroll to position [273, 0]
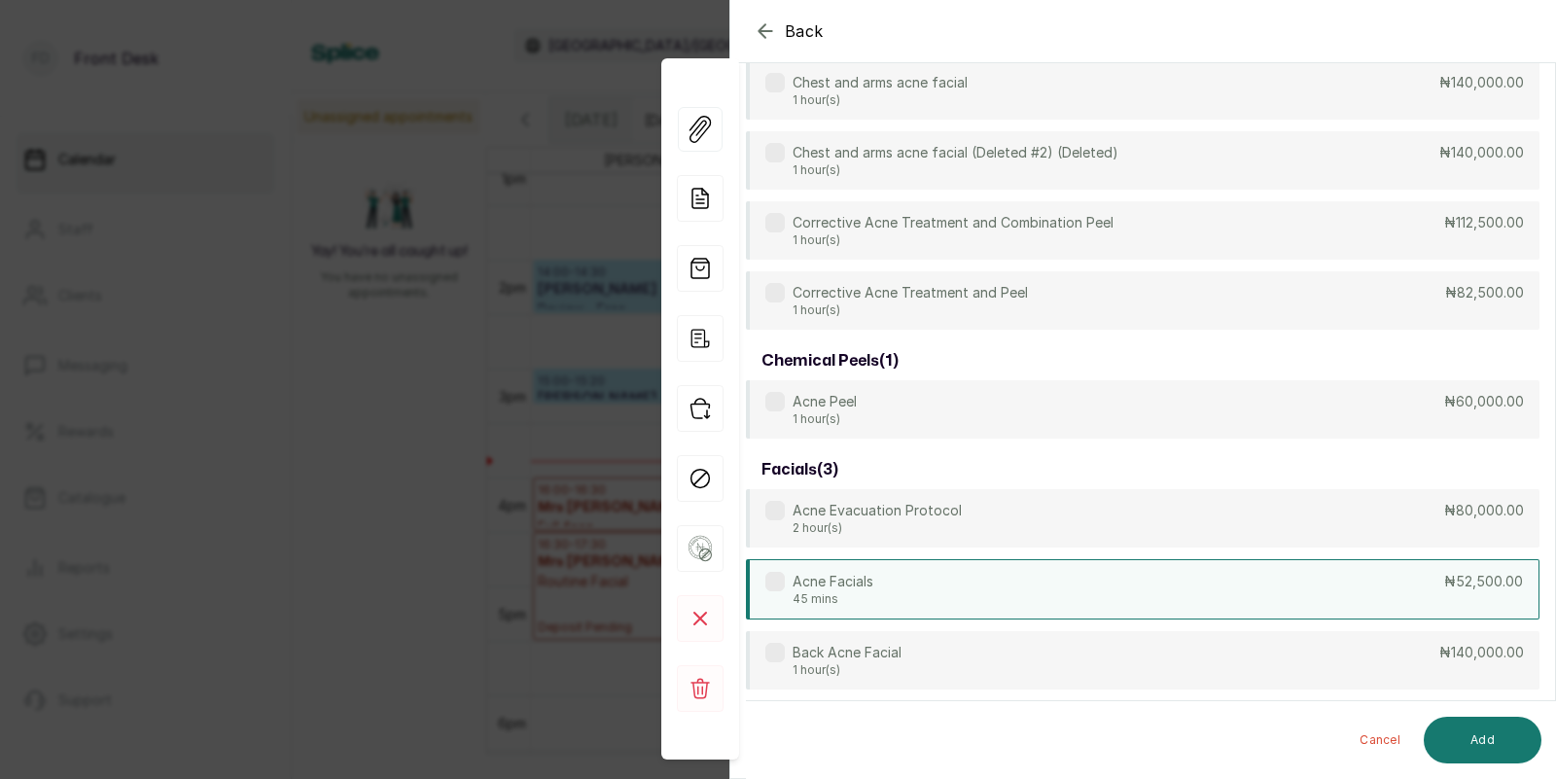
type input "acne"
click at [1130, 590] on div "Acne Facials 45 mins ₦52,500.00" at bounding box center [1142, 589] width 793 height 60
click at [1467, 748] on button "Add" at bounding box center [1483, 740] width 118 height 47
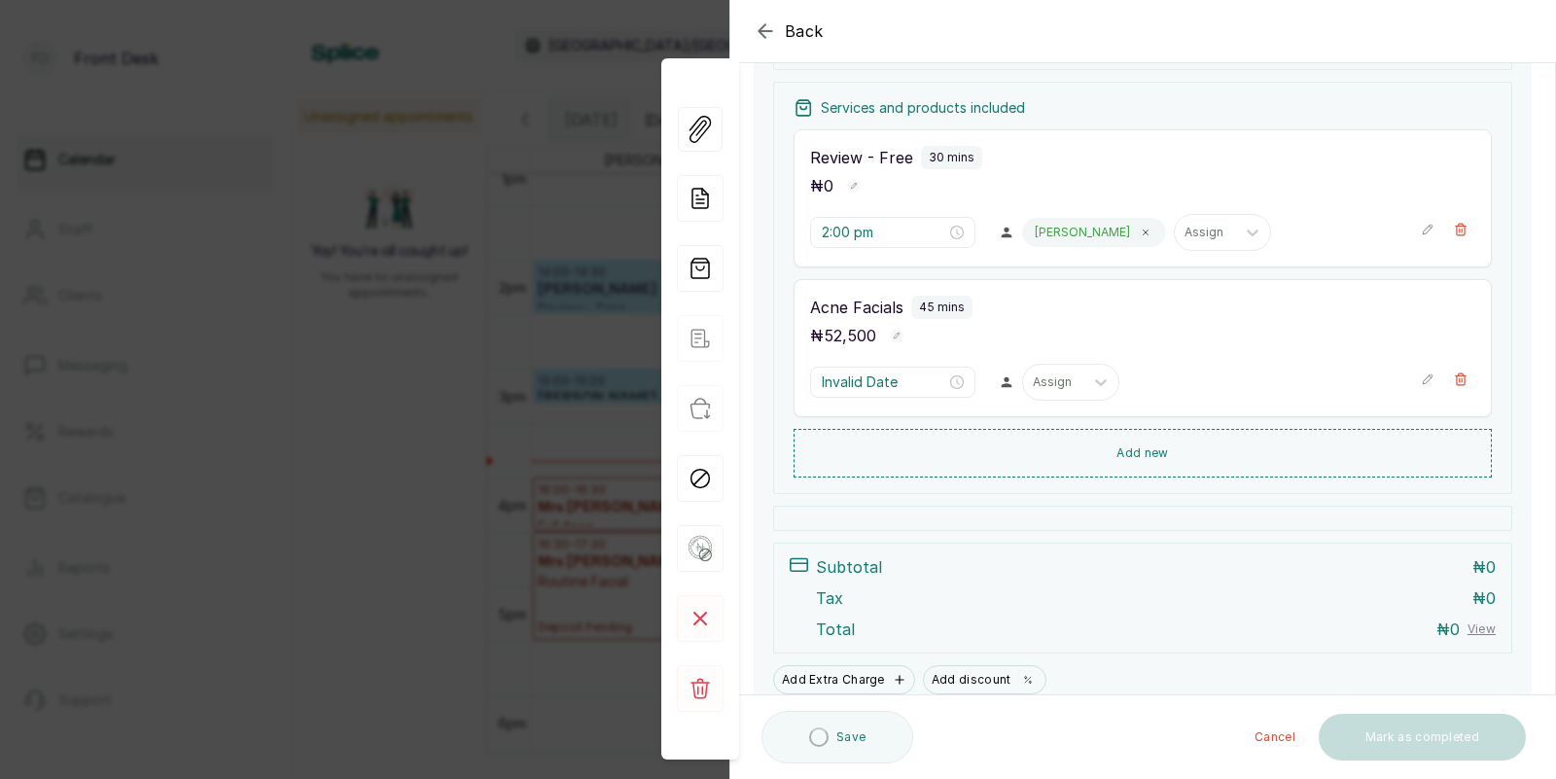
type input "2:30 pm"
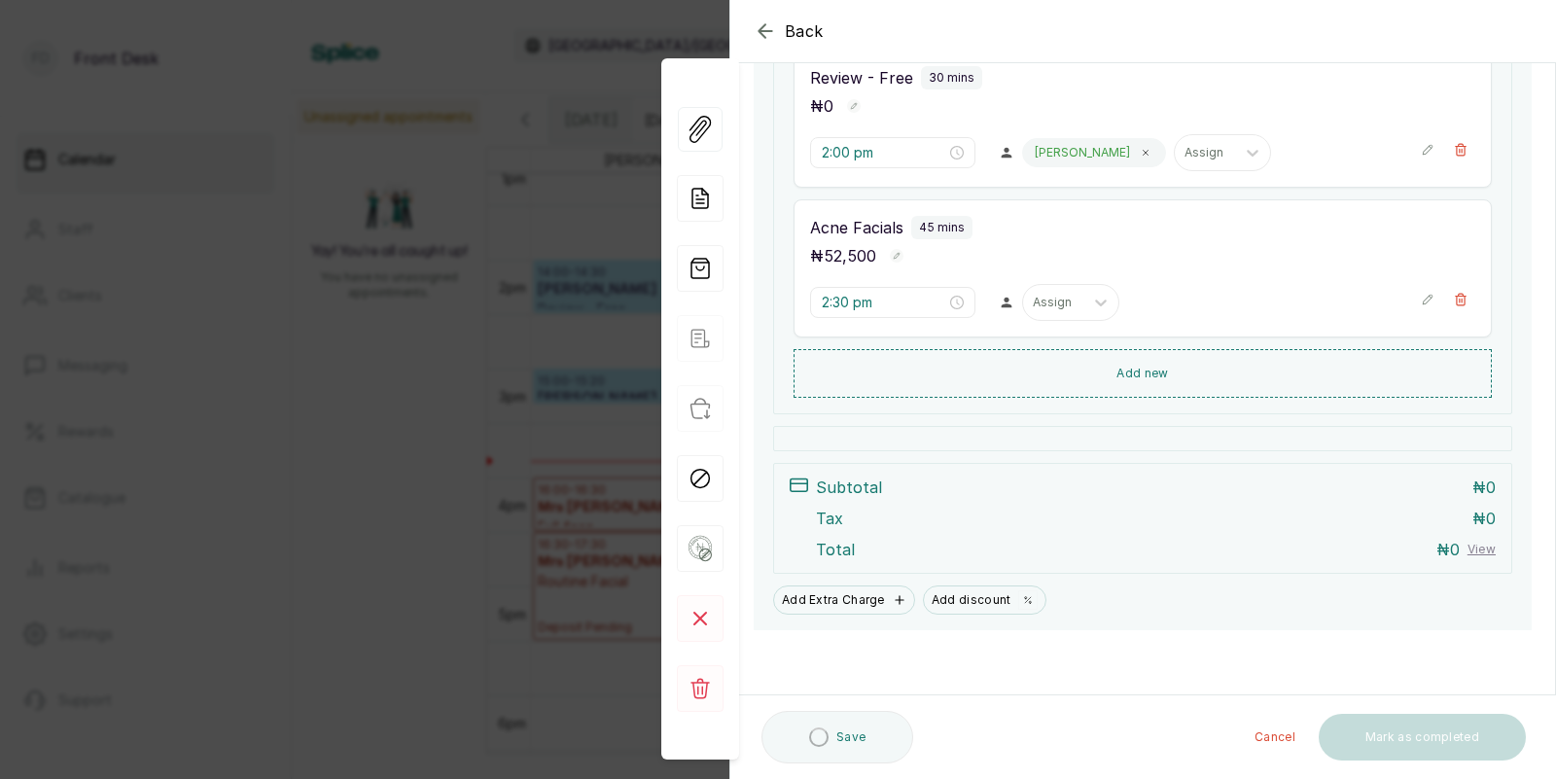
scroll to position [354, 0]
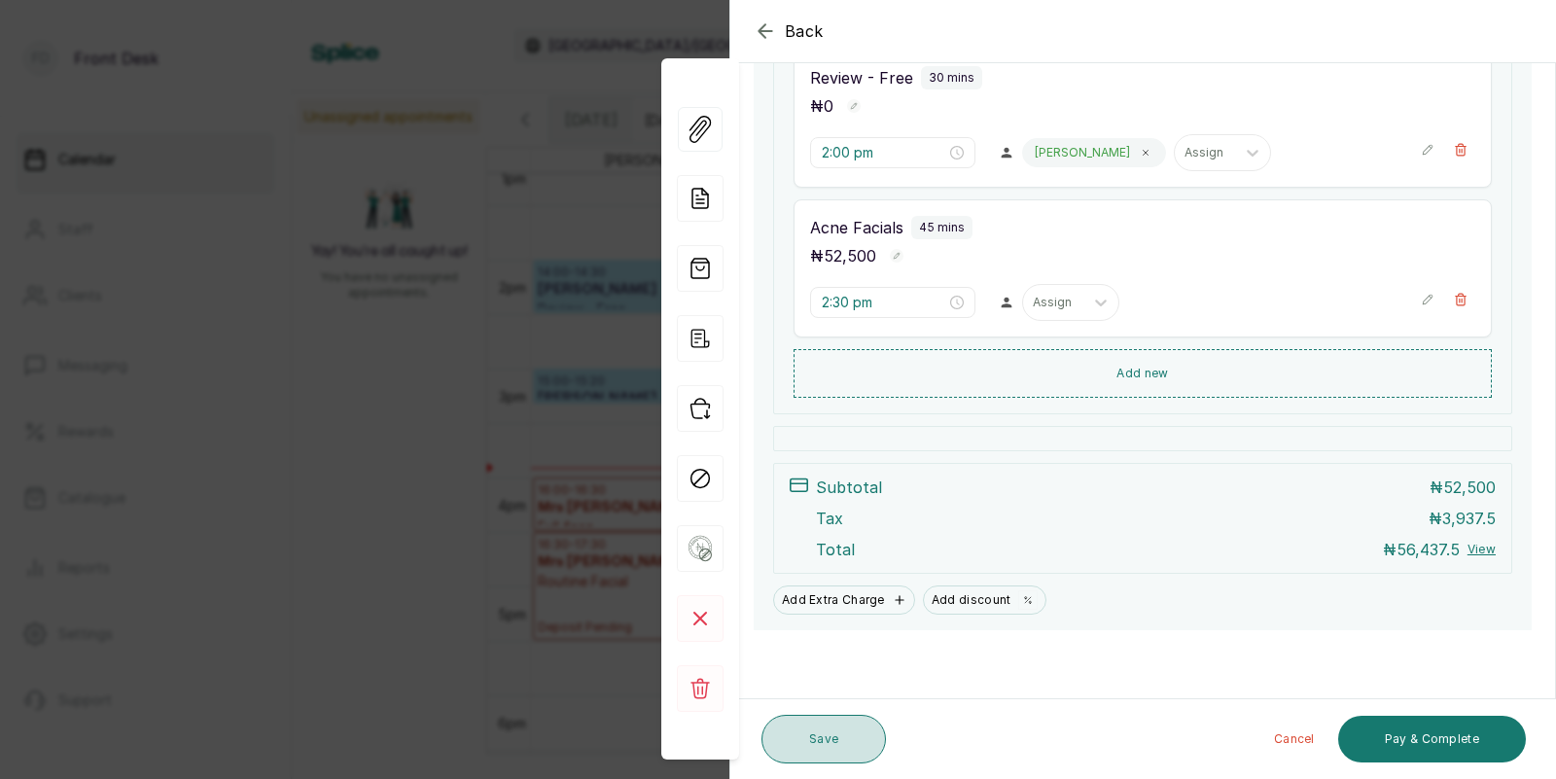
click at [843, 737] on button "Save" at bounding box center [823, 739] width 124 height 49
click at [1033, 295] on div at bounding box center [1053, 303] width 41 height 18
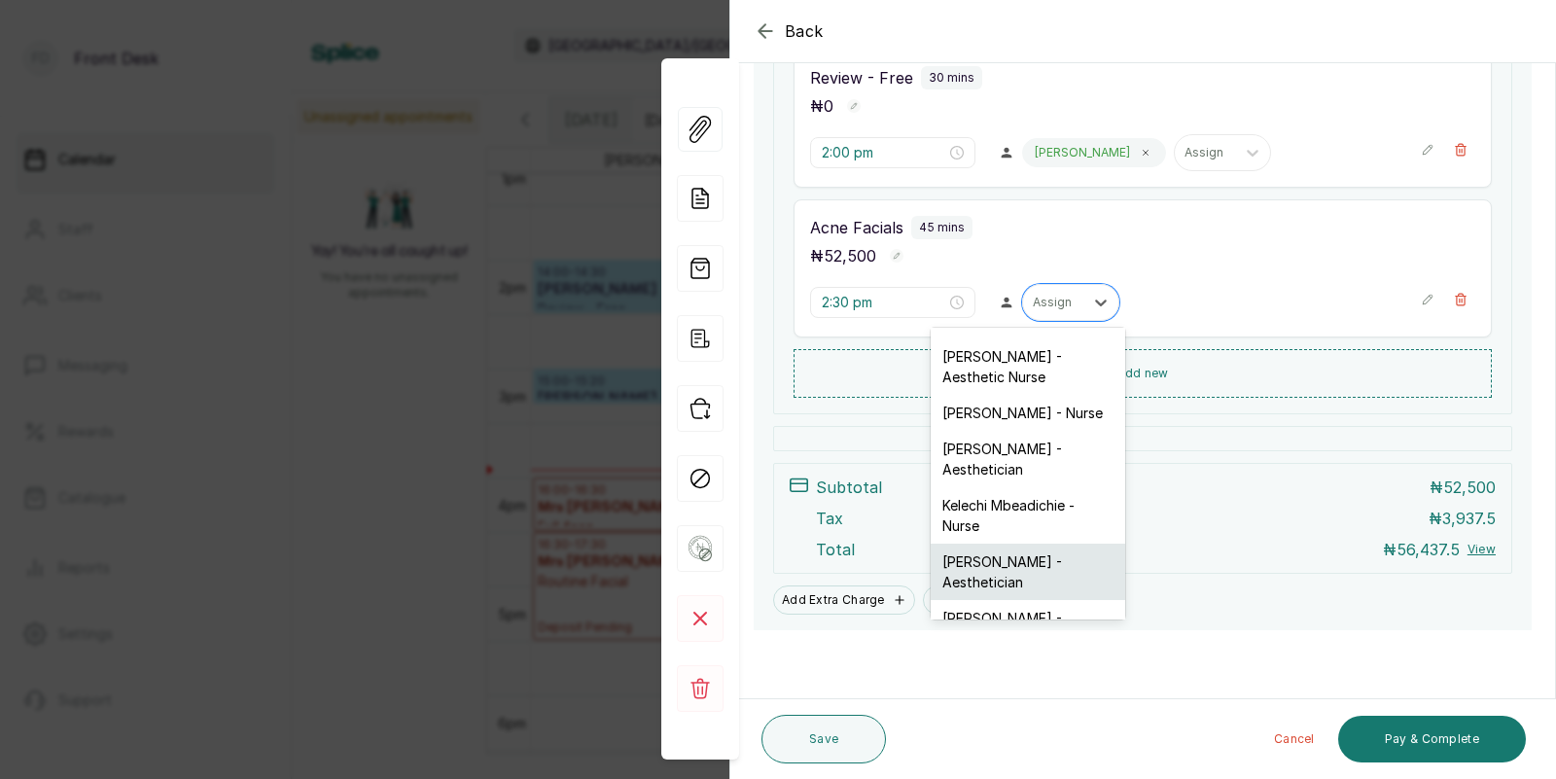
scroll to position [50, 0]
click at [987, 600] on div "[PERSON_NAME] - Aesthetician" at bounding box center [1028, 628] width 194 height 56
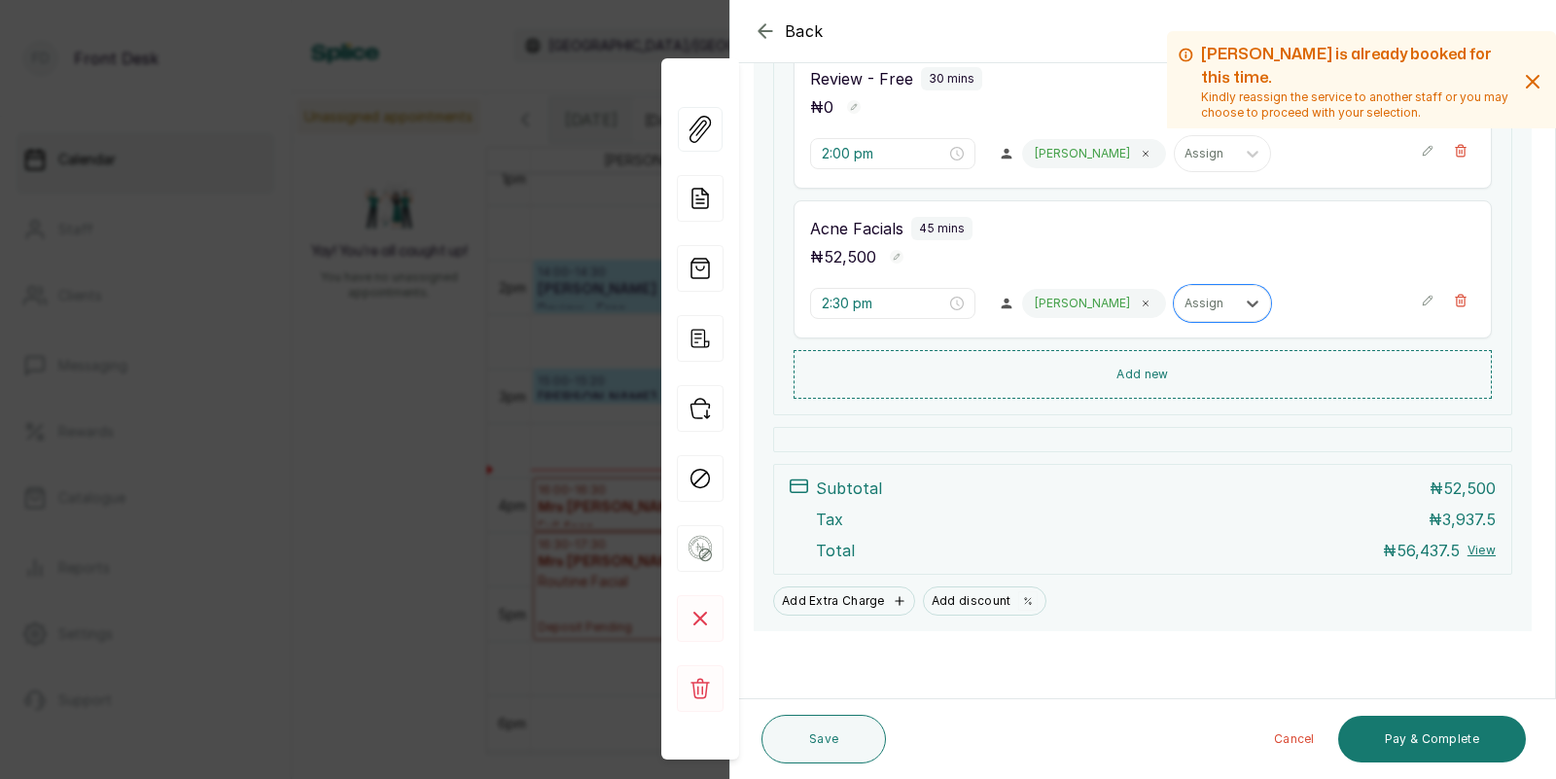
scroll to position [354, 0]
click at [812, 733] on button "Save" at bounding box center [823, 739] width 124 height 49
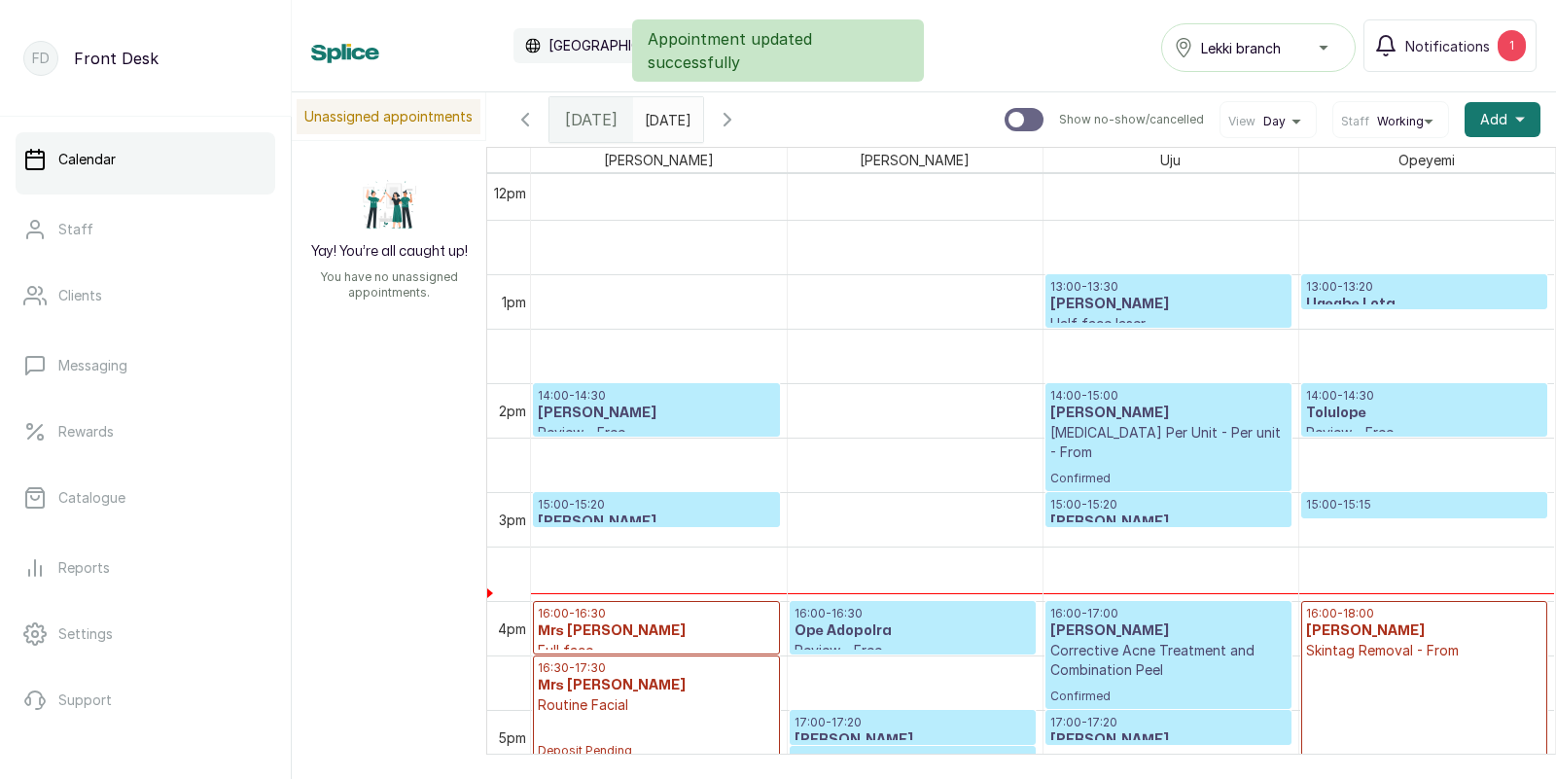
scroll to position [1307, 0]
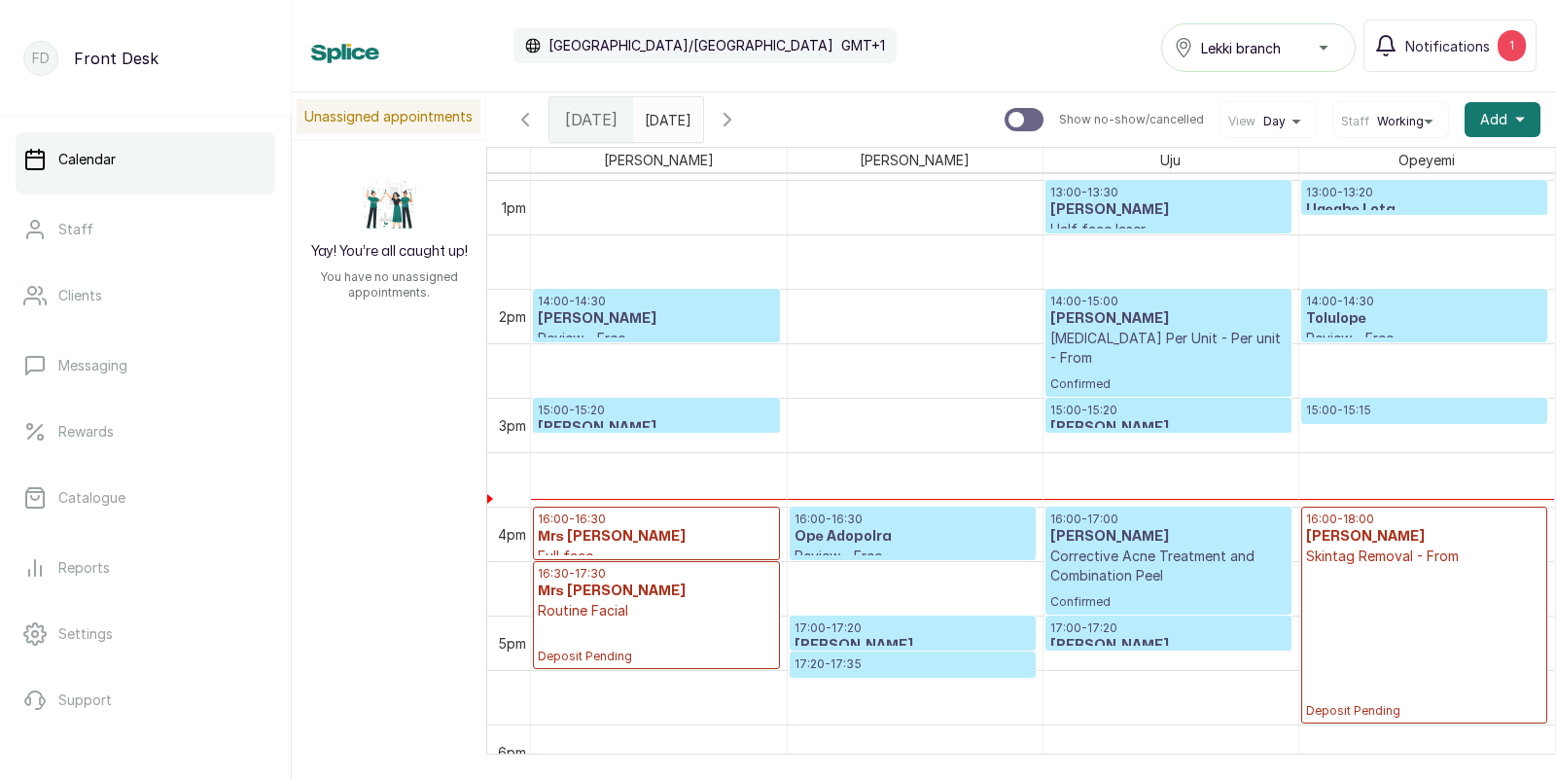
click at [588, 319] on h3 "[PERSON_NAME]" at bounding box center [656, 318] width 237 height 19
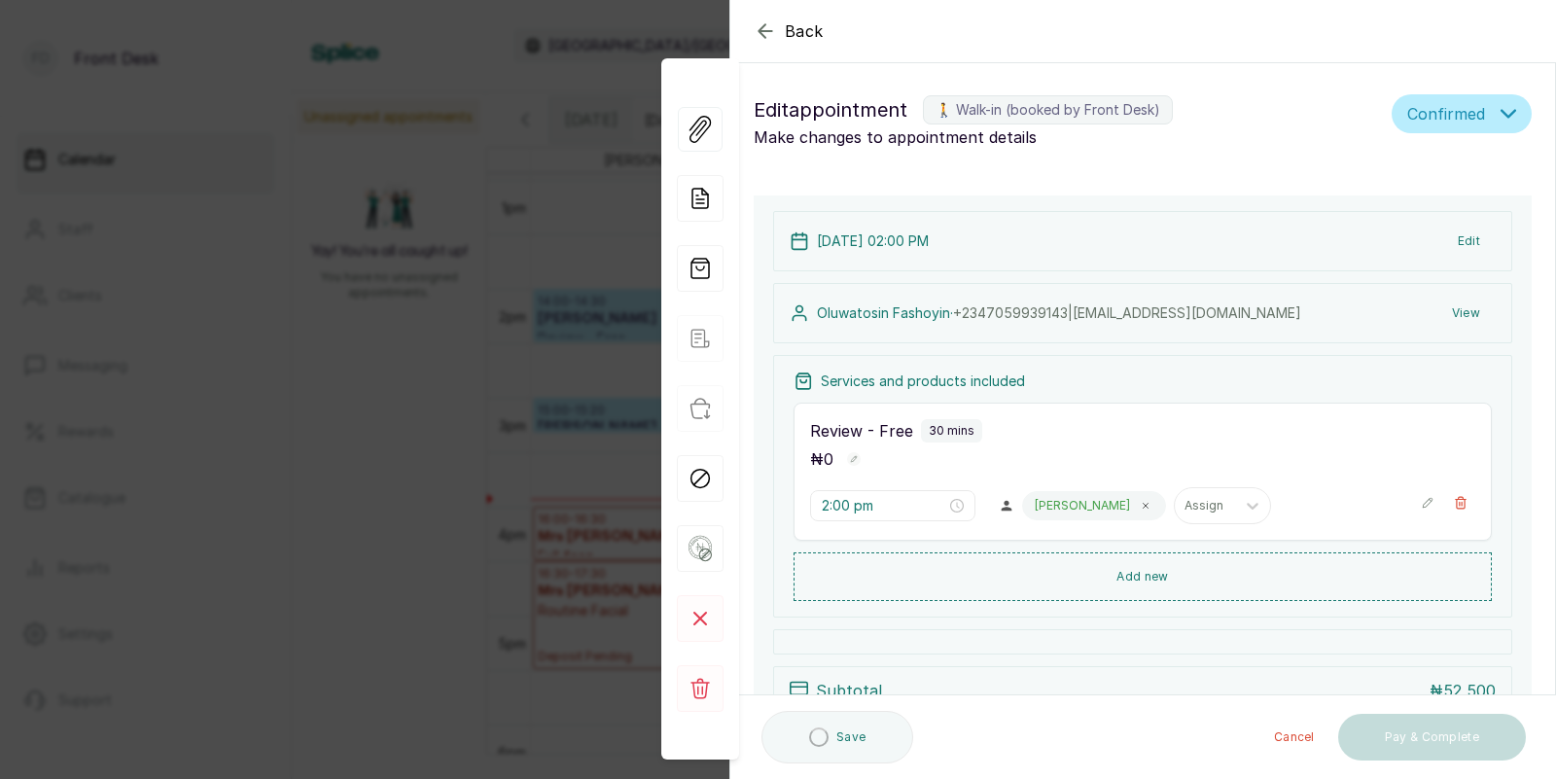
scroll to position [205, 0]
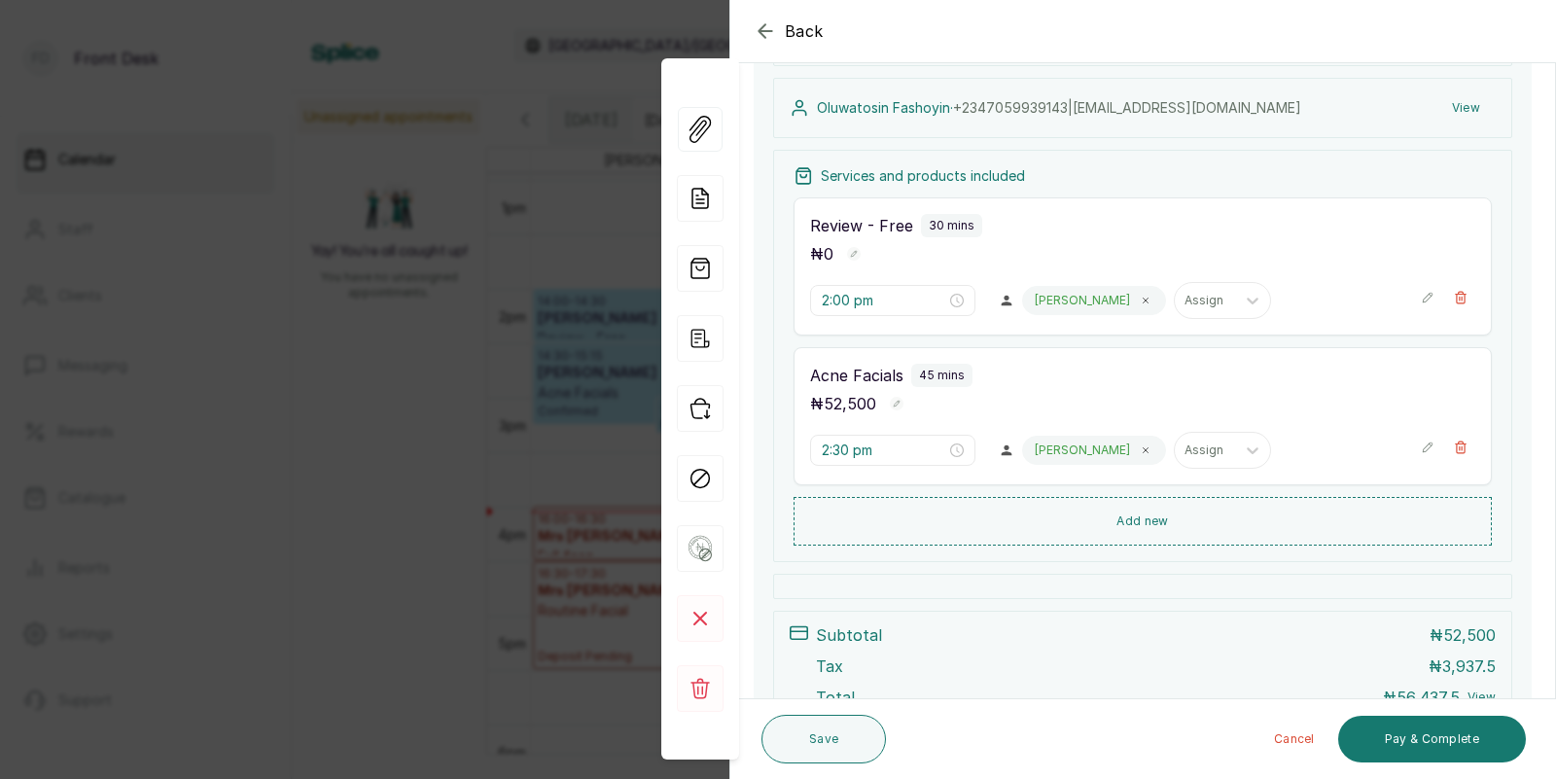
click at [261, 509] on div "Back Appointment Details Edit appointment 🚶 Walk-in (booked by Front Desk) Make…" at bounding box center [778, 389] width 1556 height 779
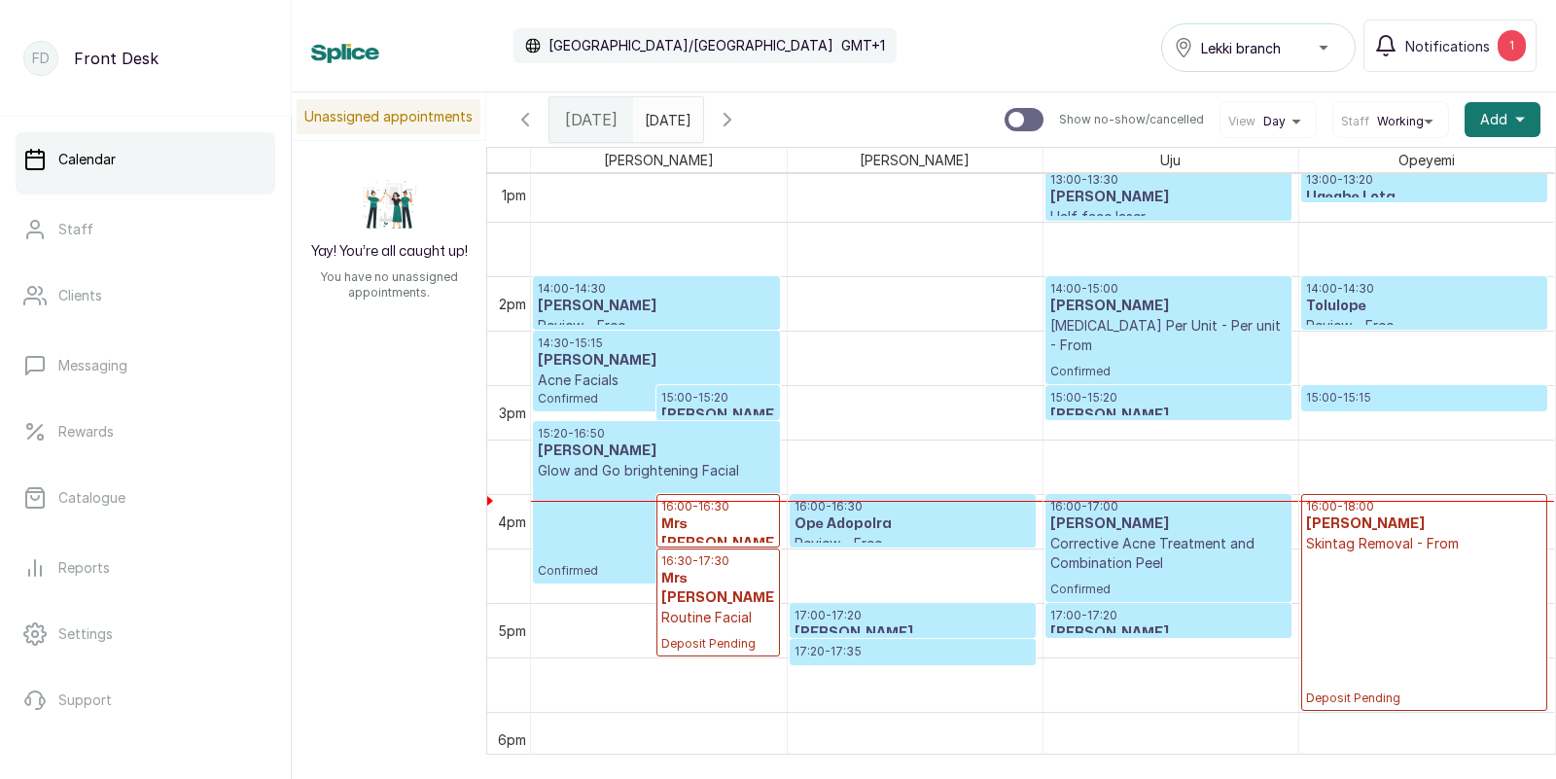
click at [614, 471] on p "Glow and Go brightening Facial" at bounding box center [656, 470] width 237 height 19
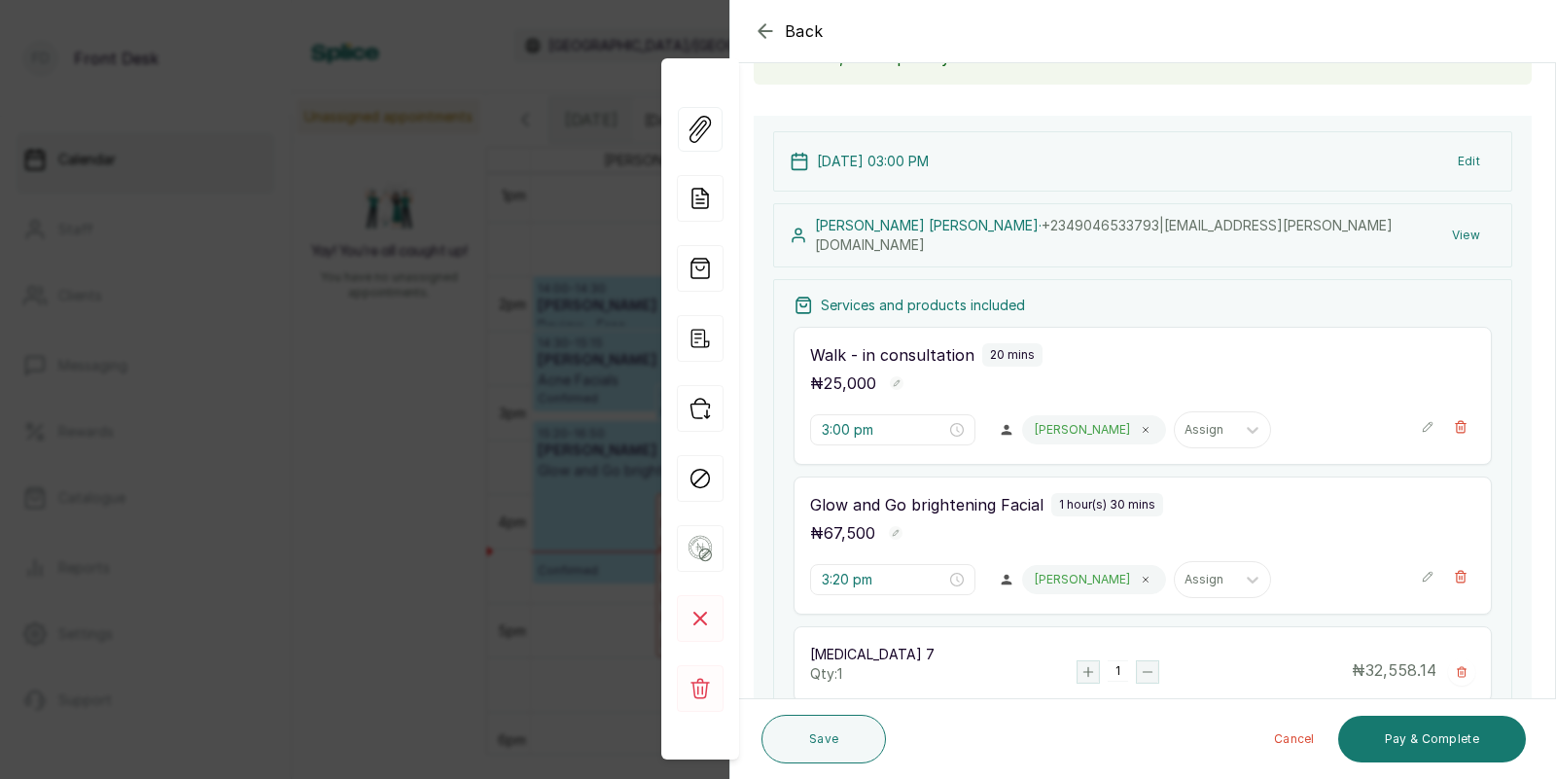
scroll to position [152, 0]
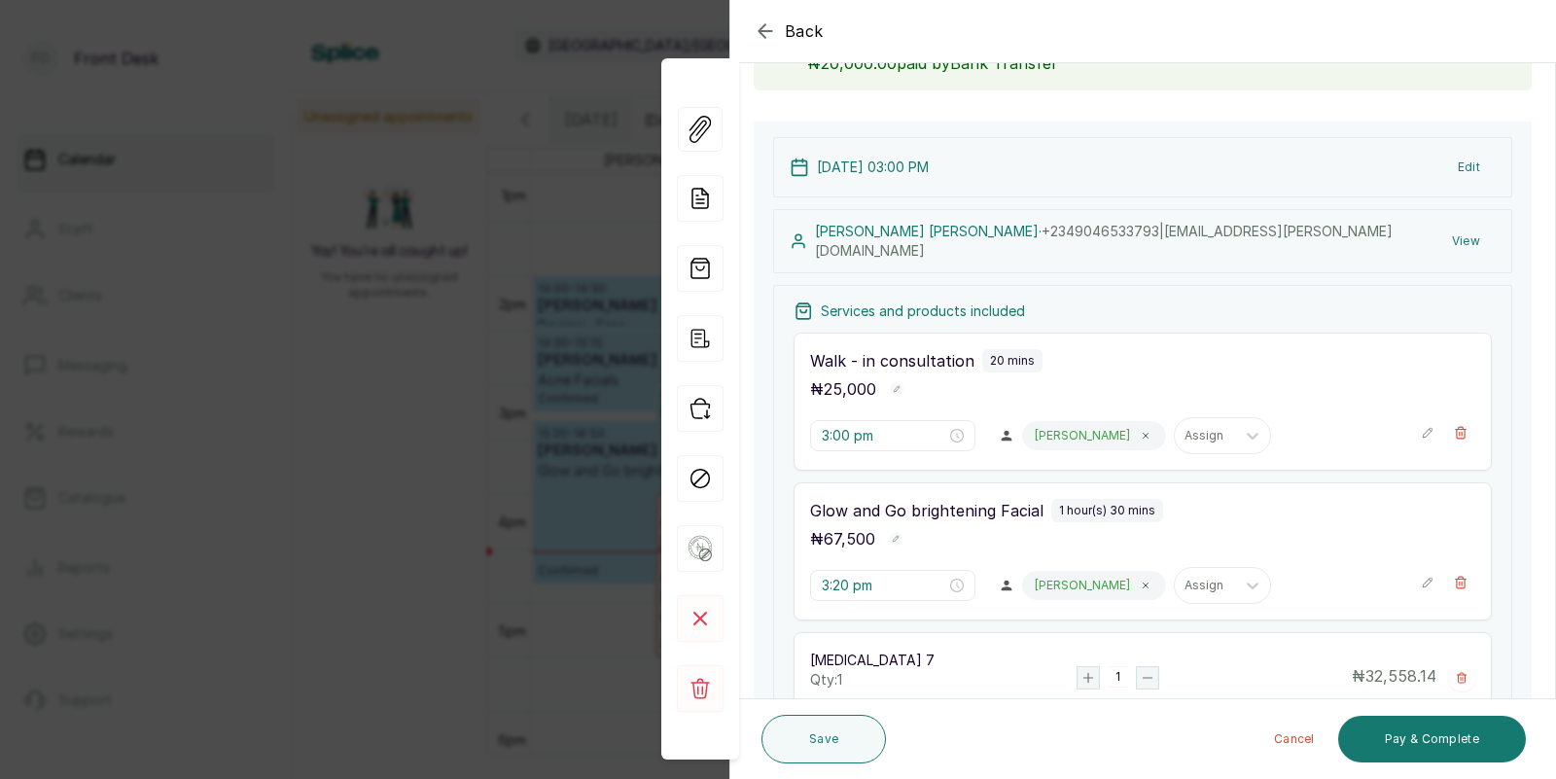
click at [565, 421] on div "Back Appointment Details Edit appointment 🚶 Walk-in (booked by Front Desk) Make…" at bounding box center [778, 389] width 1556 height 779
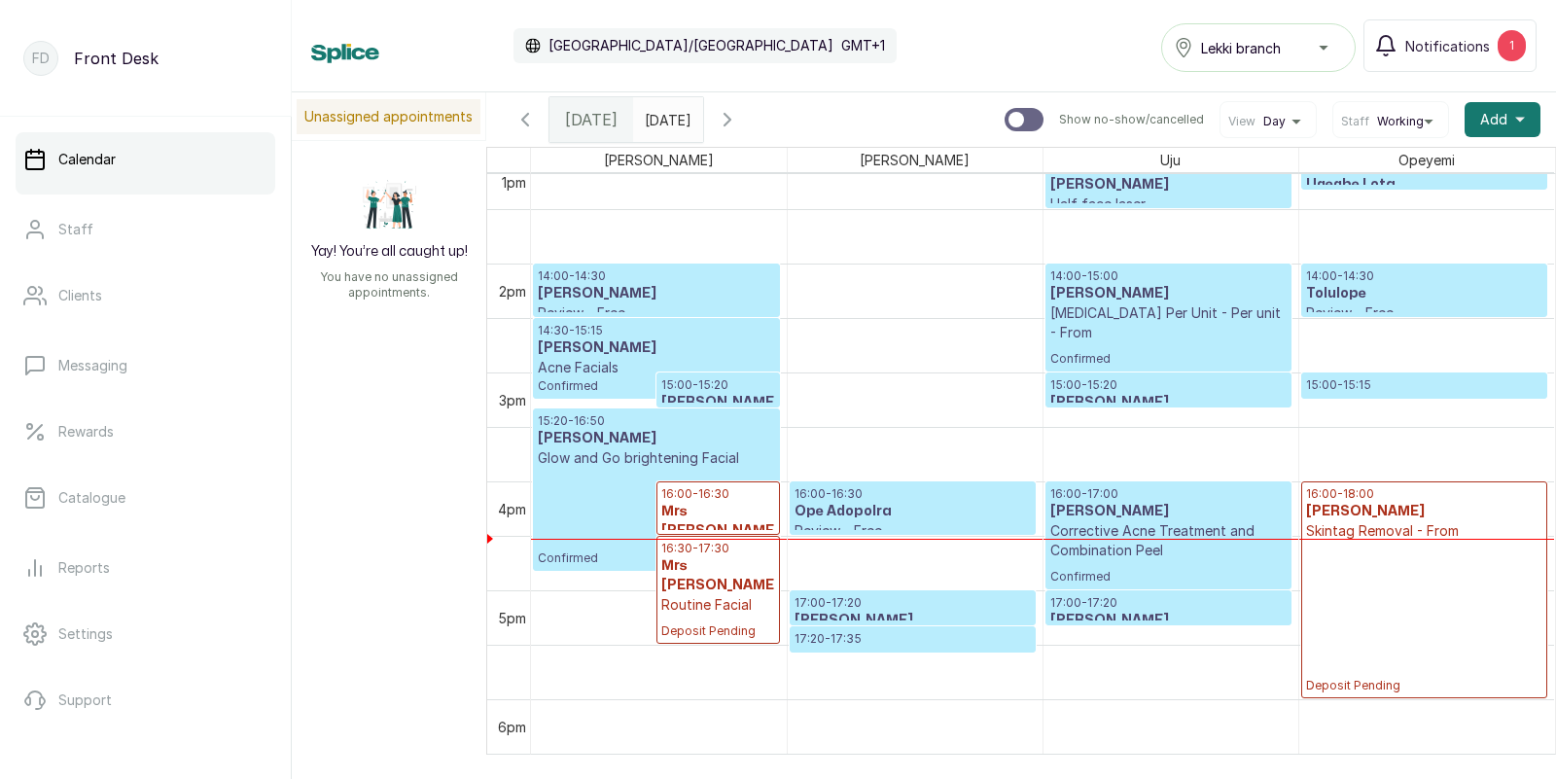
scroll to position [1426, 0]
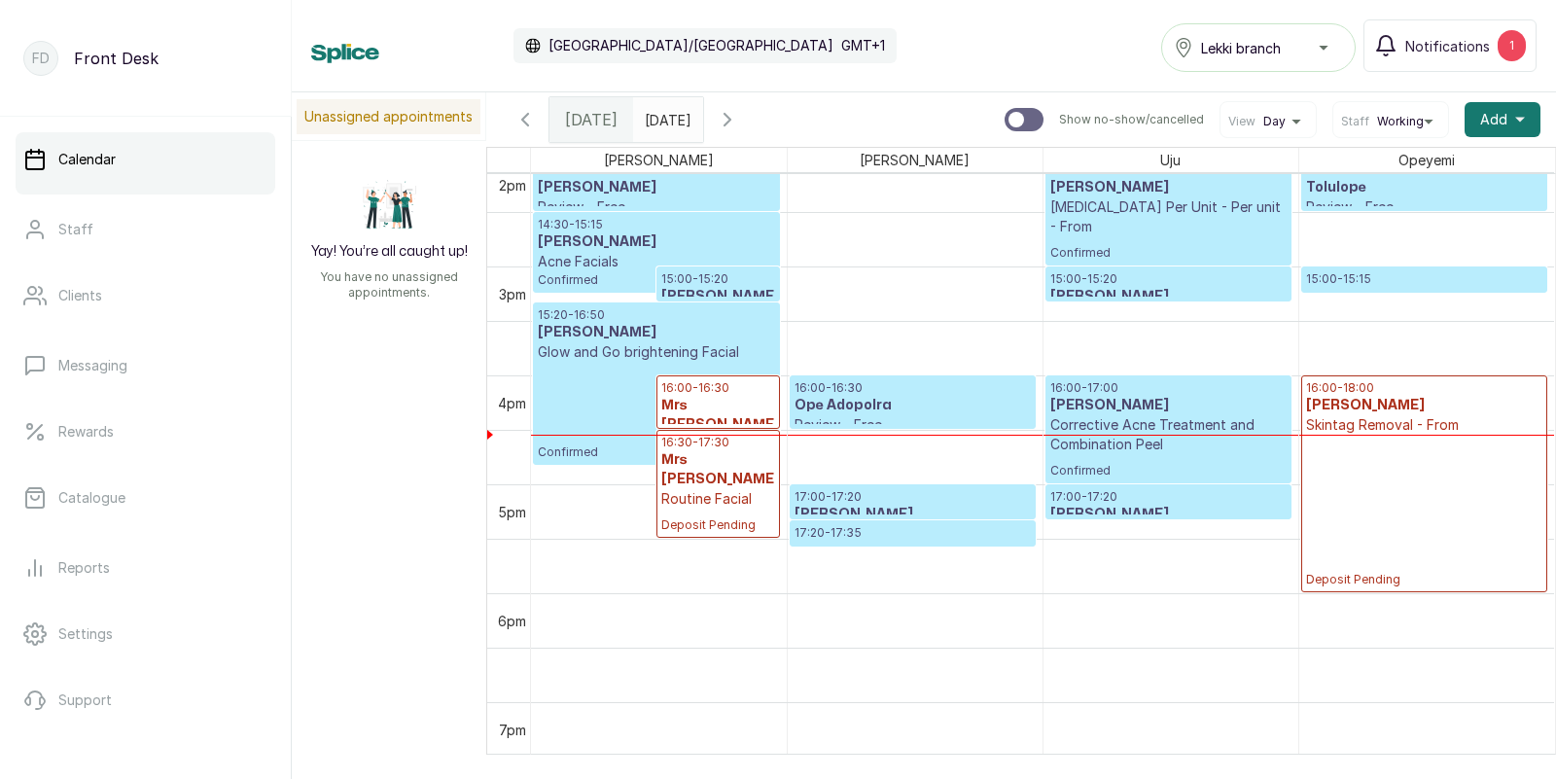
click at [1425, 282] on p "15:00 - 15:15" at bounding box center [1424, 279] width 237 height 16
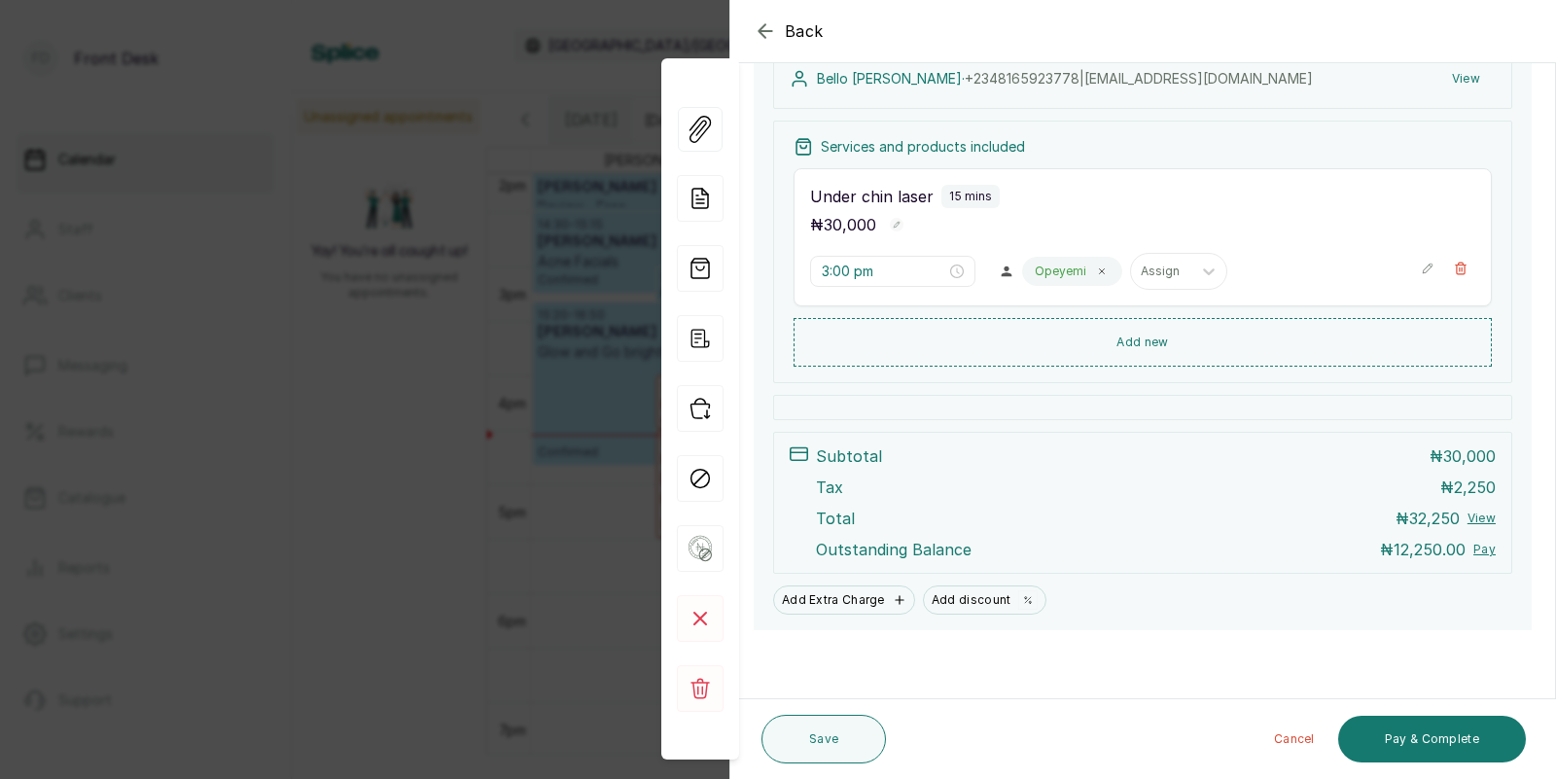
click at [434, 524] on div "Back Appointment Details Edit appointment 🚶 Walk-in (booked by Front Desk) Make…" at bounding box center [778, 389] width 1556 height 779
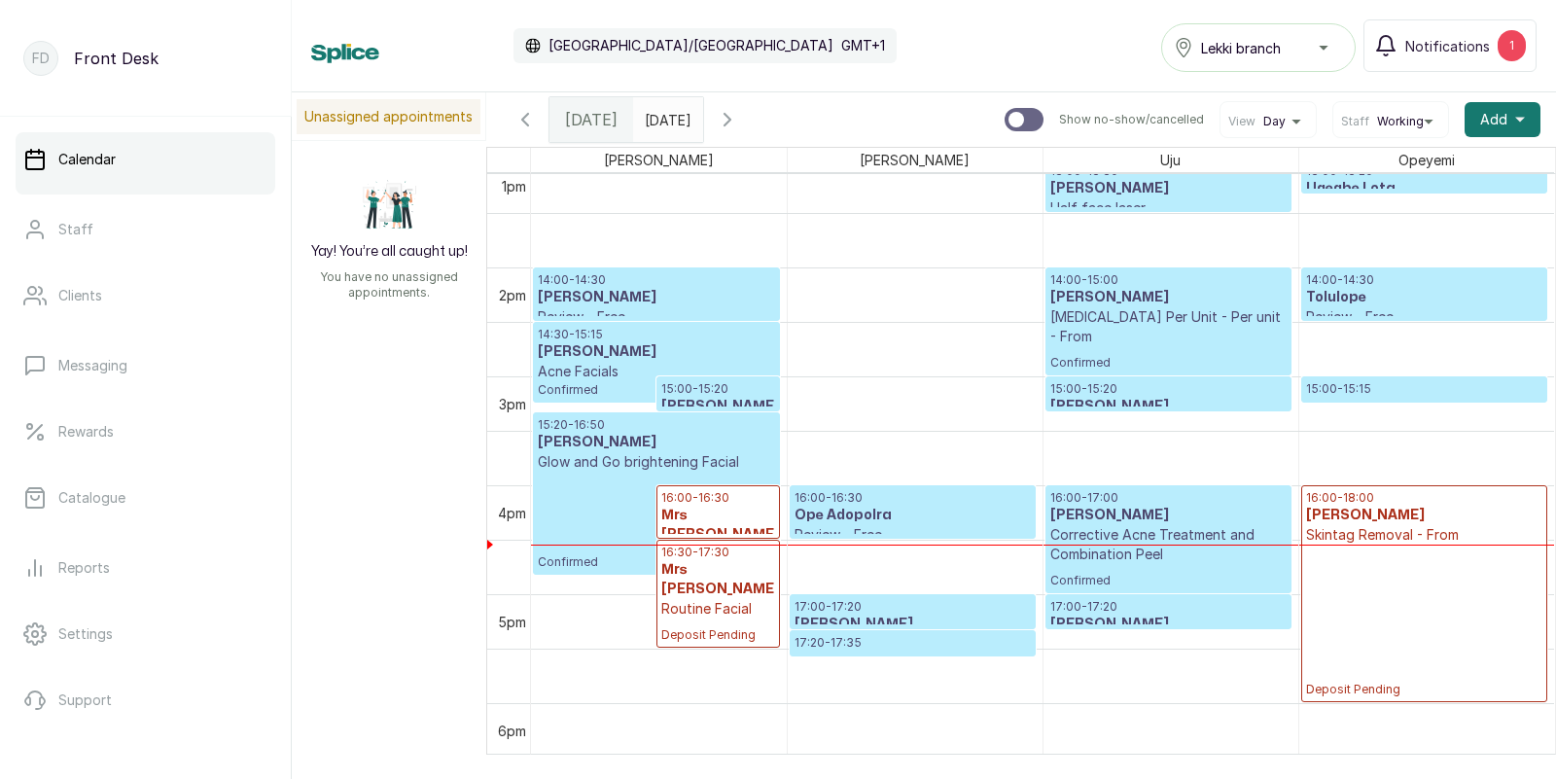
click at [705, 390] on p "15:00 - 15:20" at bounding box center [718, 389] width 114 height 16
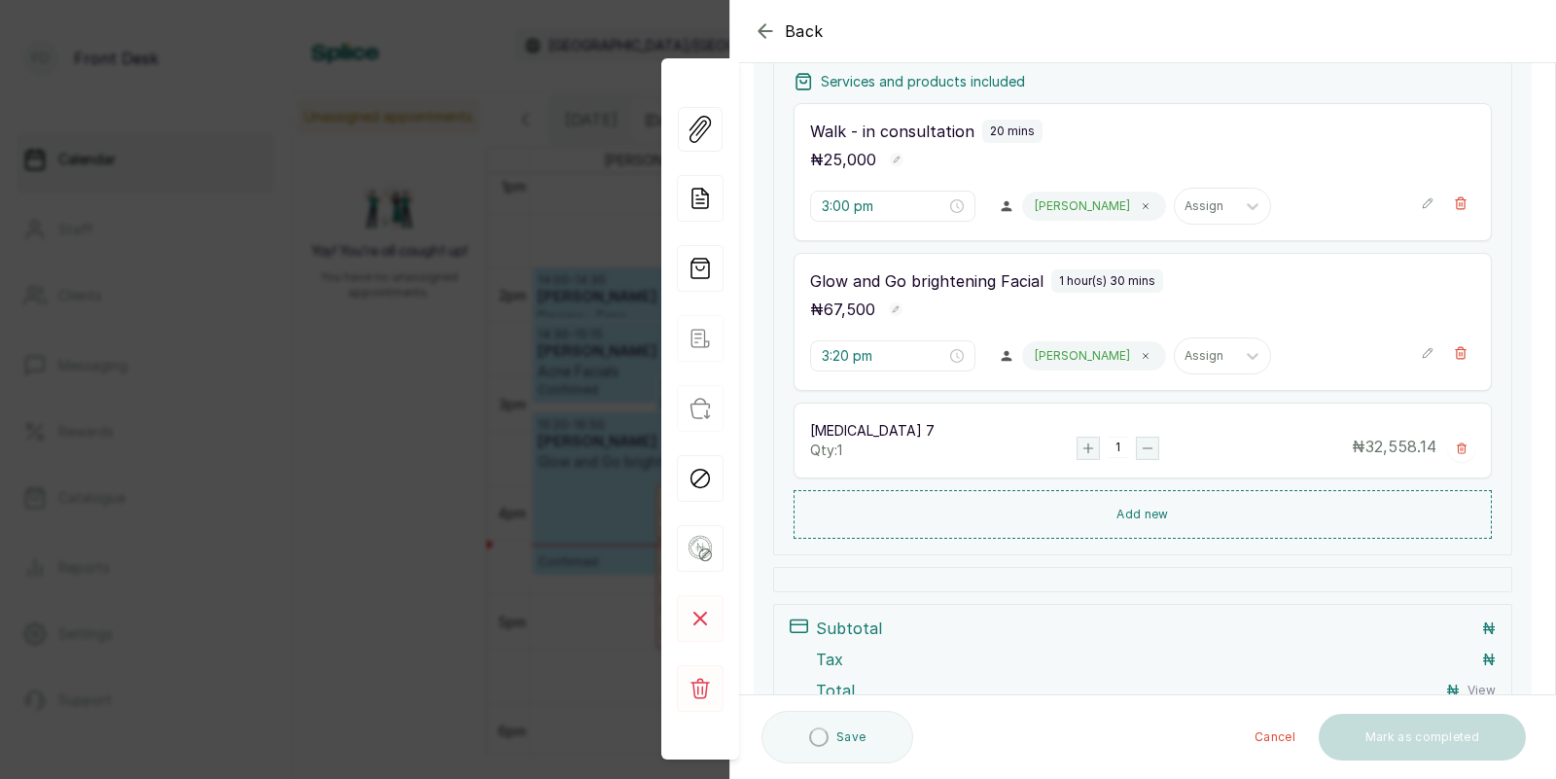
click at [510, 448] on div "Back Appointment Details Edit appointment 🚶 Walk-in (booked by Front Desk) Make…" at bounding box center [778, 389] width 1556 height 779
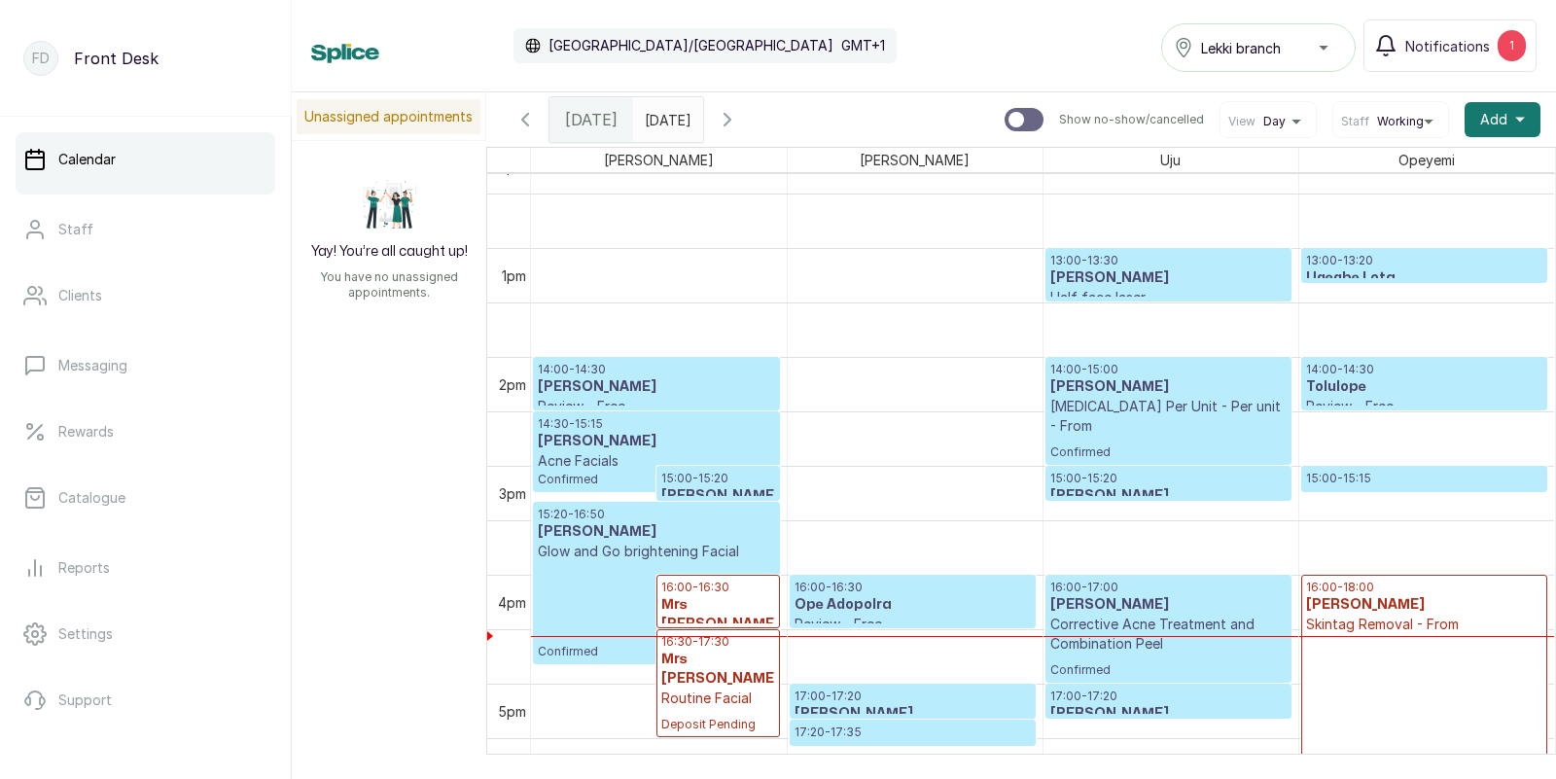
click at [1132, 485] on p "15:00 - 15:20" at bounding box center [1168, 479] width 236 height 16
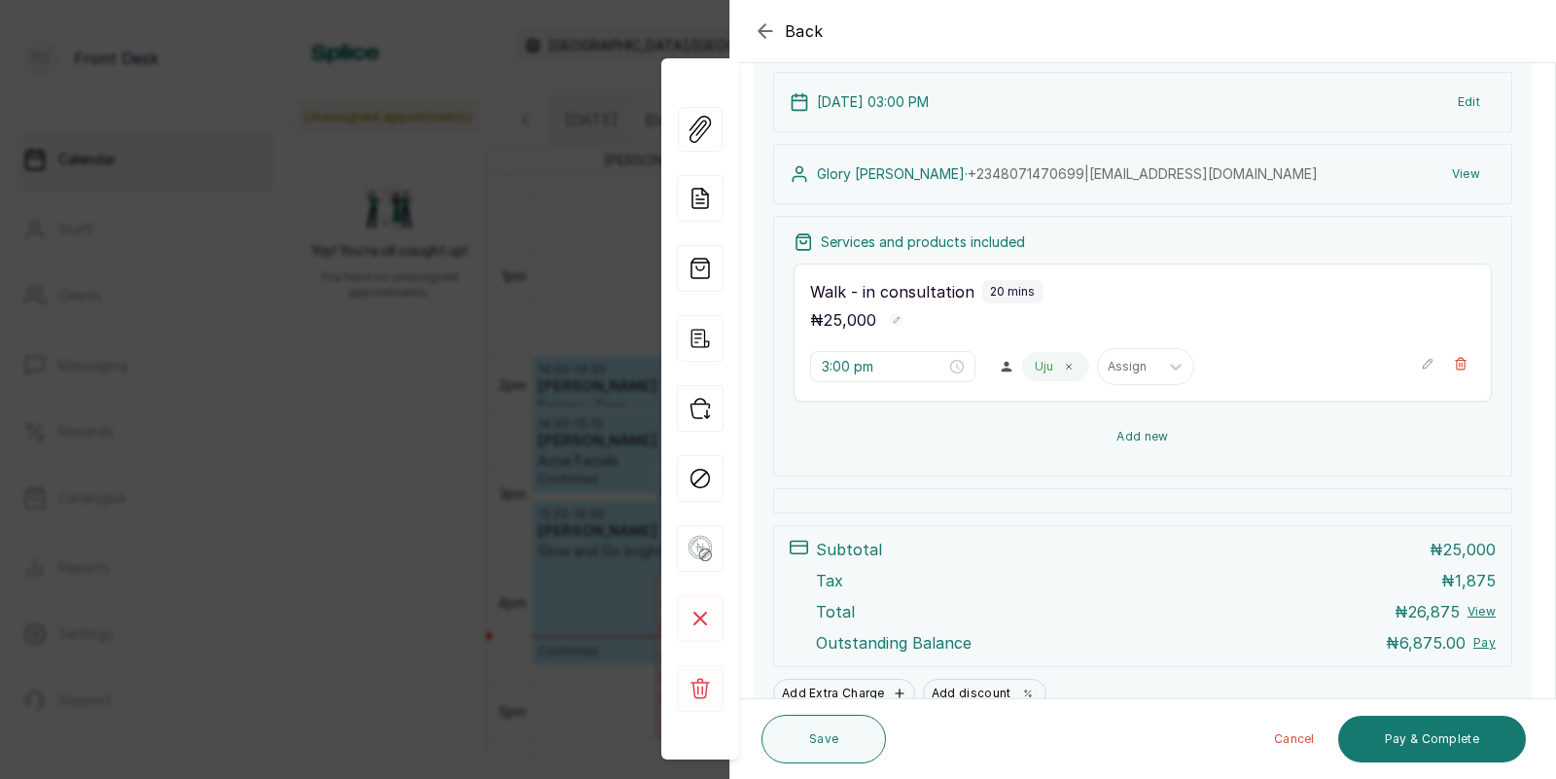
click at [1139, 438] on button "Add new" at bounding box center [1142, 436] width 698 height 47
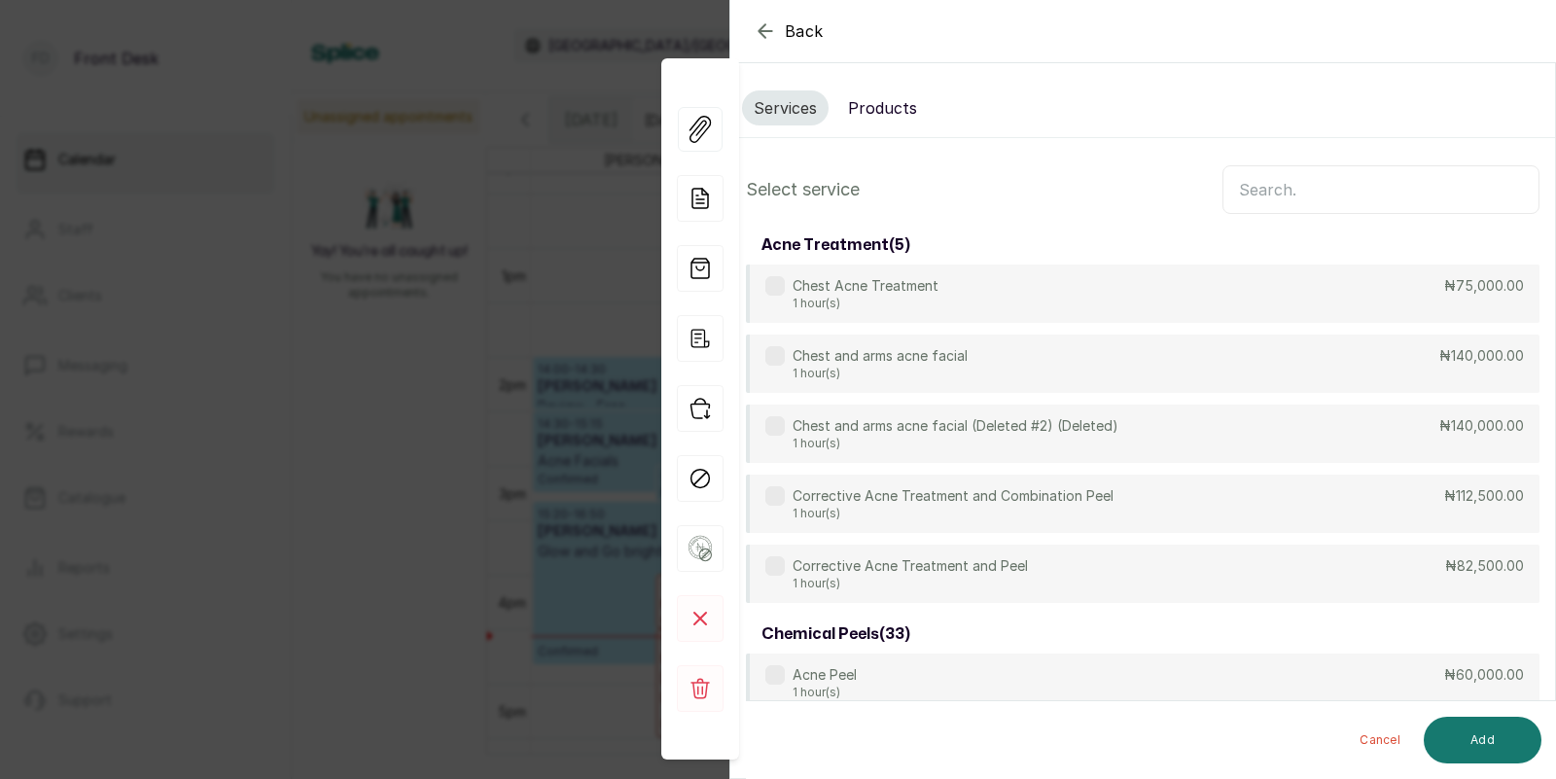
click at [1315, 195] on input "text" at bounding box center [1380, 189] width 317 height 49
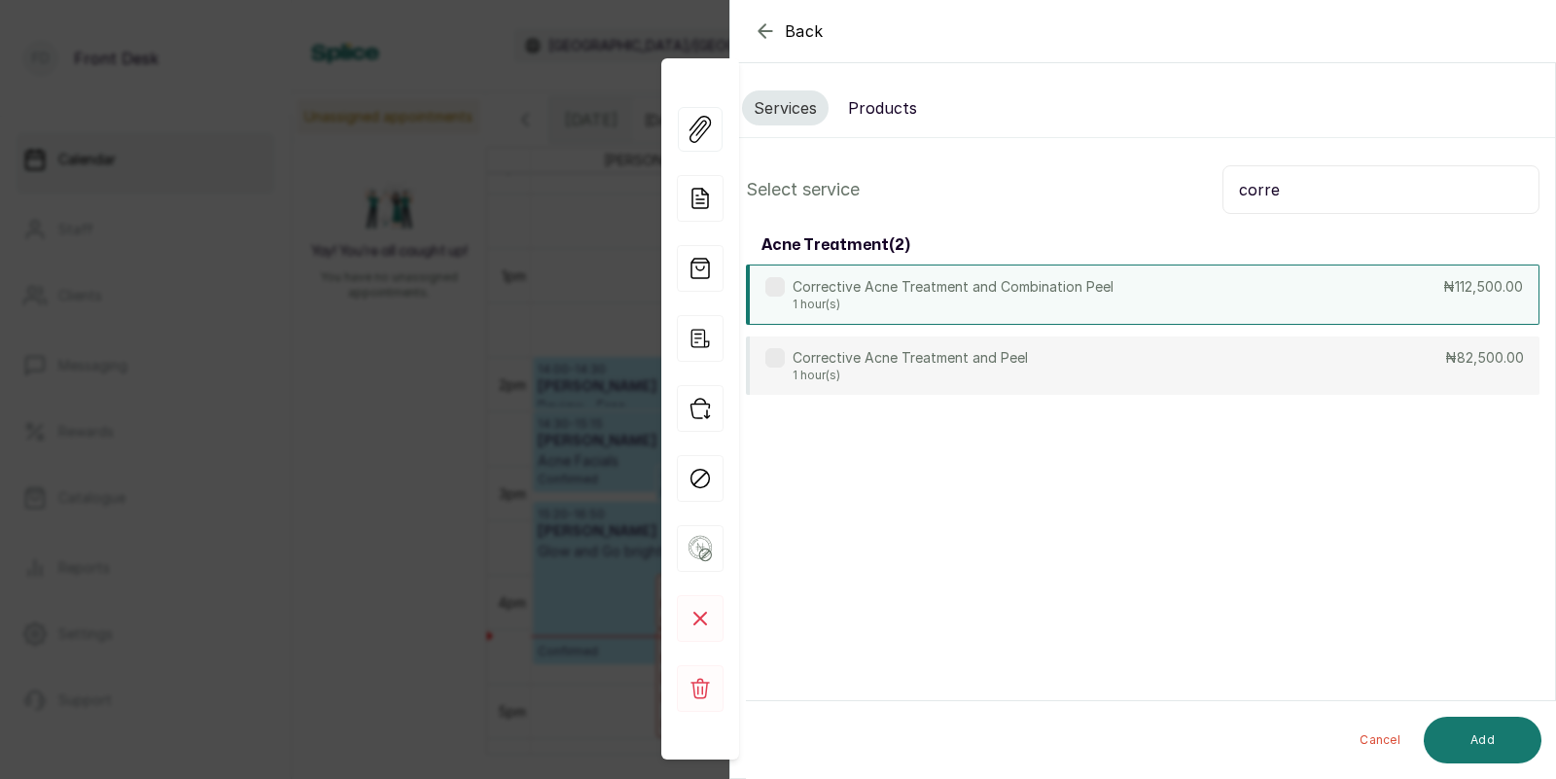
type input "corre"
click at [1056, 282] on p "Corrective Acne Treatment and Combination Peel" at bounding box center [952, 286] width 321 height 19
click at [1488, 750] on button "Add" at bounding box center [1483, 740] width 118 height 47
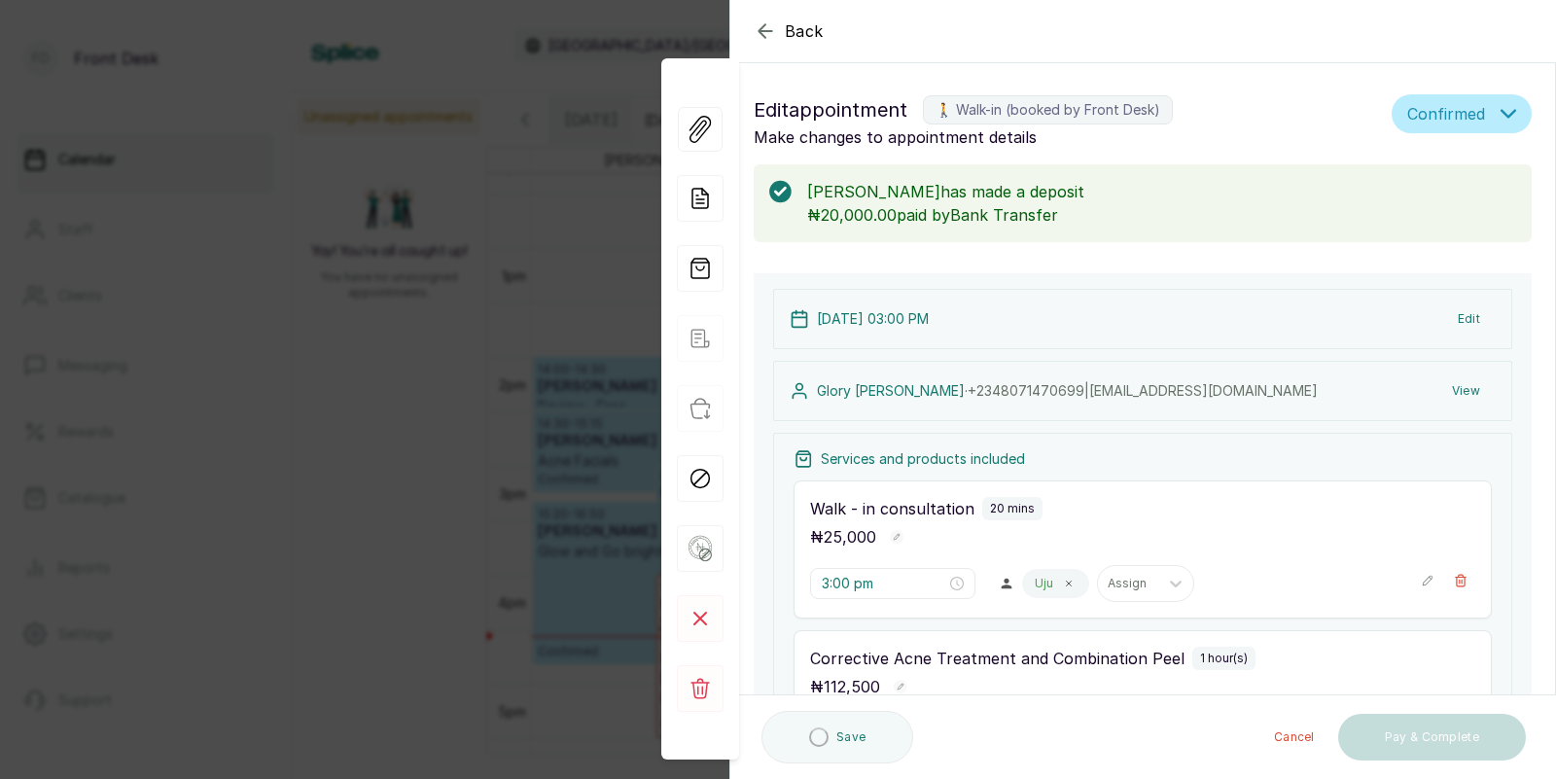
type input "3:20 pm"
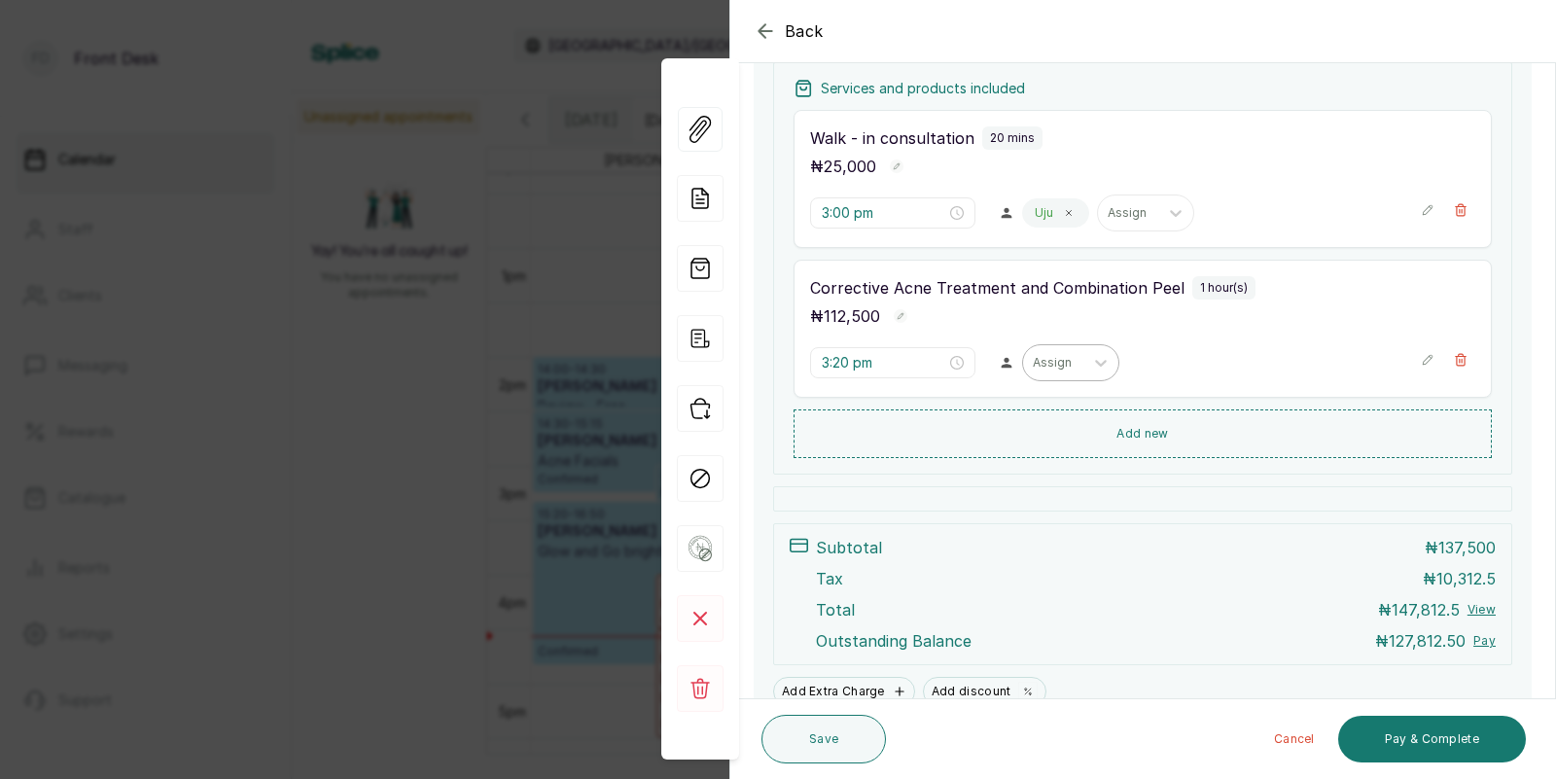
click at [1032, 369] on div "Assign" at bounding box center [1053, 362] width 60 height 25
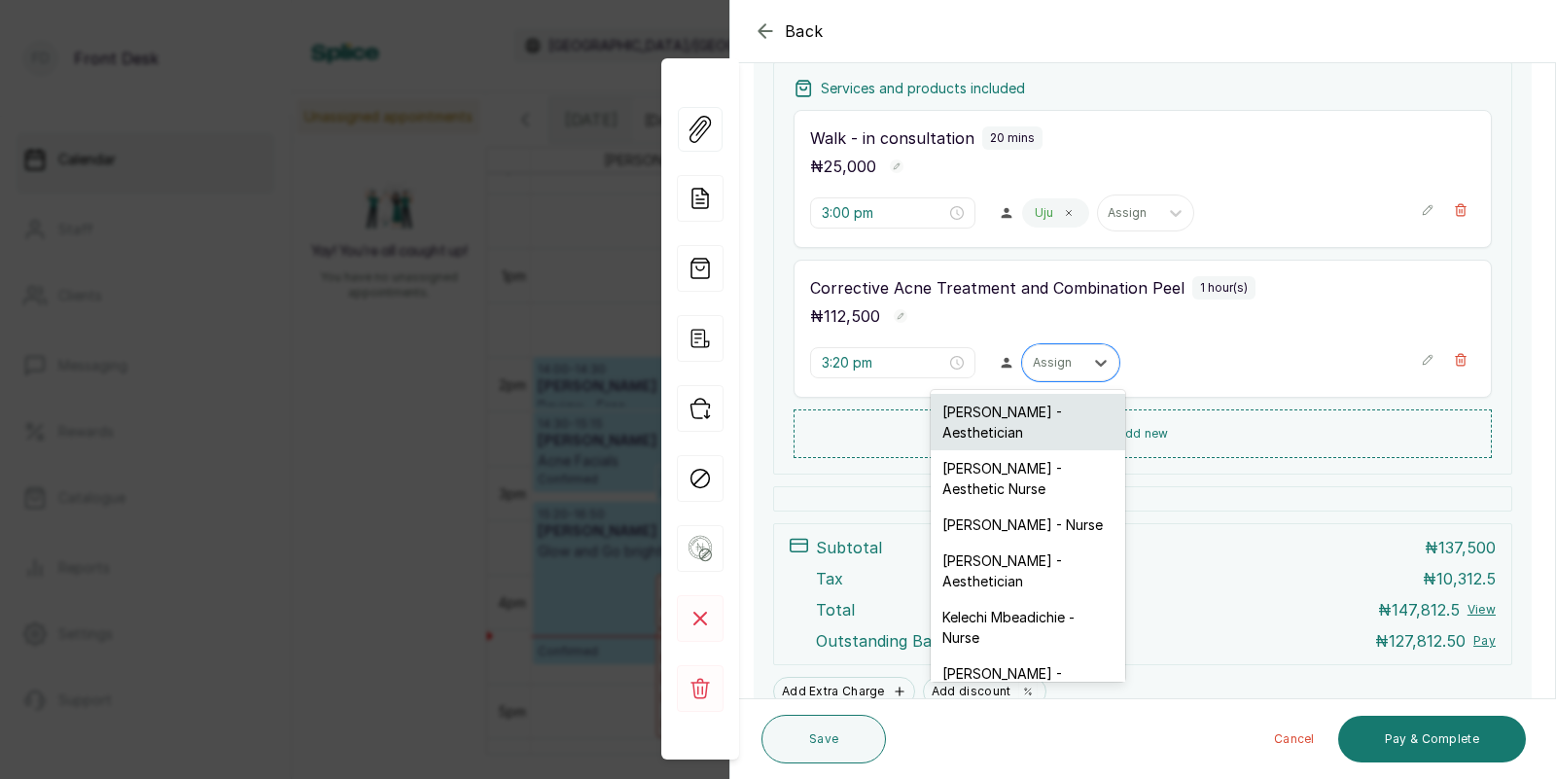
click at [1024, 427] on div "[PERSON_NAME] - Aesthetician" at bounding box center [1028, 422] width 194 height 56
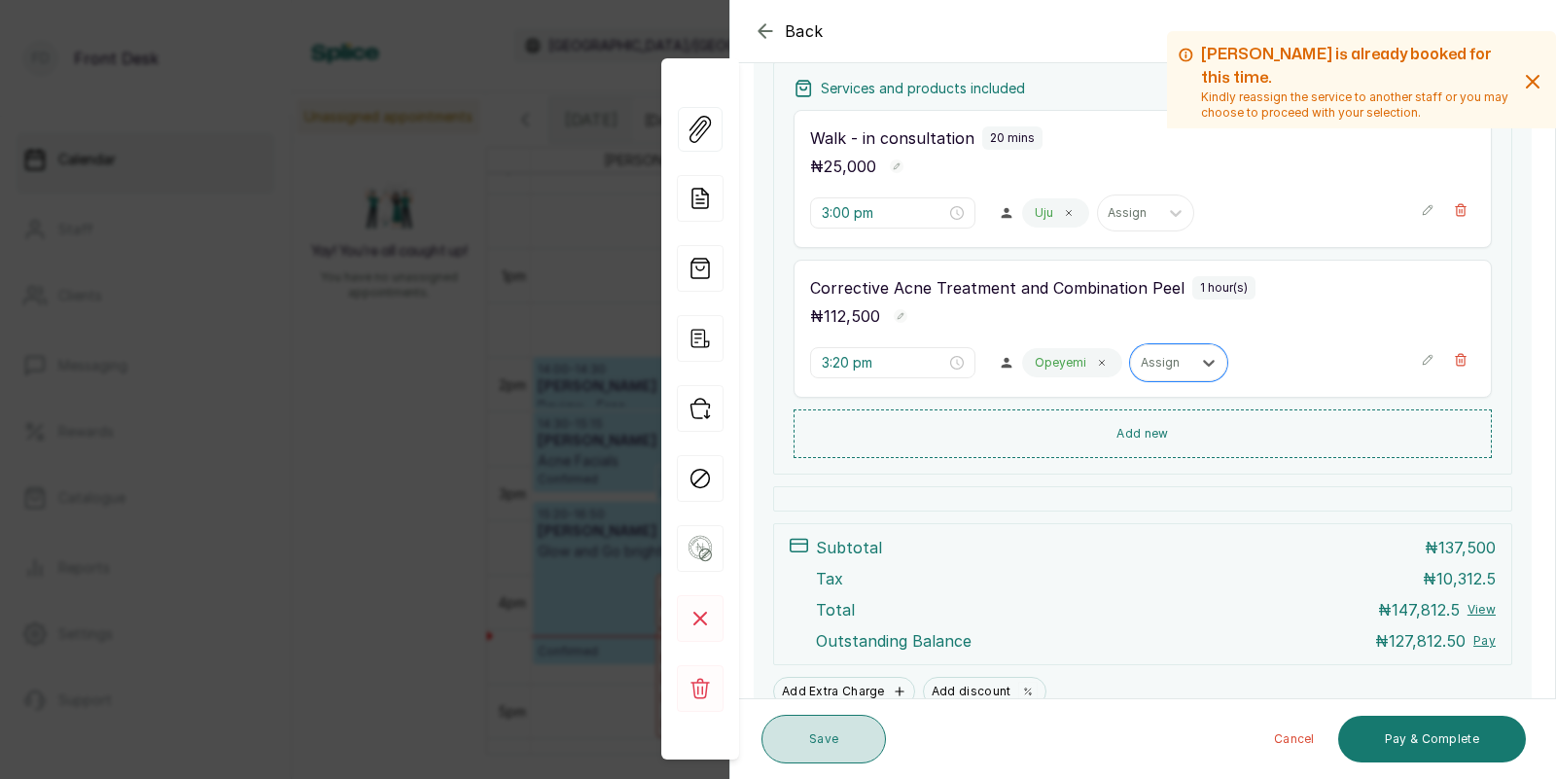
click at [838, 741] on button "Save" at bounding box center [823, 739] width 124 height 49
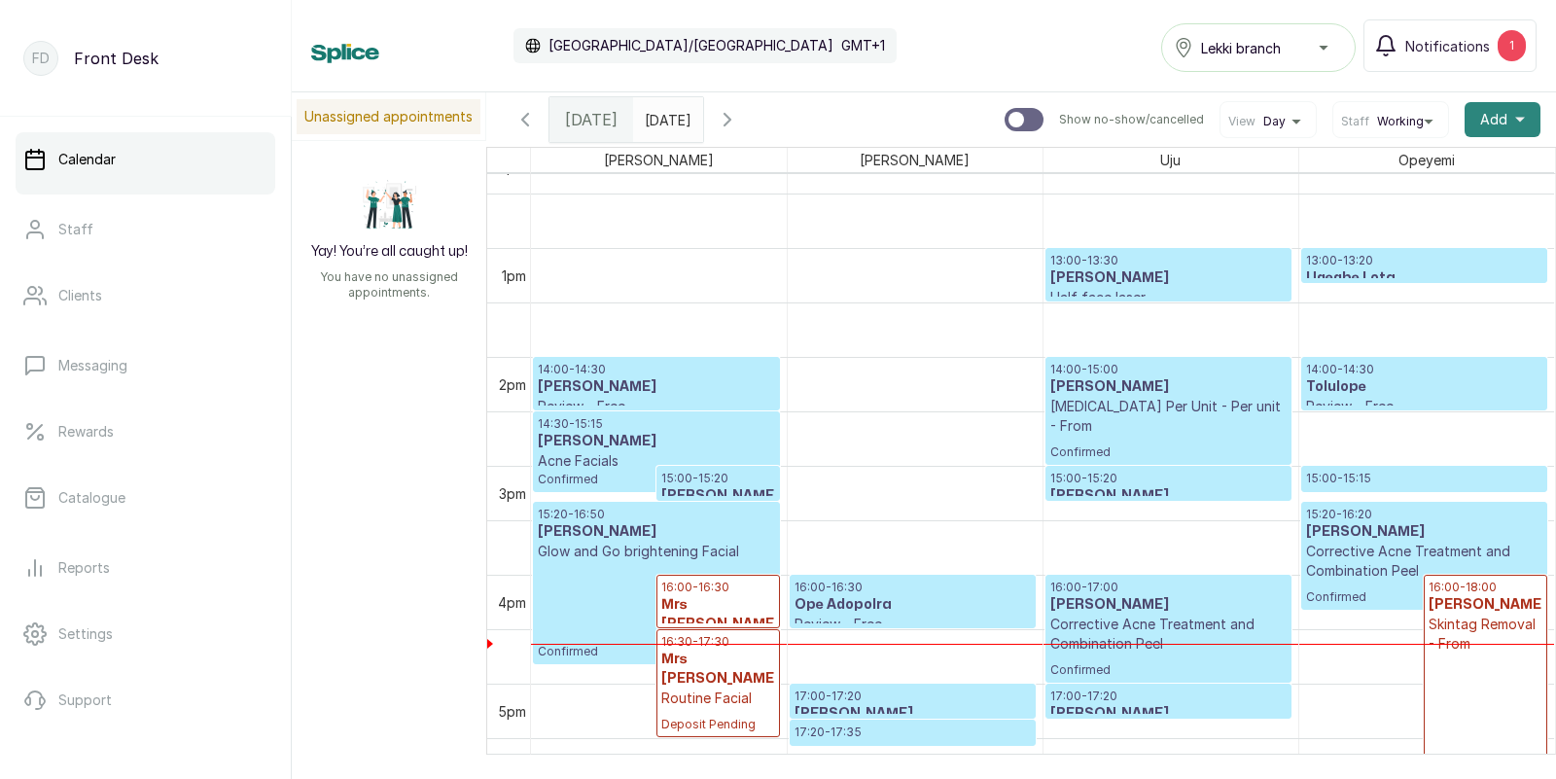
click at [1512, 119] on button "Add +" at bounding box center [1502, 119] width 76 height 35
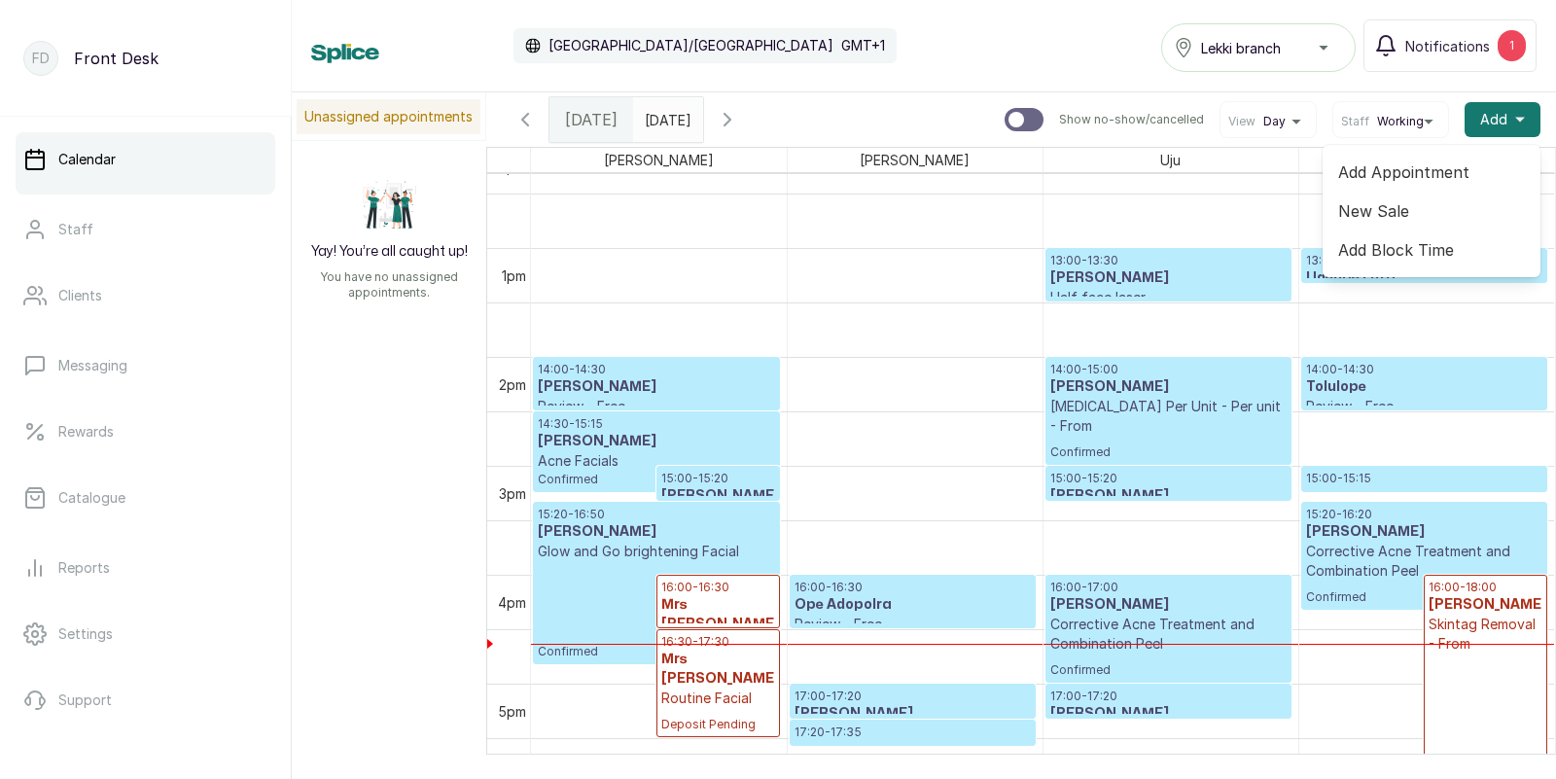
click at [1422, 171] on span "Add Appointment" at bounding box center [1431, 171] width 187 height 23
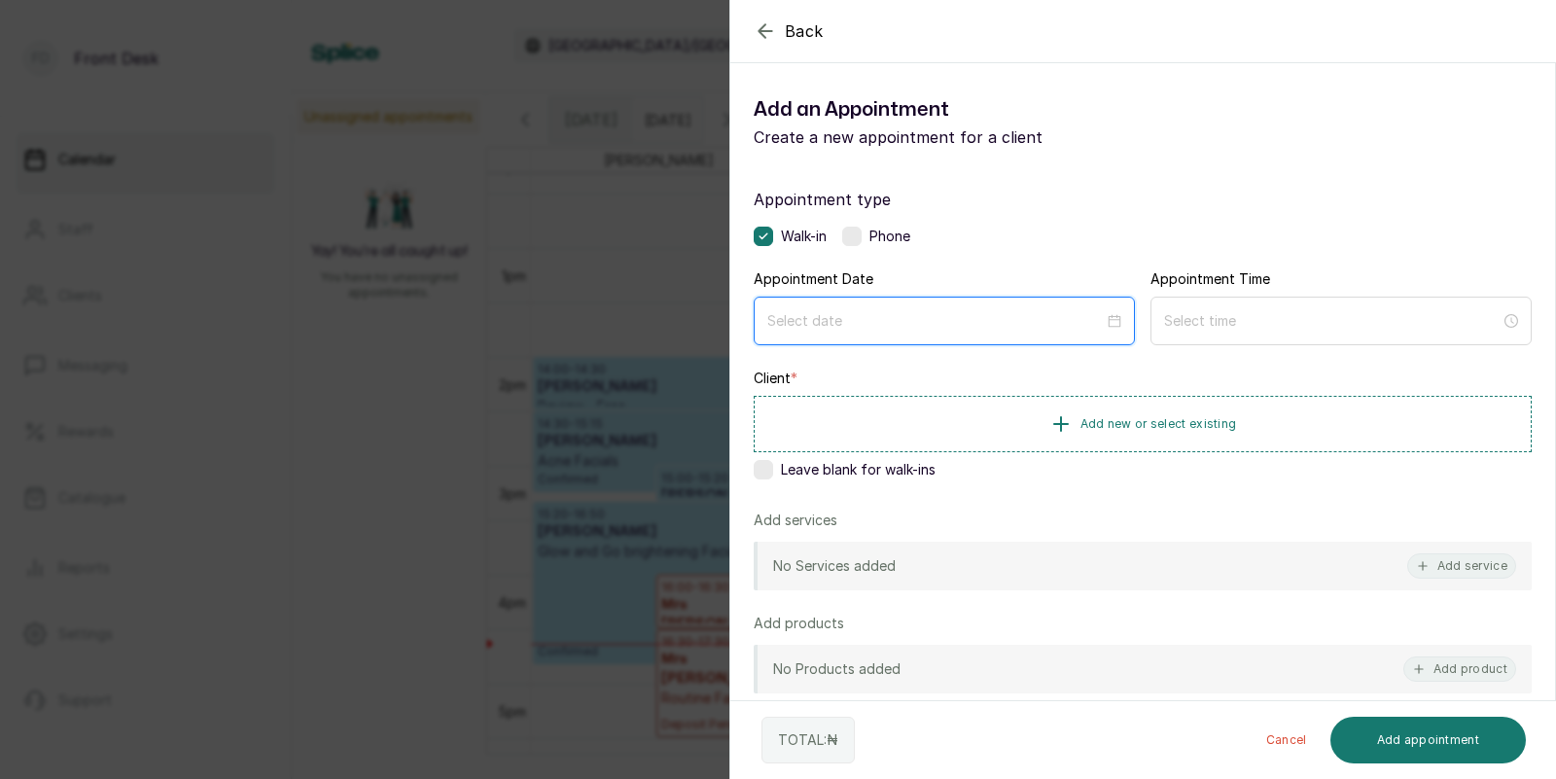
click at [993, 312] on input at bounding box center [935, 320] width 336 height 21
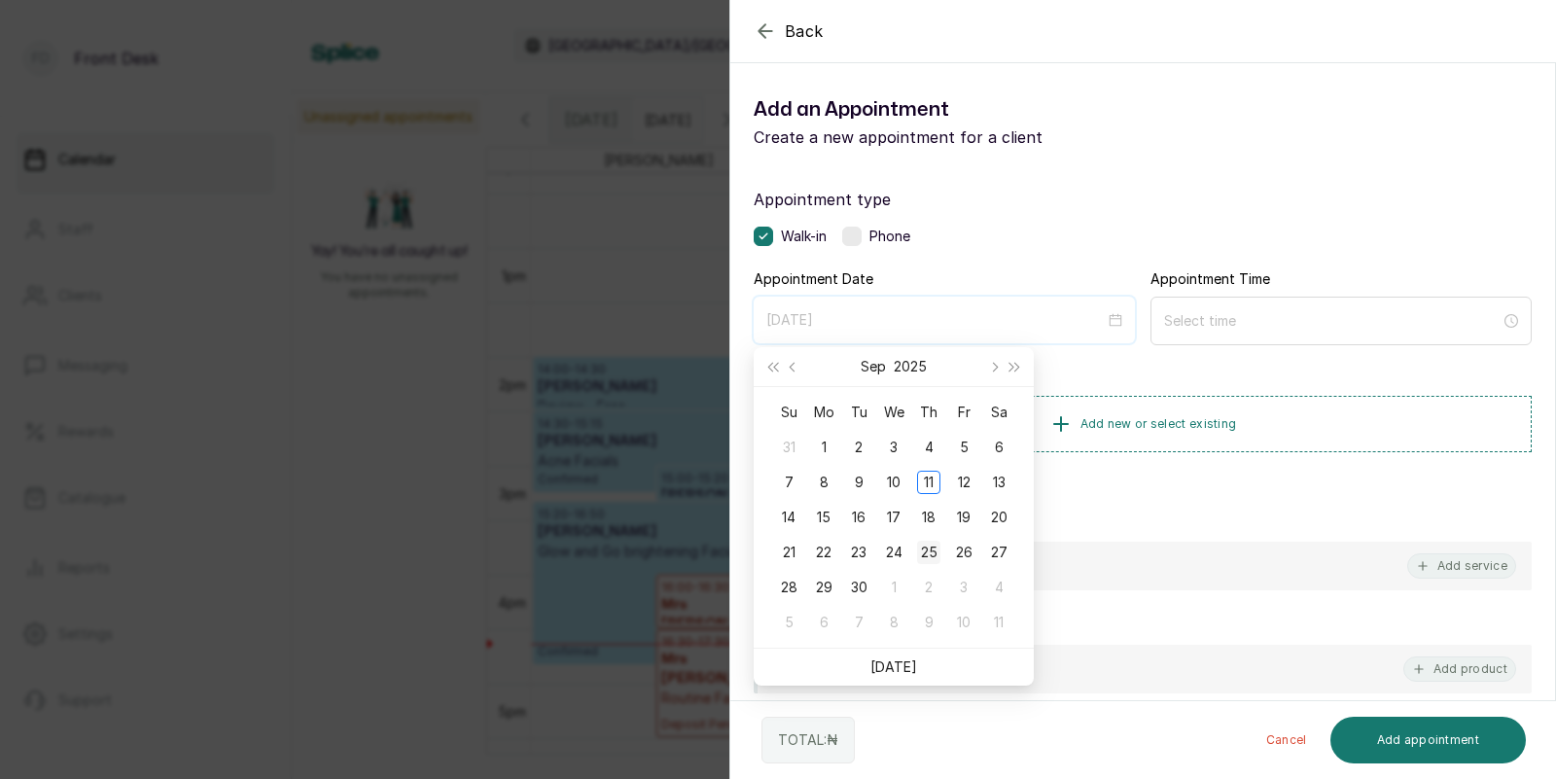
type input "[DATE]"
click at [933, 546] on div "25" at bounding box center [928, 552] width 23 height 23
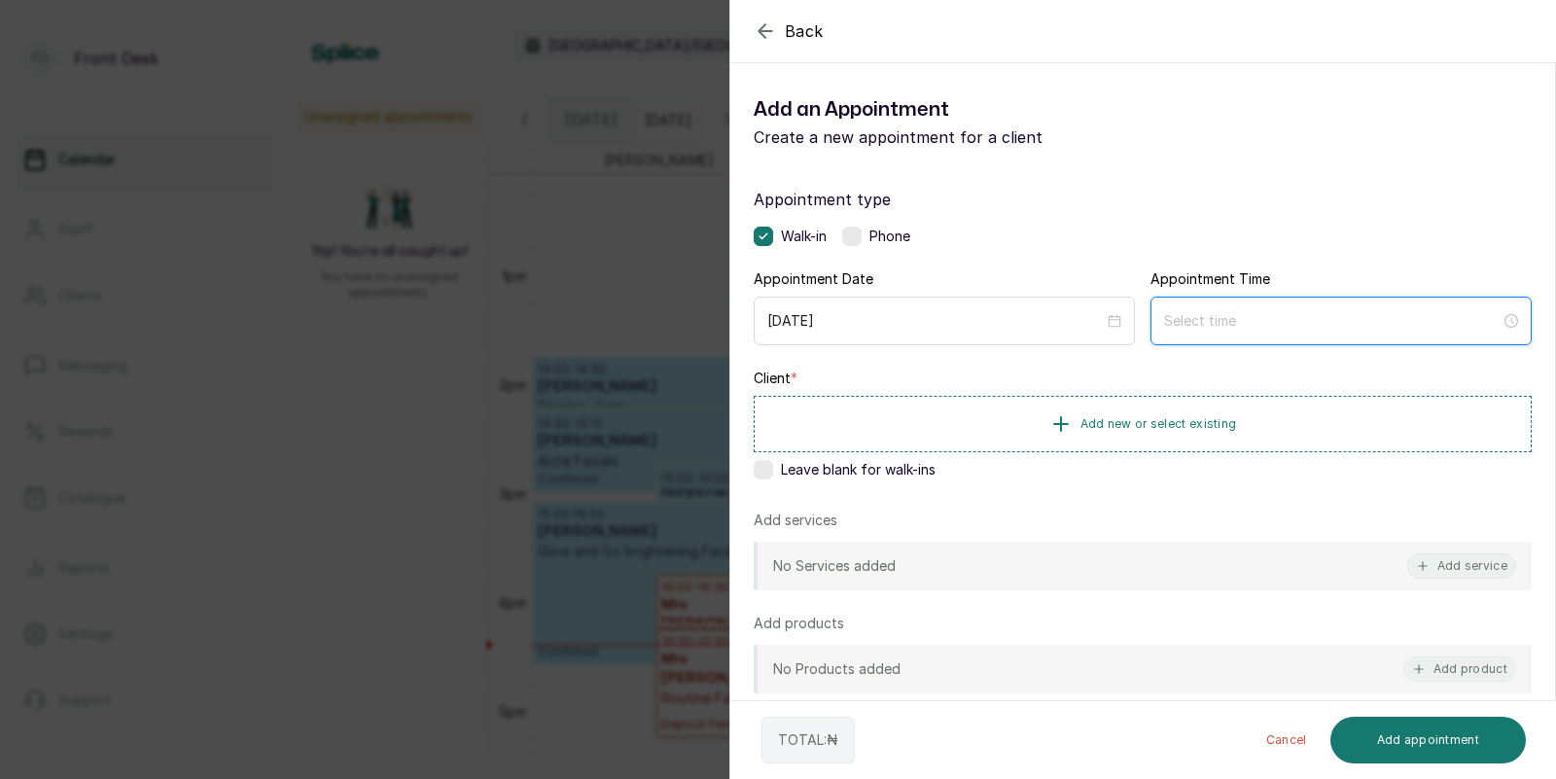
click at [1185, 328] on input at bounding box center [1332, 320] width 336 height 21
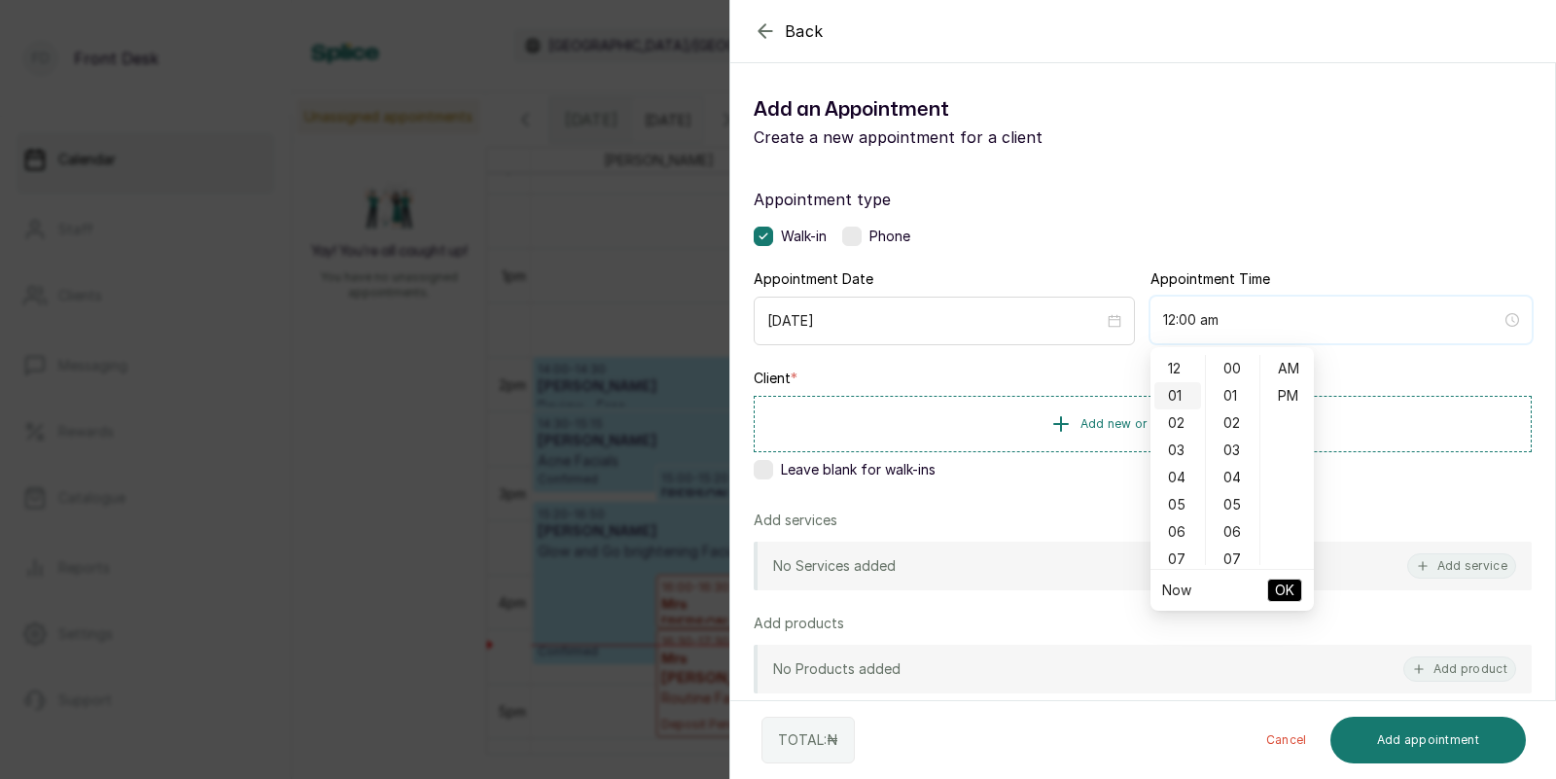
type input "1:00 am"
click at [991, 310] on input "[DATE]" at bounding box center [935, 320] width 336 height 21
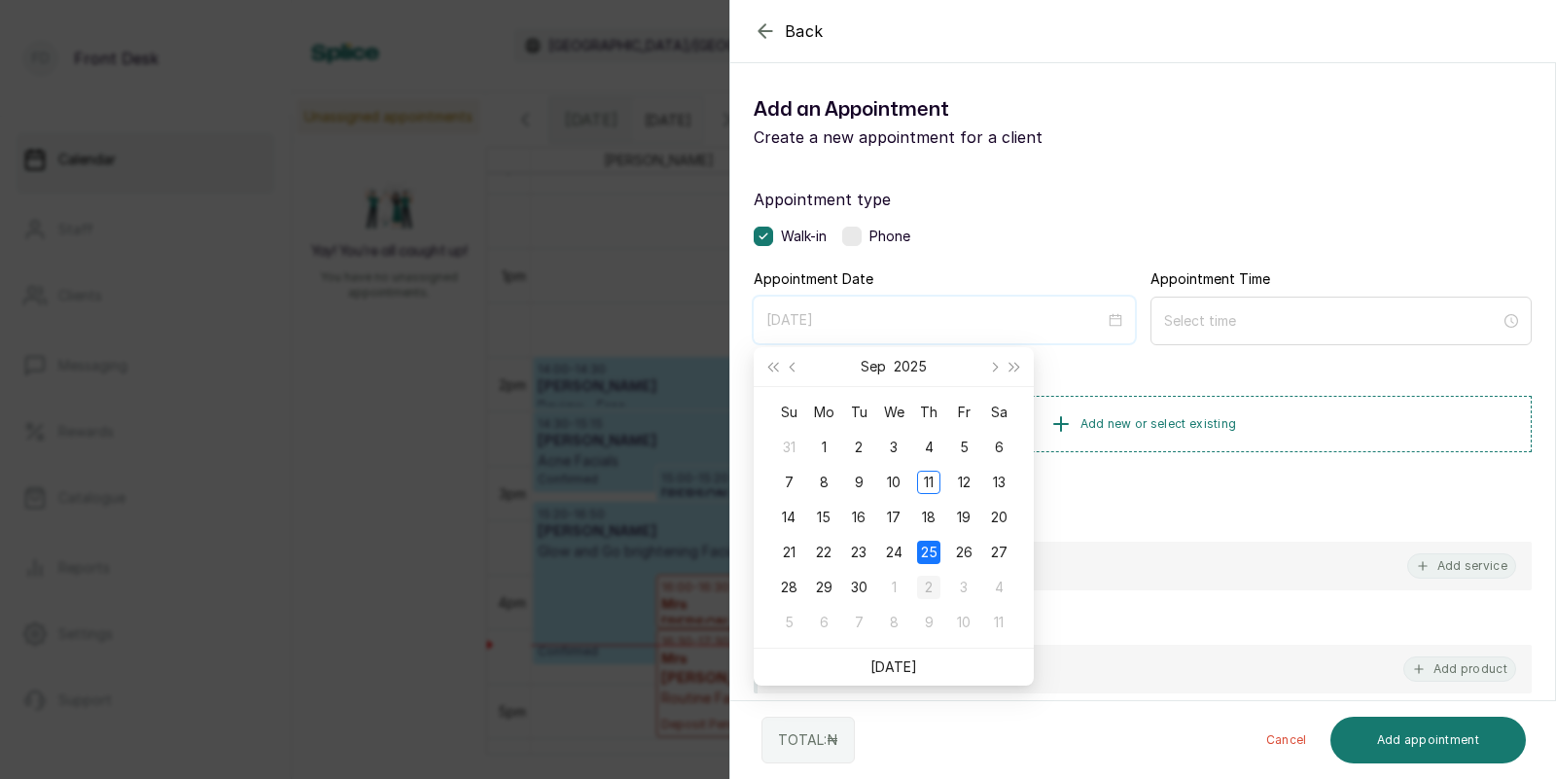
type input "[DATE]"
click at [933, 587] on div "2" at bounding box center [928, 587] width 23 height 23
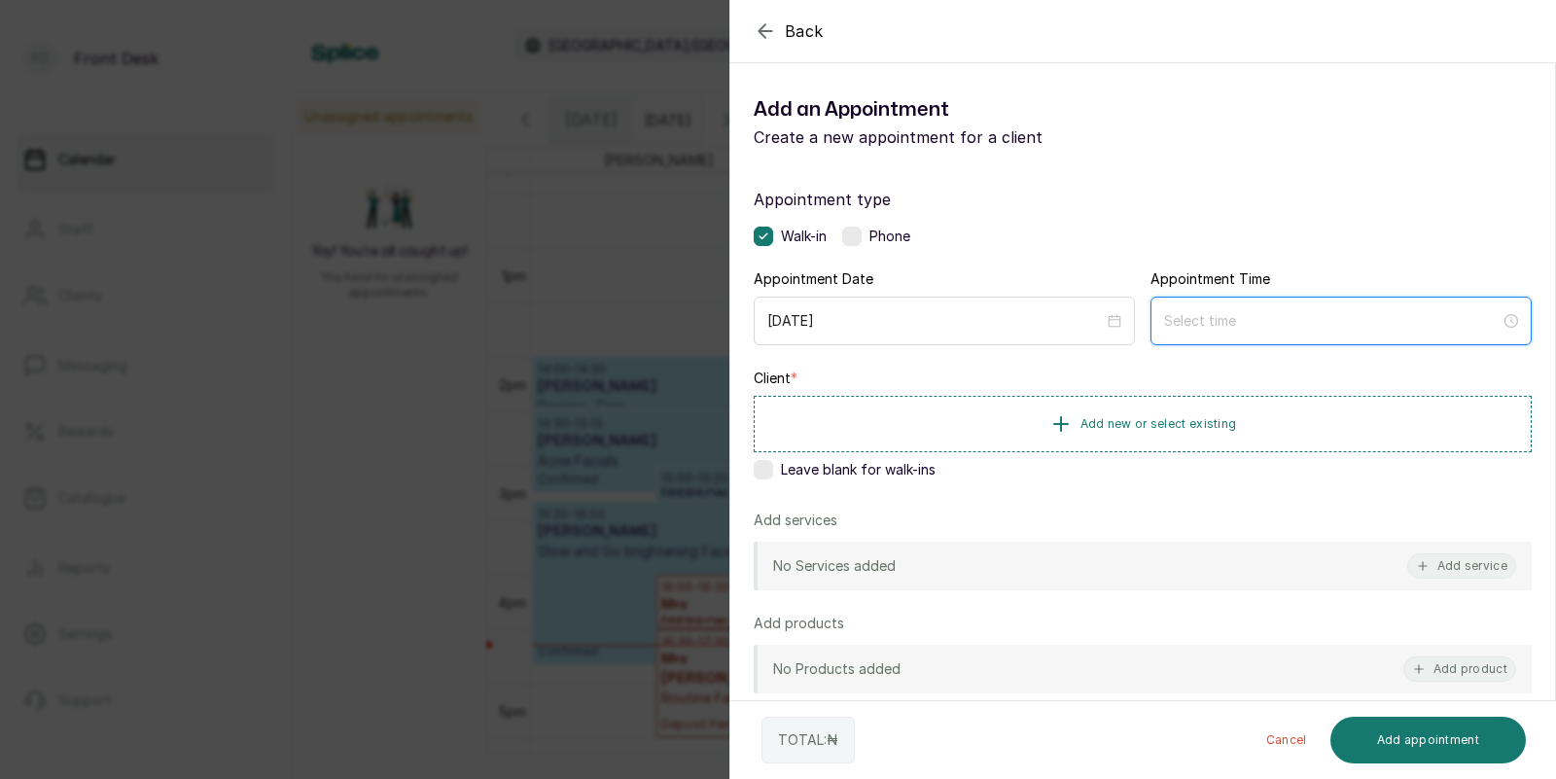
click at [1224, 325] on input at bounding box center [1332, 320] width 336 height 21
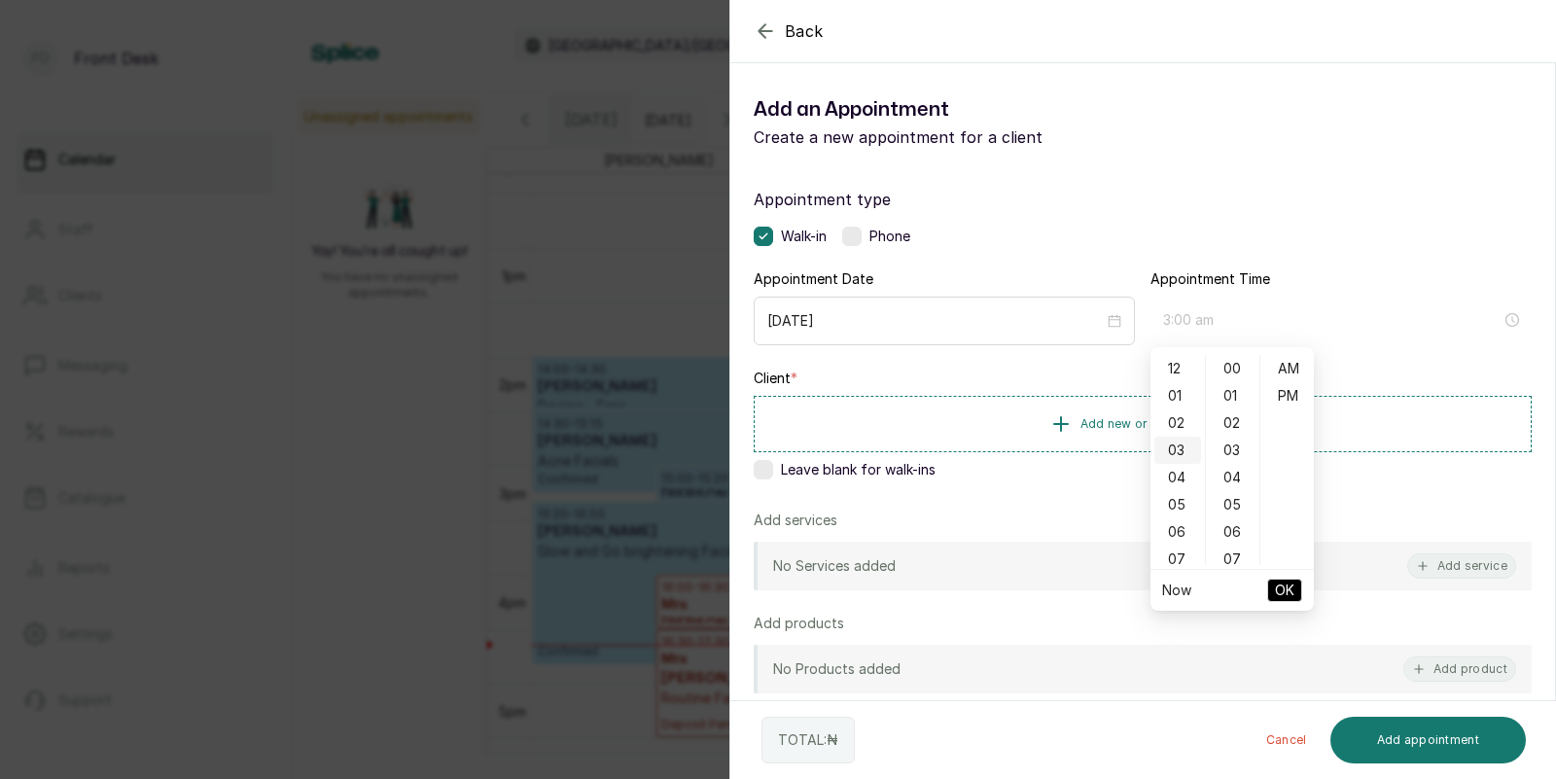
click at [1178, 447] on div "03" at bounding box center [1177, 450] width 47 height 27
type input "3:00 pm"
click at [1284, 402] on div "PM" at bounding box center [1287, 395] width 47 height 27
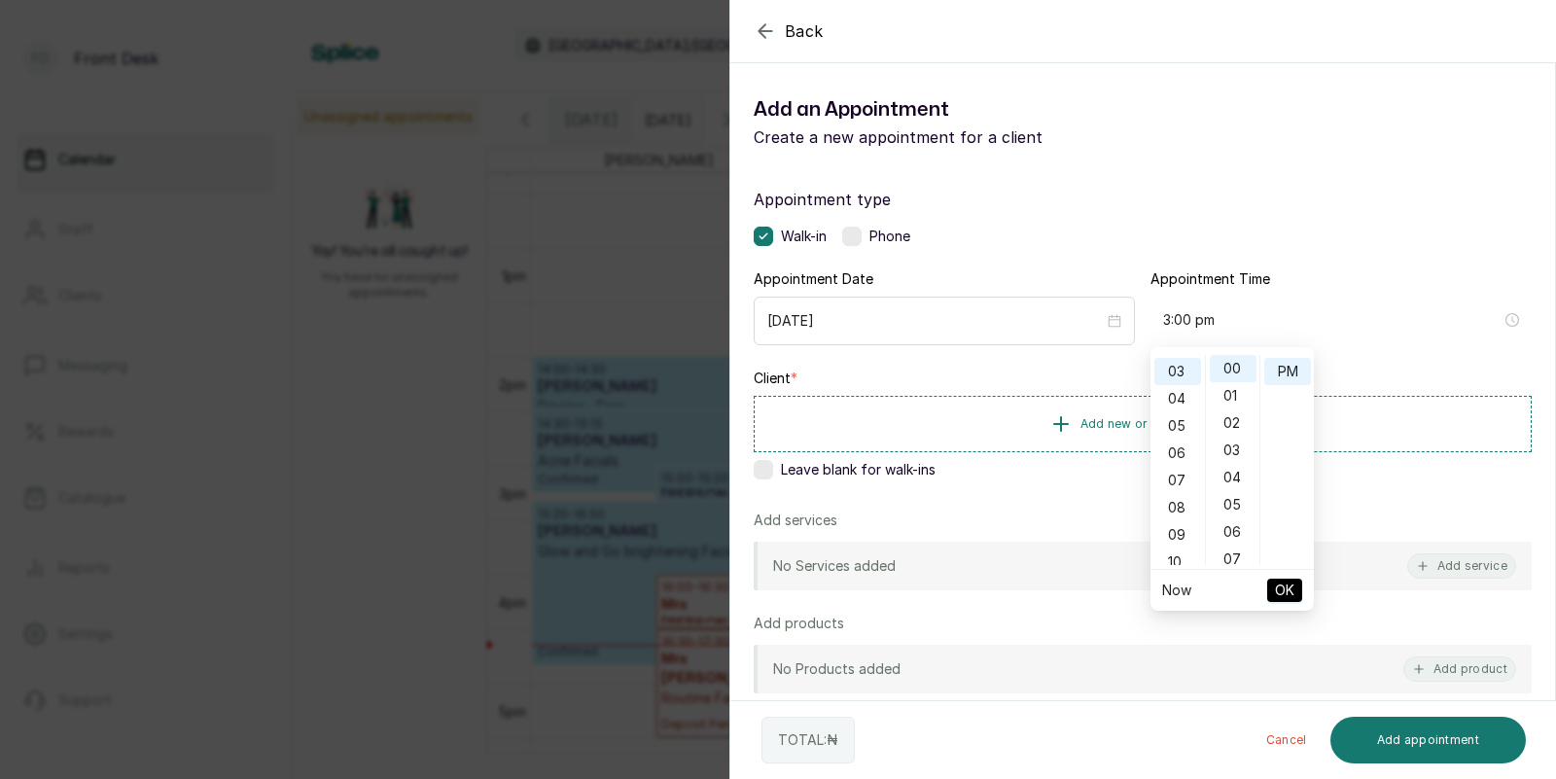
click at [1286, 585] on span "OK" at bounding box center [1284, 590] width 19 height 37
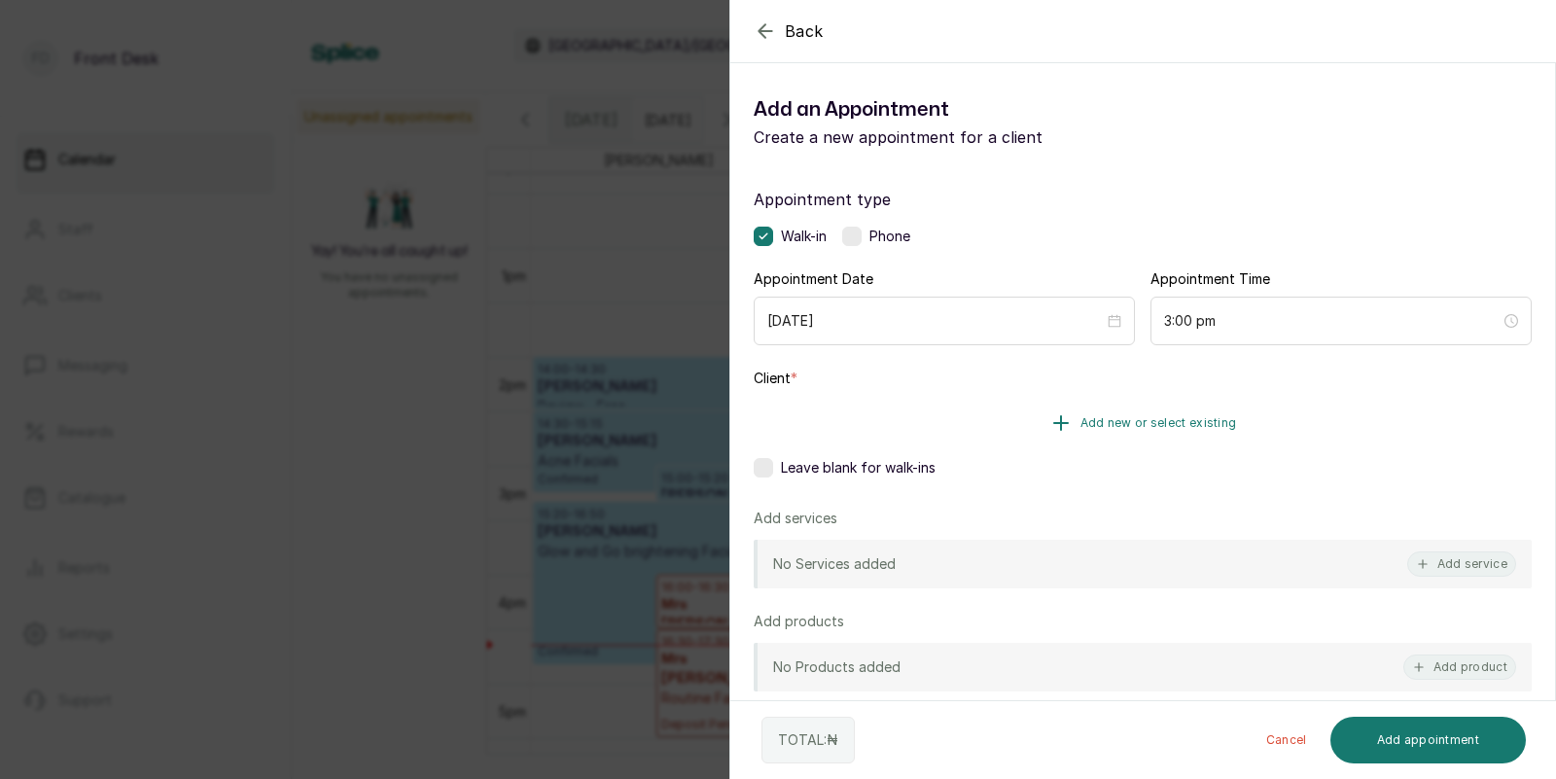
click at [1144, 410] on button "Add new or select existing" at bounding box center [1143, 423] width 778 height 54
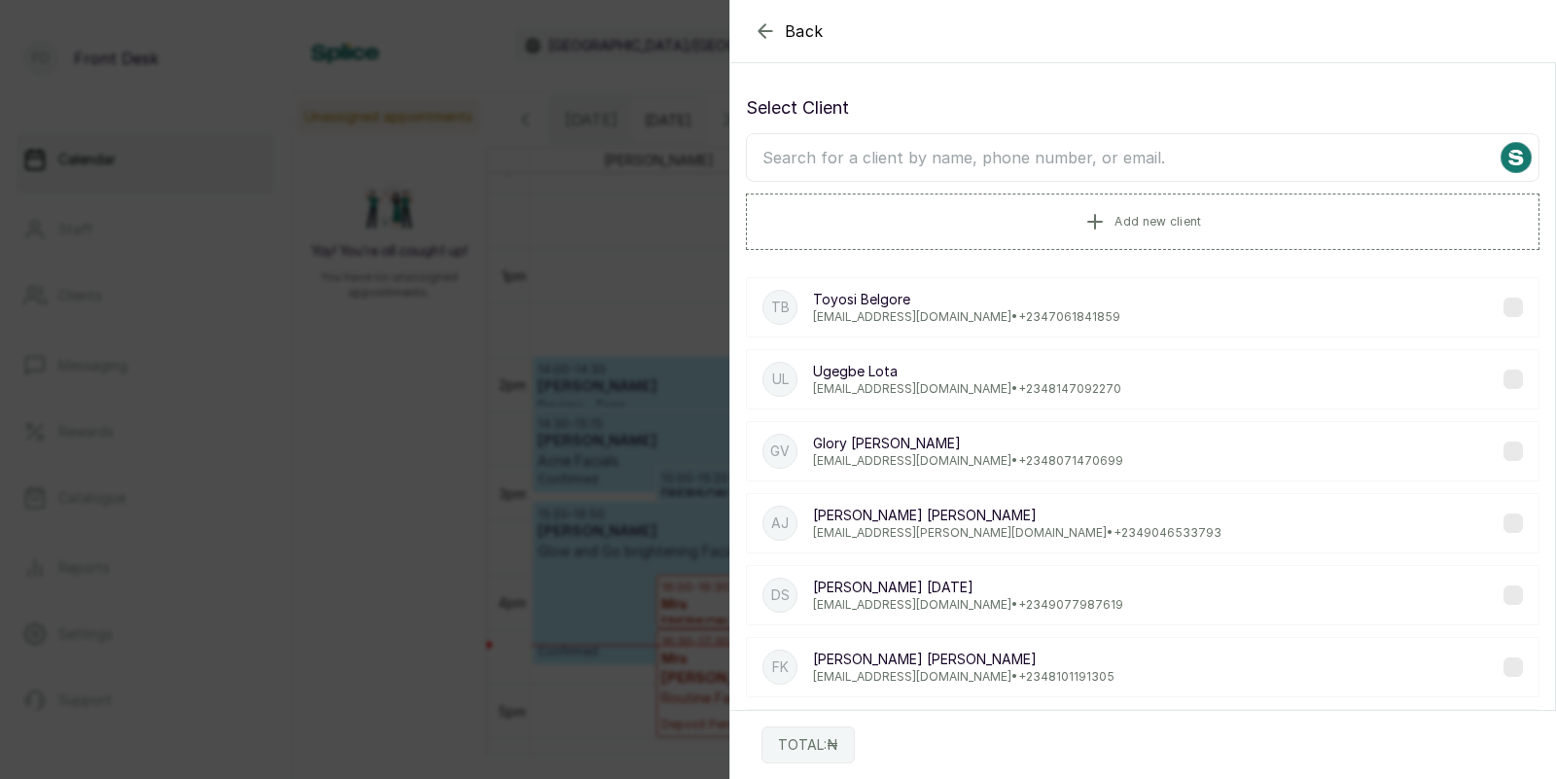
click at [1092, 153] on input "text" at bounding box center [1142, 157] width 793 height 49
type input "glory"
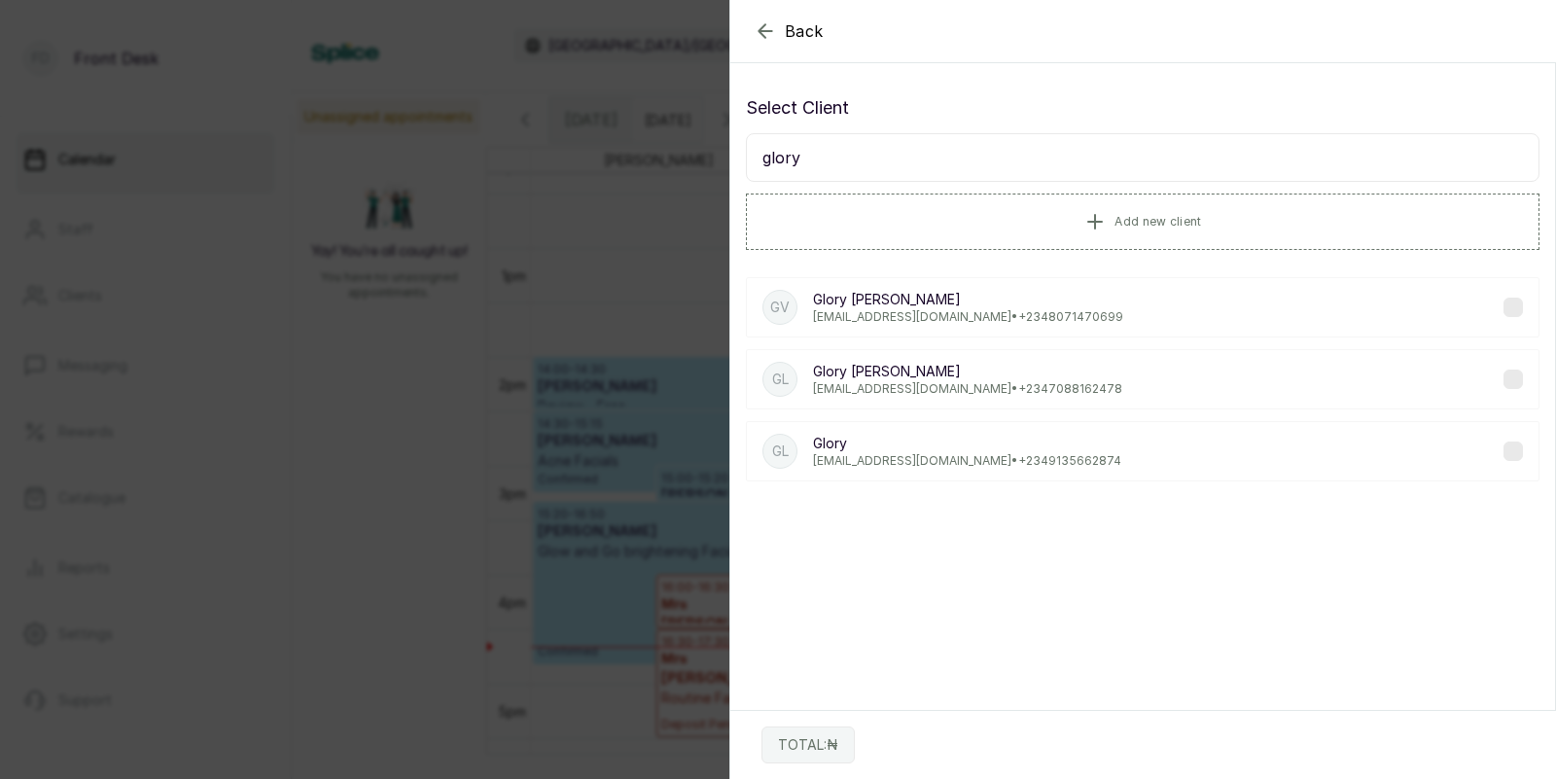
click at [891, 313] on p "[EMAIL_ADDRESS][DOMAIN_NAME] • [PHONE_NUMBER]" at bounding box center [968, 317] width 310 height 16
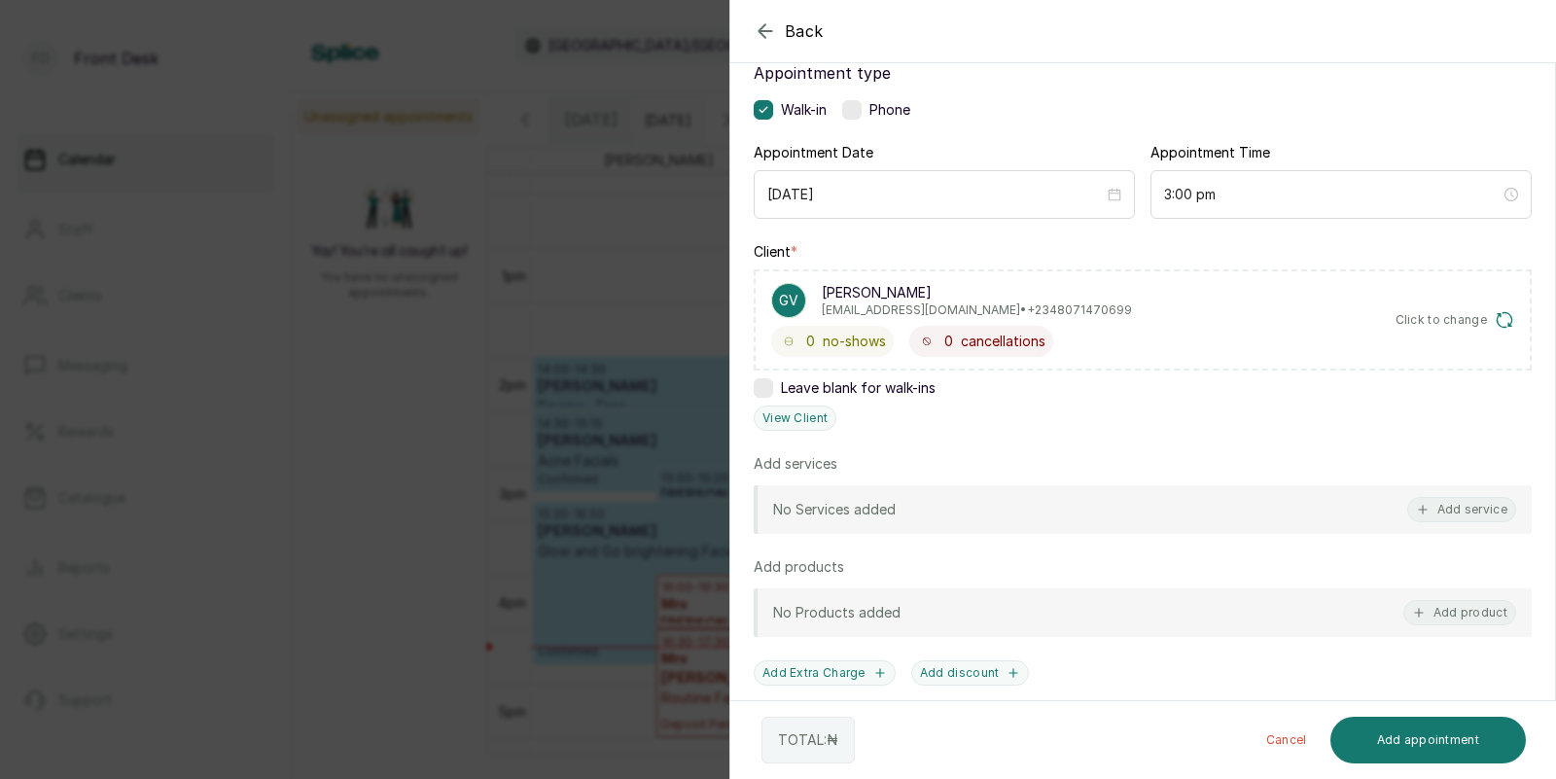
scroll to position [123, 0]
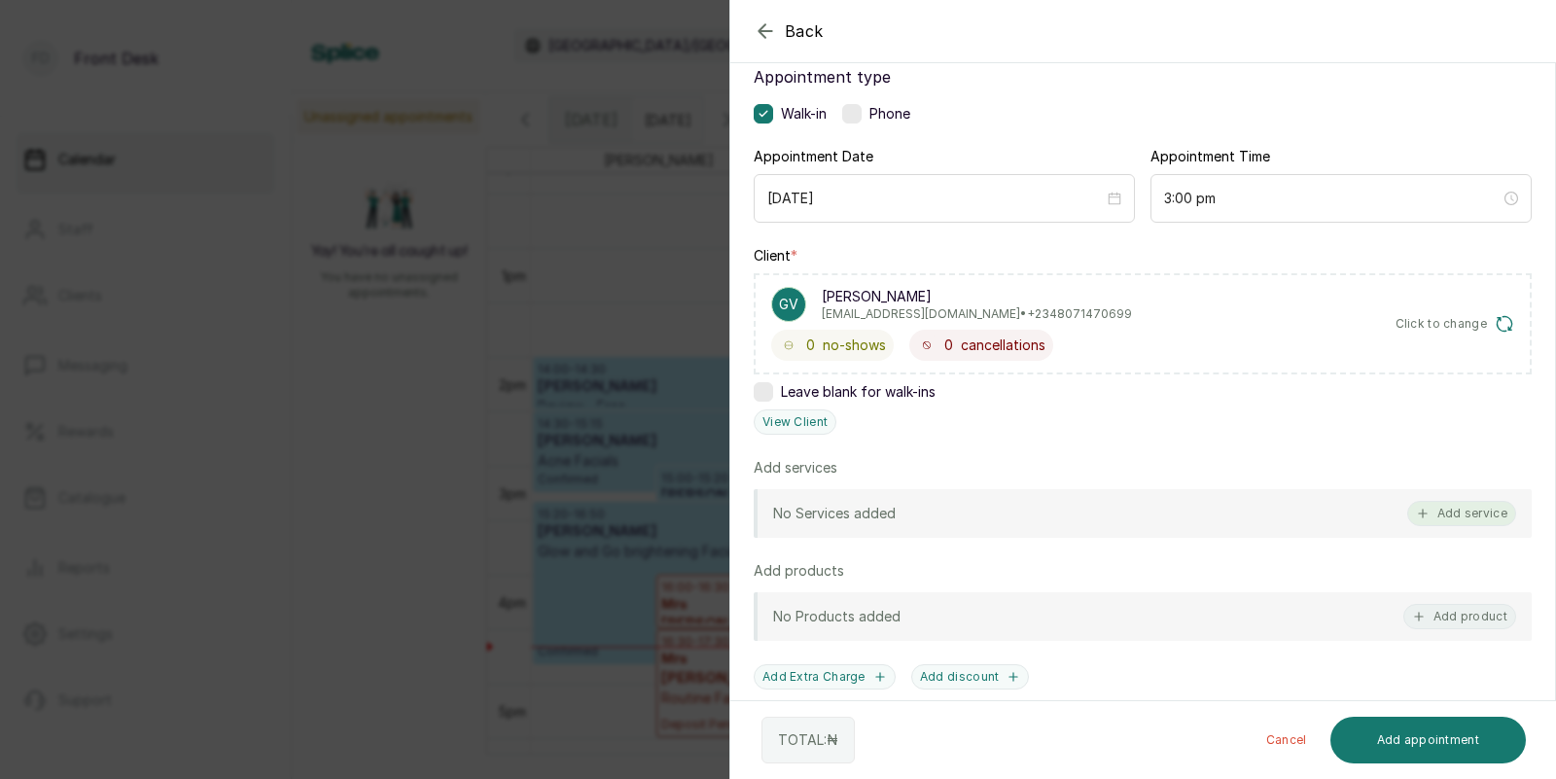
click at [1453, 505] on button "Add service" at bounding box center [1461, 513] width 109 height 25
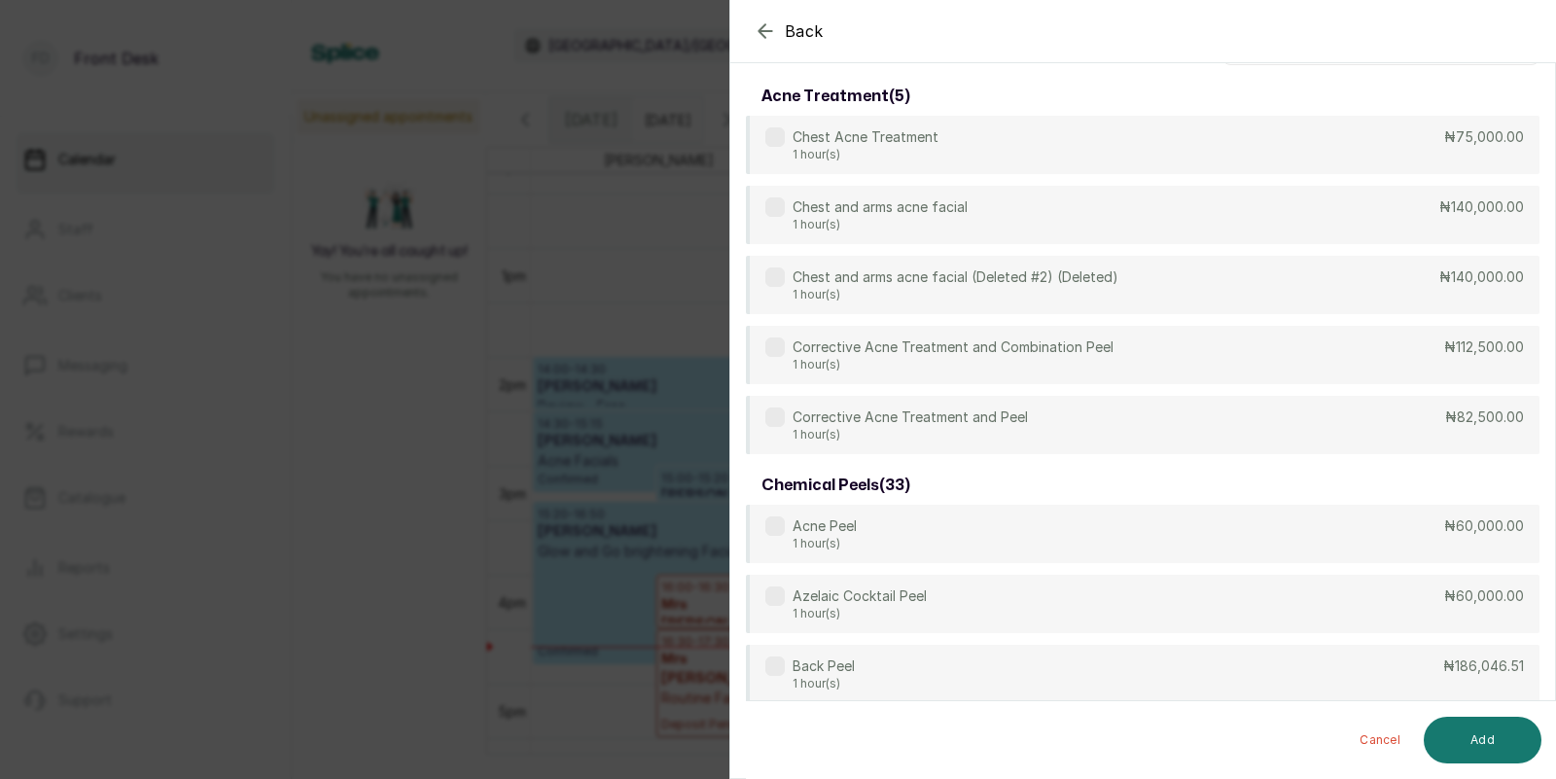
scroll to position [0, 0]
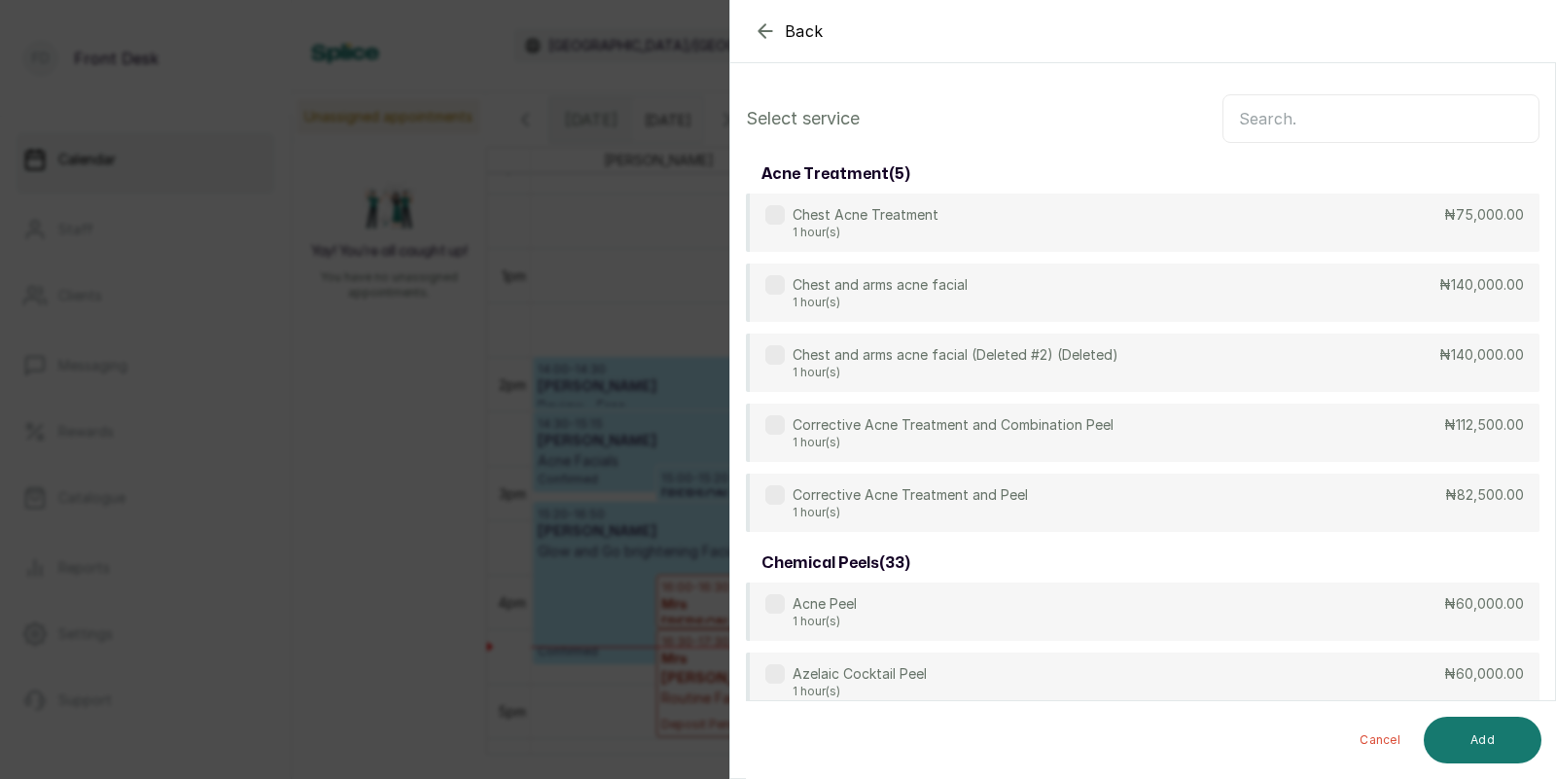
click at [1261, 112] on input "text" at bounding box center [1380, 118] width 317 height 49
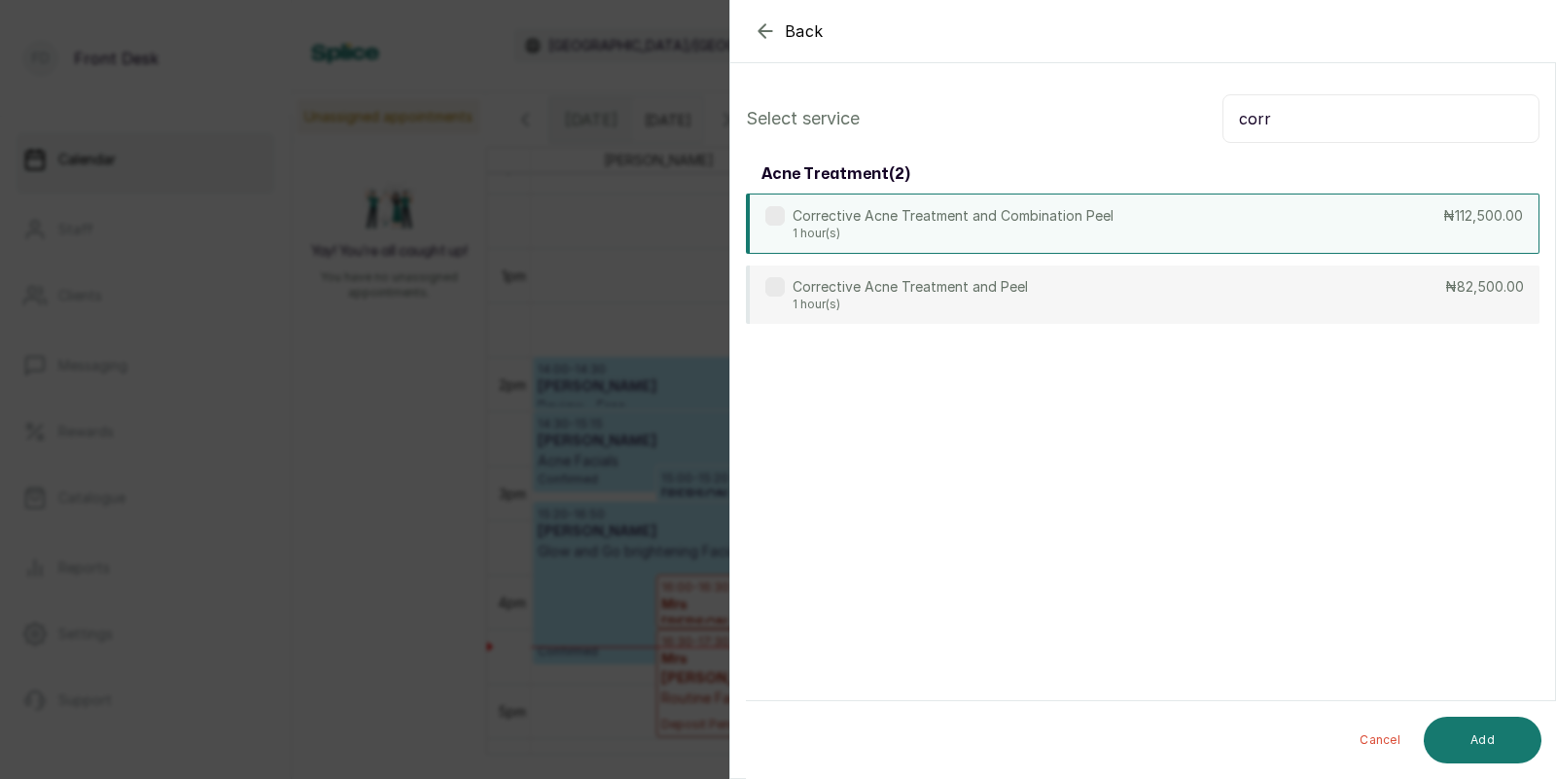
type input "corr"
click at [1179, 221] on div "Corrective Acne Treatment and Combination Peel 1 hour(s) ₦112,500.00" at bounding box center [1142, 224] width 793 height 60
click at [1464, 735] on button "Add" at bounding box center [1483, 740] width 118 height 47
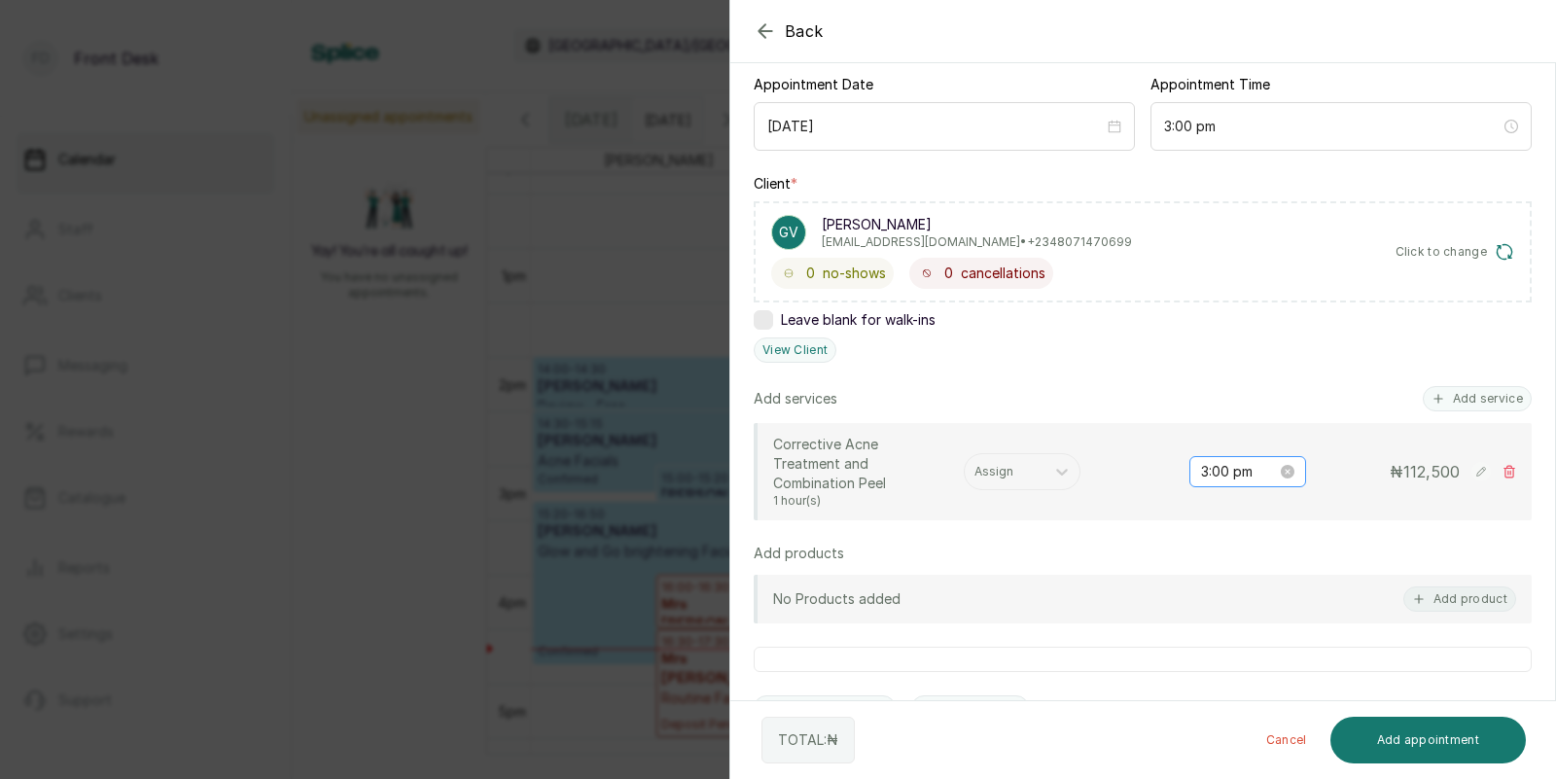
scroll to position [199, 0]
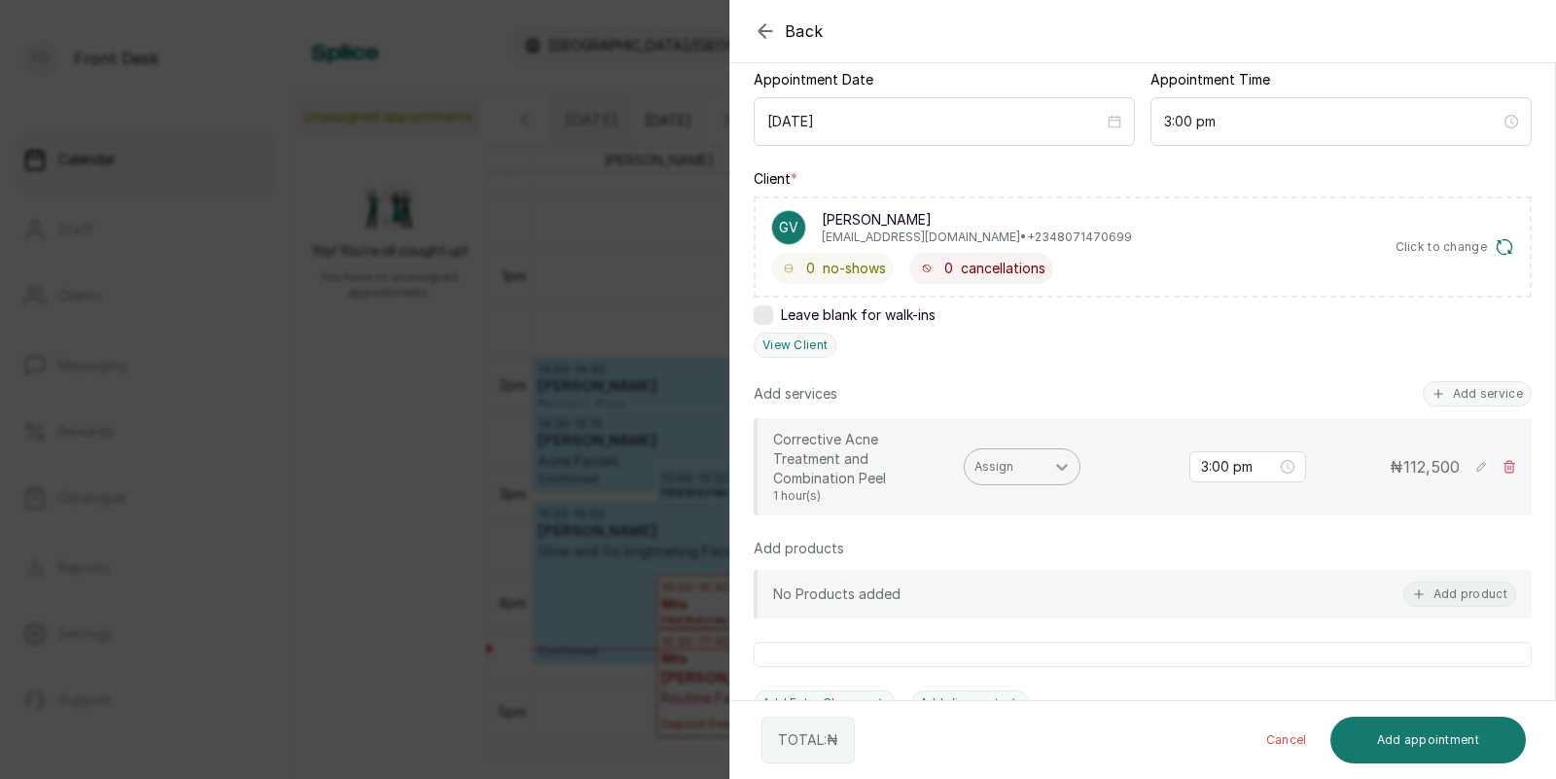
click at [1046, 457] on div at bounding box center [1061, 466] width 35 height 35
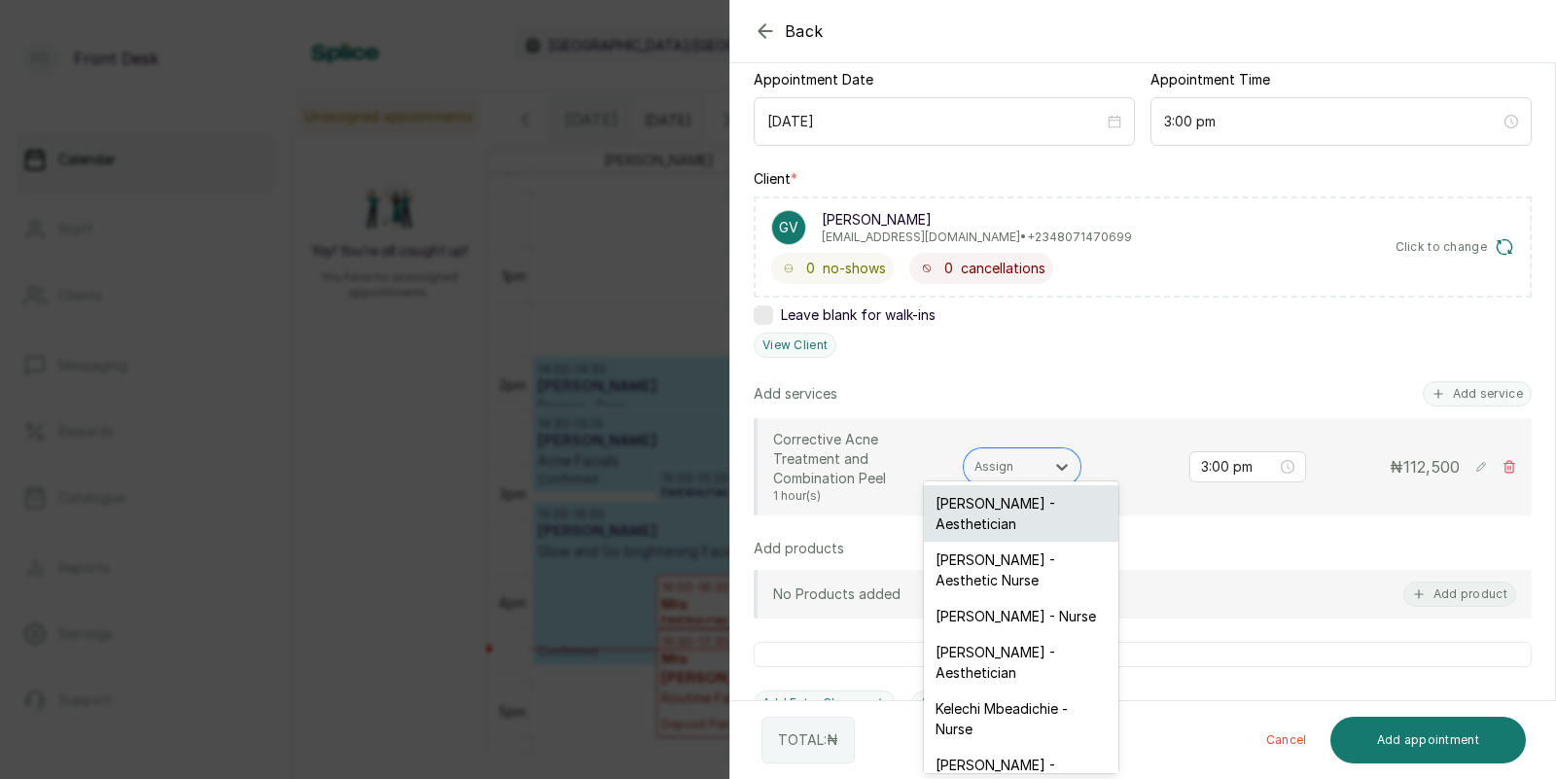
click at [1026, 497] on div "[PERSON_NAME] - Aesthetician" at bounding box center [1021, 513] width 194 height 56
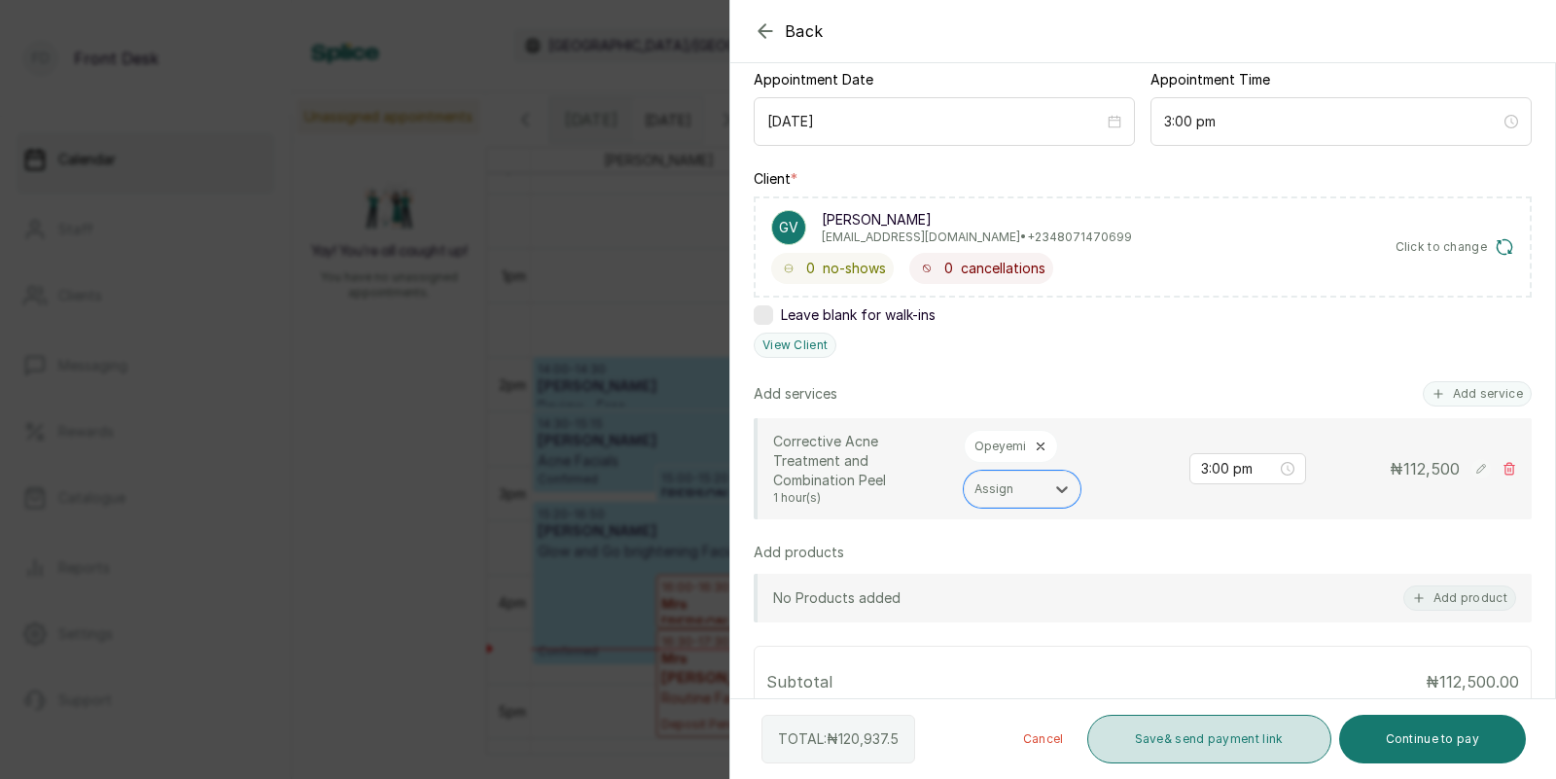
click at [1228, 730] on button "Save & send payment link" at bounding box center [1209, 739] width 244 height 49
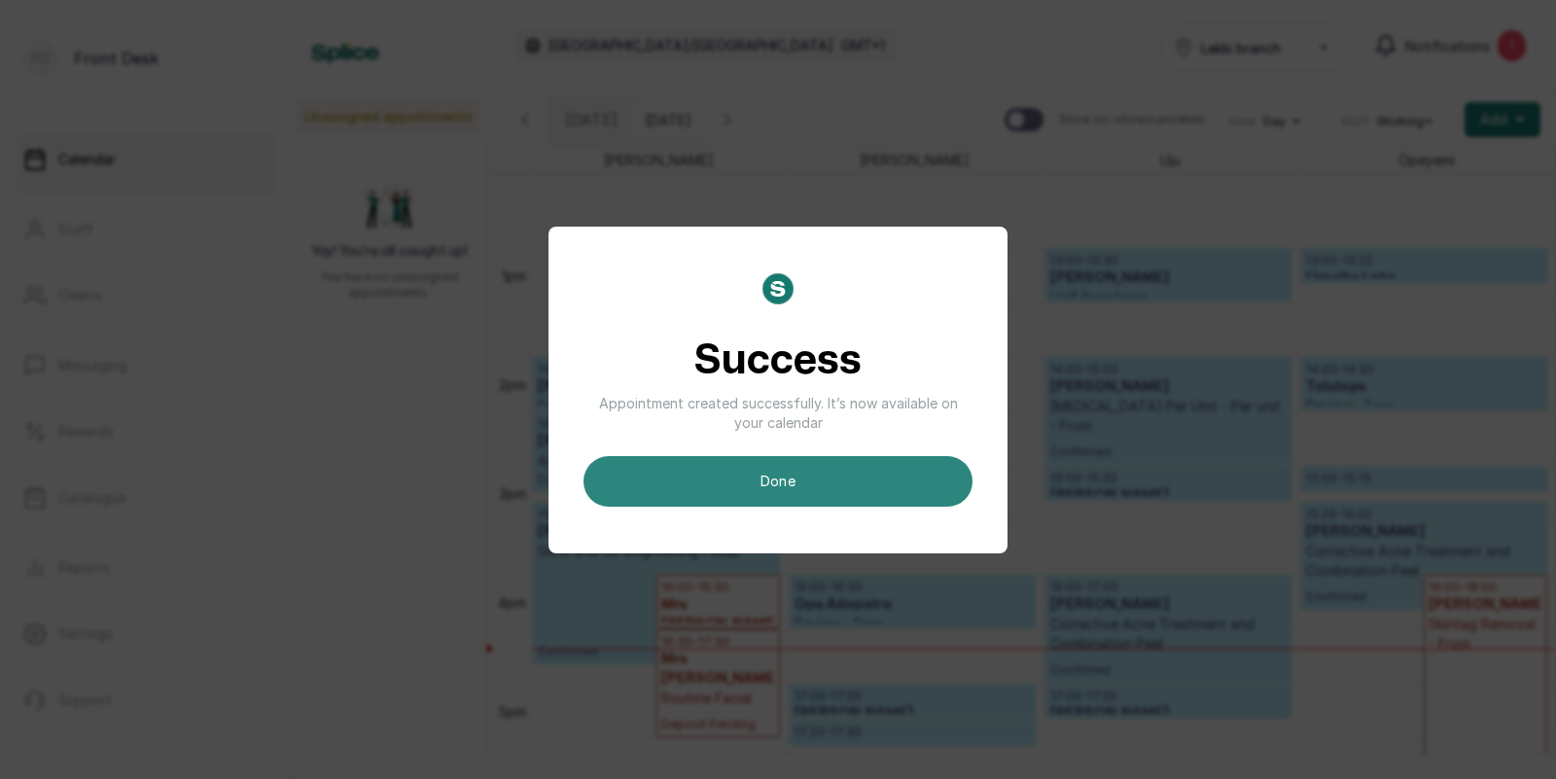
click at [825, 485] on button "done" at bounding box center [777, 481] width 389 height 51
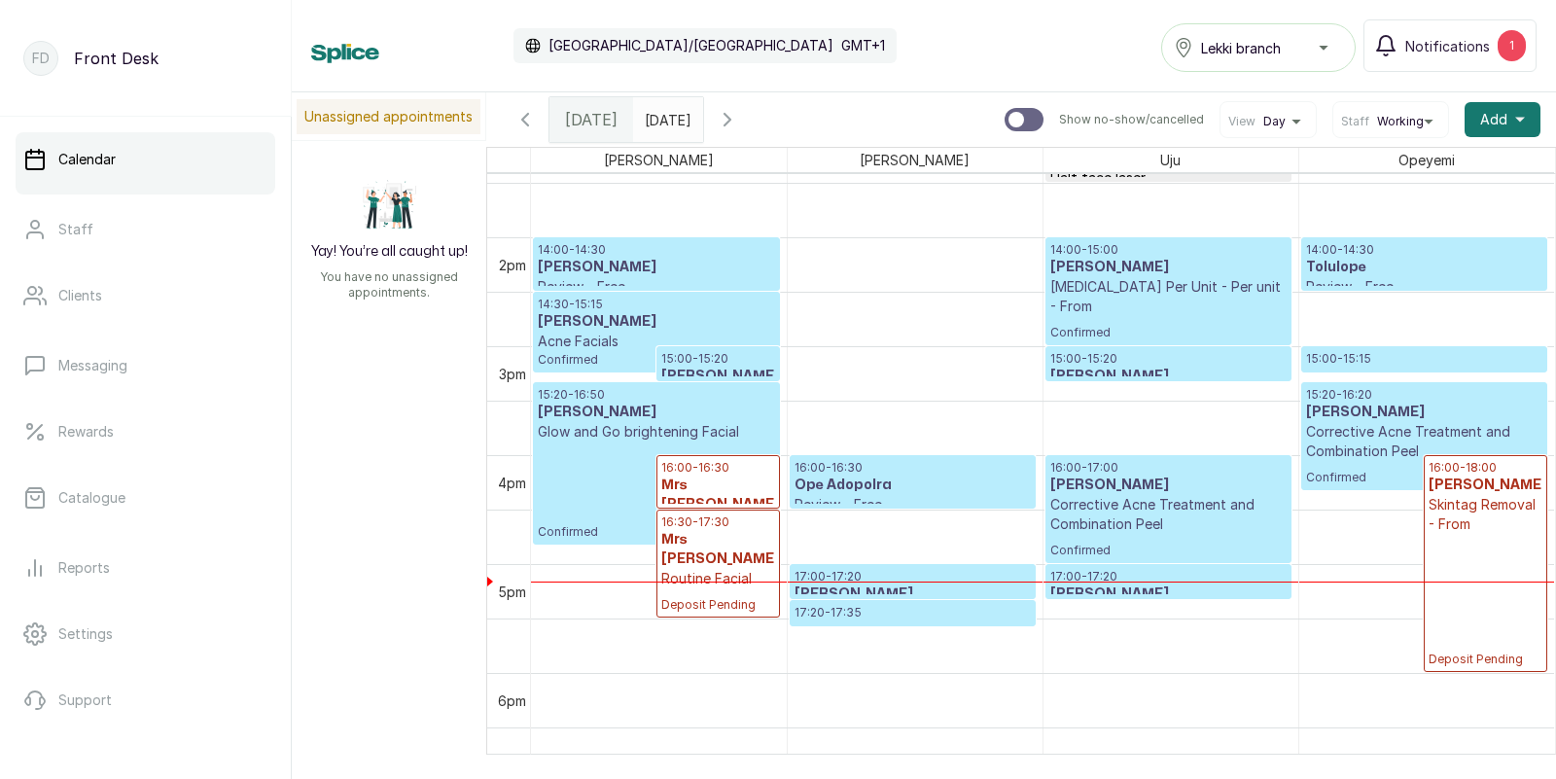
scroll to position [1468, 0]
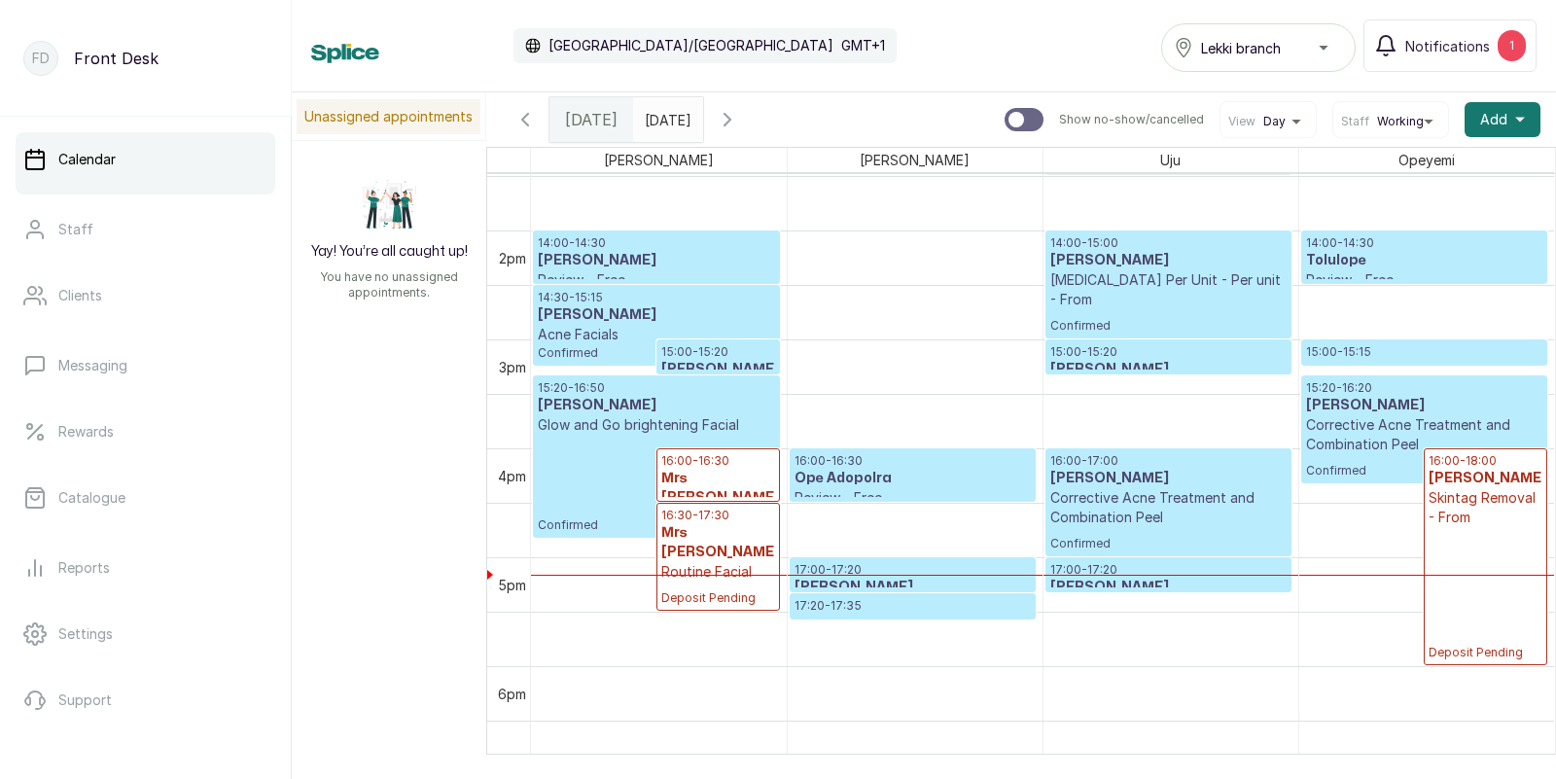
click at [1121, 365] on h3 "[PERSON_NAME]" at bounding box center [1168, 369] width 236 height 19
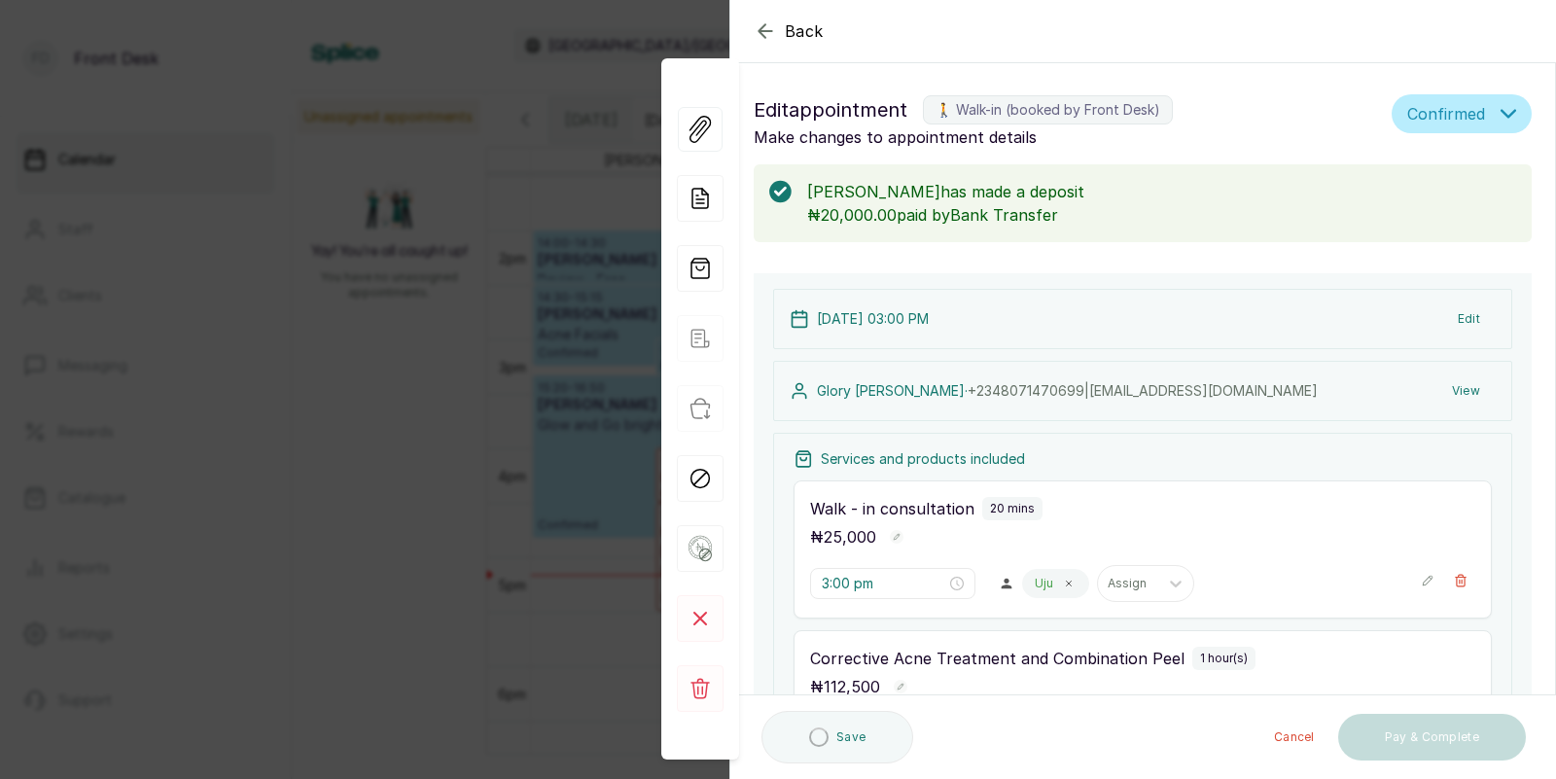
click at [470, 503] on div "Back Appointment Details Edit appointment 🚶 Walk-in (booked by Front Desk) Make…" at bounding box center [778, 389] width 1556 height 779
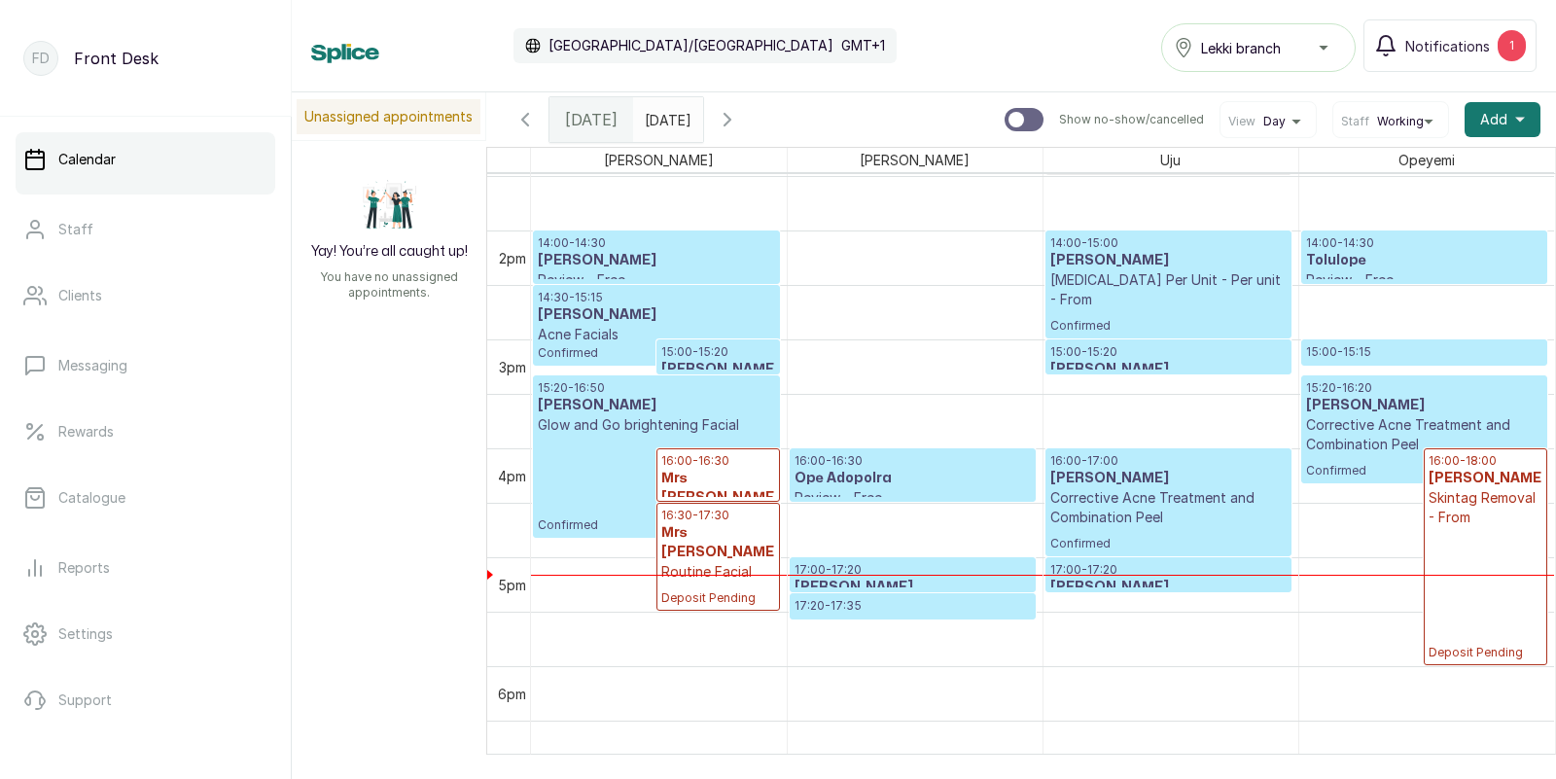
click at [869, 489] on p "Review - Free" at bounding box center [912, 497] width 236 height 19
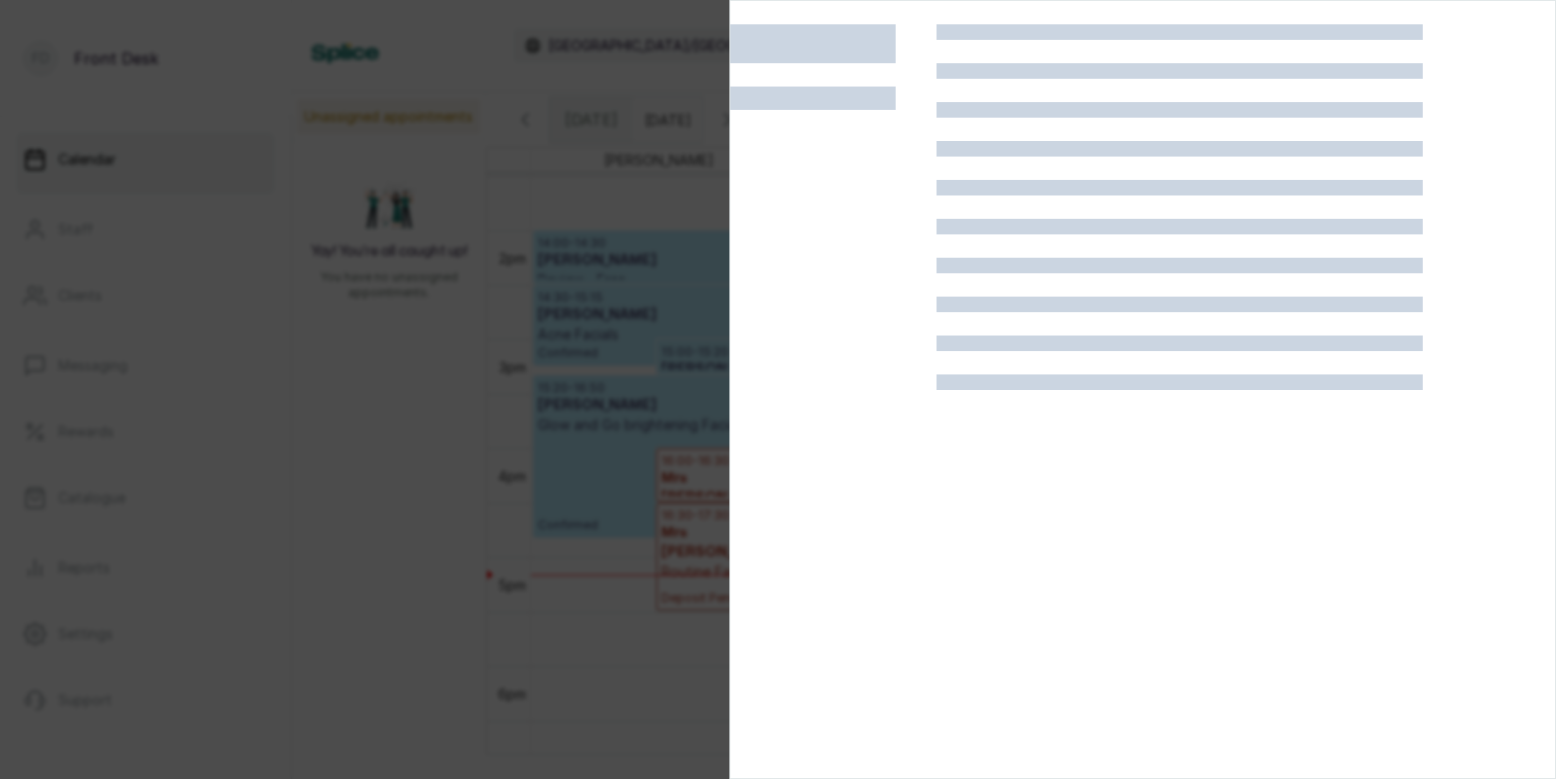
click at [513, 446] on div at bounding box center [778, 389] width 1556 height 779
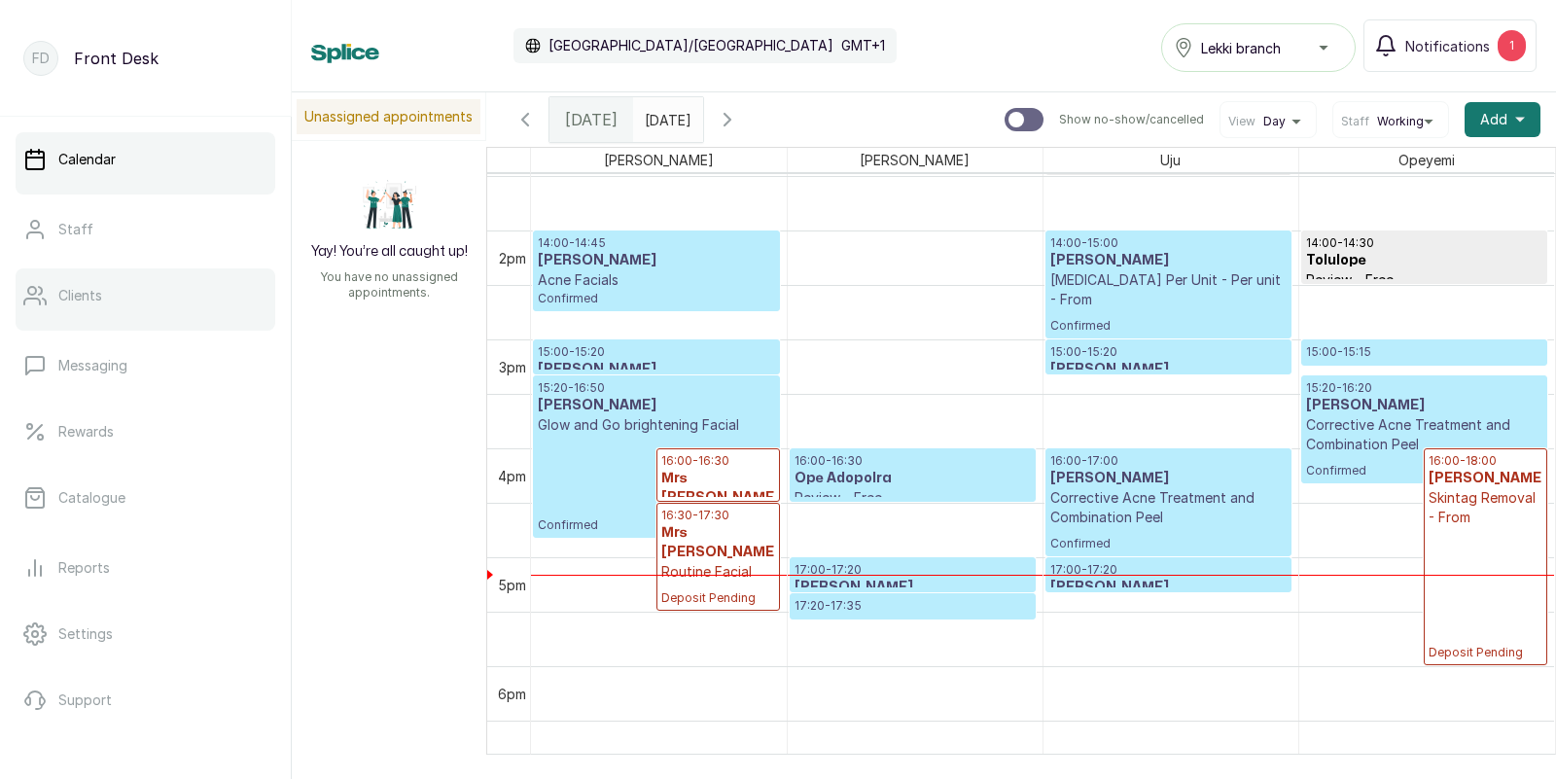
click at [117, 288] on link "Clients" at bounding box center [146, 295] width 260 height 54
